Goal: Task Accomplishment & Management: Complete application form

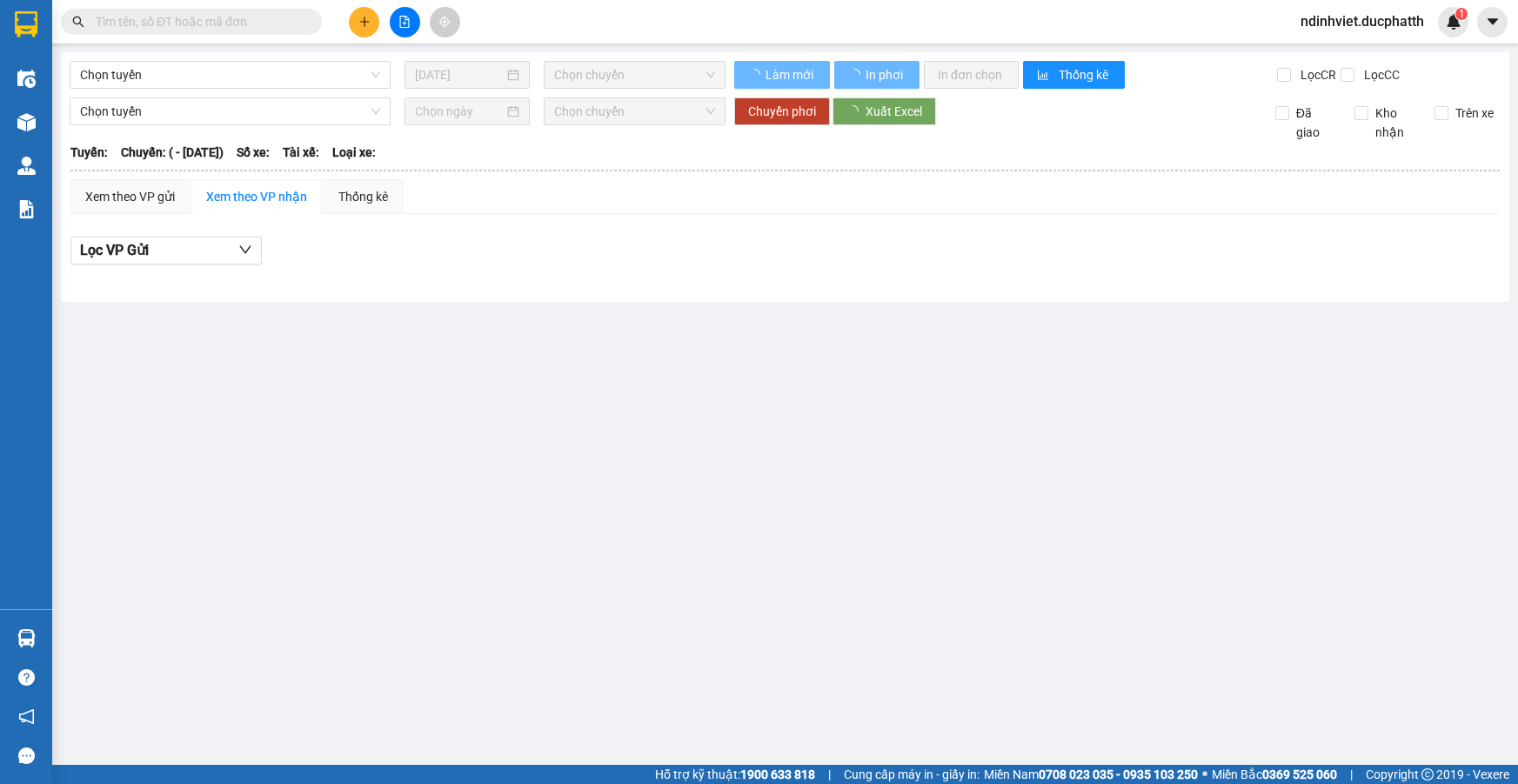
type input "[DATE]"
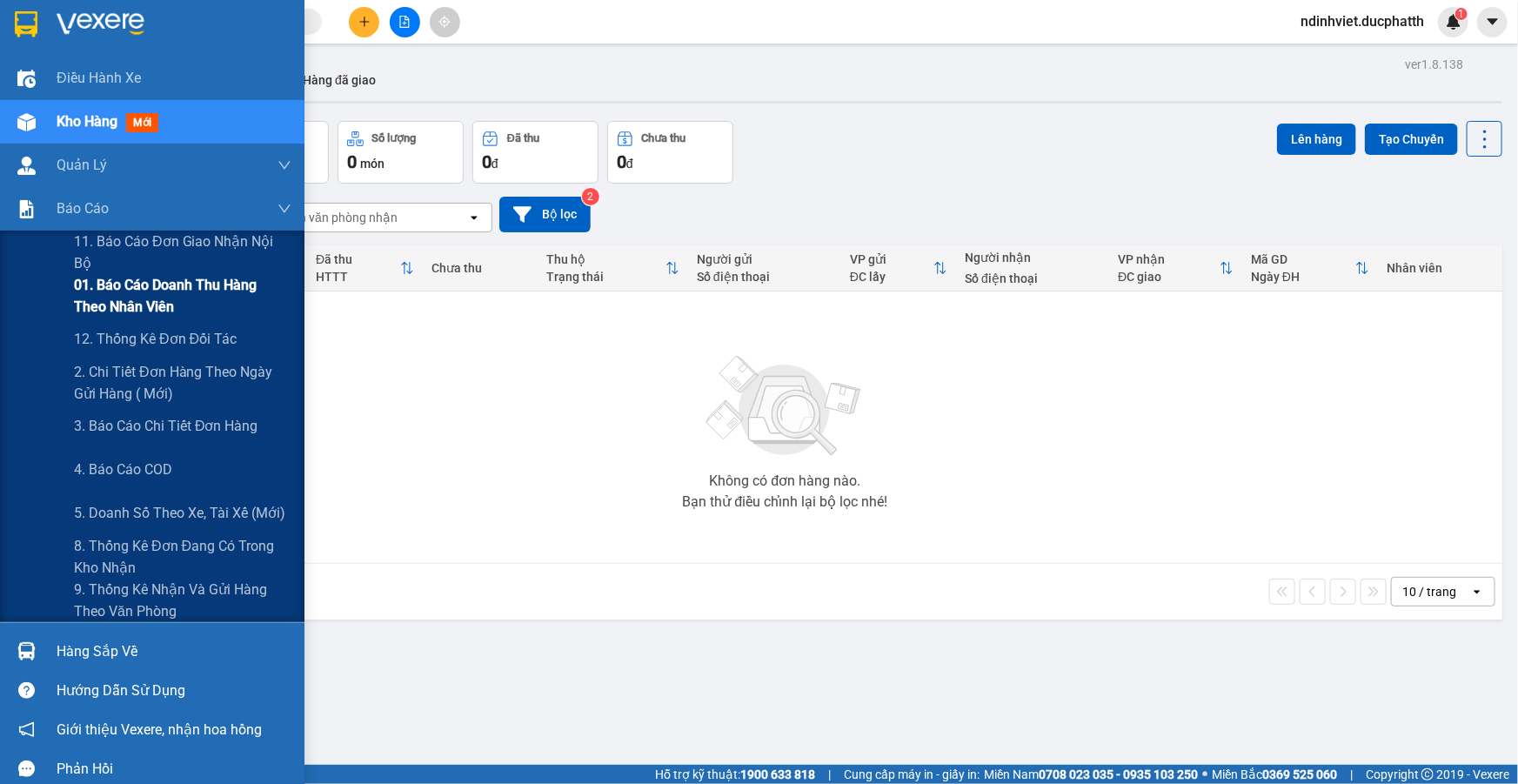
click at [206, 295] on span "01. Báo cáo doanh thu hàng theo nhân viên" at bounding box center [183, 295] width 218 height 44
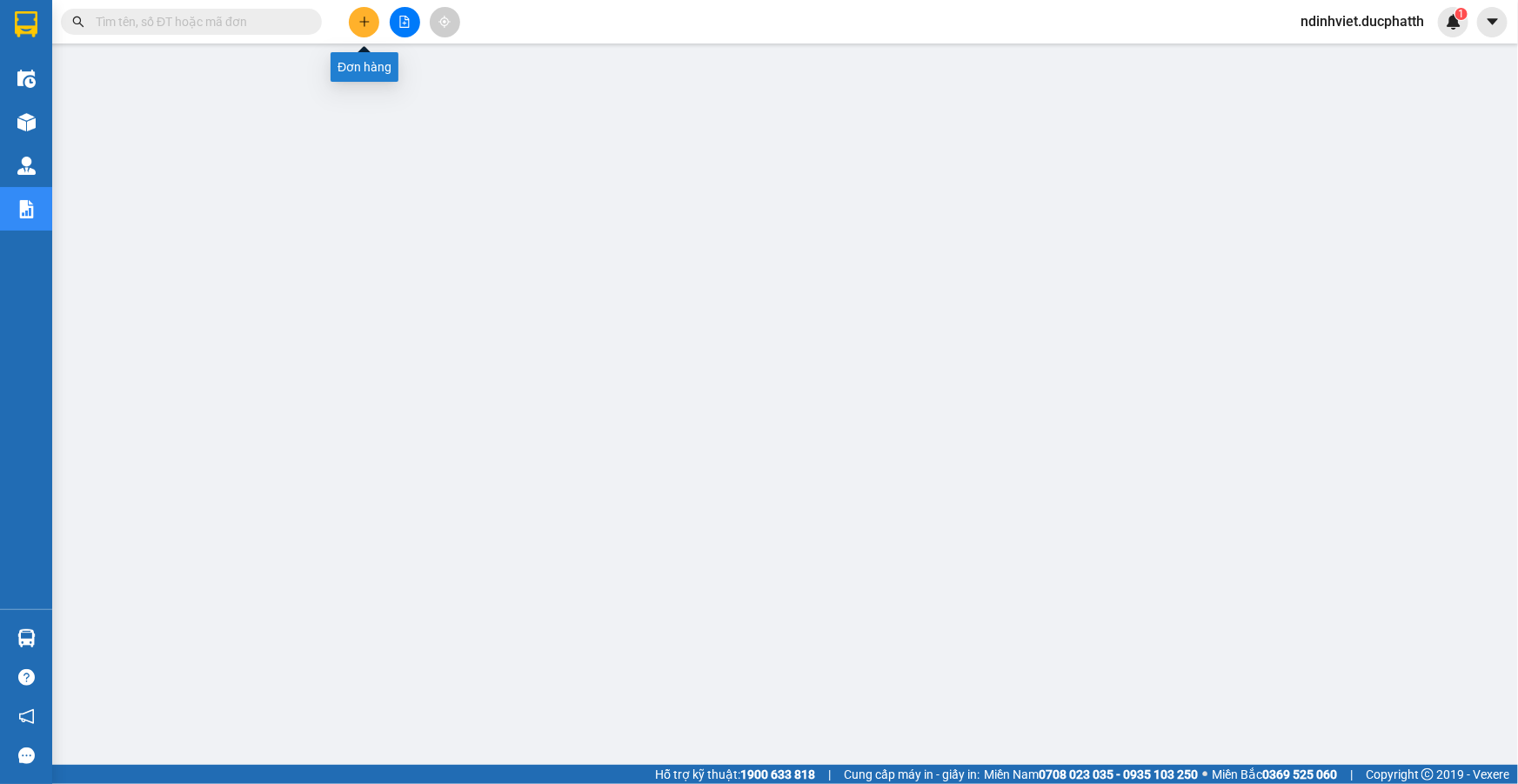
click at [365, 22] on icon "plus" at bounding box center [364, 21] width 13 height 13
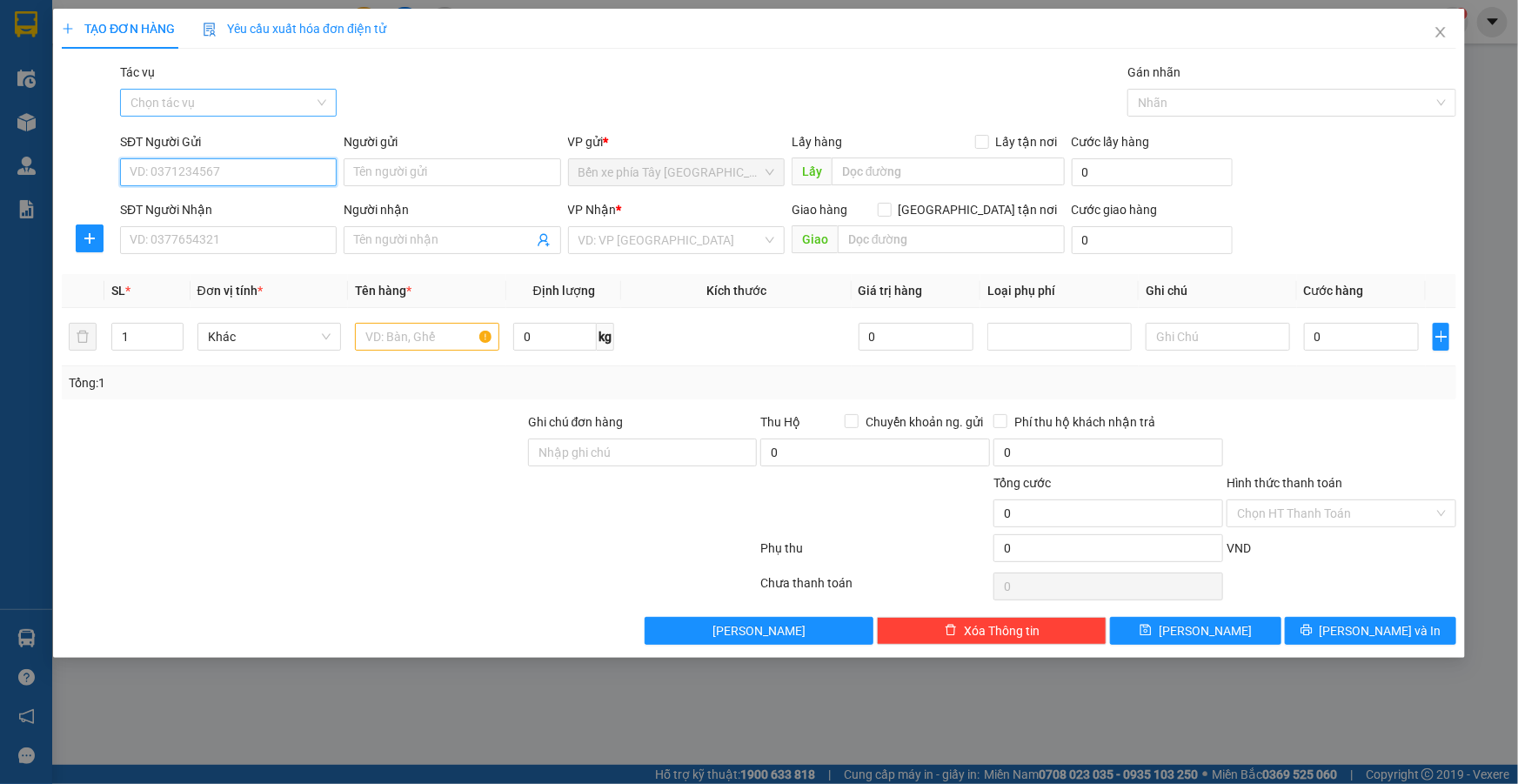
click at [329, 97] on div "Chọn tác vụ" at bounding box center [228, 102] width 217 height 28
click at [265, 145] on div "Nhập hàng lên xe" at bounding box center [227, 138] width 195 height 19
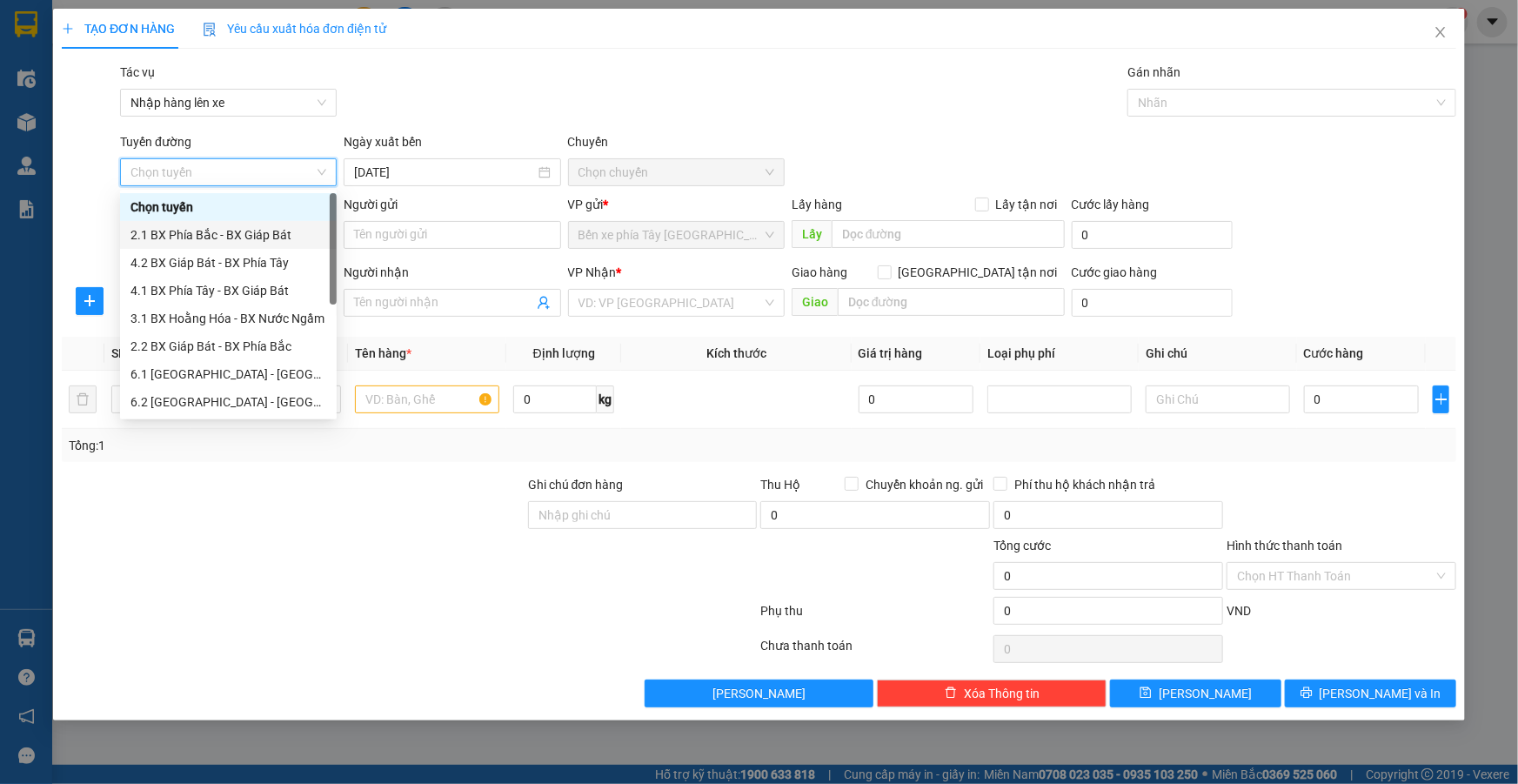
scroll to position [139, 0]
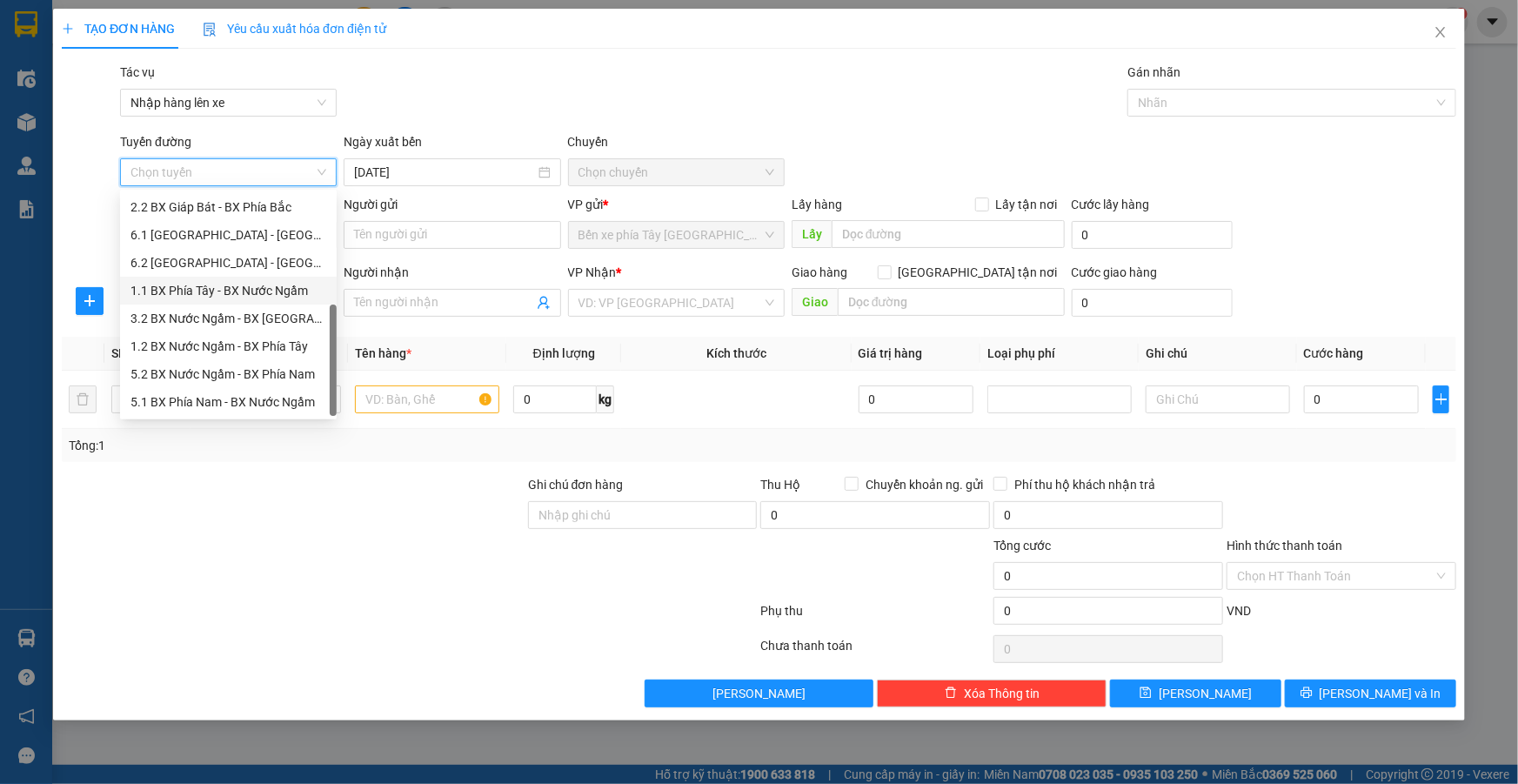
click at [279, 295] on div "1.1 BX Phía Tây - BX Nước Ngầm" at bounding box center [227, 290] width 195 height 19
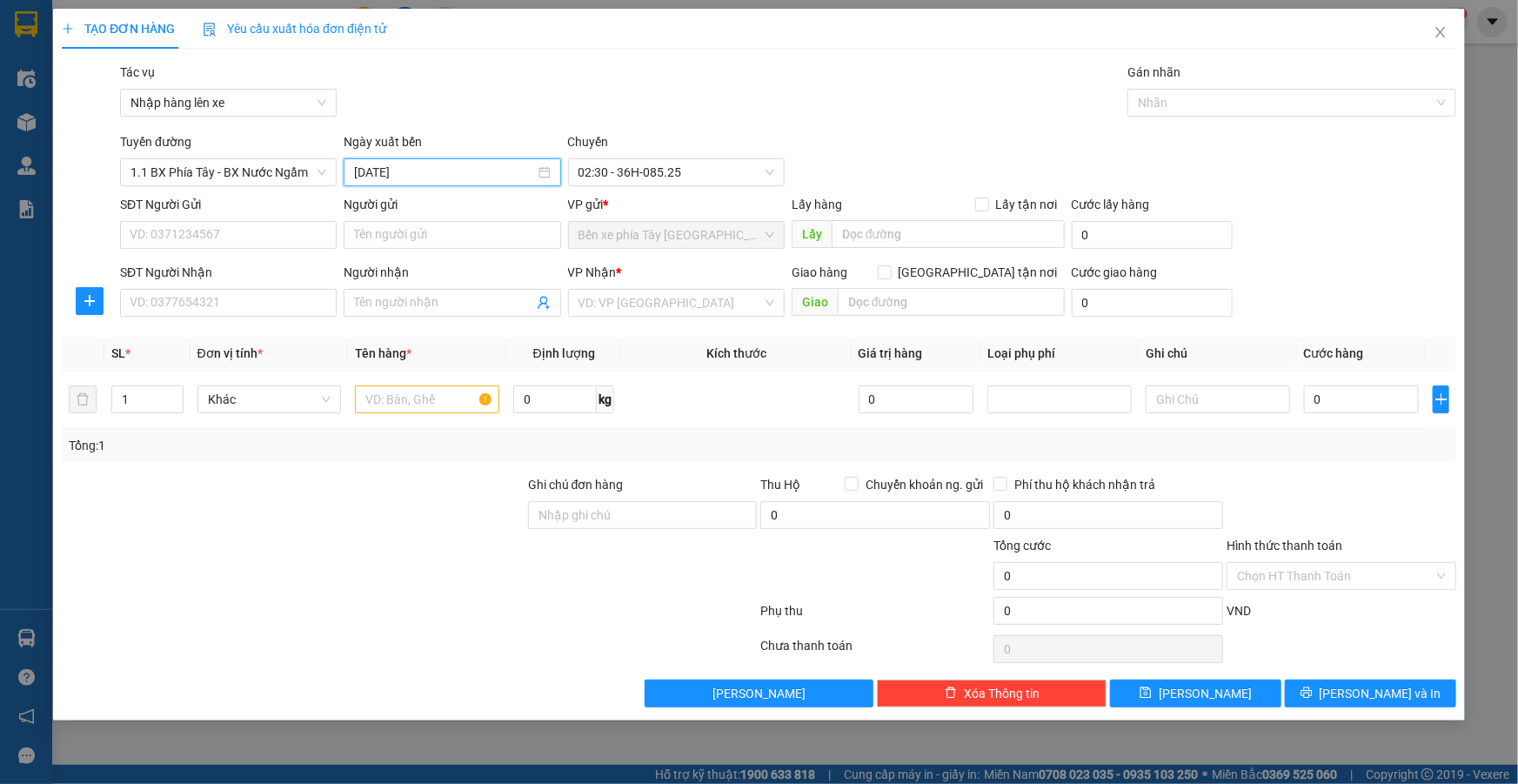
click at [496, 172] on input "13/08/2025" at bounding box center [443, 172] width 180 height 19
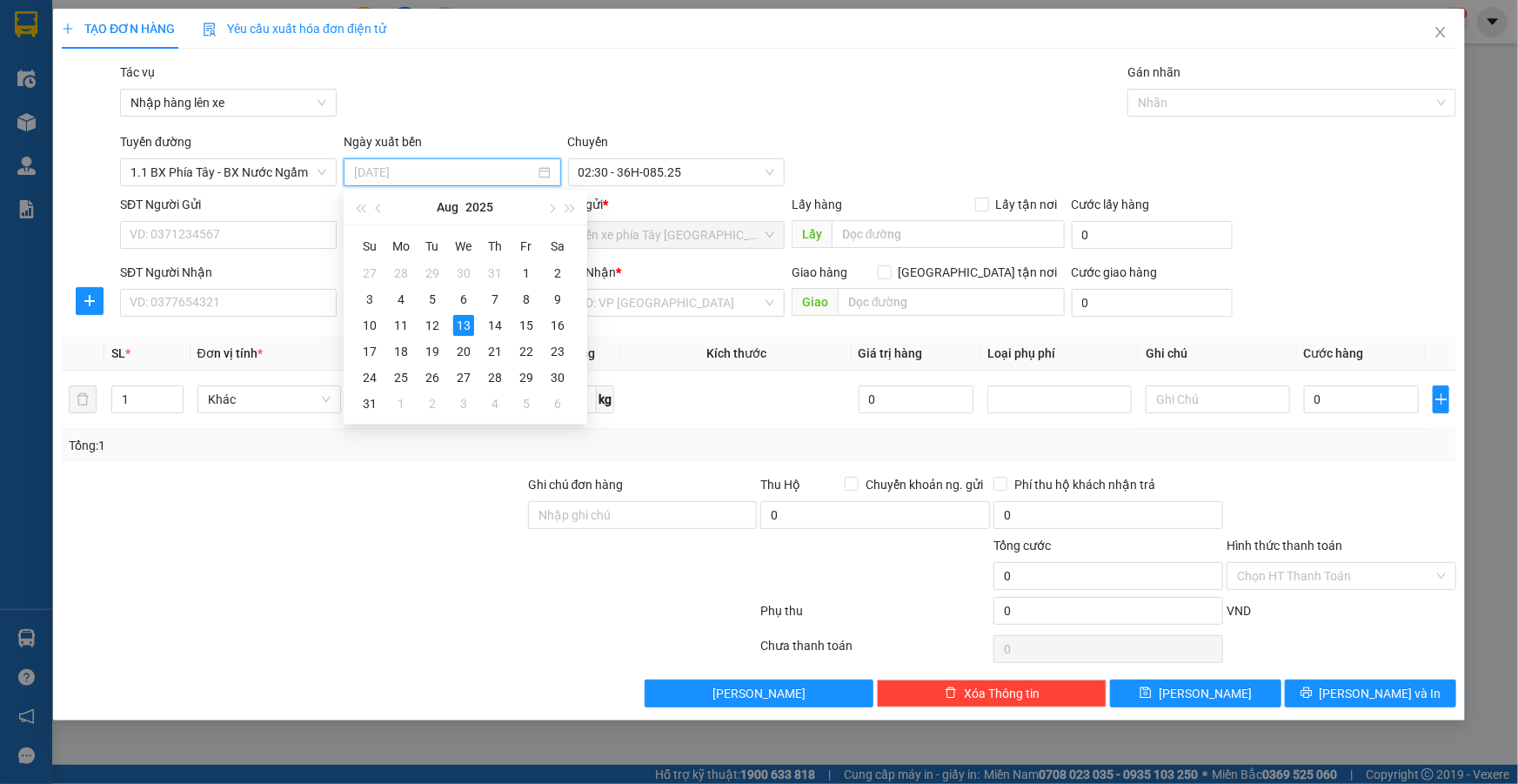
type input "13/08/2025"
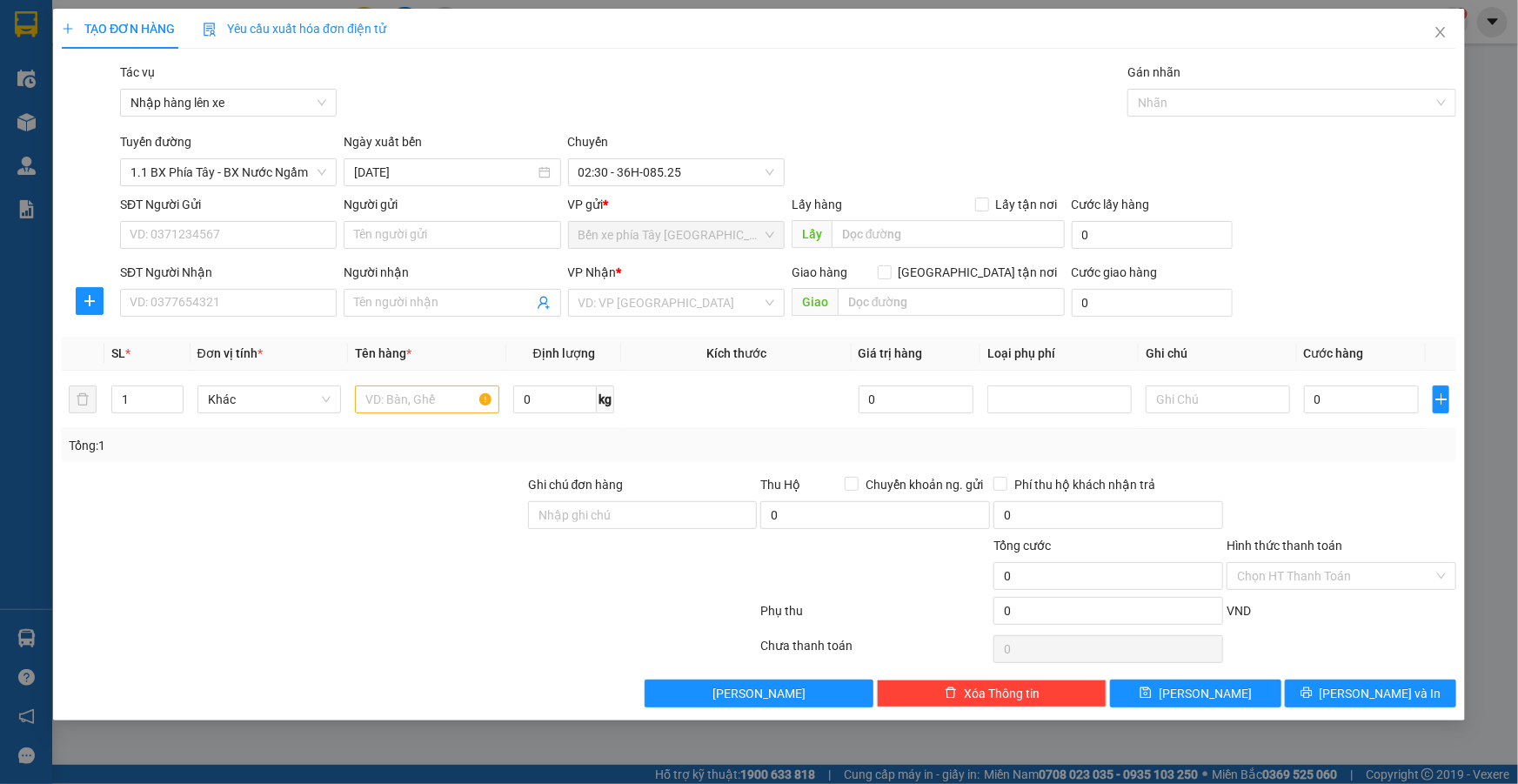
click at [517, 102] on div "Tác vụ Nhập hàng lên xe Gán nhãn Nhãn" at bounding box center [788, 92] width 1343 height 61
click at [696, 175] on span "02:30 - 36H-085.25" at bounding box center [675, 172] width 195 height 26
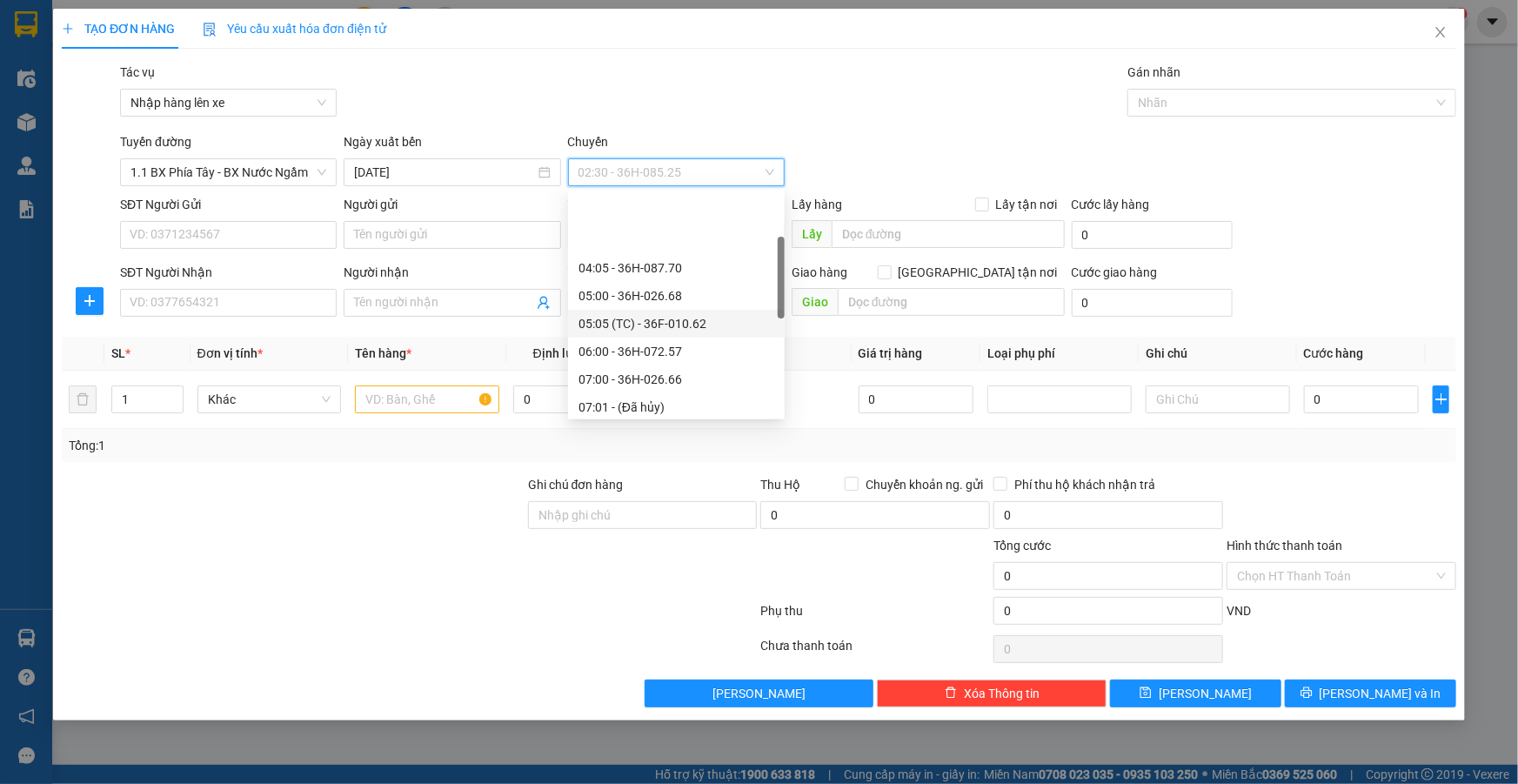
scroll to position [236, 0]
click at [626, 270] on div "08:00 - 36H-098.28" at bounding box center [675, 277] width 195 height 19
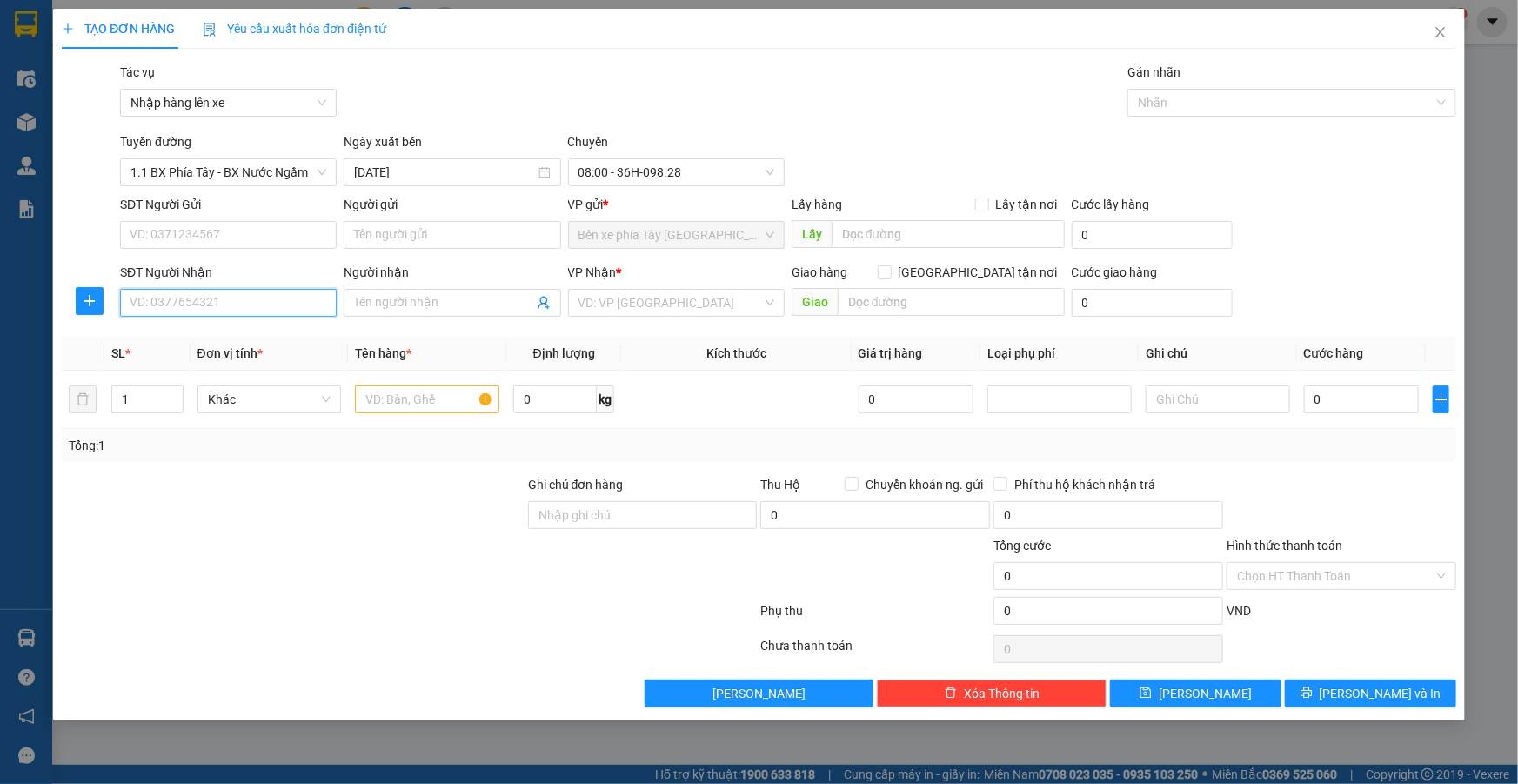
click at [220, 303] on input "SĐT Người Nhận" at bounding box center [228, 302] width 217 height 28
type input "0904262758"
click at [425, 302] on input "Người nhận" at bounding box center [443, 303] width 179 height 19
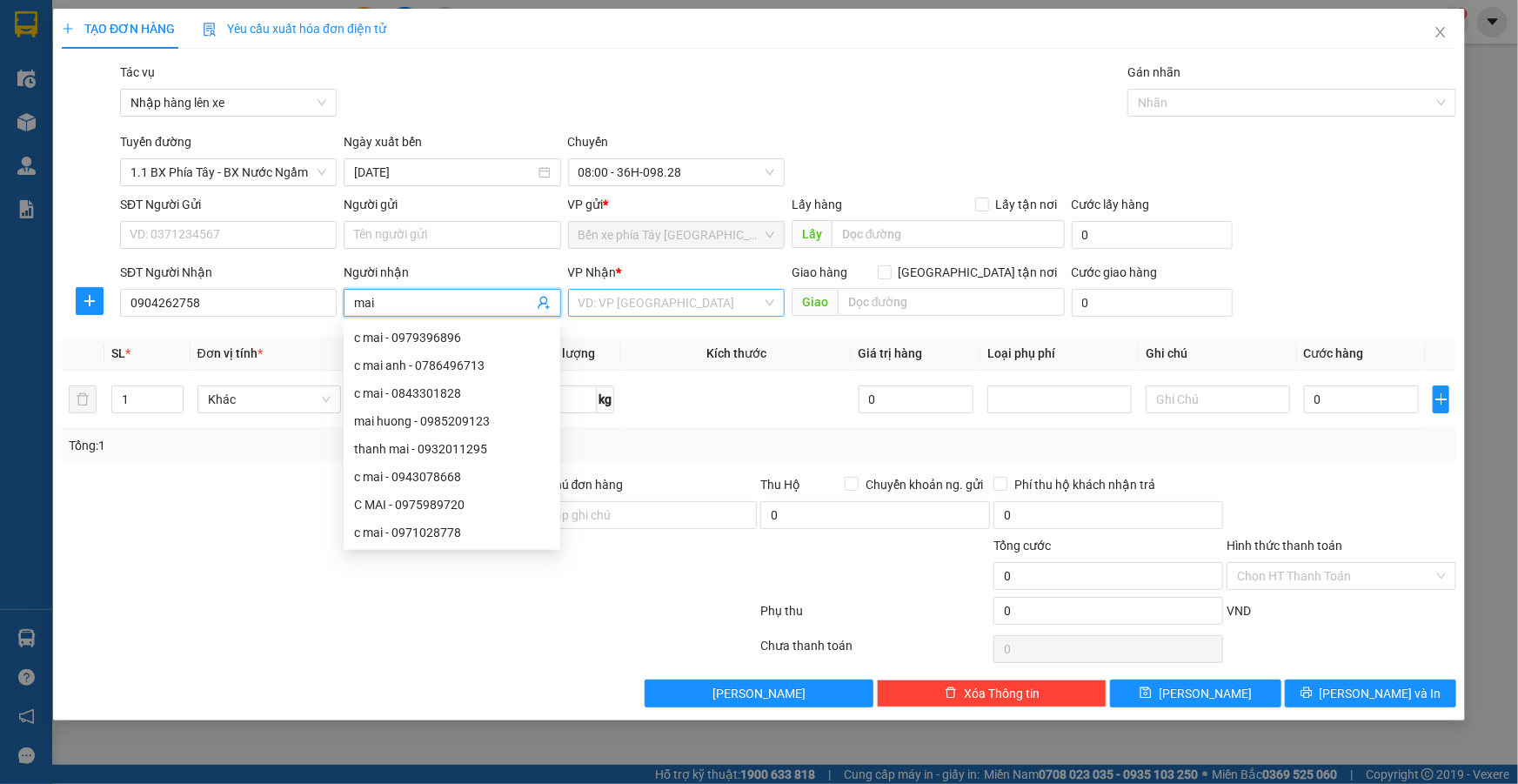
type input "mai"
click at [726, 304] on input "search" at bounding box center [670, 302] width 184 height 26
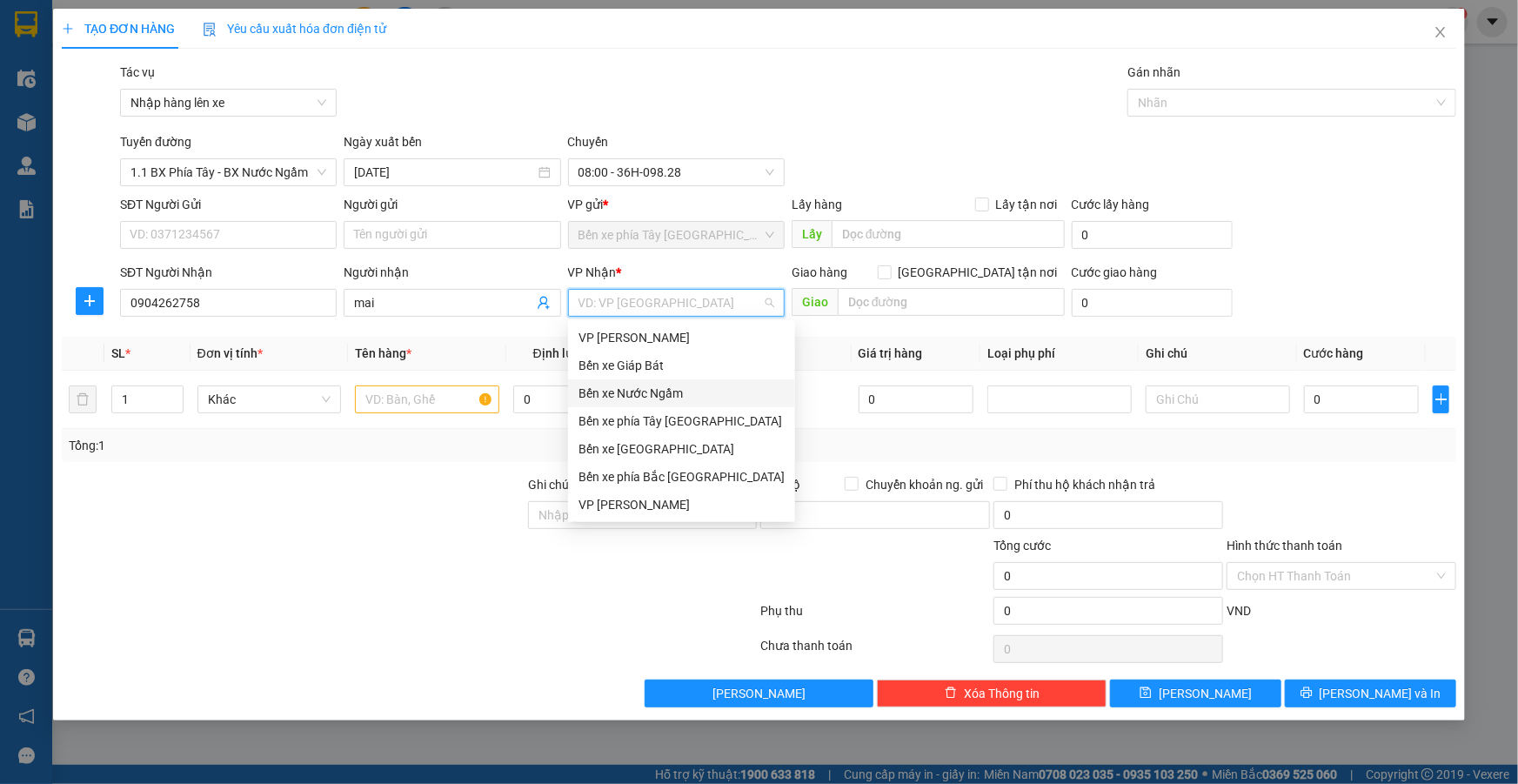
click at [662, 399] on div "Bến xe Nước Ngầm" at bounding box center [681, 393] width 206 height 19
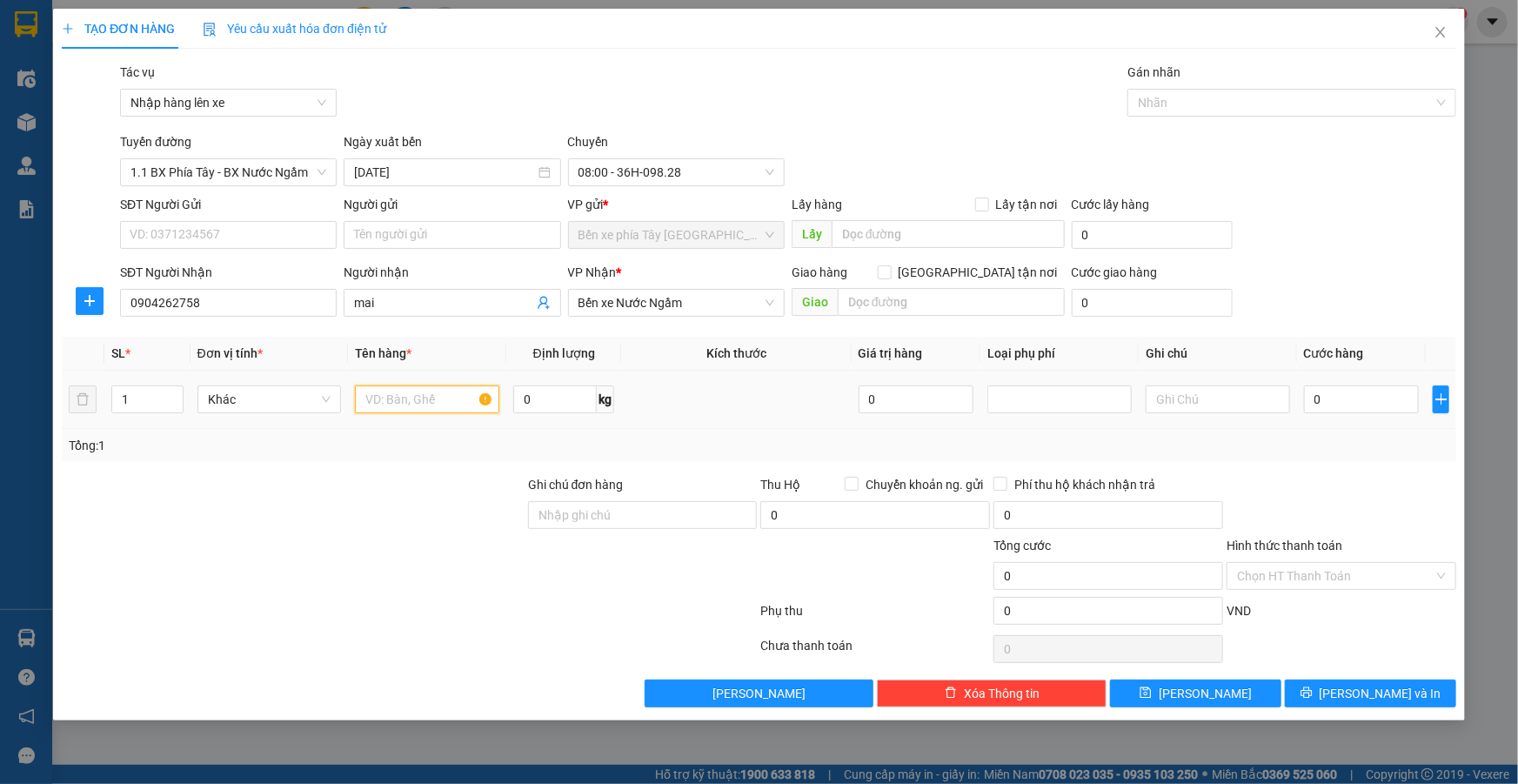
click at [423, 396] on input "text" at bounding box center [427, 399] width 145 height 28
click at [890, 273] on input "Giao tận nơi" at bounding box center [883, 271] width 13 height 13
checkbox input "true"
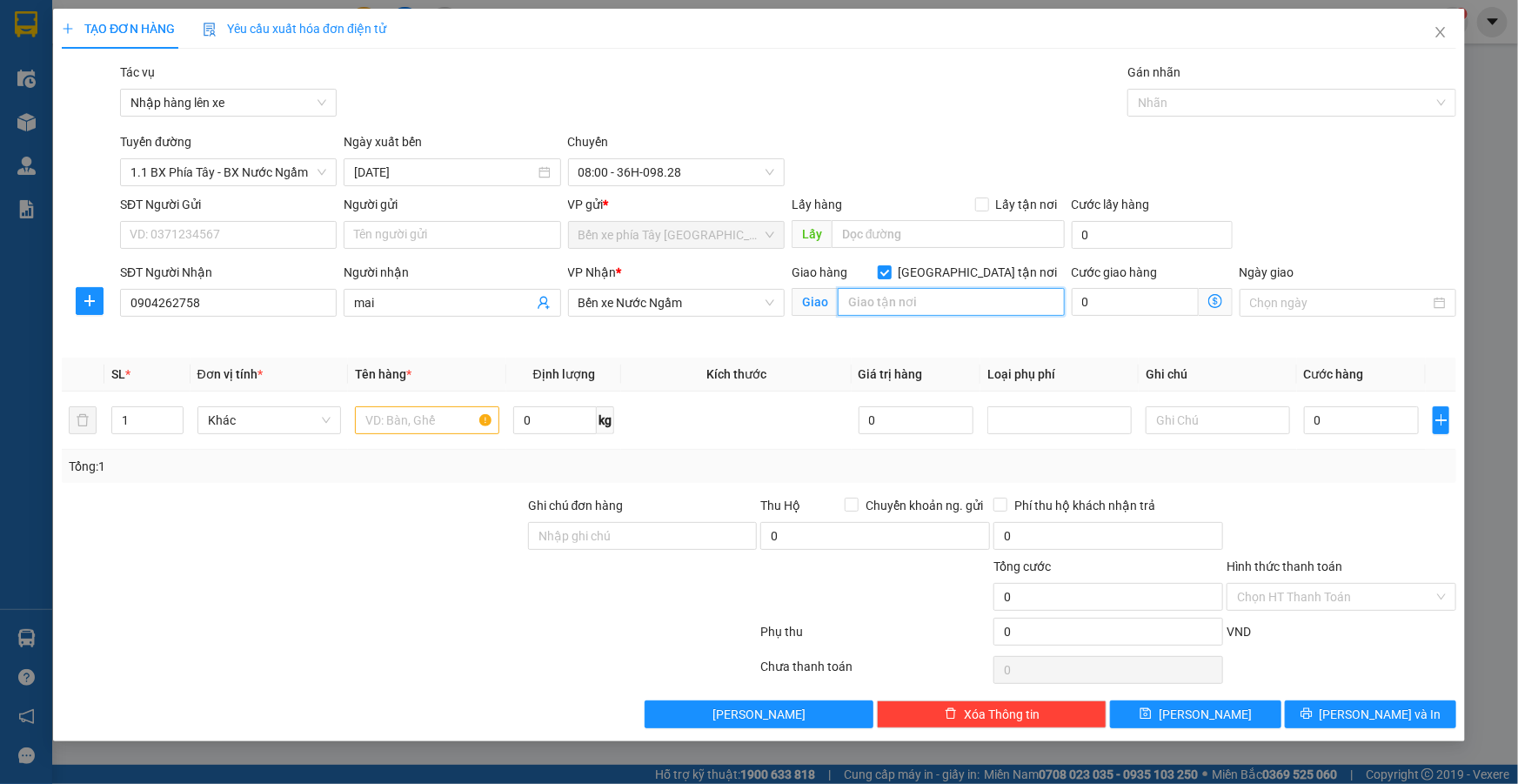
click at [983, 295] on input "text" at bounding box center [951, 301] width 227 height 28
click at [929, 294] on input "36 ngo" at bounding box center [951, 301] width 227 height 28
type input "36 ngỏ 303 xuân phương hà nội"
click at [396, 411] on input "text" at bounding box center [427, 420] width 145 height 28
type input "1 clear"
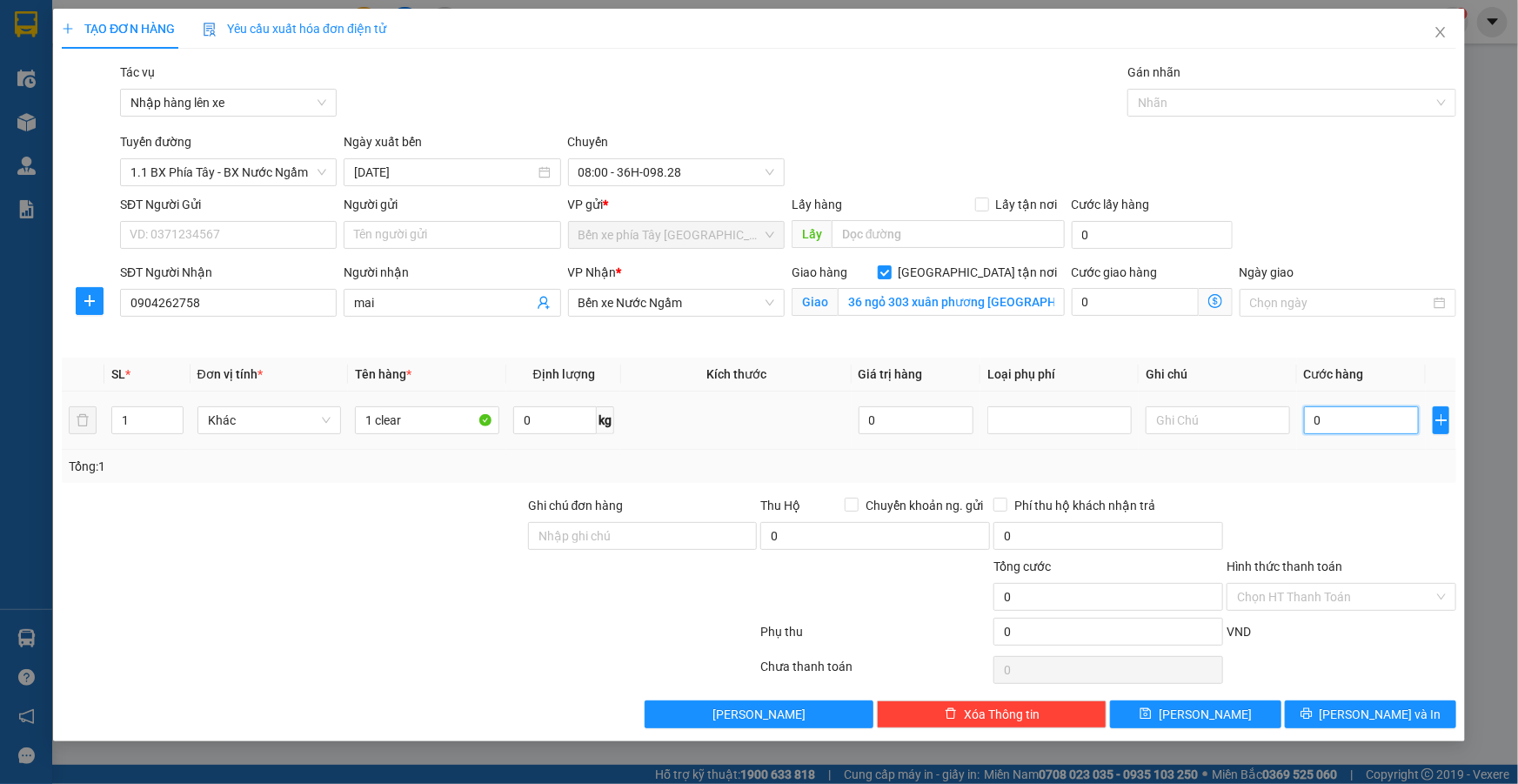
click at [1334, 422] on input "0" at bounding box center [1362, 420] width 116 height 28
type input "3"
type input "30"
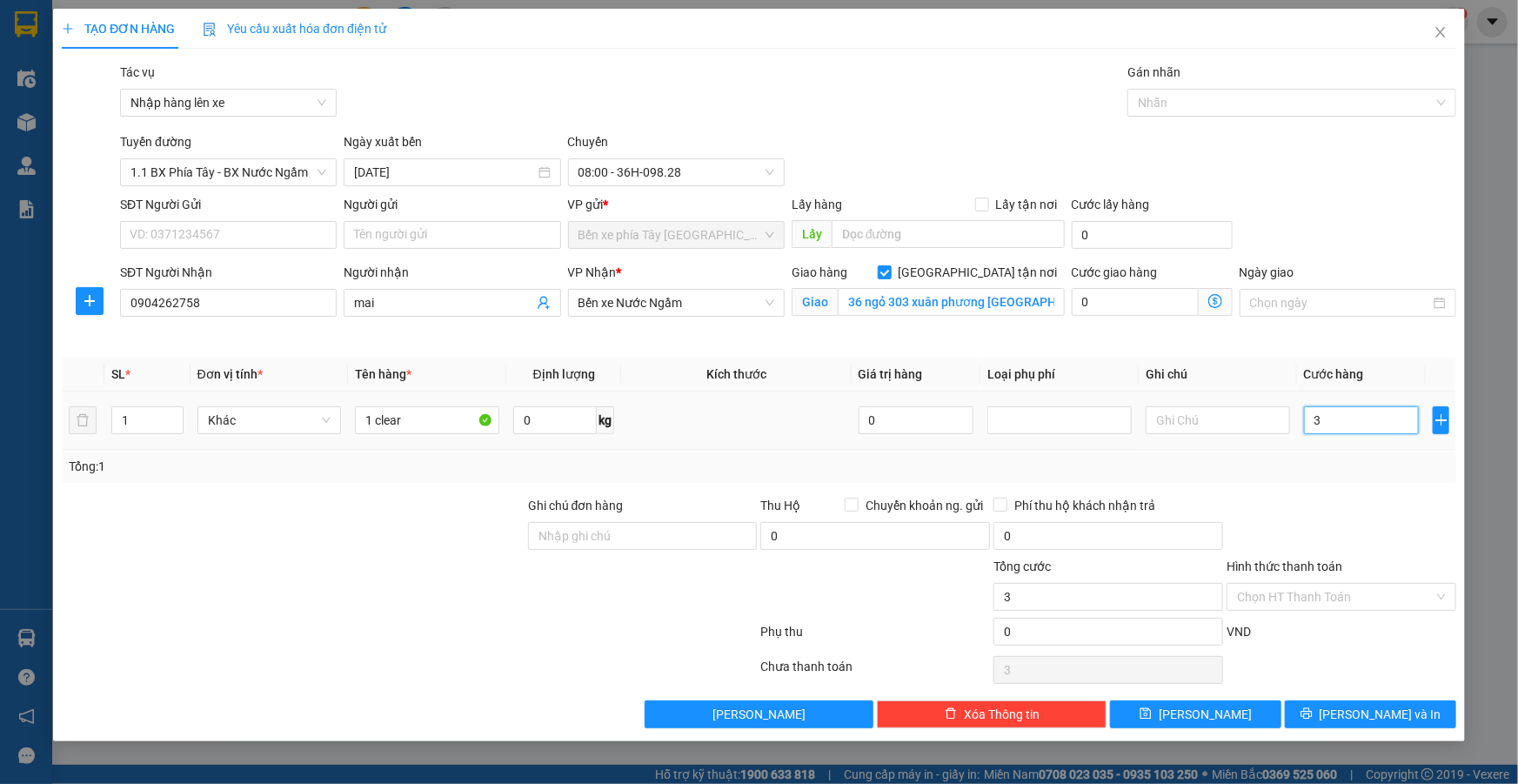
type input "30"
type input "300"
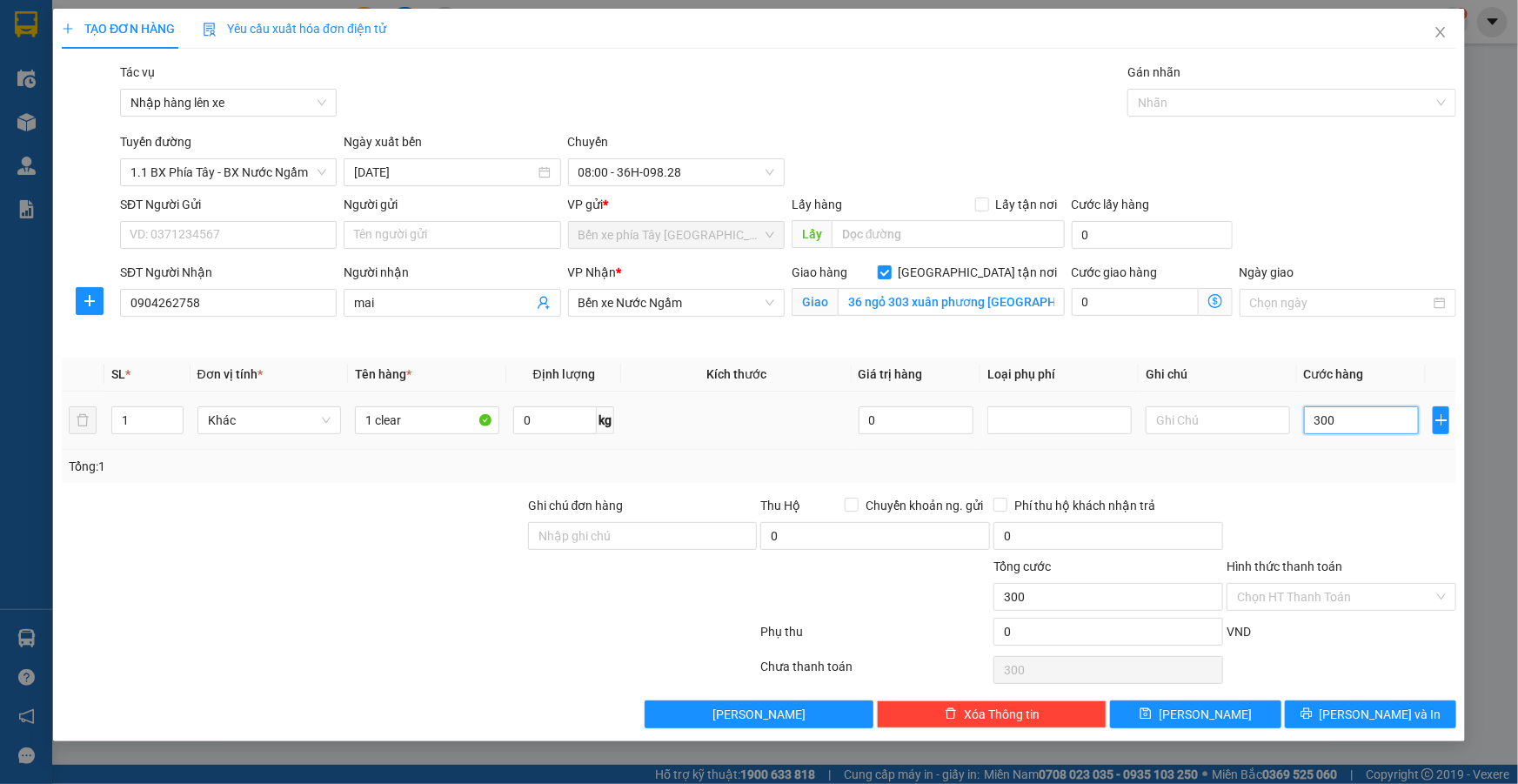
type input "3.000"
type input "30.000"
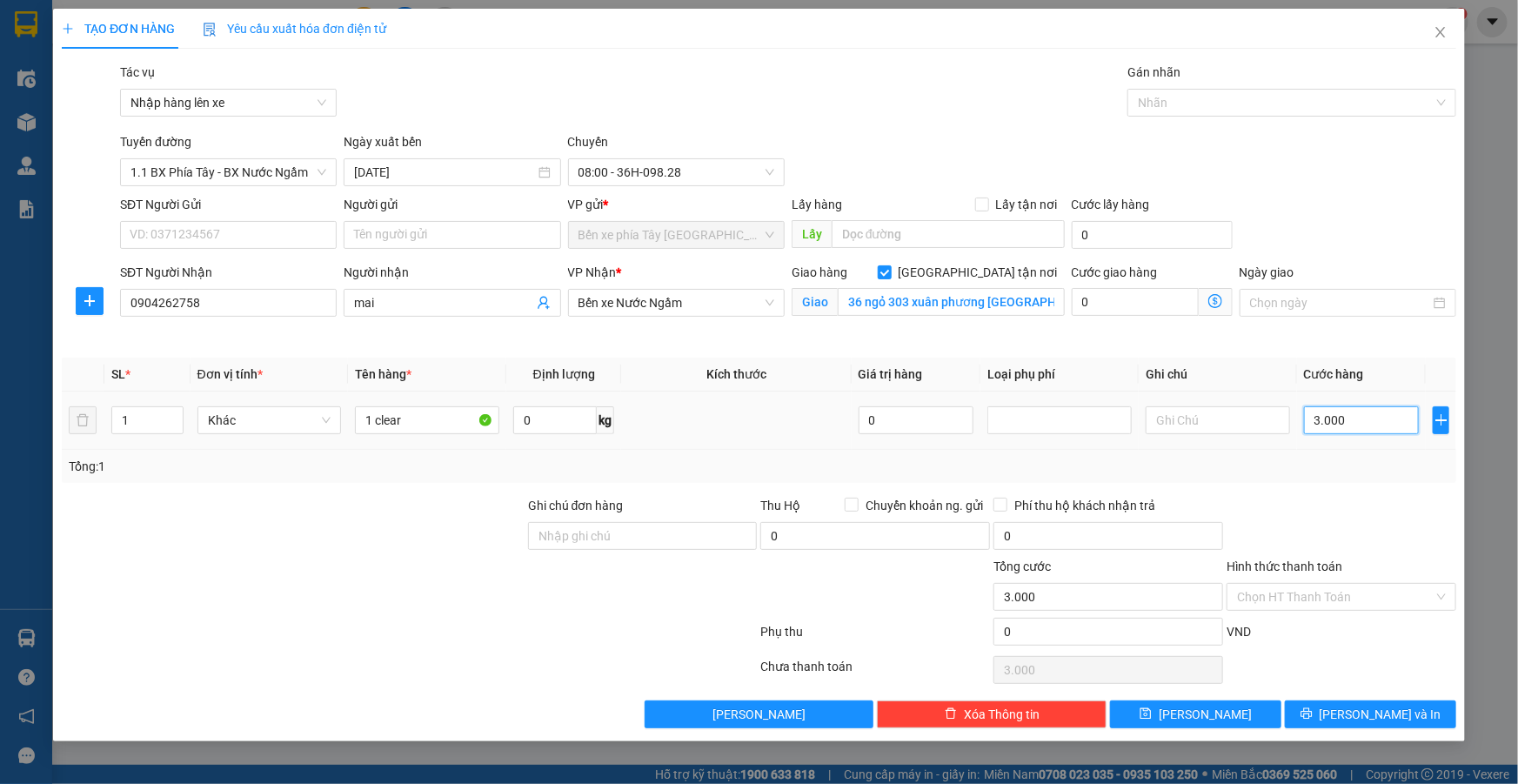
type input "30.000"
click at [1213, 298] on icon "dollar-circle" at bounding box center [1215, 301] width 14 height 14
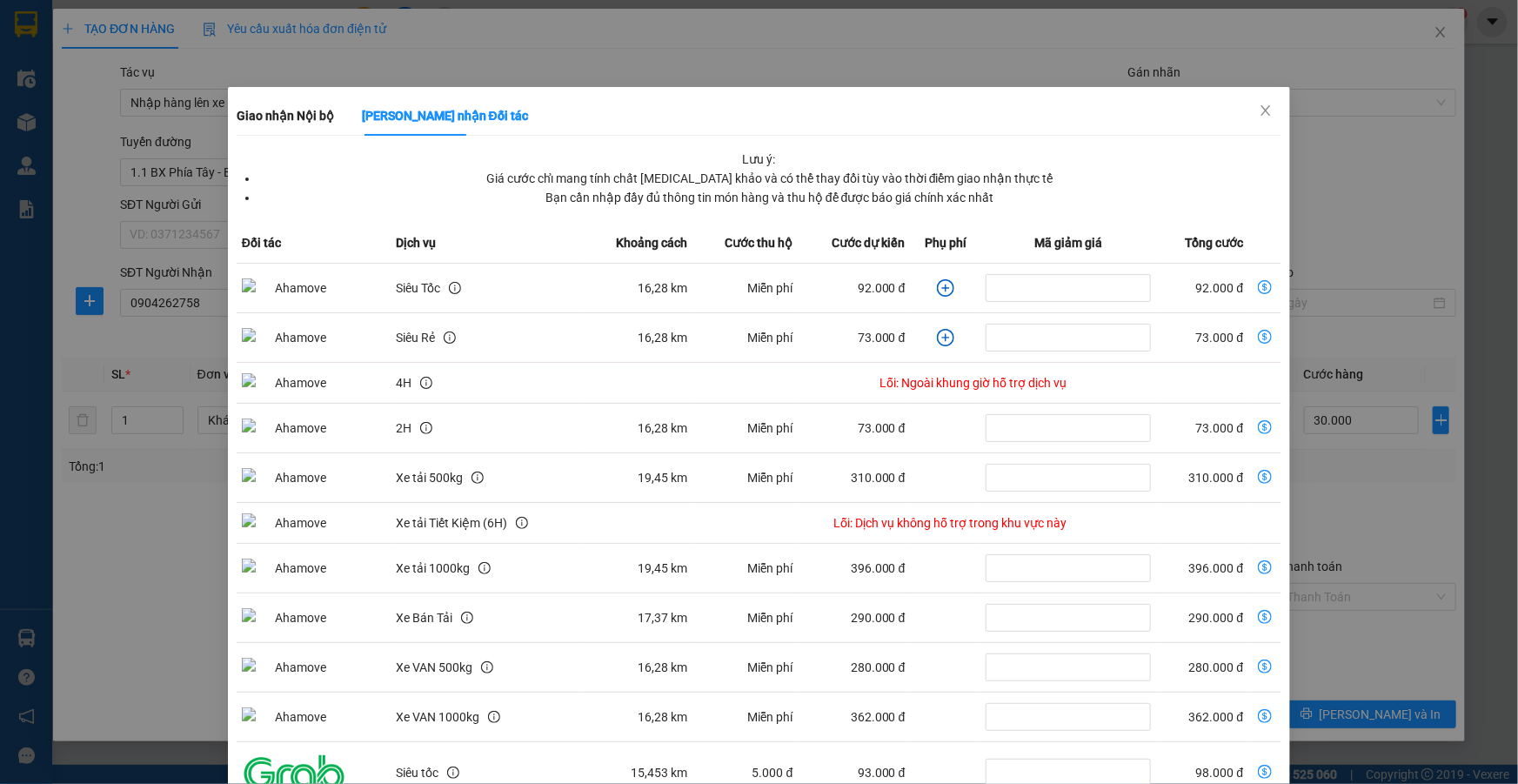
click at [938, 284] on icon "plus-circle" at bounding box center [946, 288] width 17 height 17
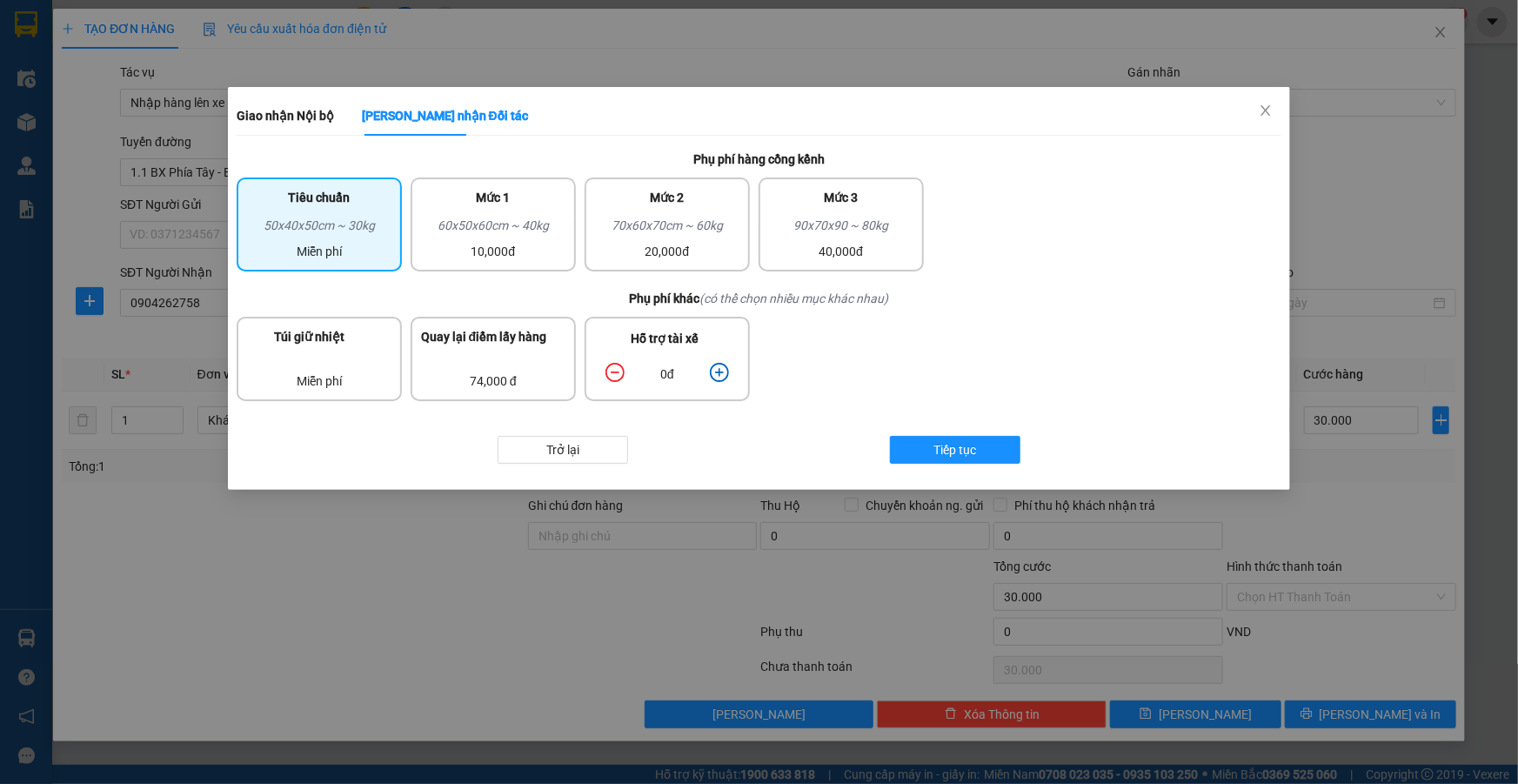
click at [713, 369] on icon "plus-circle" at bounding box center [719, 372] width 19 height 19
click at [961, 455] on span "Tiếp tục" at bounding box center [954, 450] width 43 height 19
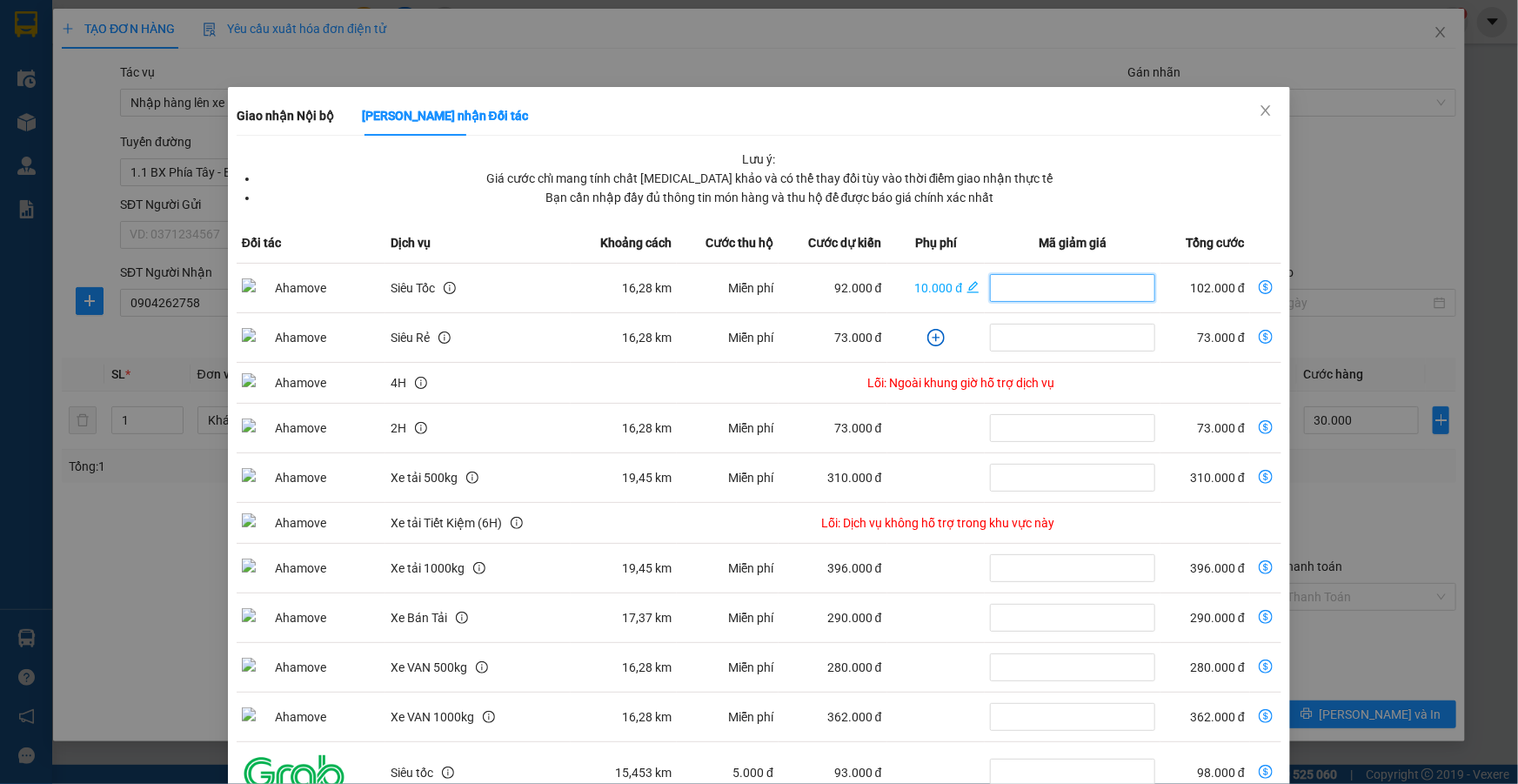
click at [1041, 288] on input "dollar-circle" at bounding box center [1073, 288] width 165 height 28
click at [1259, 285] on icon "dollar-circle" at bounding box center [1265, 287] width 14 height 14
type input "132.000"
type input "102.000"
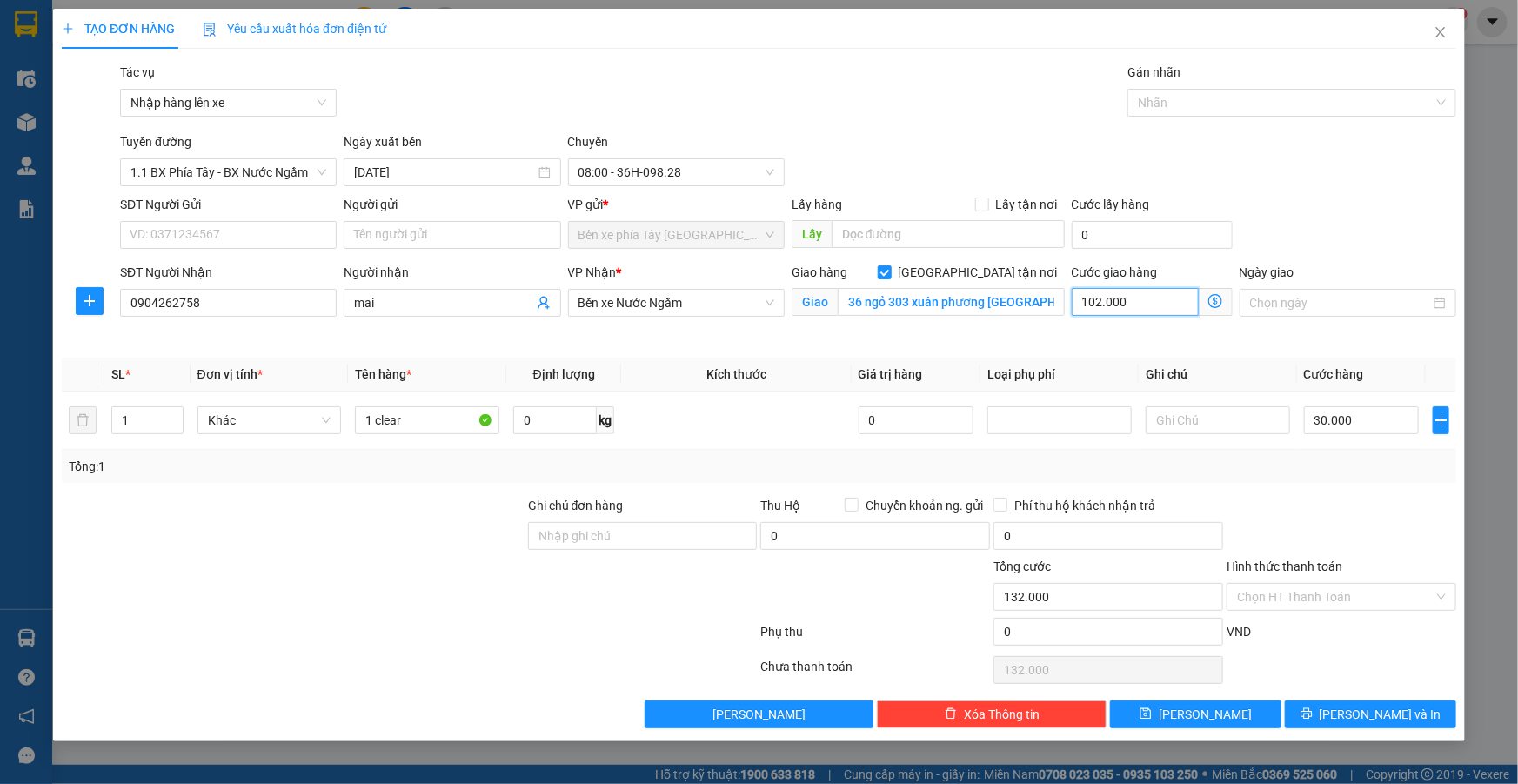
click at [1137, 309] on input "102.000" at bounding box center [1135, 301] width 127 height 28
type input "30.001"
type input "1"
type input "30.011"
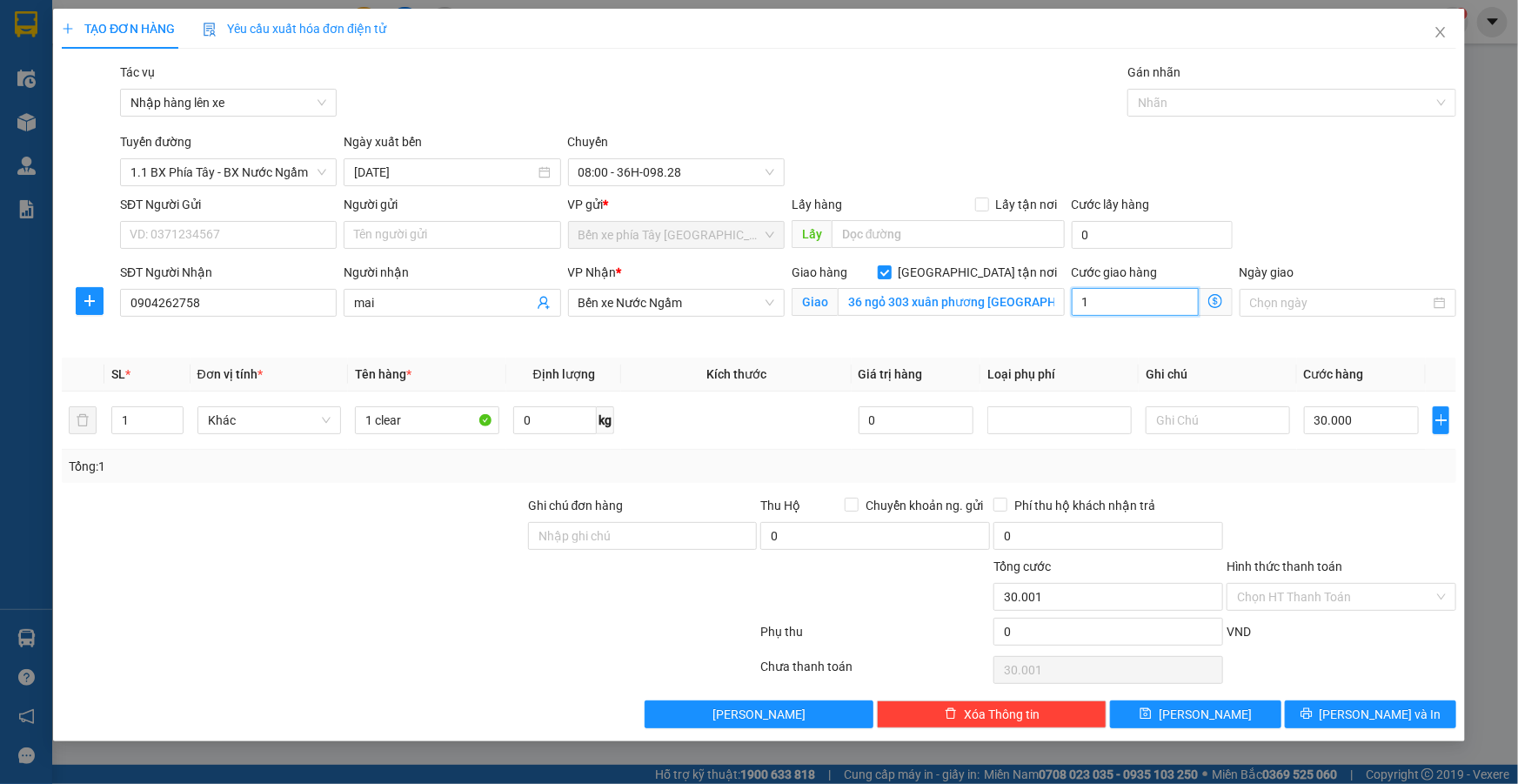
type input "30.011"
type input "11"
type input "30.110"
type input "110"
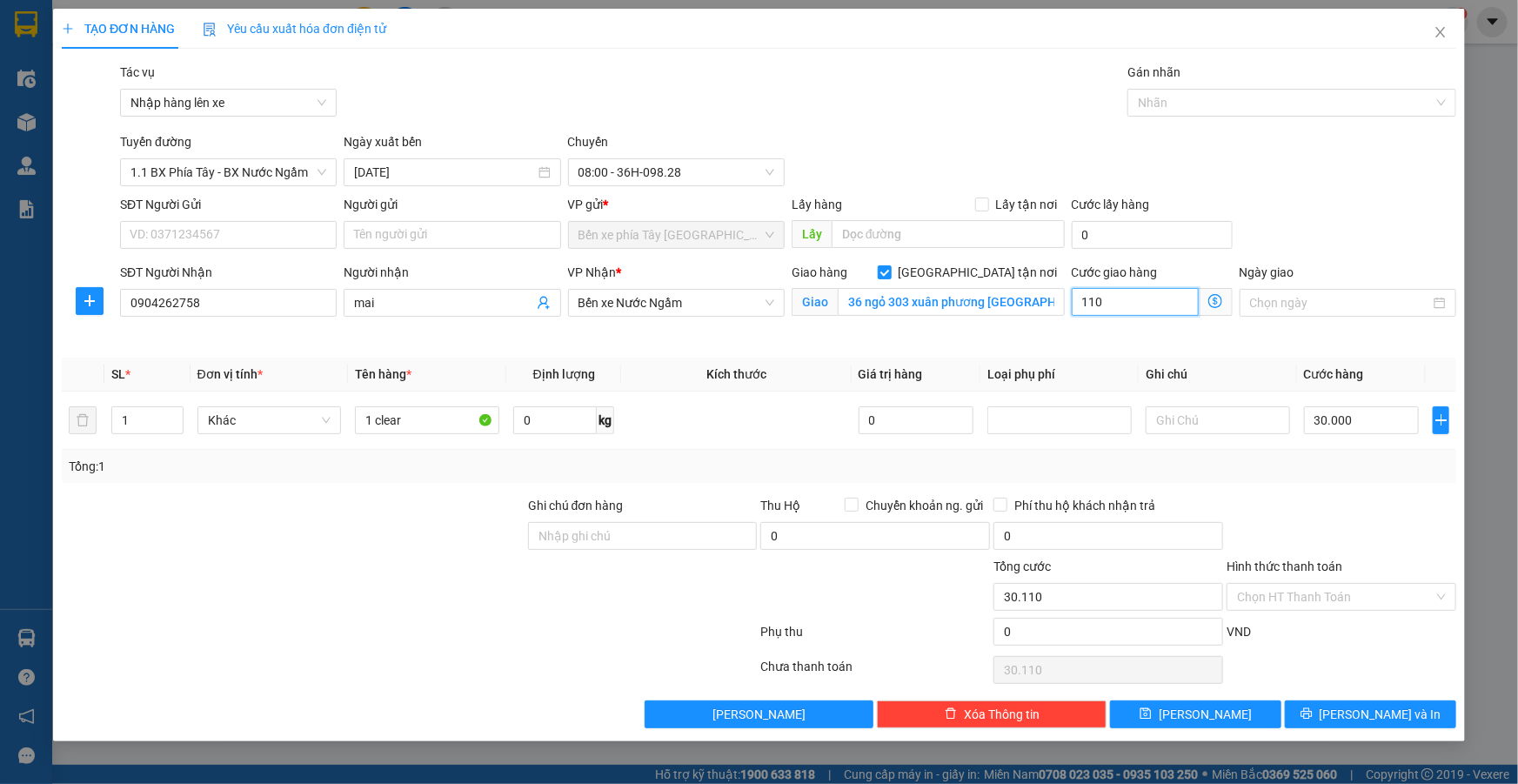
type input "31.100"
type input "1.100"
type input "41.000"
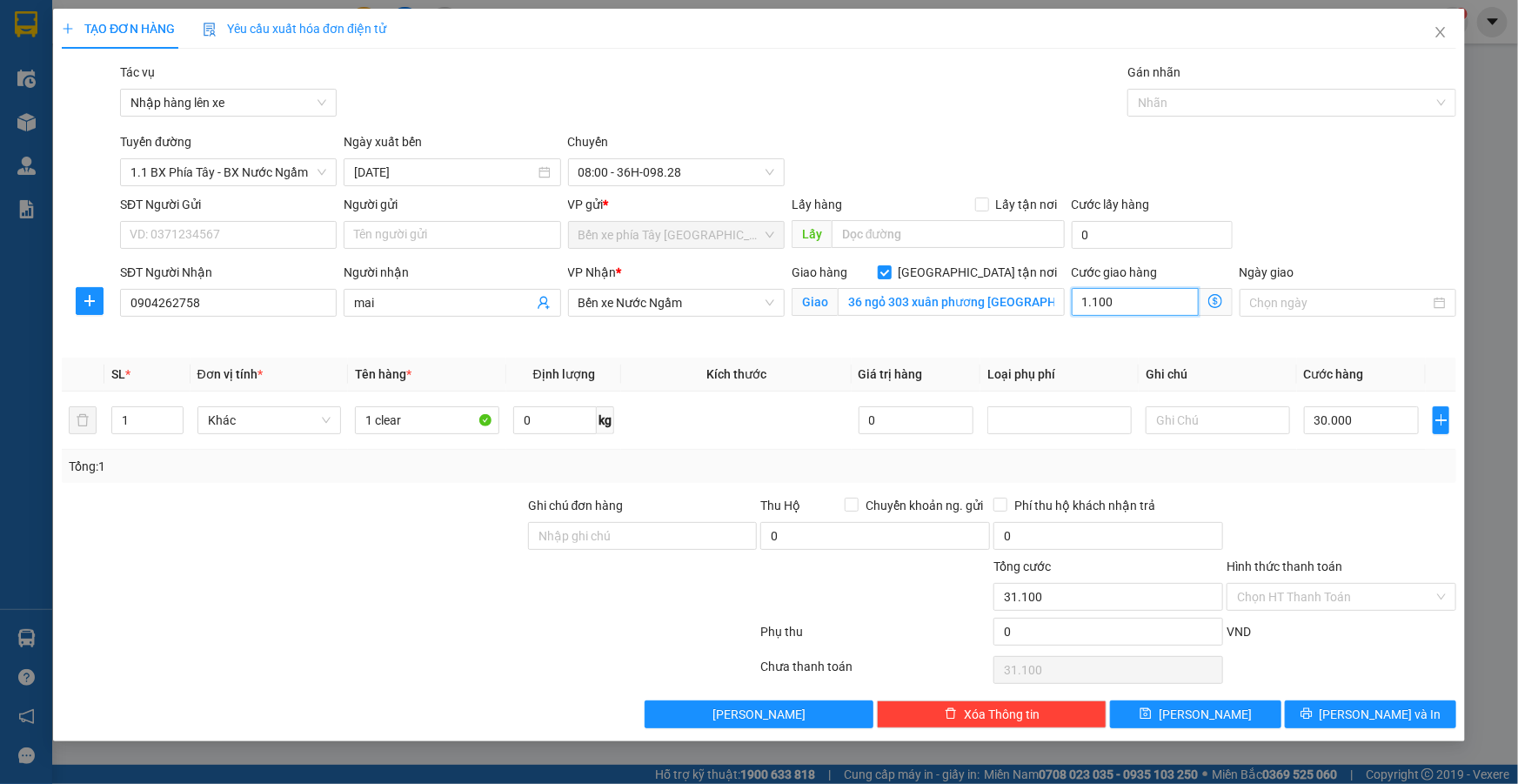
type input "11.000"
type input "140.000"
type input "110.000"
click at [898, 297] on input "36 ngỏ 303 xuân phương hà nội" at bounding box center [951, 301] width 227 height 28
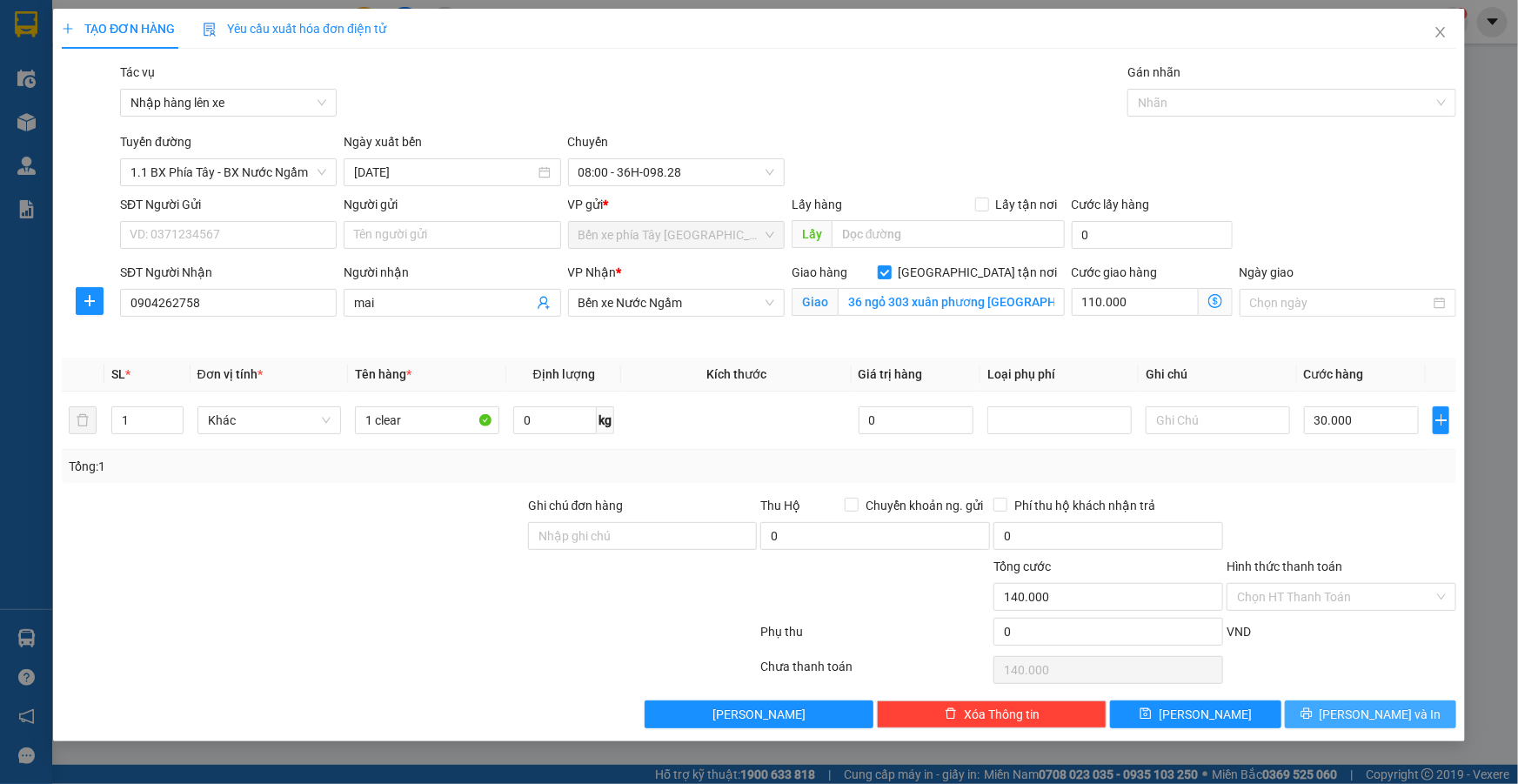
click at [1313, 713] on icon "printer" at bounding box center [1306, 713] width 13 height 13
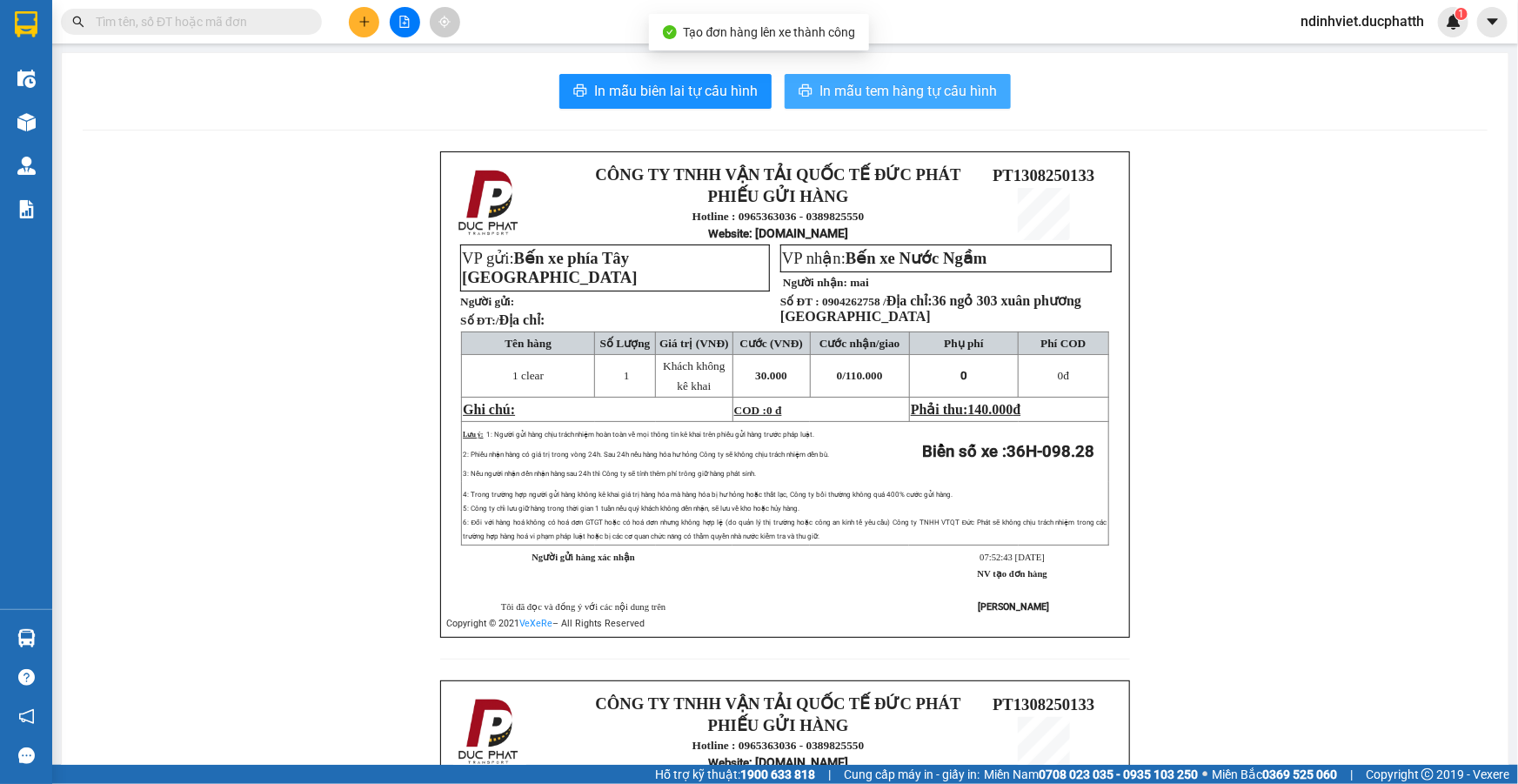
click at [905, 85] on span "In mẫu tem hàng tự cấu hình" at bounding box center [908, 90] width 178 height 21
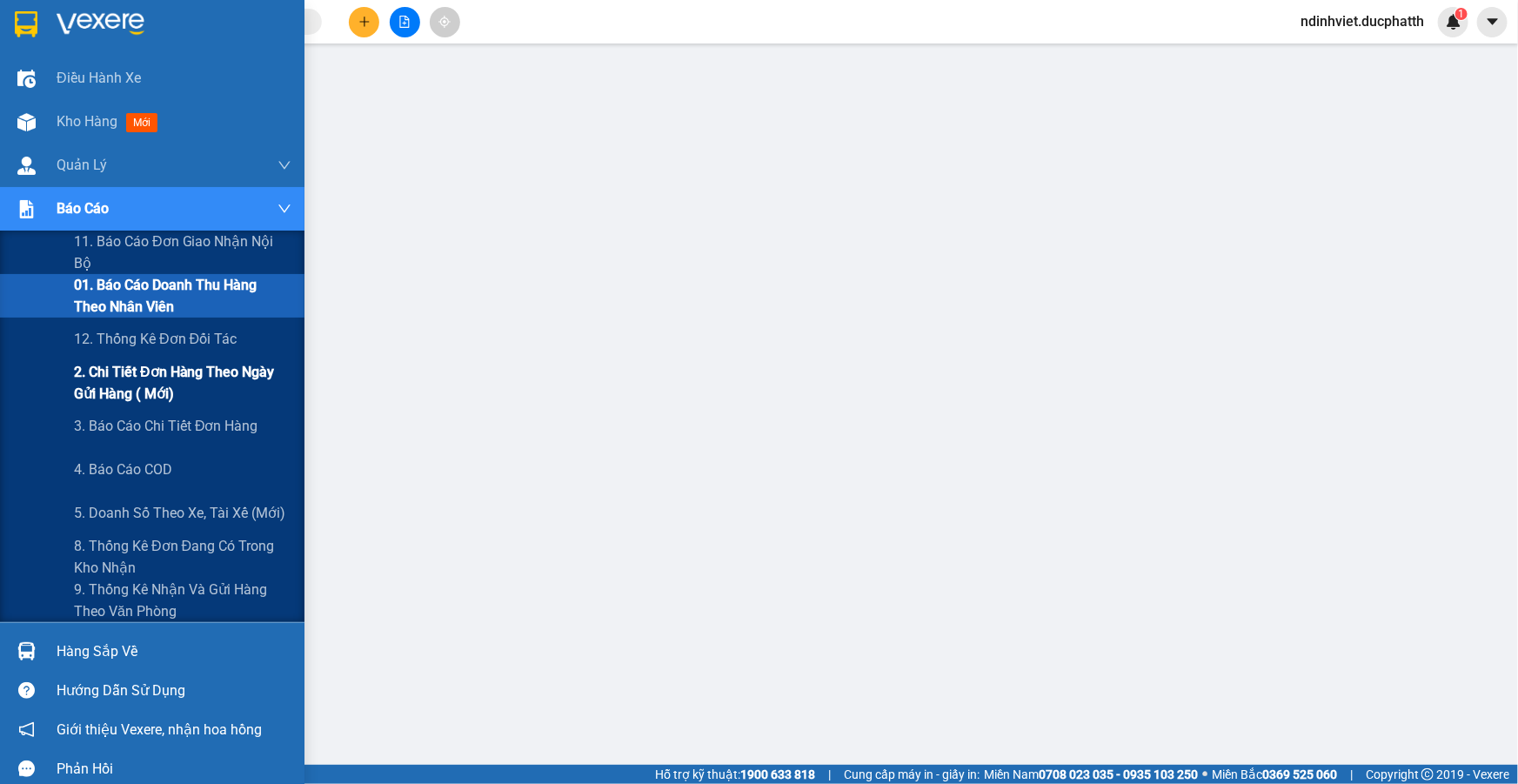
click at [185, 388] on span "2. Chi tiết đơn hàng theo ngày gửi hàng ( mới)" at bounding box center [183, 382] width 218 height 44
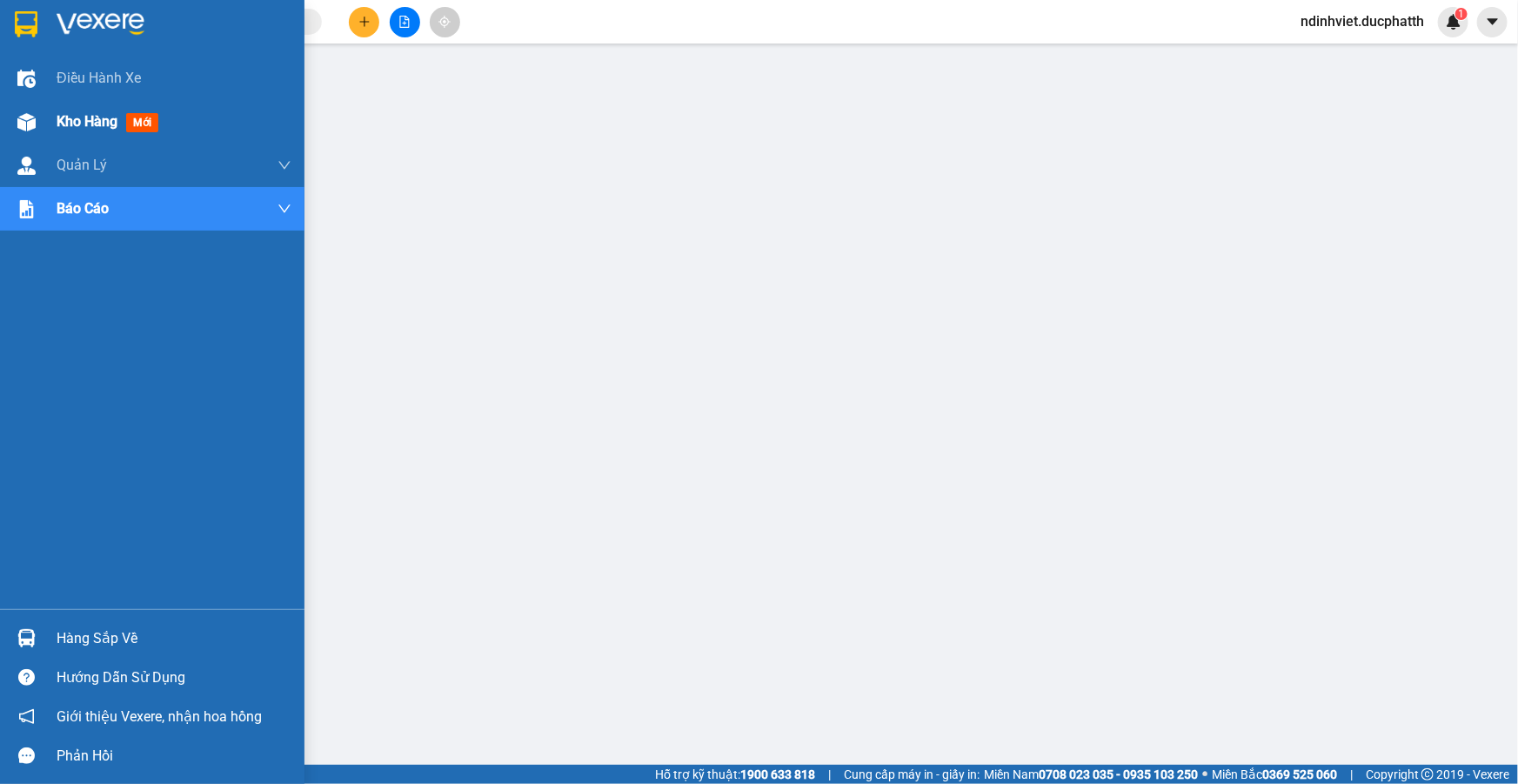
click at [35, 117] on img at bounding box center [26, 121] width 18 height 18
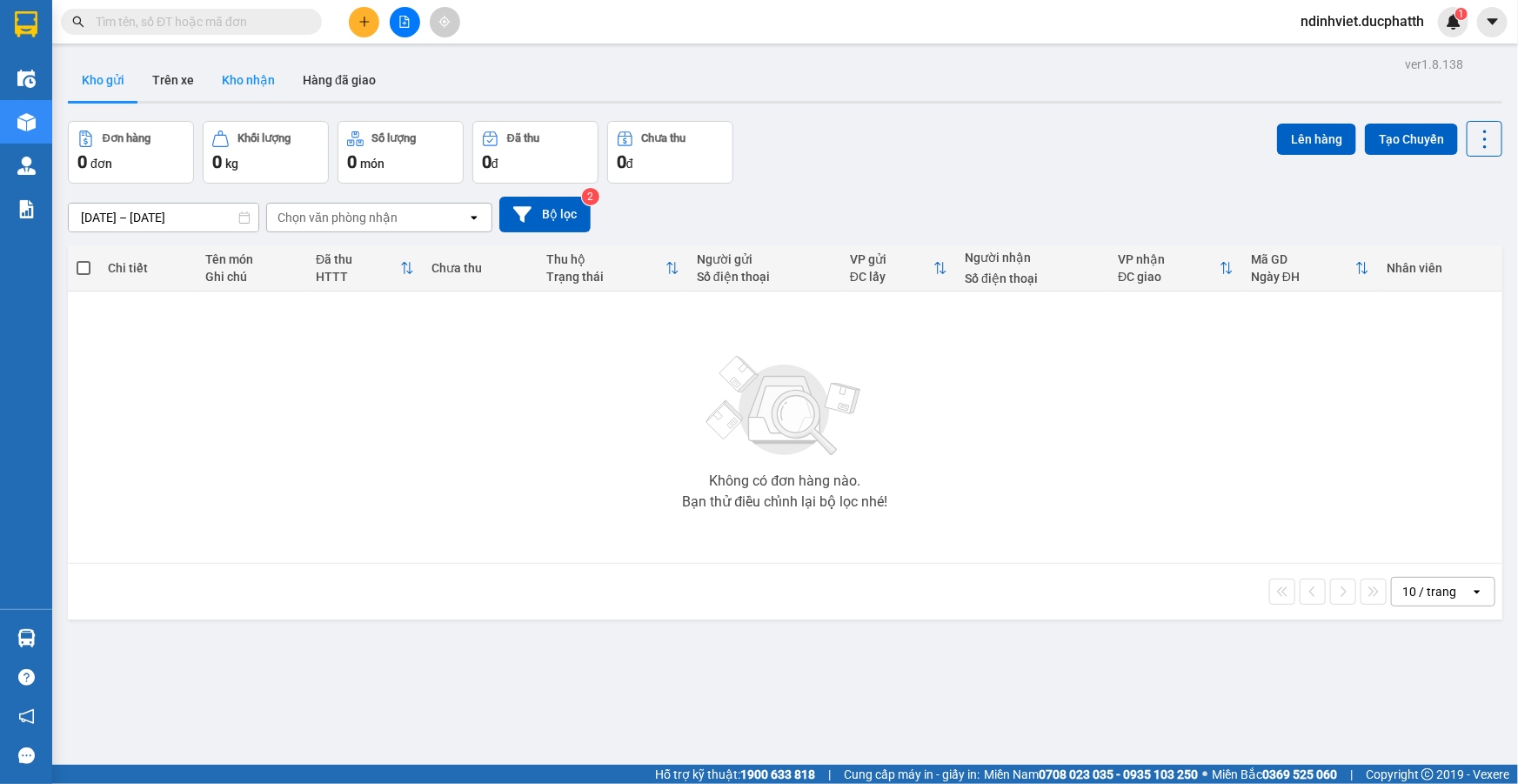
click at [264, 86] on button "Kho nhận" at bounding box center [248, 80] width 81 height 42
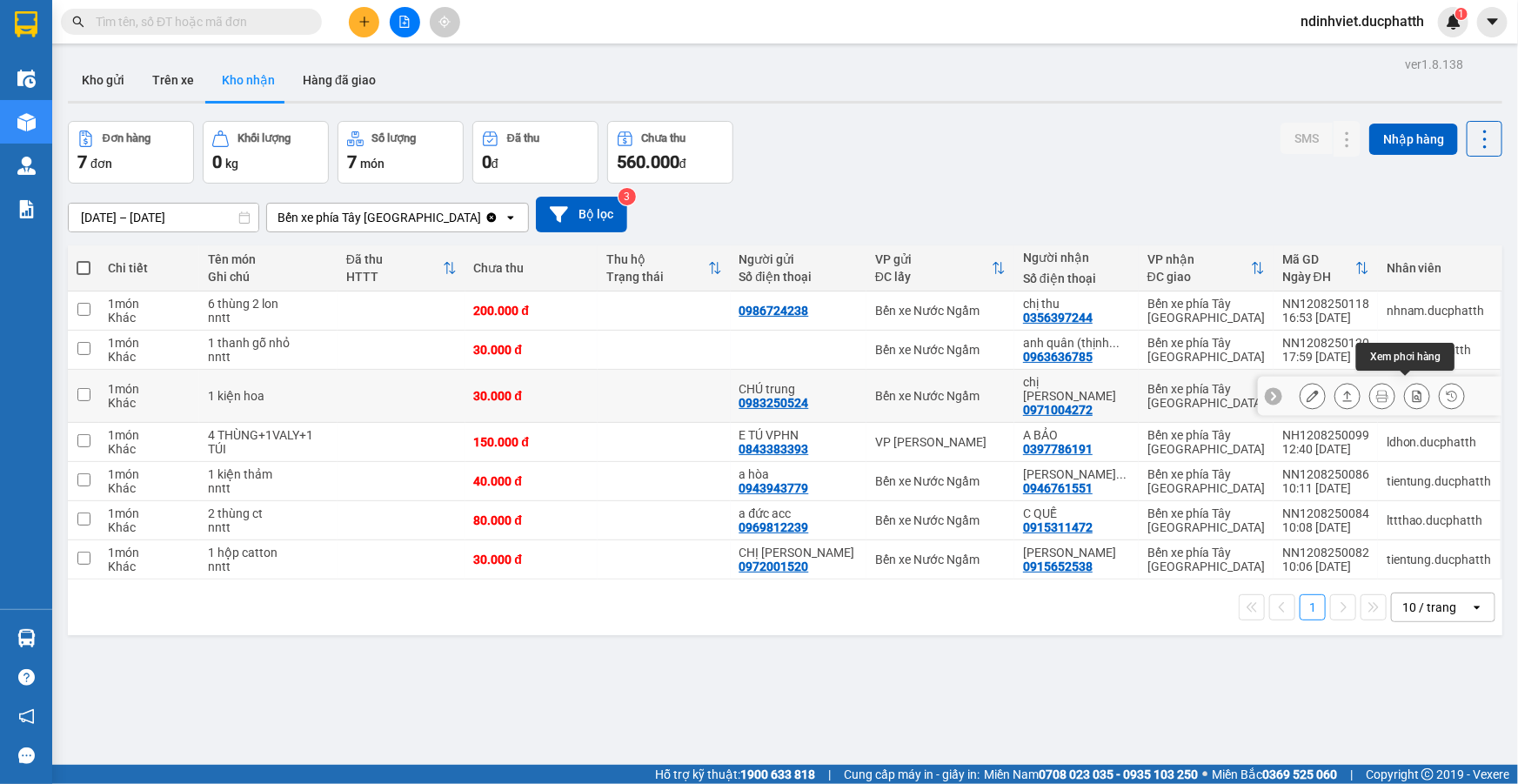
click at [1411, 390] on icon at bounding box center [1417, 395] width 13 height 13
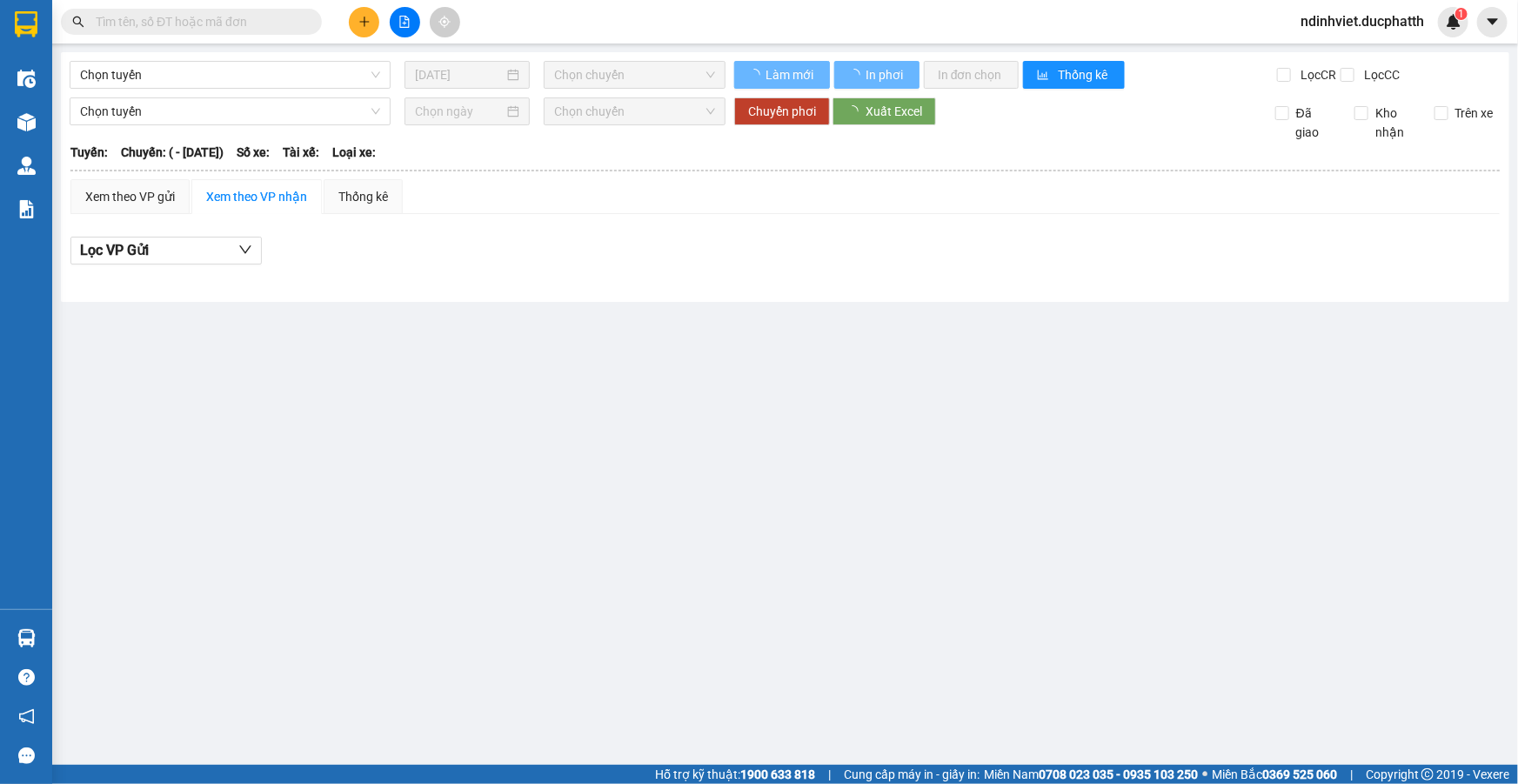
type input "[DATE]"
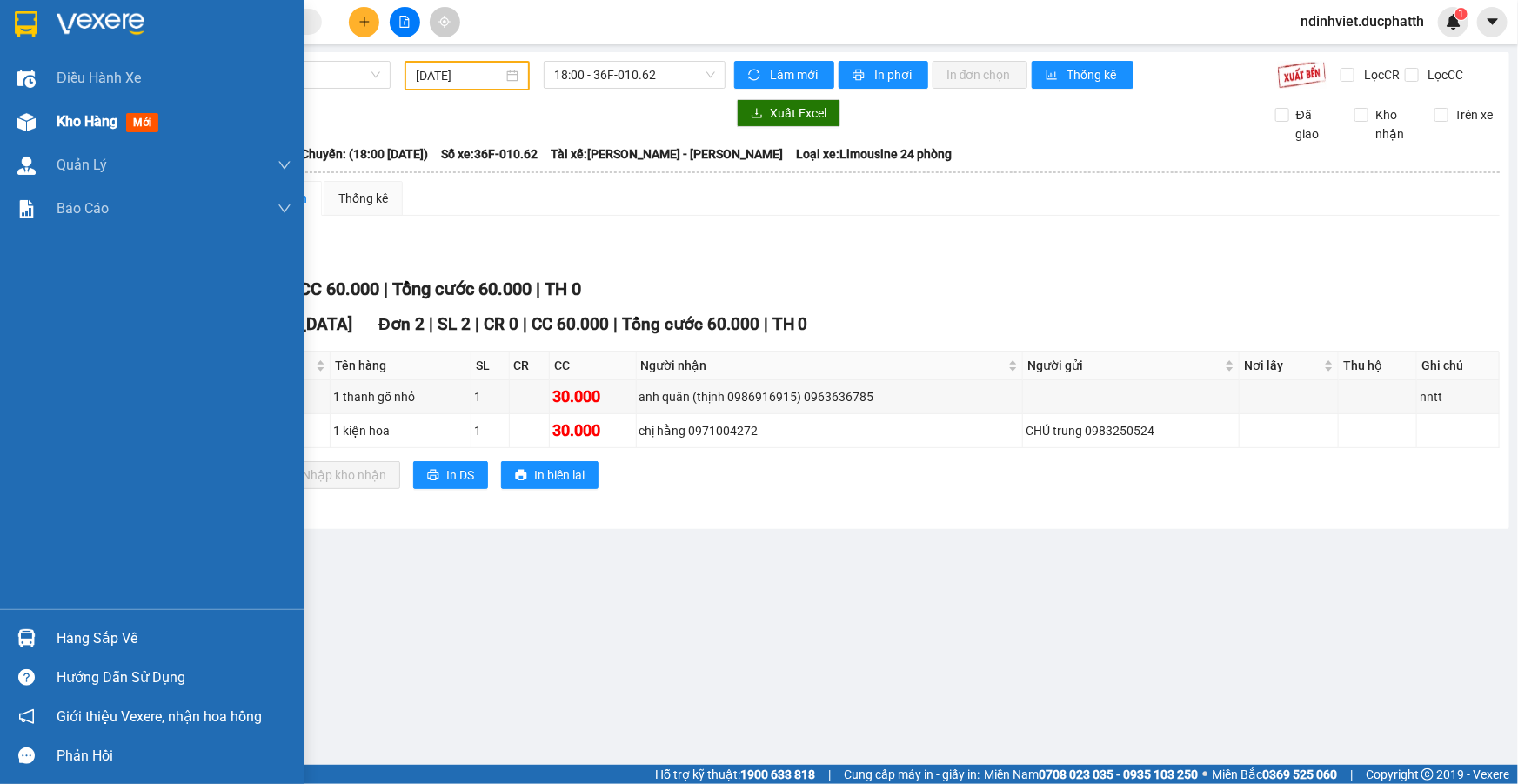
click at [84, 119] on span "Kho hàng" at bounding box center [86, 120] width 61 height 17
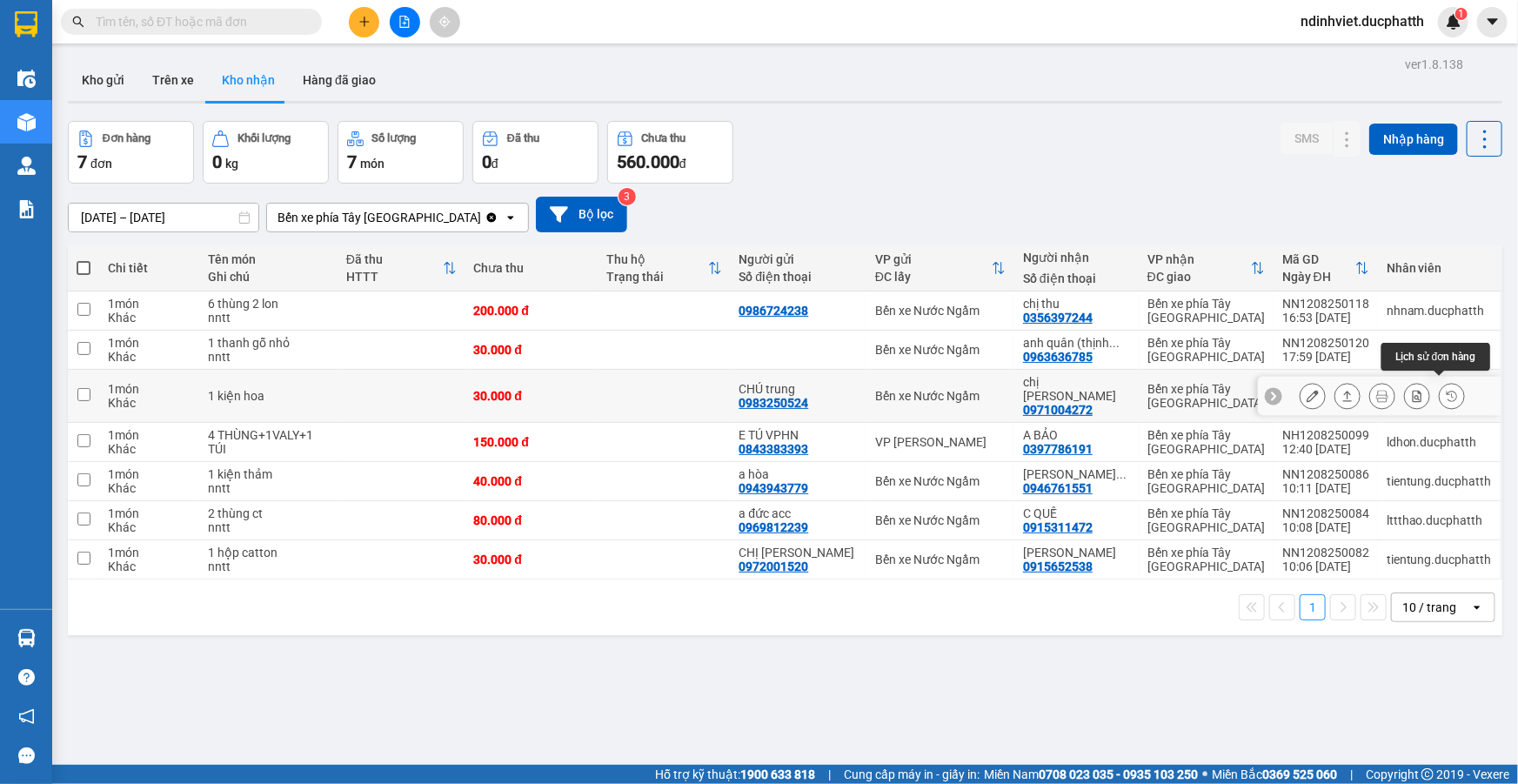
click at [1446, 391] on icon at bounding box center [1452, 395] width 13 height 13
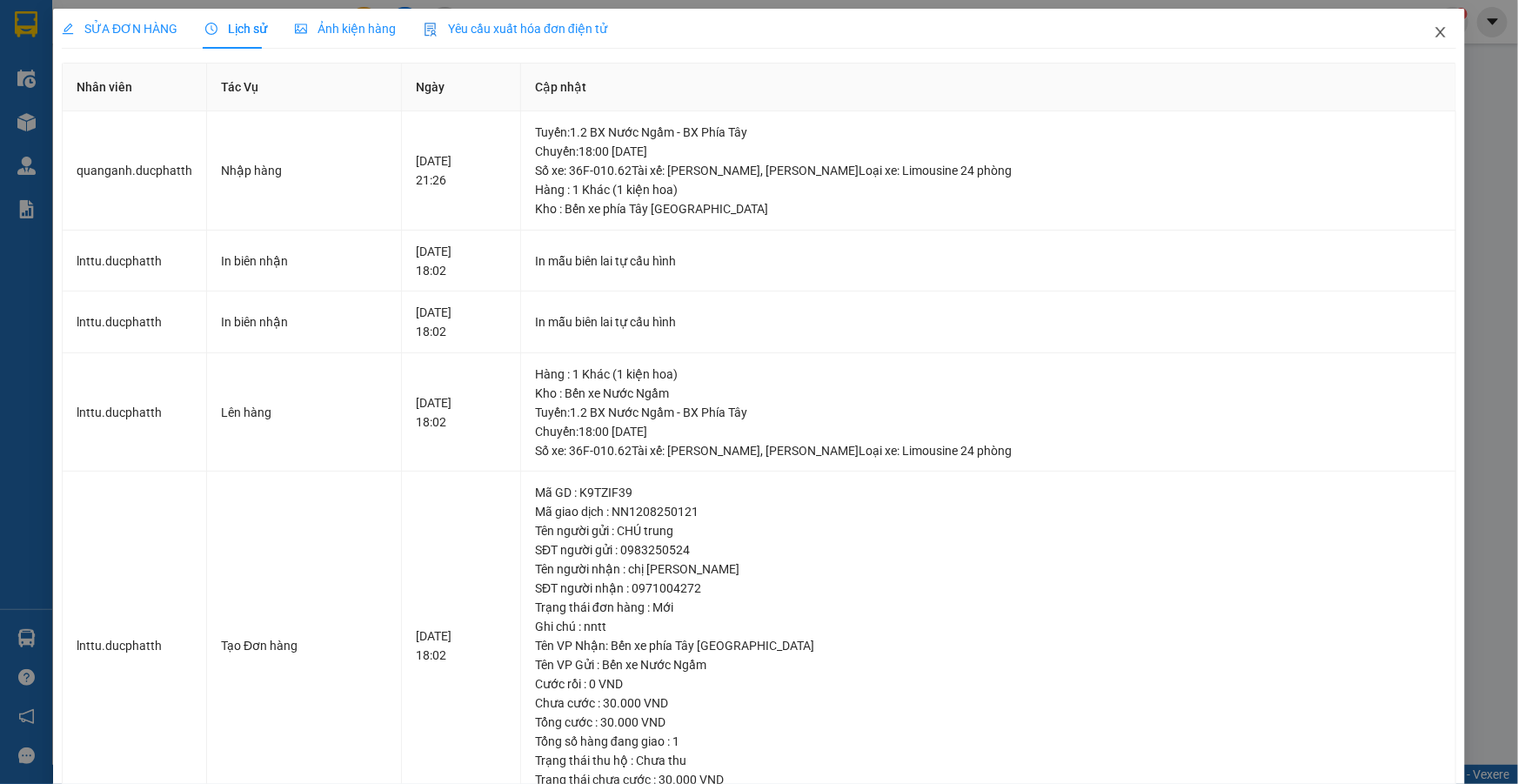
click at [1433, 35] on icon "close" at bounding box center [1440, 32] width 14 height 14
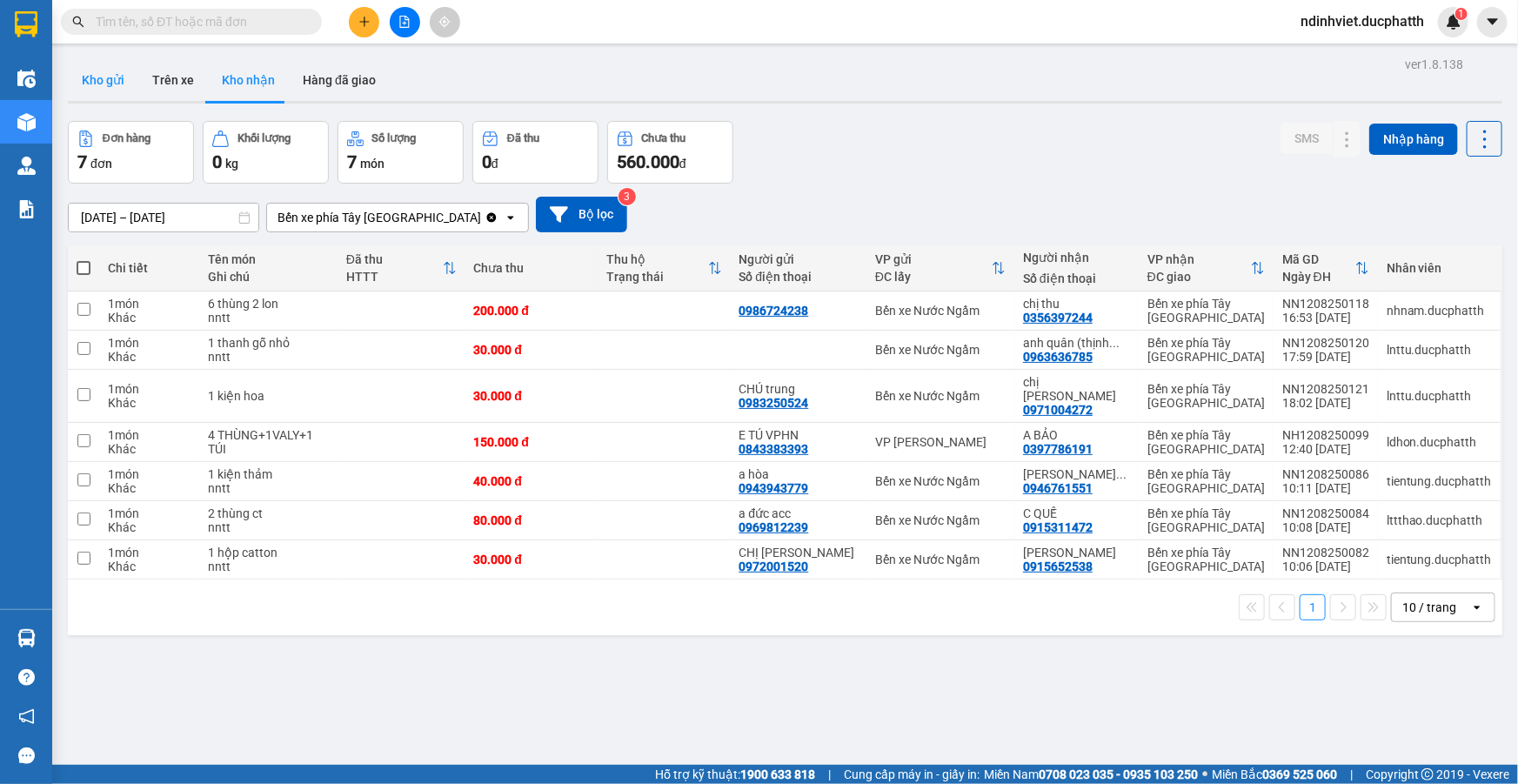
click at [94, 83] on button "Kho gửi" at bounding box center [103, 80] width 71 height 42
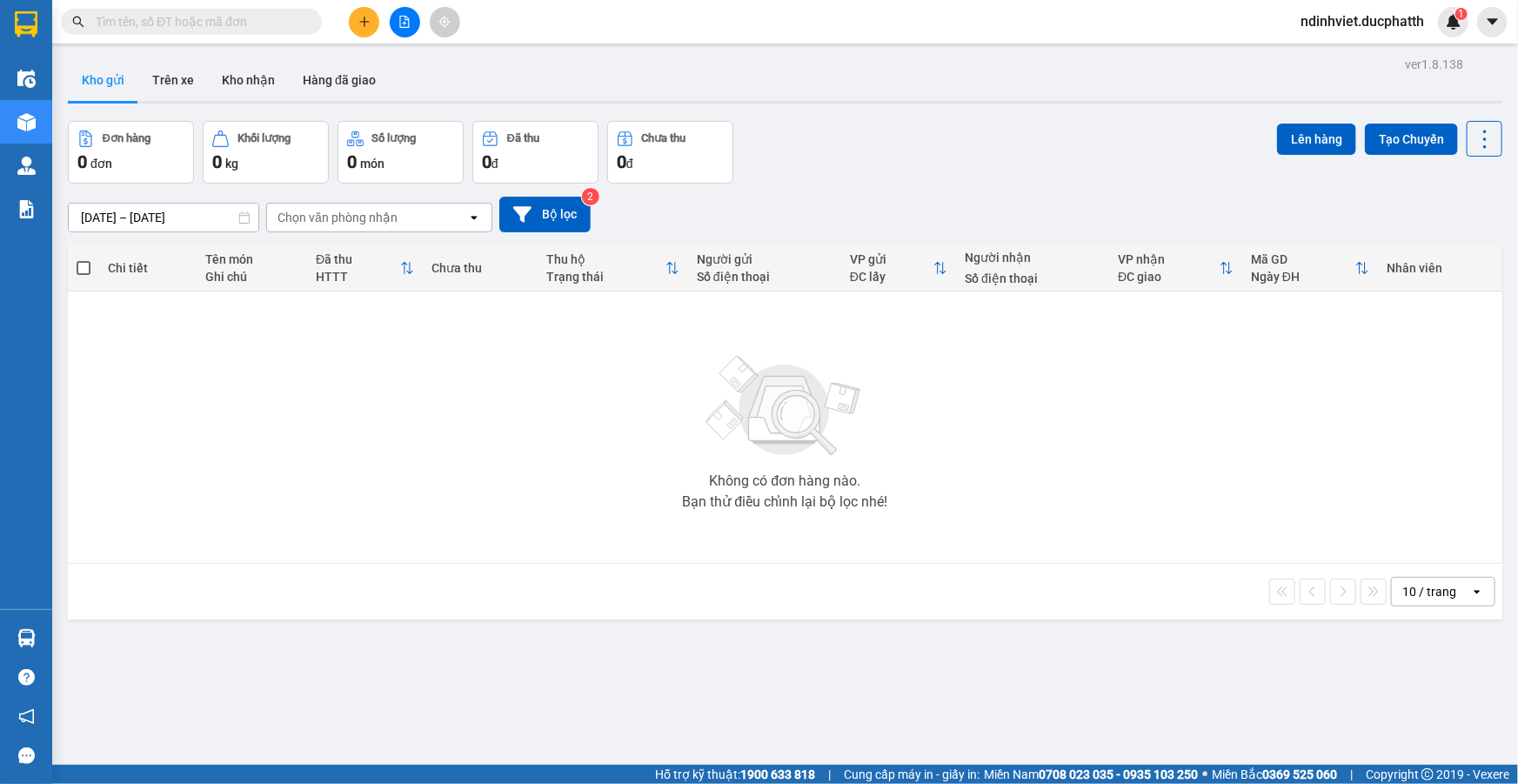
click at [395, 226] on div "Chọn văn phòng nhận" at bounding box center [367, 217] width 200 height 28
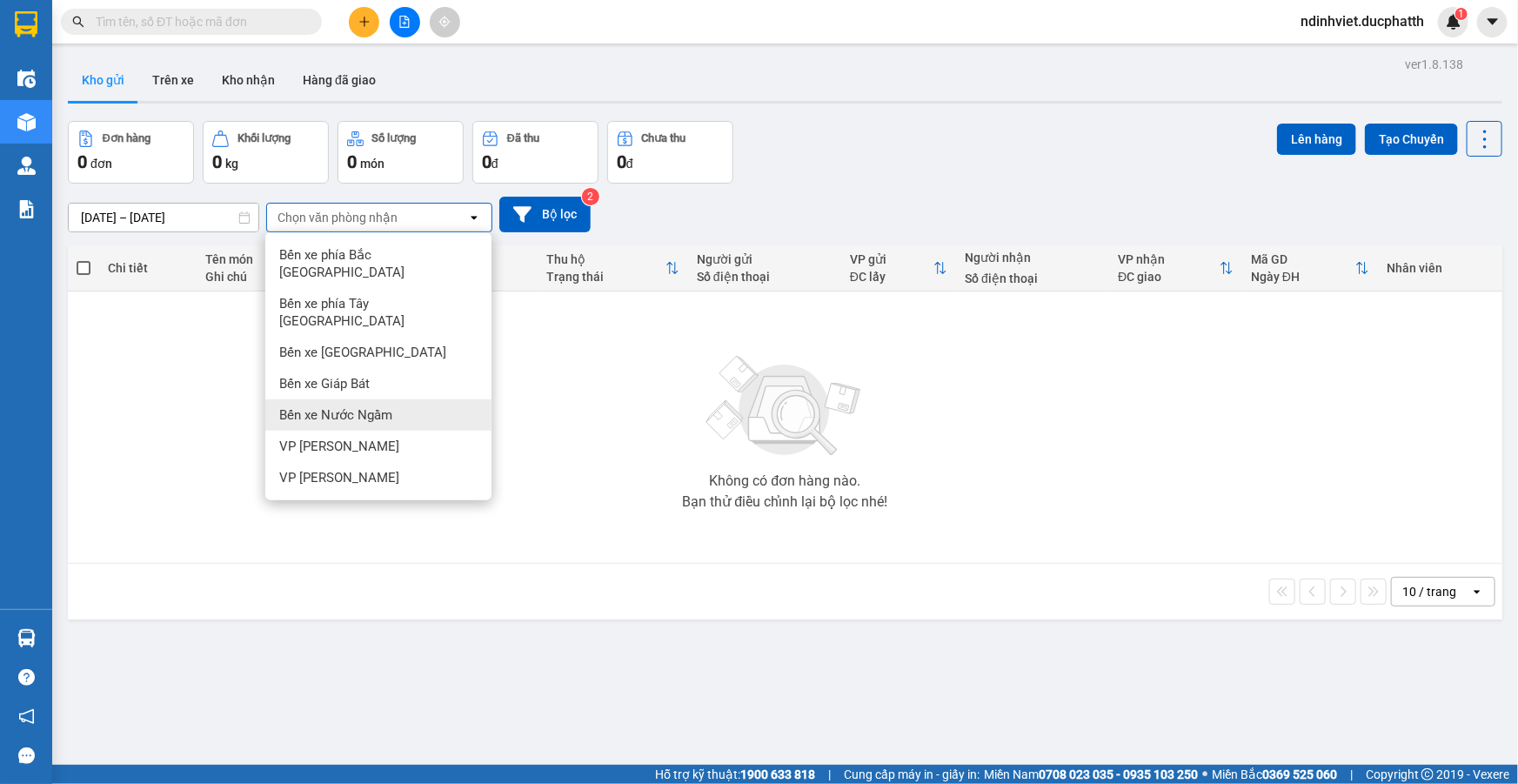
click at [374, 406] on span "Bến xe Nước Ngầm" at bounding box center [335, 415] width 113 height 17
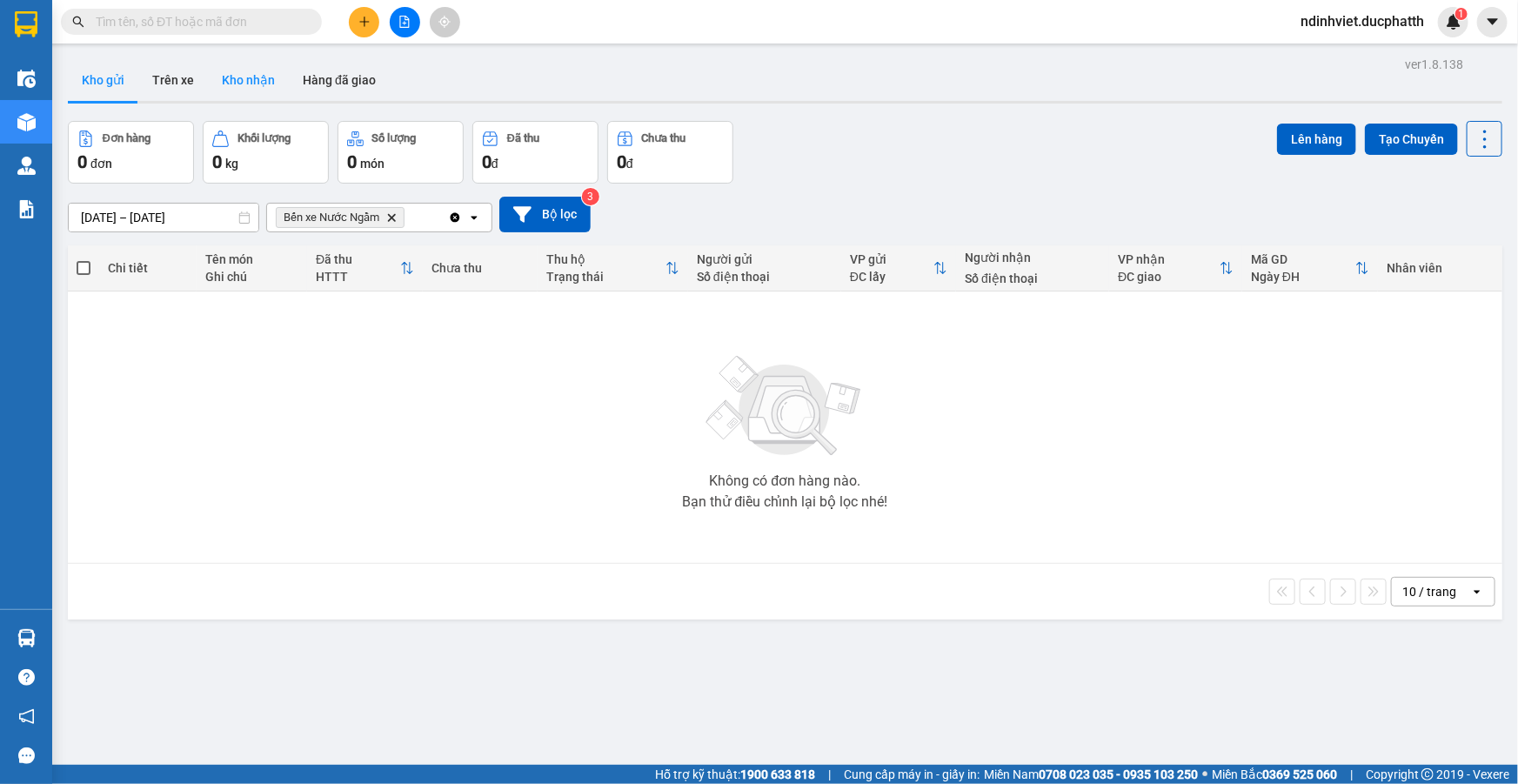
click at [254, 84] on button "Kho nhận" at bounding box center [248, 80] width 81 height 42
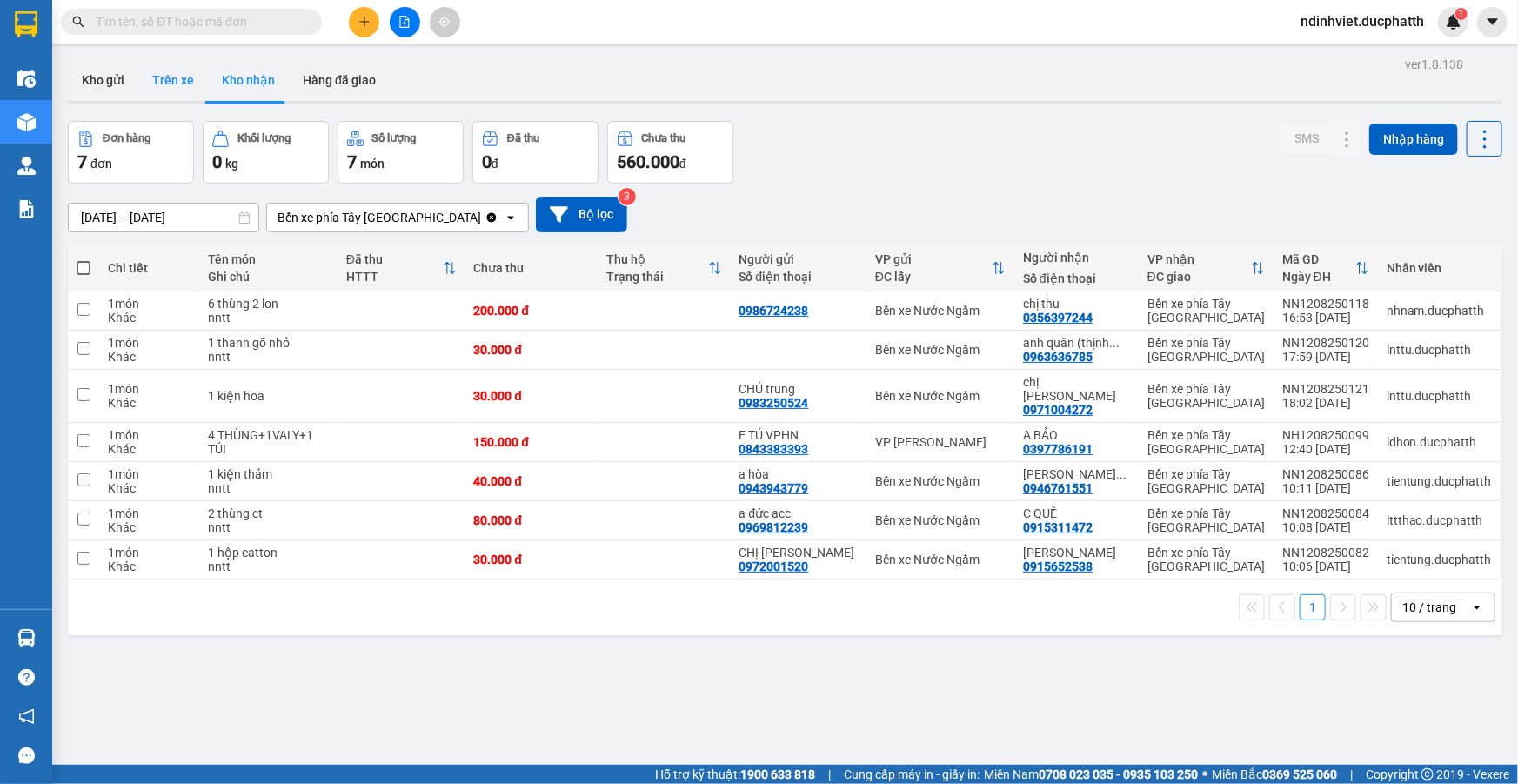
click at [173, 87] on button "Trên xe" at bounding box center [173, 80] width 70 height 42
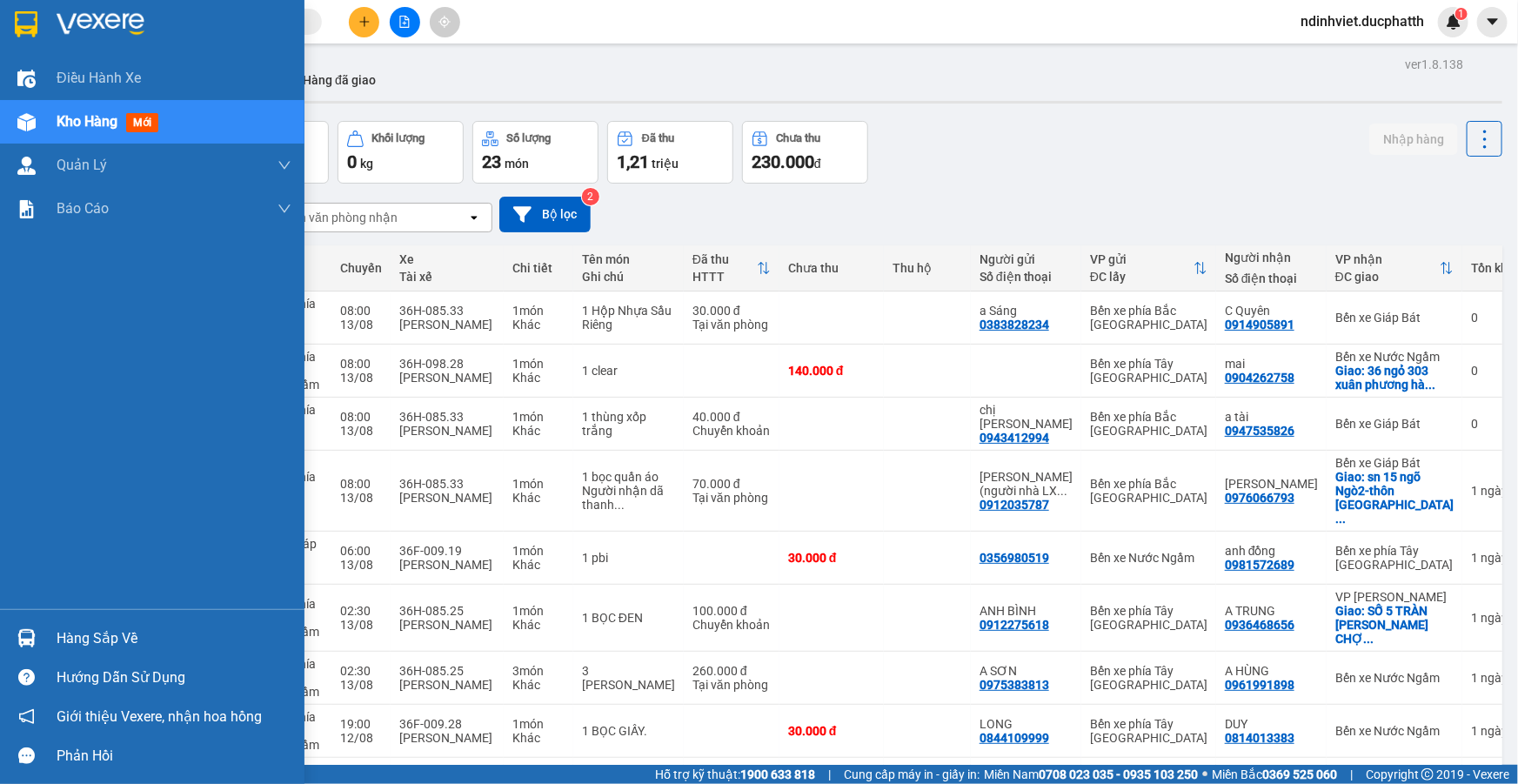
click at [29, 642] on img at bounding box center [26, 637] width 18 height 18
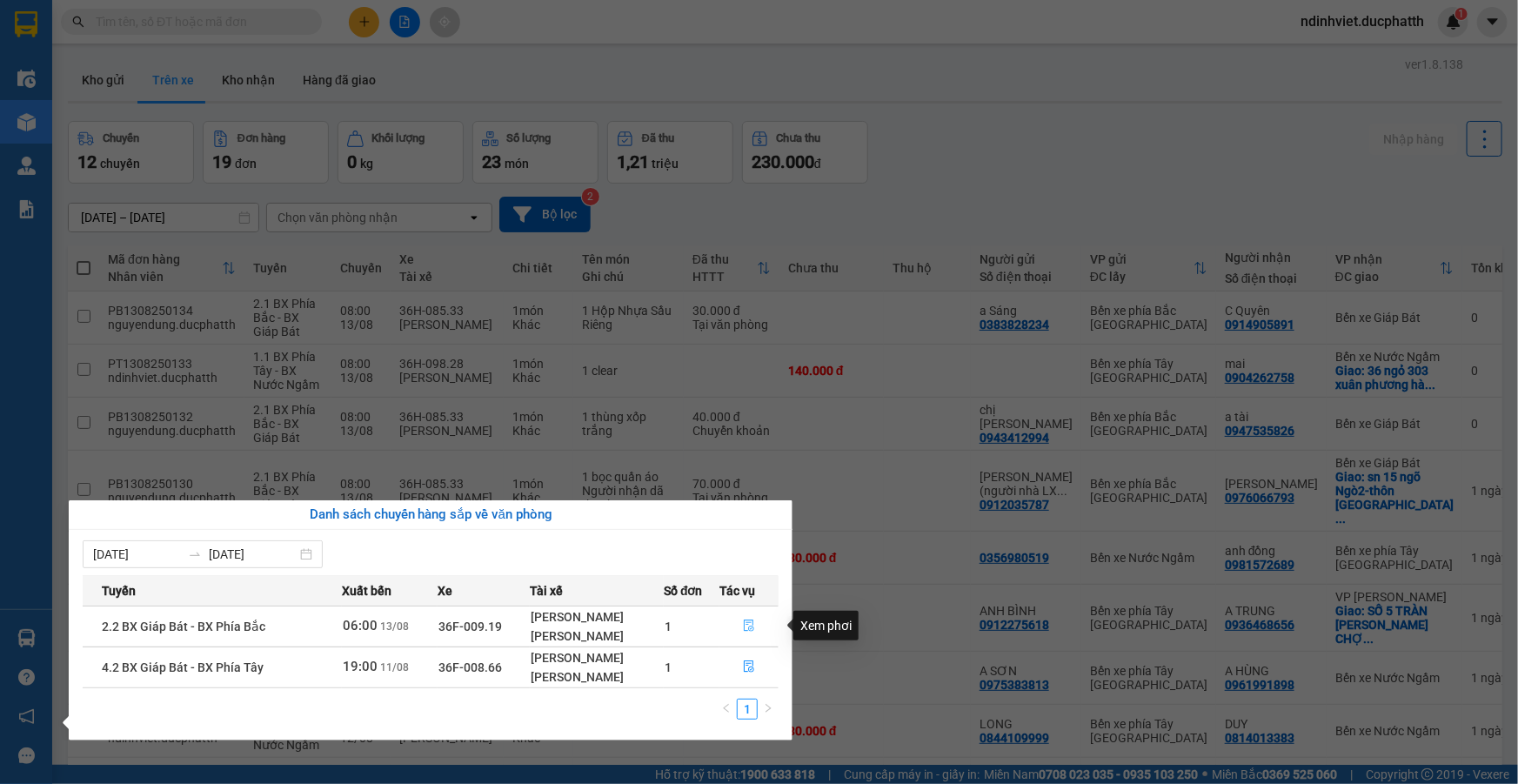
click at [747, 624] on icon "file-done" at bounding box center [748, 625] width 13 height 13
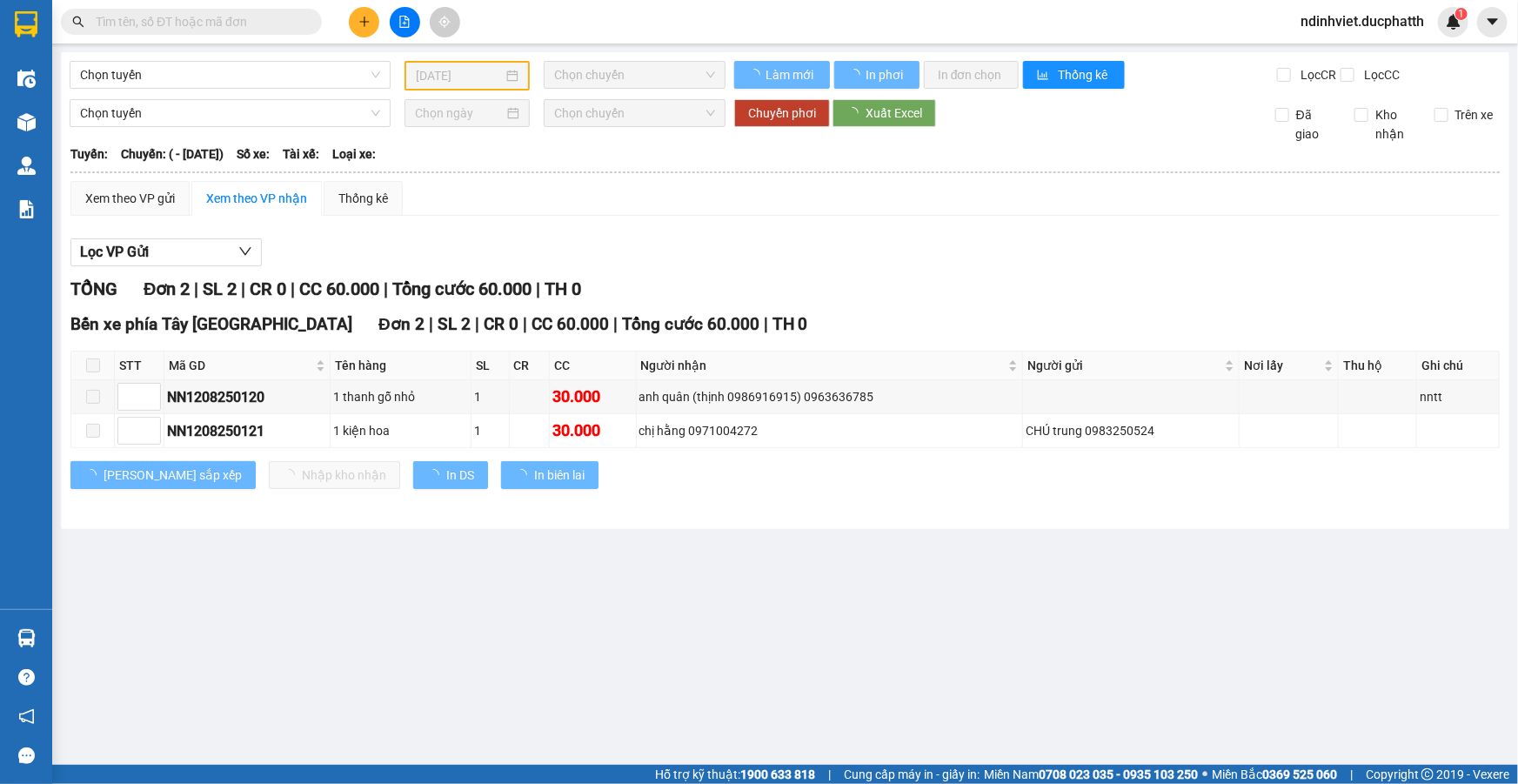
type input "13/08/2025"
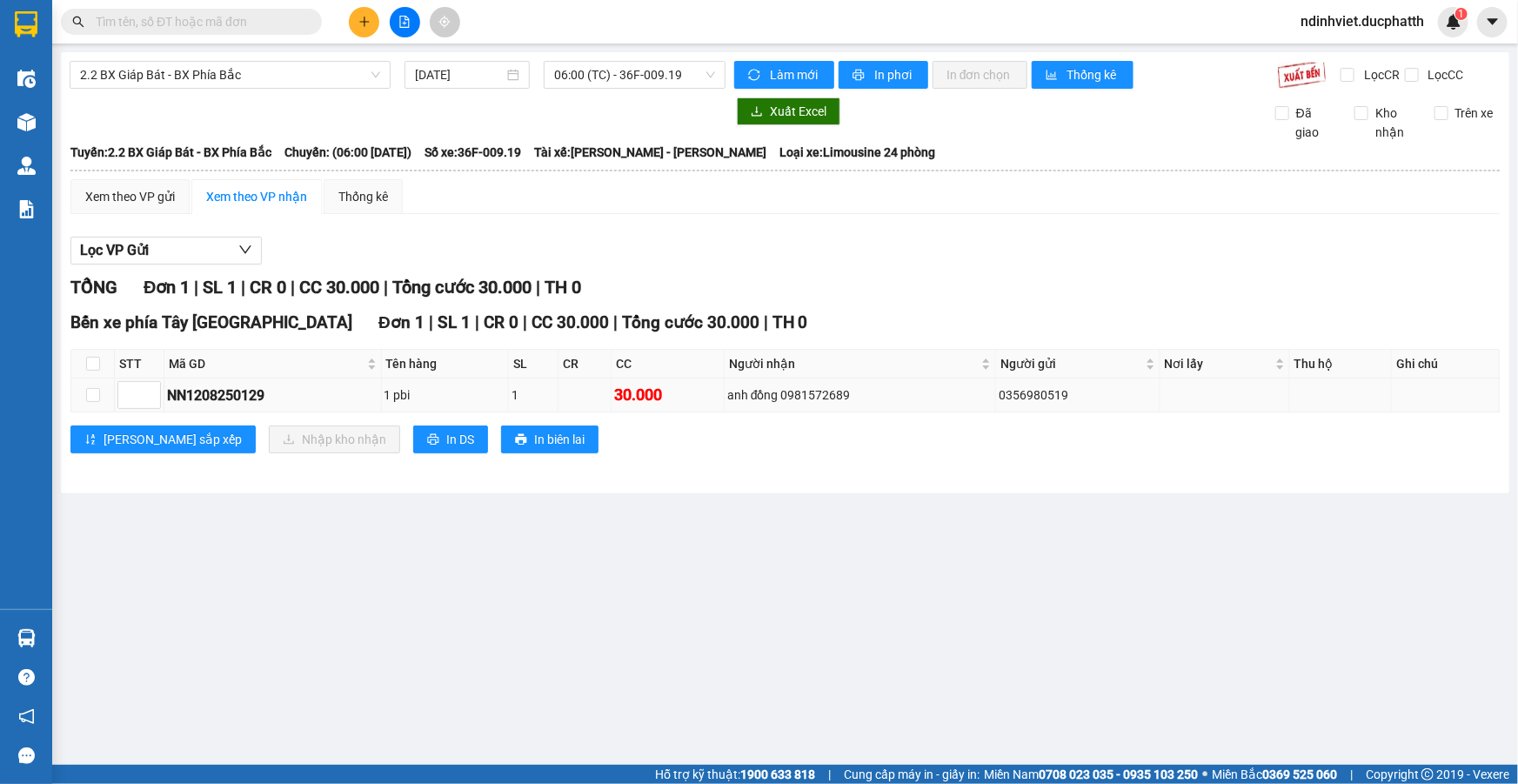
click at [469, 391] on div "1 pbi" at bounding box center [445, 395] width 121 height 19
click at [269, 80] on span "2.2 BX Giáp Bát - BX Phía Bắc" at bounding box center [229, 75] width 300 height 26
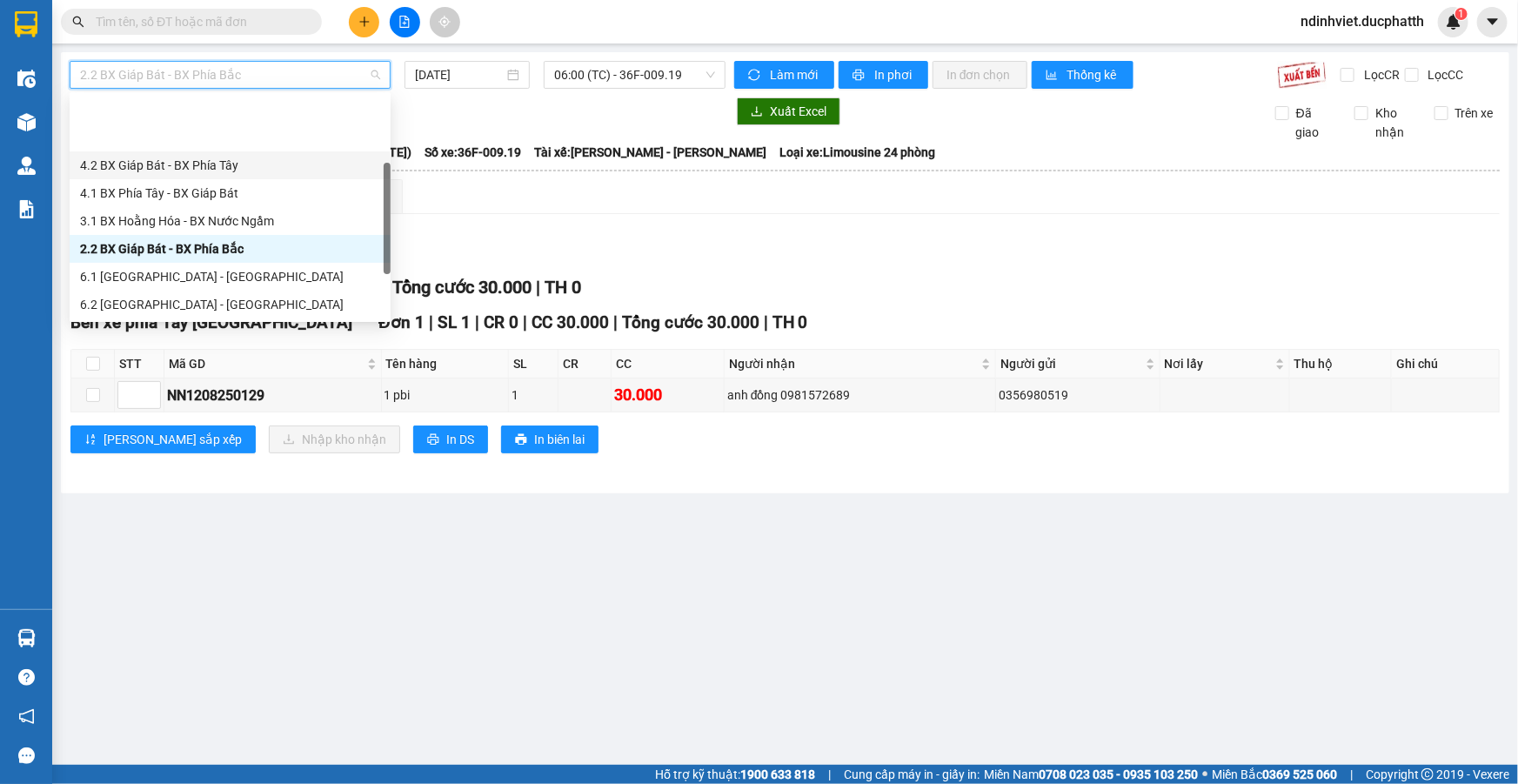
scroll to position [139, 0]
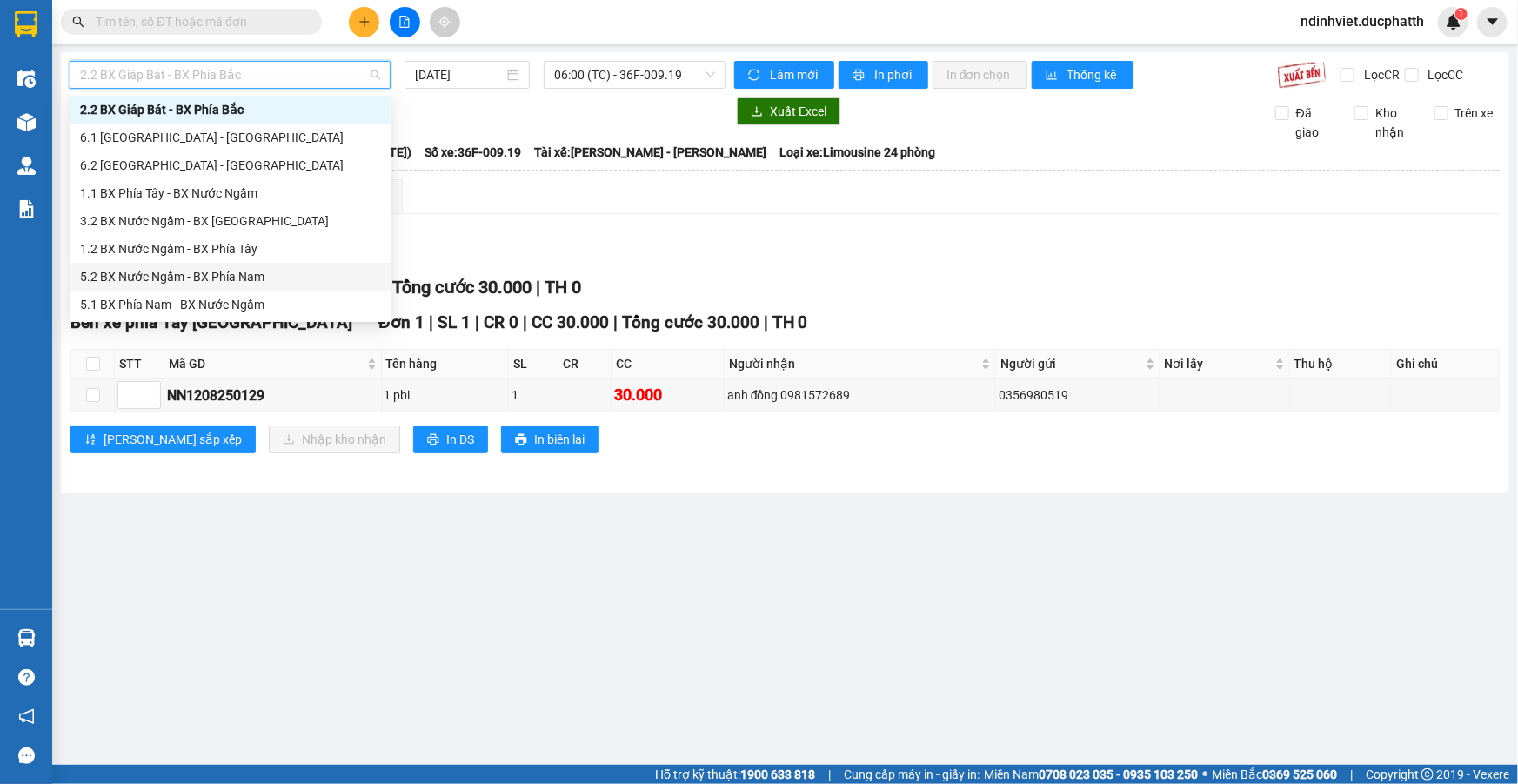
drag, startPoint x: 203, startPoint y: 222, endPoint x: 240, endPoint y: 295, distance: 81.8
click at [240, 295] on div "3.1 BX Hoằng Hóa - BX Nước Ngầm 2.2 BX Giáp Bát - BX Phía Bắc 6.1 Thanh Hóa - H…" at bounding box center [230, 193] width 321 height 251
click at [239, 253] on div "1.2 BX Nước Ngầm - BX Phía Tây" at bounding box center [229, 249] width 300 height 19
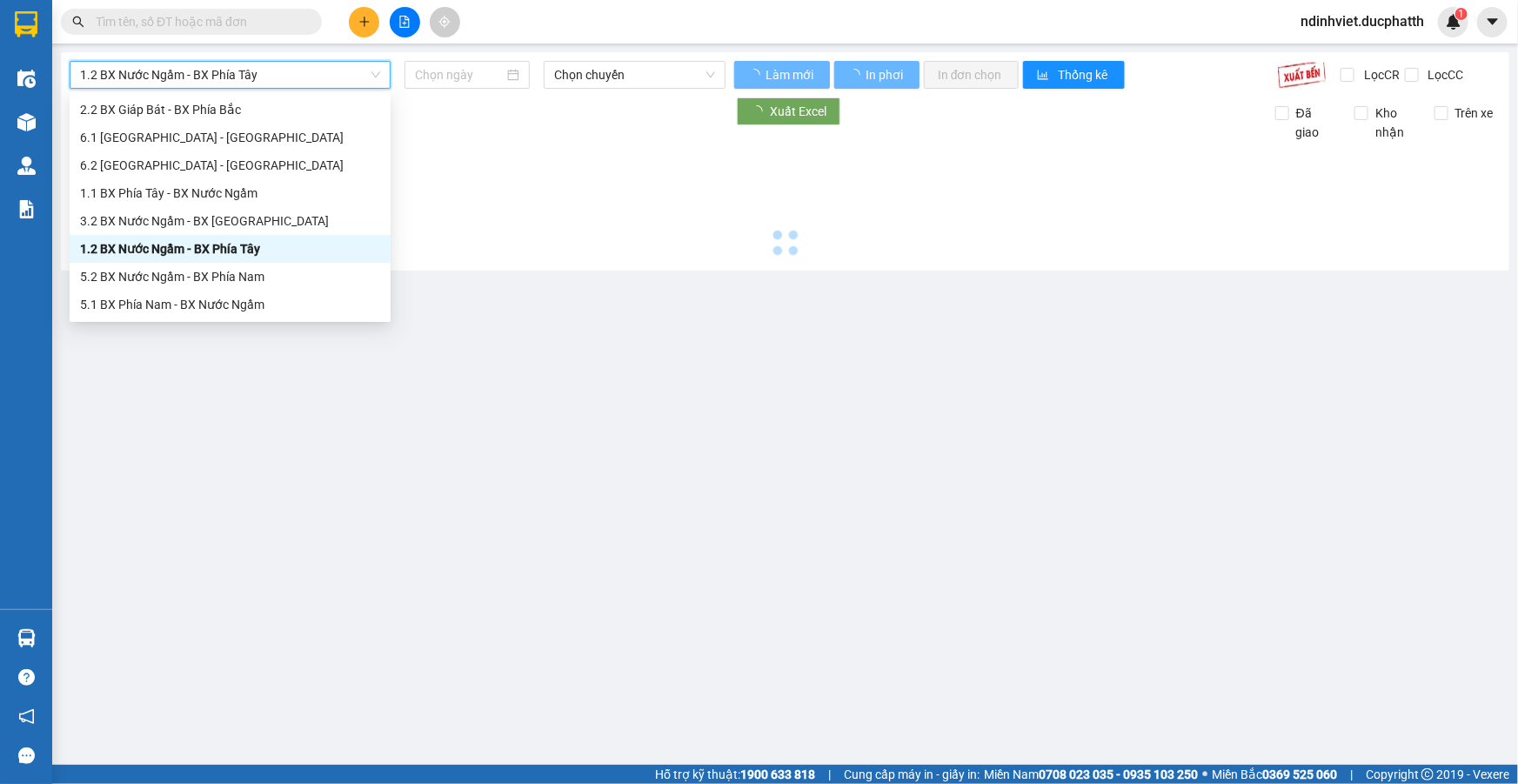
type input "13/08/2025"
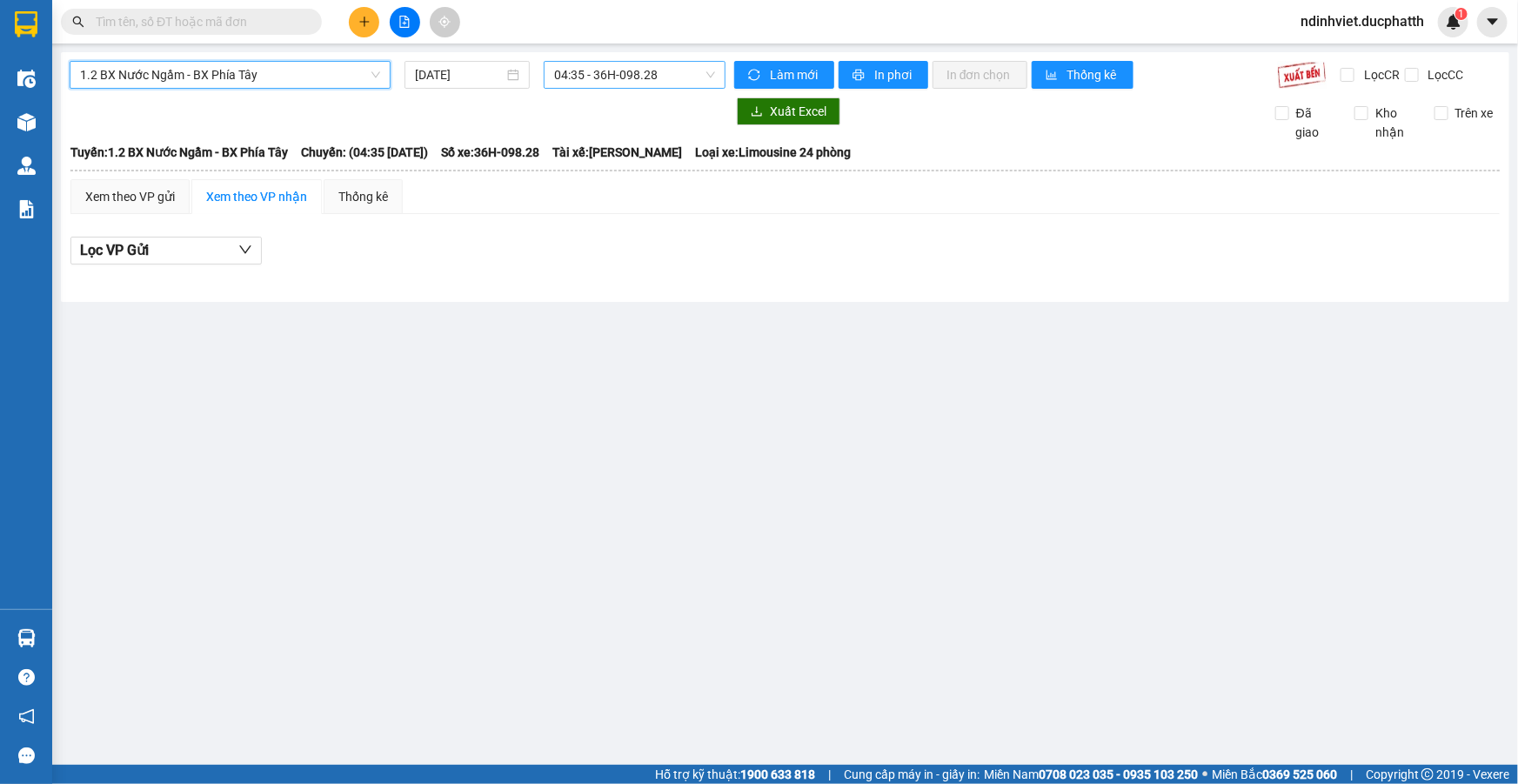
click at [668, 79] on span "04:35 - 36H-098.28" at bounding box center [635, 75] width 161 height 26
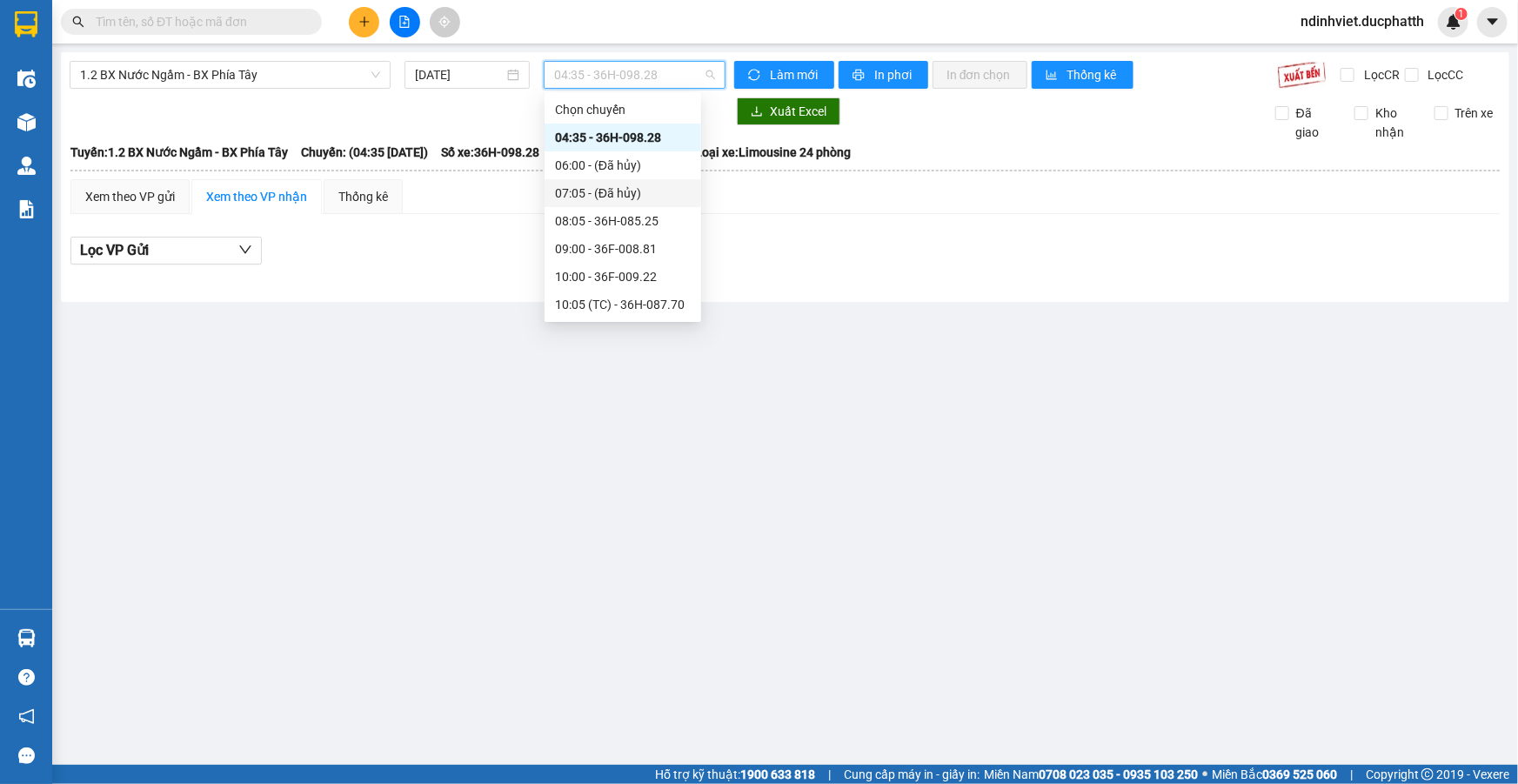
click at [769, 264] on div at bounding box center [785, 264] width 1430 height 1
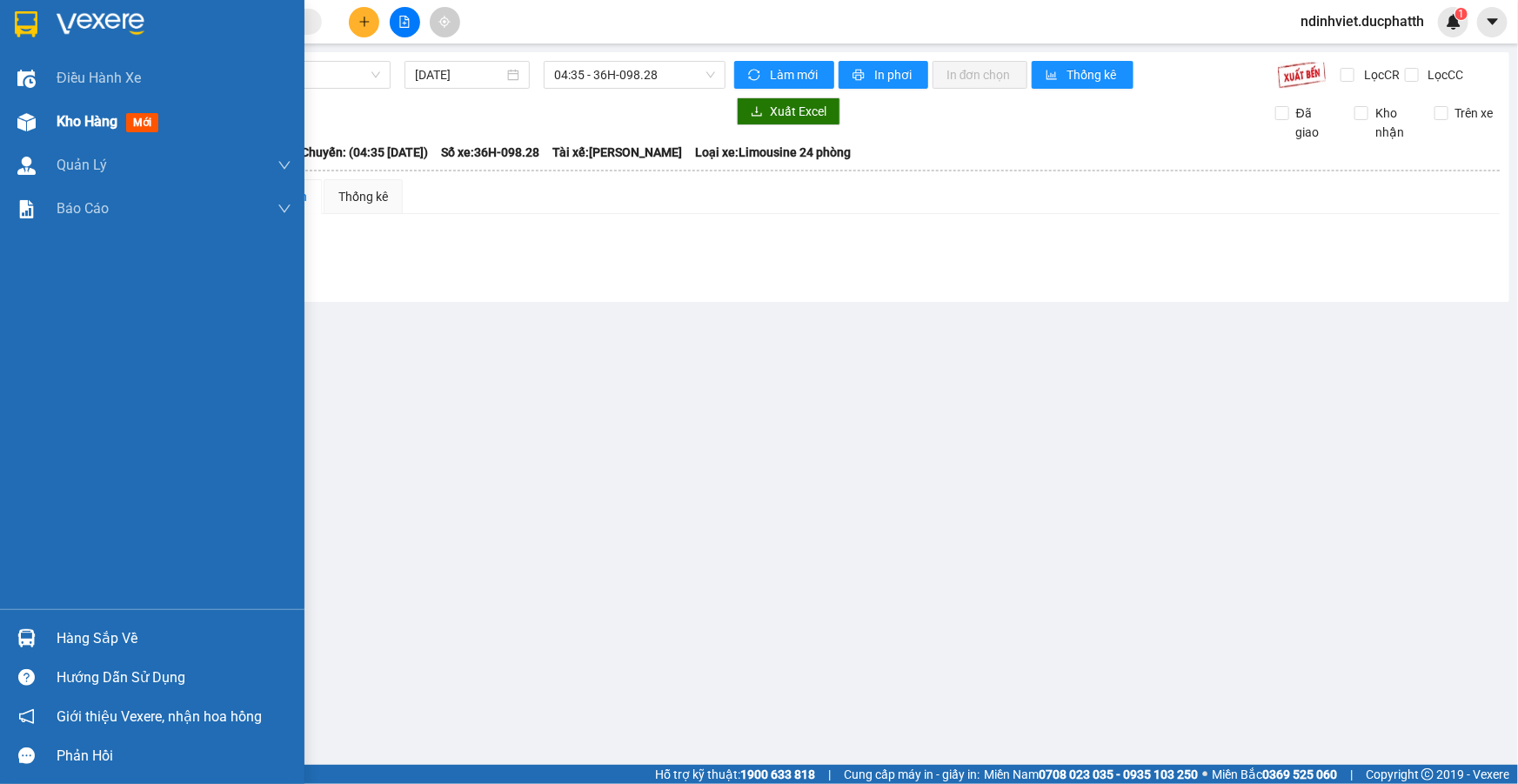
click at [74, 130] on div "Kho hàng mới" at bounding box center [111, 121] width 109 height 21
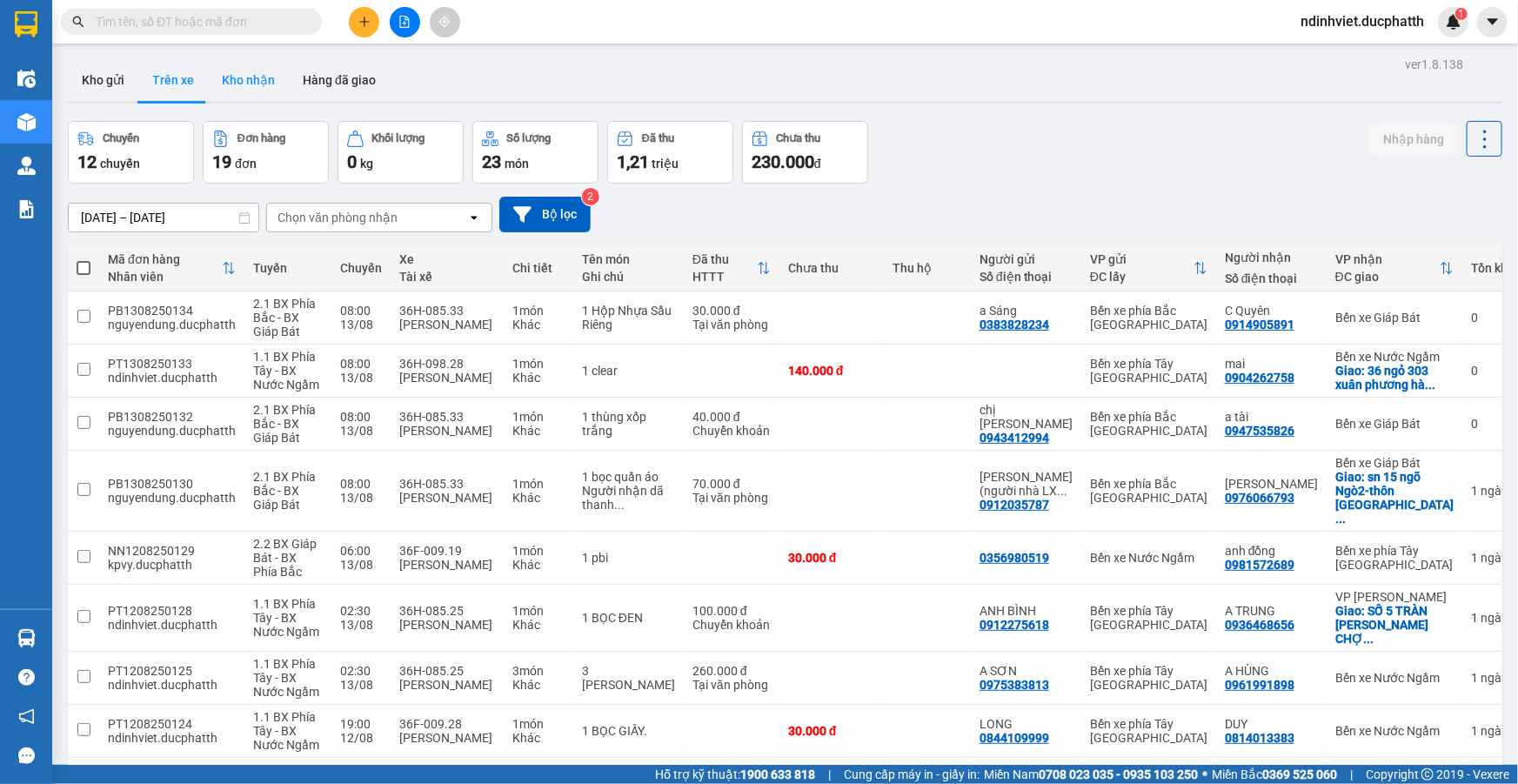
click at [271, 86] on button "Kho nhận" at bounding box center [248, 80] width 81 height 42
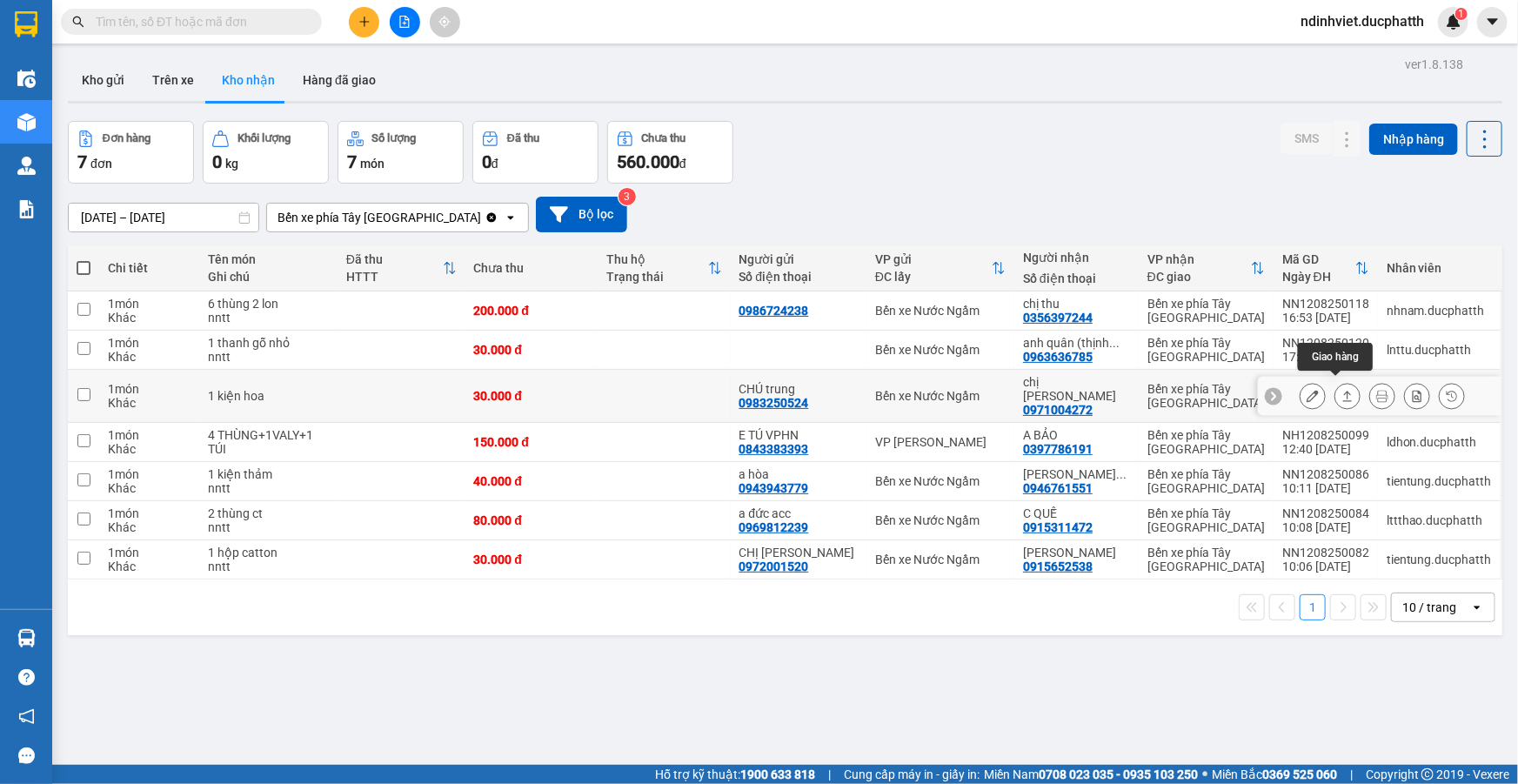
click at [1341, 392] on icon at bounding box center [1347, 395] width 13 height 13
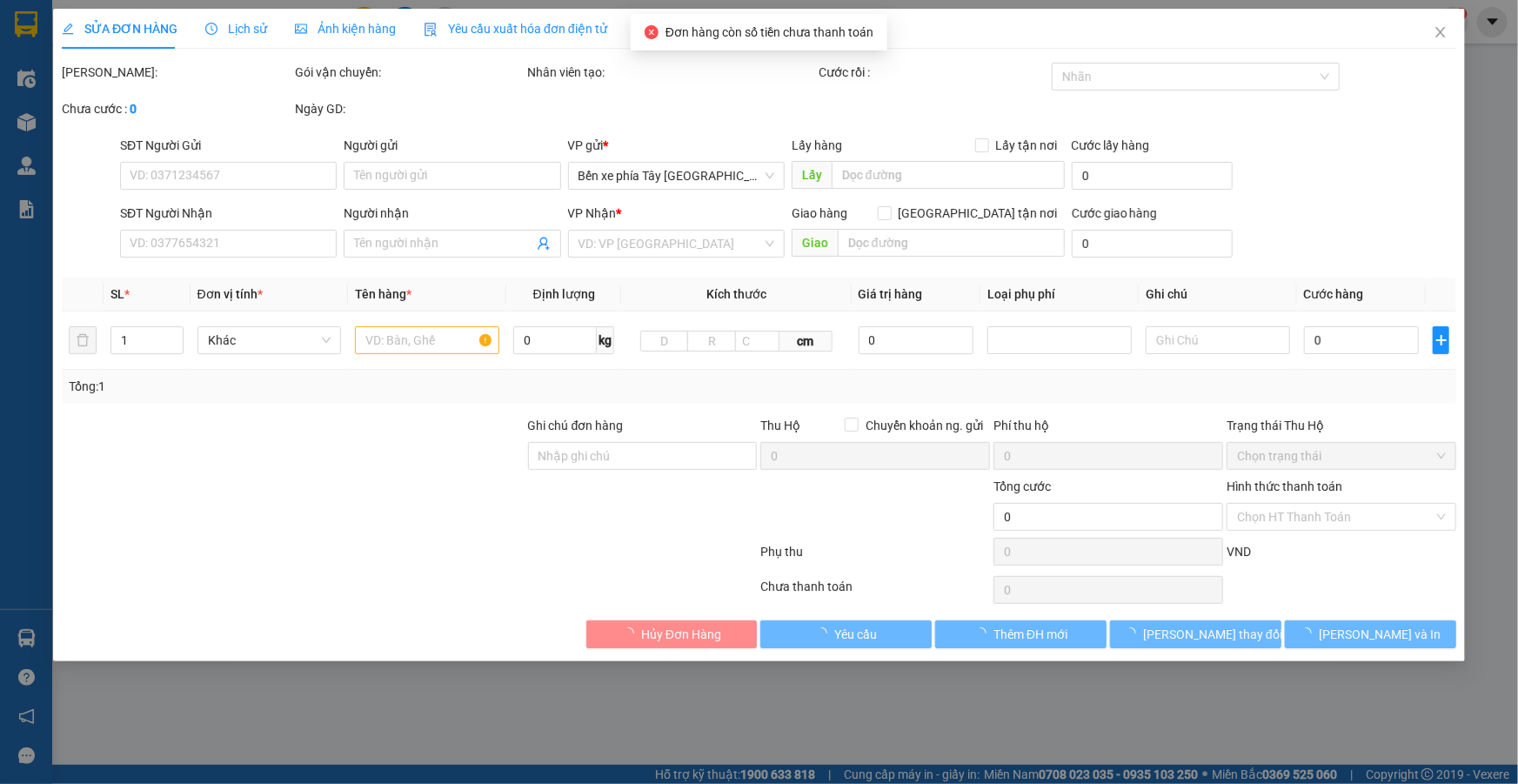
type input "0983250524"
type input "CHÚ trung"
type input "0971004272"
type input "chị hằng"
type input "nntt"
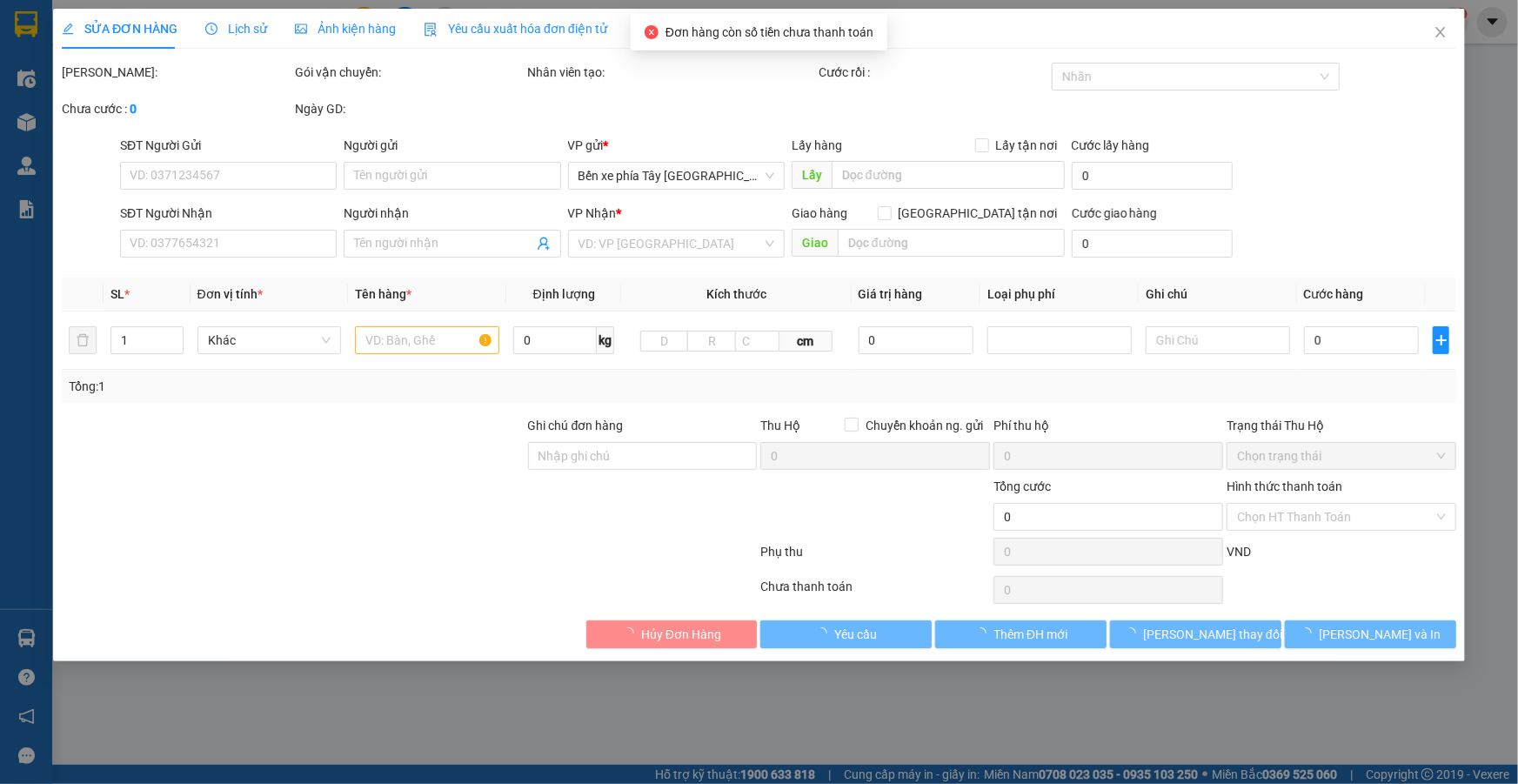
type input "30.000"
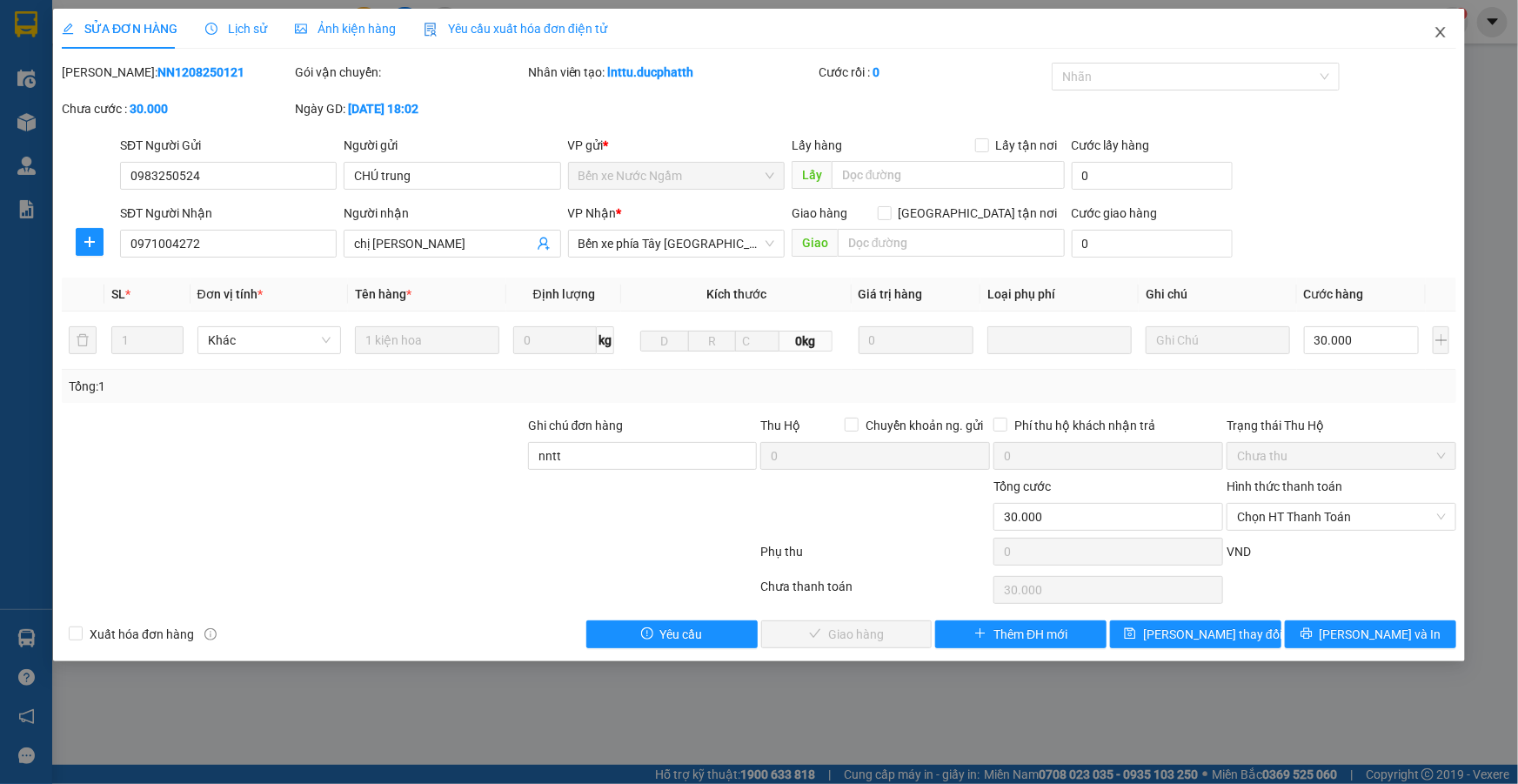
click at [1439, 27] on icon "close" at bounding box center [1440, 32] width 14 height 14
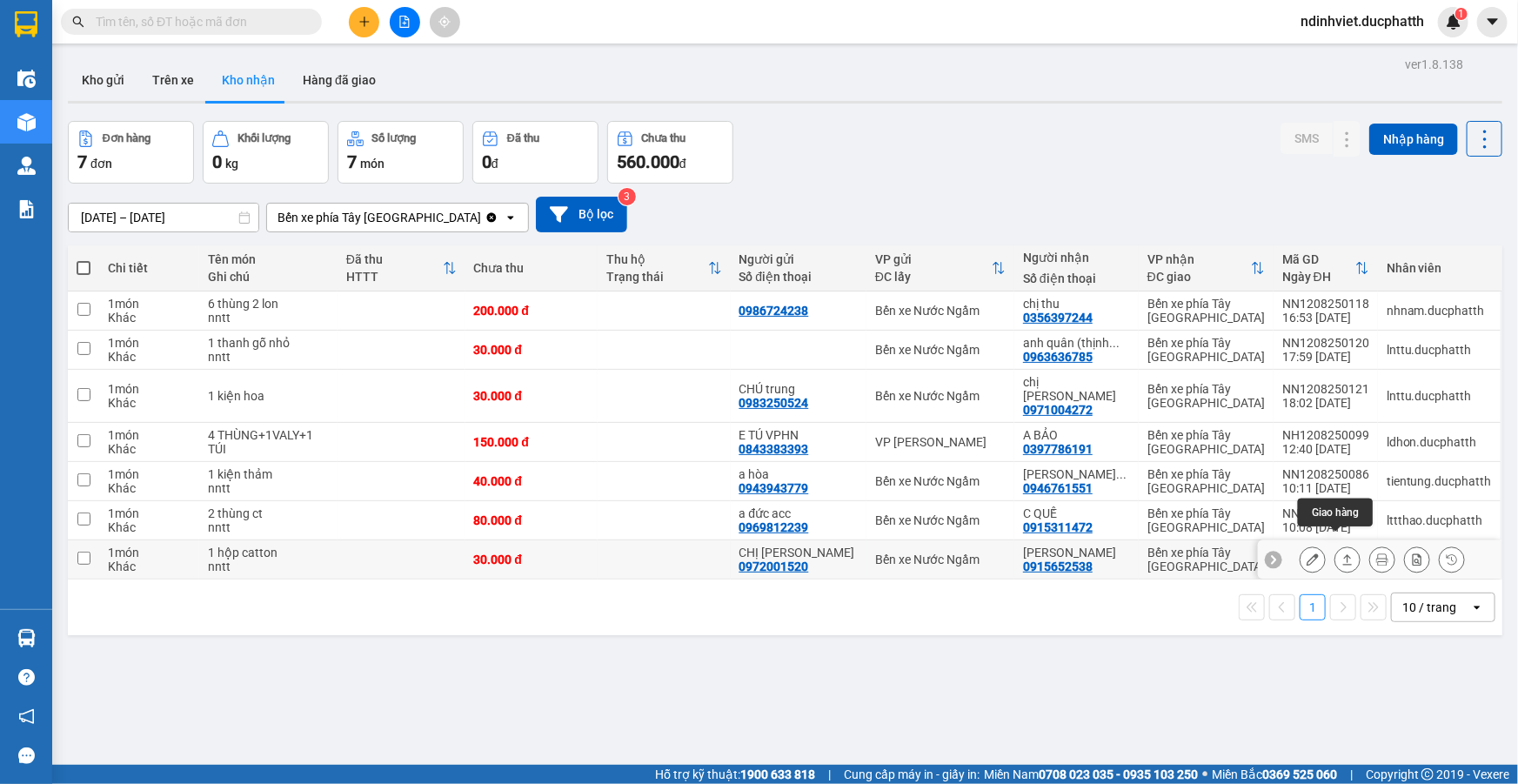
click at [1343, 545] on button at bounding box center [1347, 559] width 24 height 30
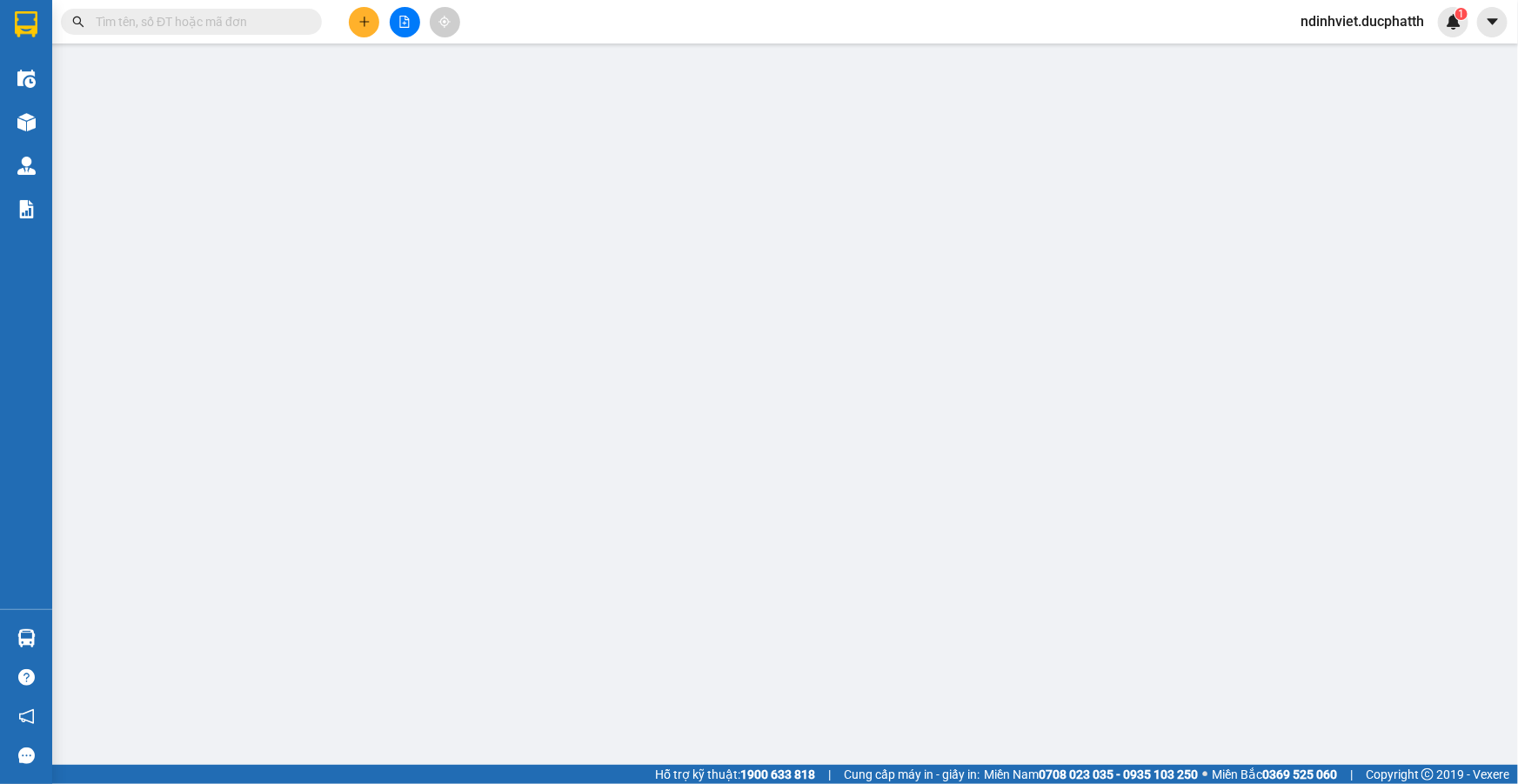
type input "0972001520"
type input "CHỊ HOÀ"
type input "0915652538"
type input "c giang"
type input "30.000"
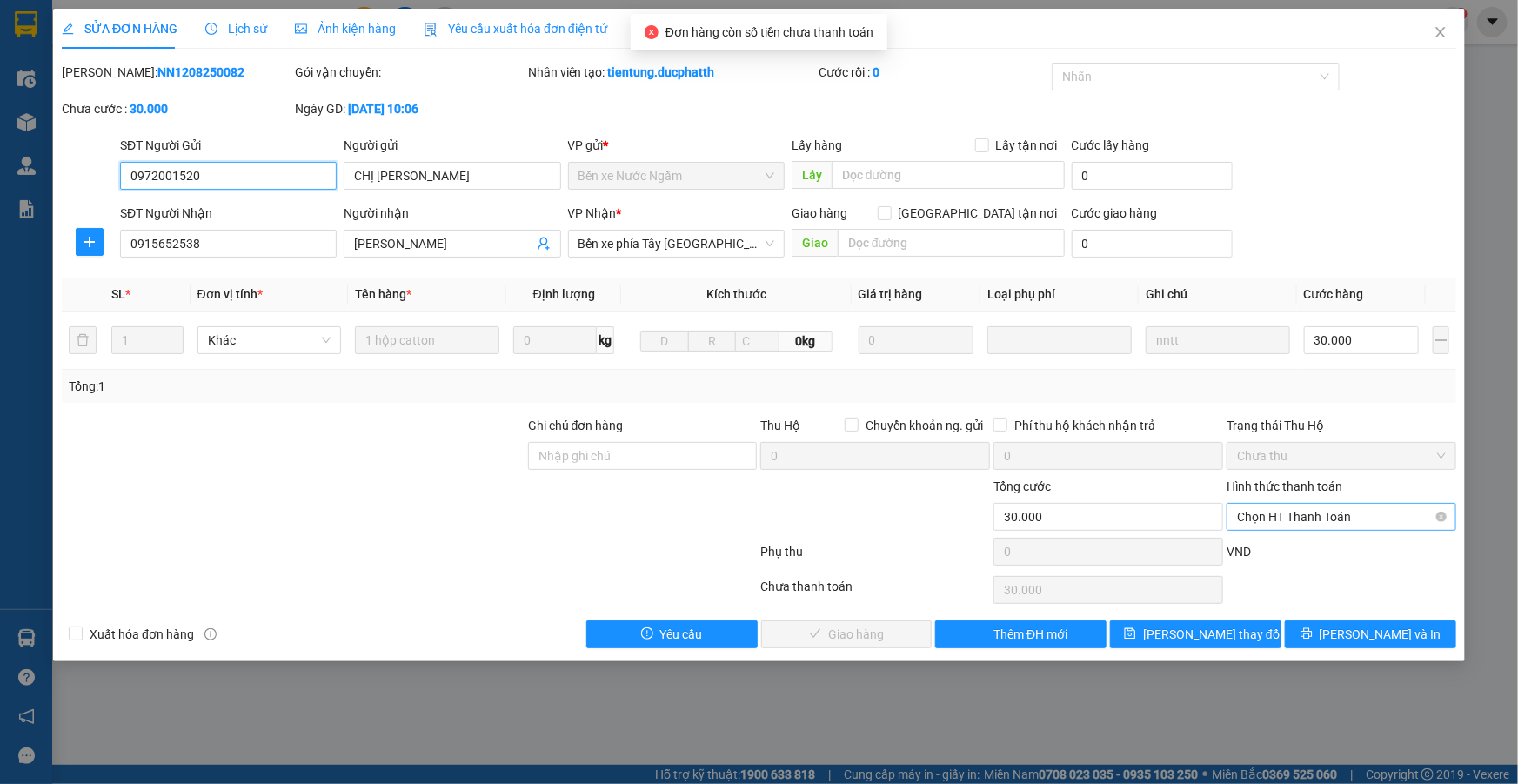
click at [1269, 515] on span "Chọn HT Thanh Toán" at bounding box center [1341, 516] width 209 height 26
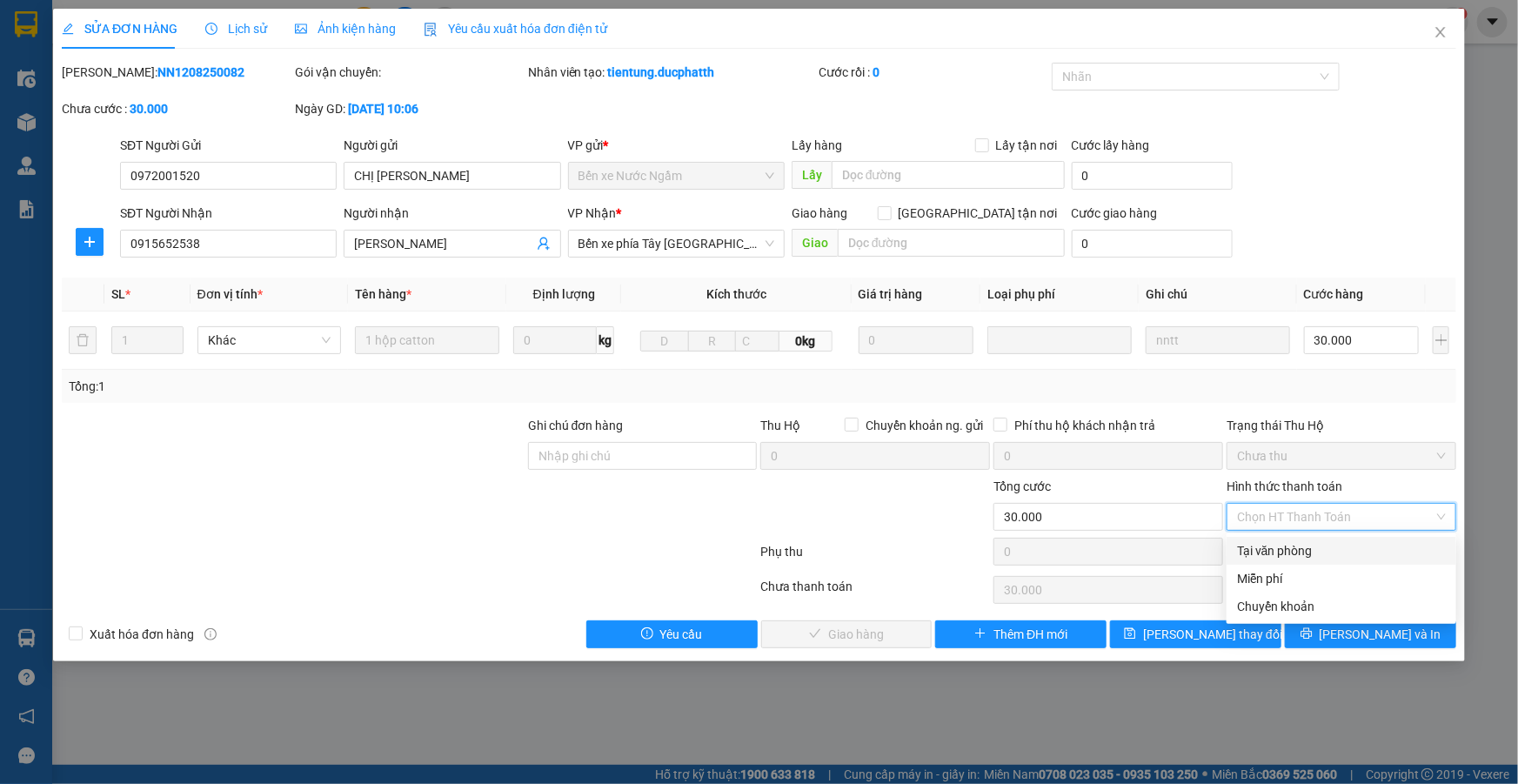
click at [1323, 551] on div "Tại văn phòng" at bounding box center [1341, 551] width 209 height 19
type input "0"
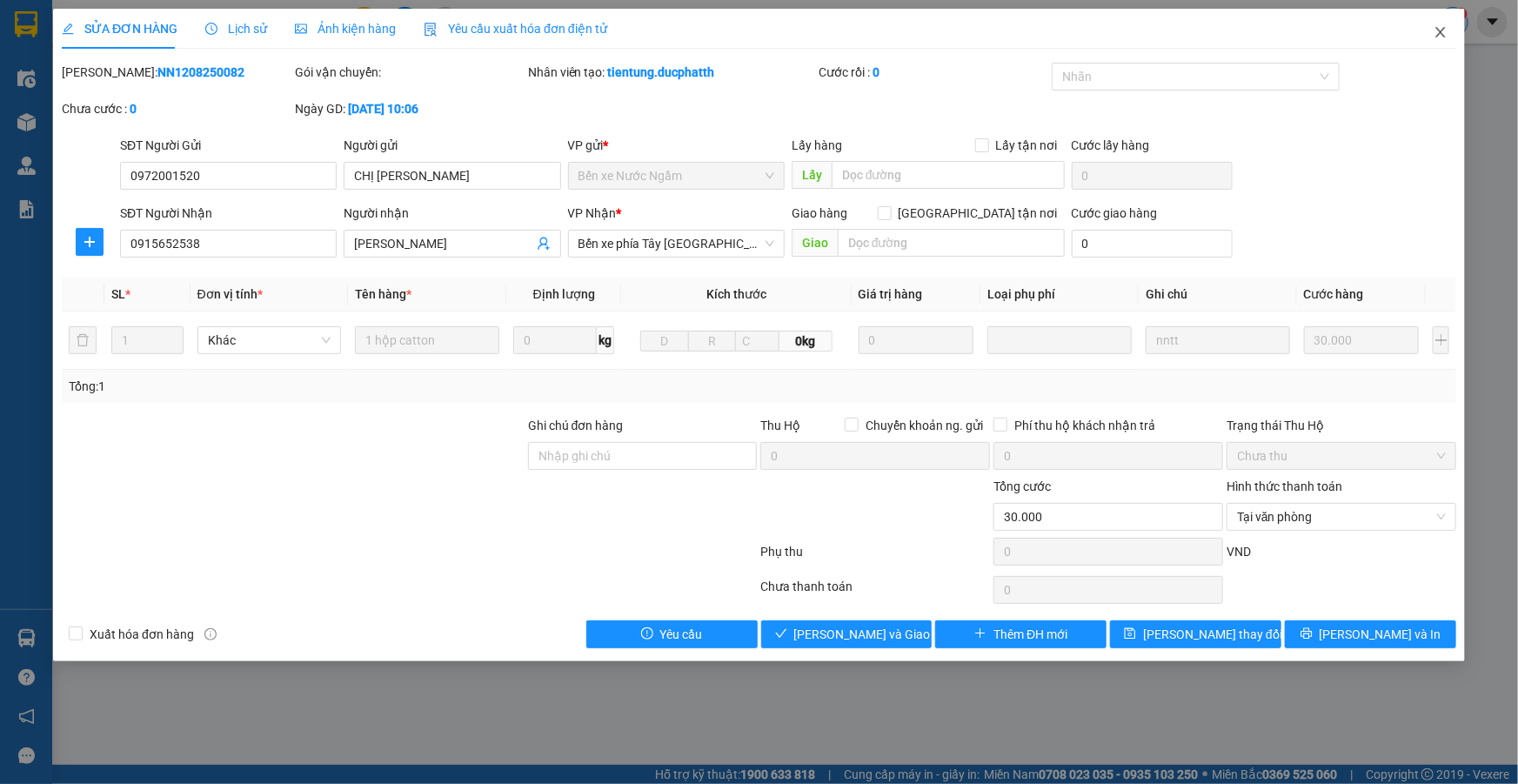
click at [1445, 22] on span "Close" at bounding box center [1440, 33] width 49 height 49
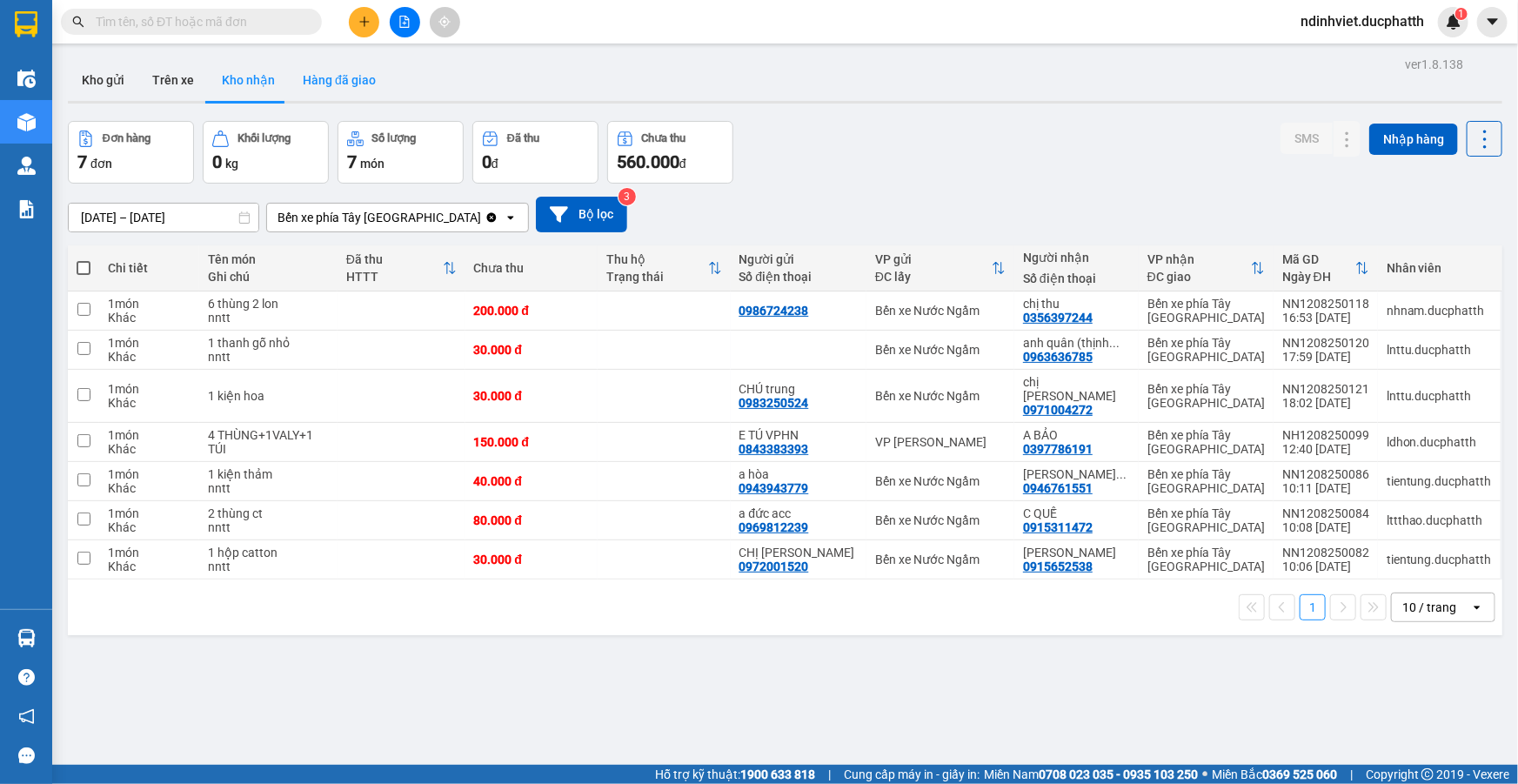
click at [343, 86] on button "Hàng đã giao" at bounding box center [339, 80] width 101 height 42
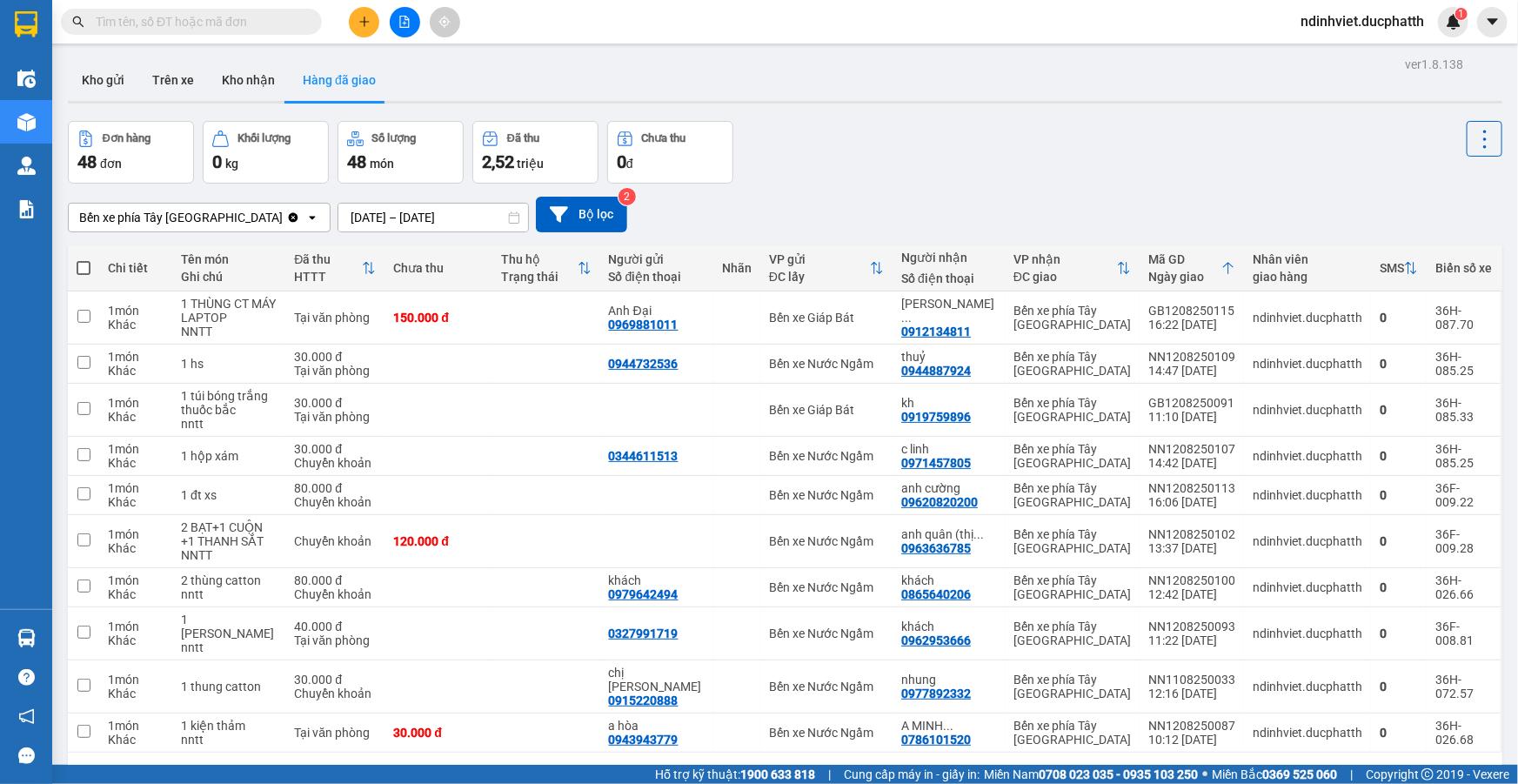
click at [941, 122] on div "Đơn hàng 48 đơn Khối lượng 0 kg Số lượng 48 món Đã thu 2,52 triệu Chưa thu 0 đ" at bounding box center [785, 152] width 1434 height 62
click at [261, 73] on button "Kho nhận" at bounding box center [248, 80] width 81 height 42
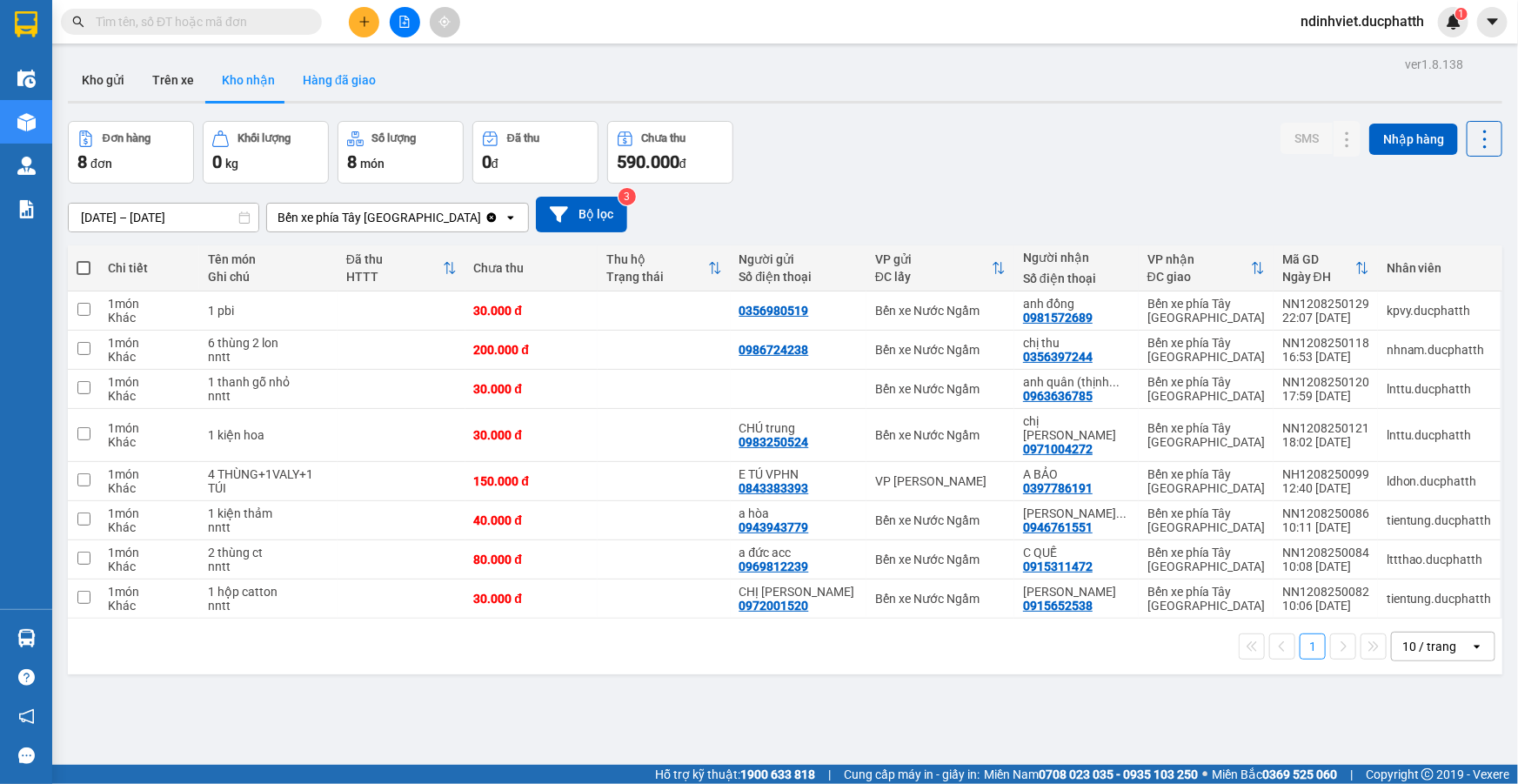
click at [324, 80] on button "Hàng đã giao" at bounding box center [339, 80] width 101 height 42
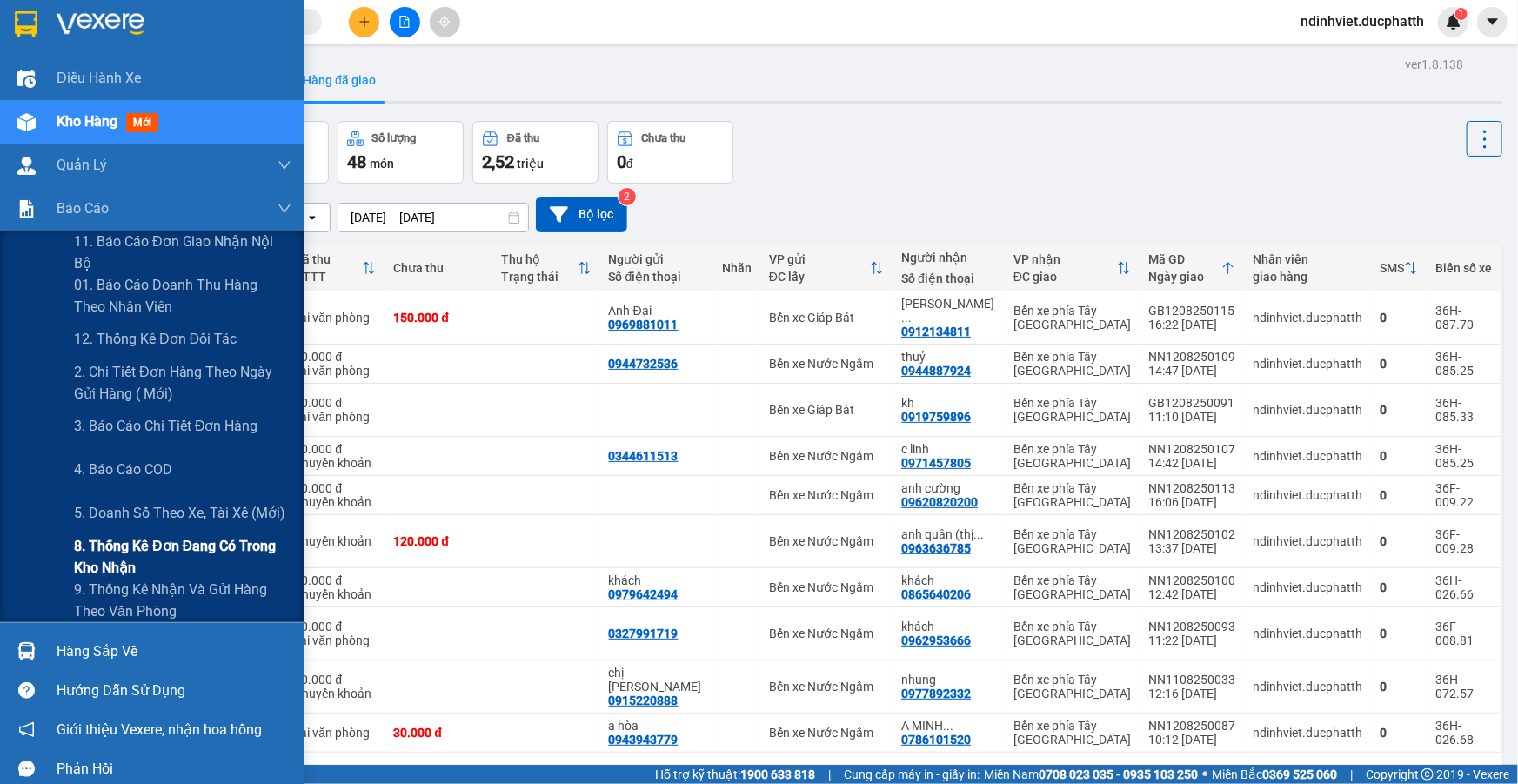
click at [156, 547] on span "8. Thống kê đơn đang có trong kho nhận" at bounding box center [183, 557] width 218 height 44
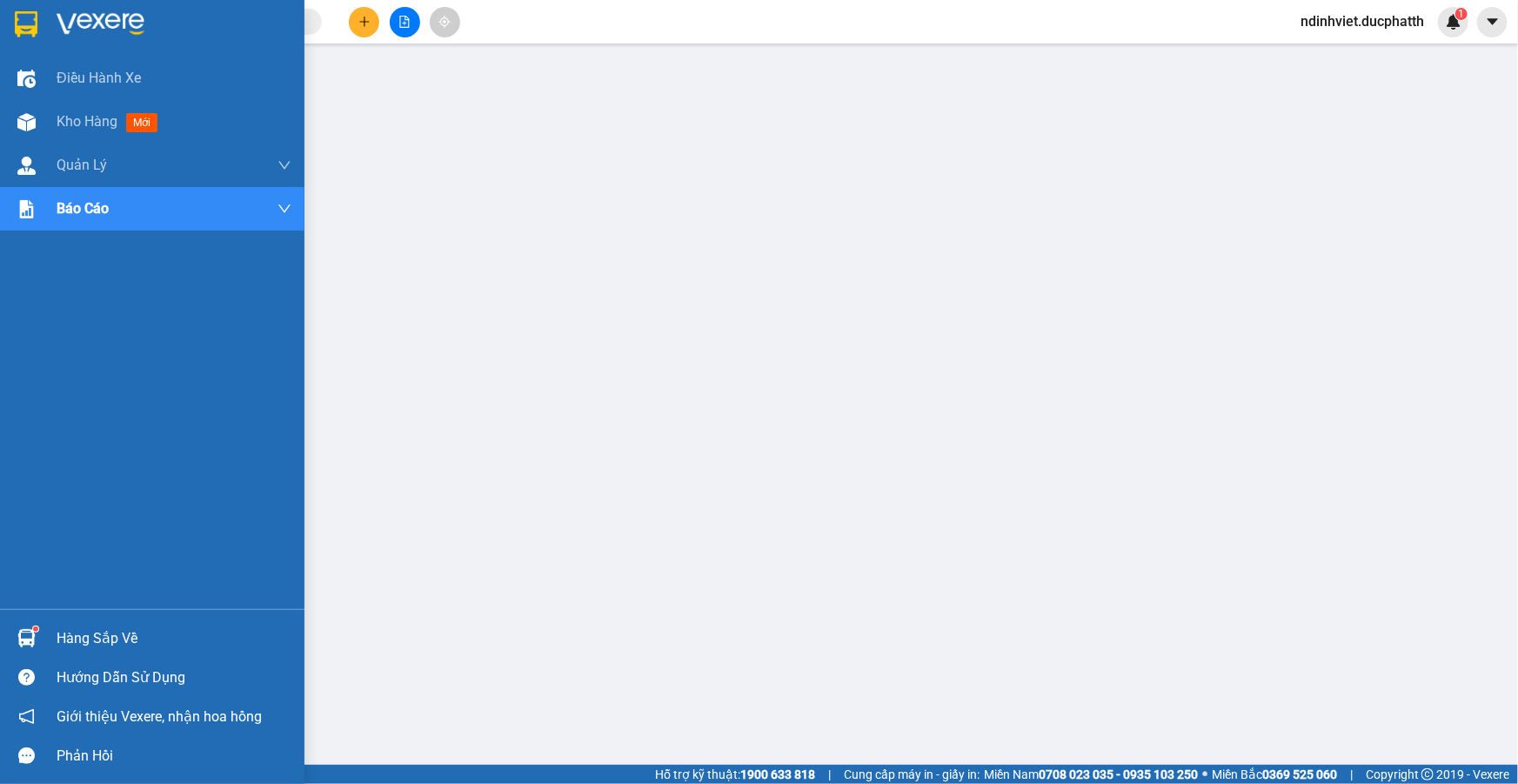
click at [113, 632] on div "Hàng sắp về" at bounding box center [174, 638] width 235 height 26
click at [102, 130] on div "Kho hàng mới" at bounding box center [111, 121] width 109 height 21
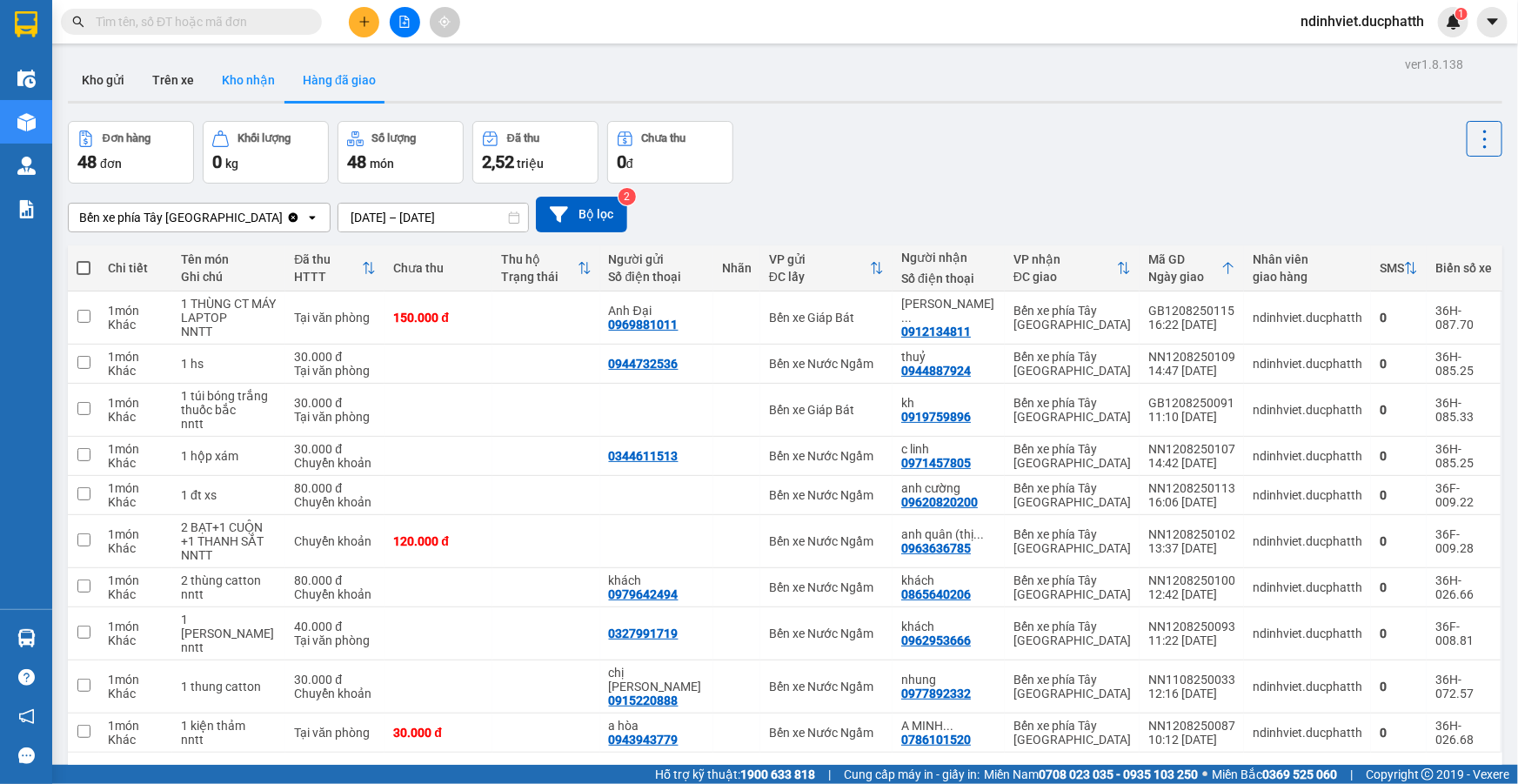
click at [269, 75] on button "Kho nhận" at bounding box center [248, 80] width 81 height 42
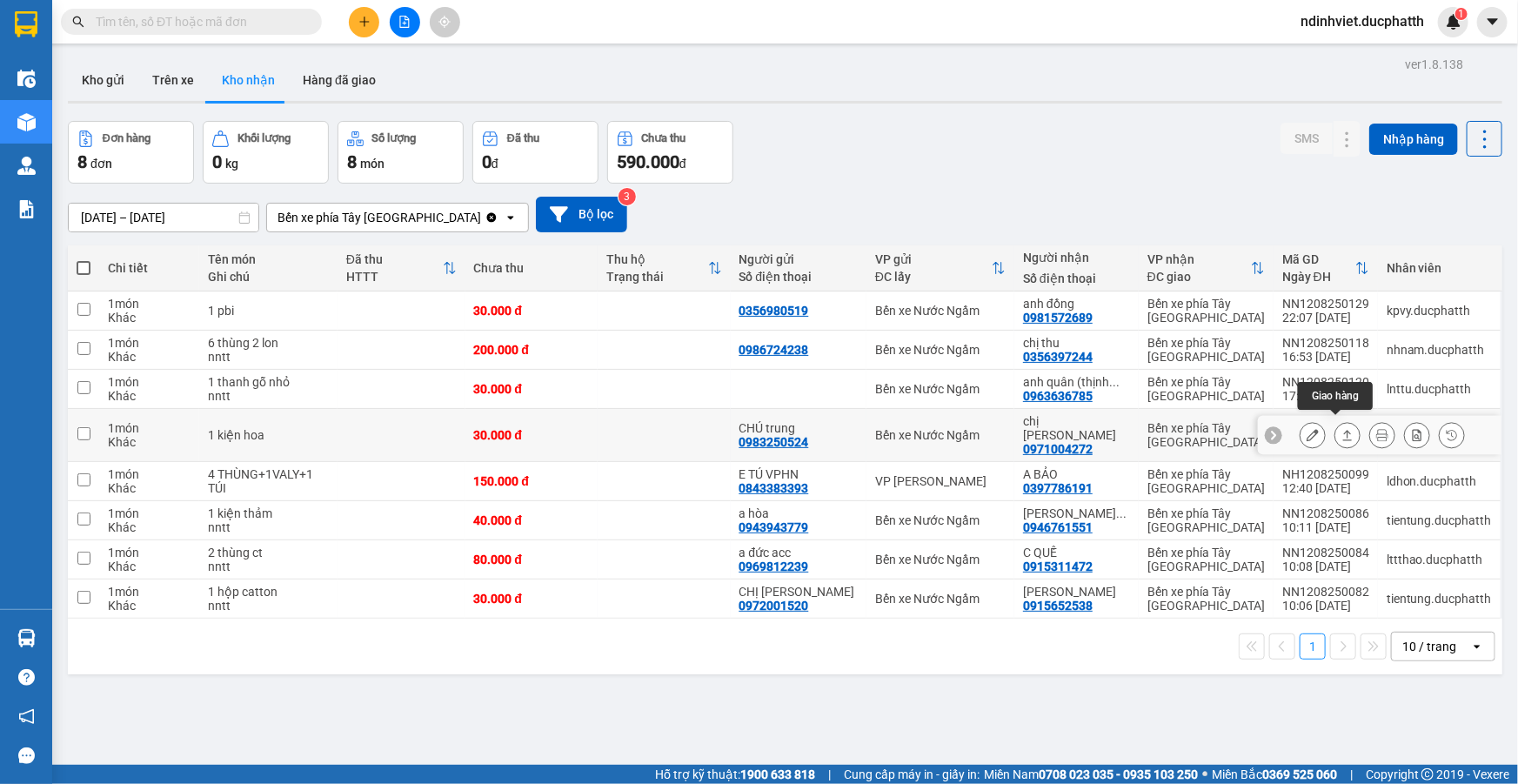
click at [1341, 432] on icon at bounding box center [1347, 434] width 13 height 13
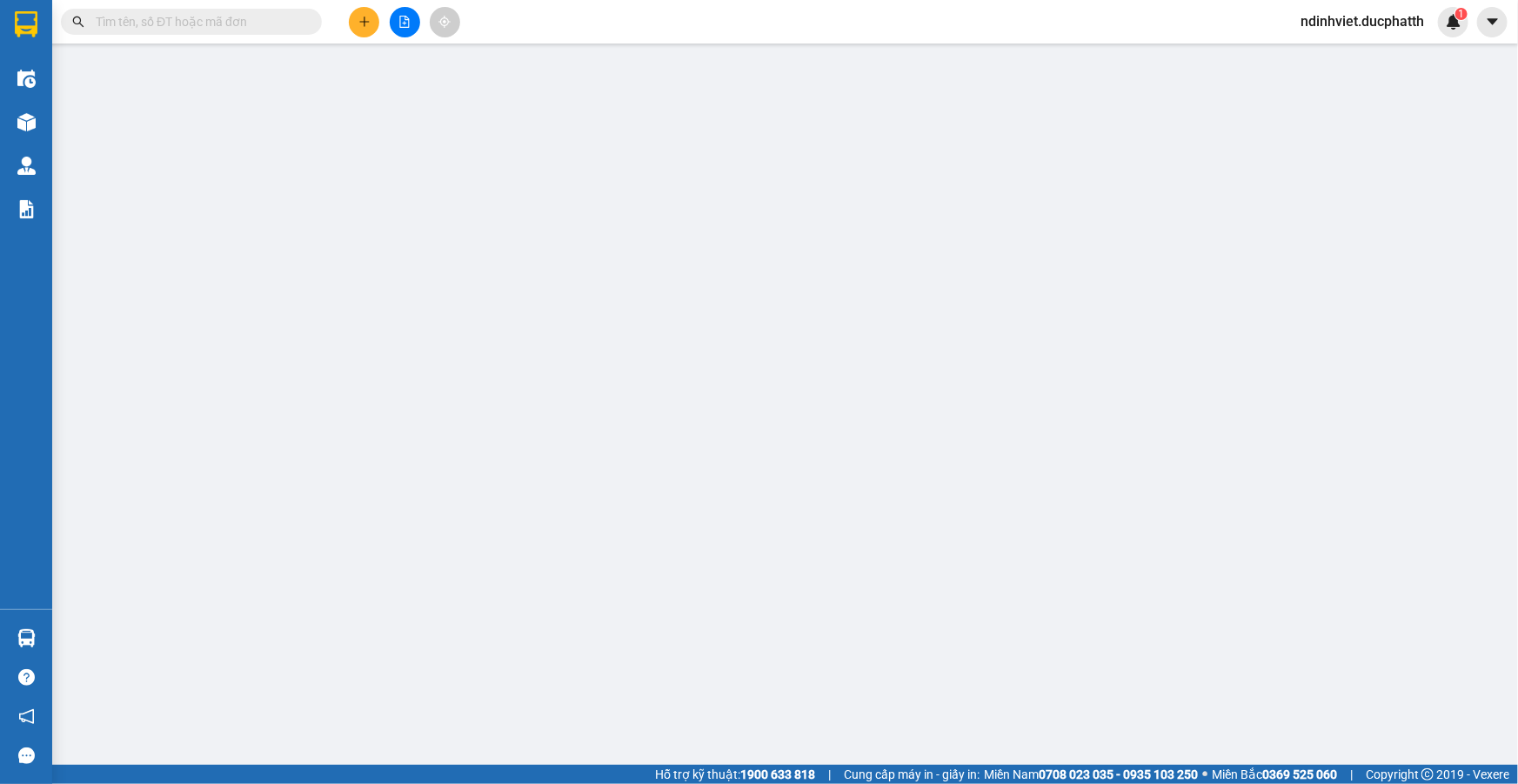
type input "0983250524"
type input "CHÚ trung"
type input "0971004272"
type input "chị hằng"
type input "nntt"
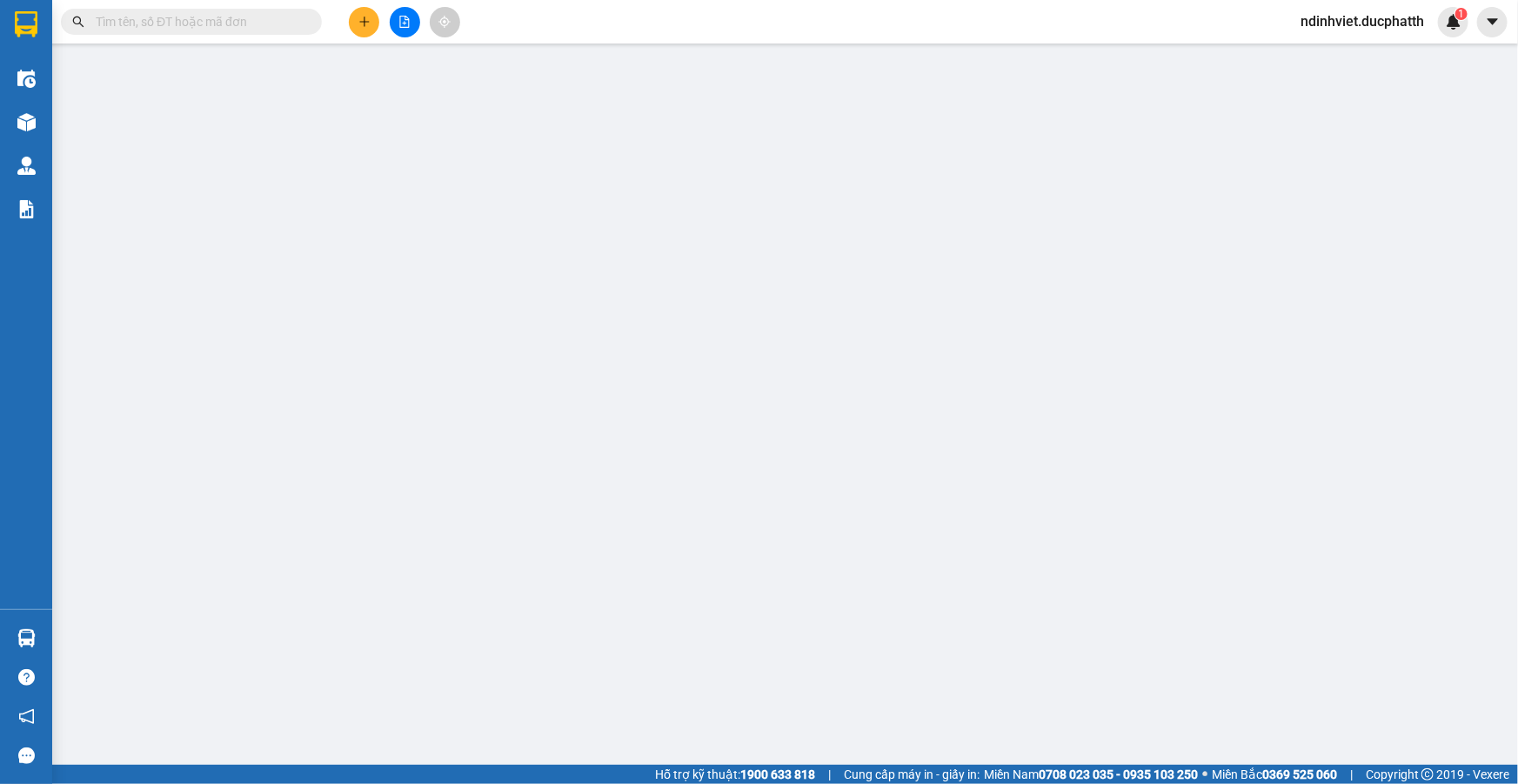
type input "30.000"
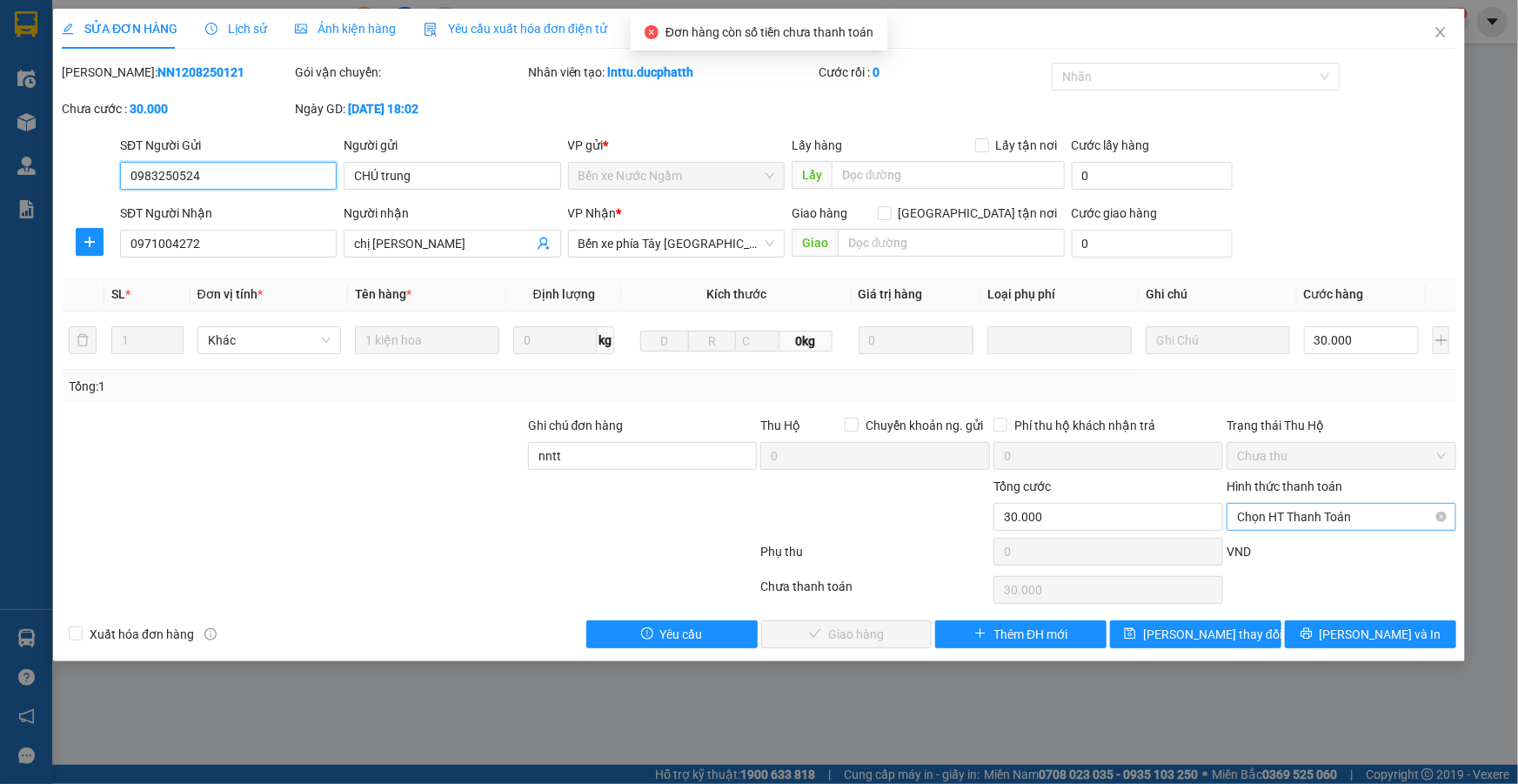
click at [1264, 523] on span "Chọn HT Thanh Toán" at bounding box center [1341, 516] width 209 height 26
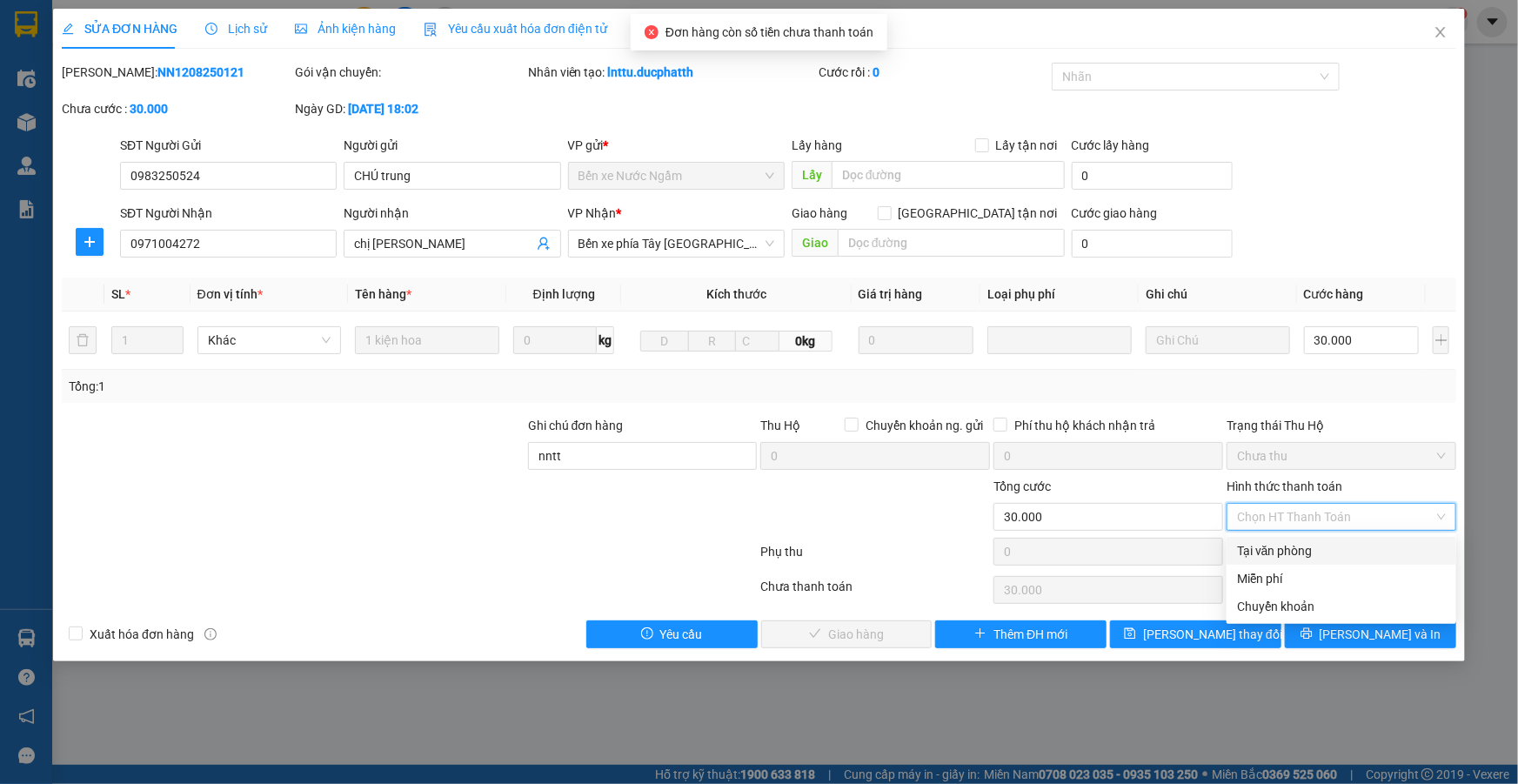
click at [1265, 552] on div "Tại văn phòng" at bounding box center [1341, 551] width 209 height 19
type input "0"
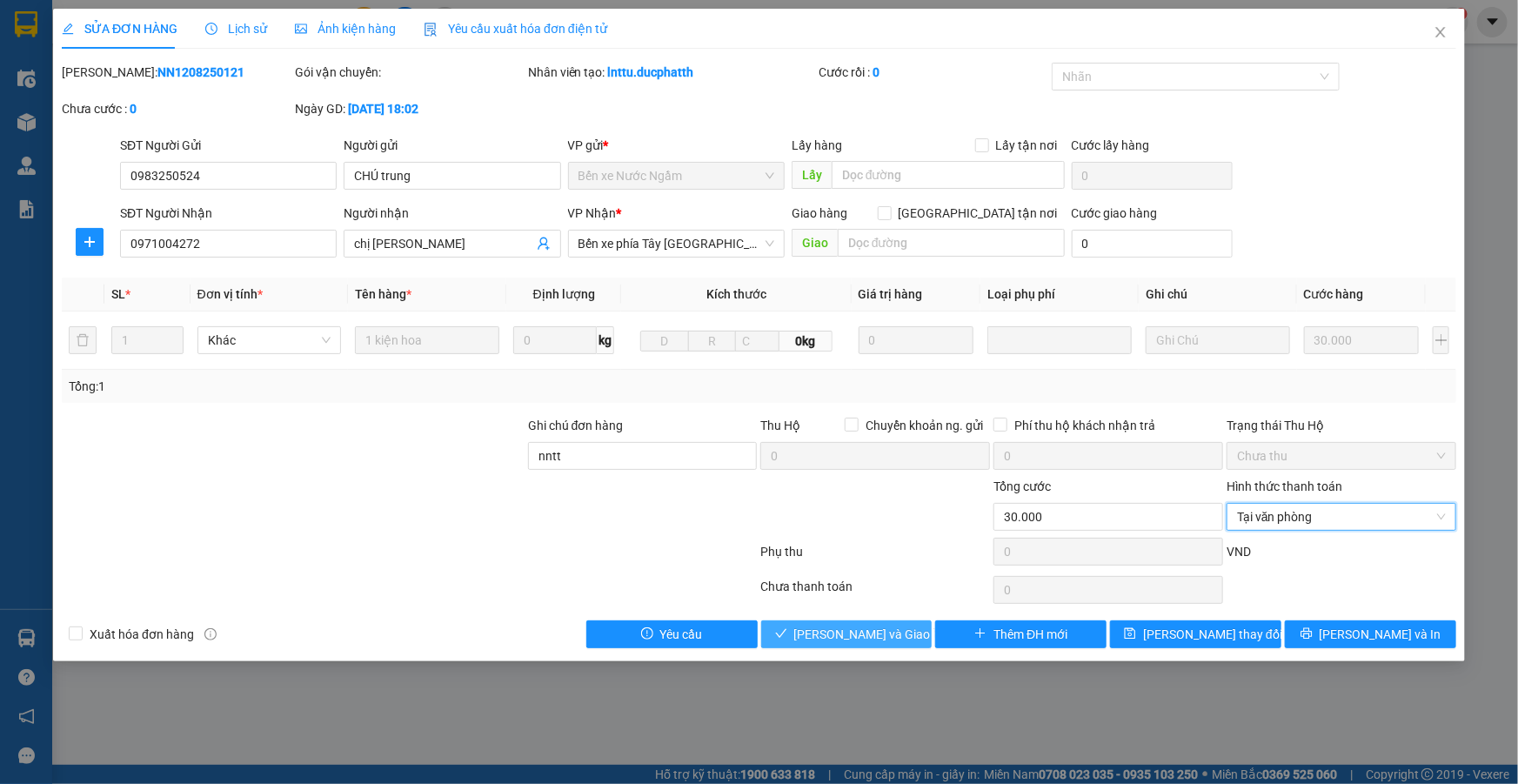
click at [863, 628] on span "Lưu và Giao hàng" at bounding box center [878, 634] width 167 height 19
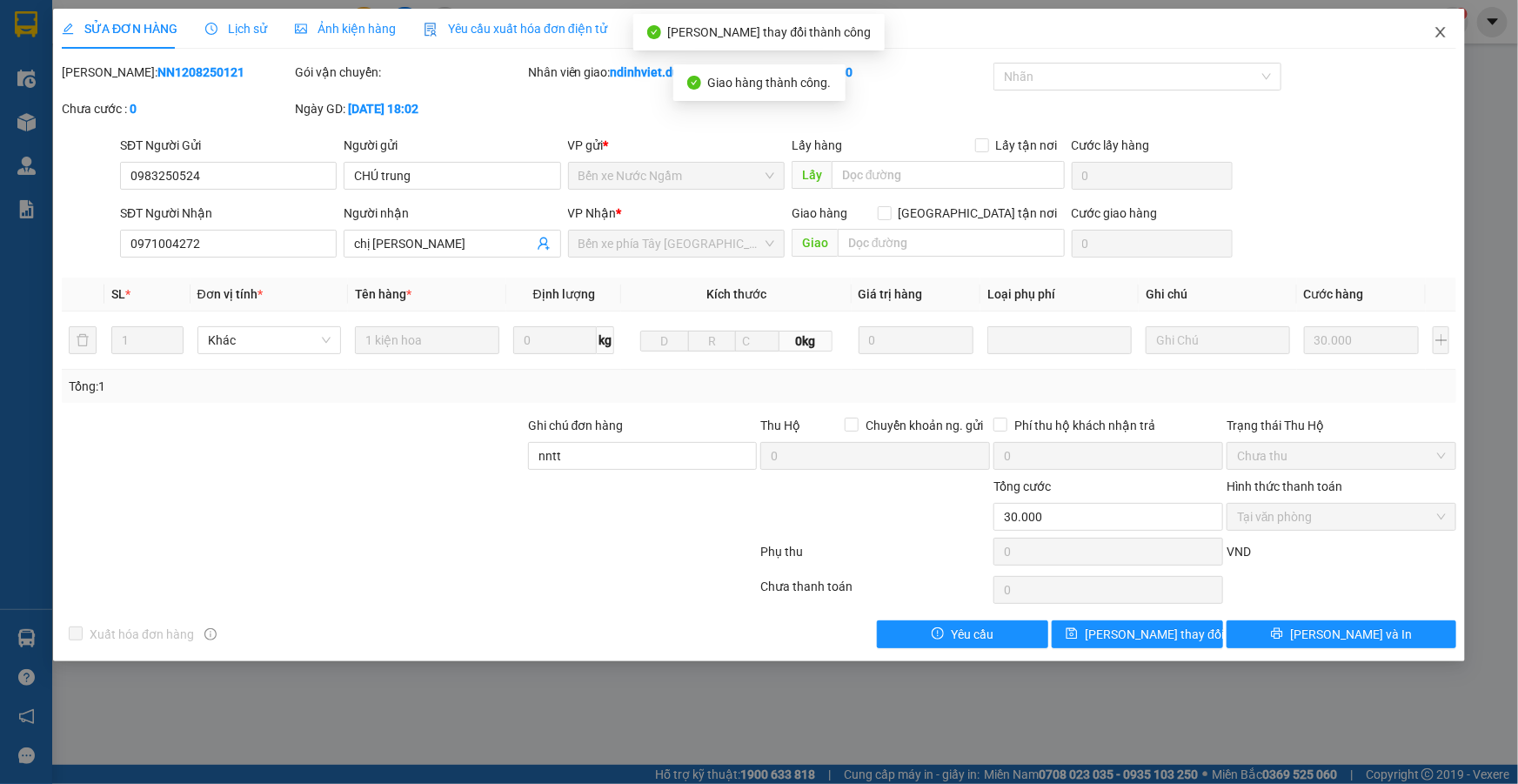
click at [1440, 35] on icon "close" at bounding box center [1440, 32] width 14 height 14
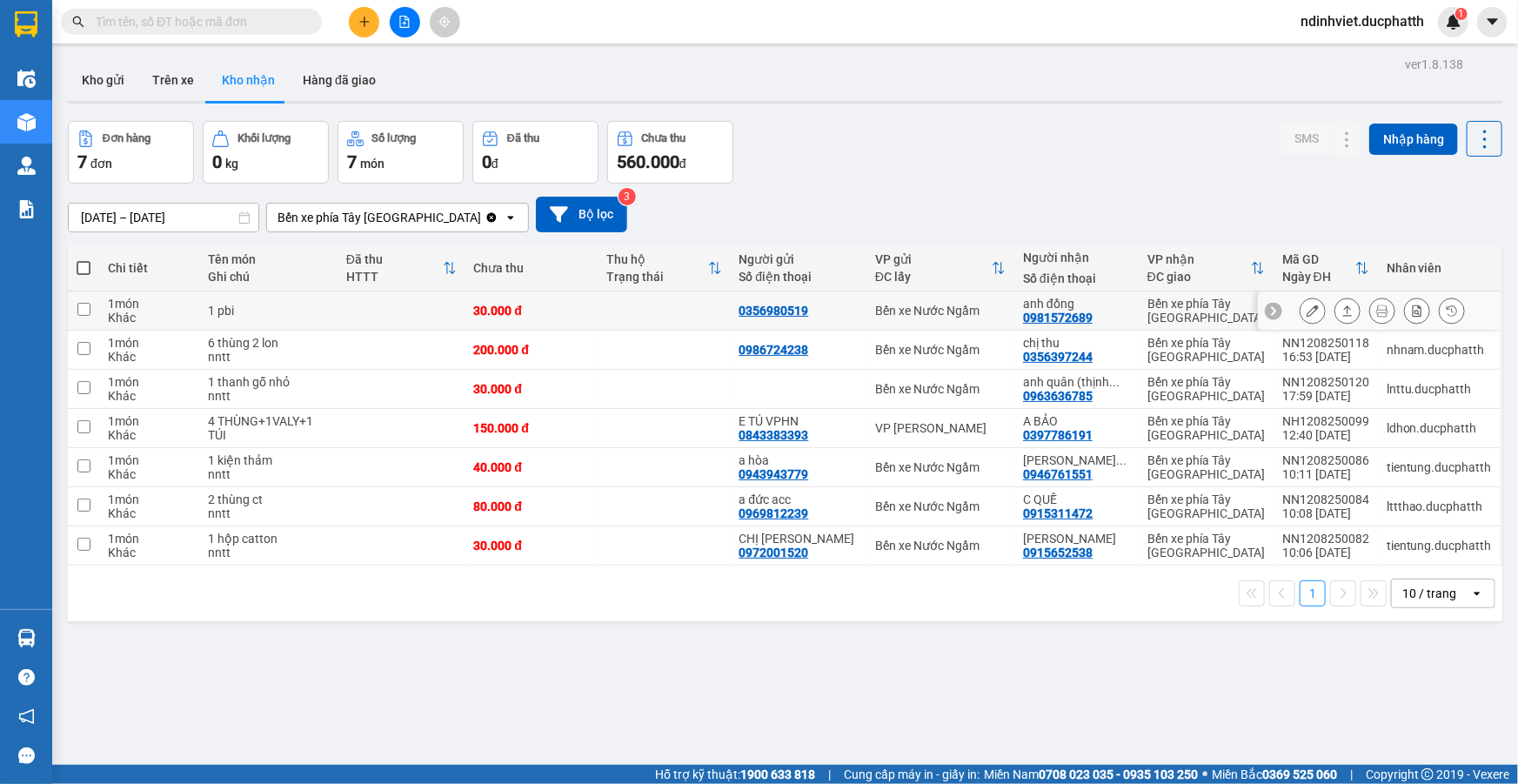
click at [689, 311] on td at bounding box center [664, 311] width 133 height 39
checkbox input "true"
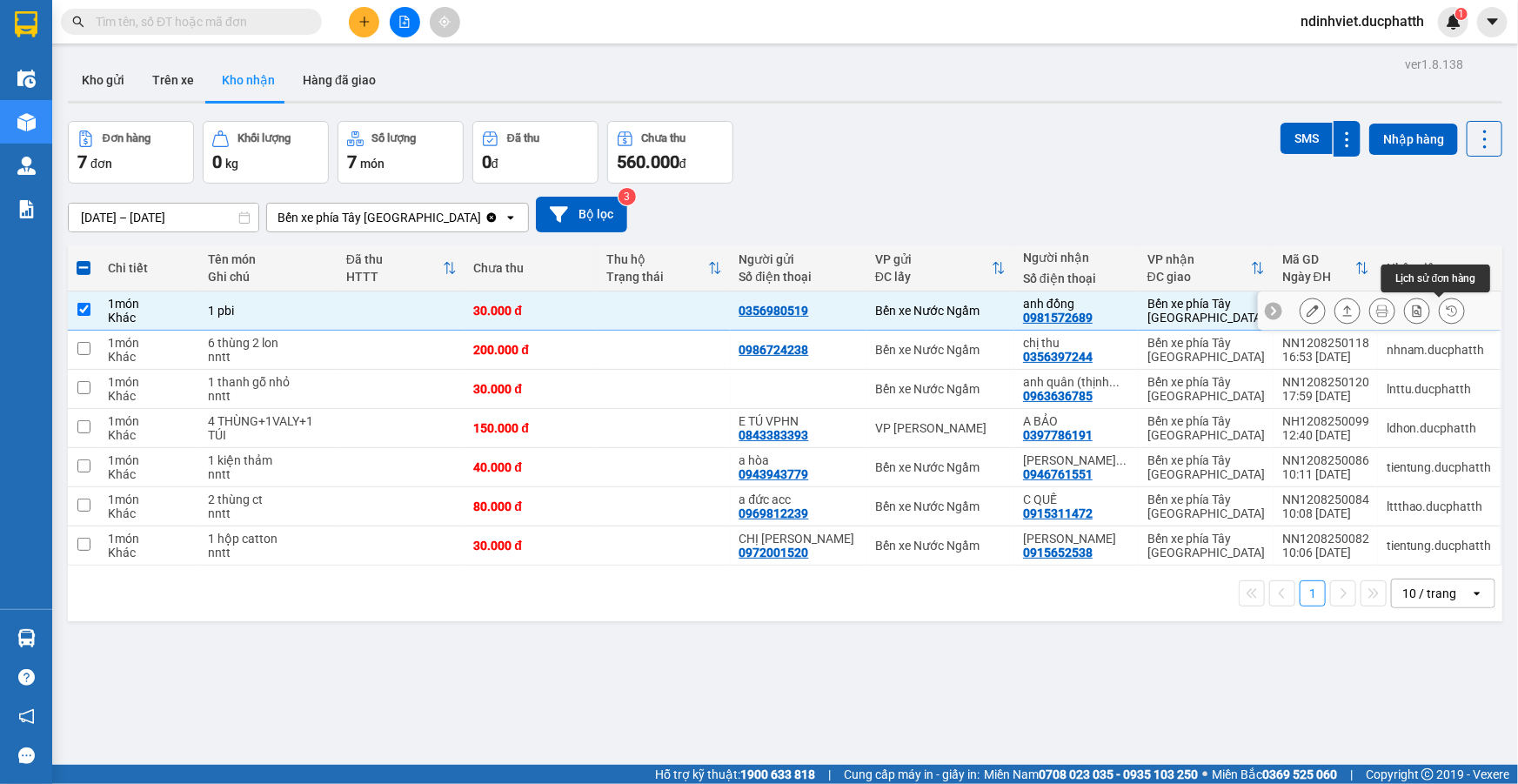
click at [1446, 306] on icon at bounding box center [1452, 310] width 13 height 13
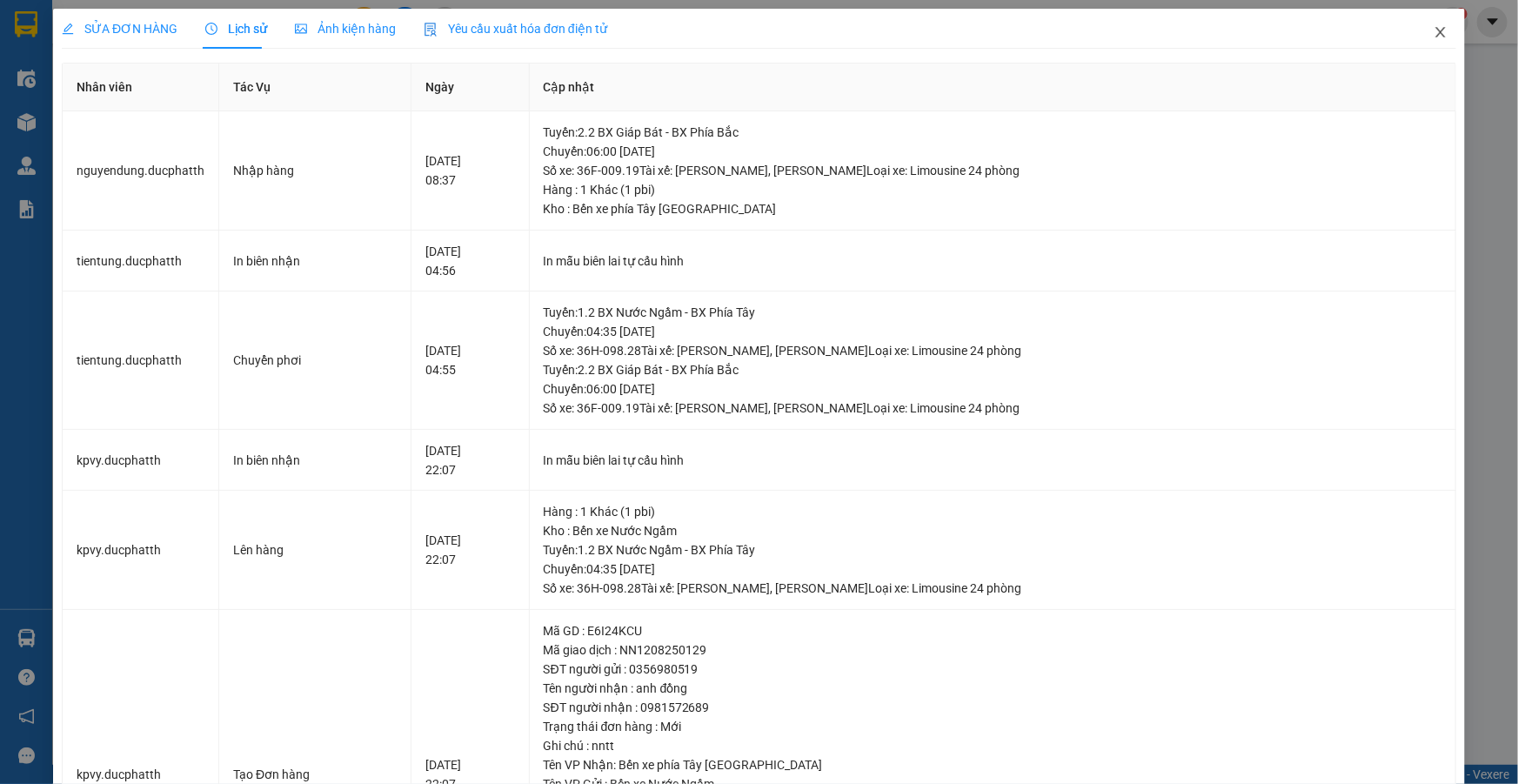
click at [1433, 33] on icon "close" at bounding box center [1440, 32] width 14 height 14
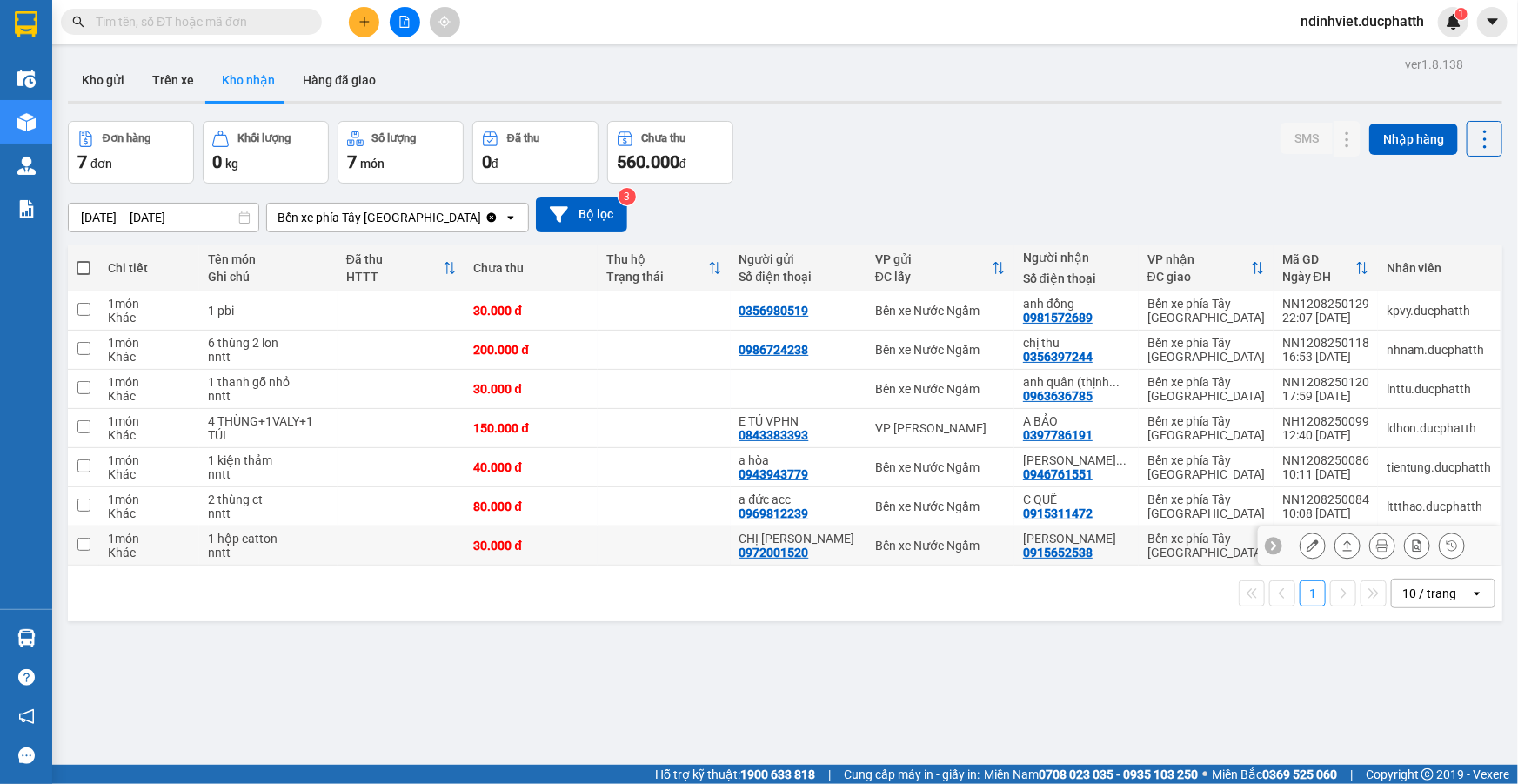
click at [558, 554] on td "30.000 đ" at bounding box center [532, 546] width 133 height 39
checkbox input "true"
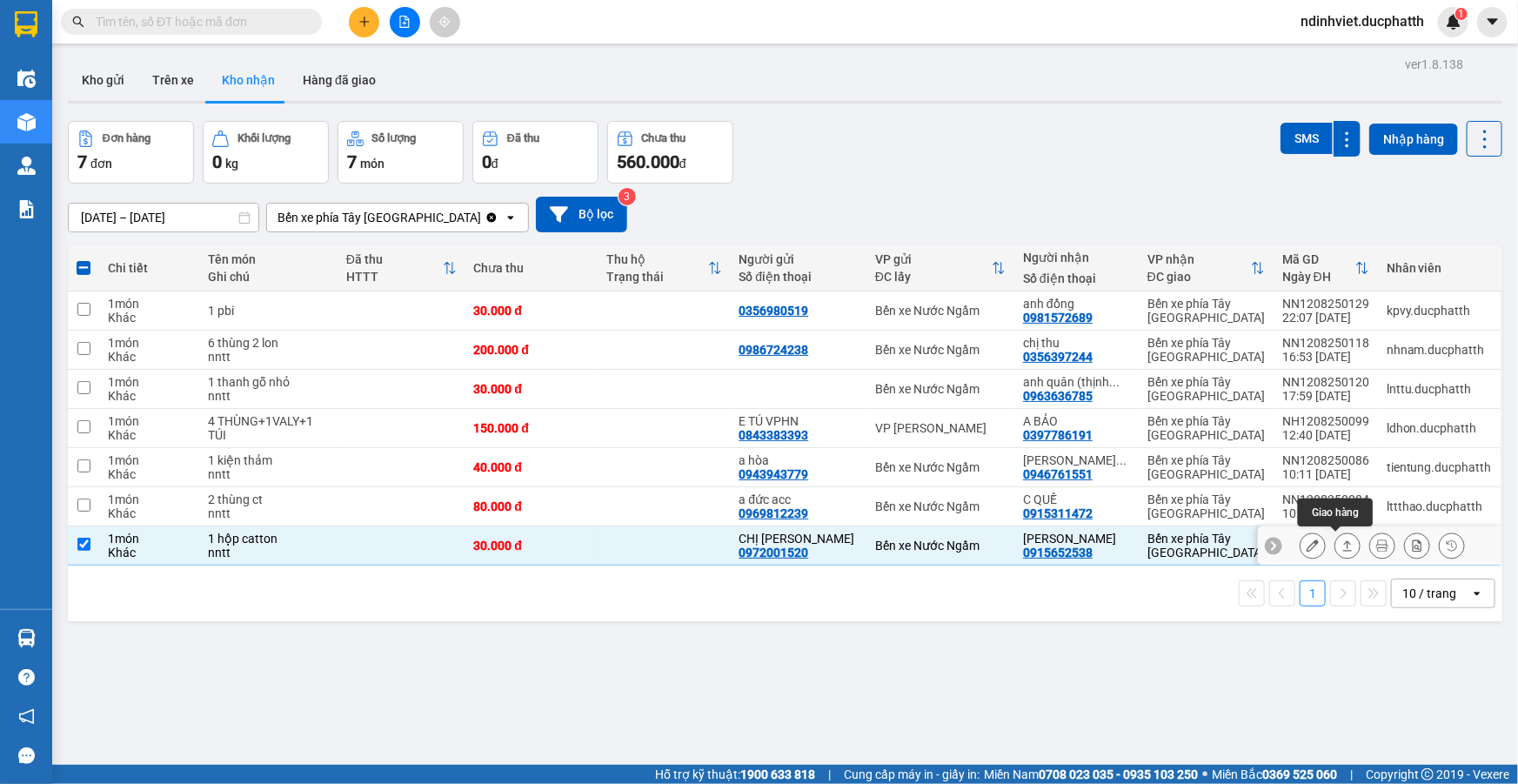
click at [1343, 541] on icon at bounding box center [1348, 545] width 10 height 11
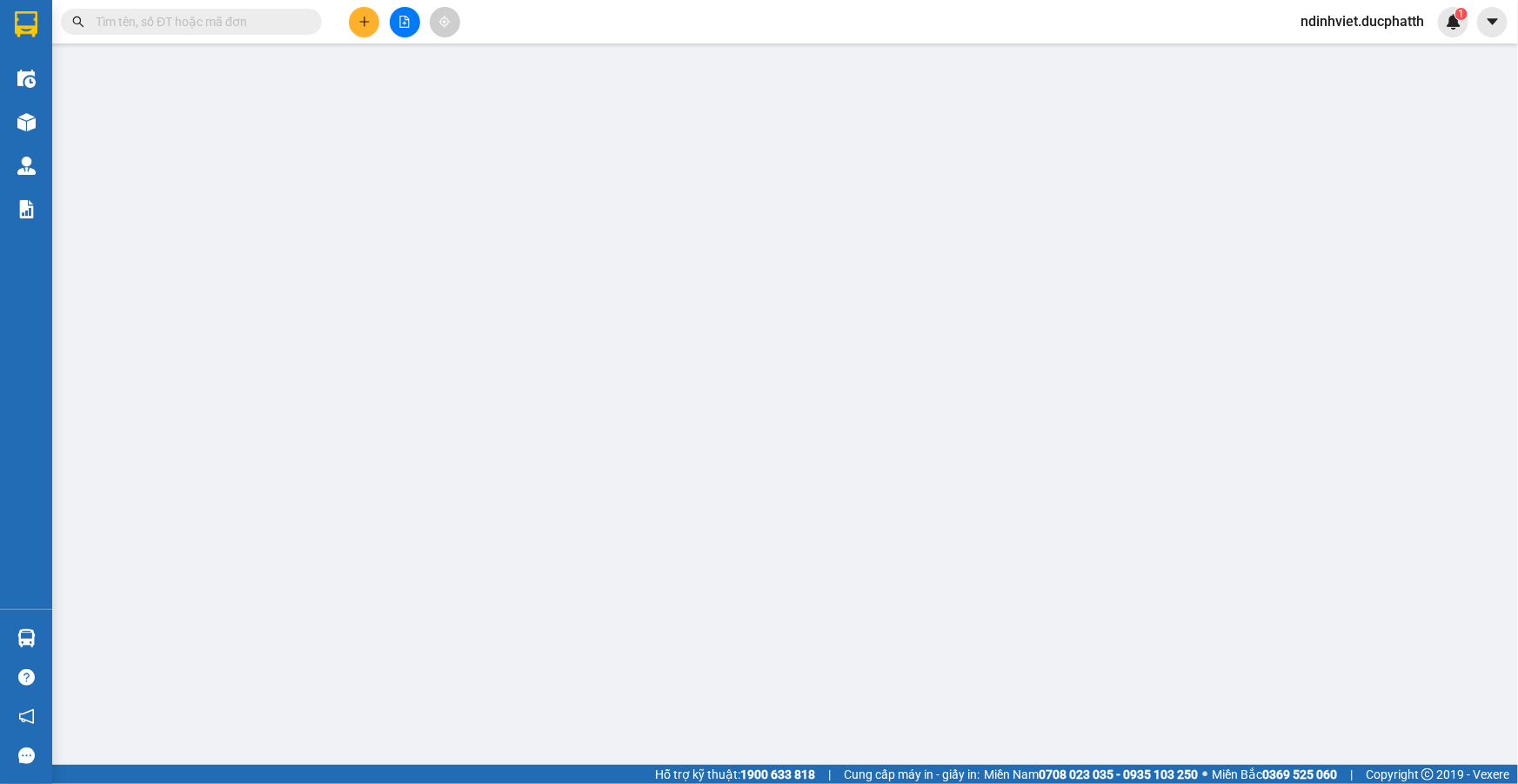
type input "0972001520"
type input "CHỊ HOÀ"
type input "0915652538"
type input "c giang"
type input "30.000"
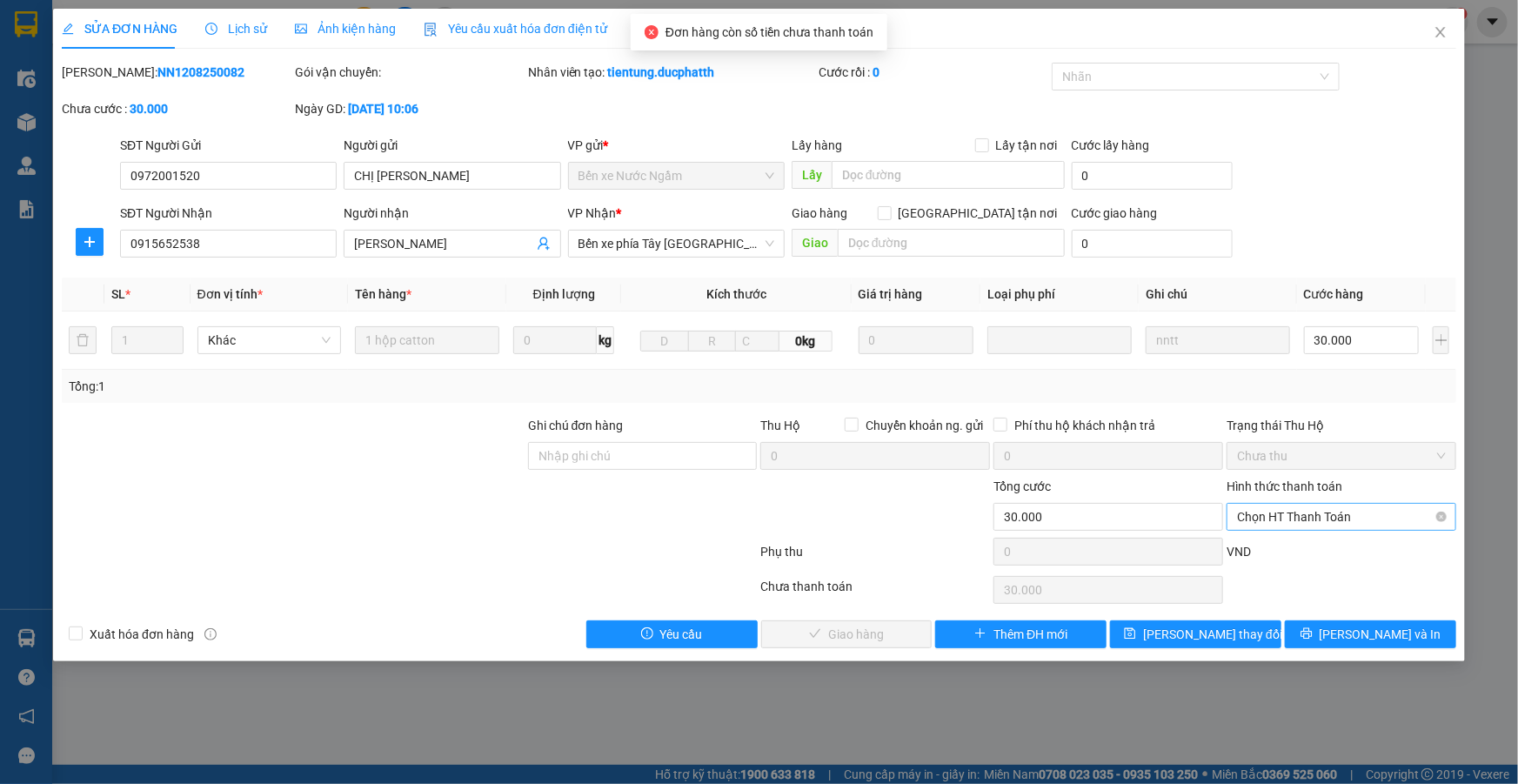
drag, startPoint x: 1291, startPoint y: 495, endPoint x: 1286, endPoint y: 512, distance: 17.7
click at [1290, 502] on div "Hình thức thanh toán Chọn HT Thanh Toán" at bounding box center [1341, 507] width 229 height 61
click at [1286, 512] on span "Chọn HT Thanh Toán" at bounding box center [1341, 516] width 209 height 26
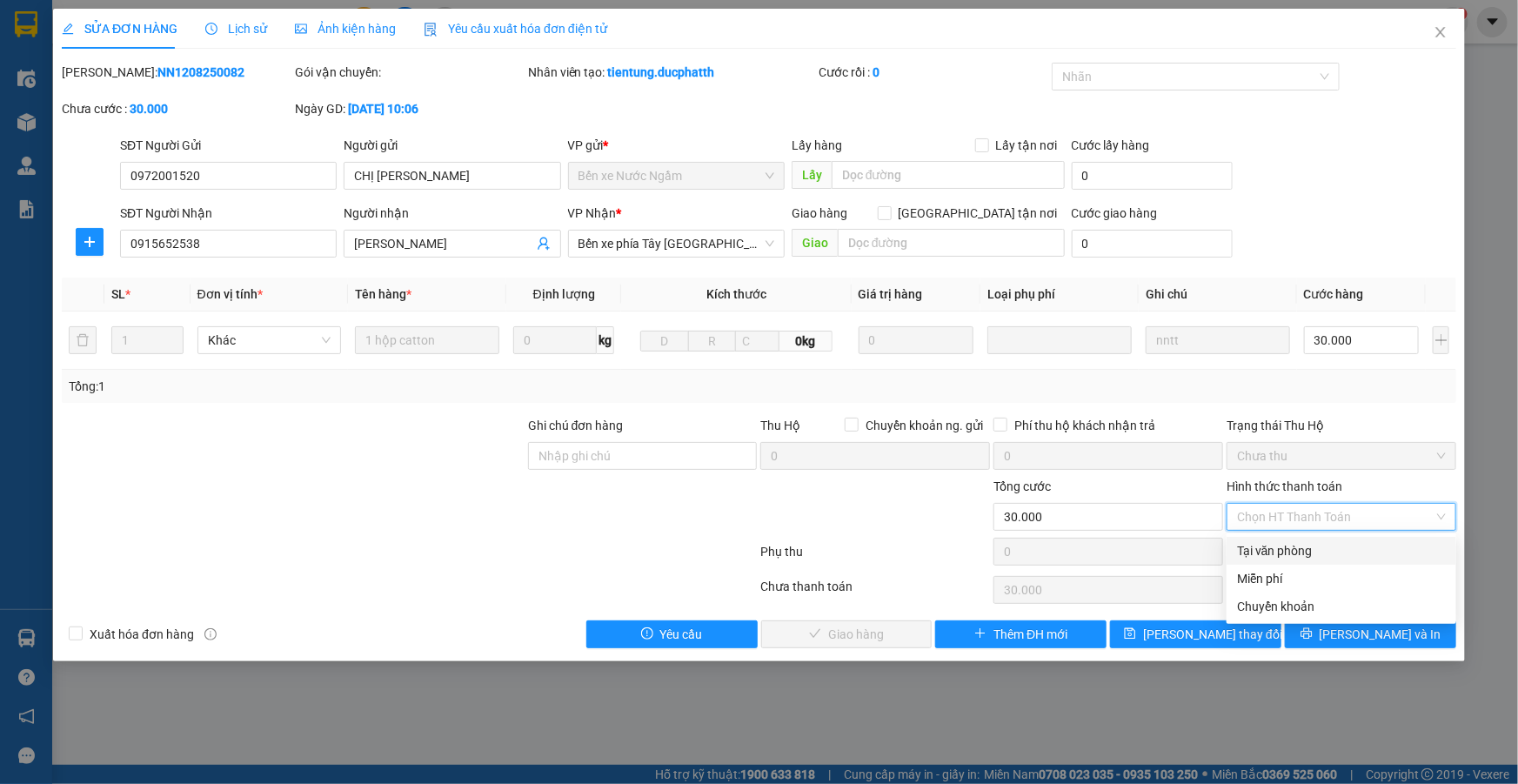
click at [1248, 554] on div "Tại văn phòng" at bounding box center [1341, 551] width 209 height 19
type input "0"
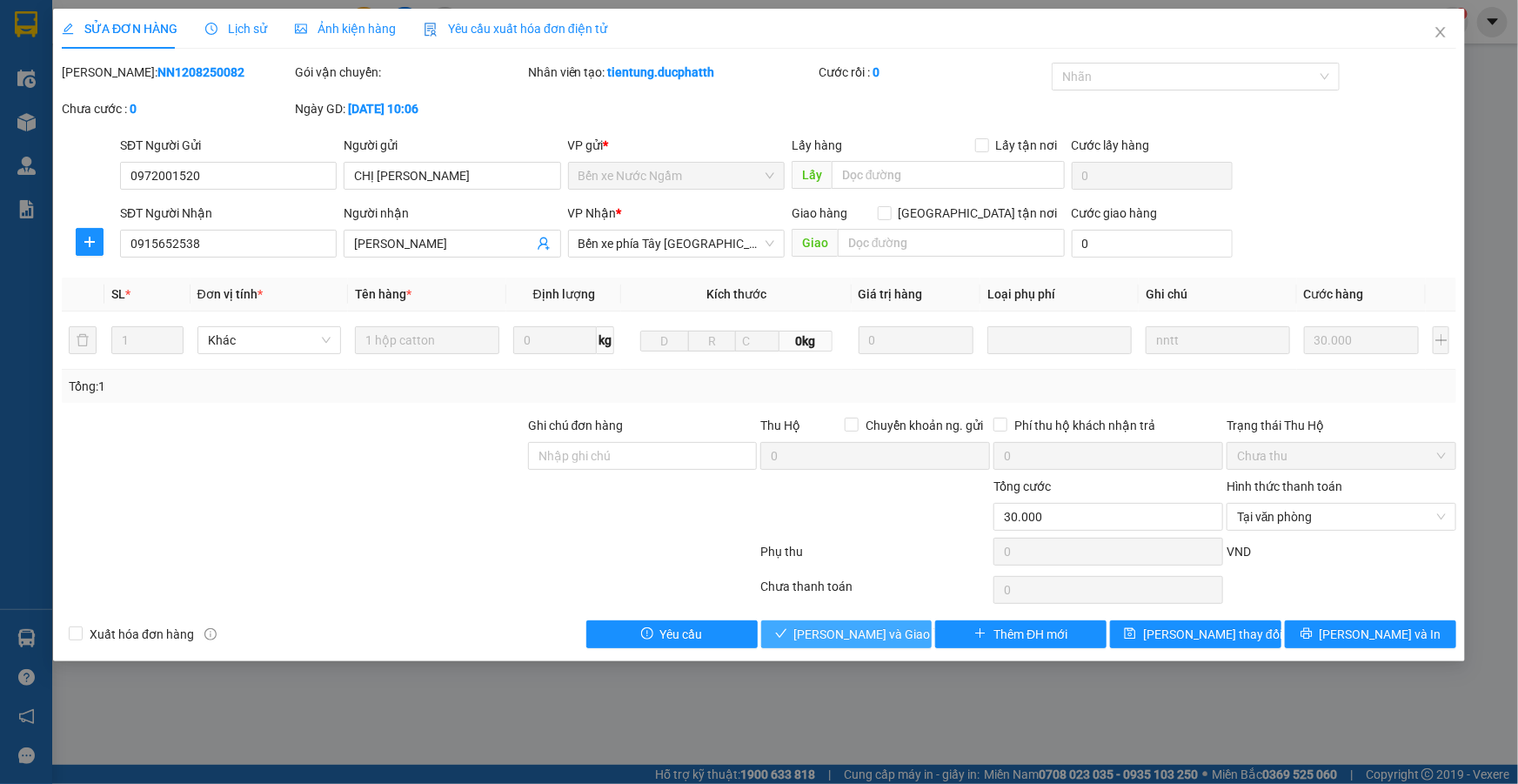
click at [845, 628] on span "Lưu và Giao hàng" at bounding box center [878, 634] width 167 height 19
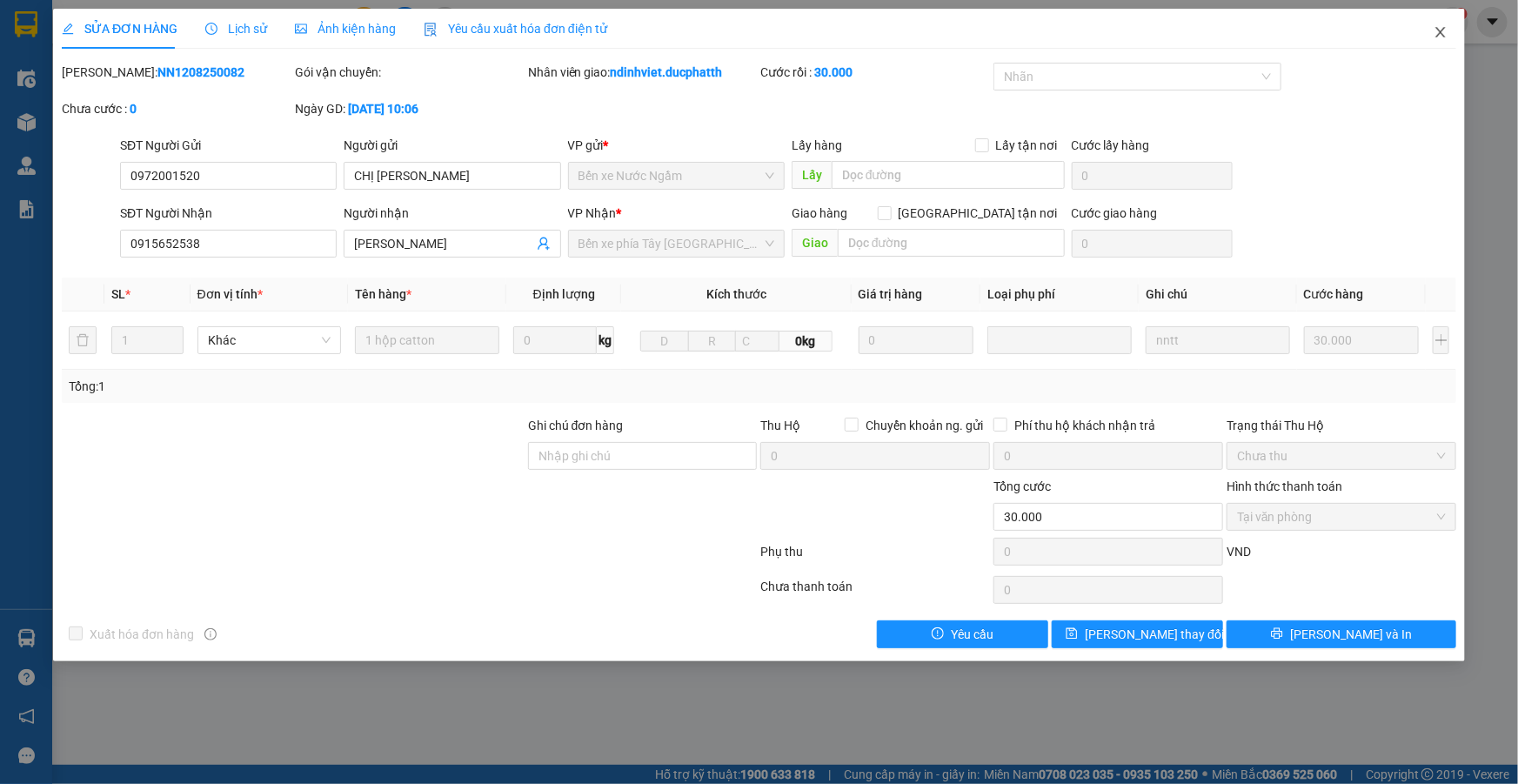
click at [1444, 29] on icon "close" at bounding box center [1440, 32] width 10 height 11
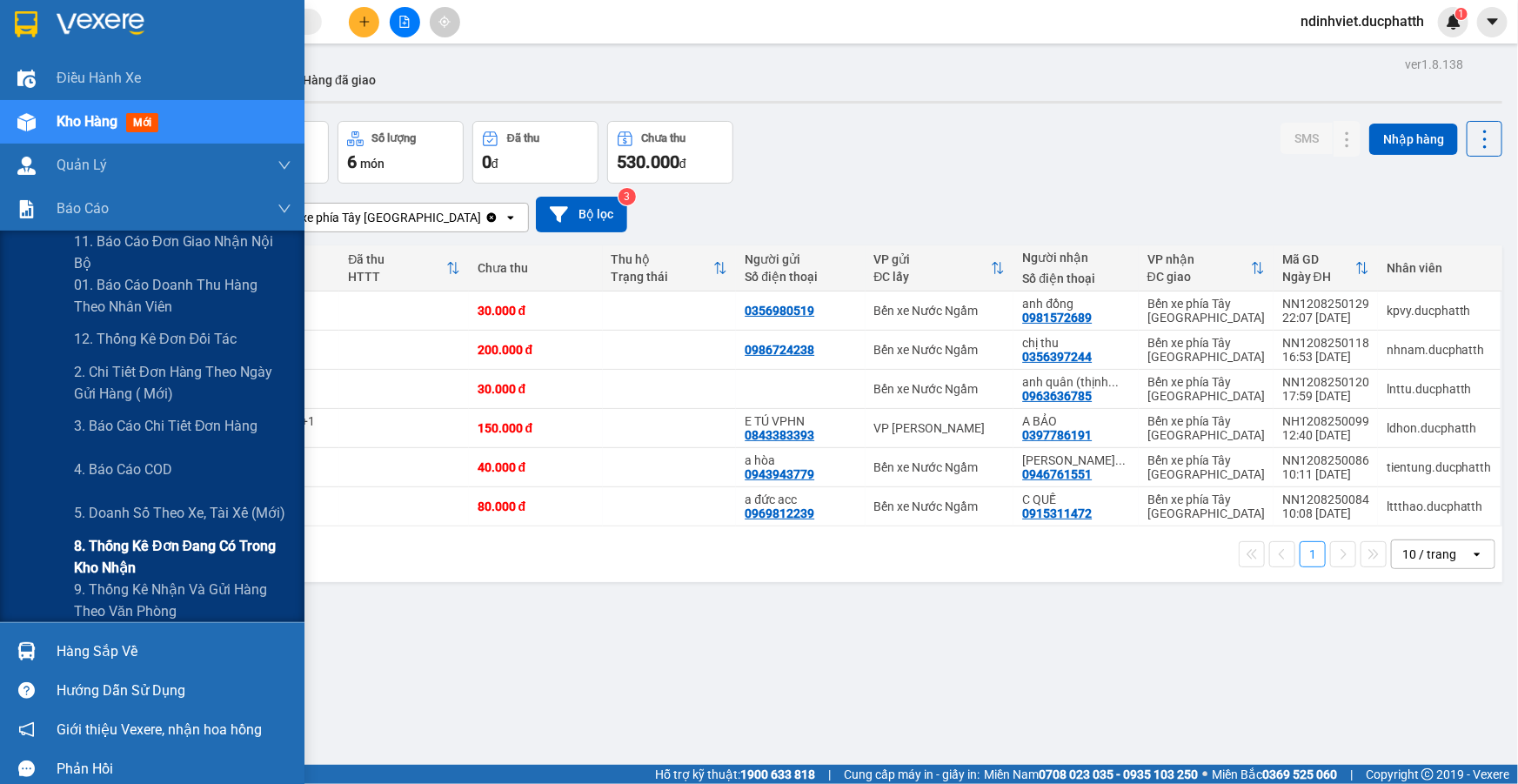
click at [135, 554] on span "8. Thống kê đơn đang có trong kho nhận" at bounding box center [183, 557] width 218 height 44
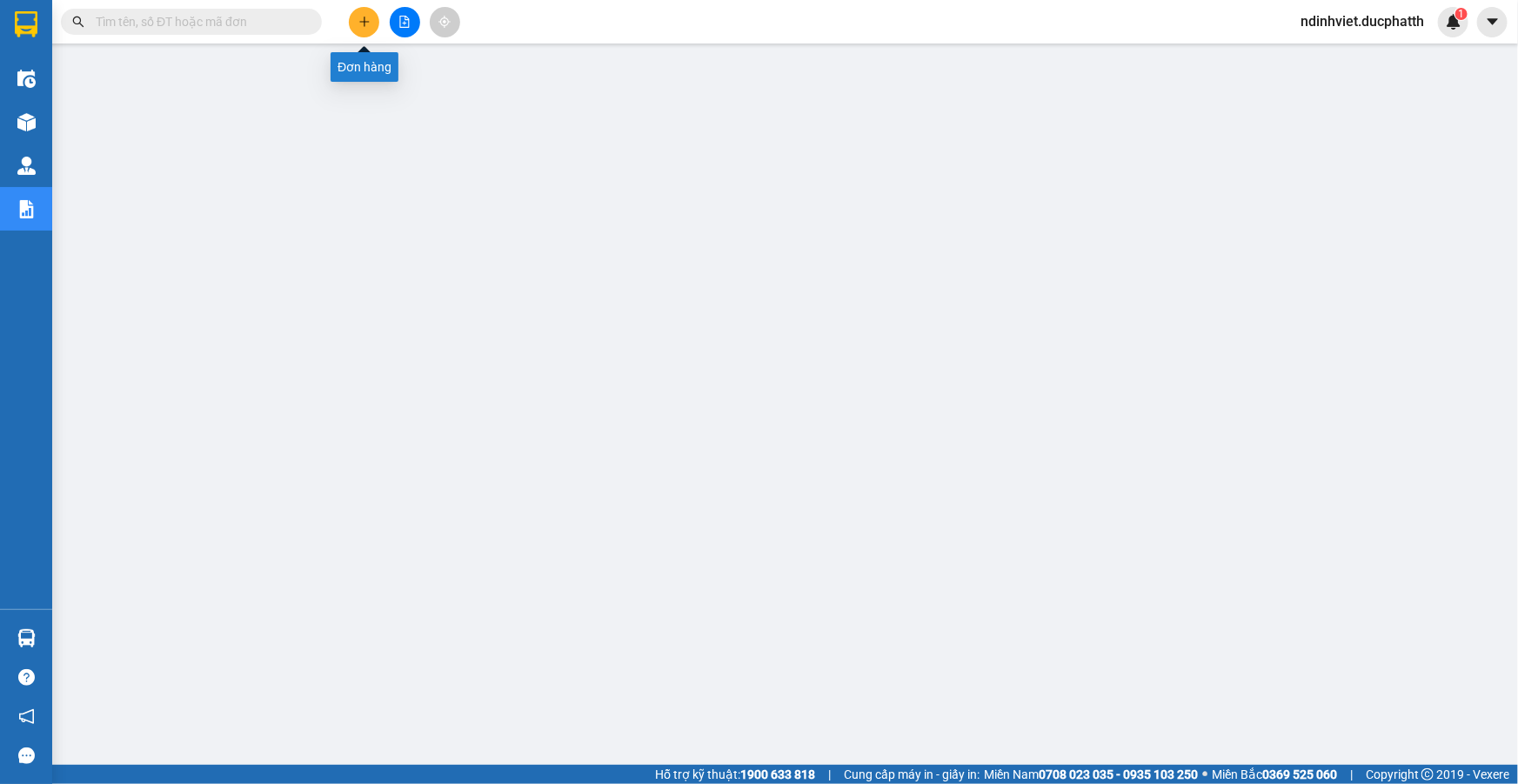
click at [362, 19] on icon "plus" at bounding box center [364, 21] width 13 height 13
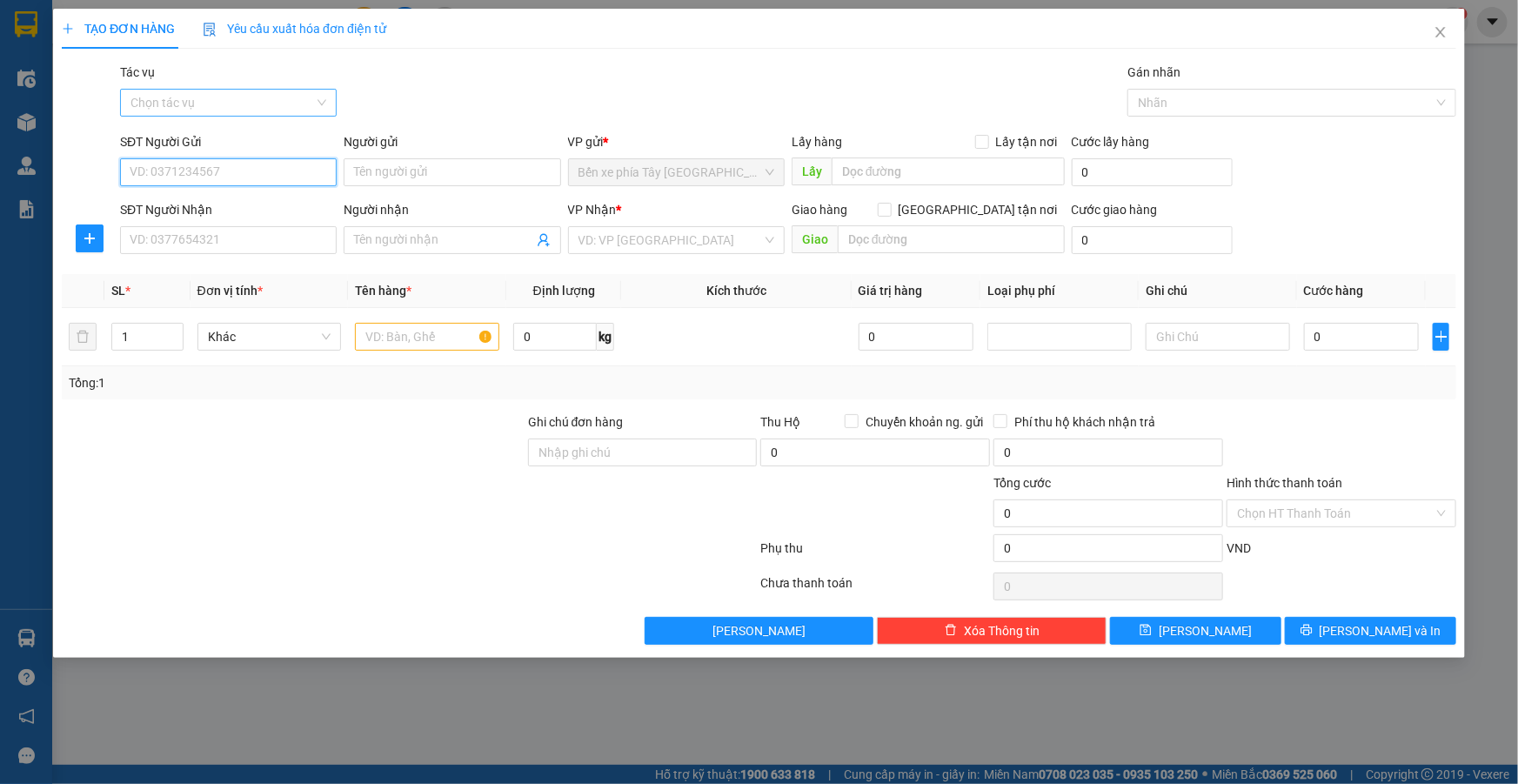
click at [319, 100] on div "Chọn tác vụ" at bounding box center [228, 102] width 217 height 28
click at [298, 141] on div "Nhập hàng lên xe" at bounding box center [227, 138] width 195 height 19
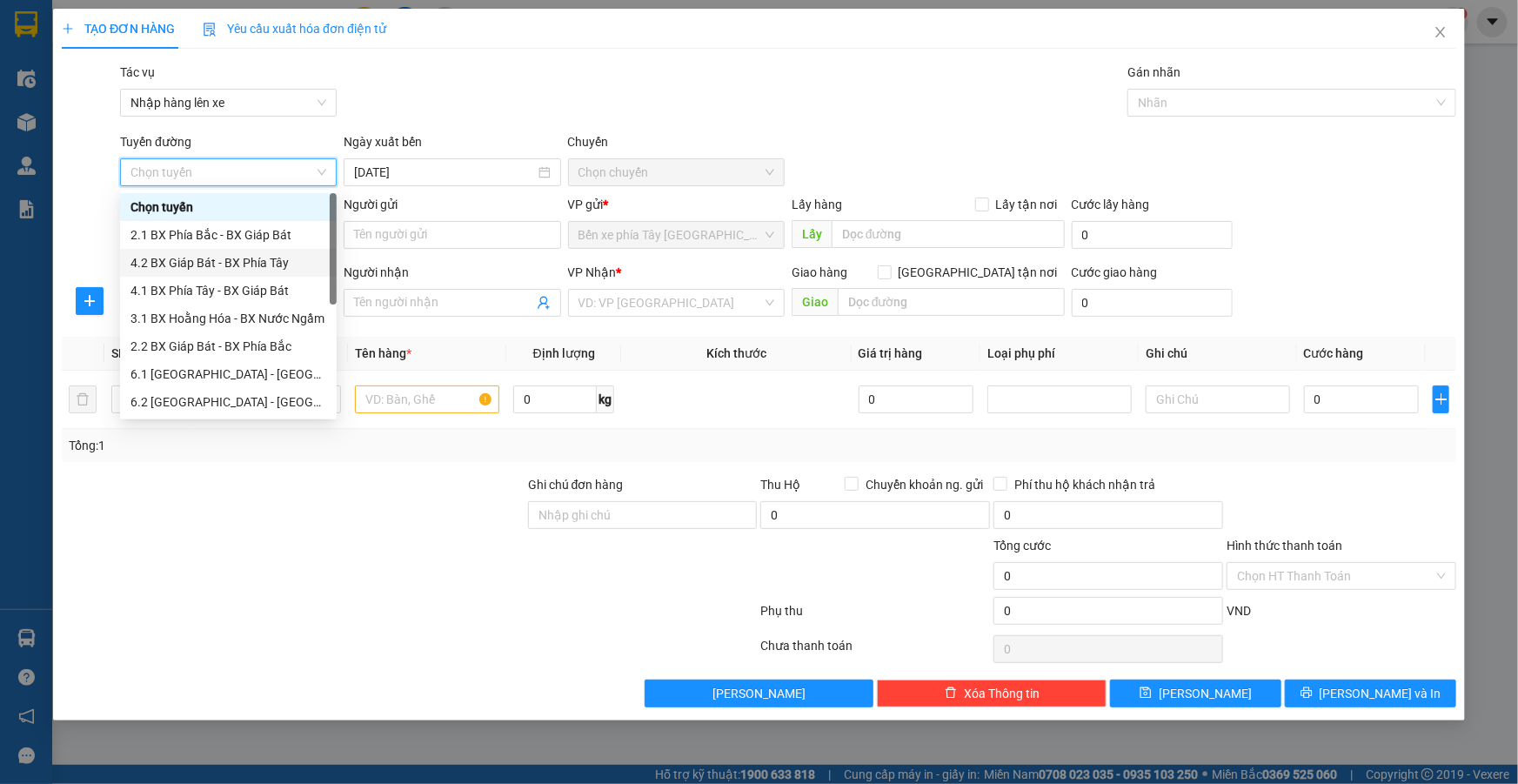
scroll to position [139, 0]
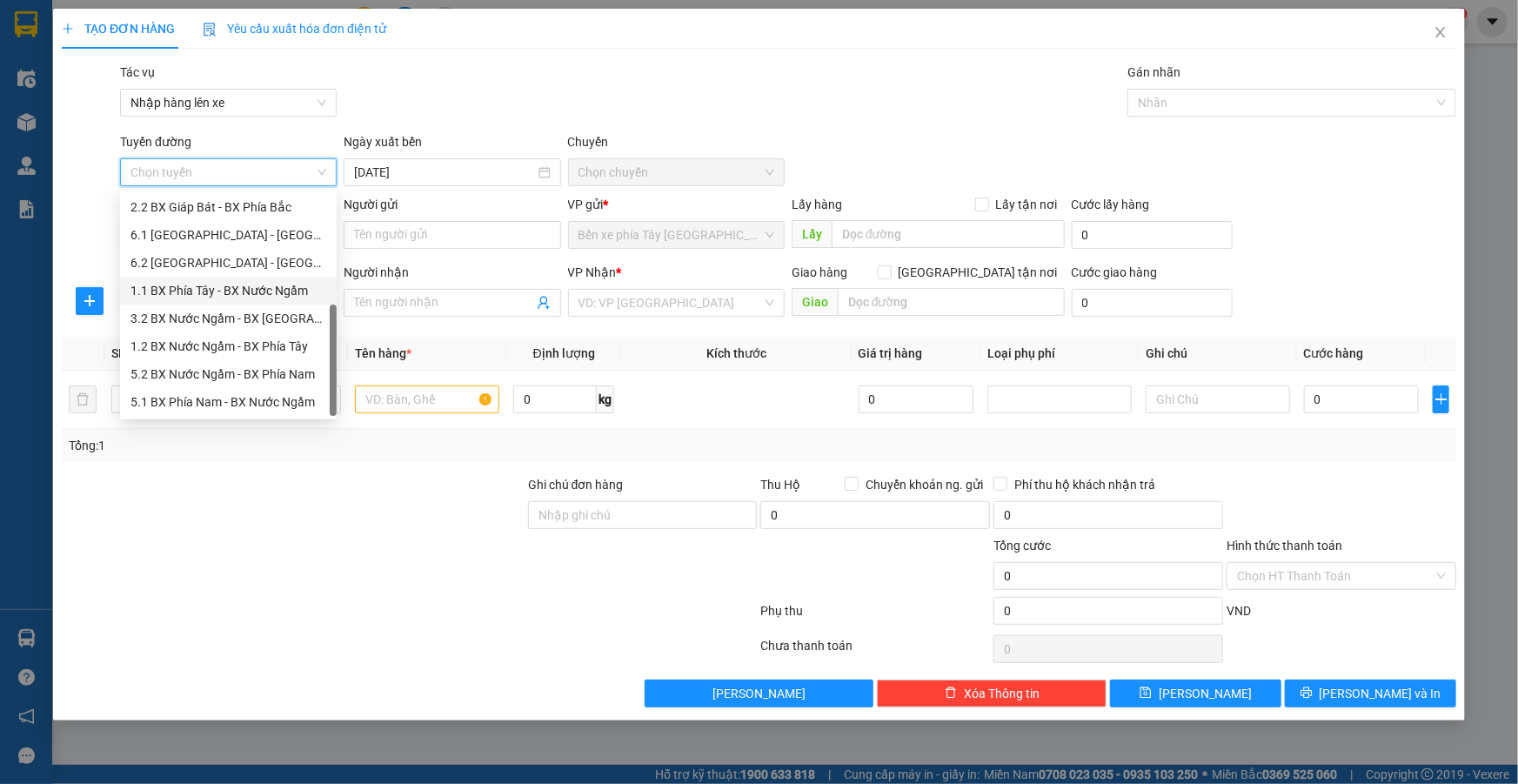
click at [266, 295] on div "1.1 BX Phía Tây - BX Nước Ngầm" at bounding box center [227, 290] width 195 height 19
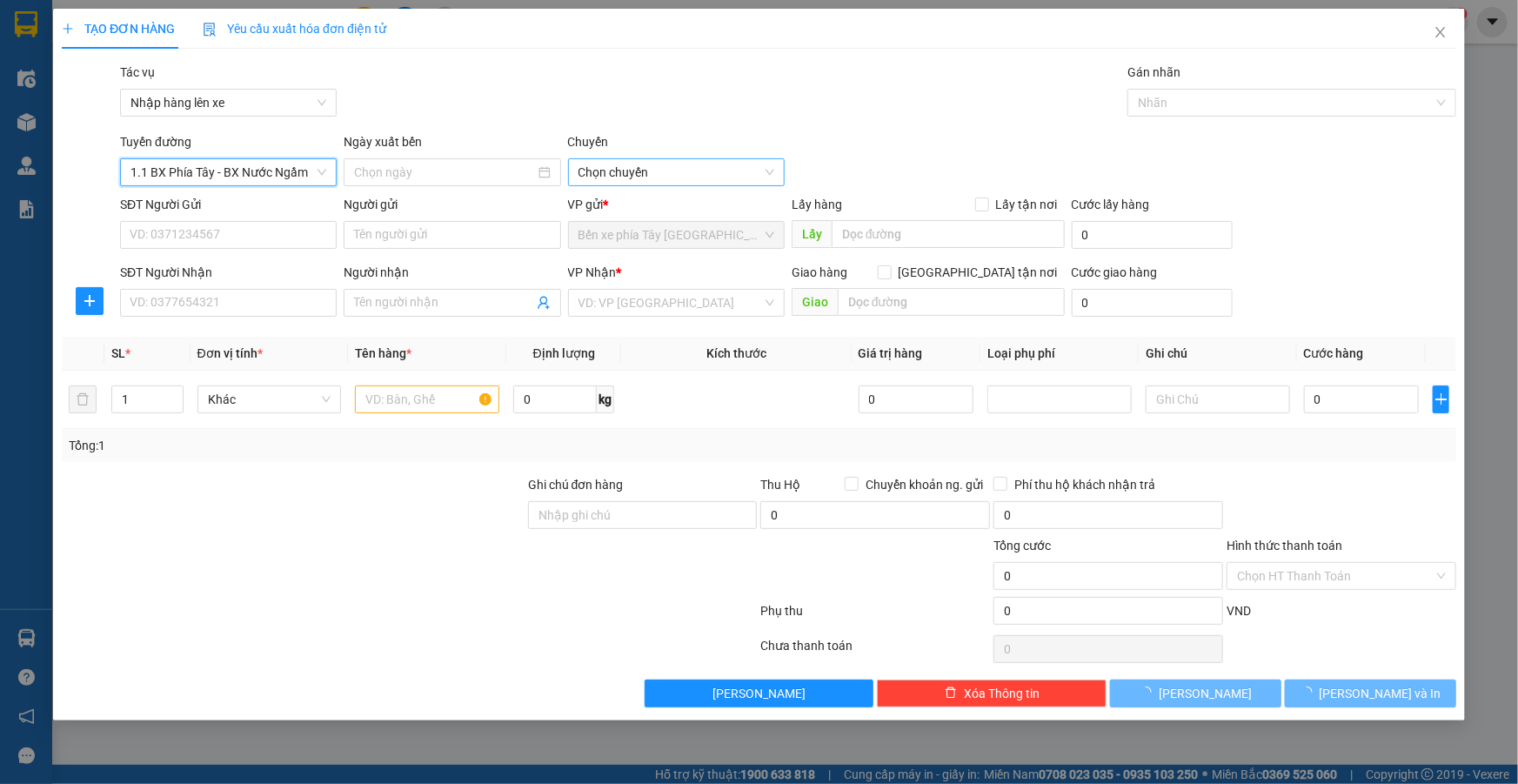
type input "13/08/2025"
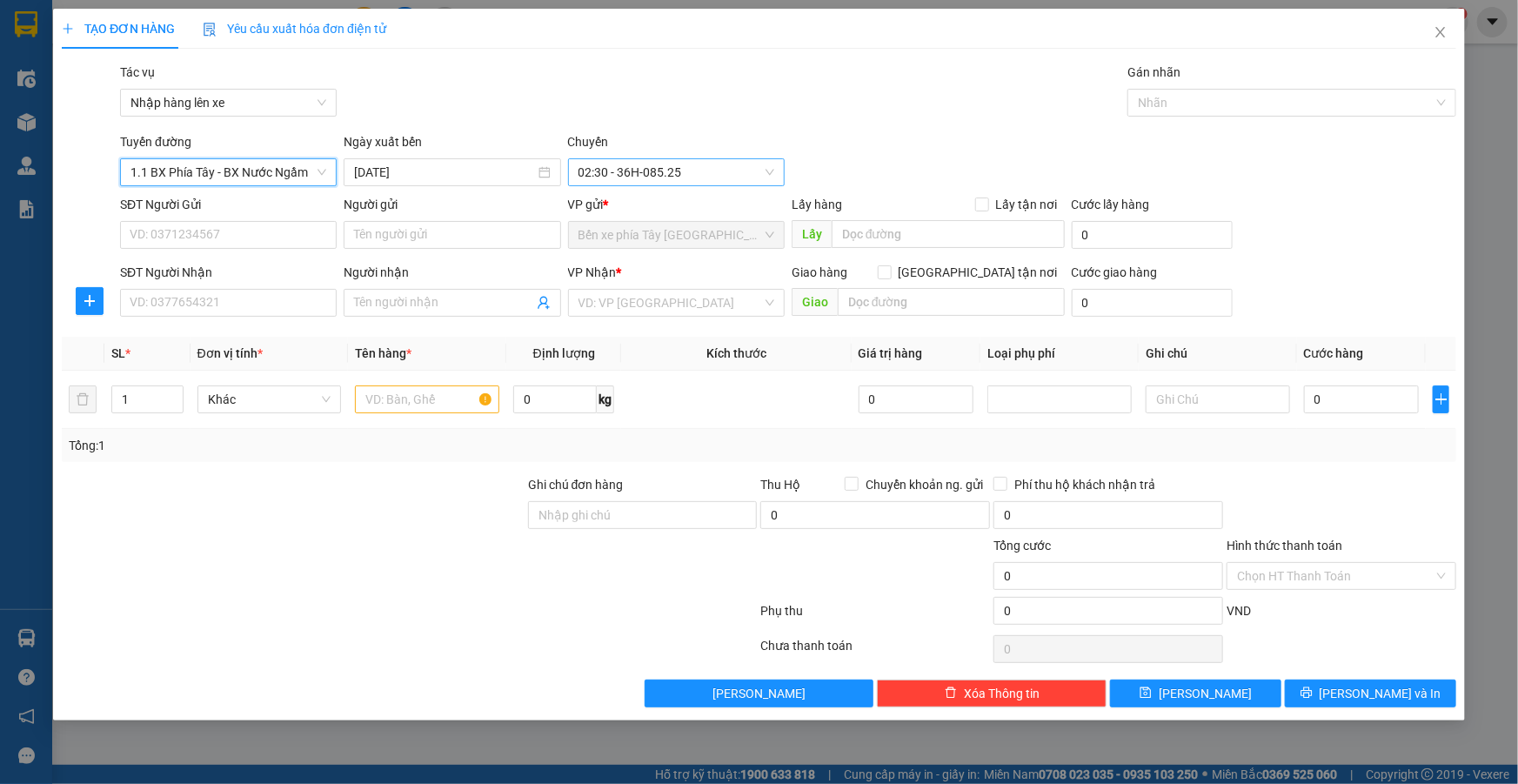
click at [585, 176] on span "02:30 - 36H-085.25" at bounding box center [675, 172] width 195 height 26
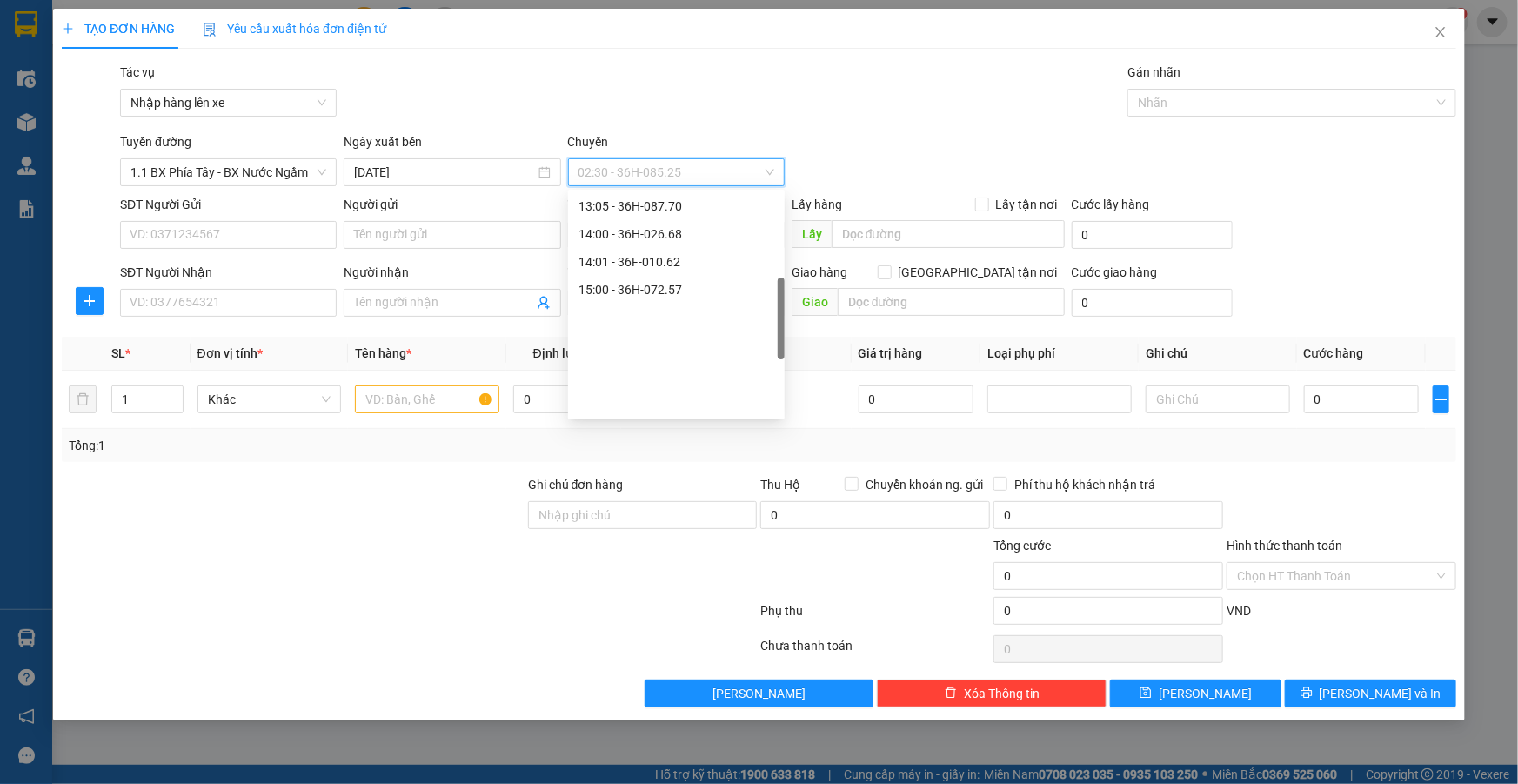
scroll to position [316, 0]
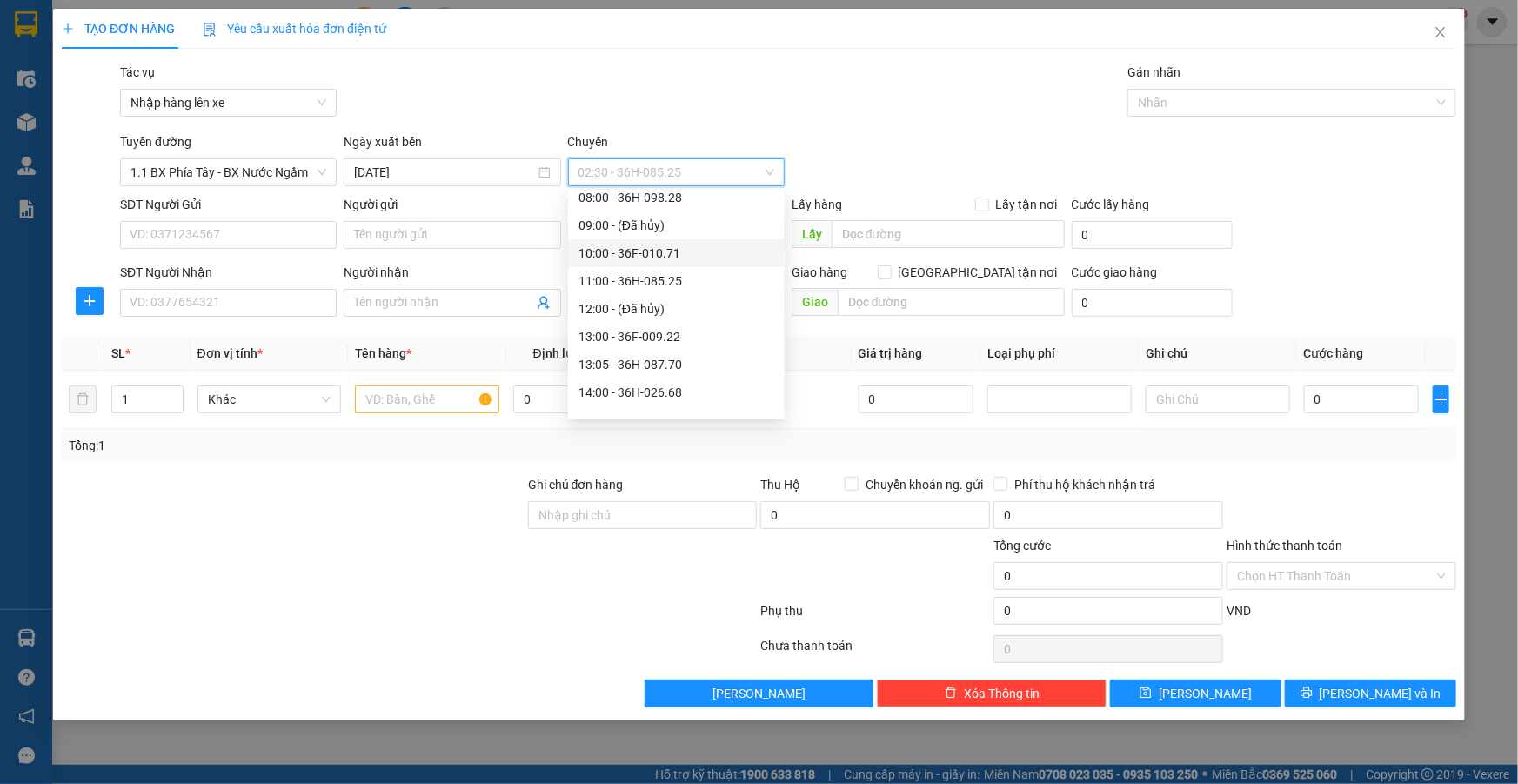
click at [678, 253] on div "10:00 - 36F-010.71" at bounding box center [675, 254] width 195 height 19
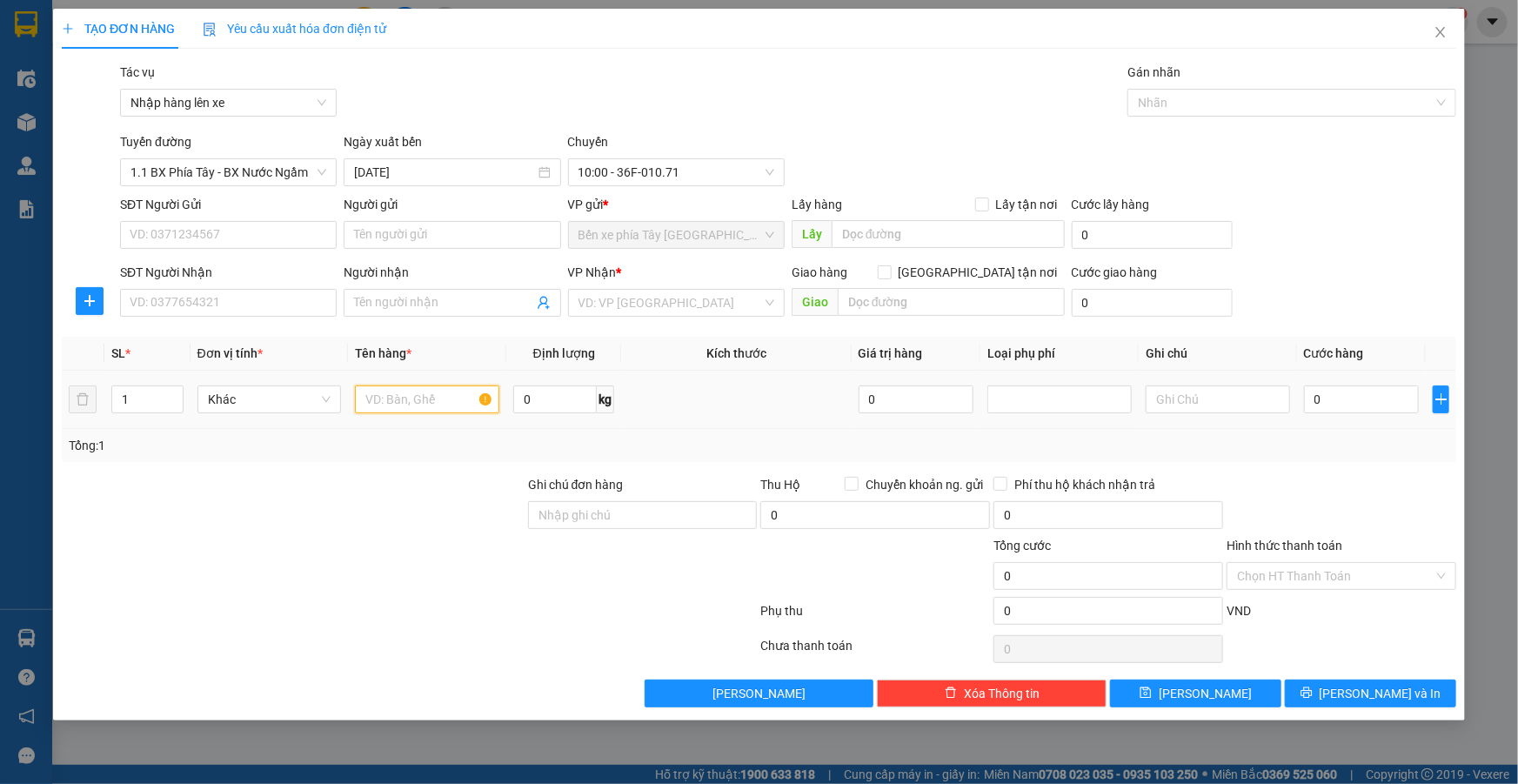
click at [412, 401] on input "text" at bounding box center [427, 399] width 145 height 28
type input "1 clear"
click at [1395, 399] on input "0" at bounding box center [1362, 399] width 116 height 28
type input "3"
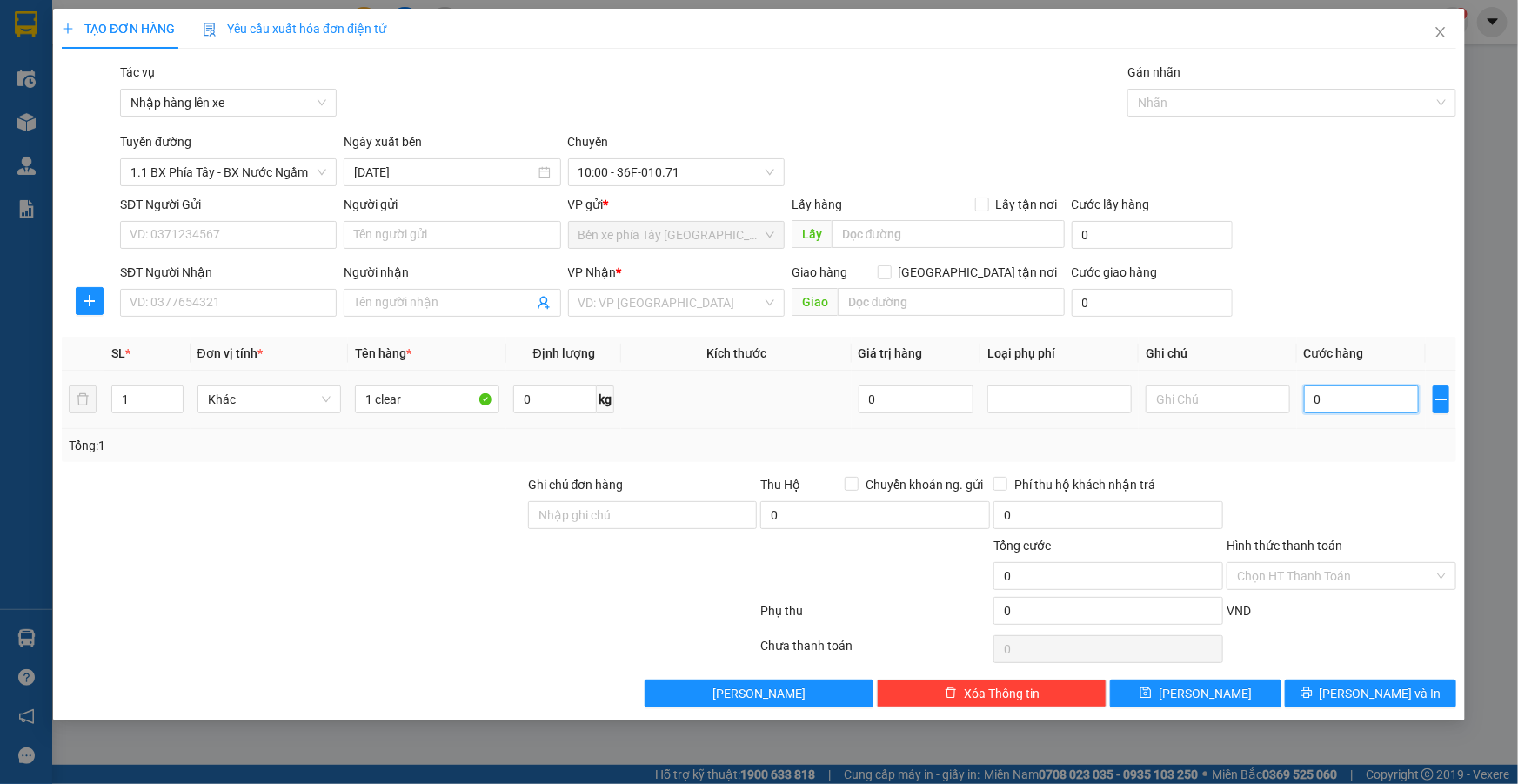
type input "3"
type input "30"
type input "300"
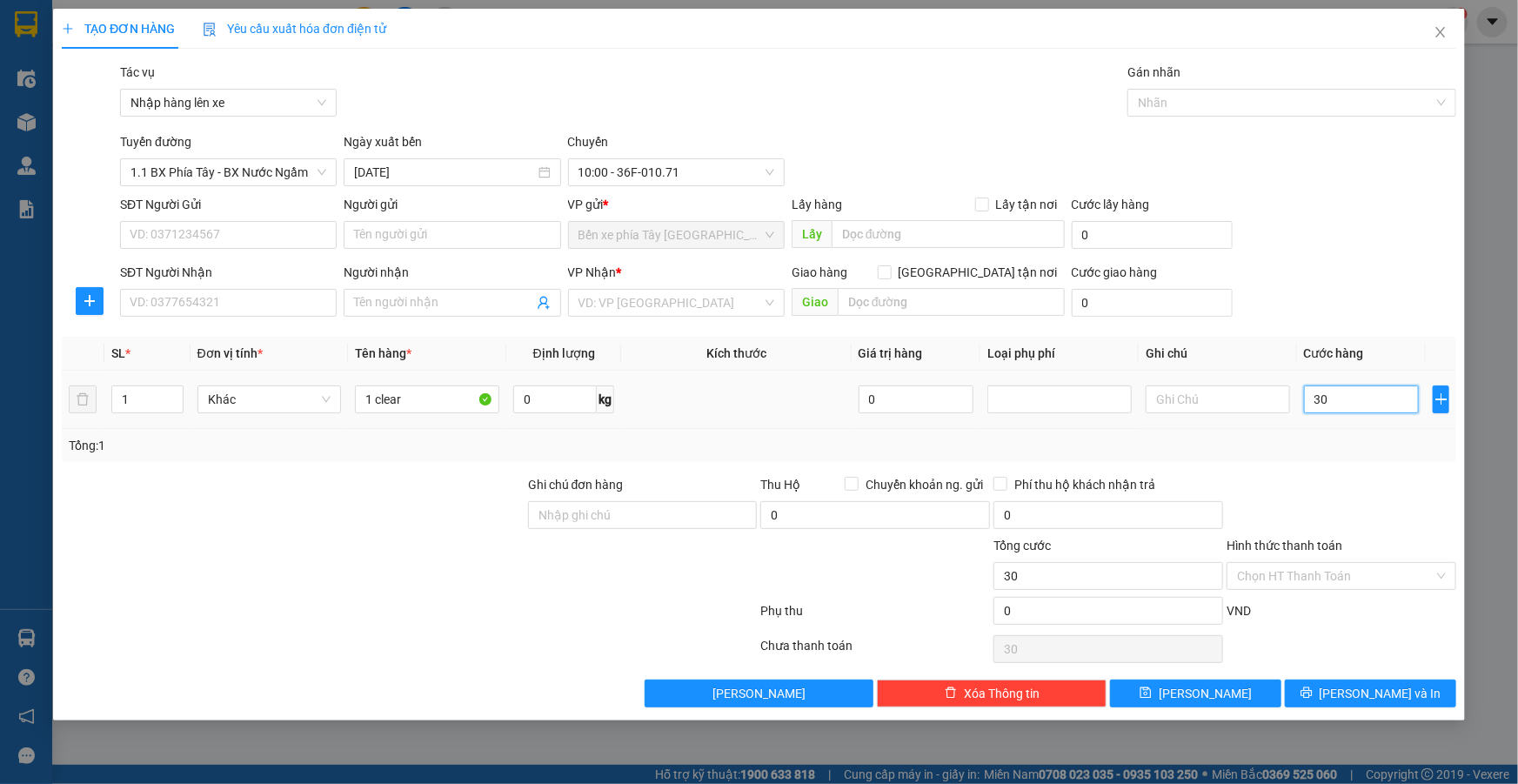
type input "300"
type input "3.000"
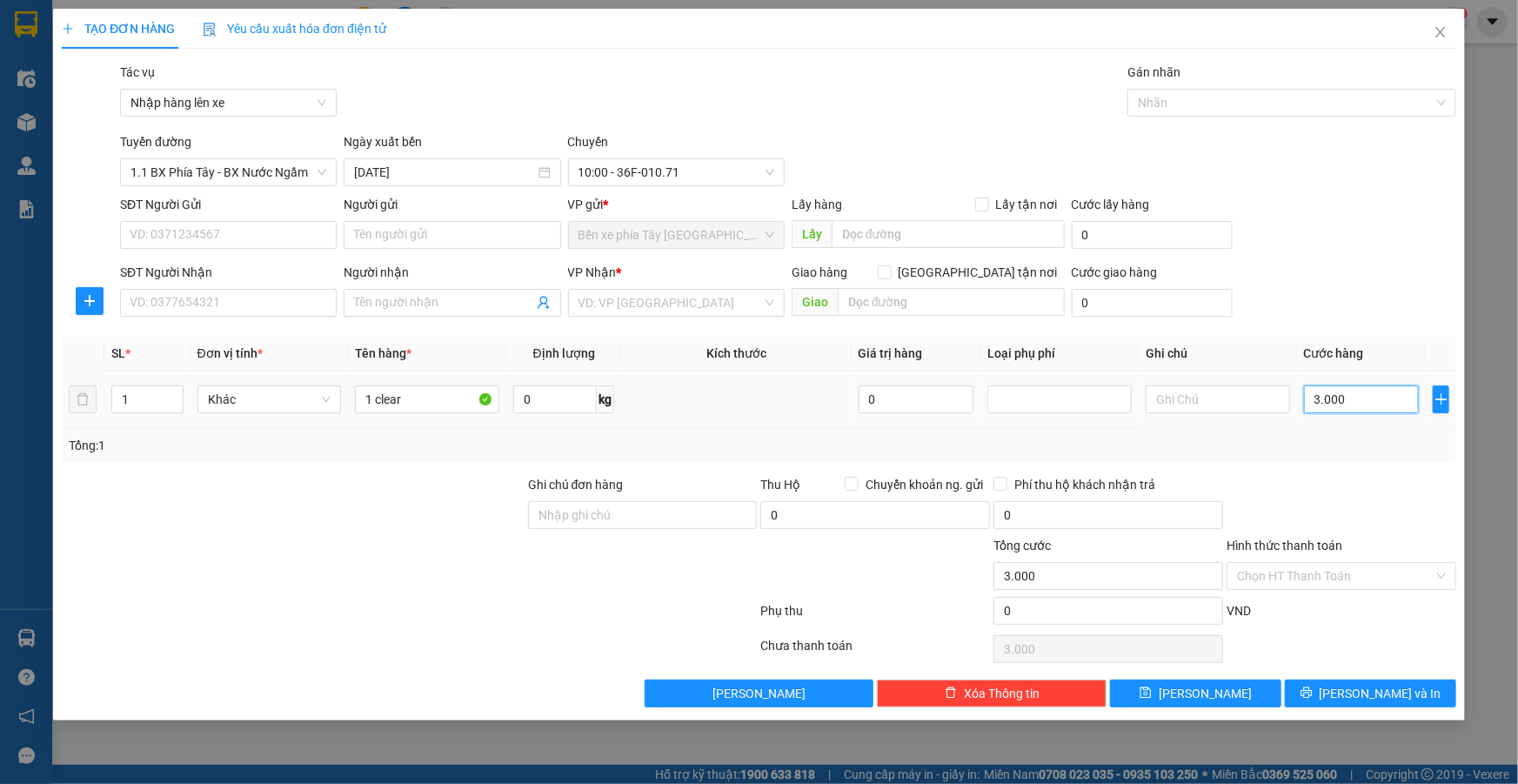
type input "30.000"
click at [890, 275] on input "Giao tận nơi" at bounding box center [883, 271] width 13 height 13
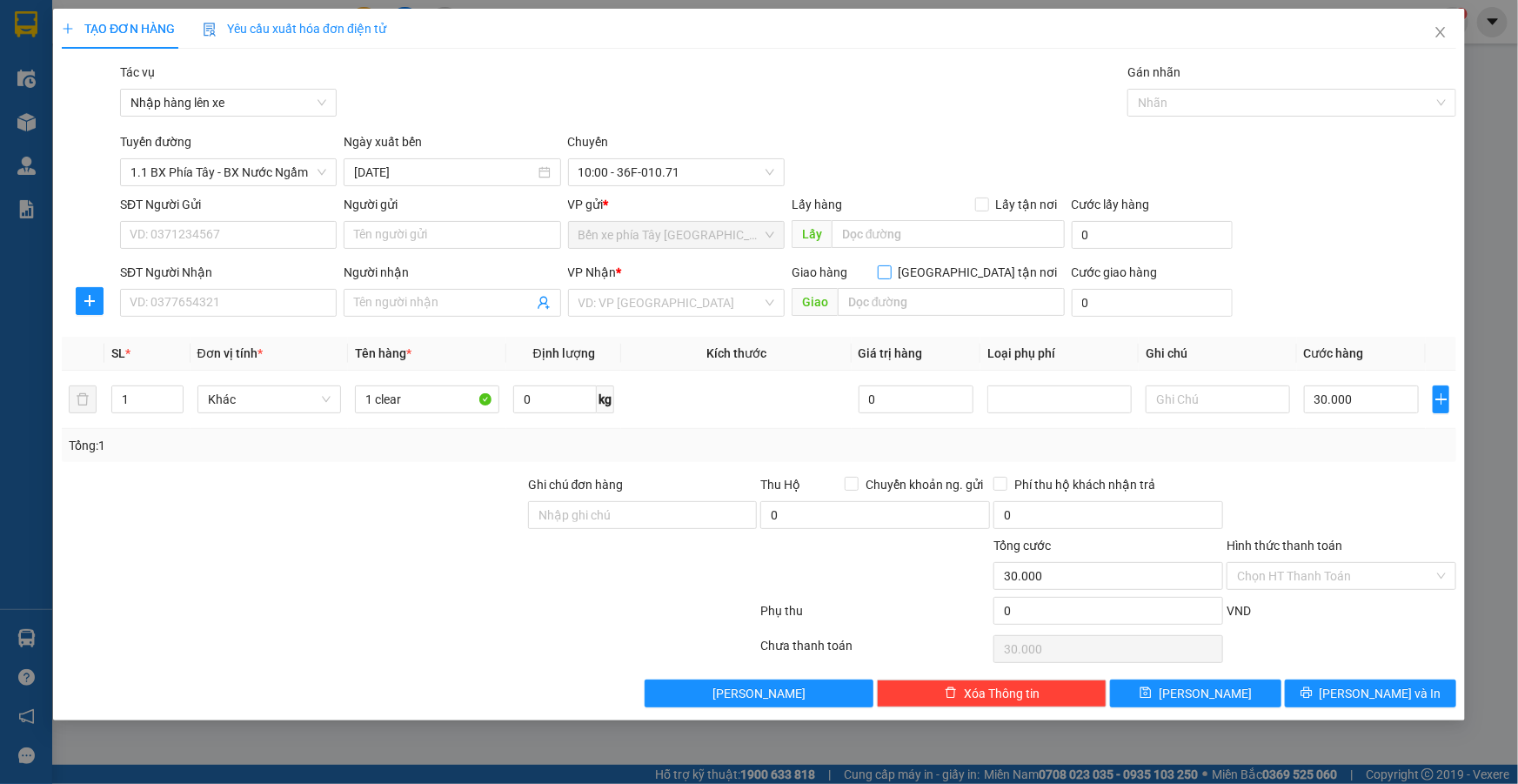
checkbox input "true"
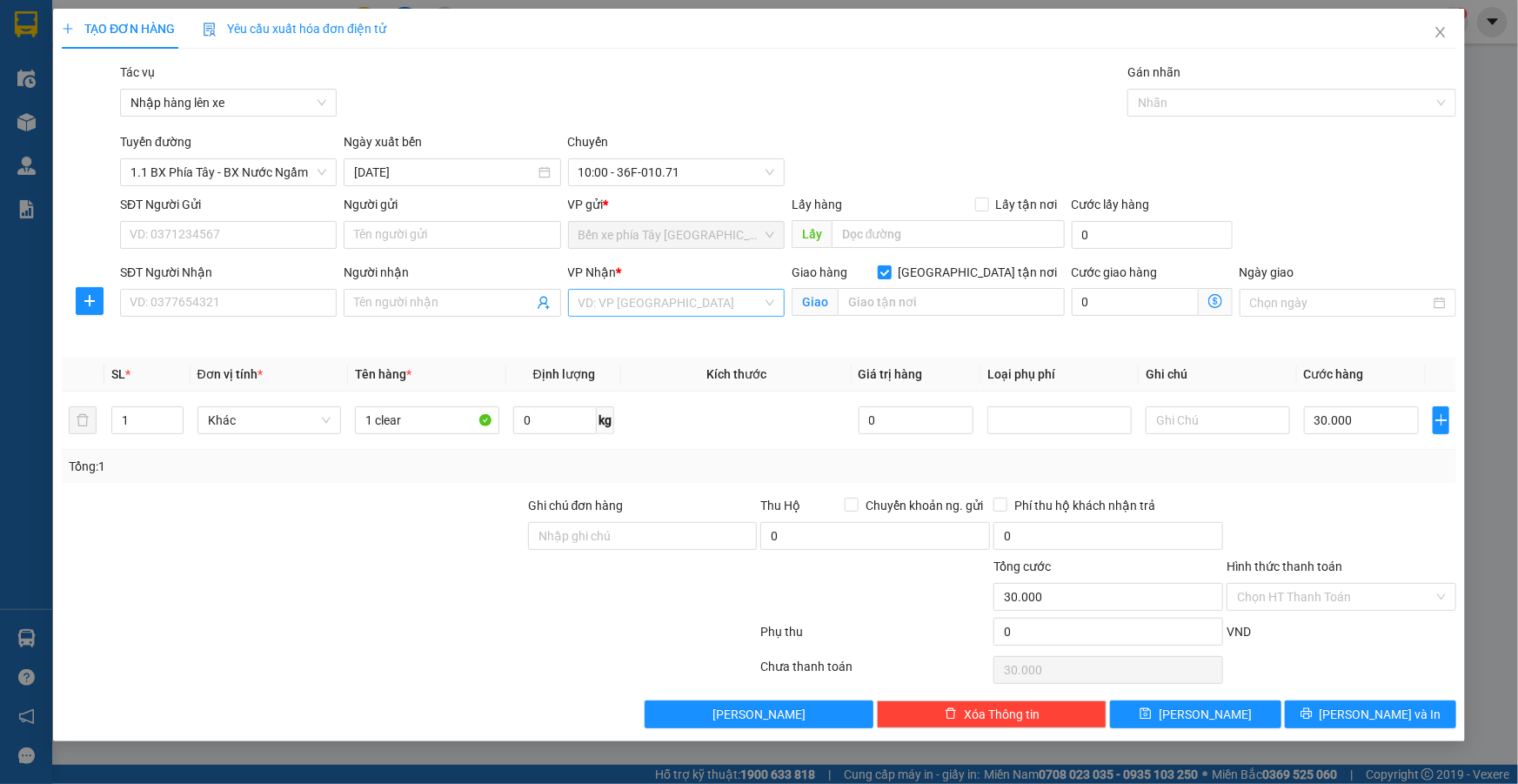
click at [753, 312] on input "search" at bounding box center [670, 302] width 184 height 26
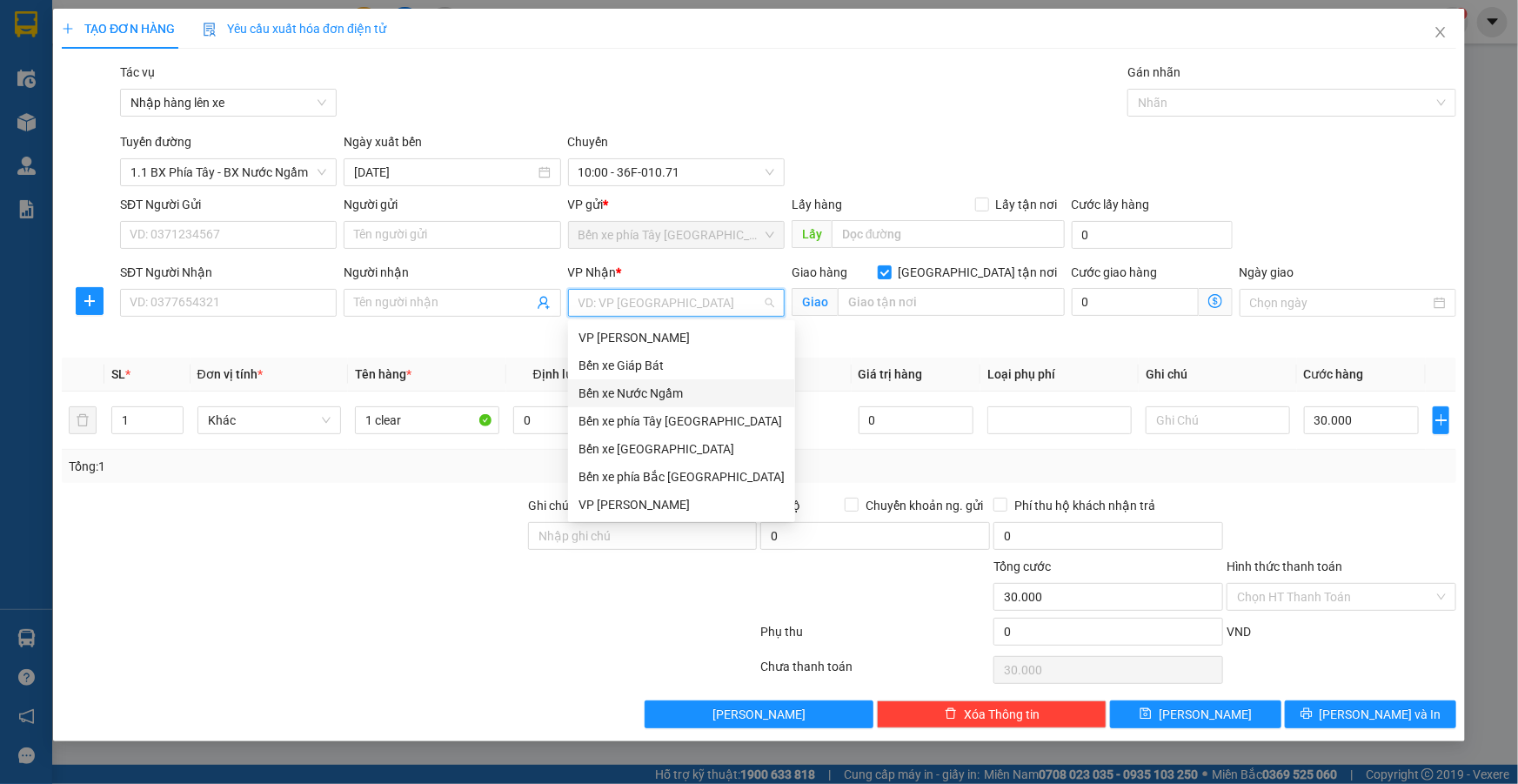
click at [661, 396] on div "Bến xe Nước Ngầm" at bounding box center [681, 393] width 206 height 19
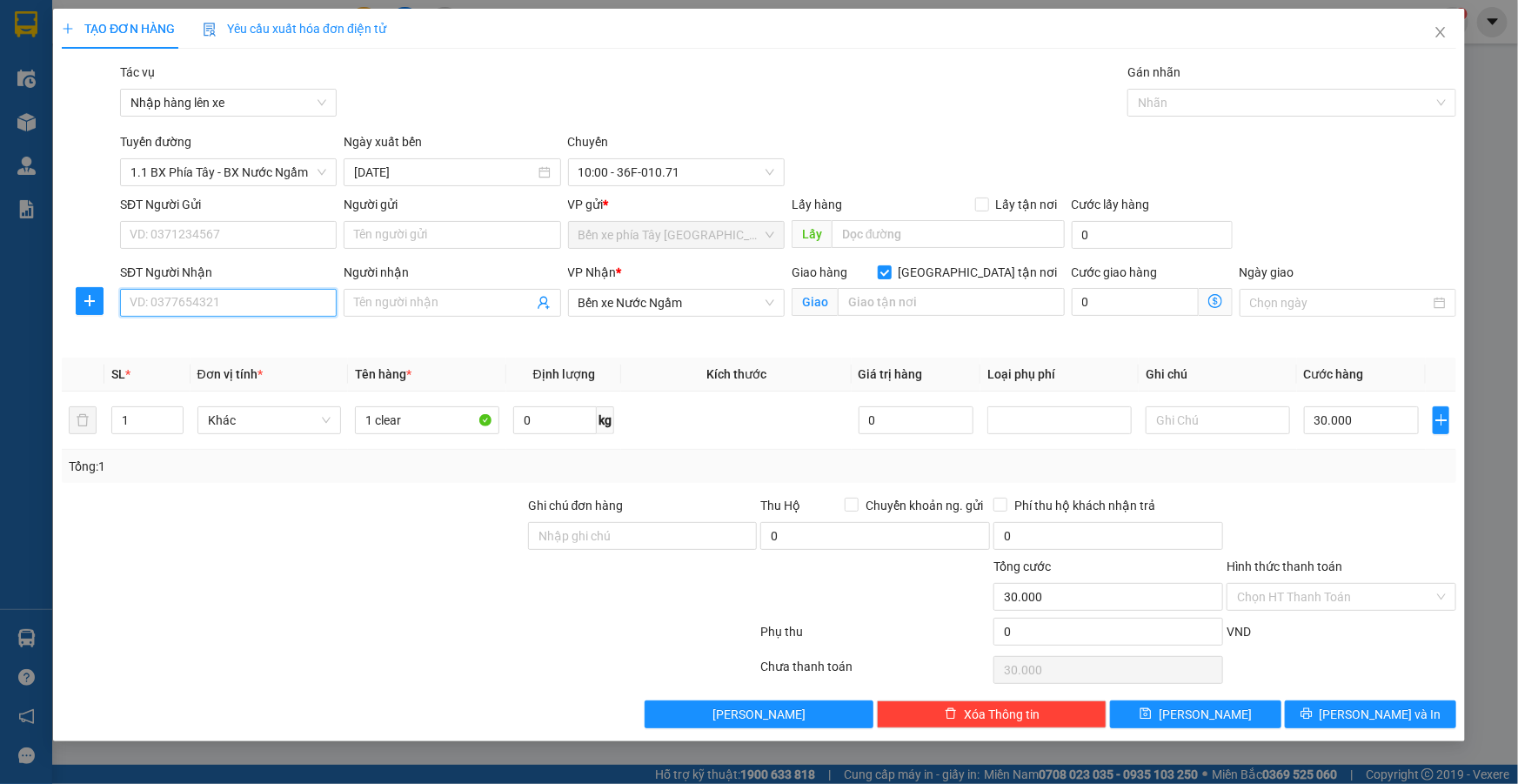
click at [242, 295] on input "SĐT Người Nhận" at bounding box center [228, 302] width 217 height 28
type input "0949642705"
click at [462, 299] on input "Người nhận" at bounding box center [443, 303] width 179 height 19
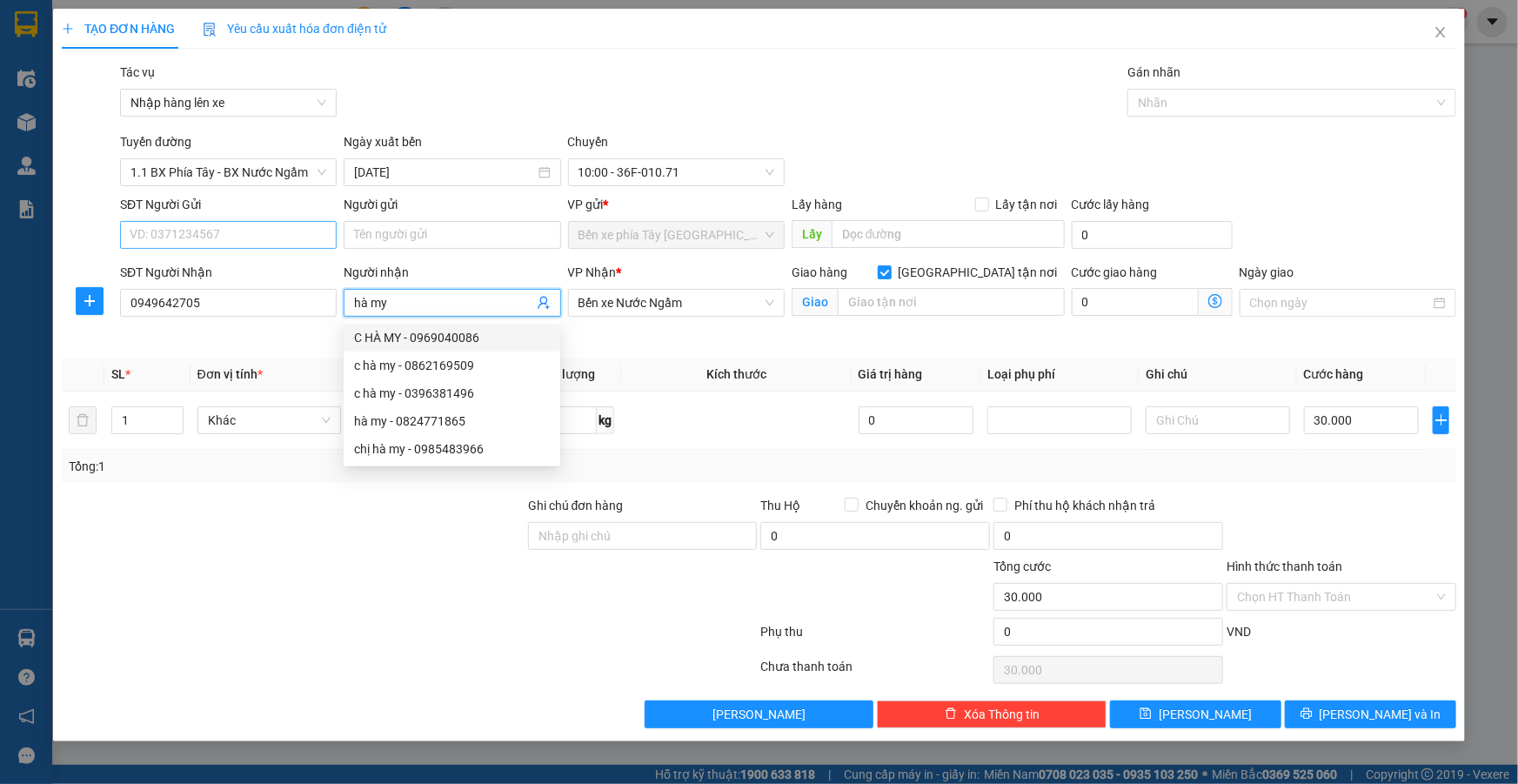
type input "hà my"
click at [195, 241] on input "SĐT Người Gửi" at bounding box center [228, 234] width 217 height 28
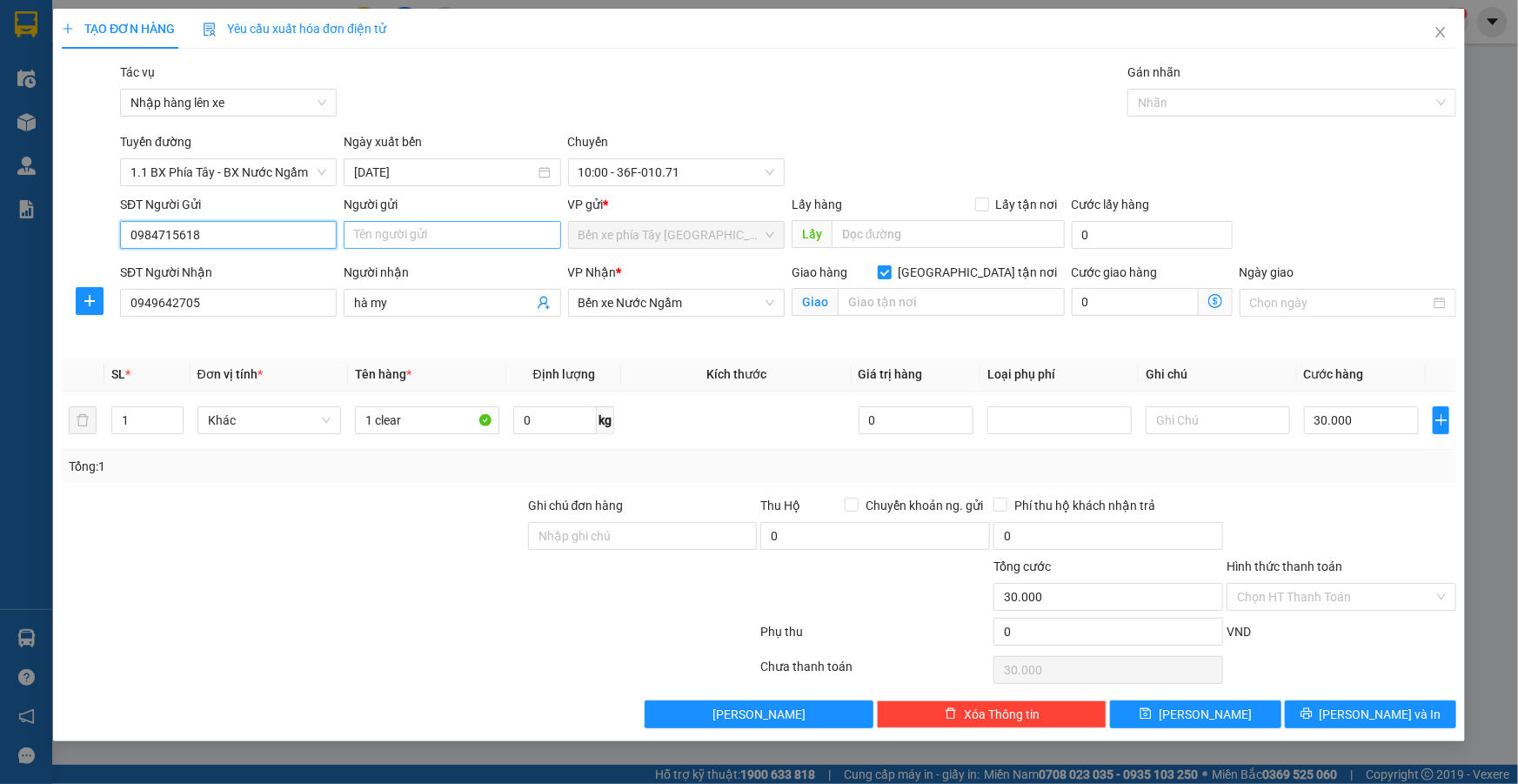
type input "0984715618"
click at [397, 228] on input "Người gửi" at bounding box center [452, 234] width 217 height 28
type input "c hoè"
click at [959, 309] on input "text" at bounding box center [951, 301] width 227 height 28
type input "5"
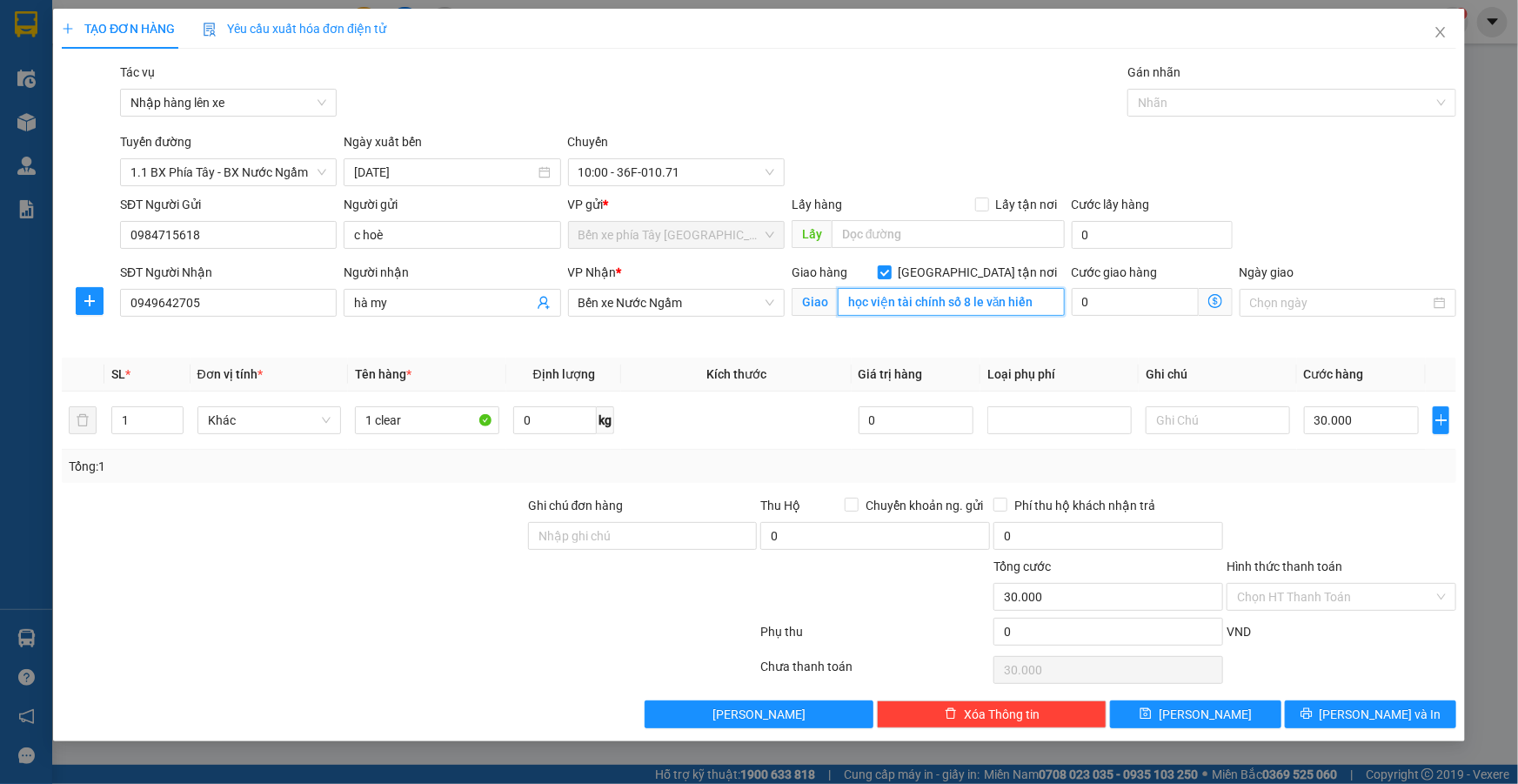
type input "học viện tài chính số 8 le văn hiến"
click at [1219, 303] on icon "dollar-circle" at bounding box center [1215, 301] width 14 height 14
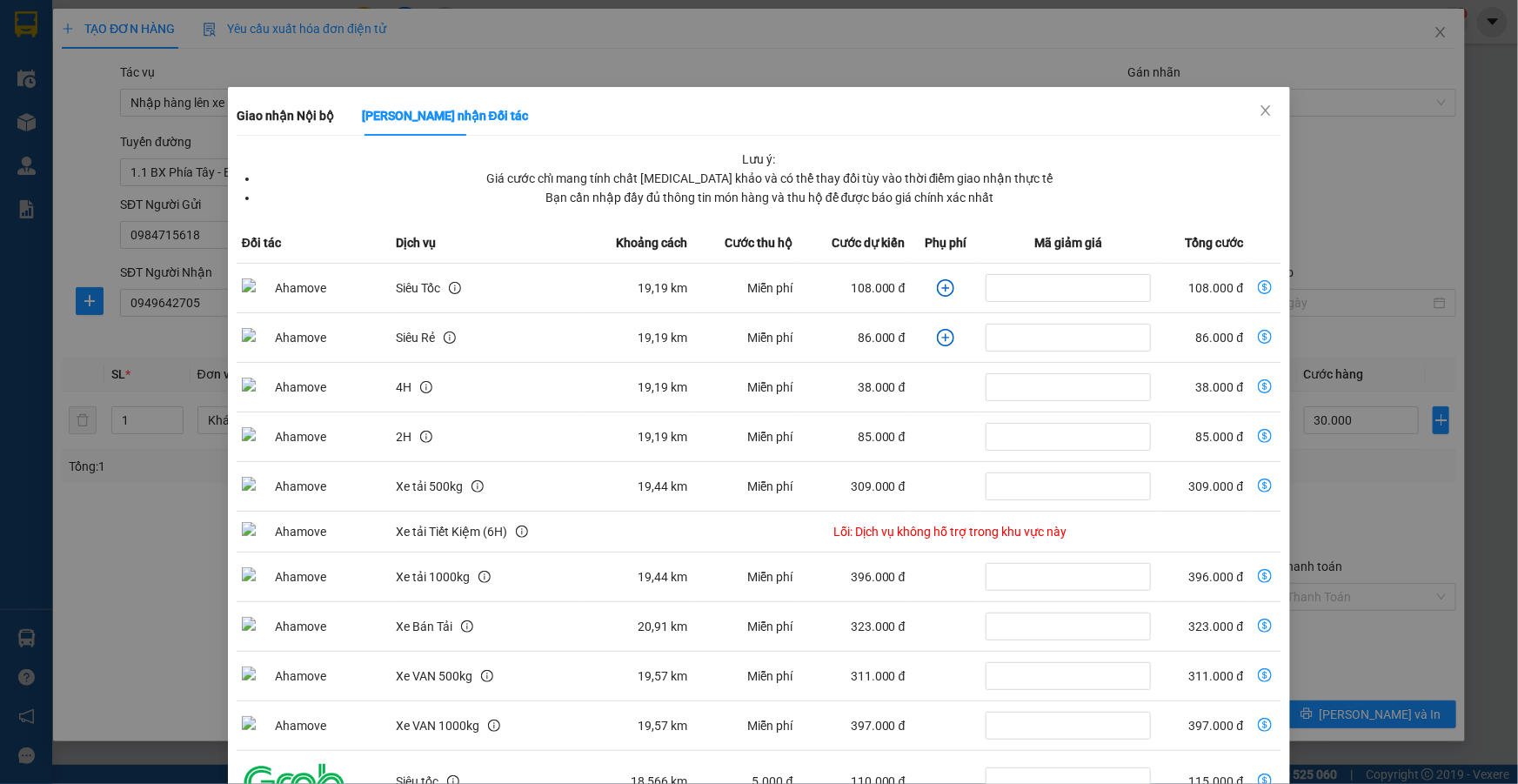
click at [937, 286] on icon "plus-circle" at bounding box center [946, 288] width 17 height 17
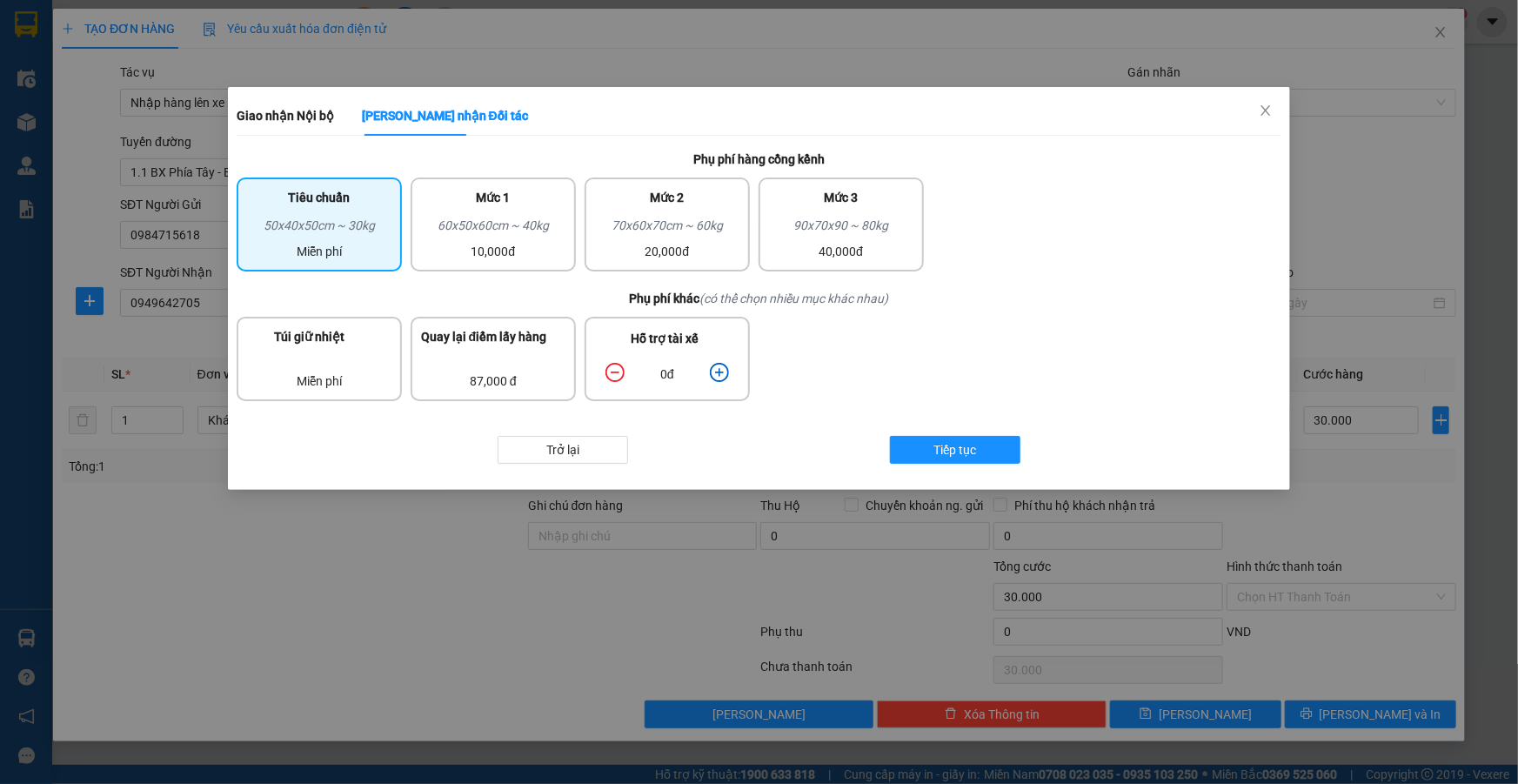
click at [718, 374] on icon "plus-circle" at bounding box center [719, 372] width 8 height 8
click at [930, 452] on button "Tiếp tục" at bounding box center [955, 449] width 130 height 28
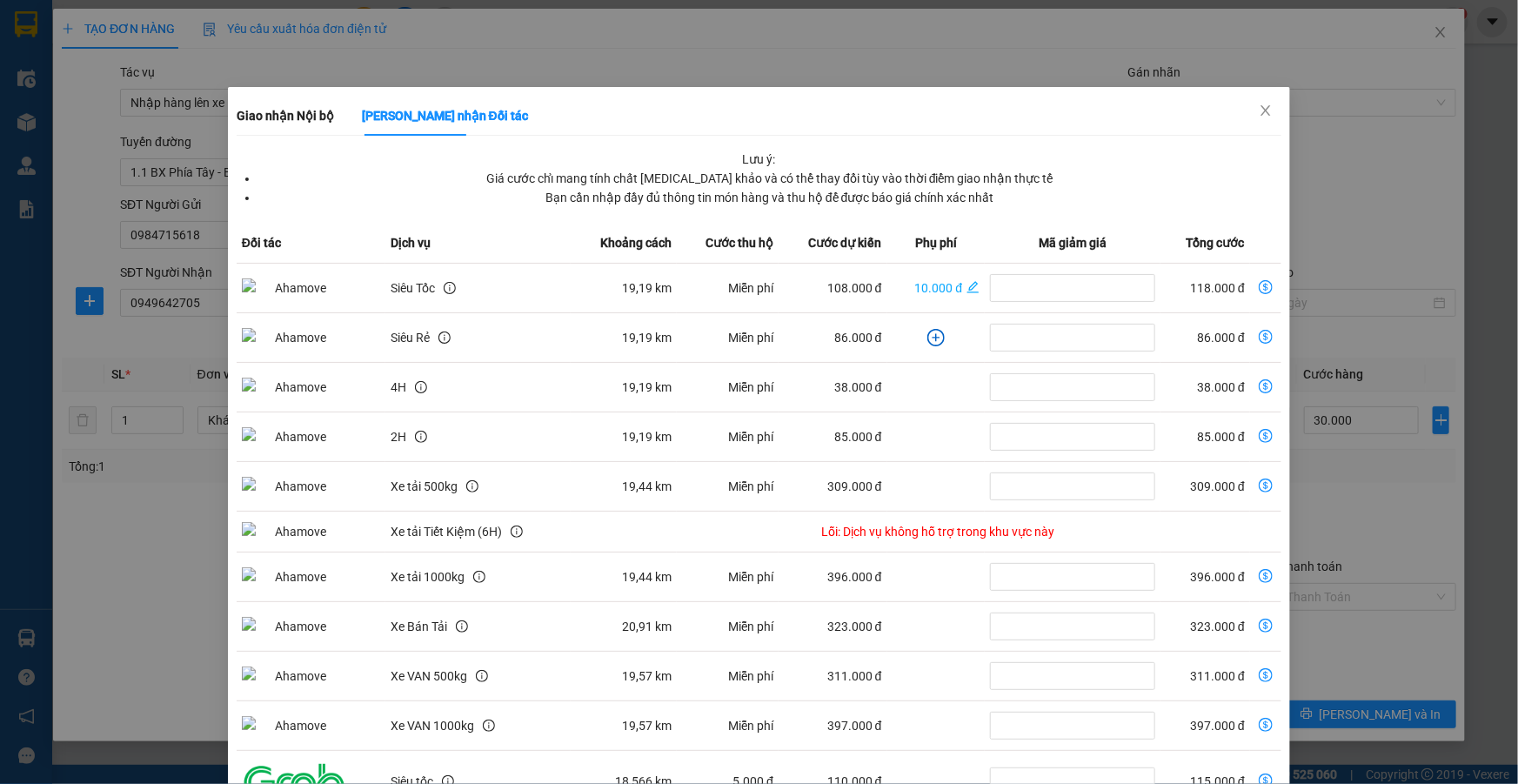
click at [1259, 288] on icon "dollar-circle" at bounding box center [1265, 287] width 14 height 14
type input "148.000"
type input "118.000"
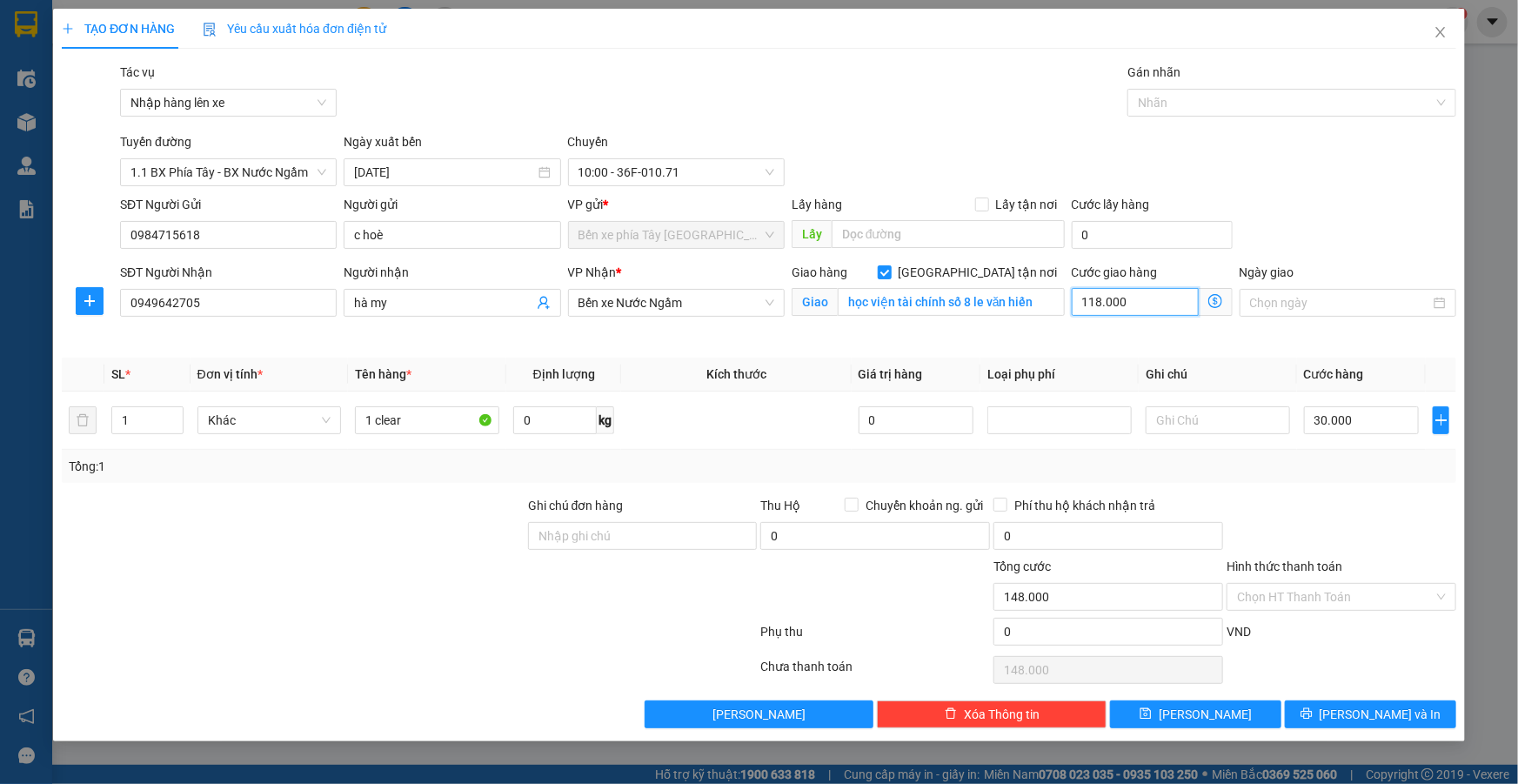
click at [1138, 301] on input "118.000" at bounding box center [1135, 301] width 127 height 28
type input "30.001"
type input "1"
type input "30.012"
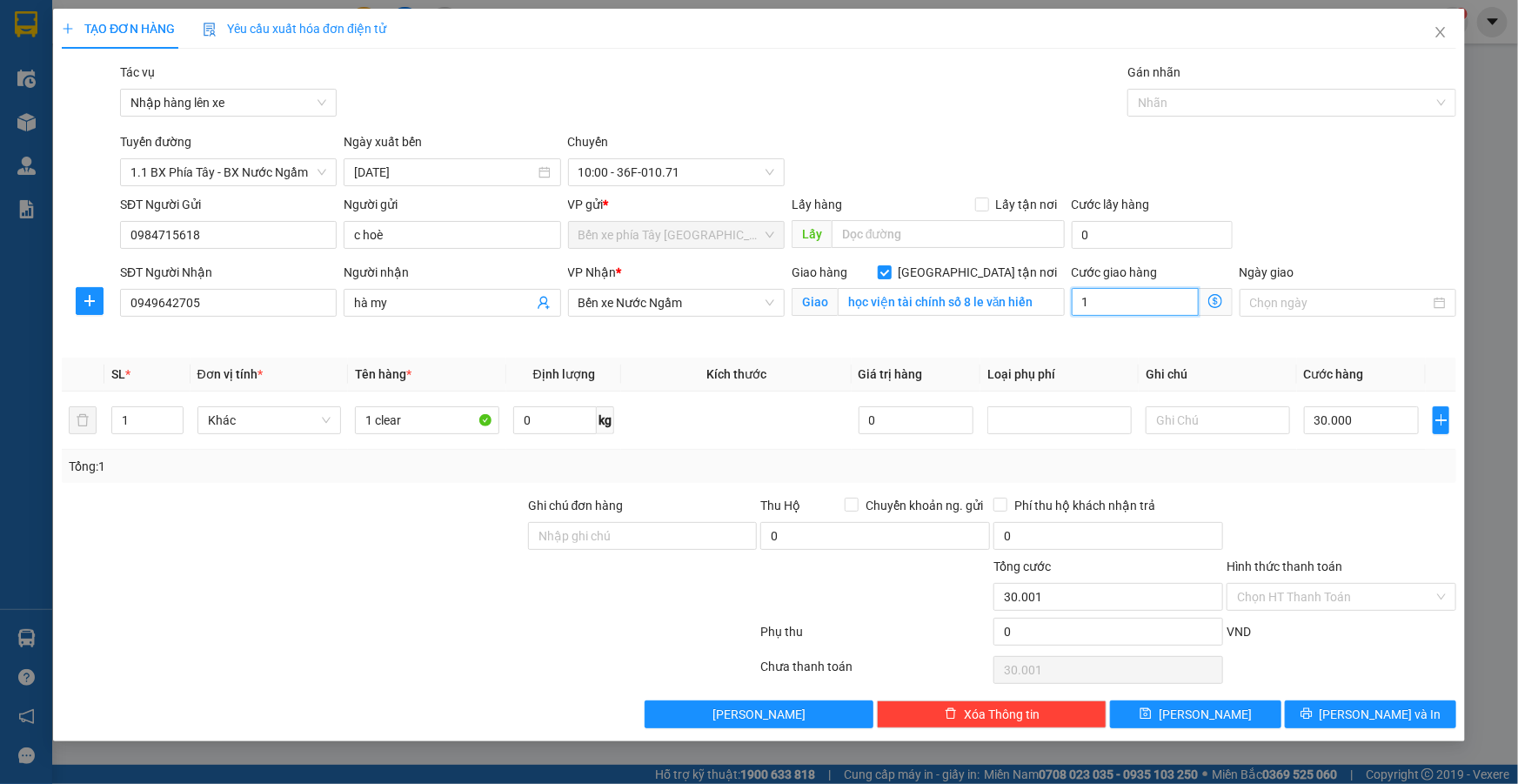
type input "30.012"
type input "12"
type input "30.120"
type input "120"
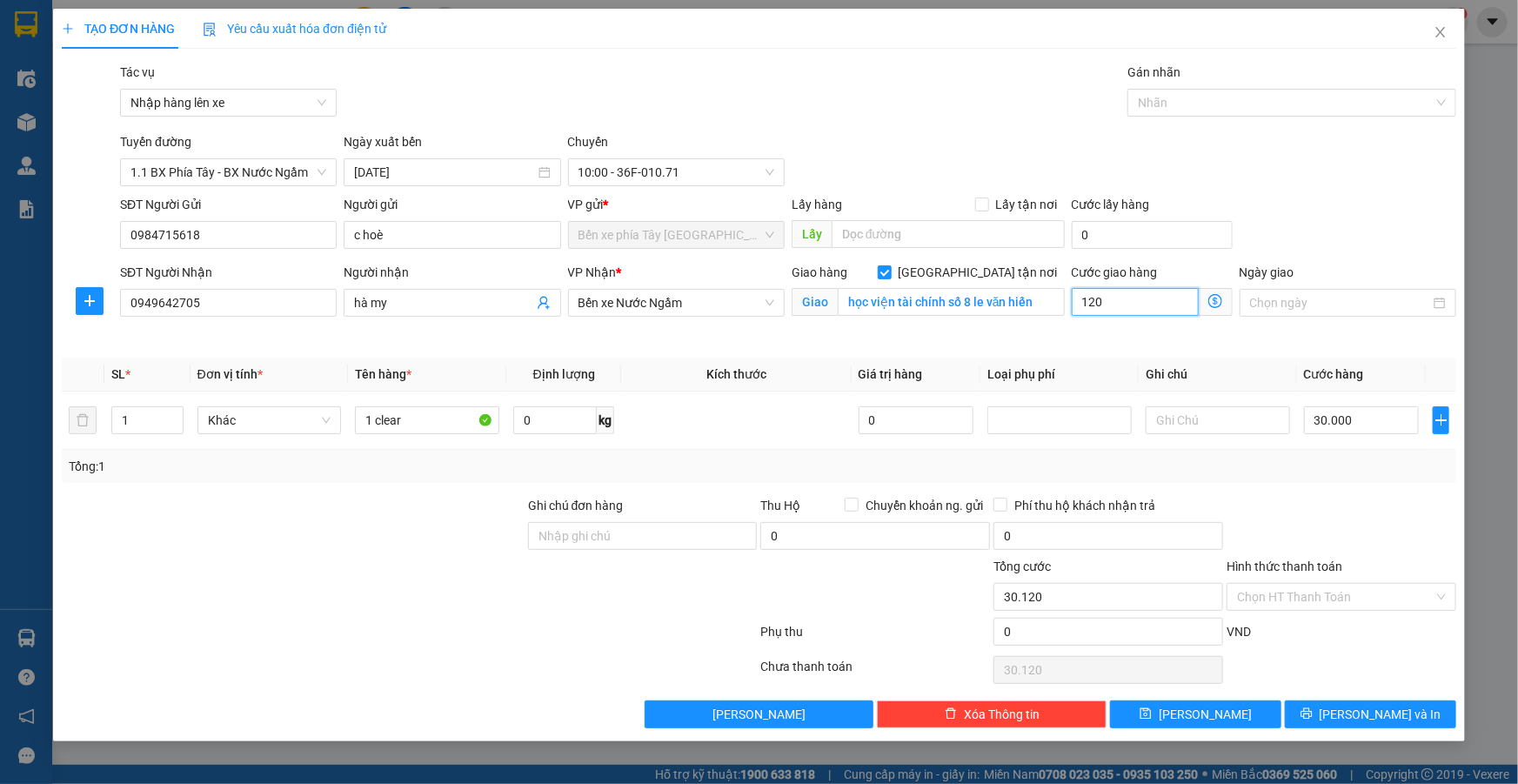
type input "31.200"
type input "1.200"
type input "42.000"
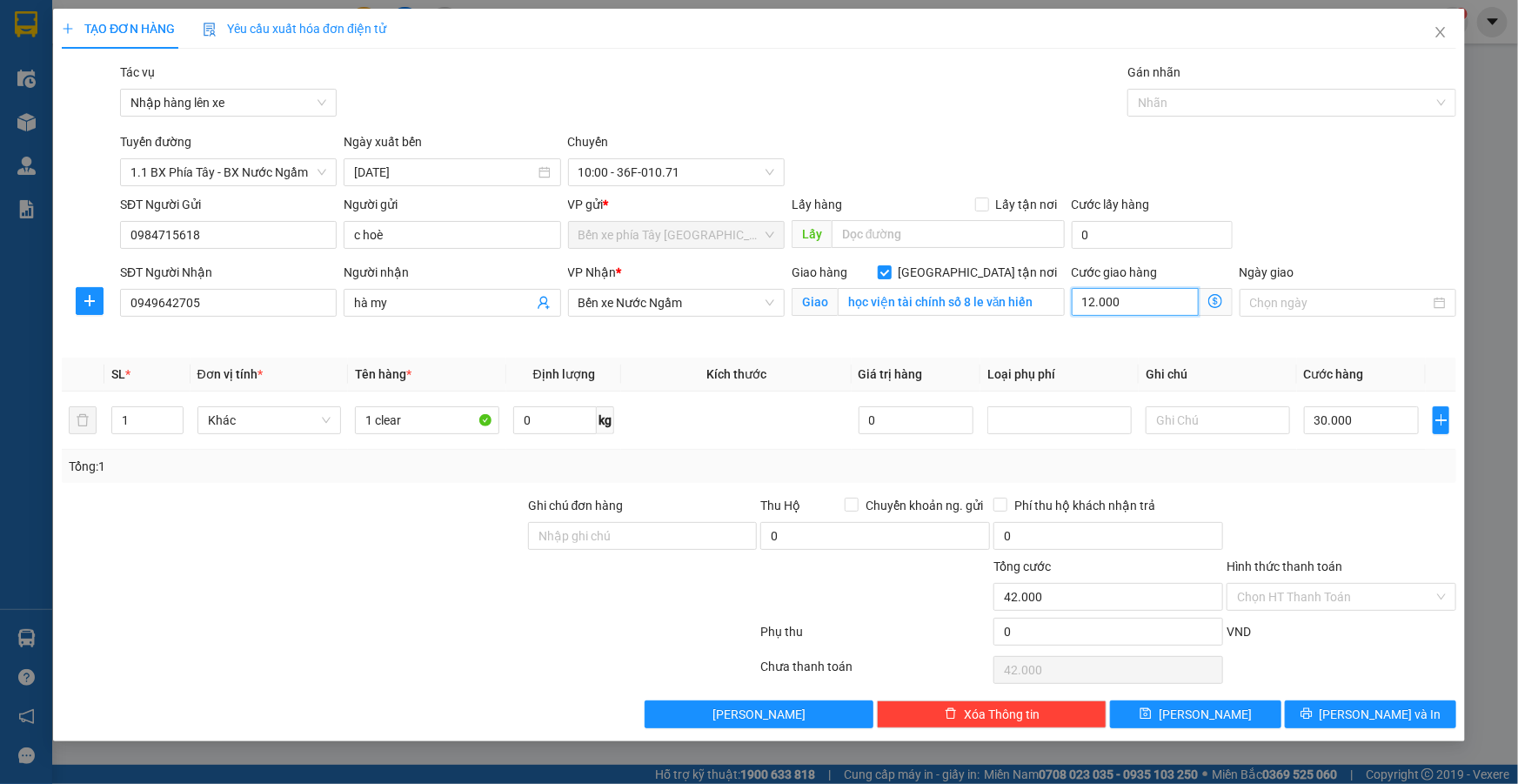
type input "120.000"
type input "150.000"
type input "120.000"
click at [976, 299] on input "học viện tài chính số 8 le văn hiến" at bounding box center [951, 301] width 227 height 28
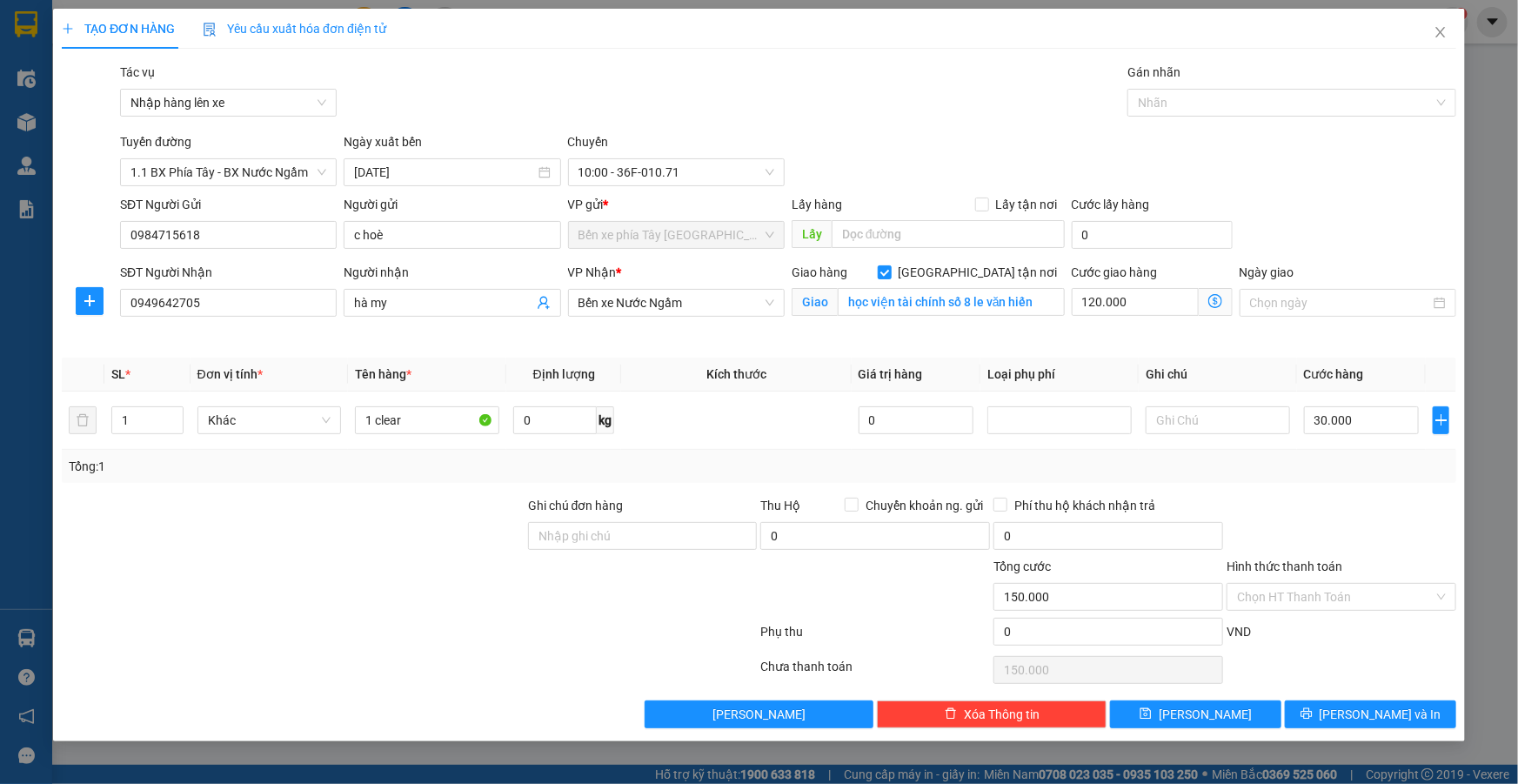
click at [1092, 353] on div "Transit Pickup Surcharge Ids Transit Deliver Surcharge Ids Transit Deliver Surc…" at bounding box center [759, 394] width 1395 height 665
click at [1339, 594] on input "Hình thức thanh toán" at bounding box center [1335, 597] width 196 height 26
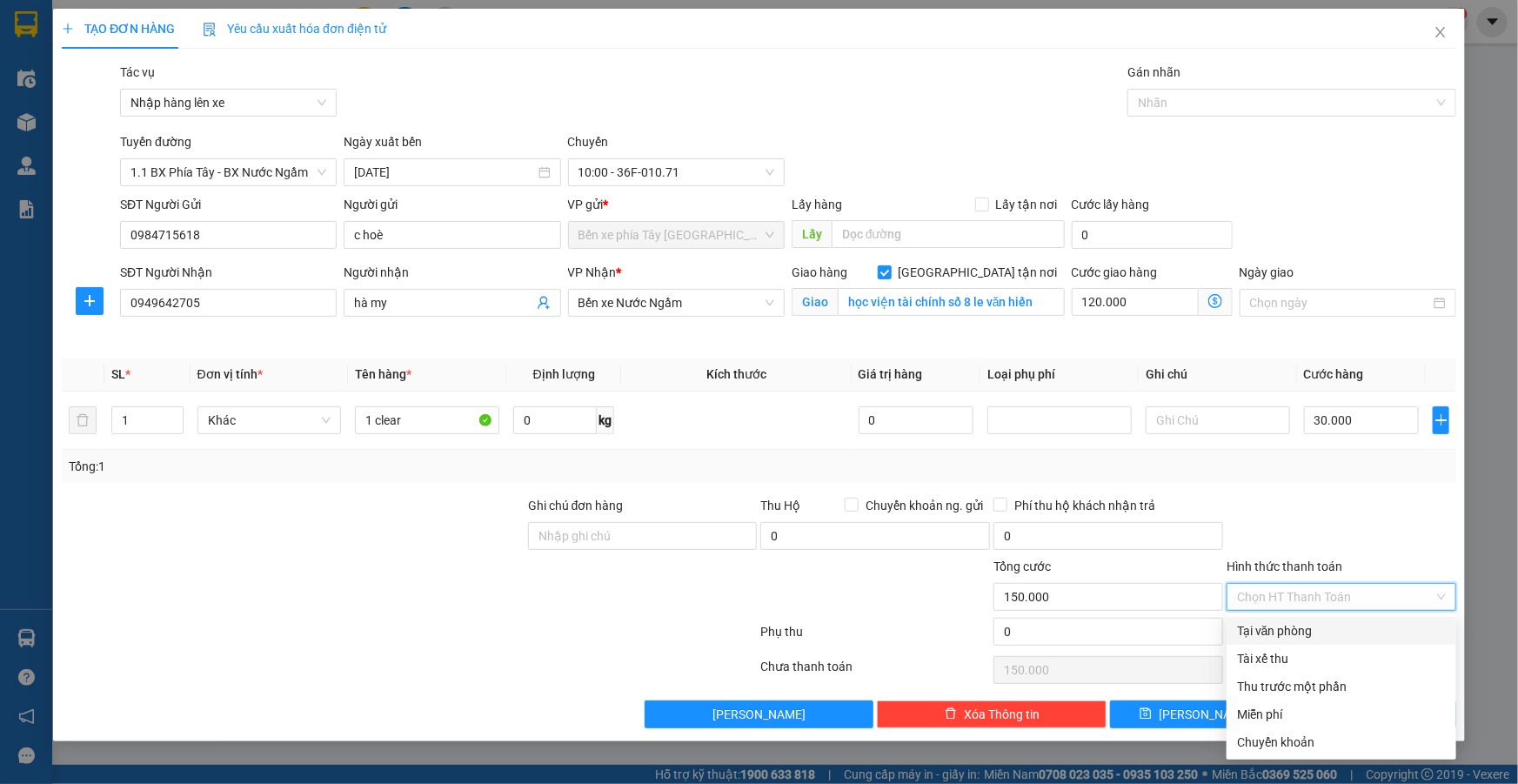
click at [1308, 626] on div "Tại văn phòng" at bounding box center [1341, 631] width 209 height 19
type input "0"
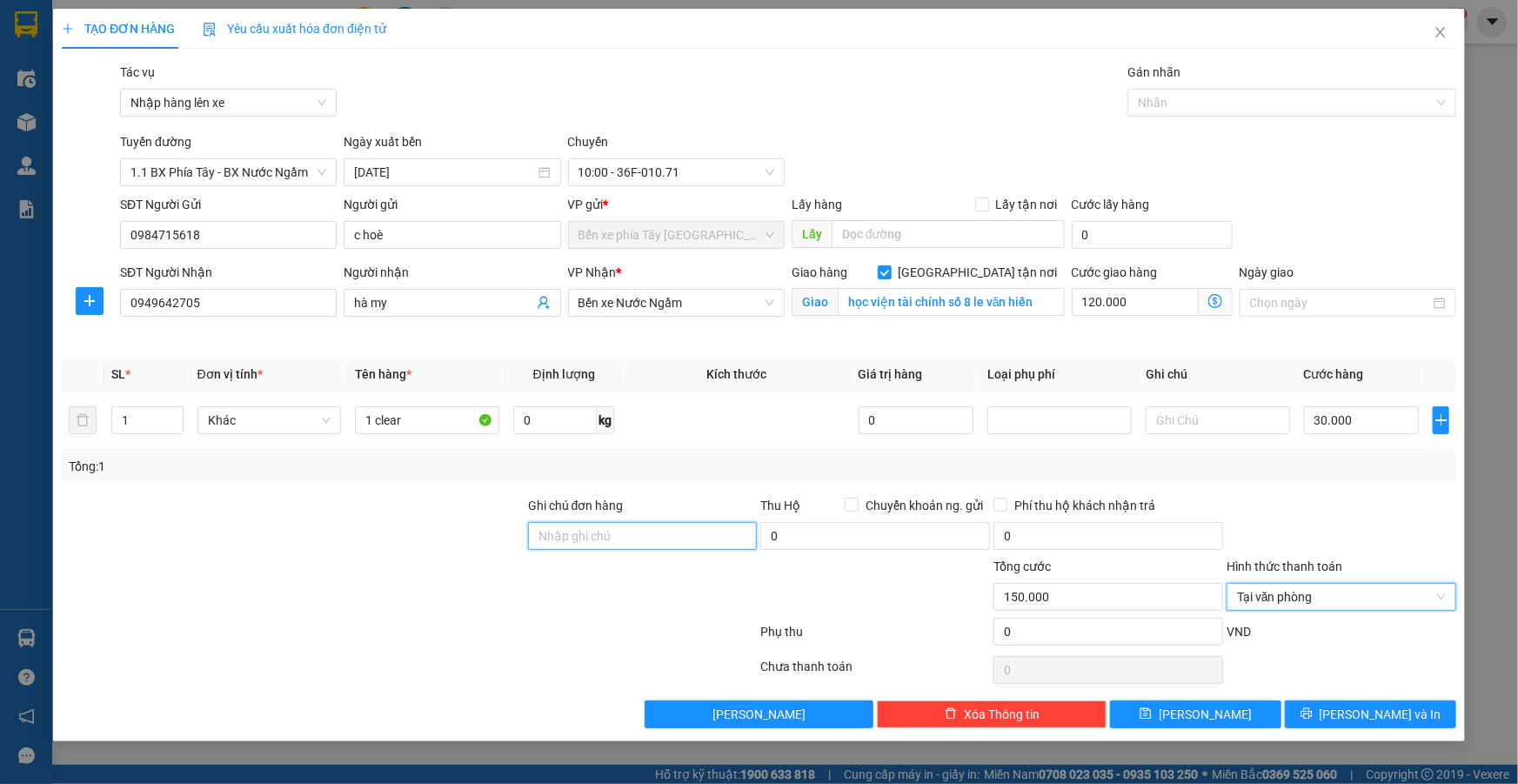
click at [715, 540] on input "Ghi chú đơn hàng" at bounding box center [642, 535] width 229 height 28
click at [1397, 600] on span "Tại văn phòng" at bounding box center [1341, 597] width 209 height 26
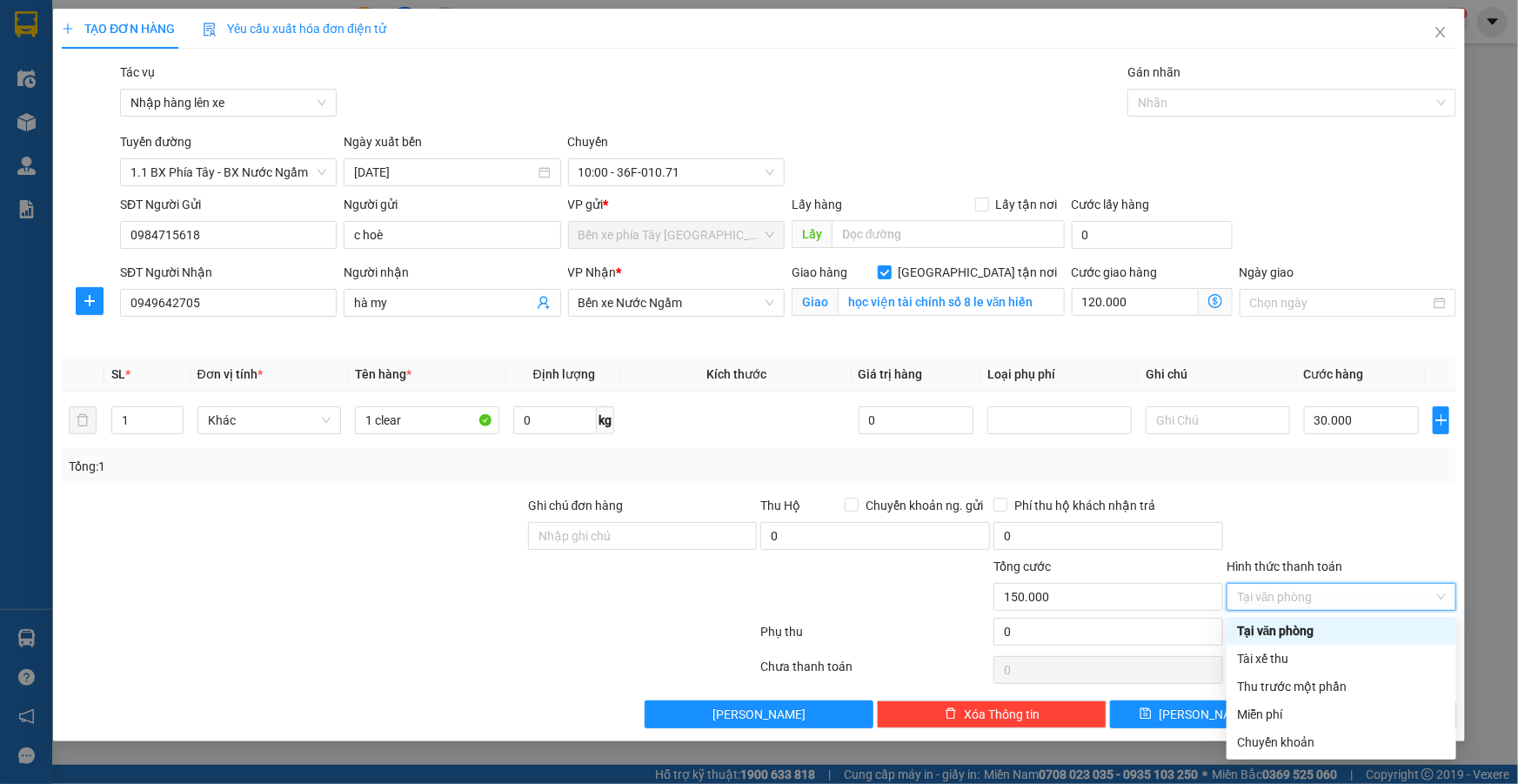
click at [1280, 626] on div "Tại văn phòng" at bounding box center [1341, 631] width 209 height 19
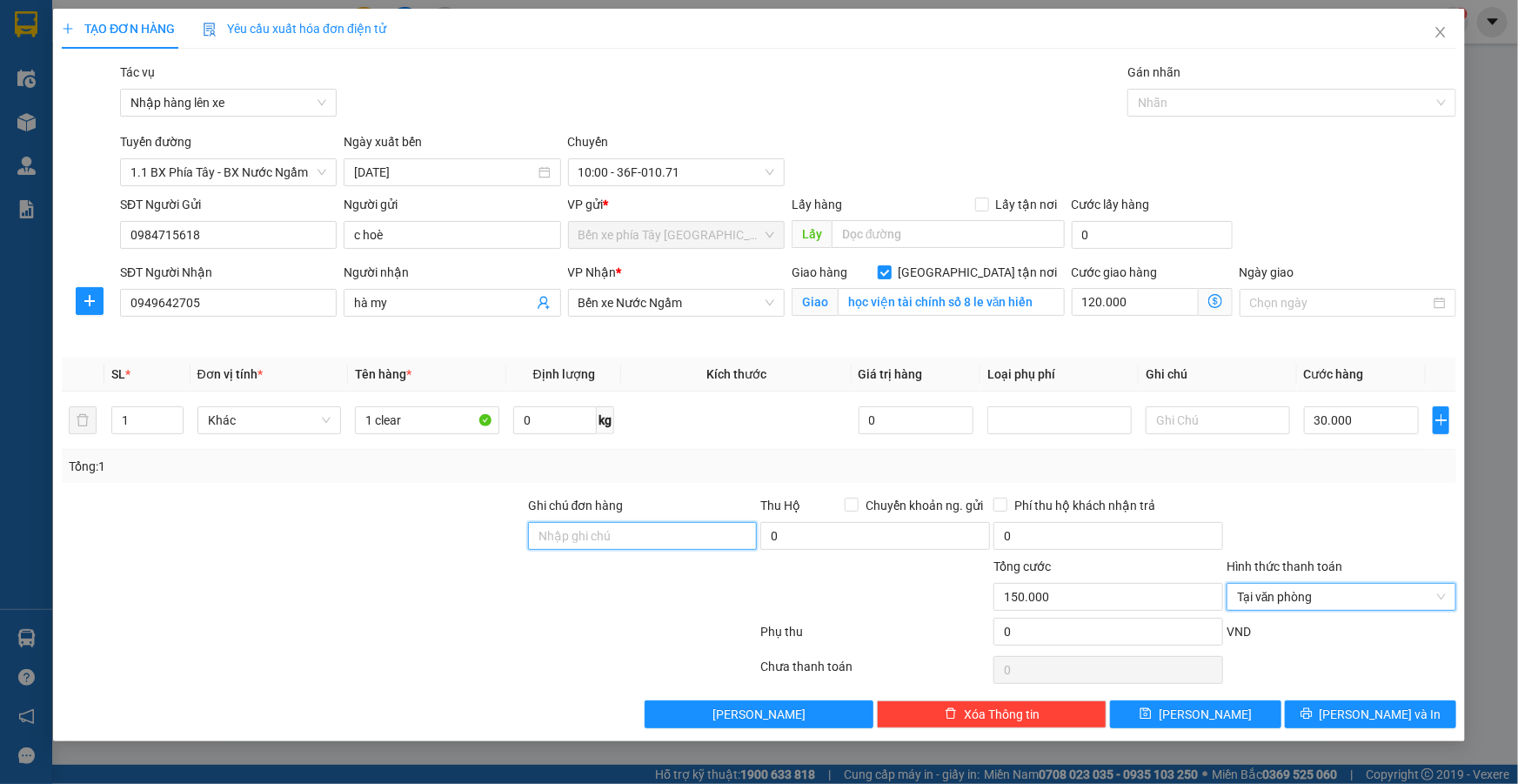
click at [664, 529] on input "Ghi chú đơn hàng" at bounding box center [642, 535] width 229 height 28
type input "GỬI TT"
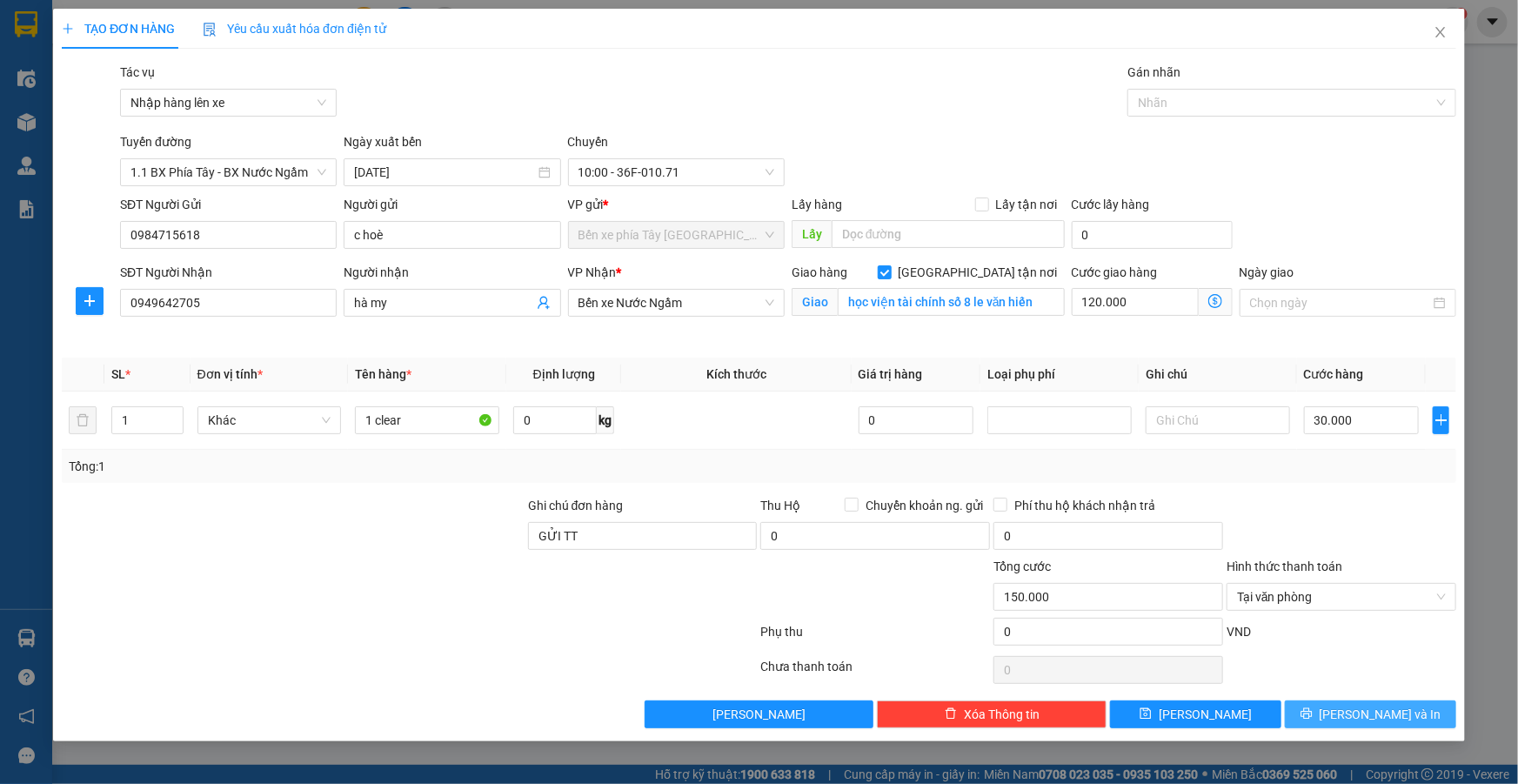
click at [1394, 715] on span "Lưu và In" at bounding box center [1380, 714] width 121 height 19
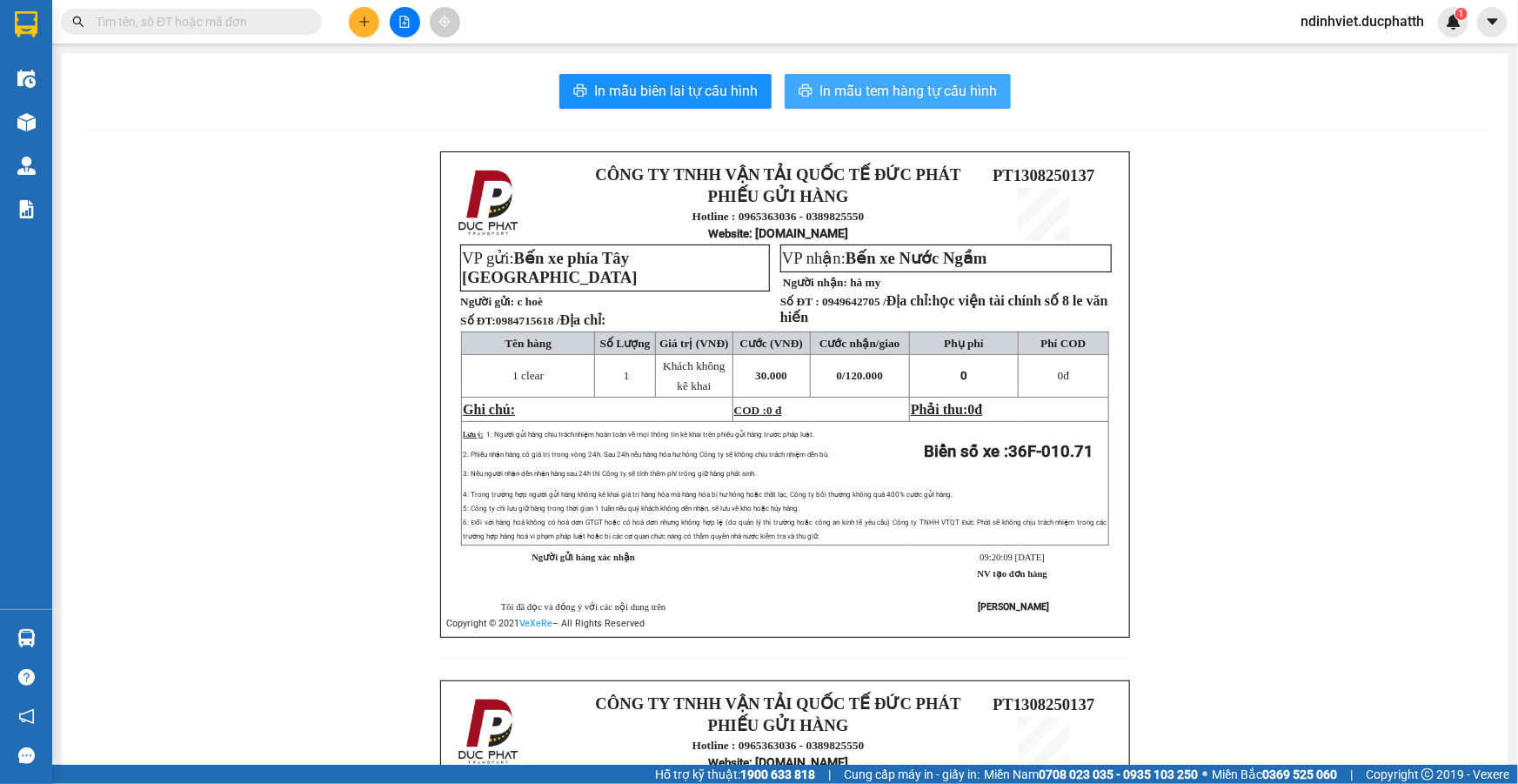
click at [933, 93] on span "In mẫu tem hàng tự cấu hình" at bounding box center [908, 90] width 178 height 21
click at [892, 98] on span "In mẫu tem hàng tự cấu hình" at bounding box center [908, 90] width 178 height 21
click at [358, 14] on button at bounding box center [363, 21] width 30 height 30
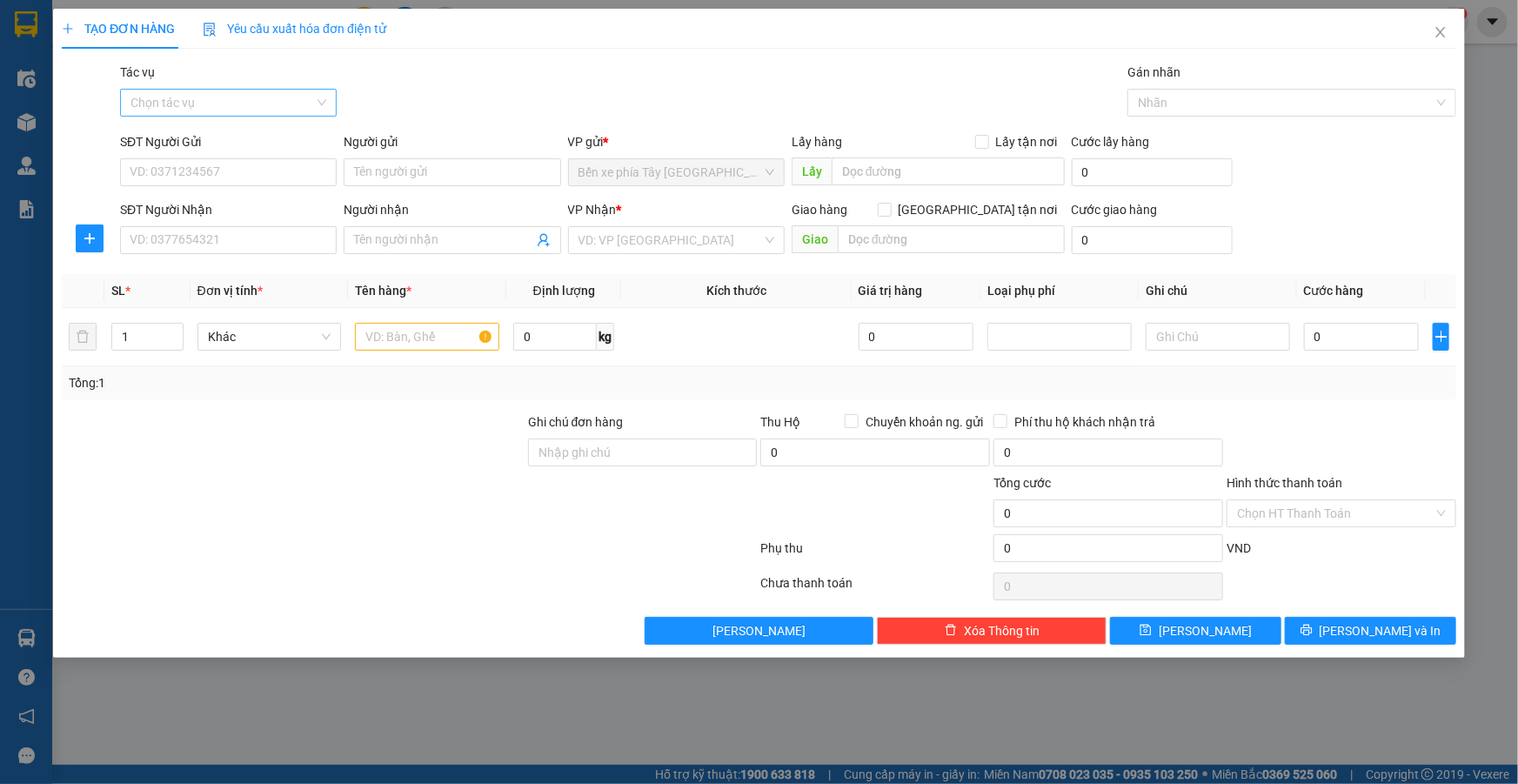
click at [307, 105] on input "Tác vụ" at bounding box center [222, 102] width 184 height 26
click at [242, 135] on div "Nhập hàng lên xe" at bounding box center [227, 138] width 195 height 19
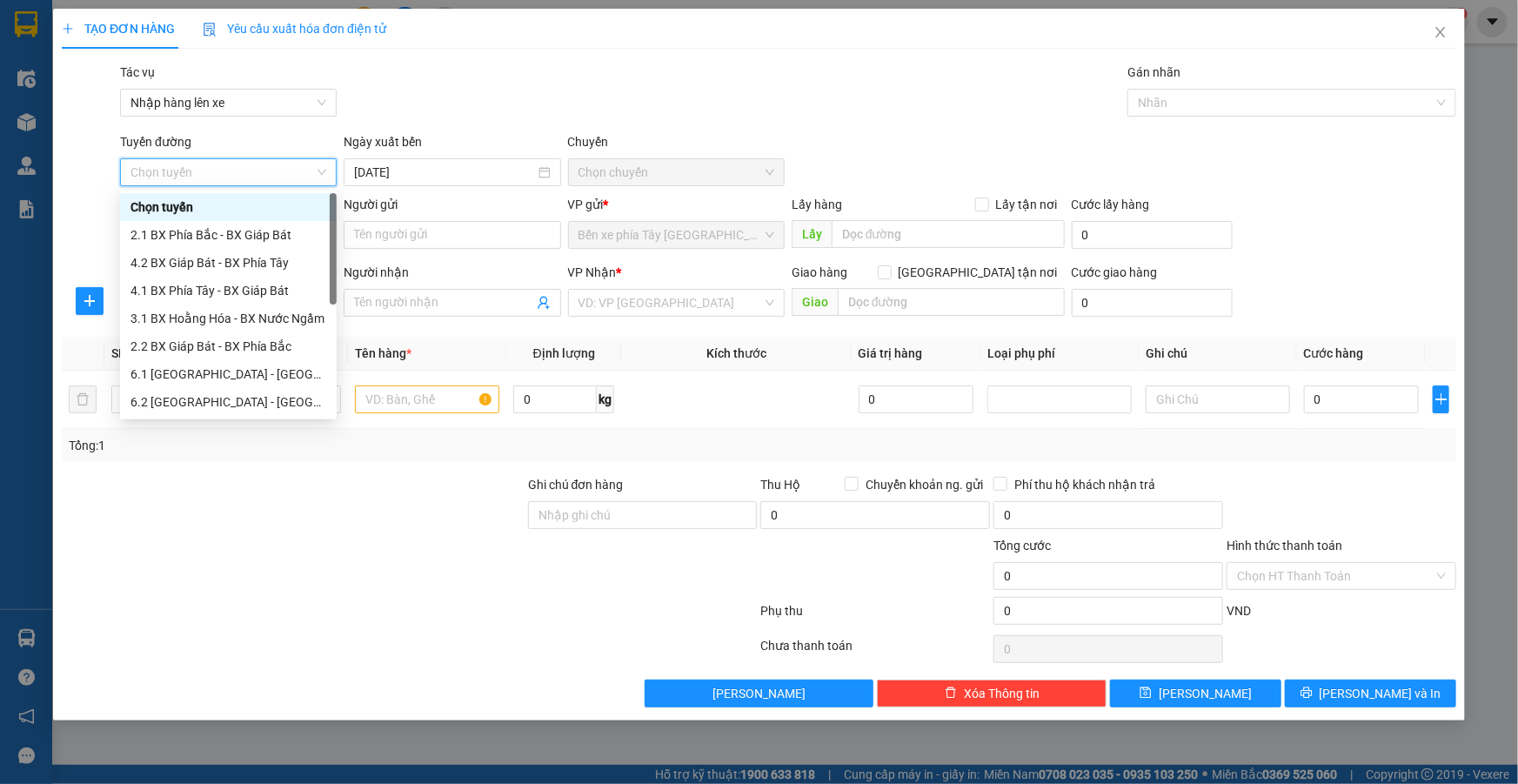
scroll to position [139, 0]
click at [261, 295] on div "1.1 BX Phía Tây - BX Nước Ngầm" at bounding box center [227, 290] width 195 height 19
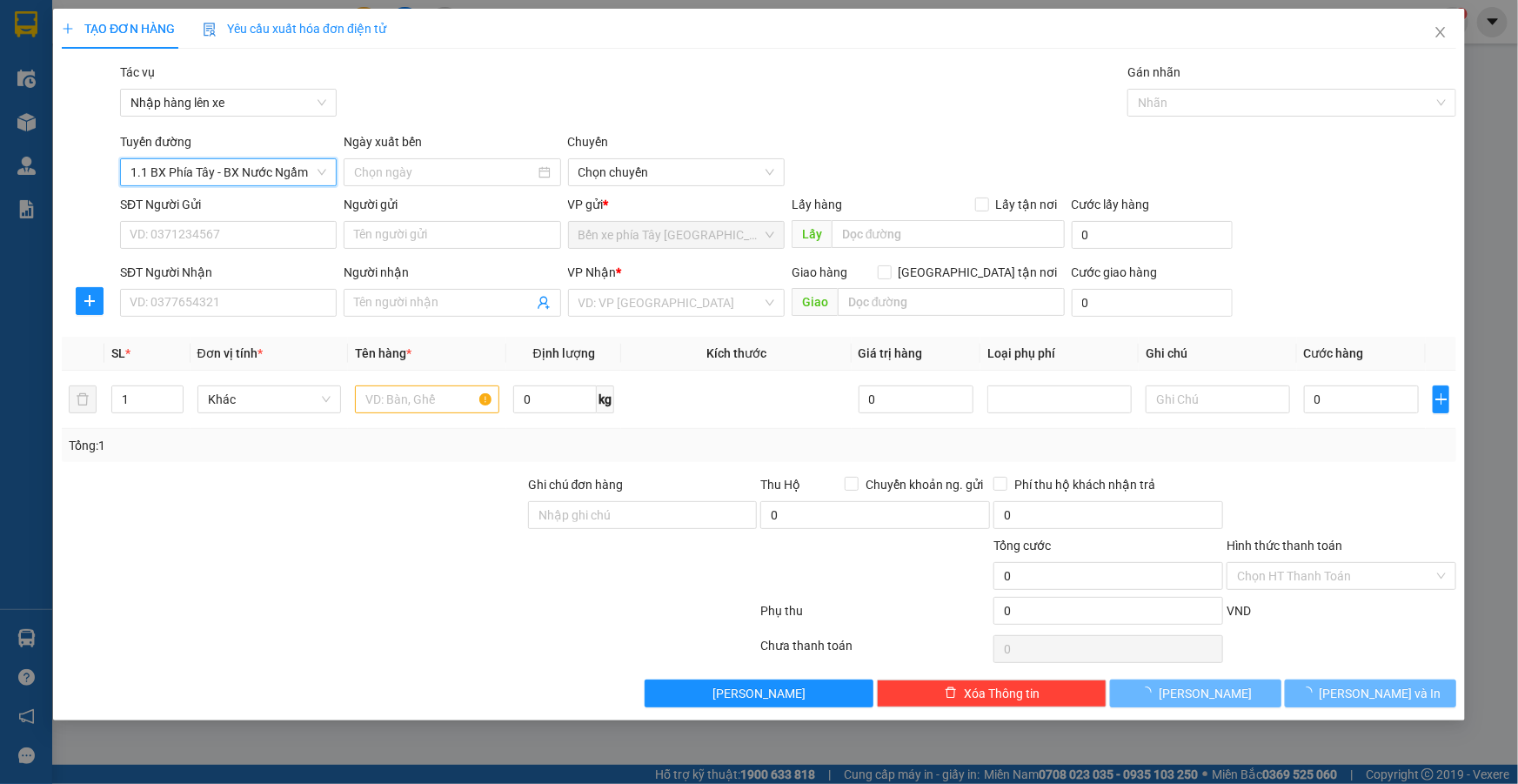
type input "13/08/2025"
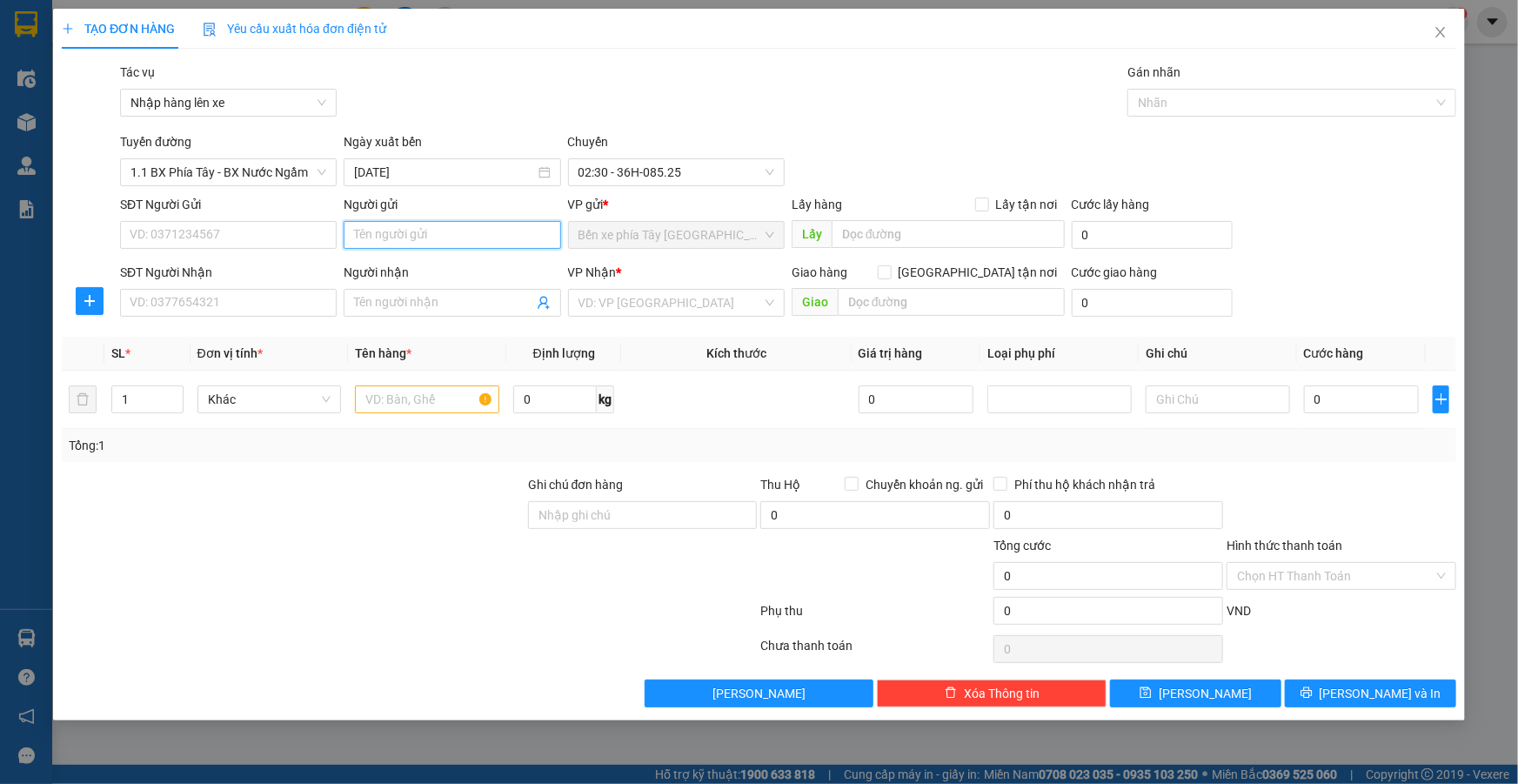
click at [527, 242] on input "Người gửi" at bounding box center [452, 234] width 217 height 28
click at [274, 235] on input "SĐT Người Gửi" at bounding box center [228, 234] width 217 height 28
click at [635, 168] on span "02:30 - 36H-085.25" at bounding box center [675, 172] width 195 height 26
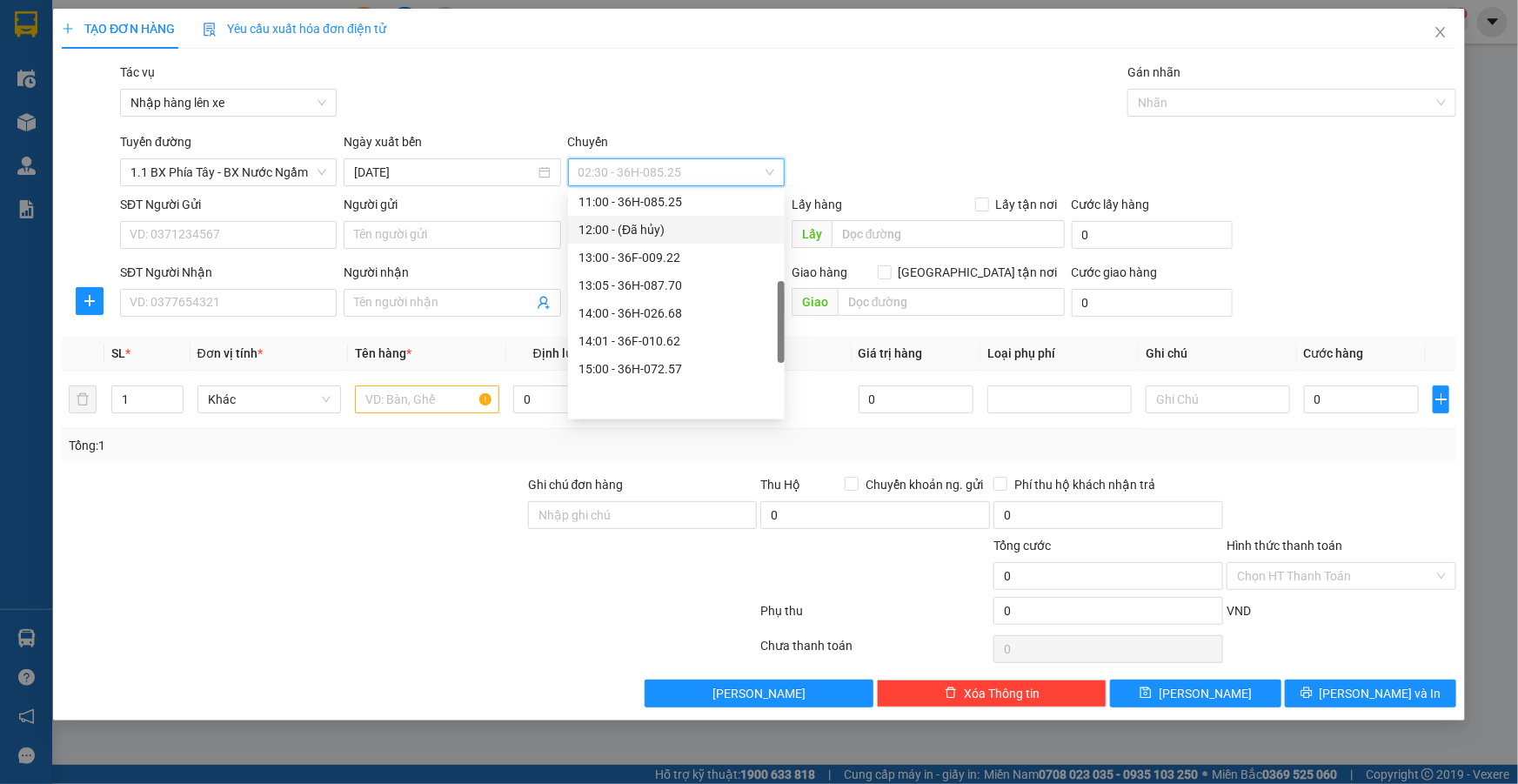
scroll to position [236, 0]
click at [626, 332] on div "10:00 - 36F-010.71" at bounding box center [675, 332] width 195 height 19
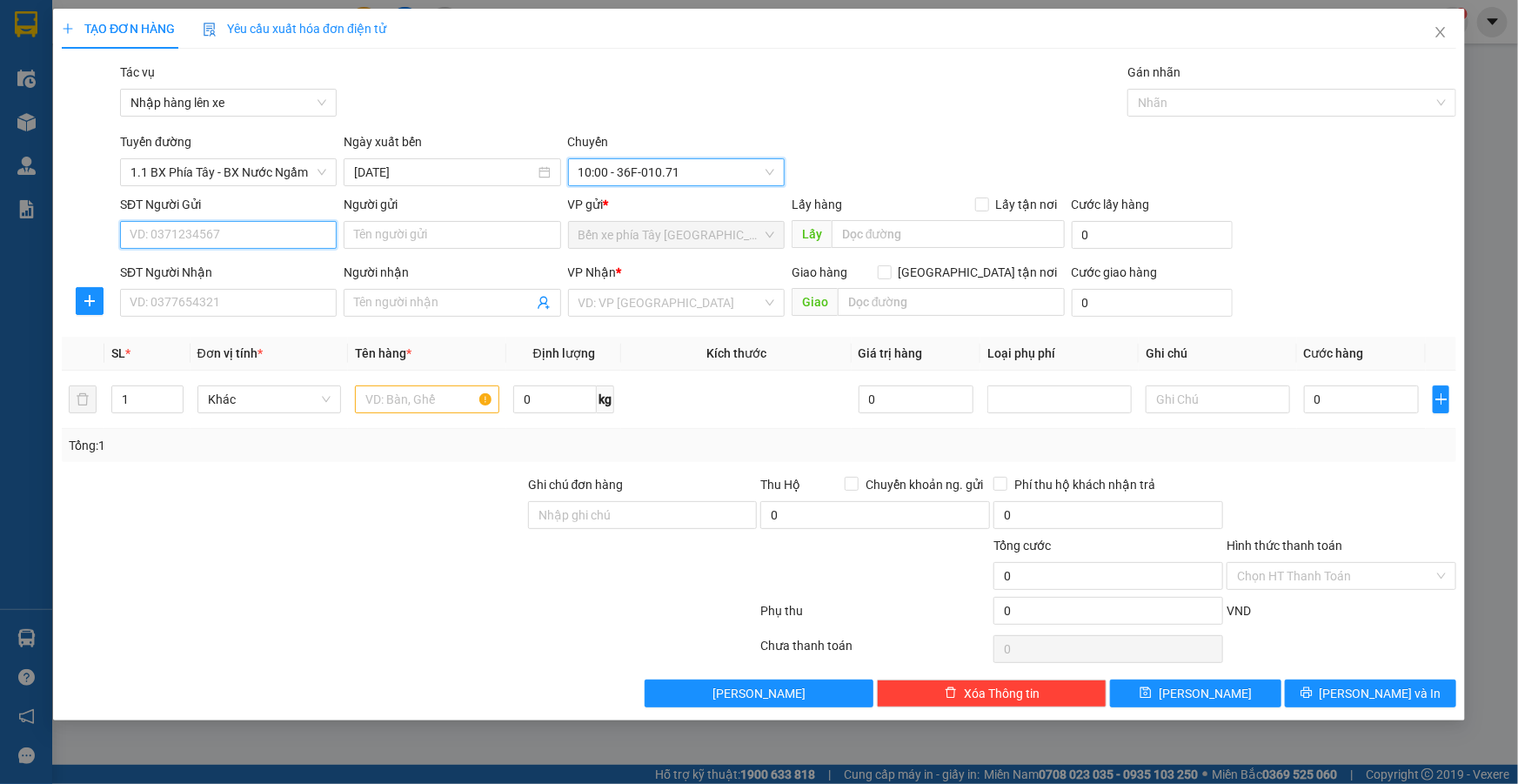
click at [245, 237] on input "SĐT Người Gửi" at bounding box center [228, 234] width 217 height 28
type input "0912331994"
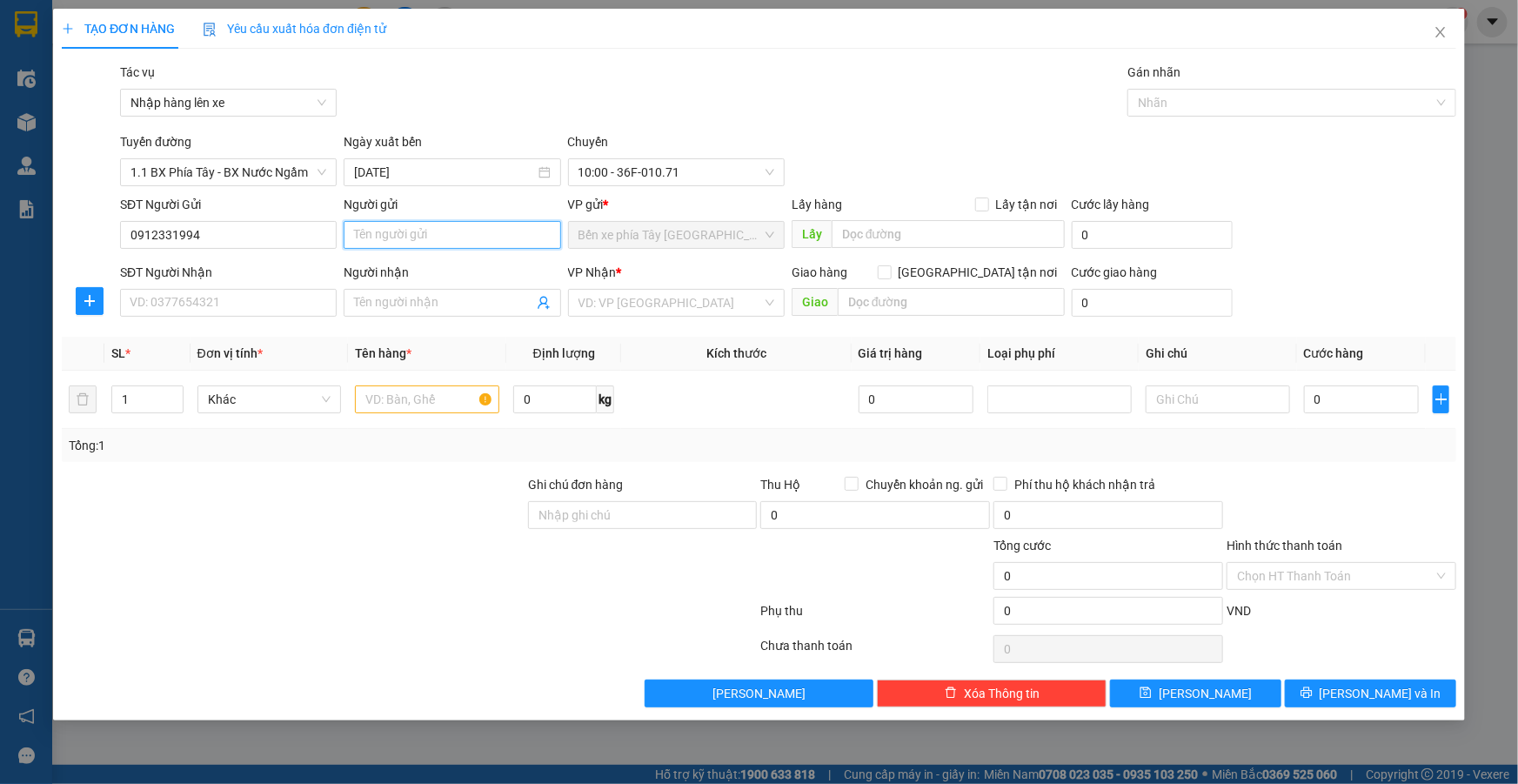
click at [410, 230] on input "Người gửi" at bounding box center [452, 234] width 217 height 28
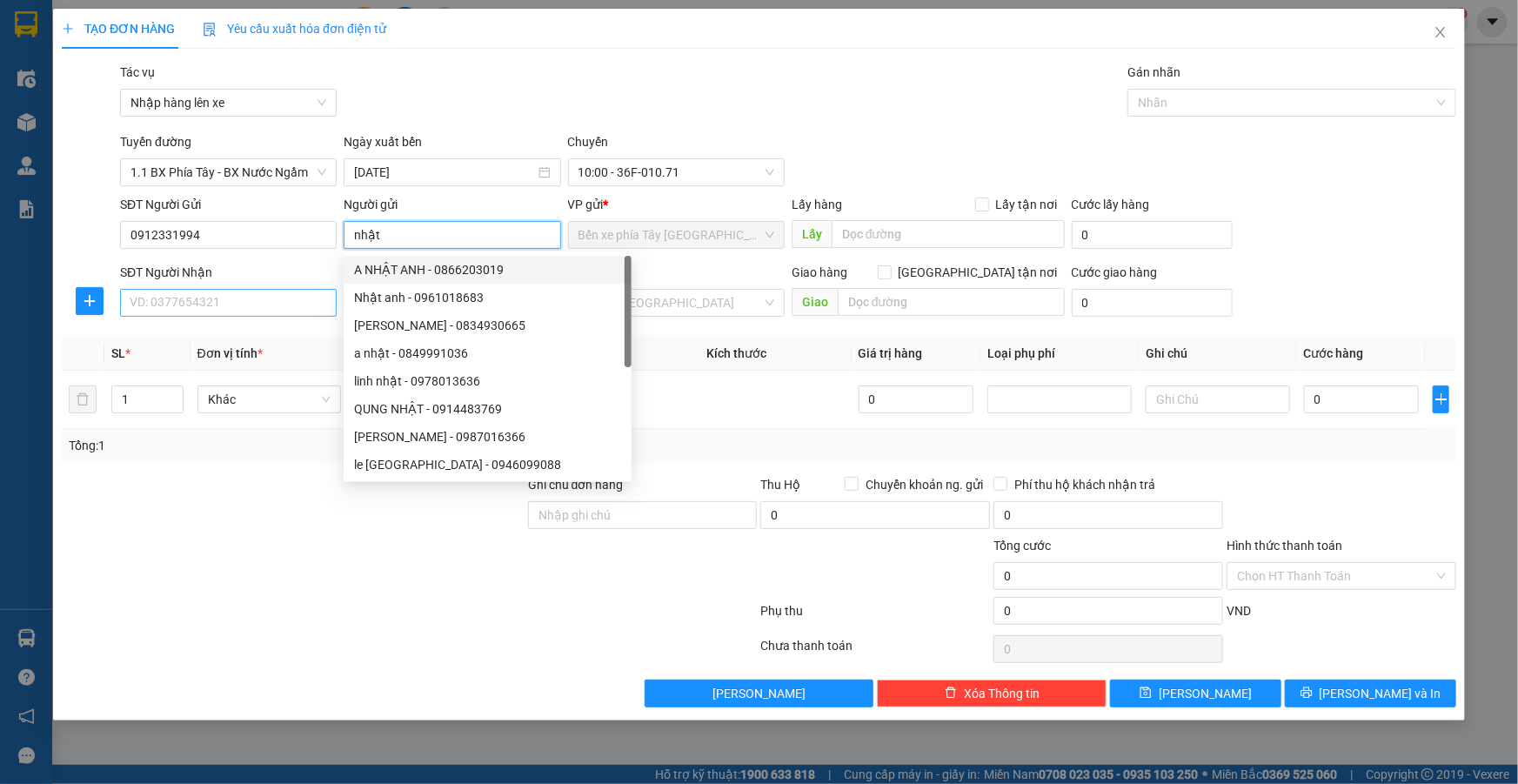
type input "nhật"
click at [252, 295] on input "SĐT Người Nhận" at bounding box center [228, 302] width 217 height 28
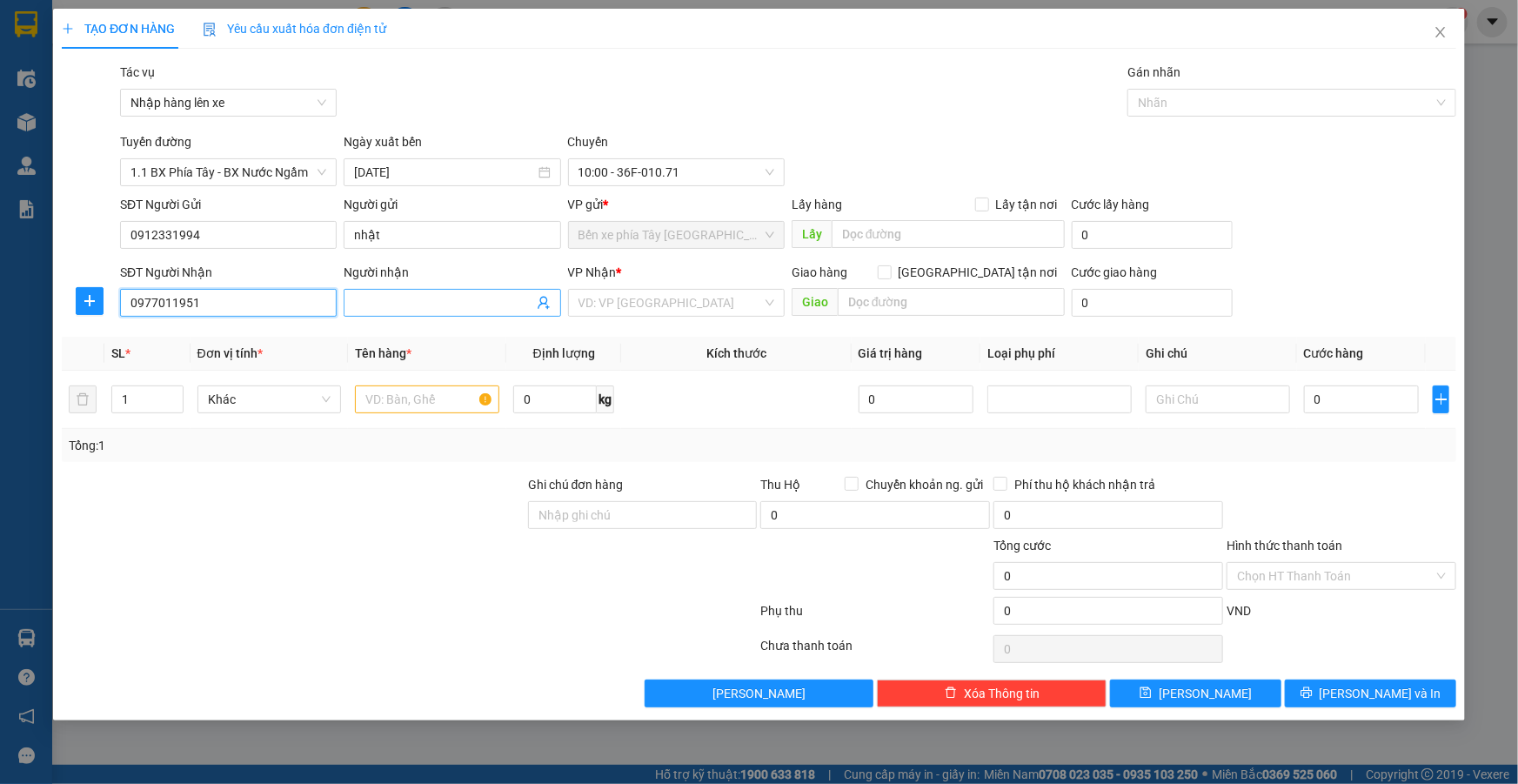
type input "0977011951"
click at [398, 298] on input "Người nhận" at bounding box center [443, 303] width 179 height 19
type input "a thuật"
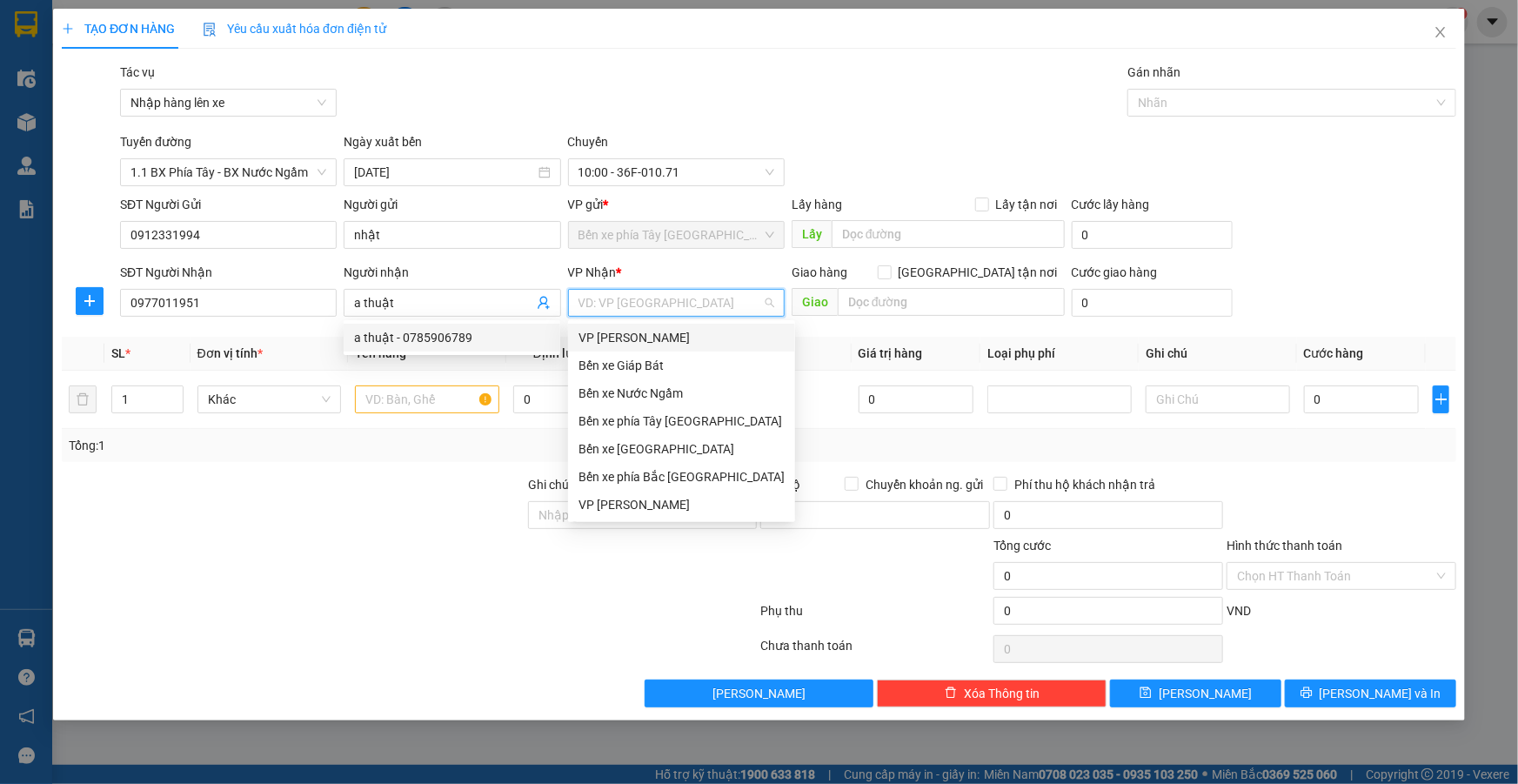
click at [756, 306] on input "search" at bounding box center [670, 302] width 184 height 26
click at [644, 505] on div "VP [PERSON_NAME]" at bounding box center [681, 504] width 206 height 19
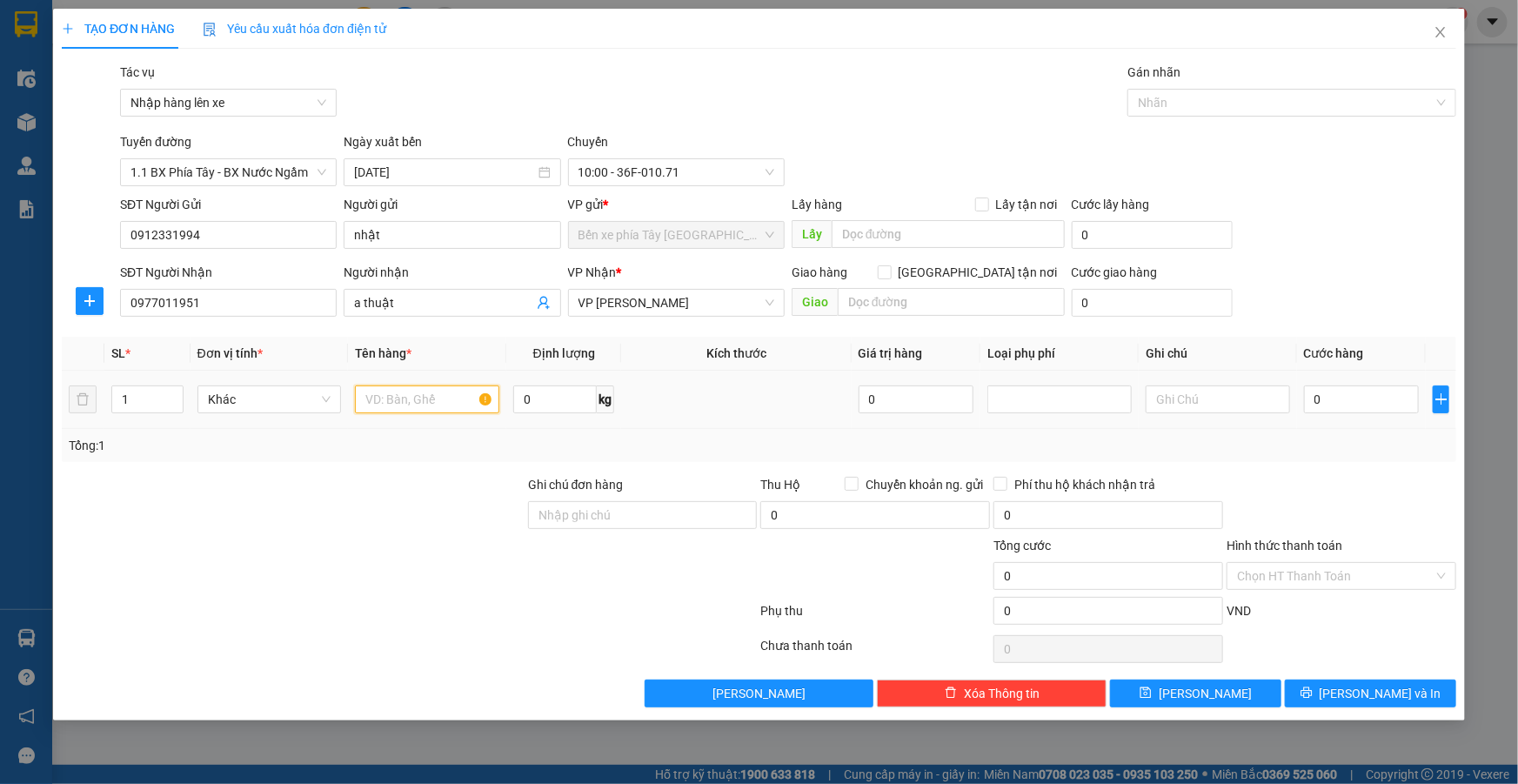
click at [435, 400] on input "text" at bounding box center [427, 399] width 145 height 28
type input "1 bọc đỏ"
click at [890, 274] on input "Giao tận nơi" at bounding box center [883, 271] width 13 height 13
checkbox input "true"
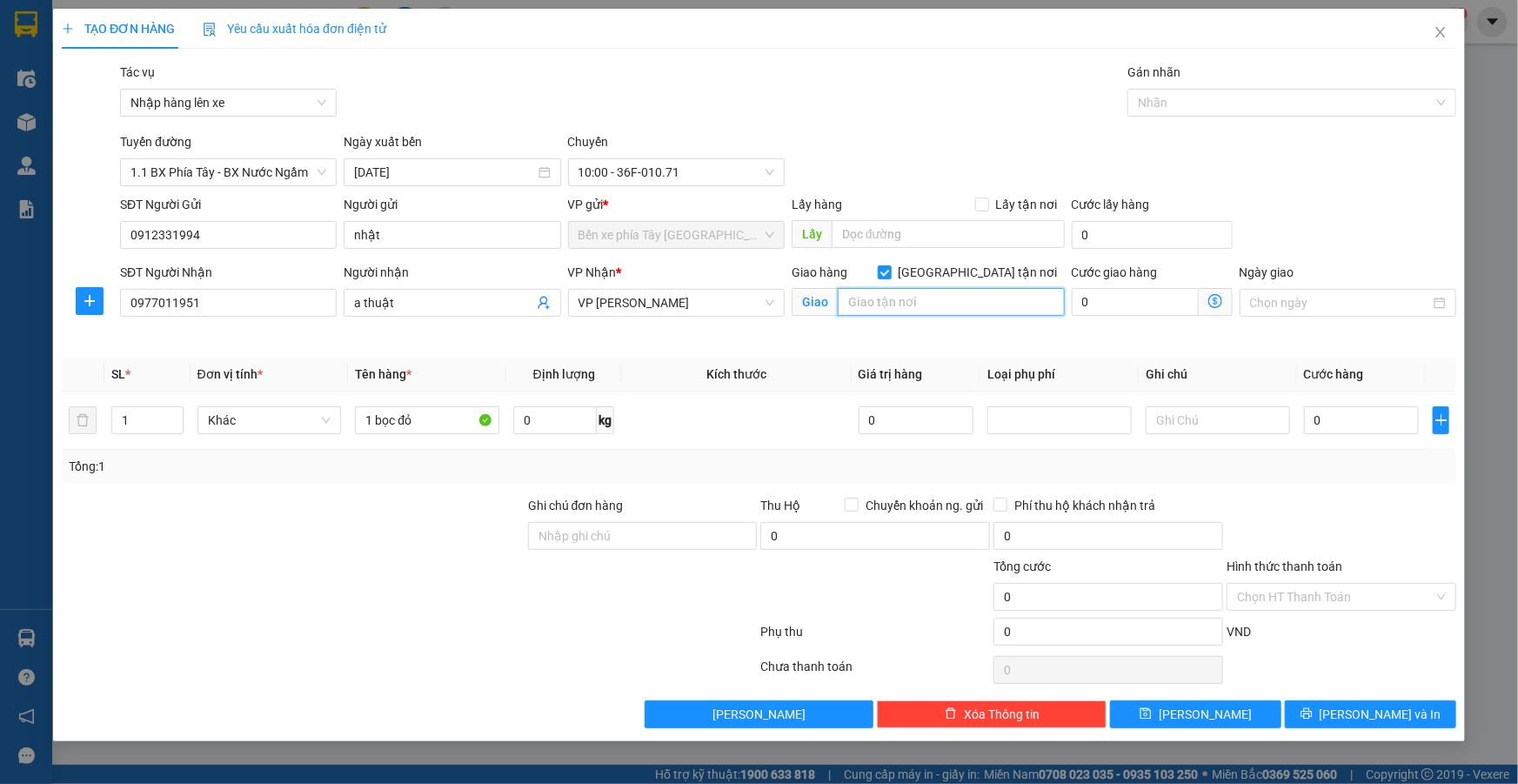
click at [975, 294] on input "text" at bounding box center [951, 301] width 227 height 28
type input "33 nguyễn hoàng nam từ liêm"
click at [1213, 302] on icon "dollar-circle" at bounding box center [1215, 301] width 14 height 14
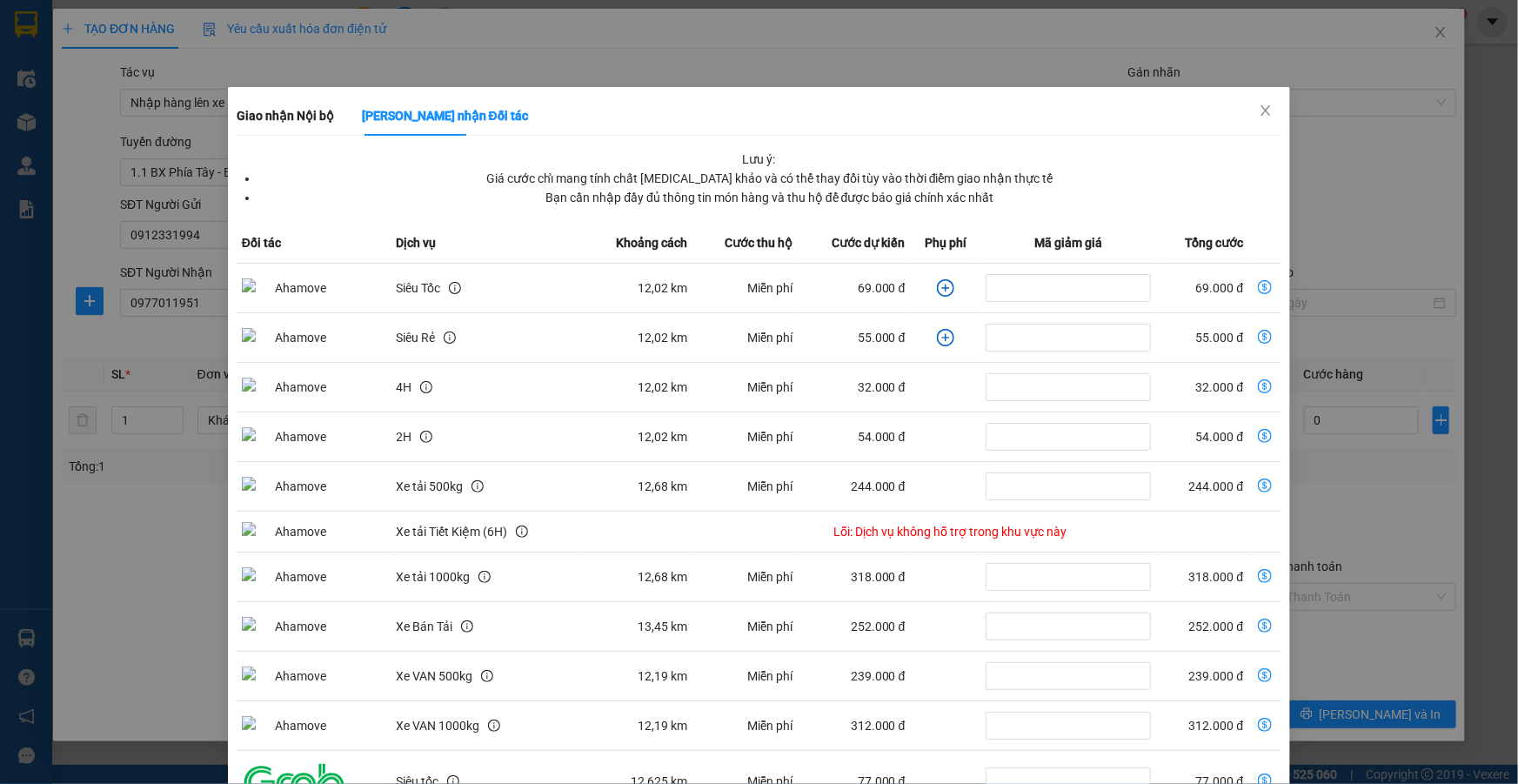
click at [937, 285] on icon "plus-circle" at bounding box center [946, 288] width 17 height 17
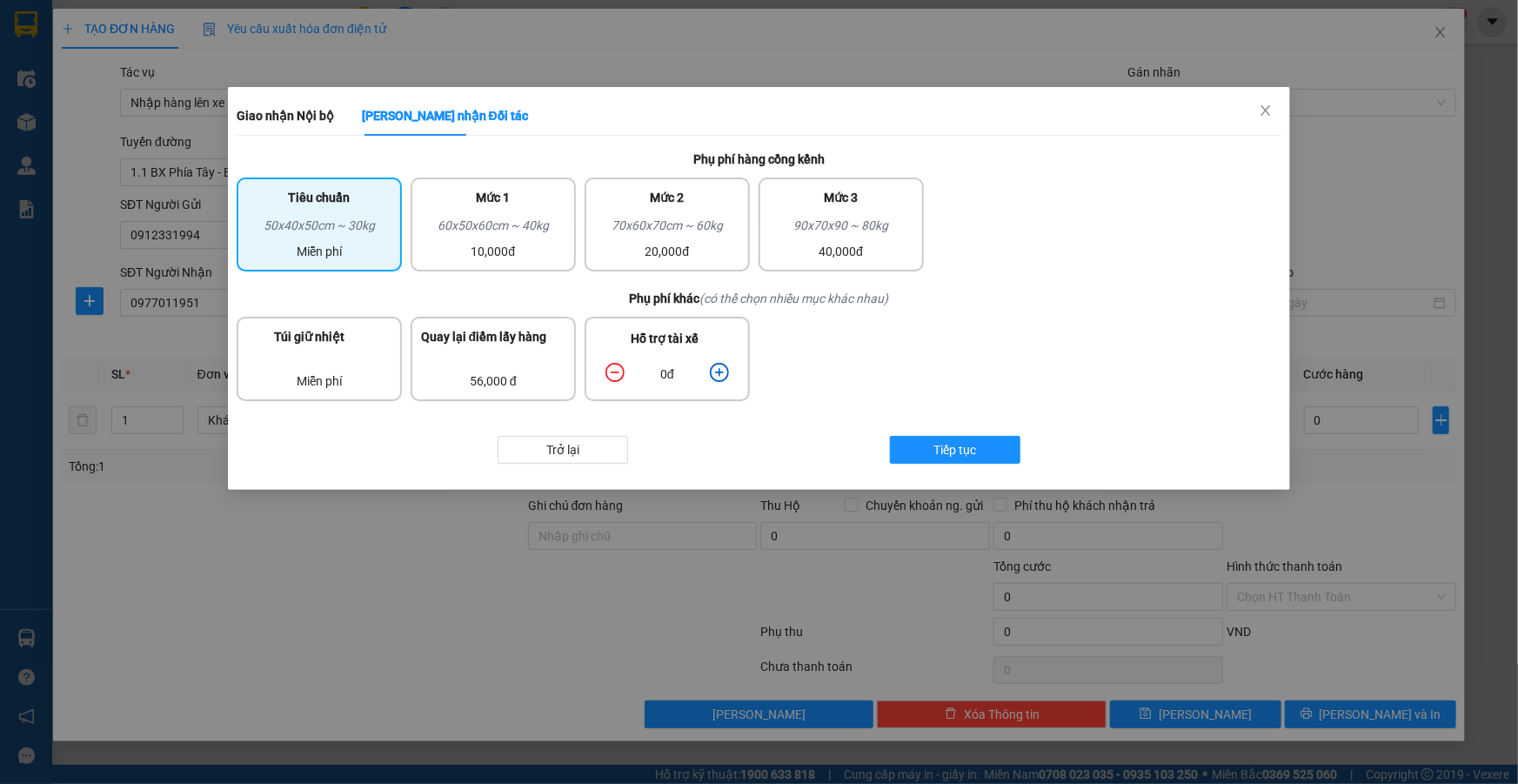
click at [726, 370] on icon "plus-circle" at bounding box center [719, 372] width 19 height 19
click at [962, 459] on button "Tiếp tục" at bounding box center [955, 449] width 130 height 28
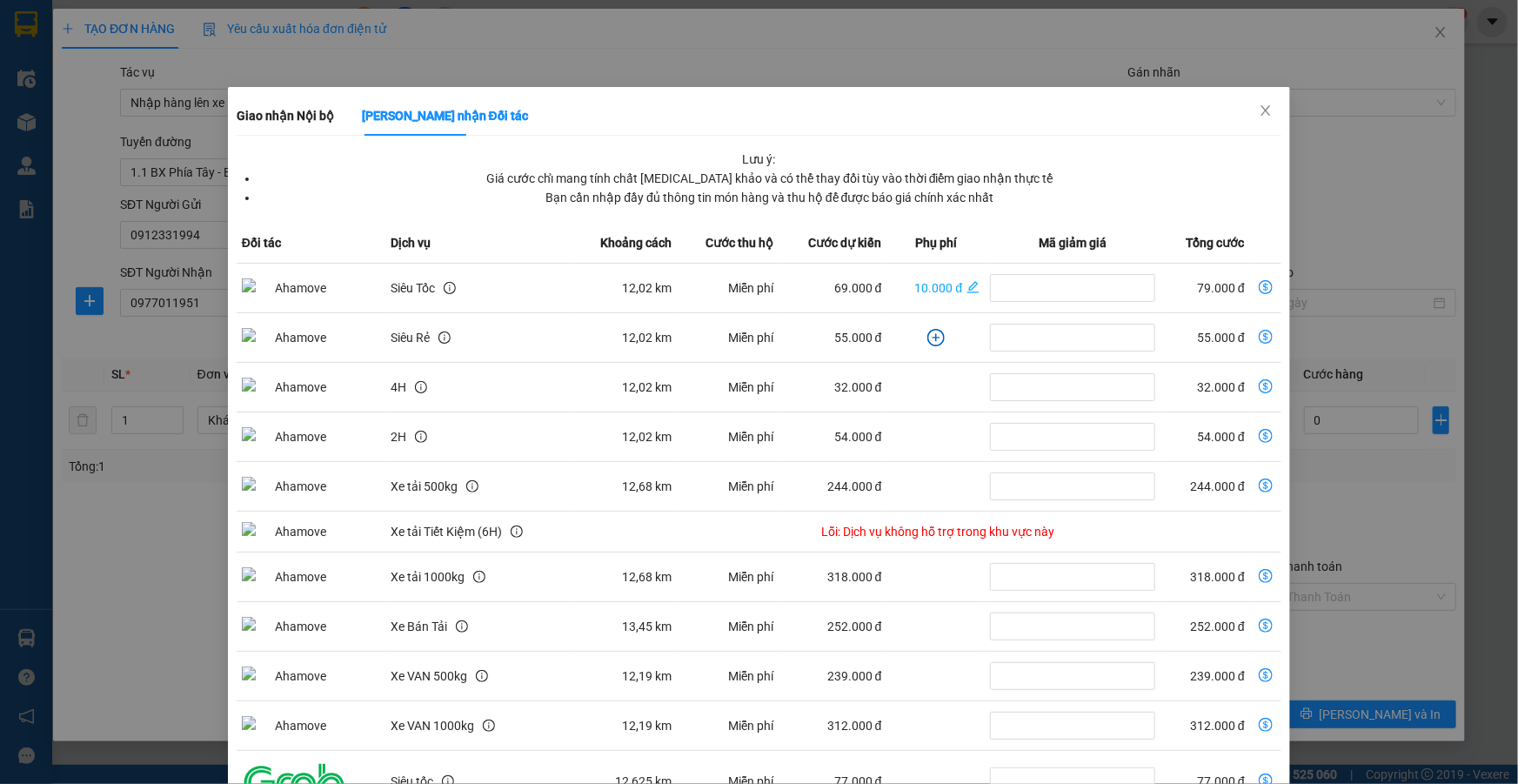
click at [1259, 286] on icon "dollar-circle" at bounding box center [1265, 287] width 14 height 14
type input "79.000"
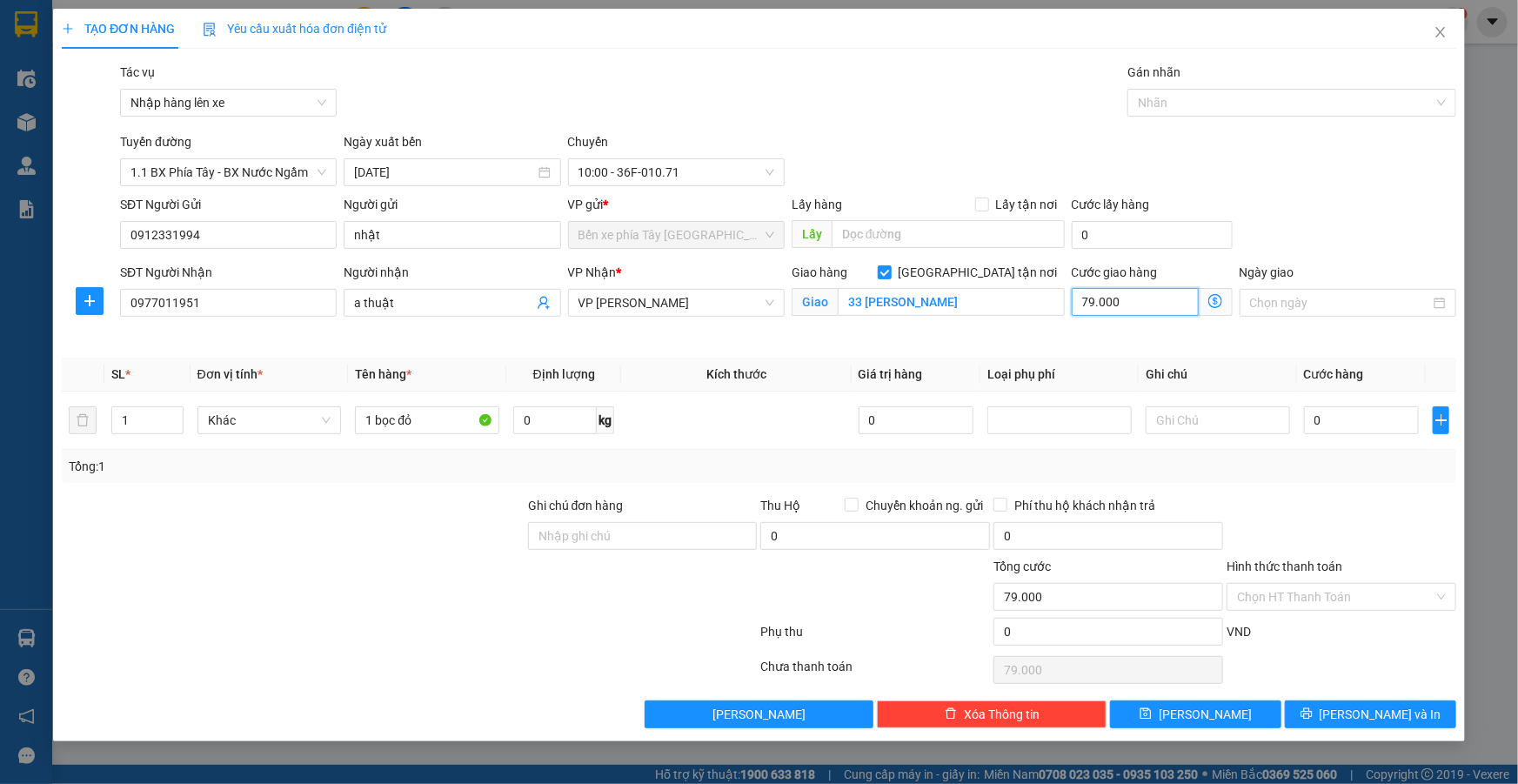
click at [1132, 296] on input "79.000" at bounding box center [1135, 301] width 127 height 28
type input "8"
type input "80"
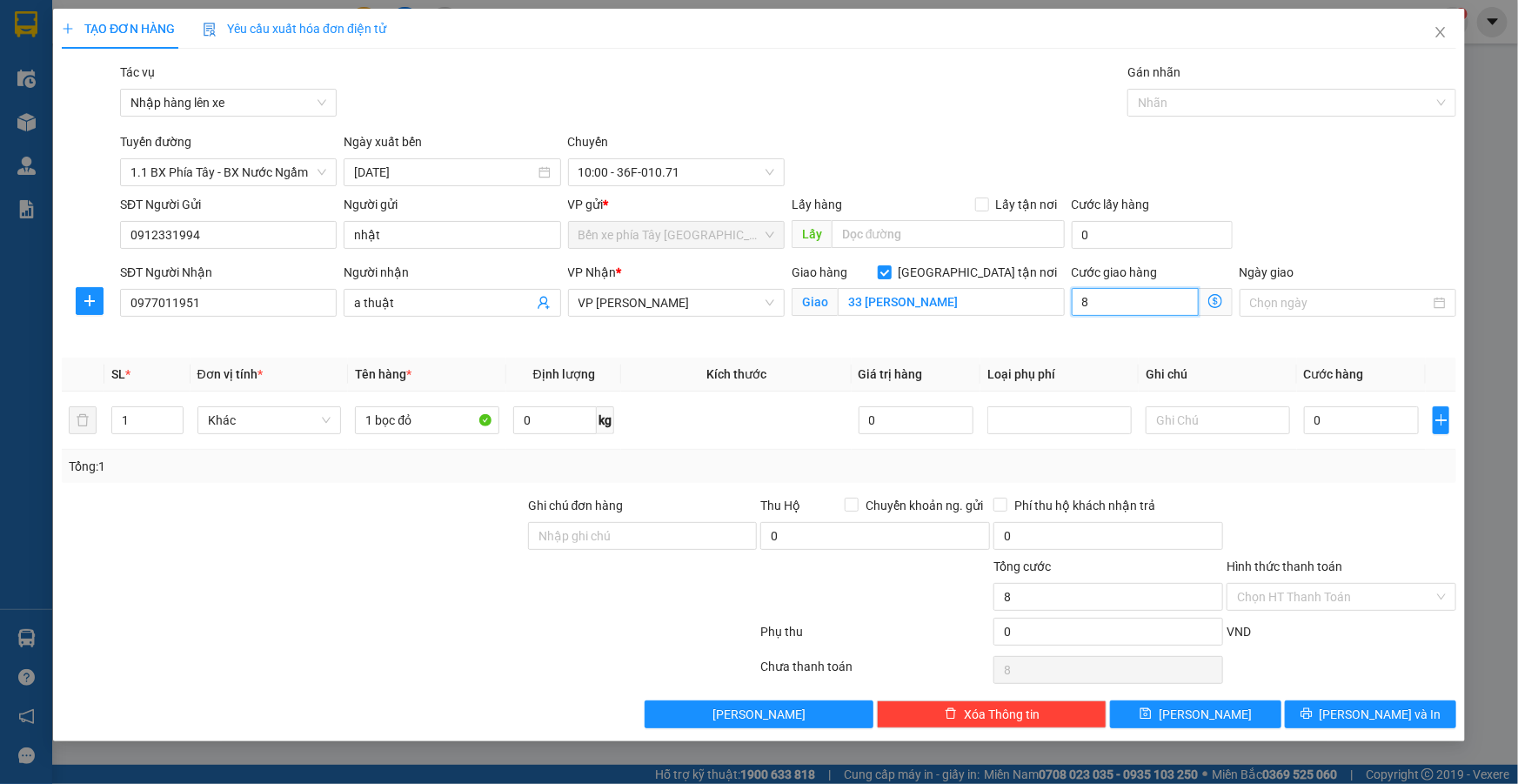
type input "80"
type input "800"
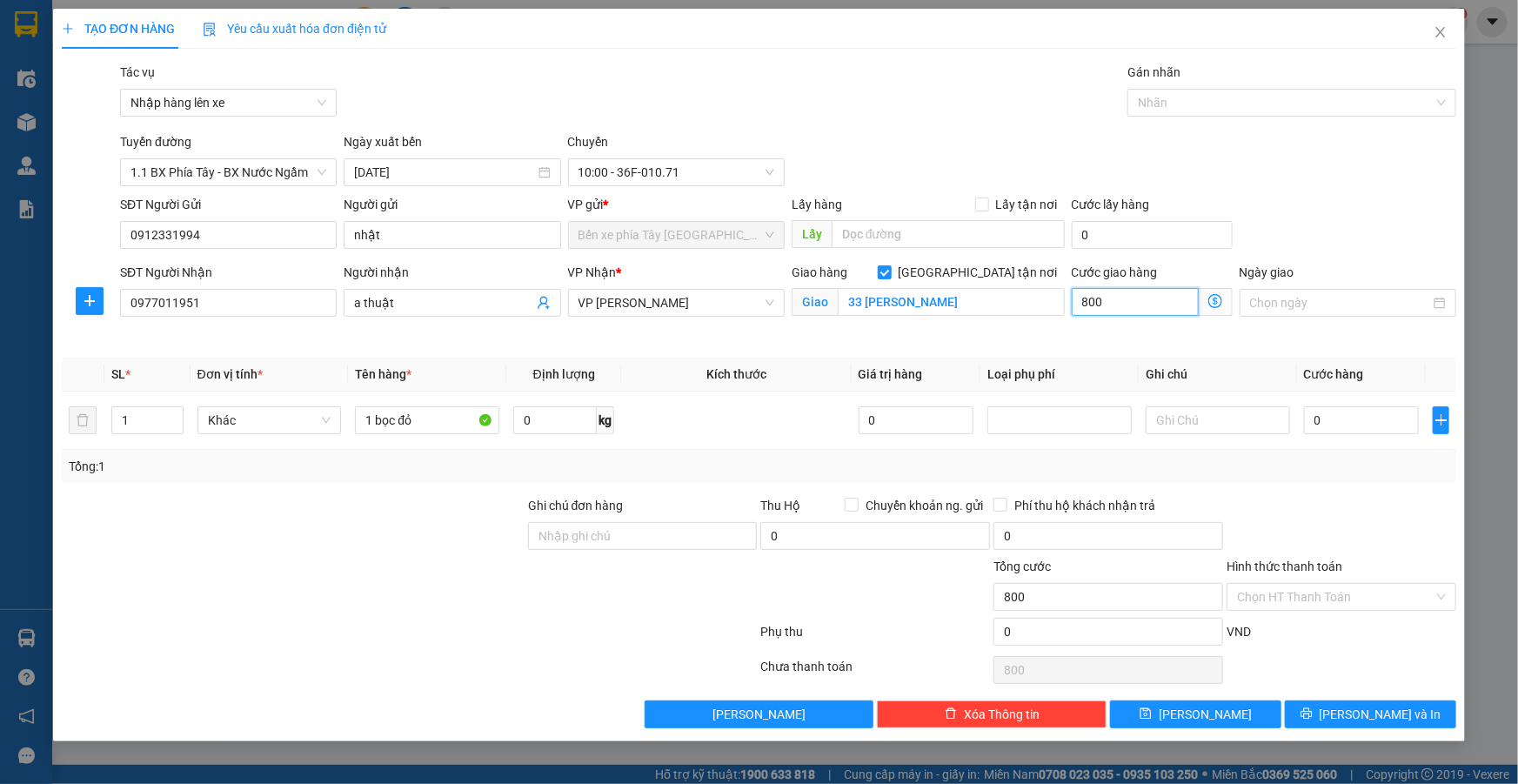
type input "8.000"
type input "80.000"
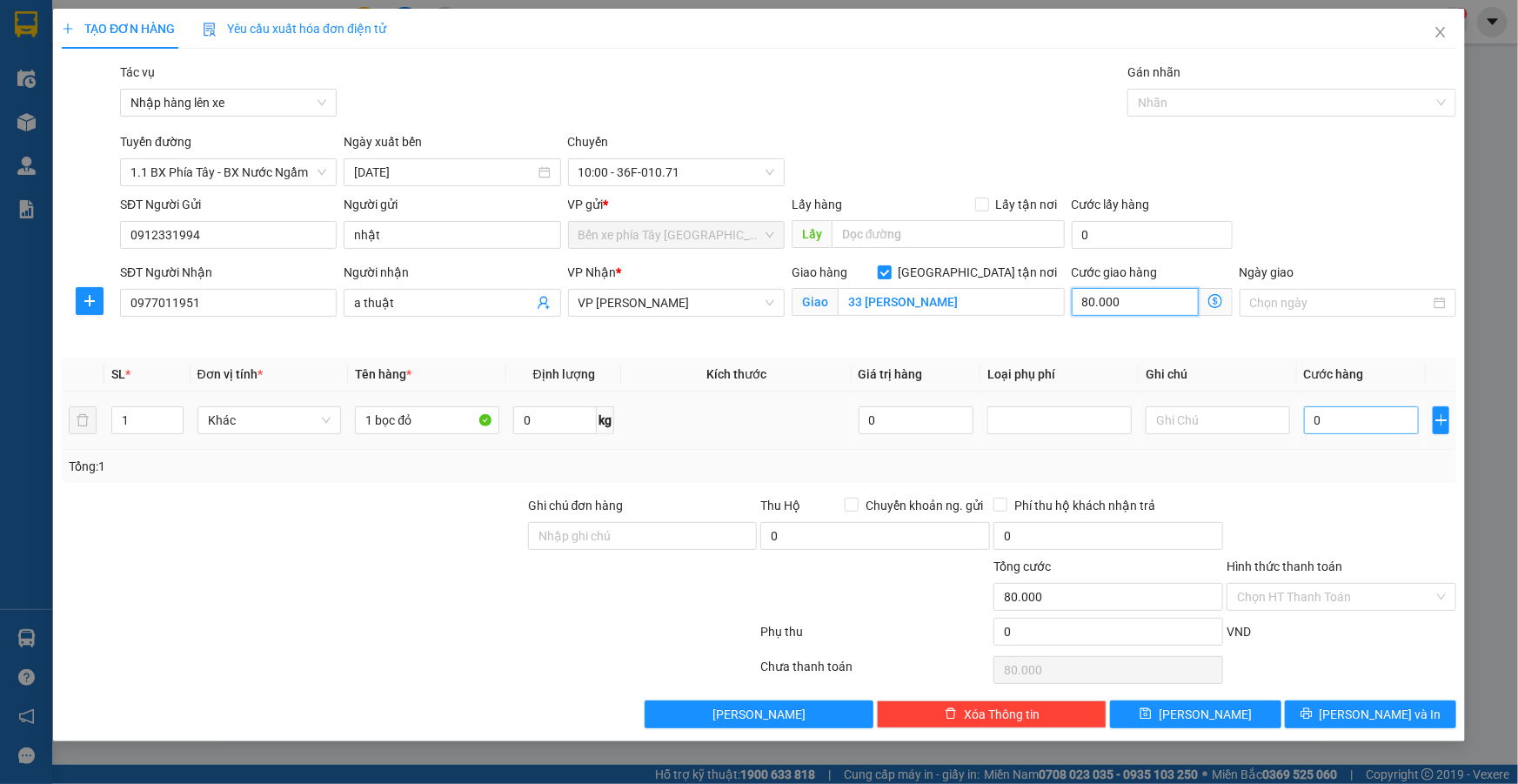
type input "80.000"
click at [1348, 422] on input "0" at bounding box center [1362, 420] width 116 height 28
type input "3"
type input "80.003"
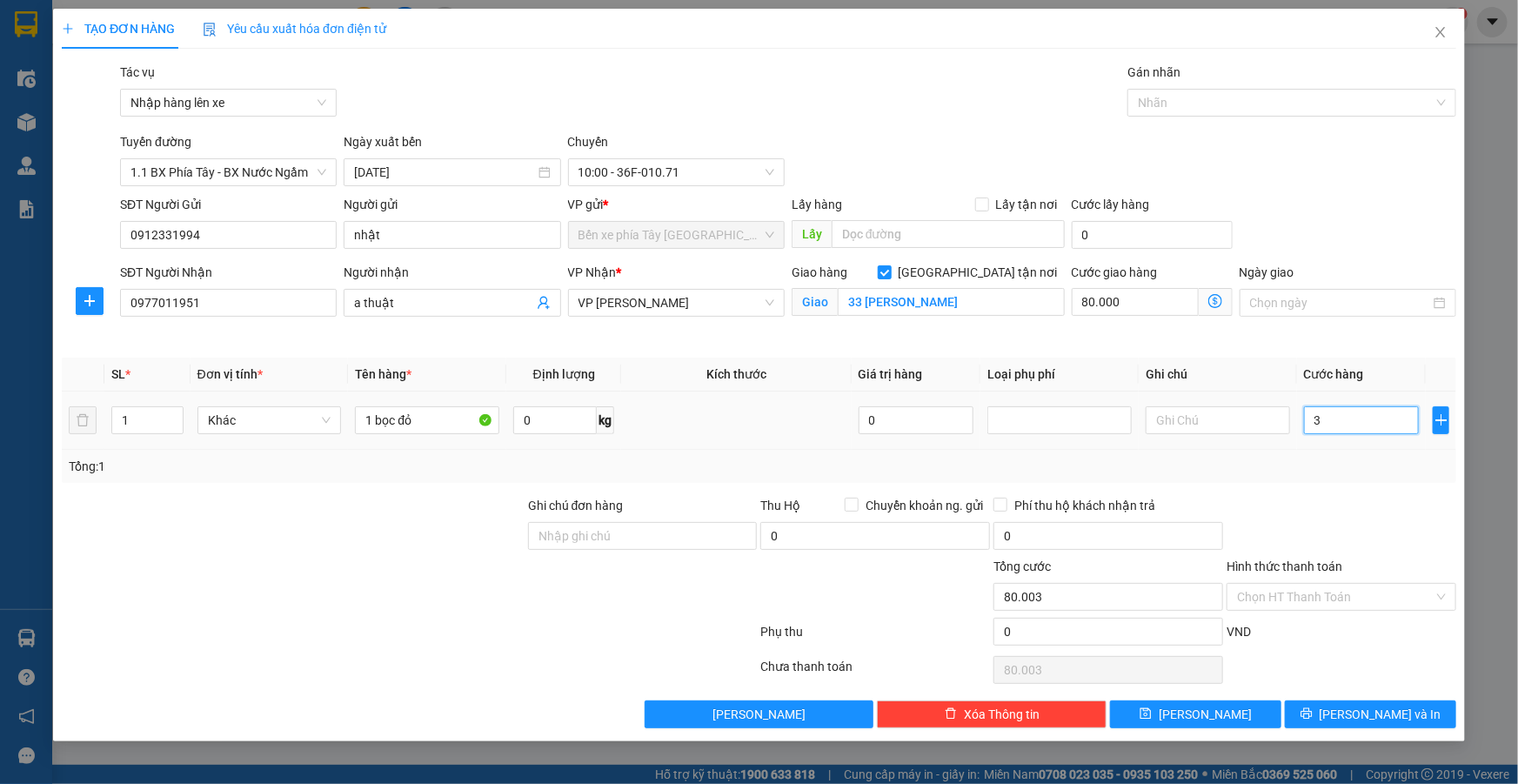
type input "30"
type input "80.030"
type input "300"
type input "80.300"
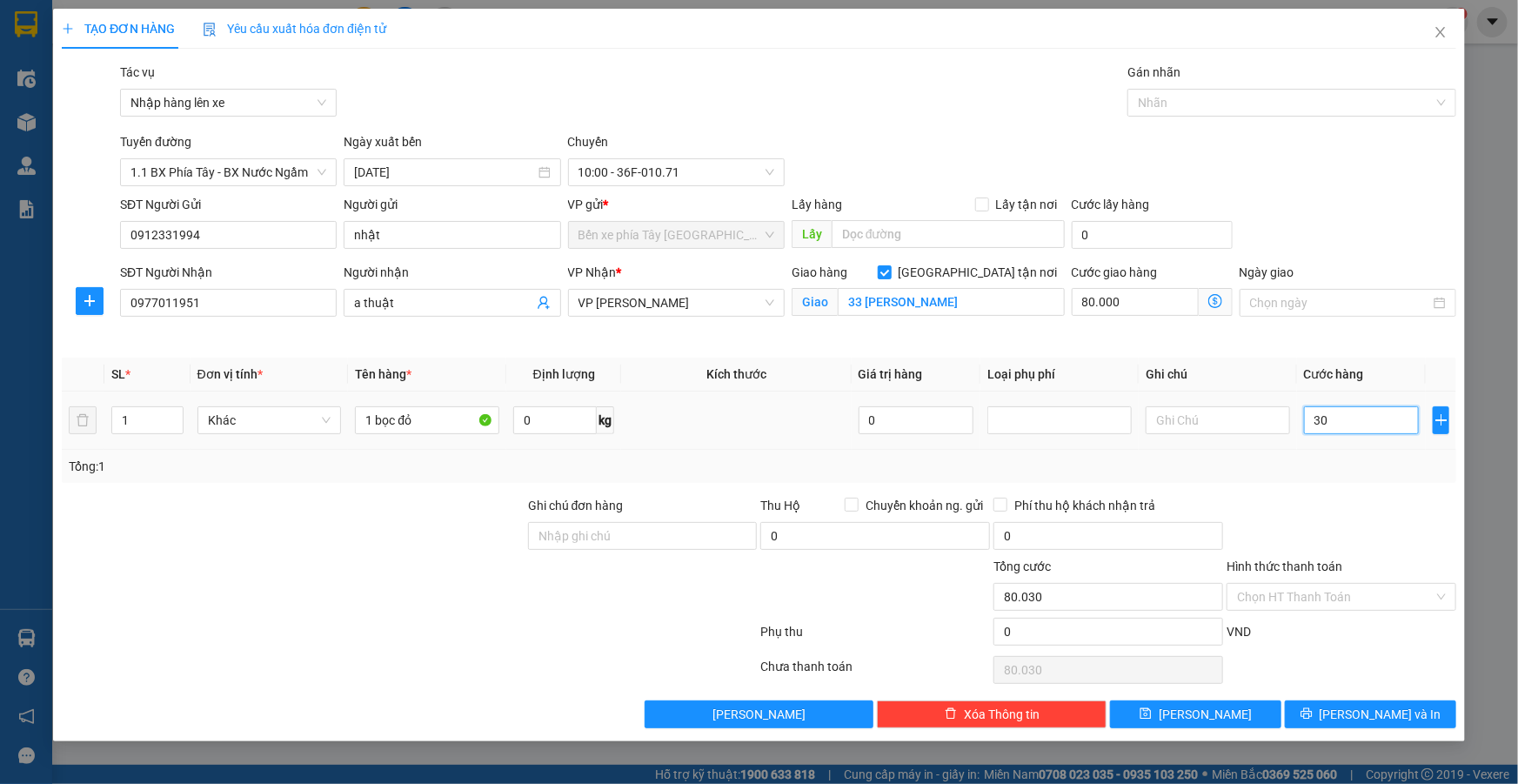
type input "80.300"
type input "3.000"
type input "83.000"
type input "30.000"
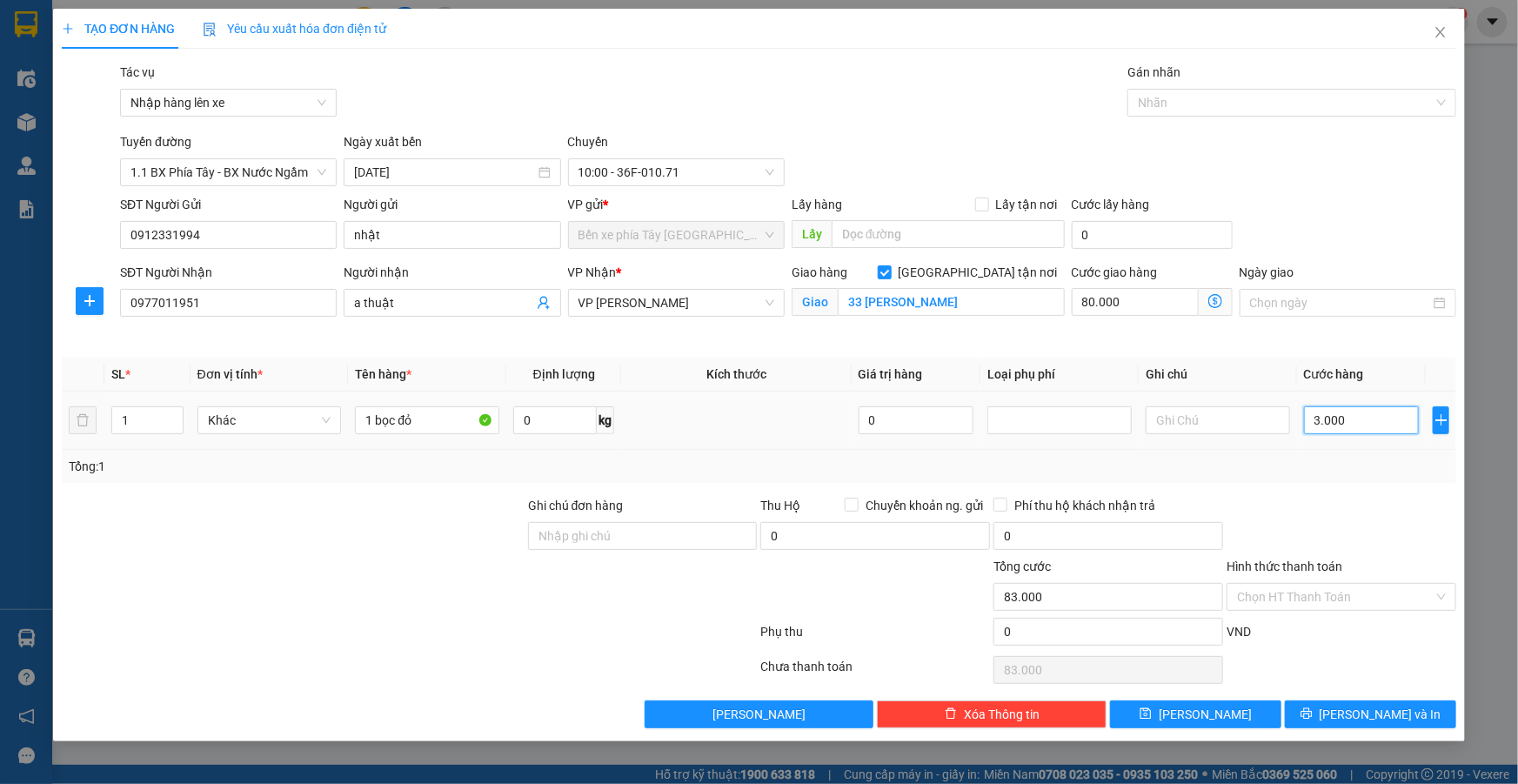
type input "110.000"
type input "30.000"
click at [1348, 602] on input "Hình thức thanh toán" at bounding box center [1335, 597] width 196 height 26
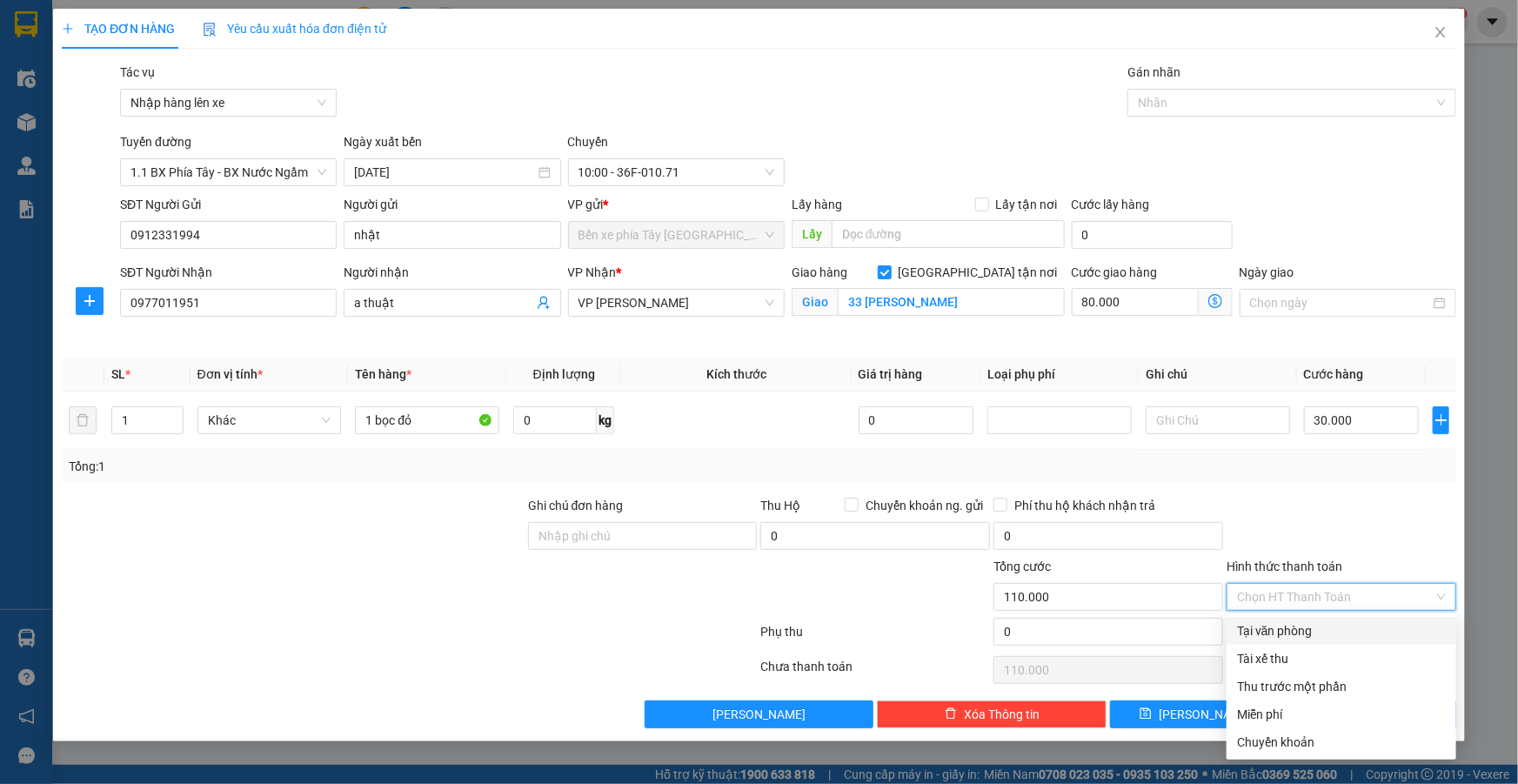
click at [1325, 626] on div "Tại văn phòng" at bounding box center [1341, 631] width 209 height 19
type input "0"
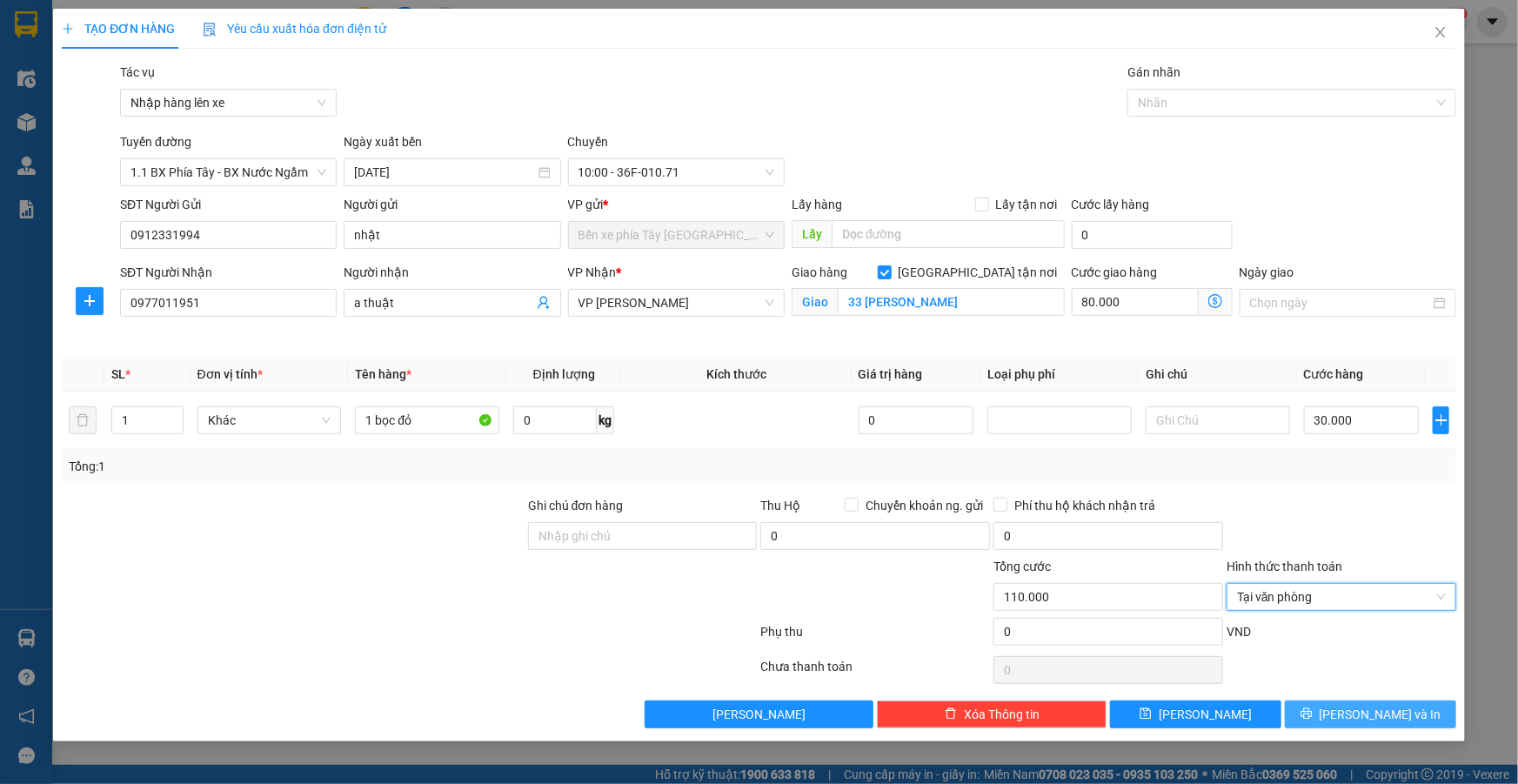
click at [1357, 708] on span "Lưu và In" at bounding box center [1380, 714] width 121 height 19
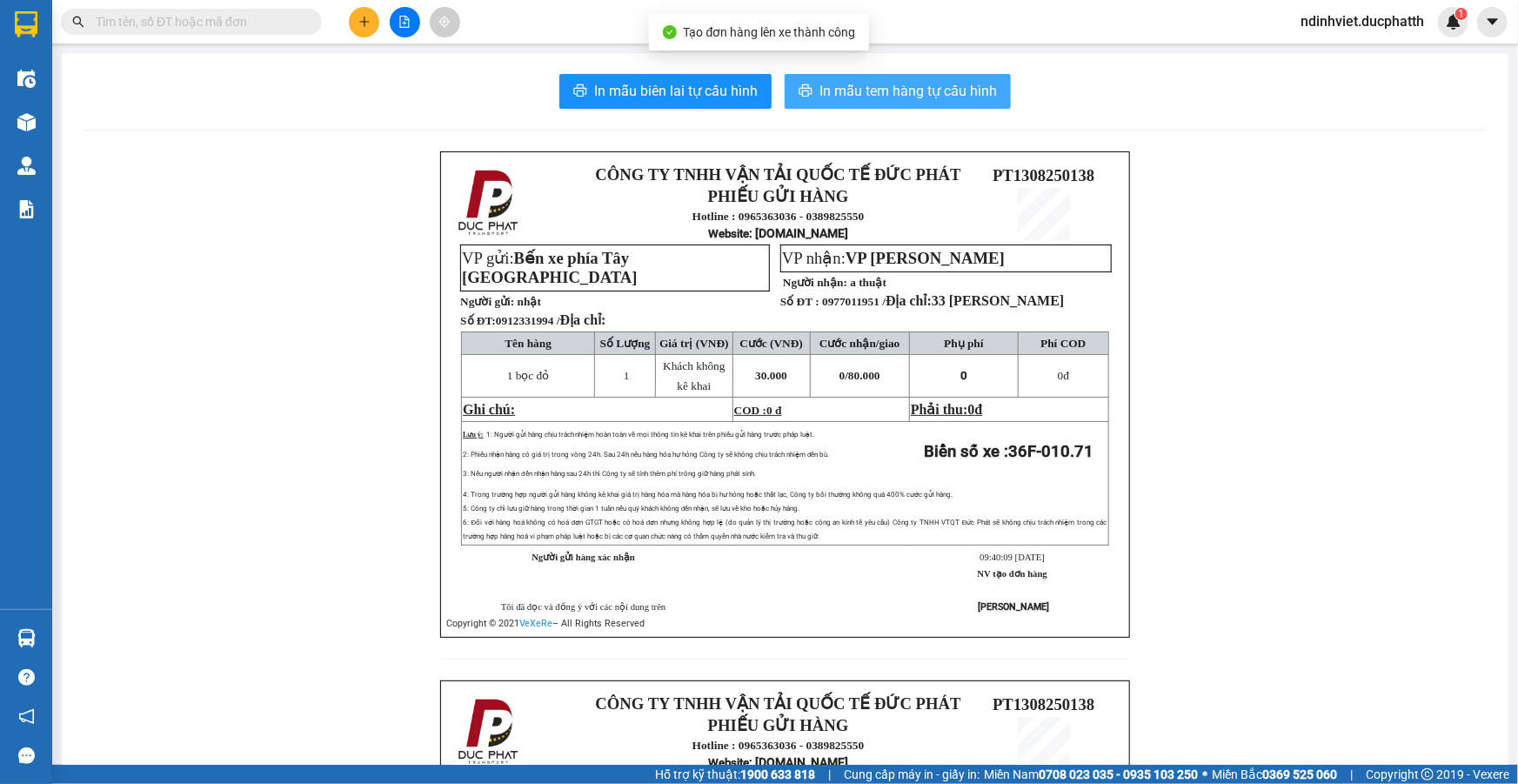
click at [890, 85] on span "In mẫu tem hàng tự cấu hình" at bounding box center [908, 90] width 178 height 21
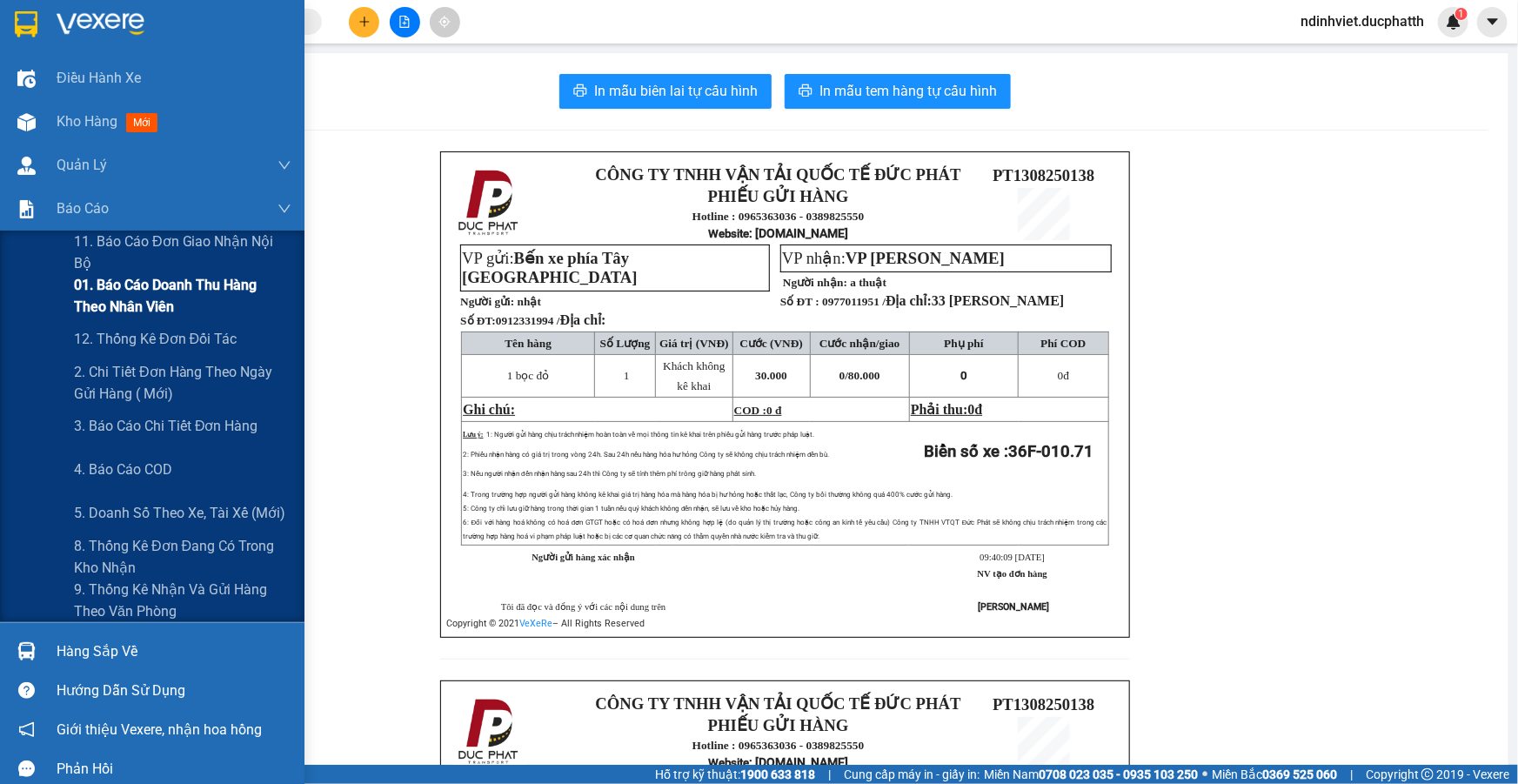
click at [177, 299] on span "01. Báo cáo doanh thu hàng theo nhân viên" at bounding box center [183, 295] width 218 height 44
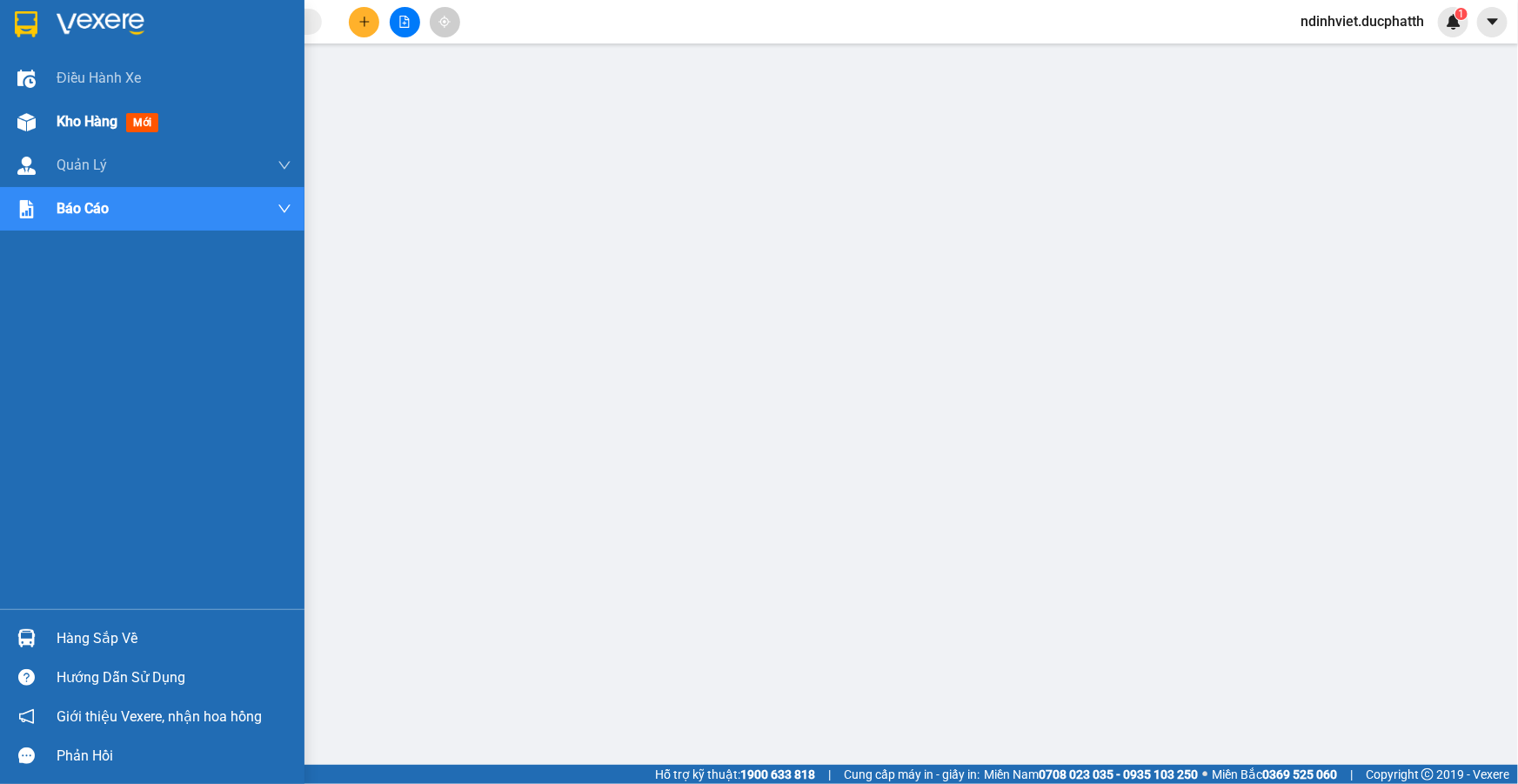
click at [48, 118] on div "Kho hàng mới" at bounding box center [152, 121] width 304 height 44
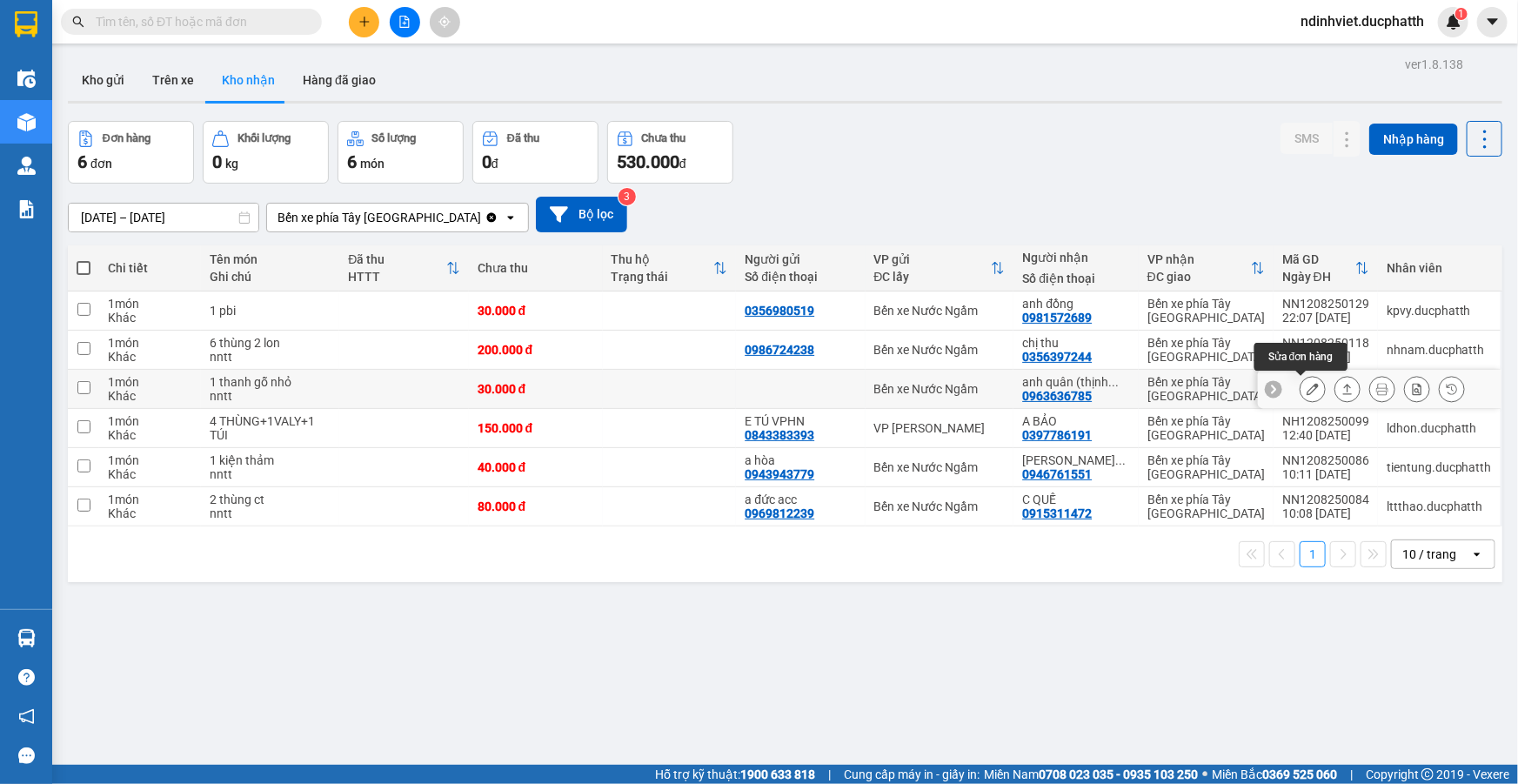
click at [1306, 391] on icon at bounding box center [1312, 389] width 13 height 13
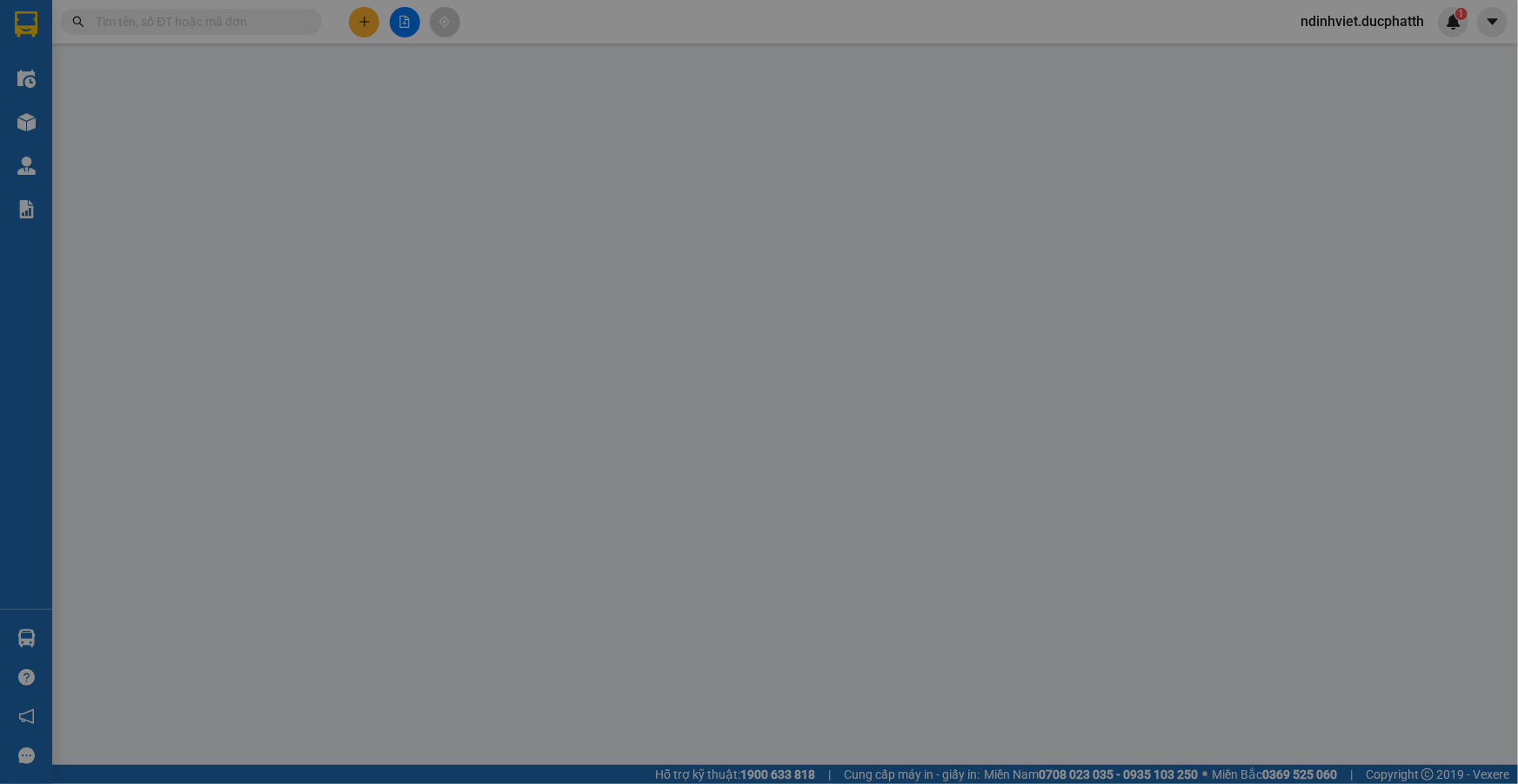
type input "0963636785"
type input "anh quân (thịnh 0986916915)"
type input "nntt"
type input "30.000"
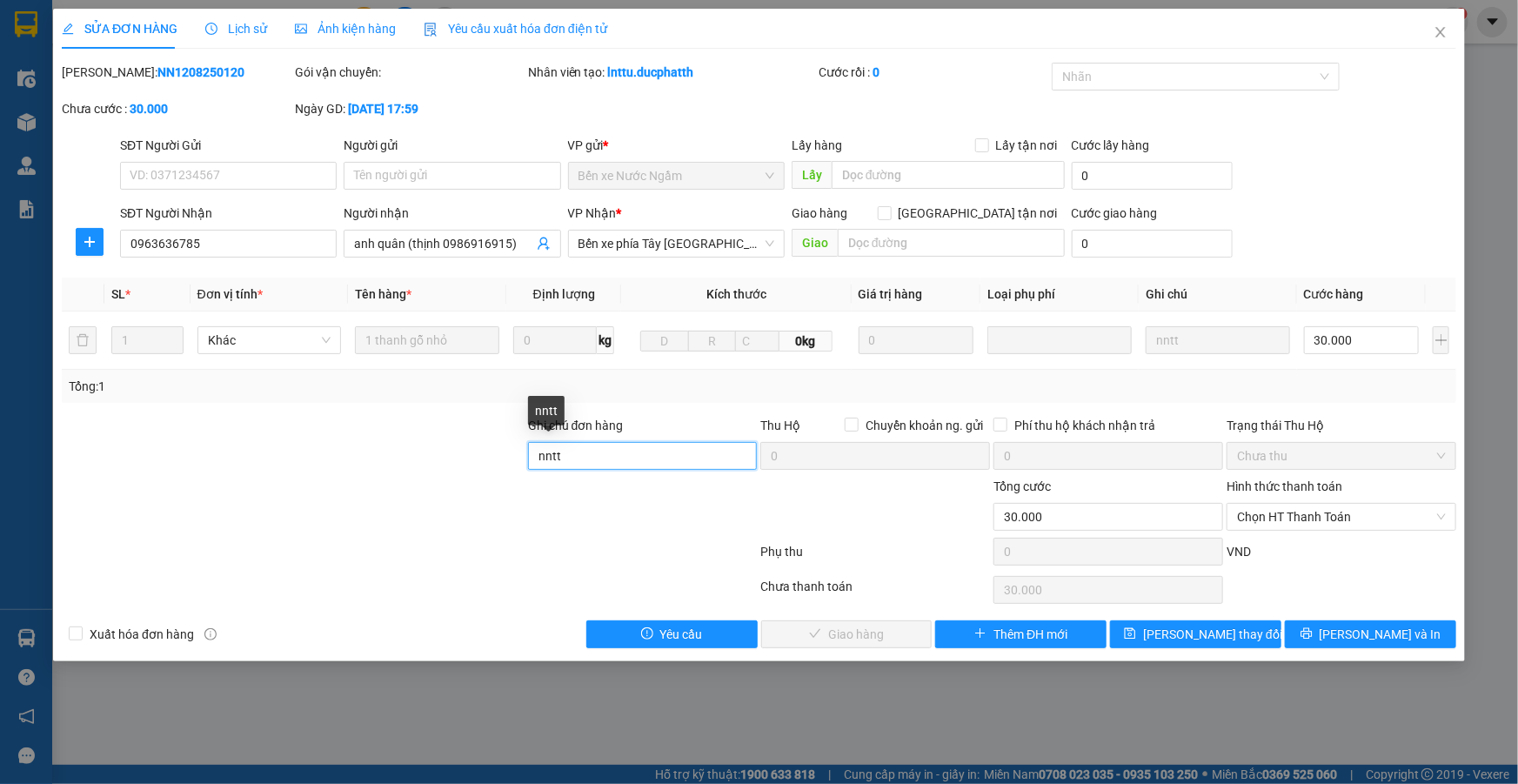
click at [665, 452] on input "nntt" at bounding box center [642, 456] width 229 height 28
type input "Nntt - ck"
click at [1294, 518] on span "Chọn HT Thanh Toán" at bounding box center [1341, 516] width 209 height 26
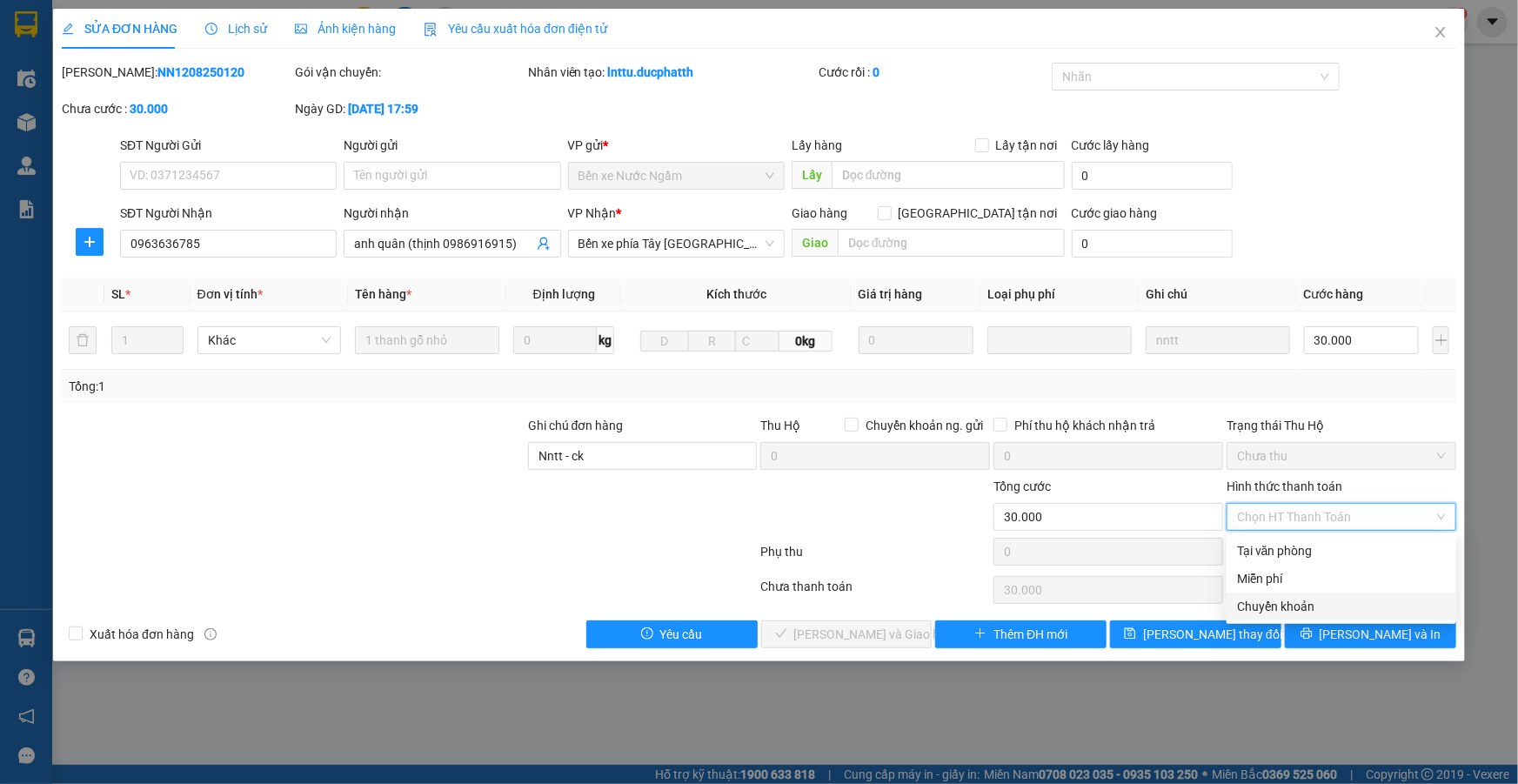
click at [1286, 616] on div "Chuyển khoản" at bounding box center [1341, 606] width 229 height 28
type input "0"
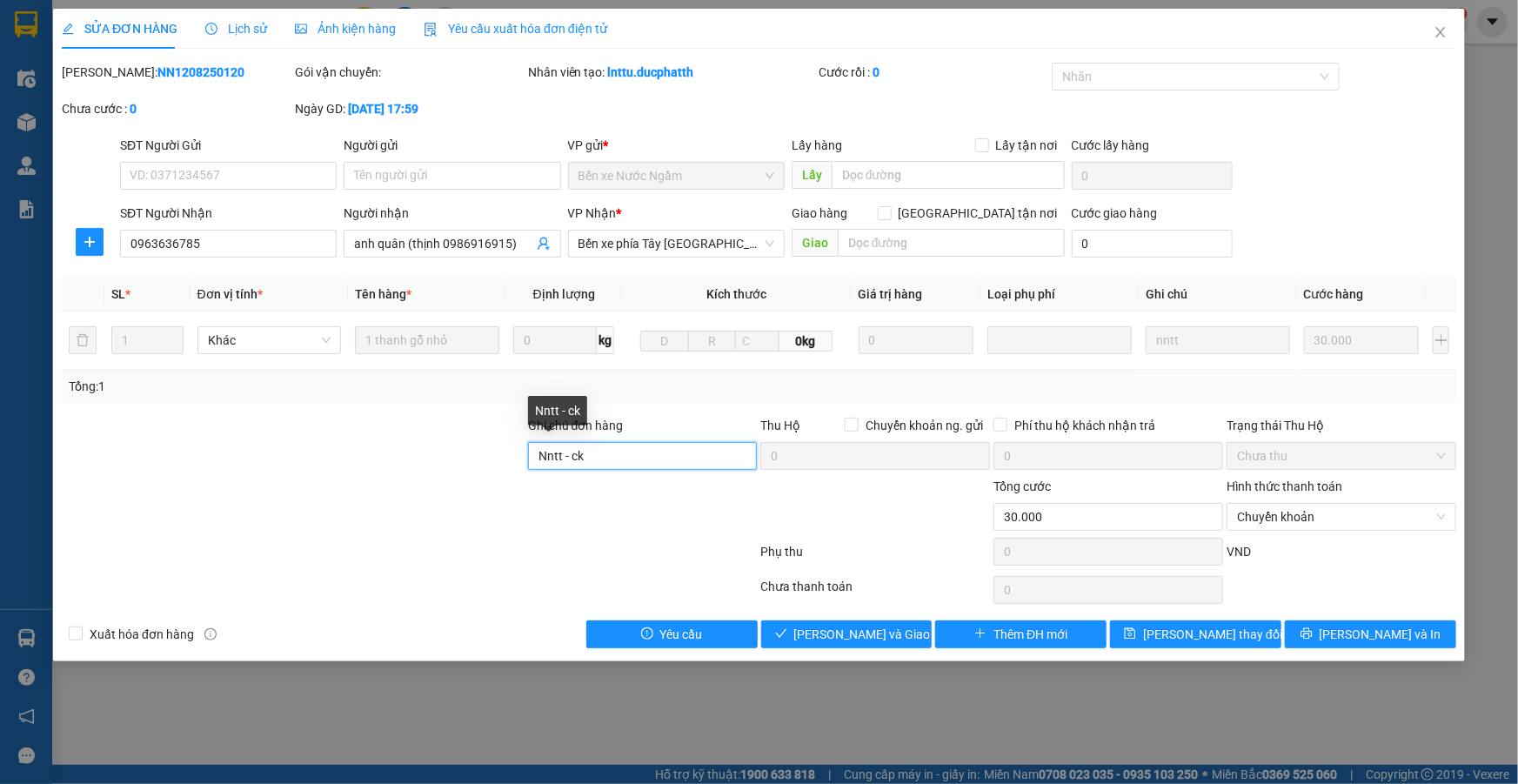
click at [601, 453] on input "Nntt - ck" at bounding box center [642, 456] width 229 height 28
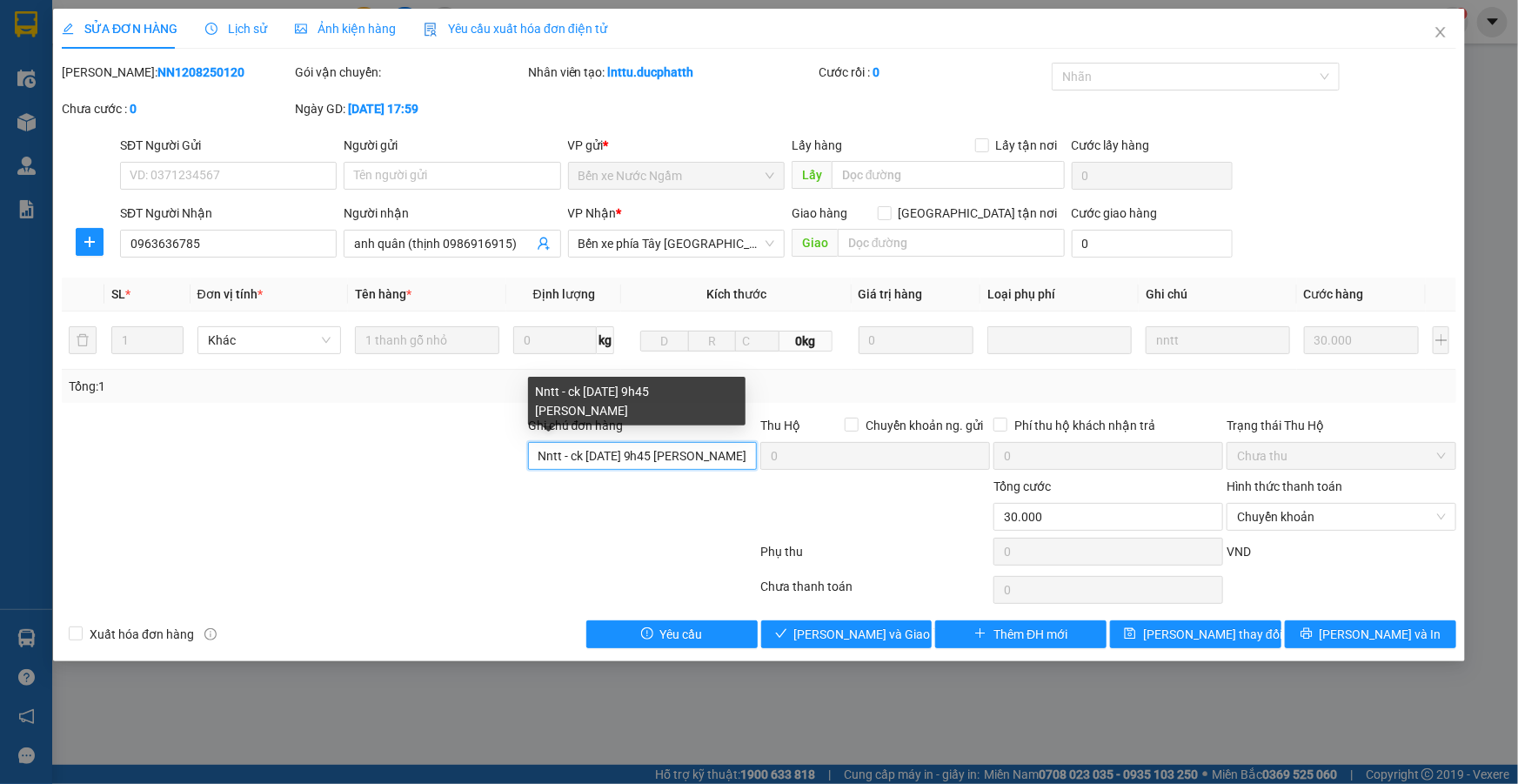
scroll to position [0, 34]
type input "Nntt - ck 13/8 9h45 nguyen hong quan vietin"
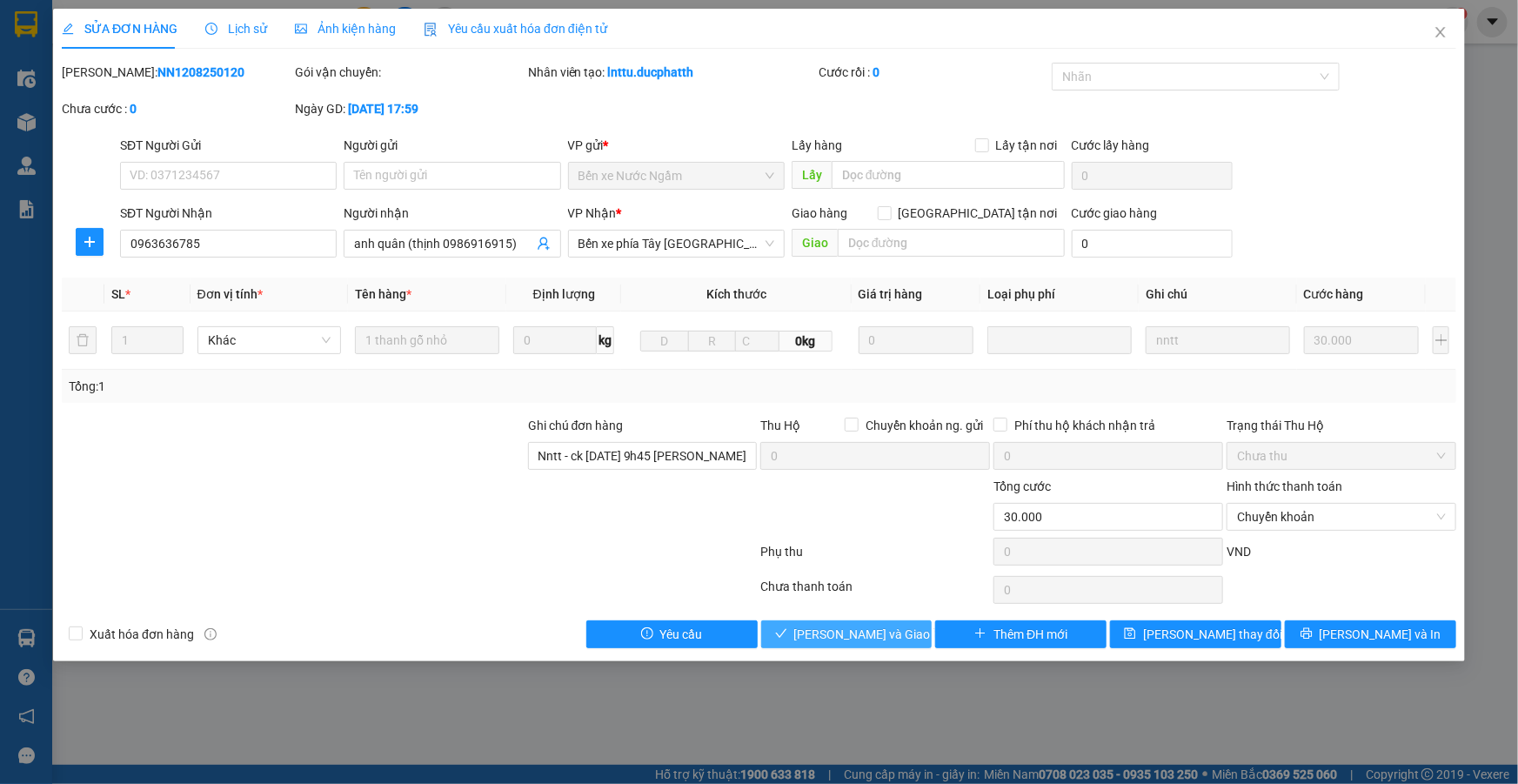
scroll to position [0, 0]
click at [863, 642] on button "Lưu và Giao hàng" at bounding box center [846, 633] width 171 height 28
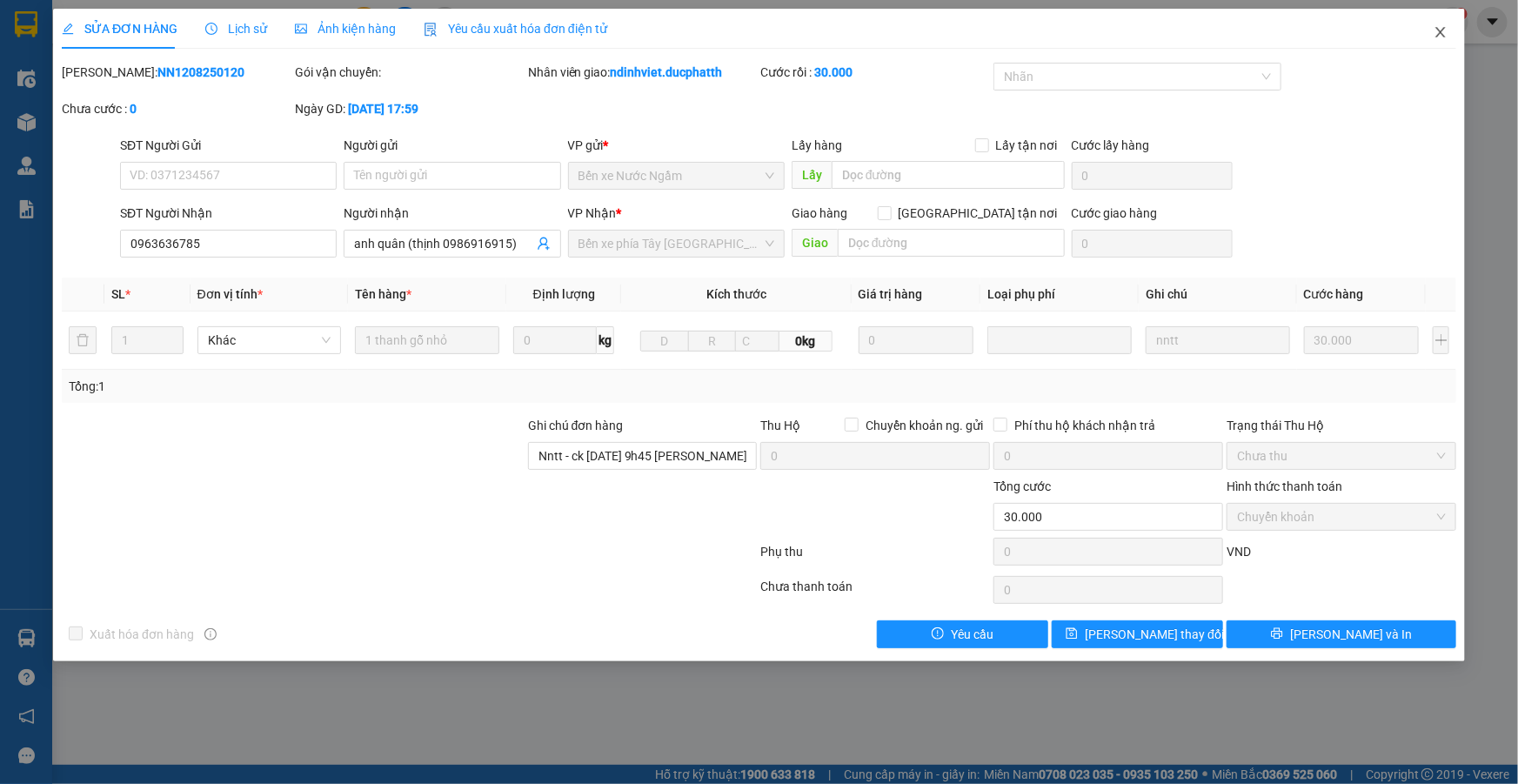
click at [1439, 37] on icon "close" at bounding box center [1440, 32] width 14 height 14
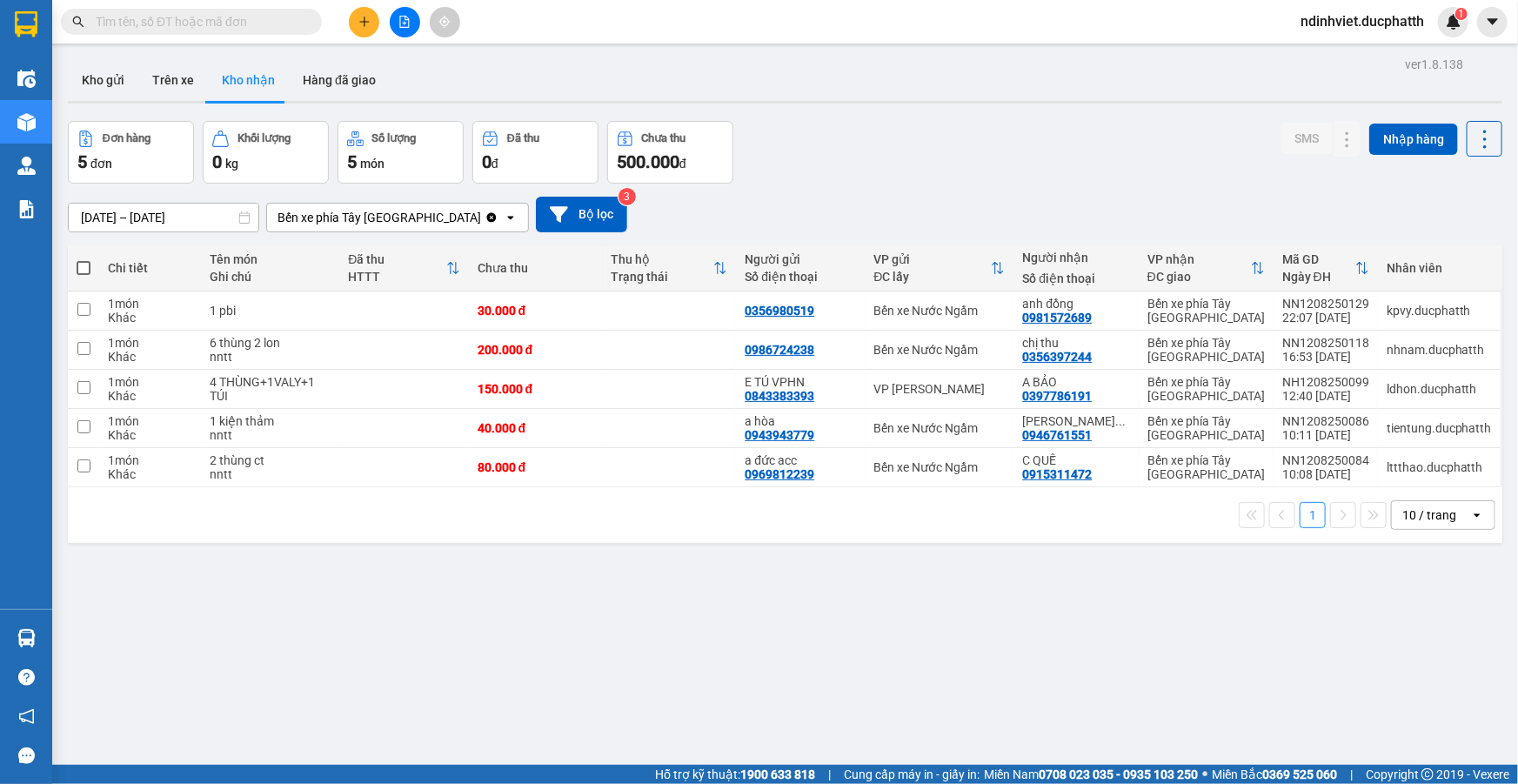
click at [252, 19] on input "text" at bounding box center [197, 22] width 205 height 19
click at [351, 67] on button "Hàng đã giao" at bounding box center [339, 80] width 101 height 42
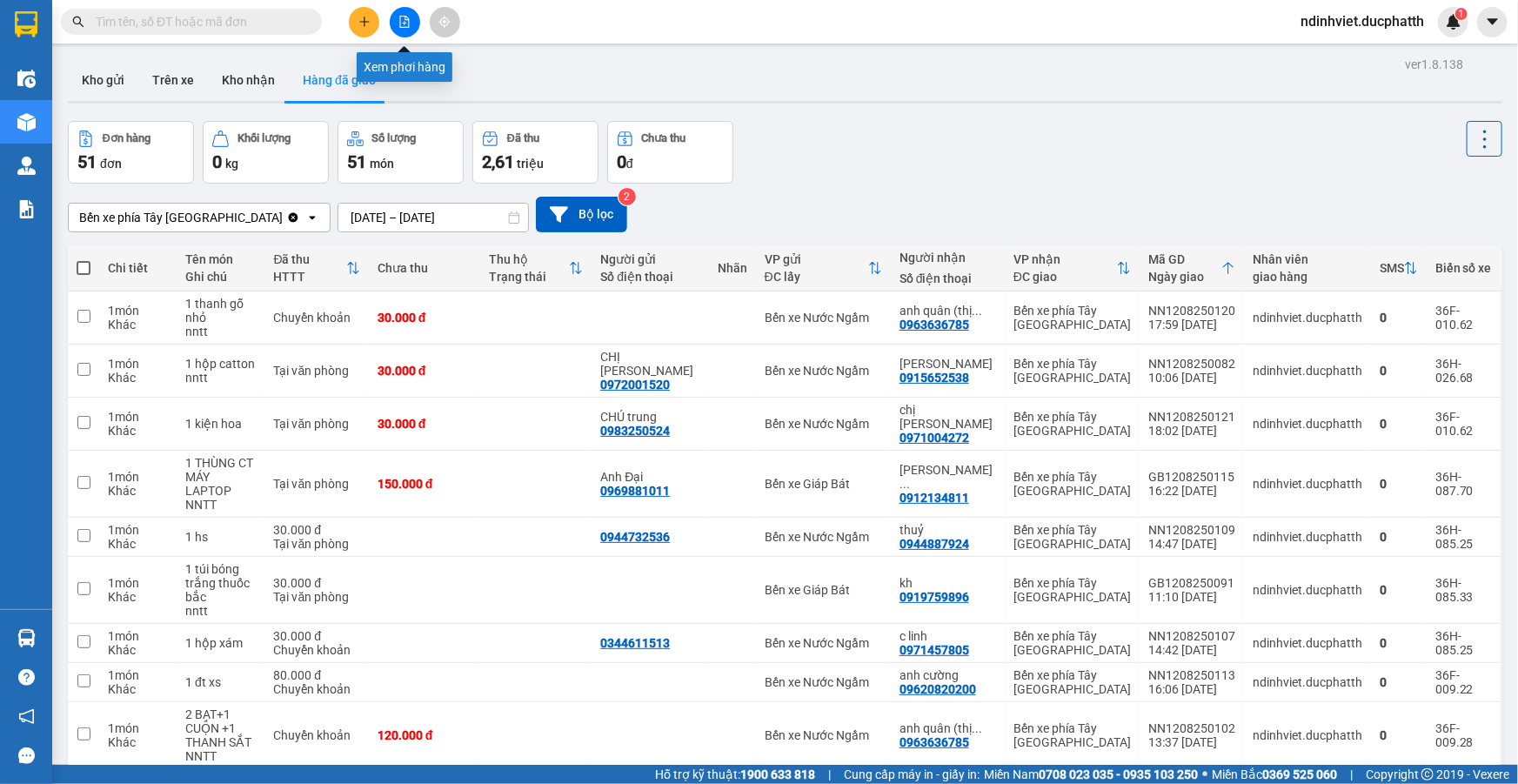
click at [410, 17] on icon "file-add" at bounding box center [404, 21] width 13 height 13
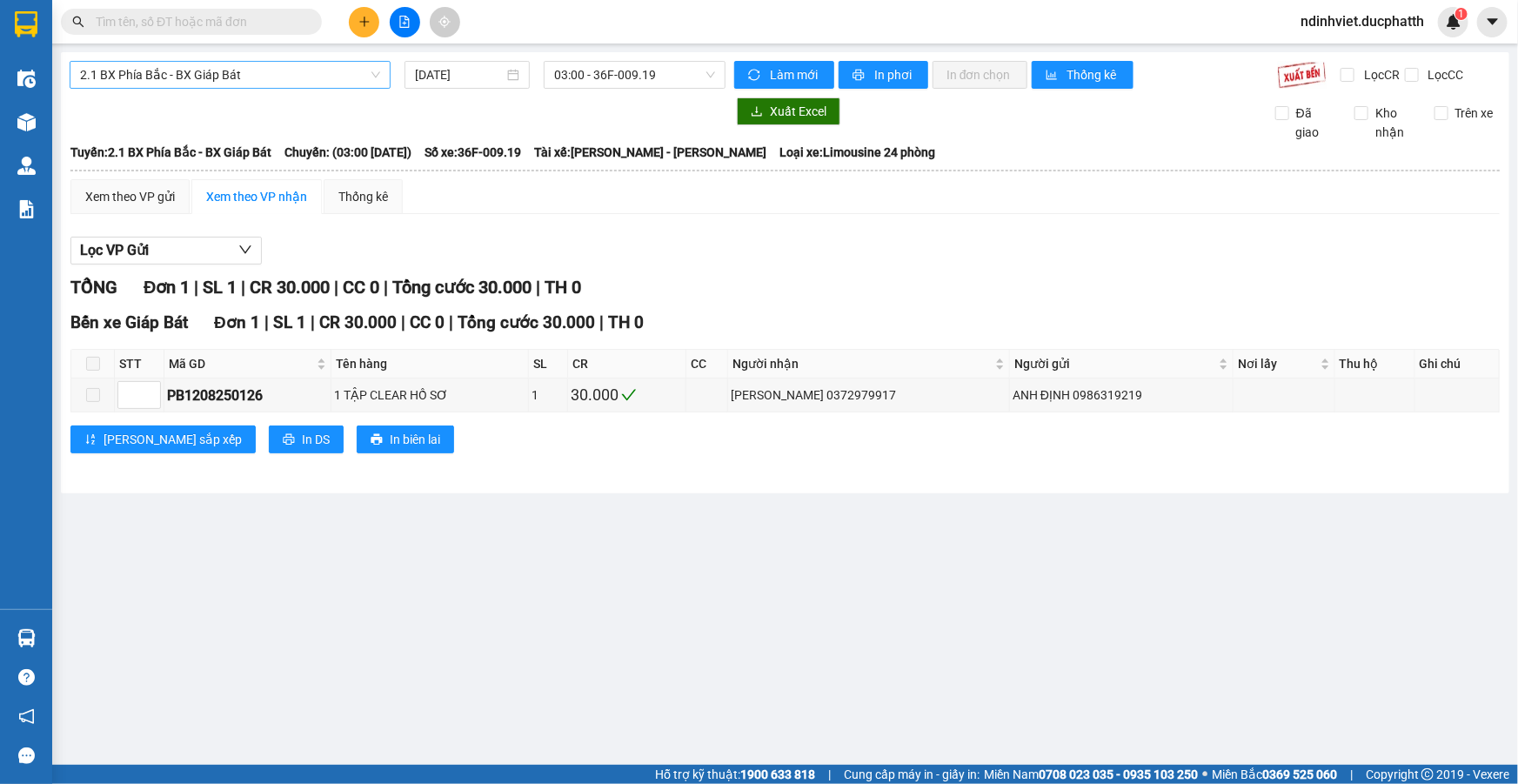
click at [355, 85] on span "2.1 BX Phía Bắc - BX Giáp Bát" at bounding box center [229, 75] width 300 height 26
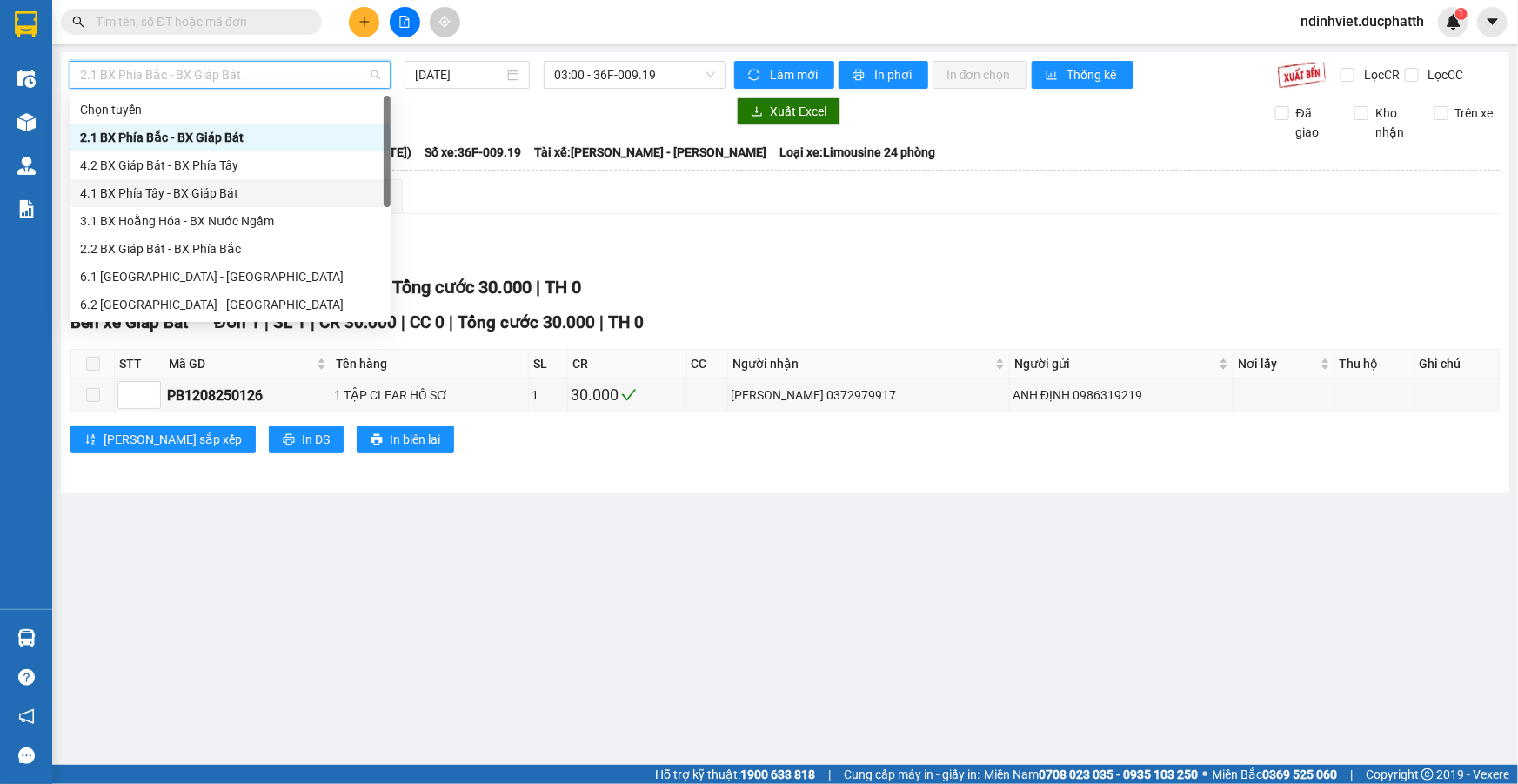
scroll to position [139, 0]
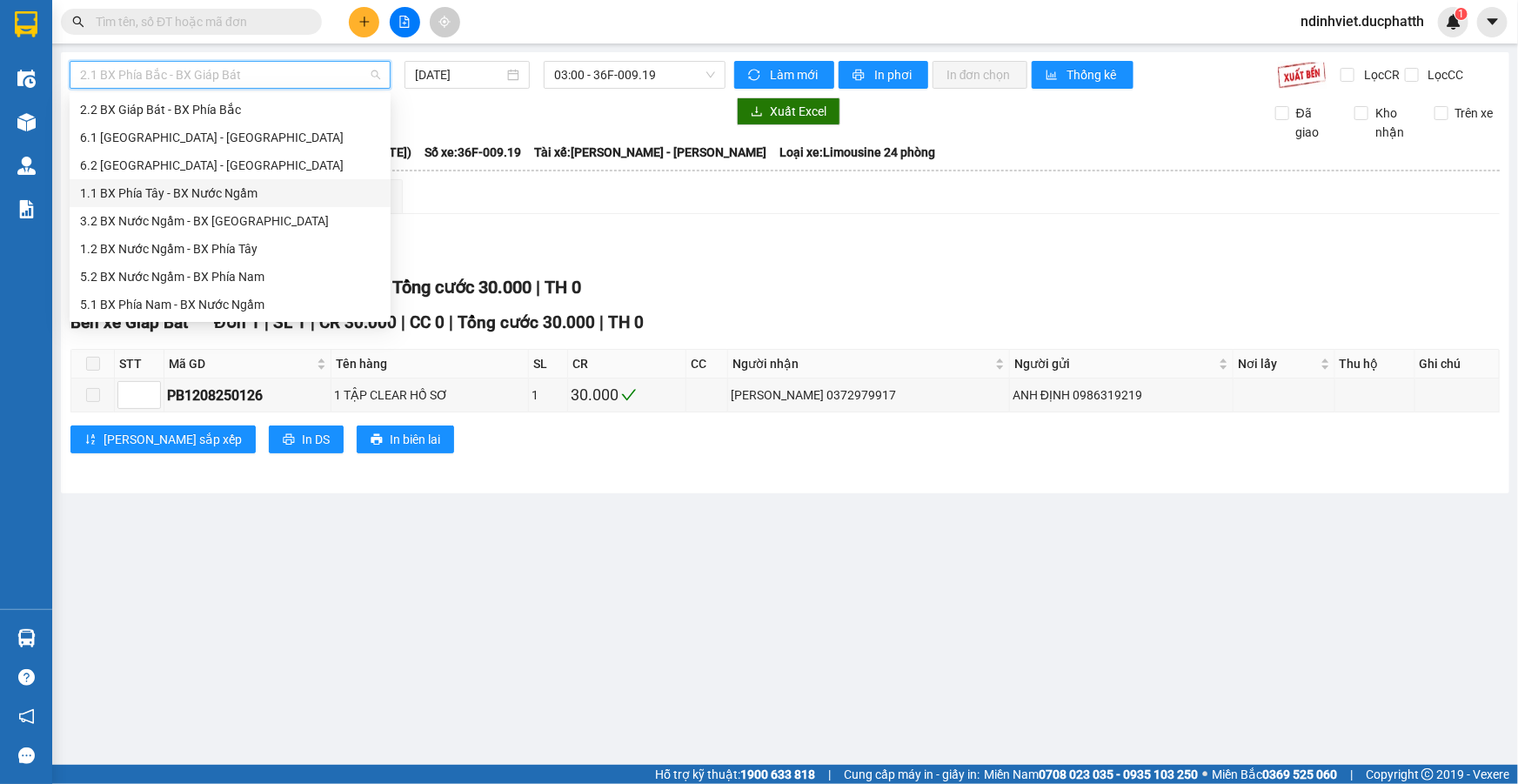
click at [235, 199] on div "1.1 BX Phía Tây - BX Nước Ngầm" at bounding box center [229, 193] width 300 height 19
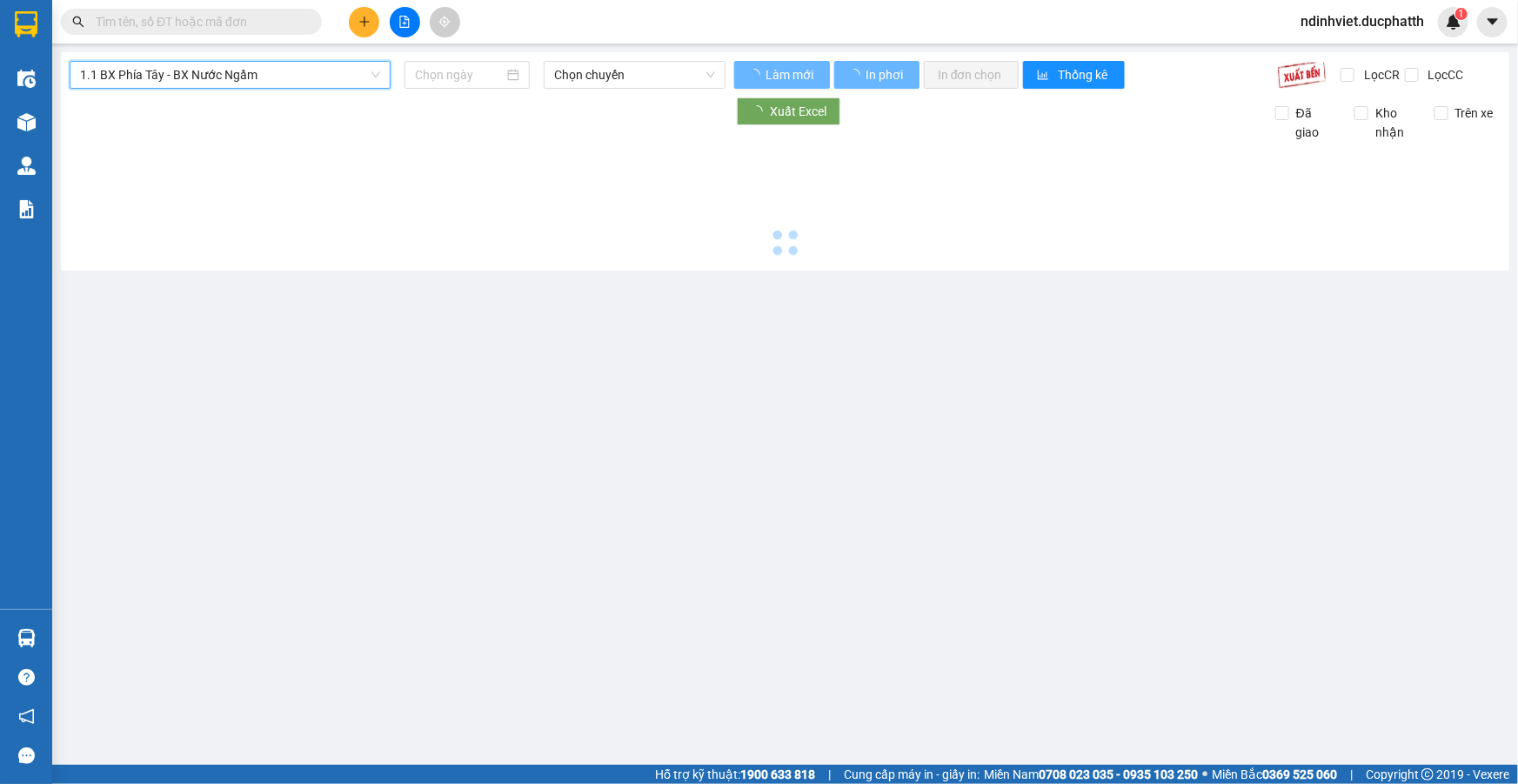
type input "13/08/2025"
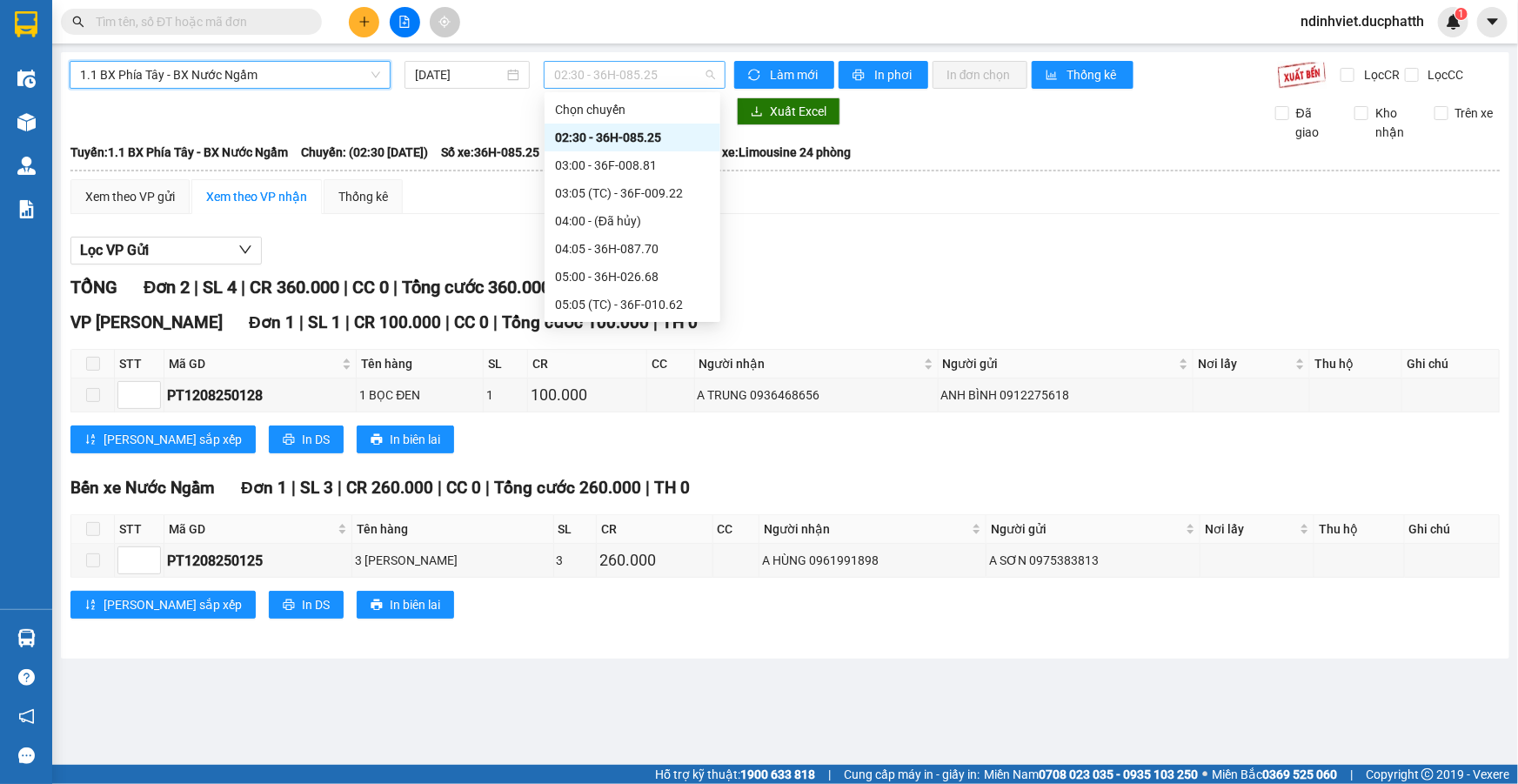
click at [651, 81] on span "02:30 - 36H-085.25" at bounding box center [635, 75] width 161 height 26
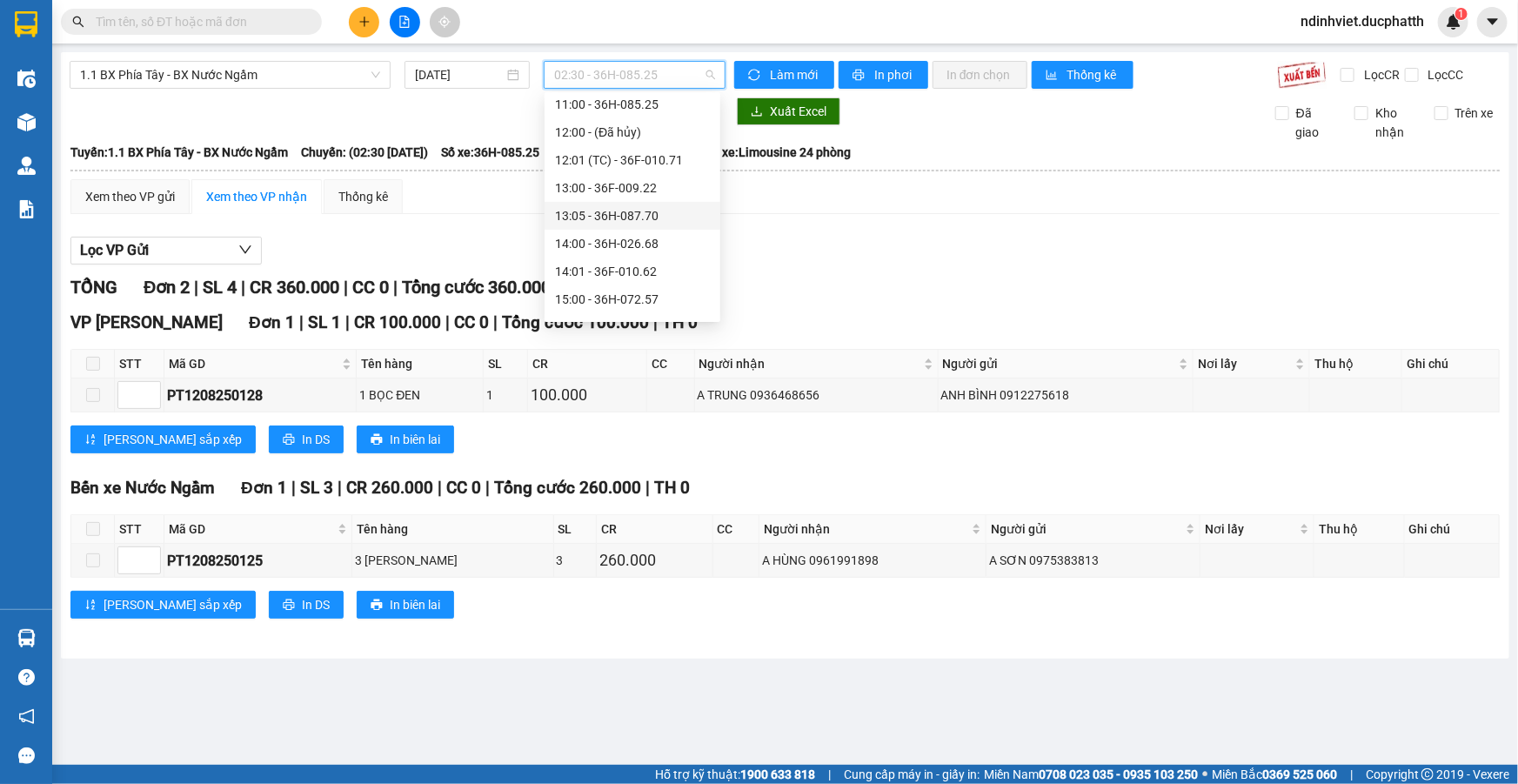
scroll to position [236, 0]
click at [641, 238] on div "10:00 - 36F-010.71 - (Đã hủy)" at bounding box center [632, 235] width 155 height 19
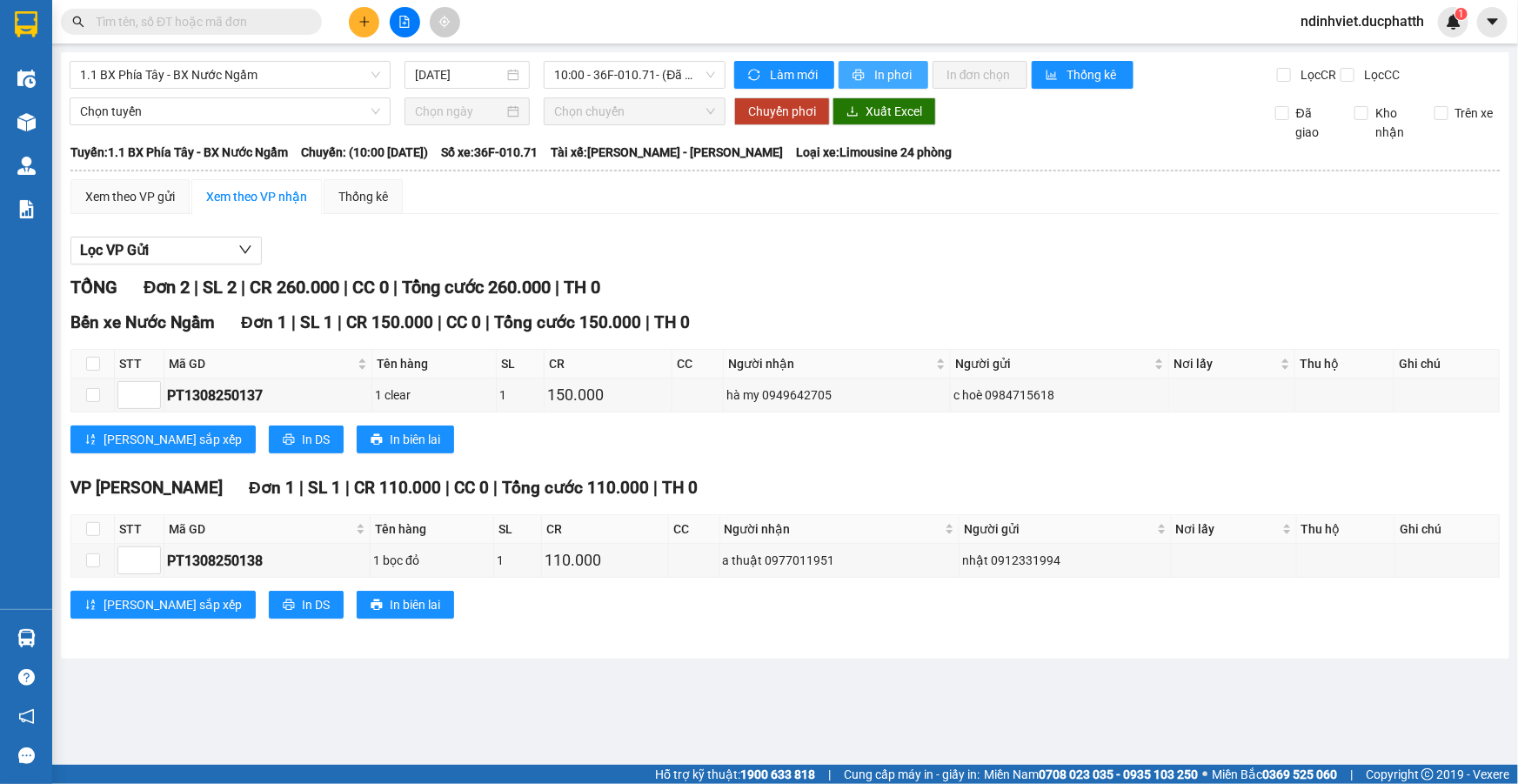
click at [880, 70] on span "In phơi" at bounding box center [894, 75] width 40 height 19
click at [201, 39] on div "Kết quả tìm kiếm ( 0 ) Bộ lọc No Data ndinhviet.ducphatth 1" at bounding box center [759, 21] width 1518 height 44
click at [236, 21] on input "text" at bounding box center [197, 22] width 205 height 19
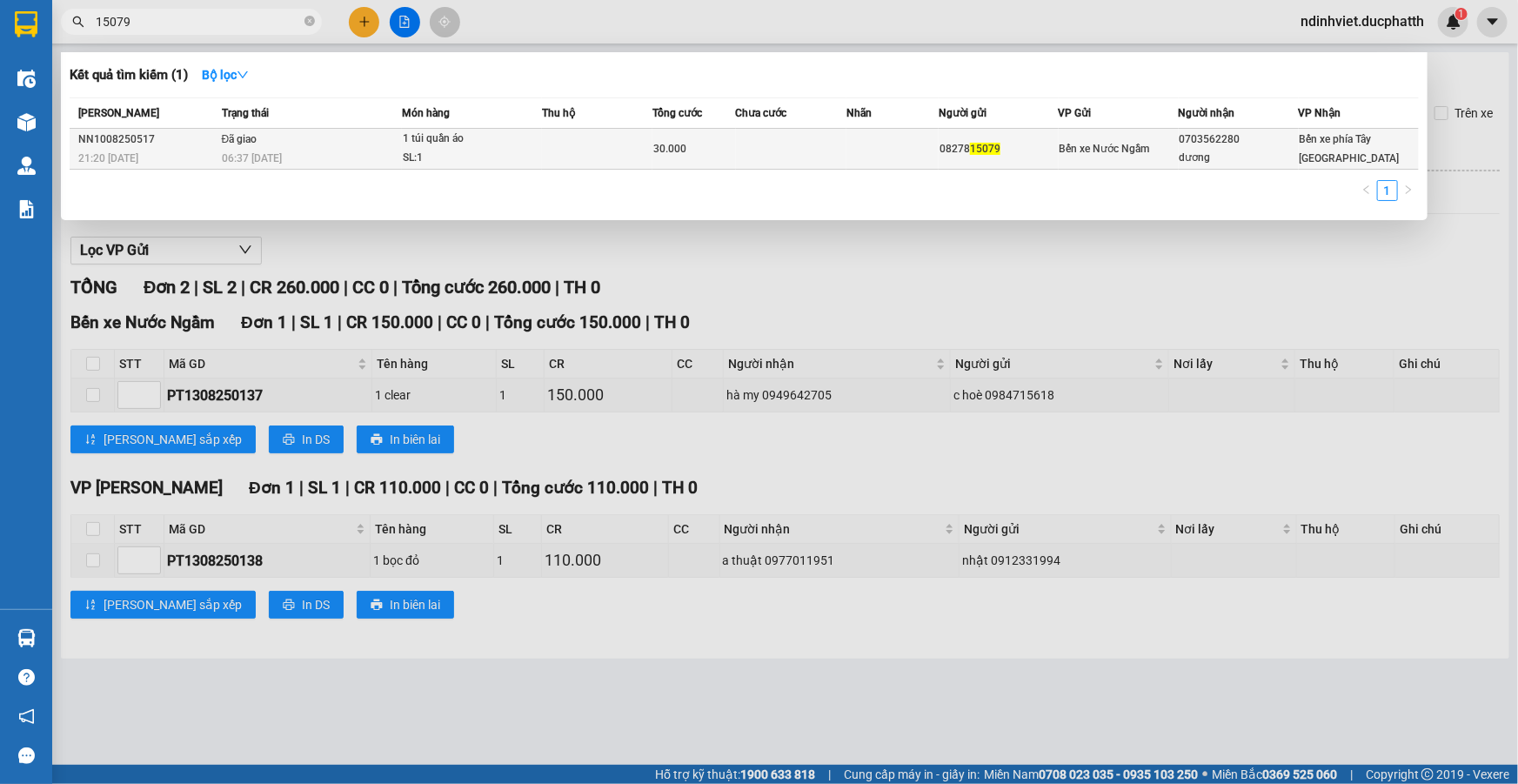
type input "15079"
click at [509, 149] on div "SL: 1" at bounding box center [467, 158] width 130 height 19
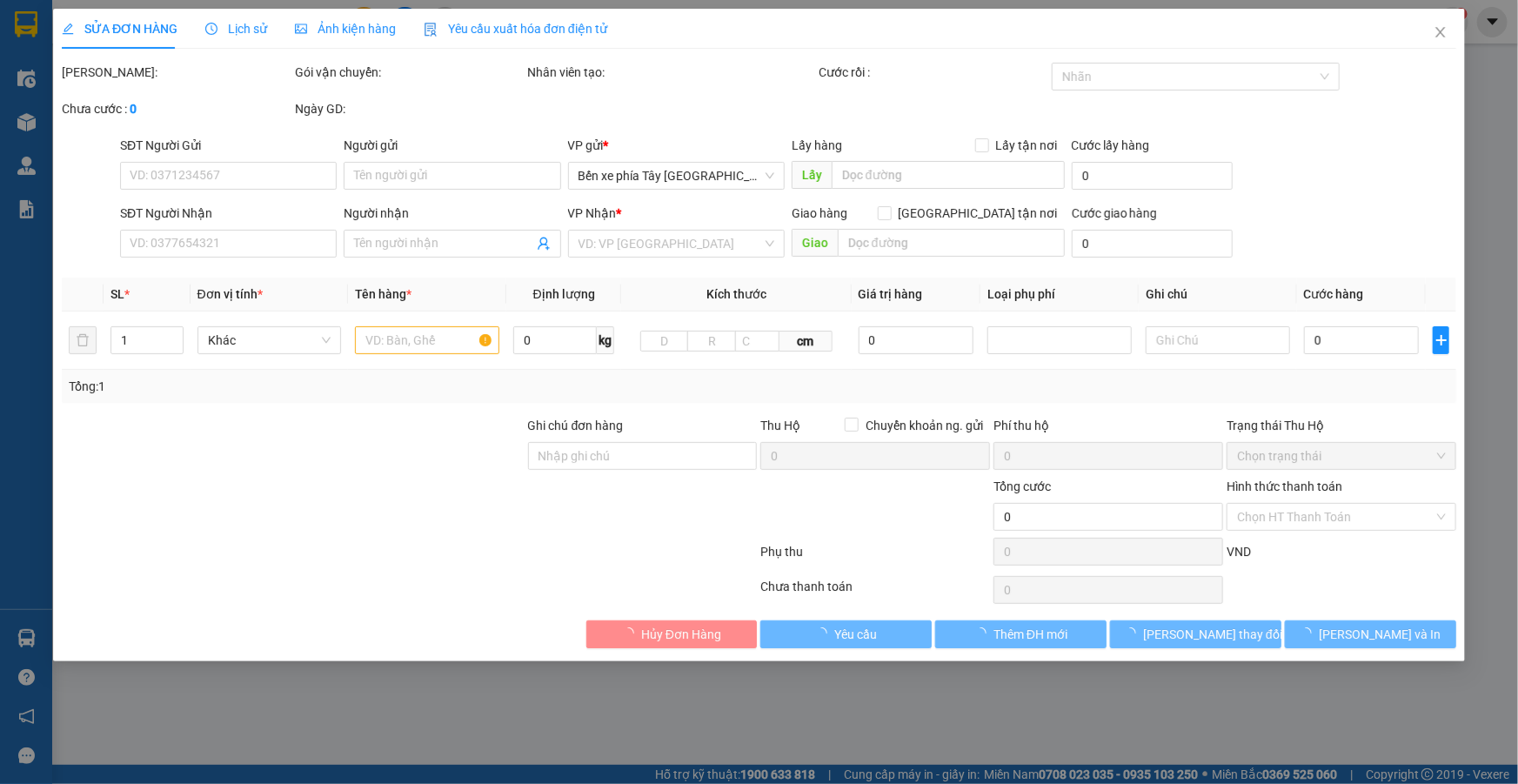
type input "0827815079"
type input "0703562280"
type input "dương"
type input "30.000"
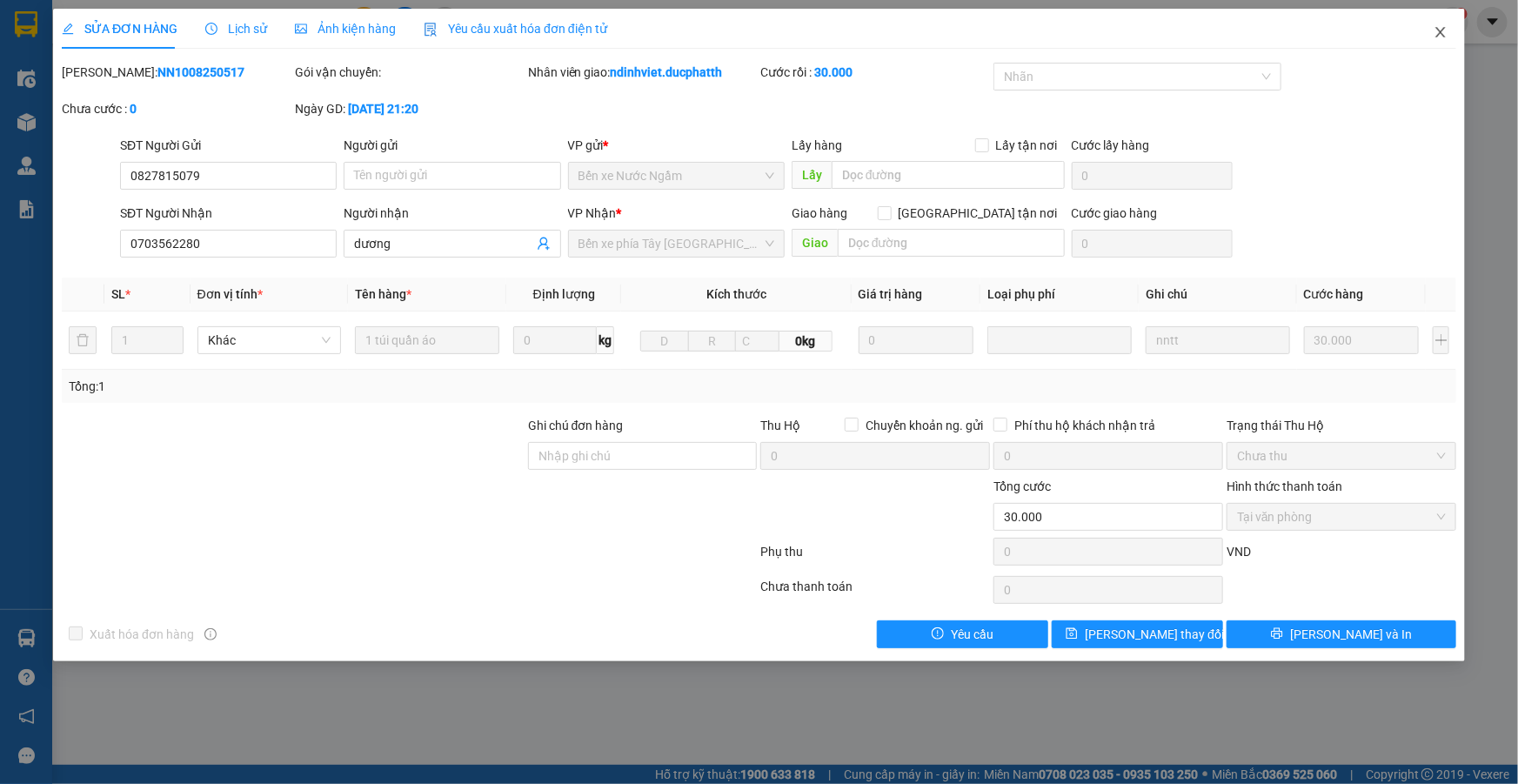
click at [1442, 39] on icon "close" at bounding box center [1440, 32] width 14 height 14
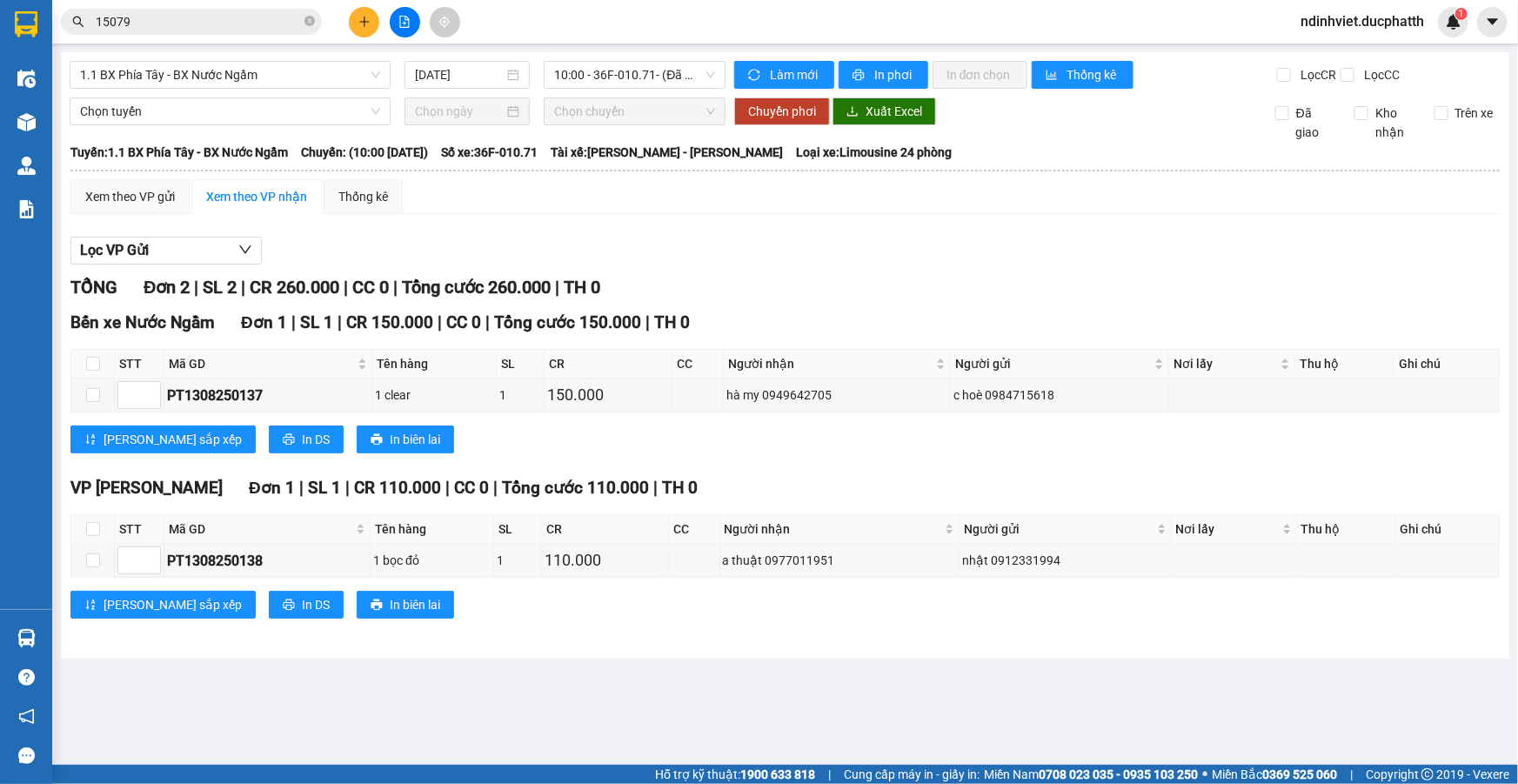
click at [220, 22] on input "15079" at bounding box center [197, 22] width 205 height 19
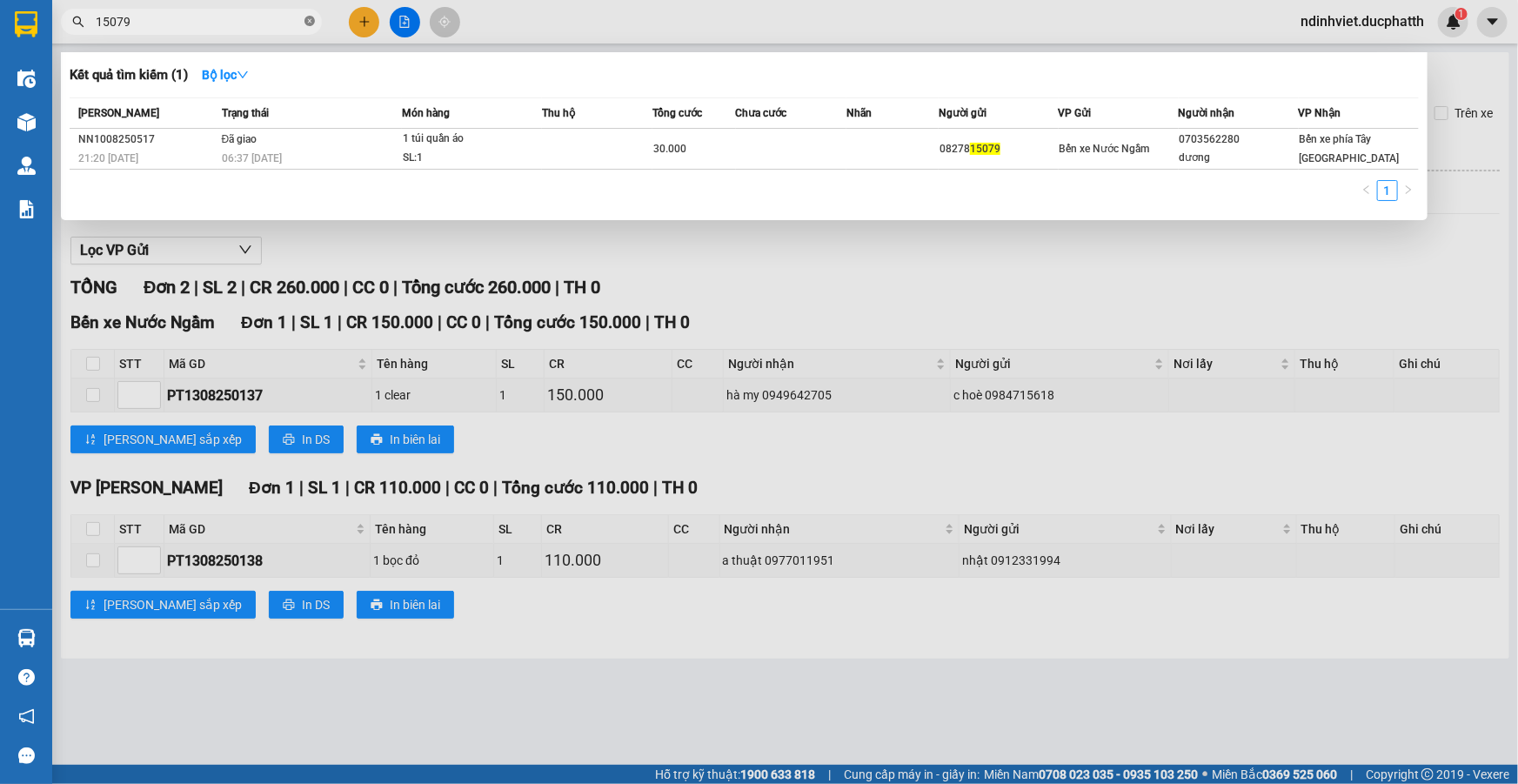
click at [312, 19] on icon "close-circle" at bounding box center [309, 20] width 11 height 11
type input "28636"
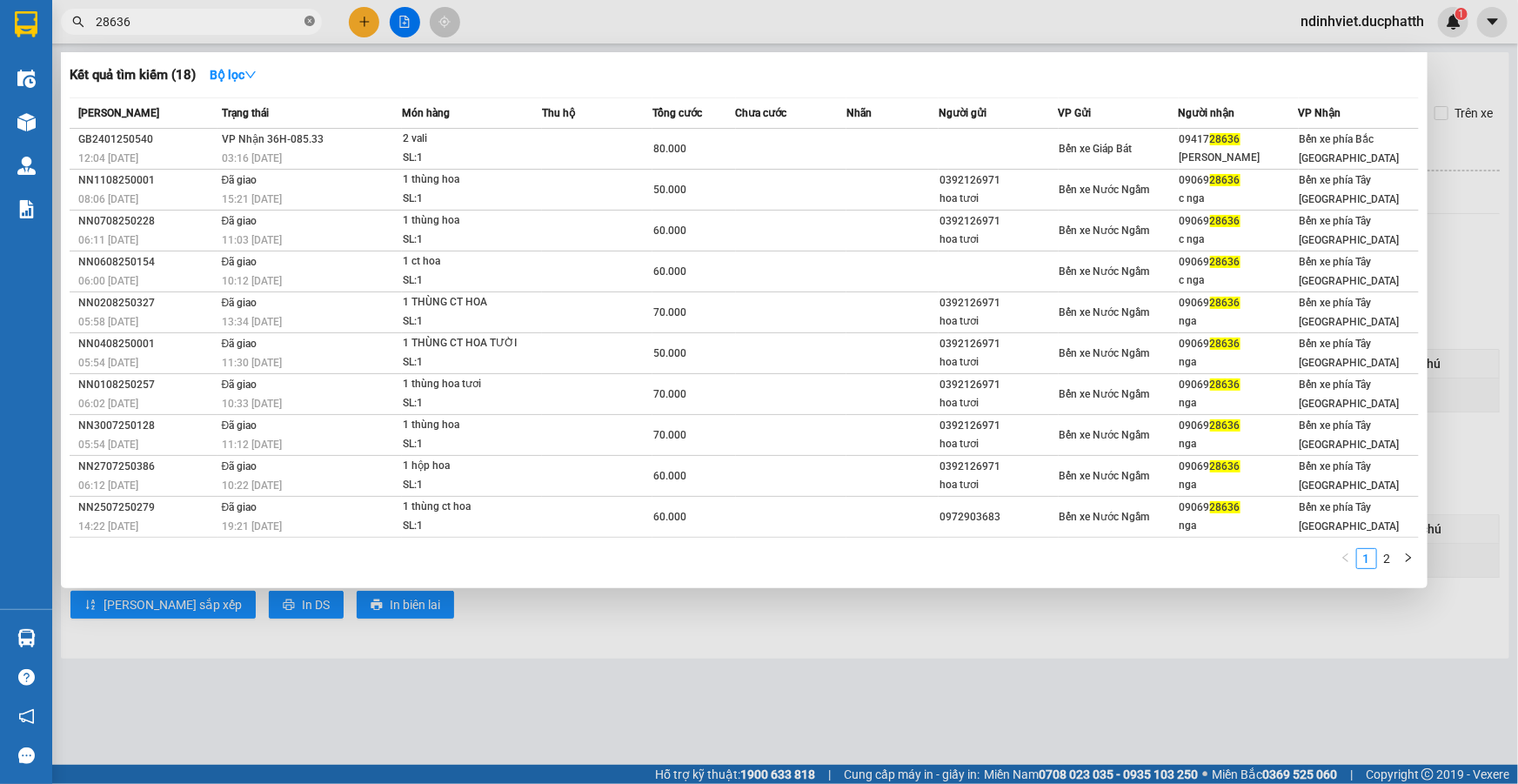
click at [308, 20] on icon "close-circle" at bounding box center [309, 20] width 11 height 11
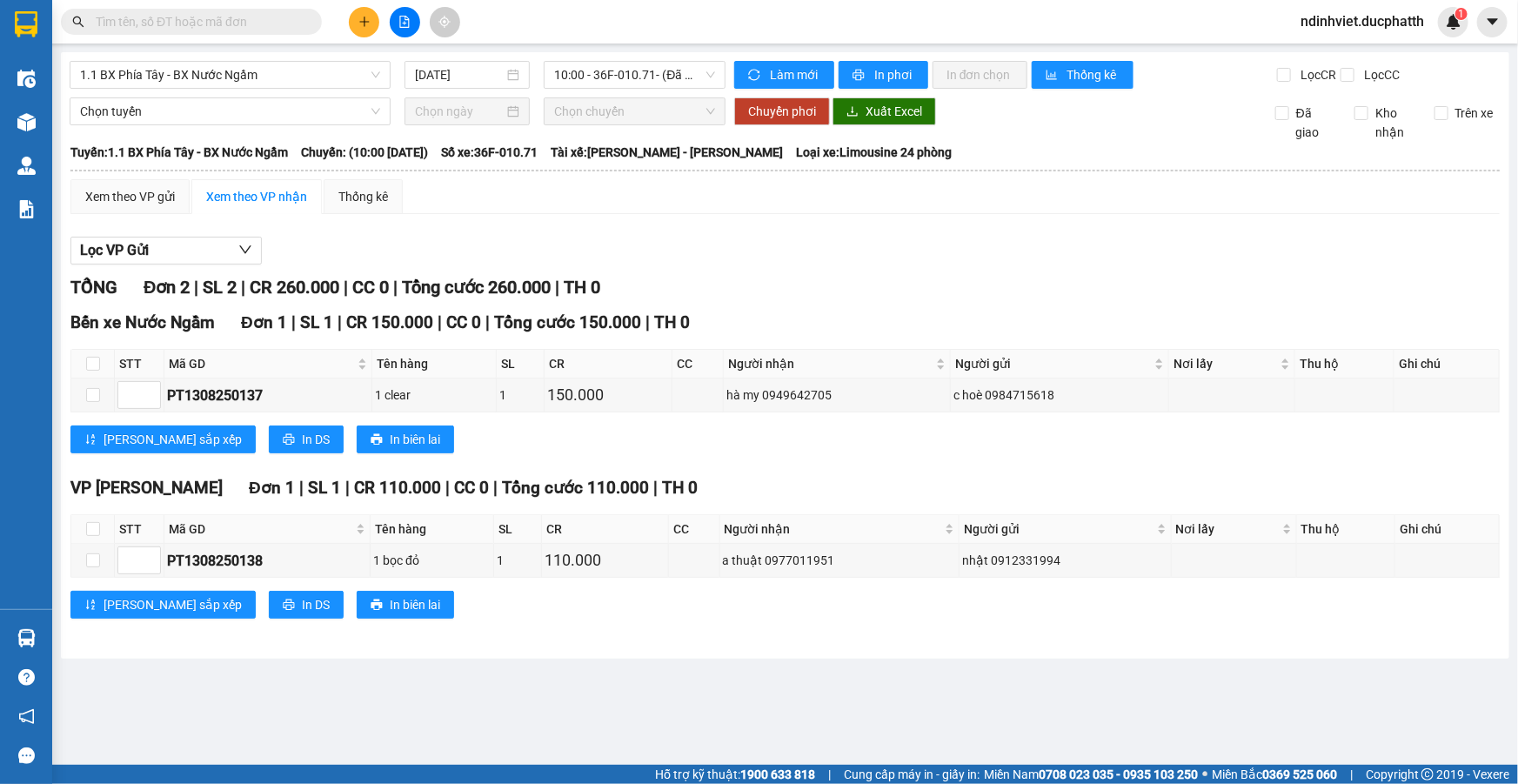
click at [253, 1] on div "Kết quả tìm kiếm ( 18 ) Bộ lọc Mã ĐH Trạng thái Món hàng Thu hộ Tổng cước Chưa …" at bounding box center [759, 21] width 1518 height 44
click at [255, 17] on input "text" at bounding box center [197, 22] width 205 height 19
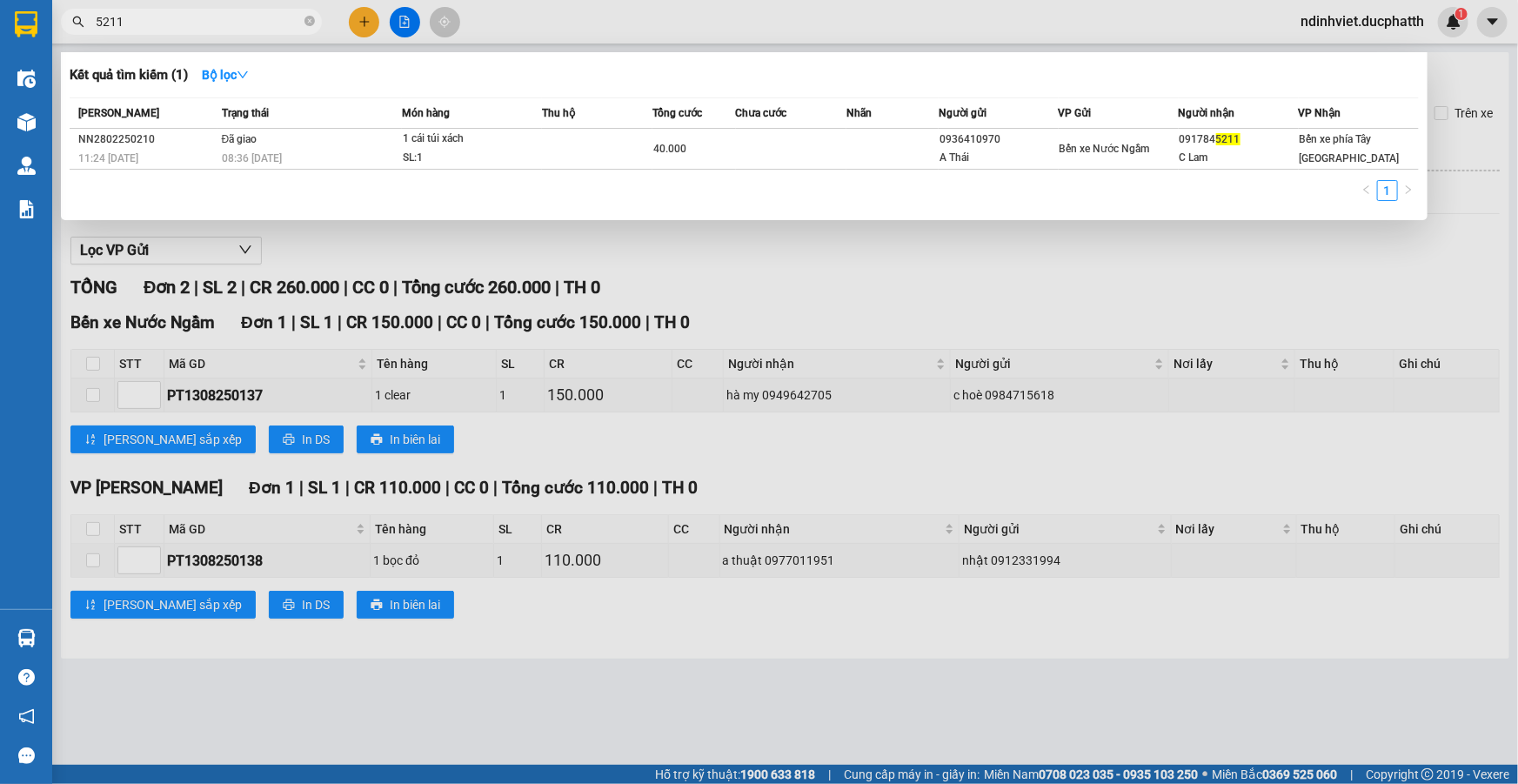
type input "52111"
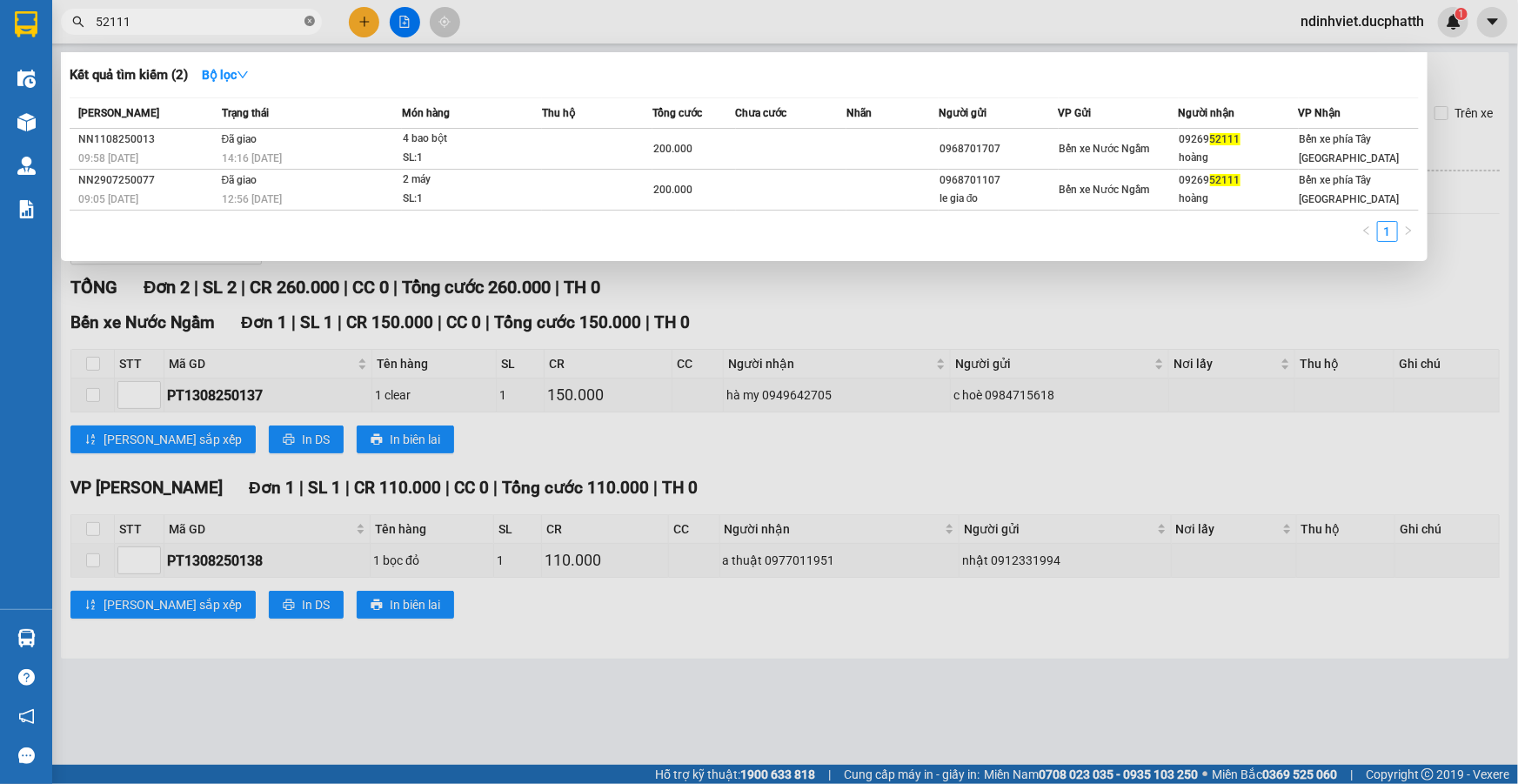
click at [307, 17] on icon "close-circle" at bounding box center [309, 20] width 11 height 11
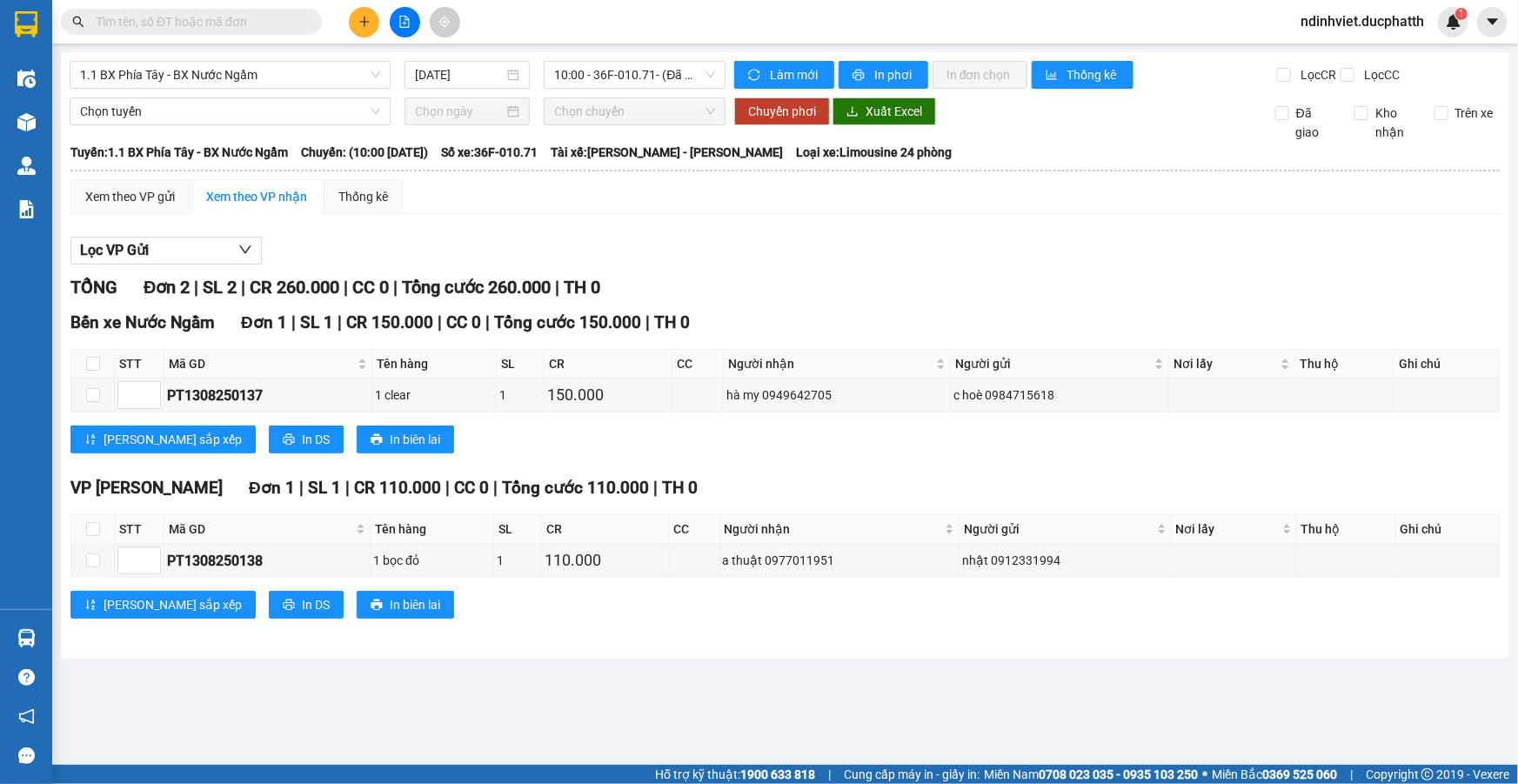
click at [277, 19] on input "text" at bounding box center [197, 22] width 205 height 19
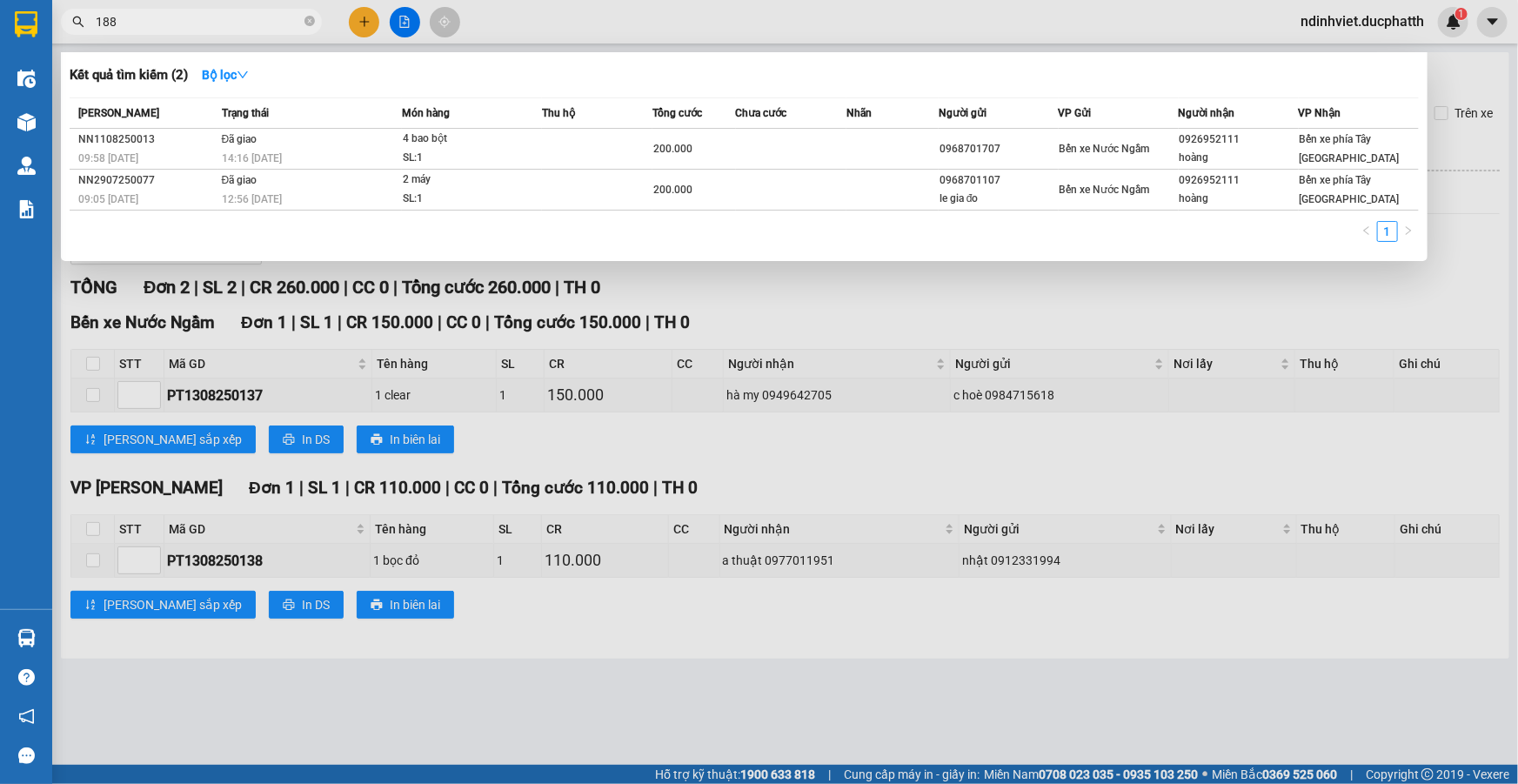
type input "1883"
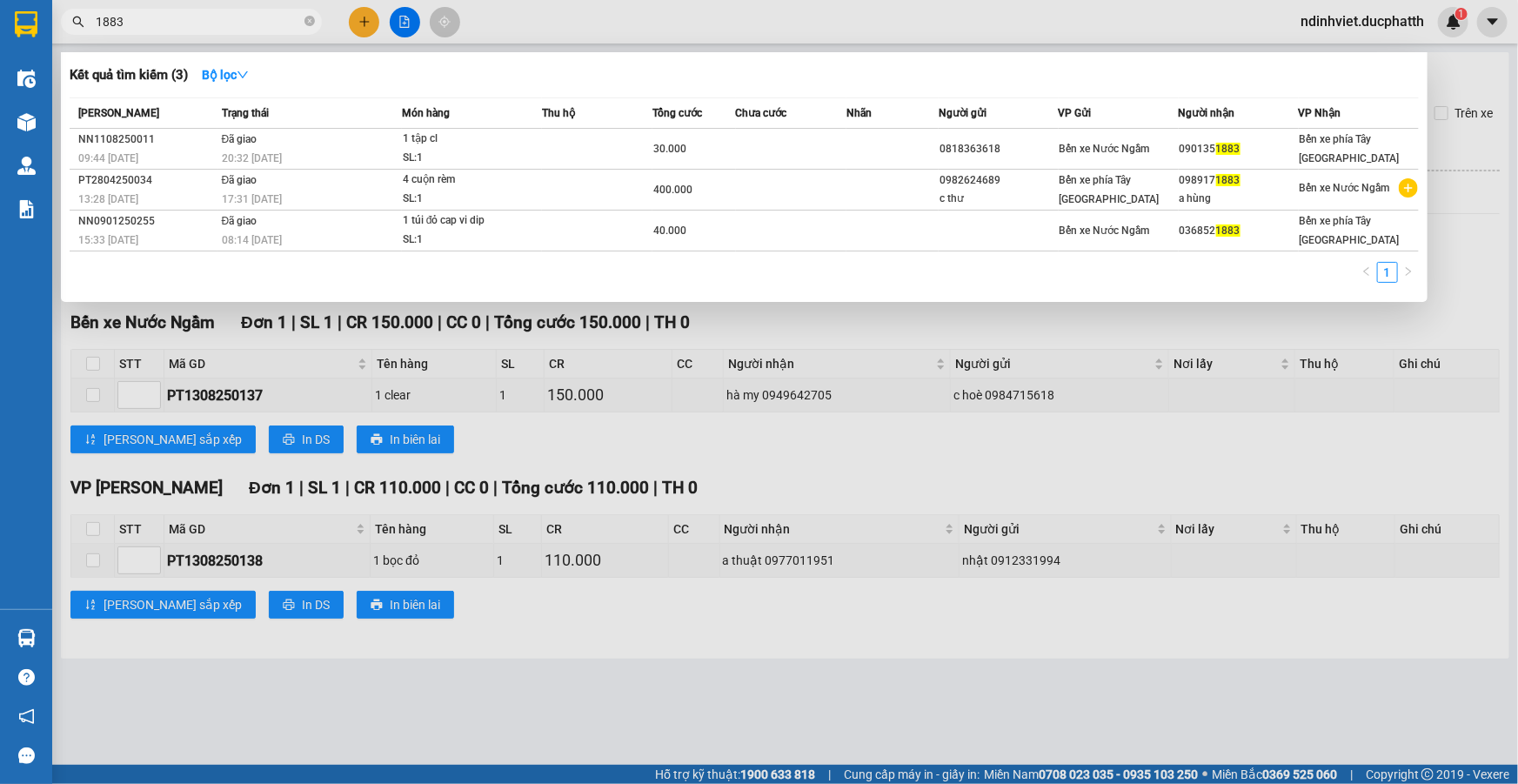
click at [309, 20] on icon "close-circle" at bounding box center [309, 20] width 11 height 11
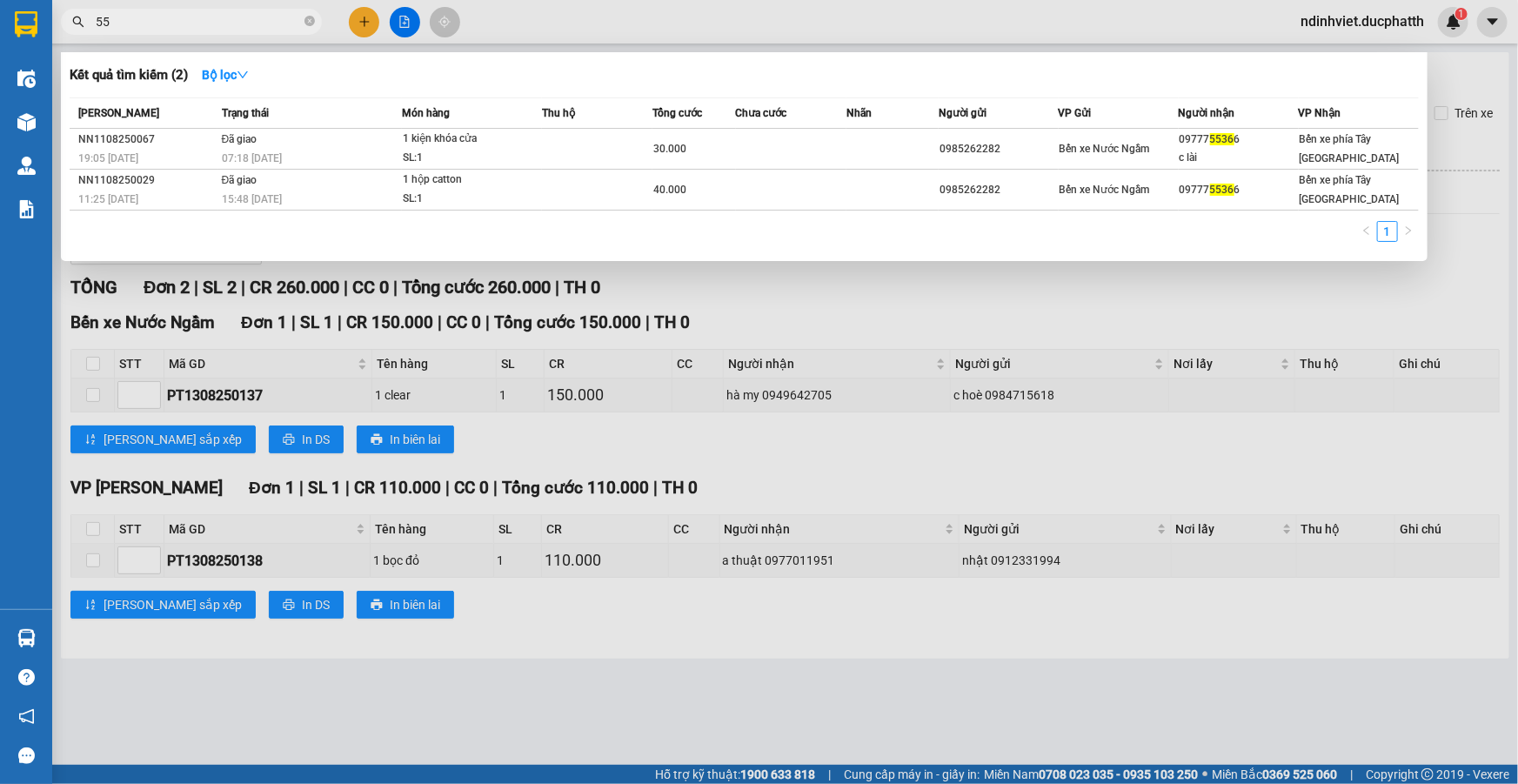
type input "5"
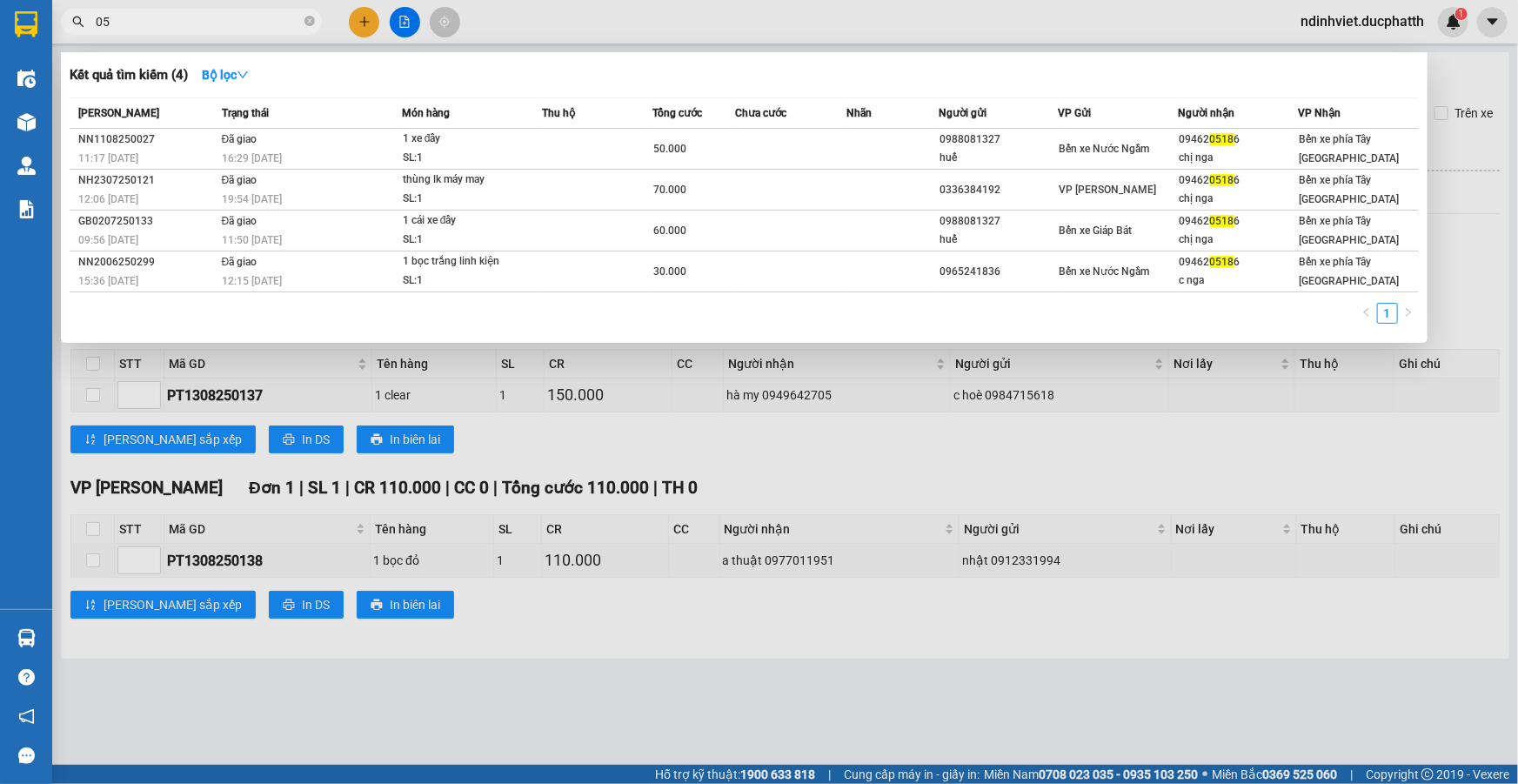
type input "0"
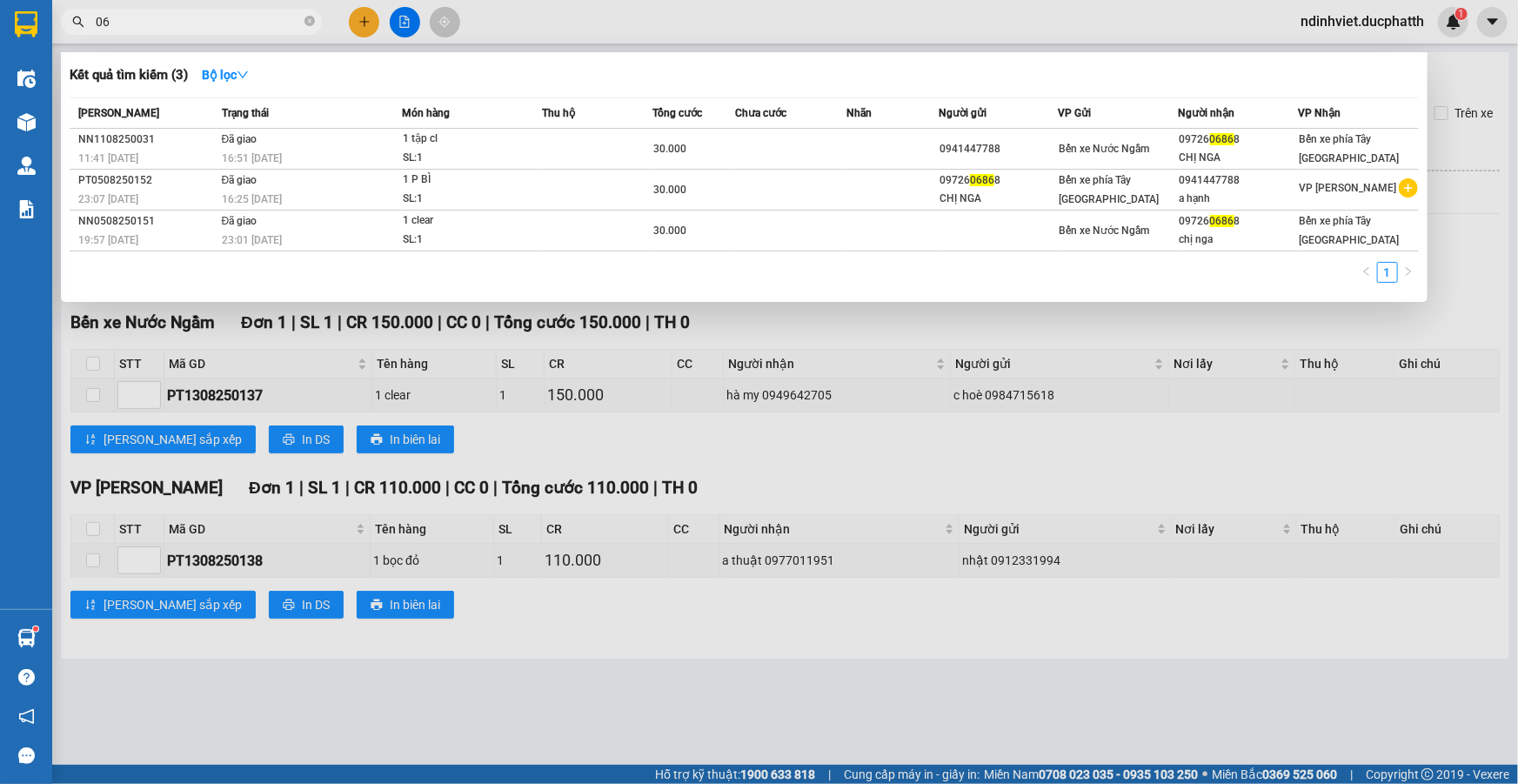
type input "0"
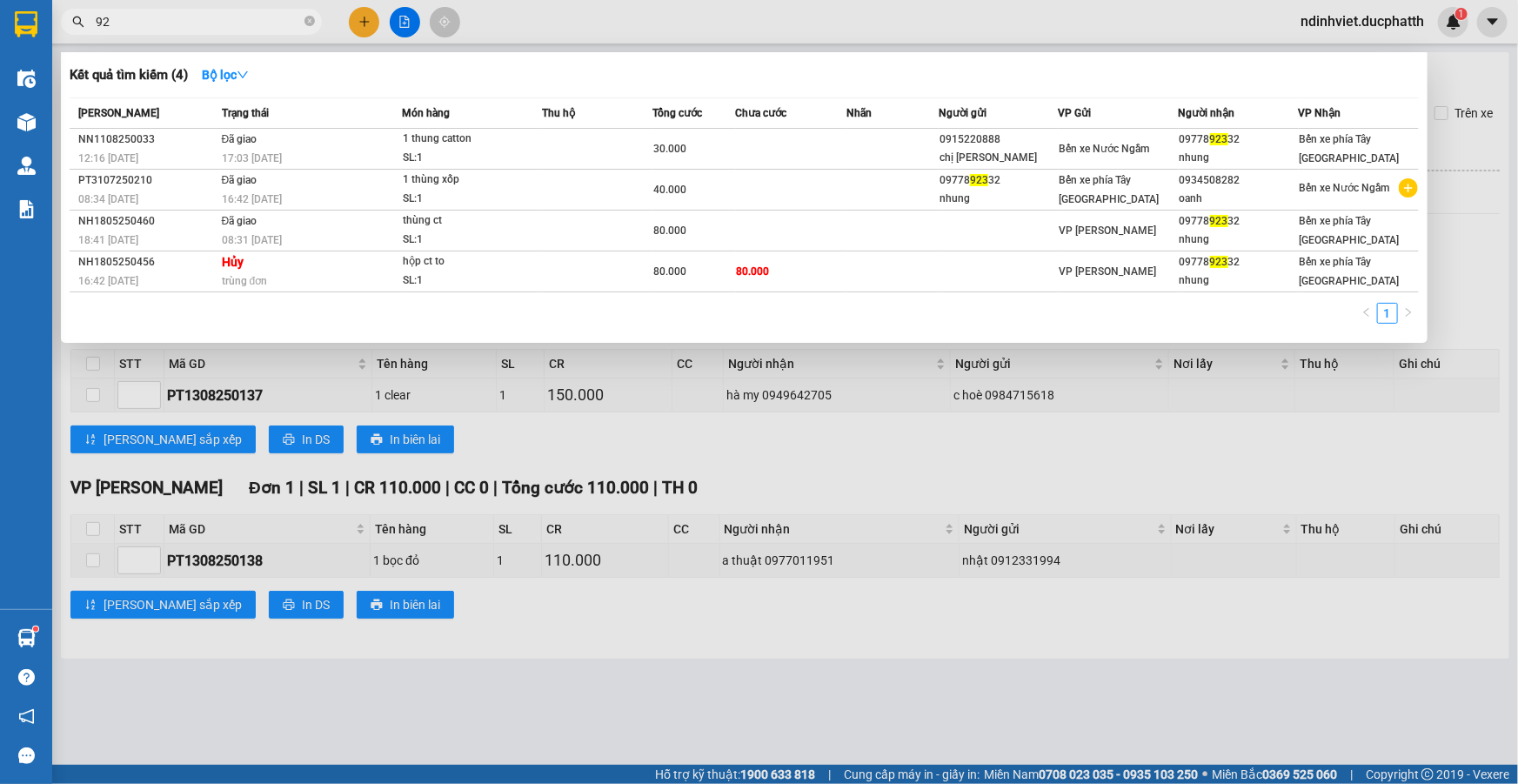
type input "9"
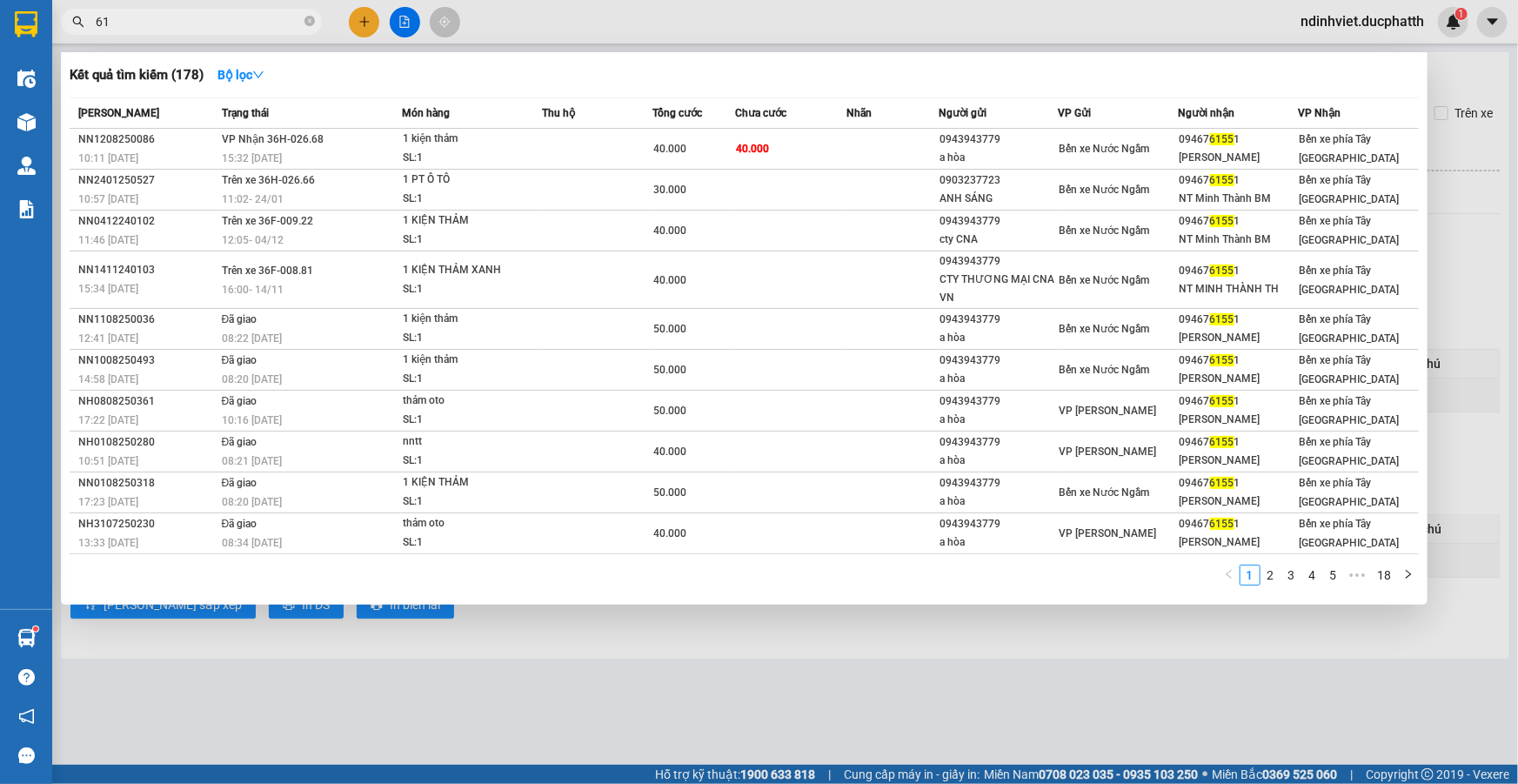
type input "6"
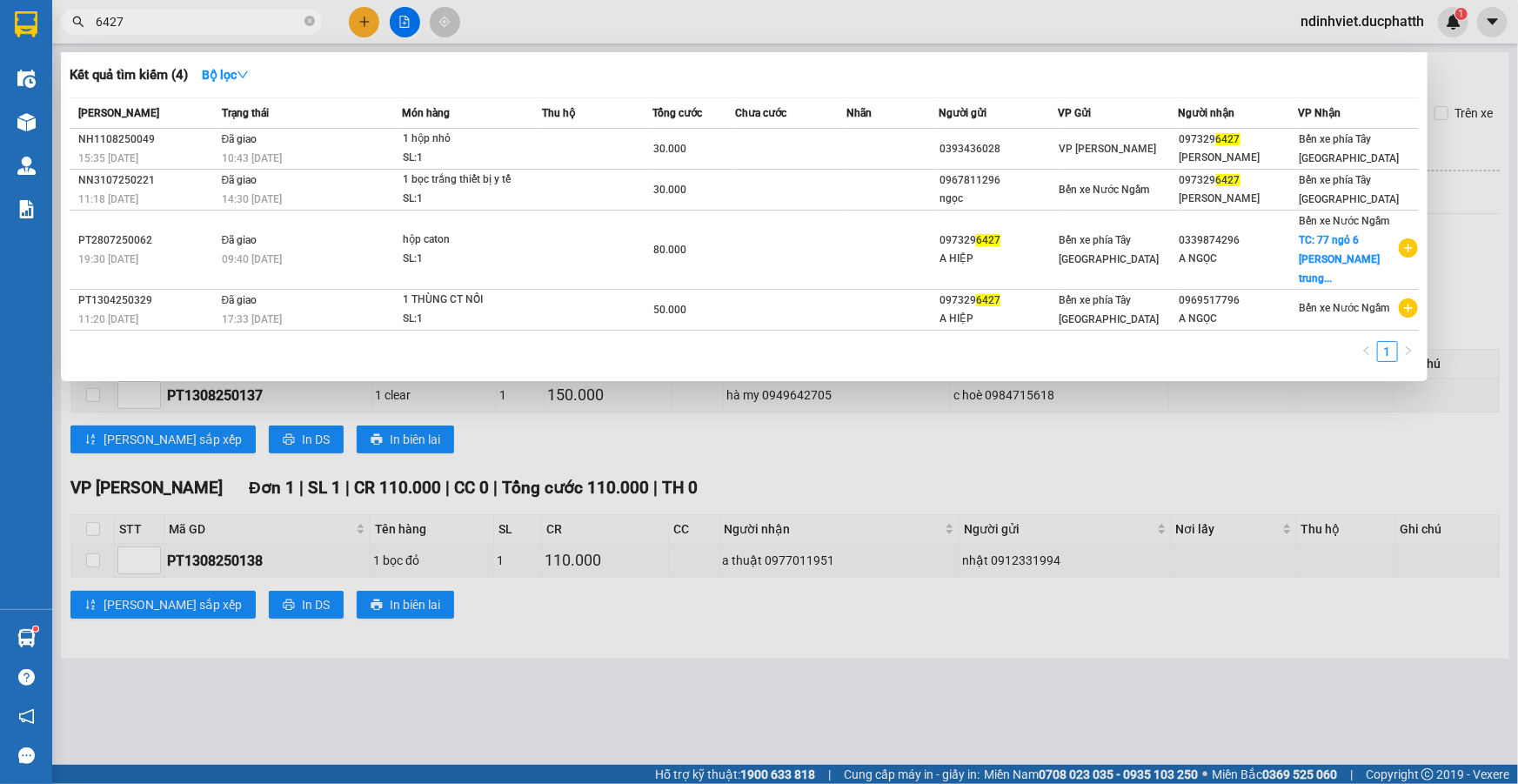
click at [1404, 452] on div at bounding box center [759, 392] width 1518 height 784
click at [182, 29] on input "6427" at bounding box center [197, 22] width 205 height 19
type input "6"
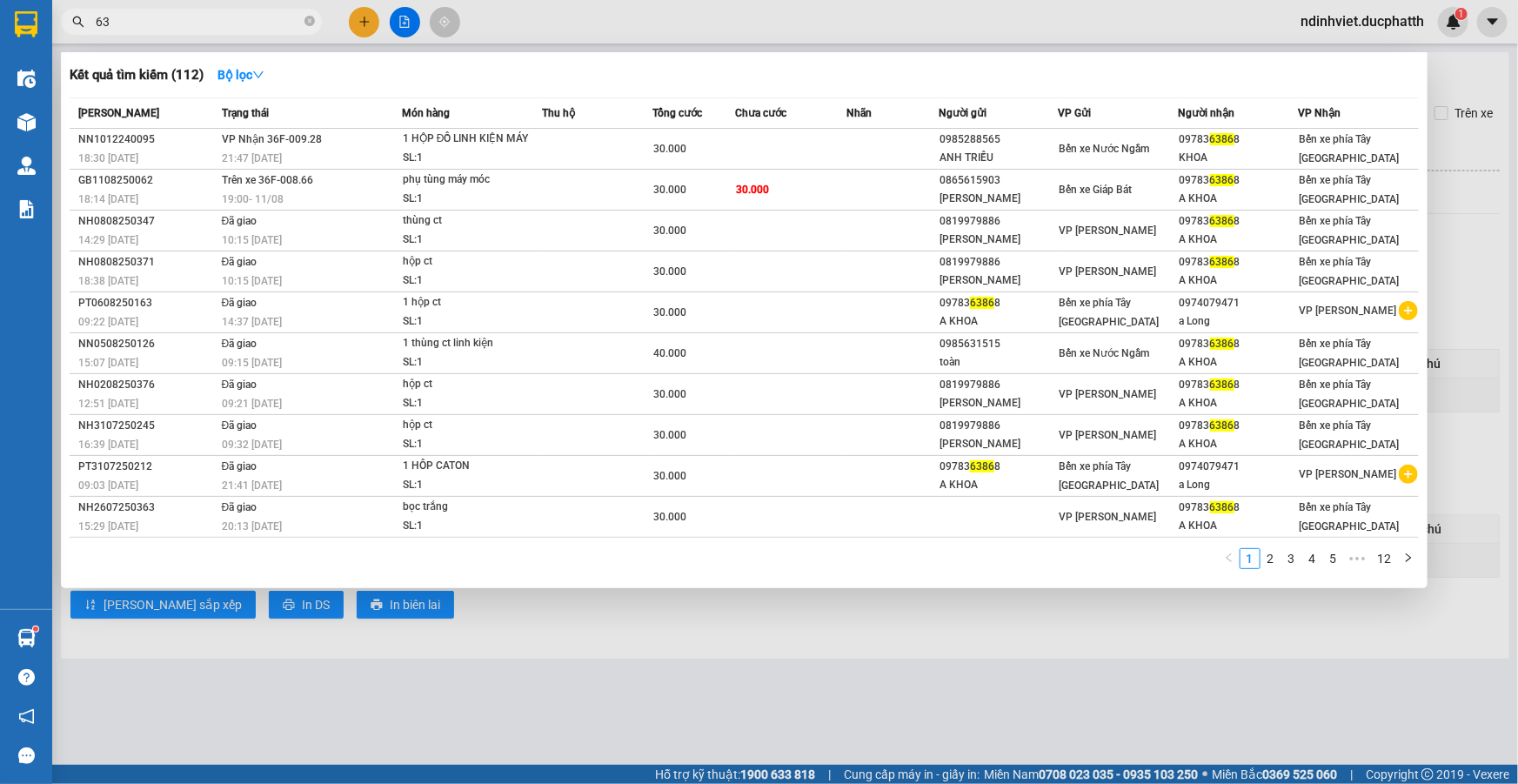
type input "6"
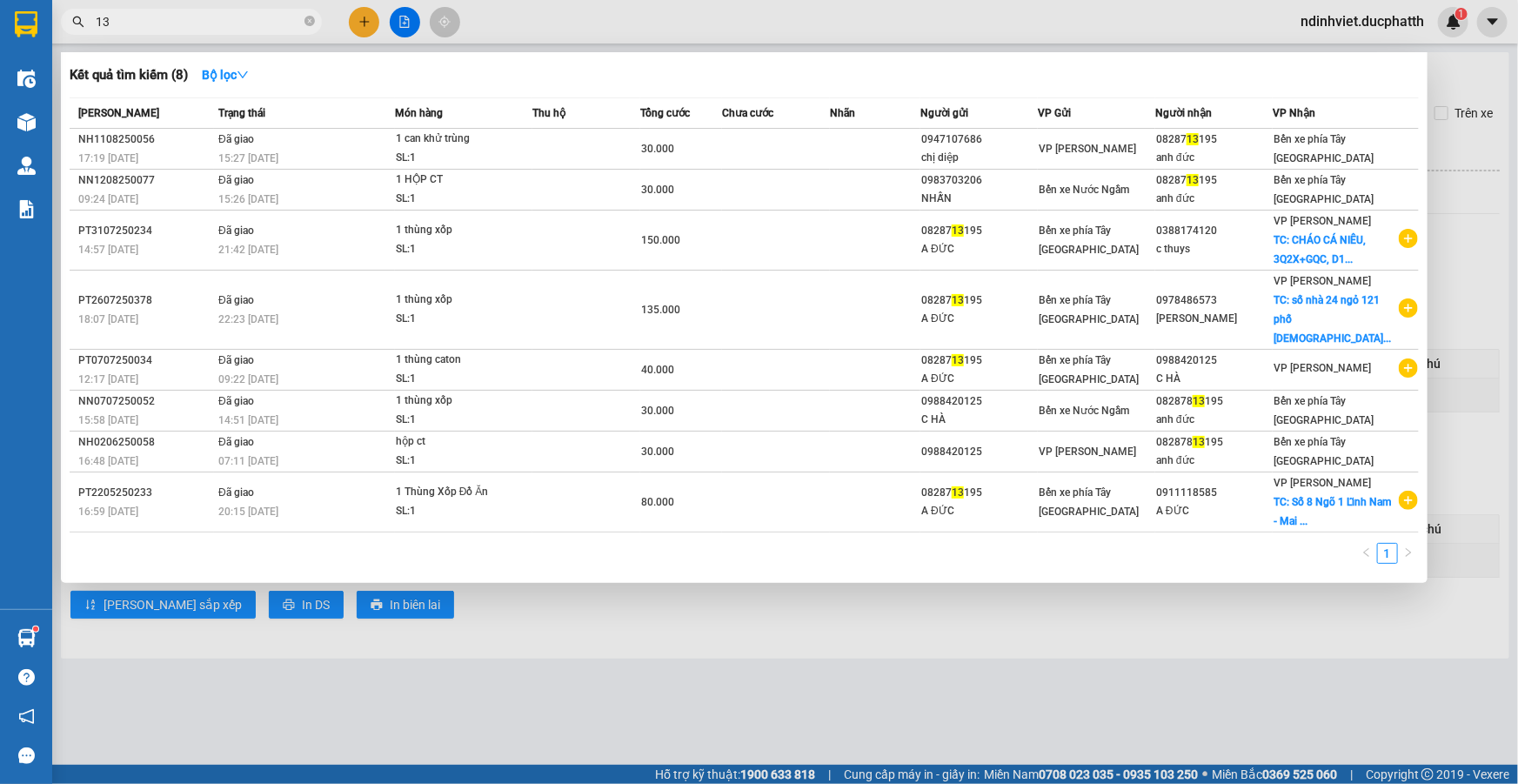
type input "1"
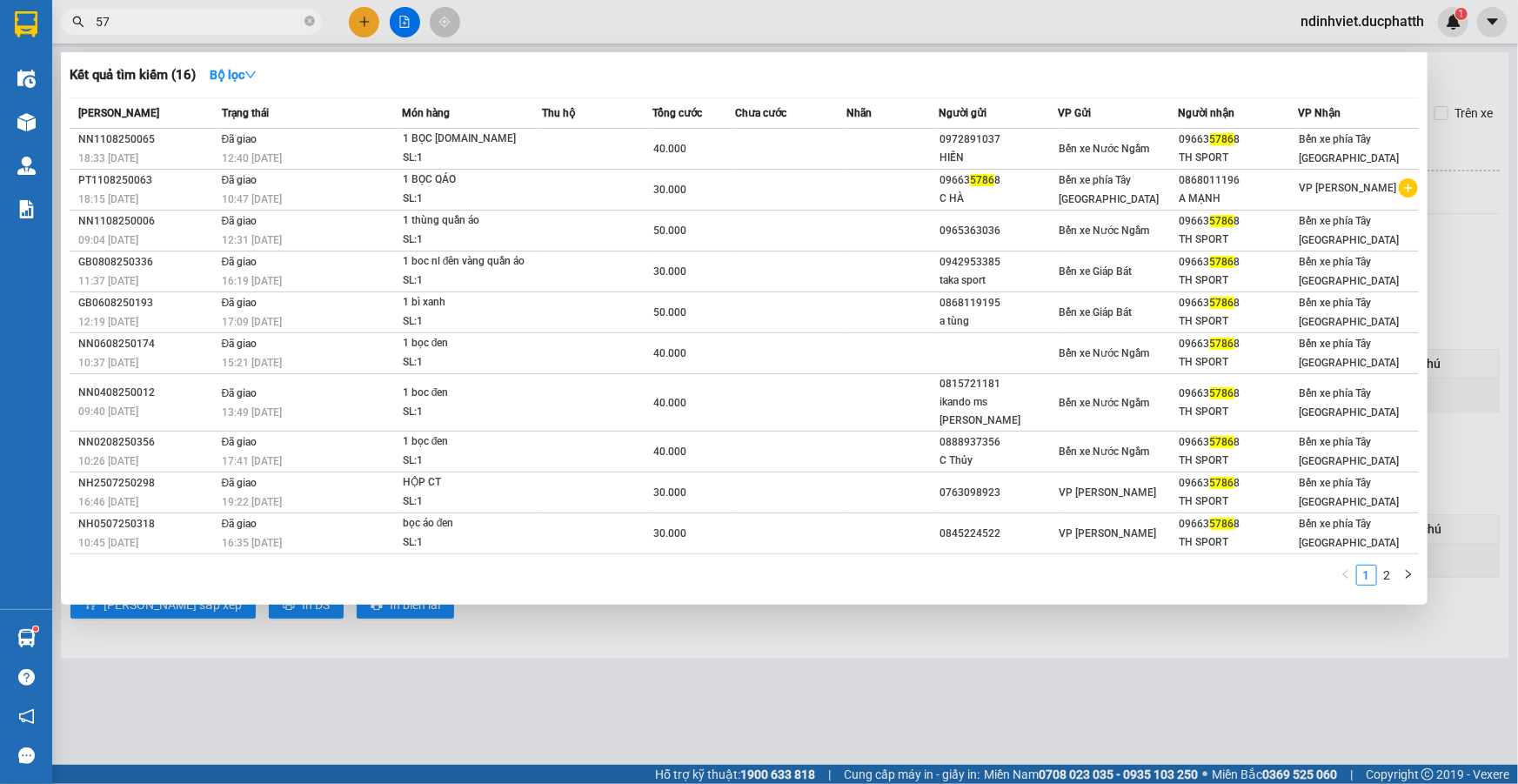
type input "5"
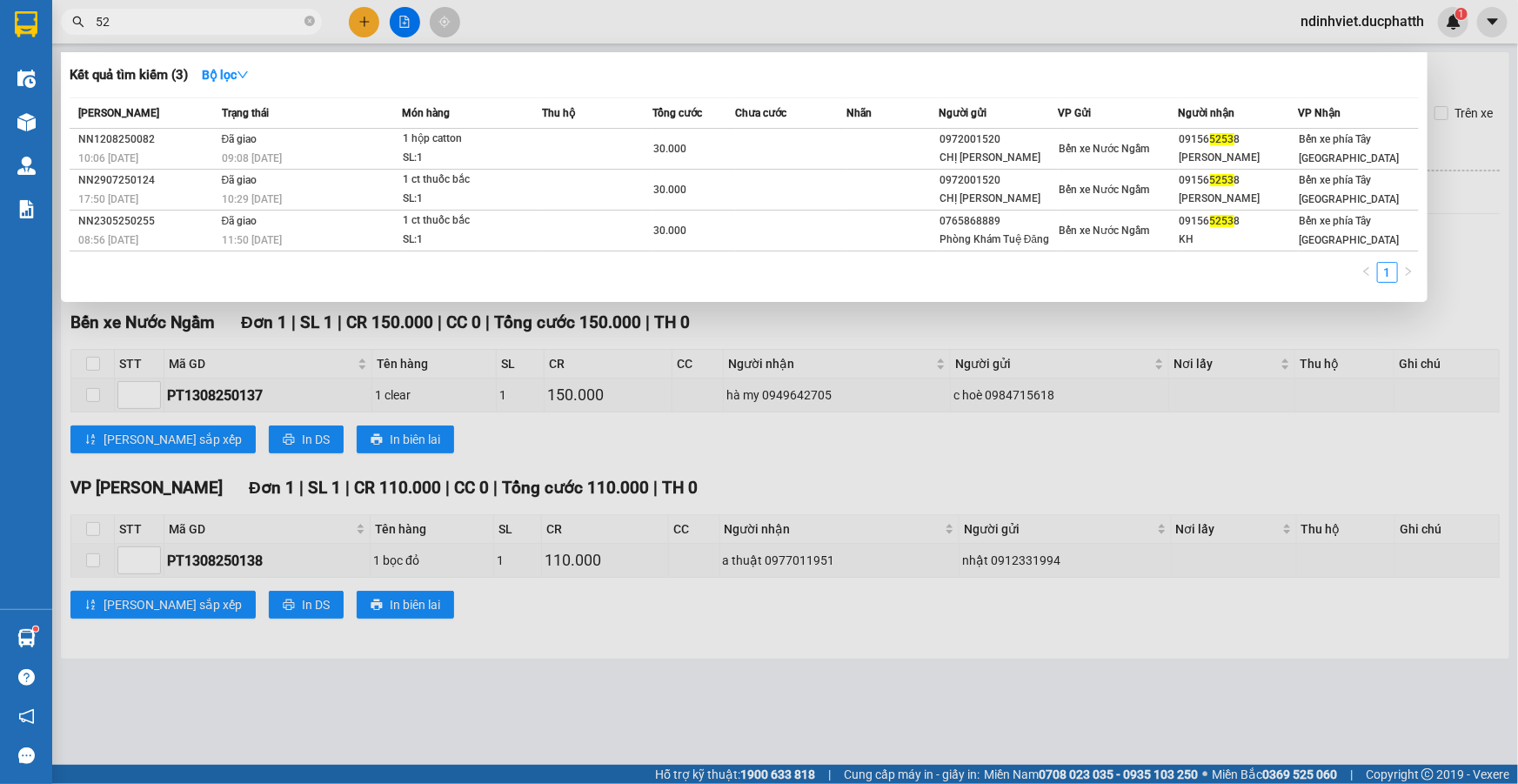
type input "5"
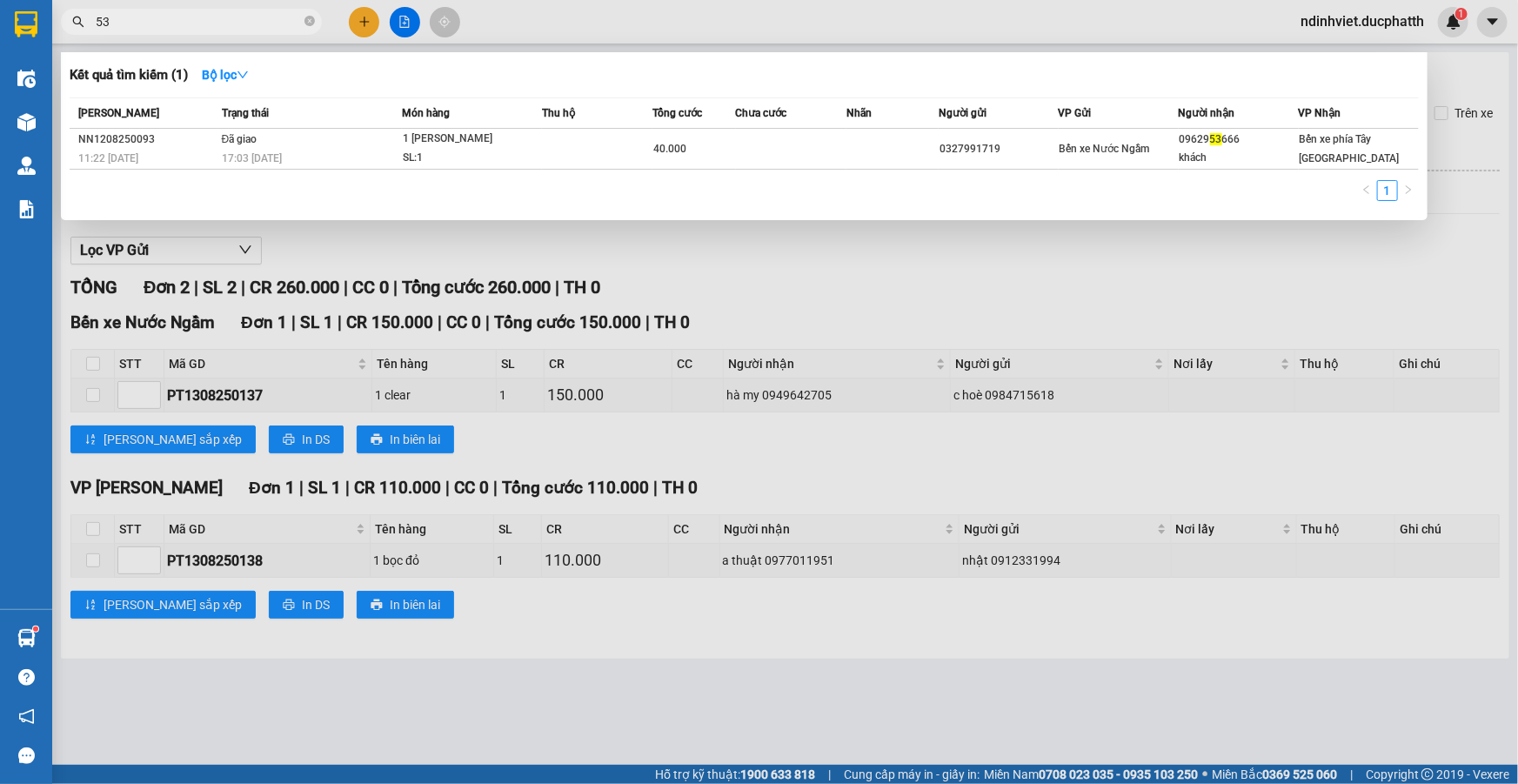
type input "5"
type input "59896"
click at [1124, 303] on div at bounding box center [759, 392] width 1518 height 784
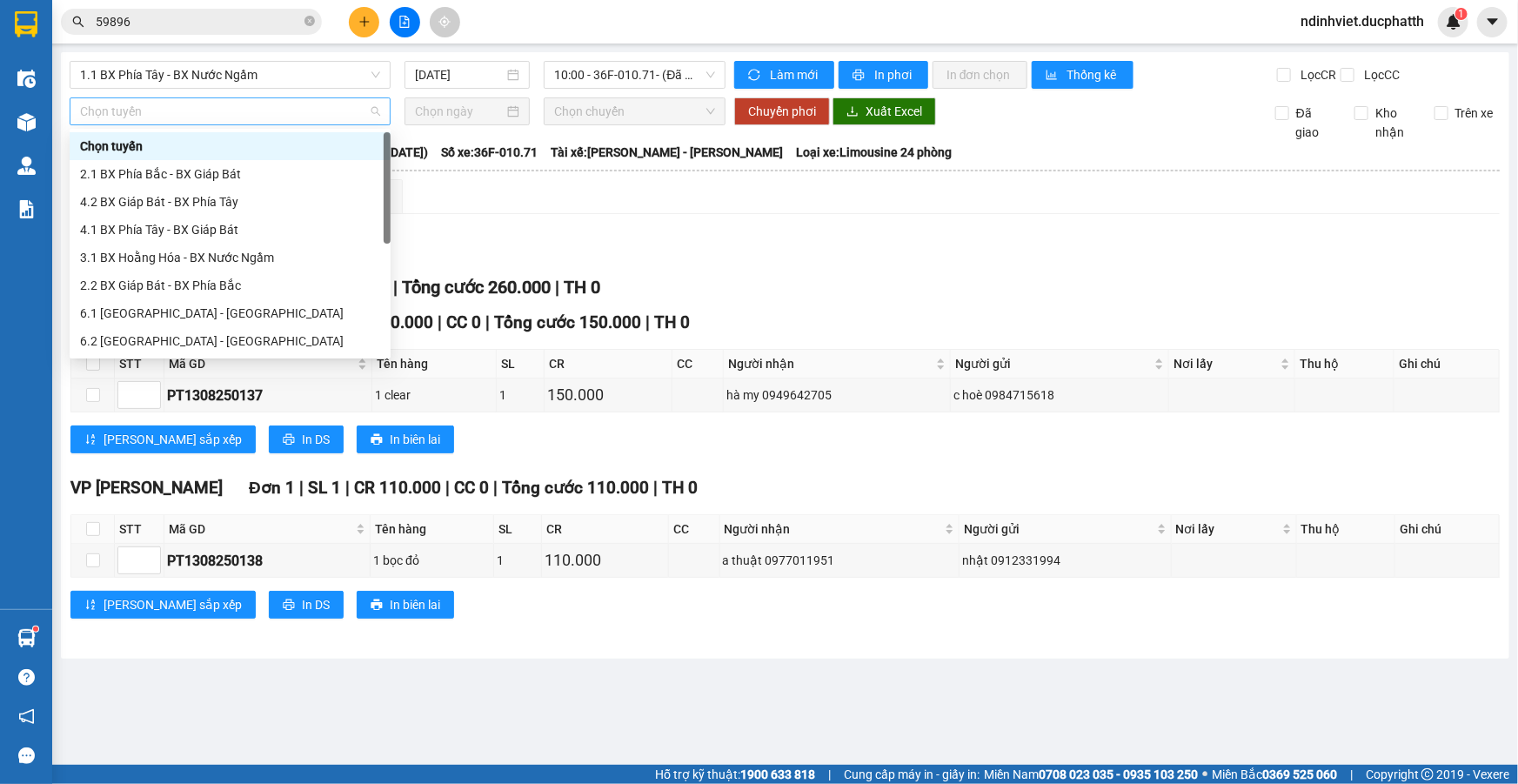
click at [229, 124] on div "Chọn tuyến" at bounding box center [230, 111] width 321 height 28
click at [199, 171] on div "2.1 BX Phía Bắc - BX Giáp Bát" at bounding box center [229, 174] width 300 height 19
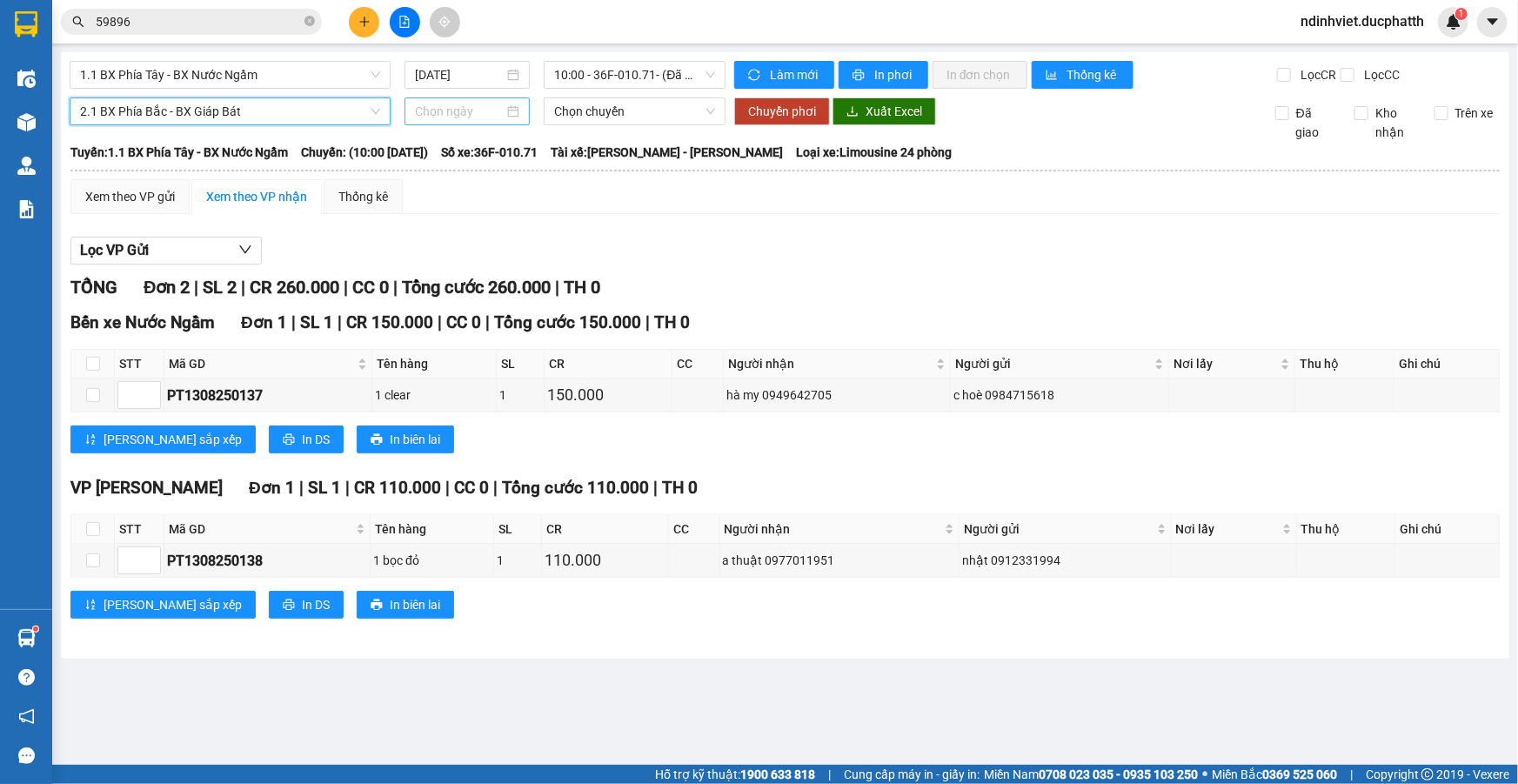
click at [478, 111] on input at bounding box center [459, 112] width 88 height 19
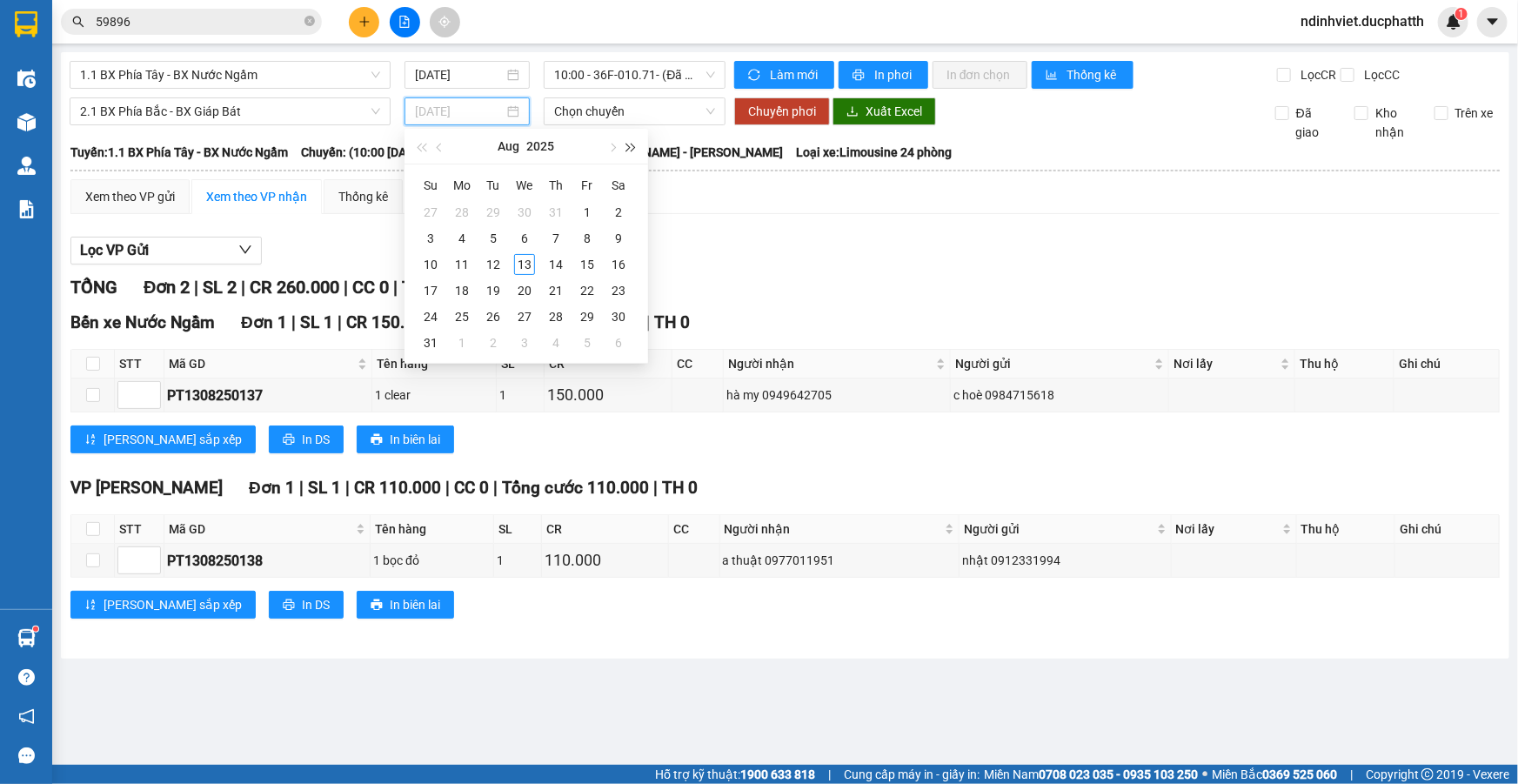
type input "31/07/2025"
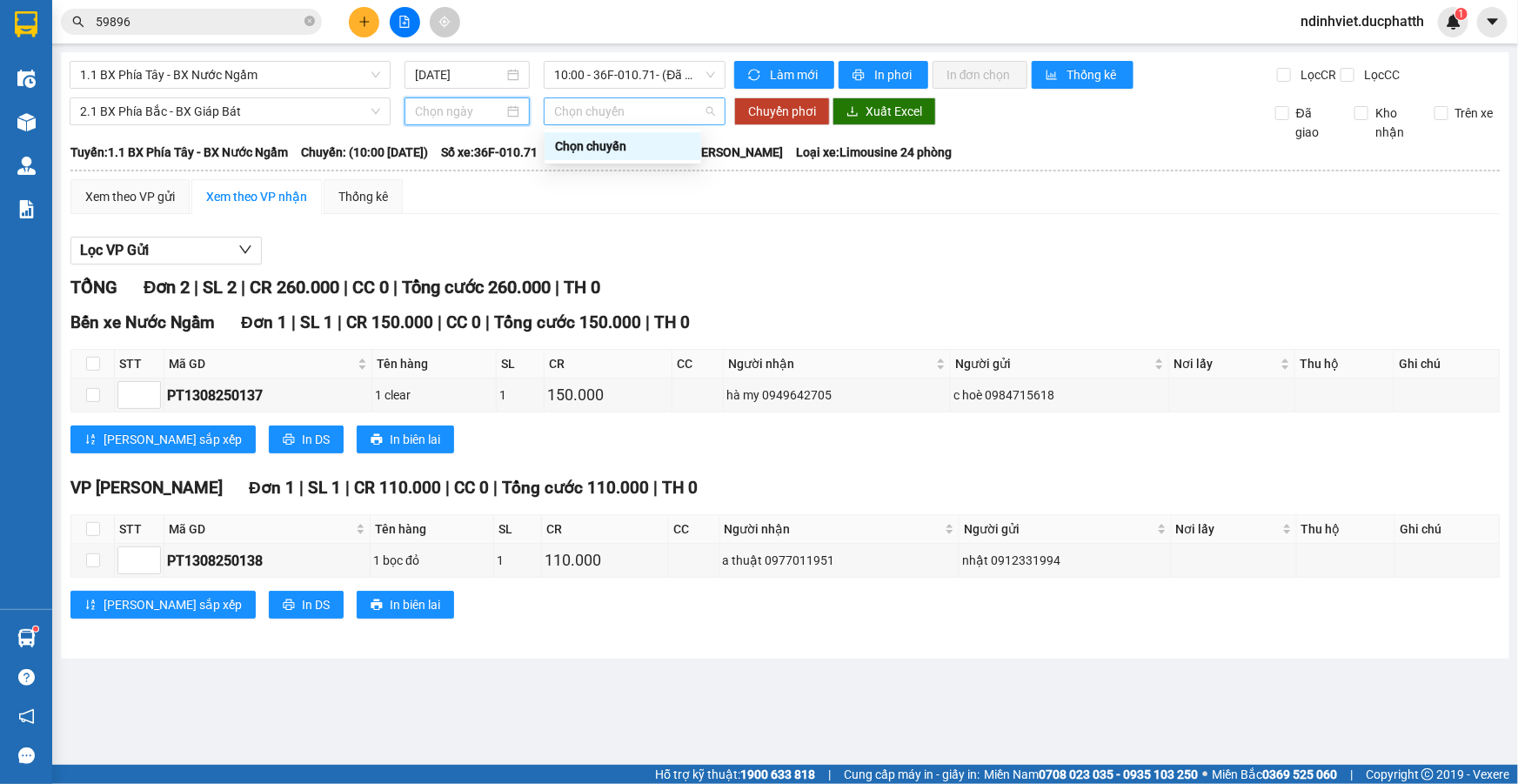
click at [676, 113] on span "Chọn chuyến" at bounding box center [635, 111] width 161 height 26
click at [495, 111] on input at bounding box center [459, 112] width 88 height 19
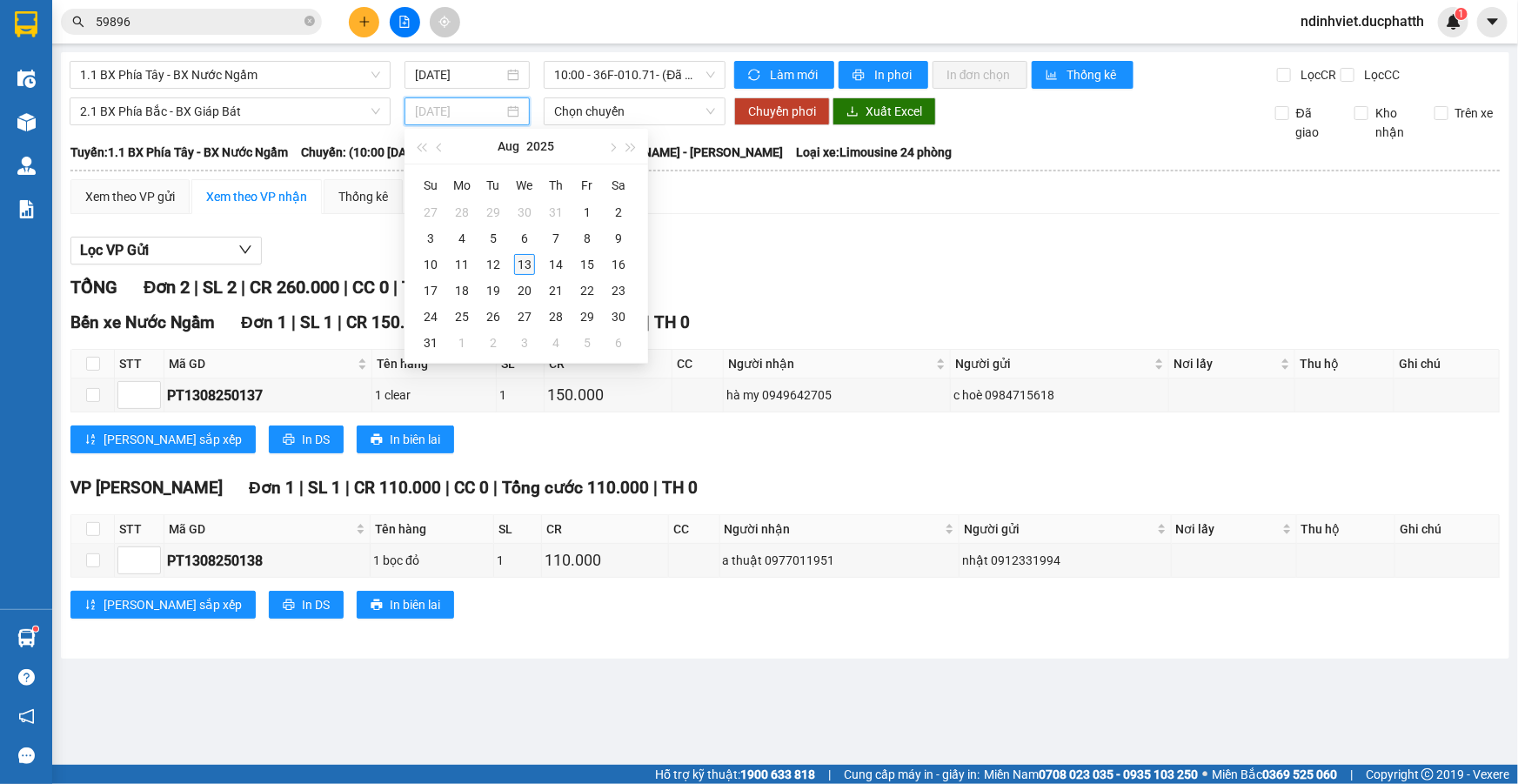
type input "13/08/2025"
click at [519, 262] on div "13" at bounding box center [524, 263] width 20 height 20
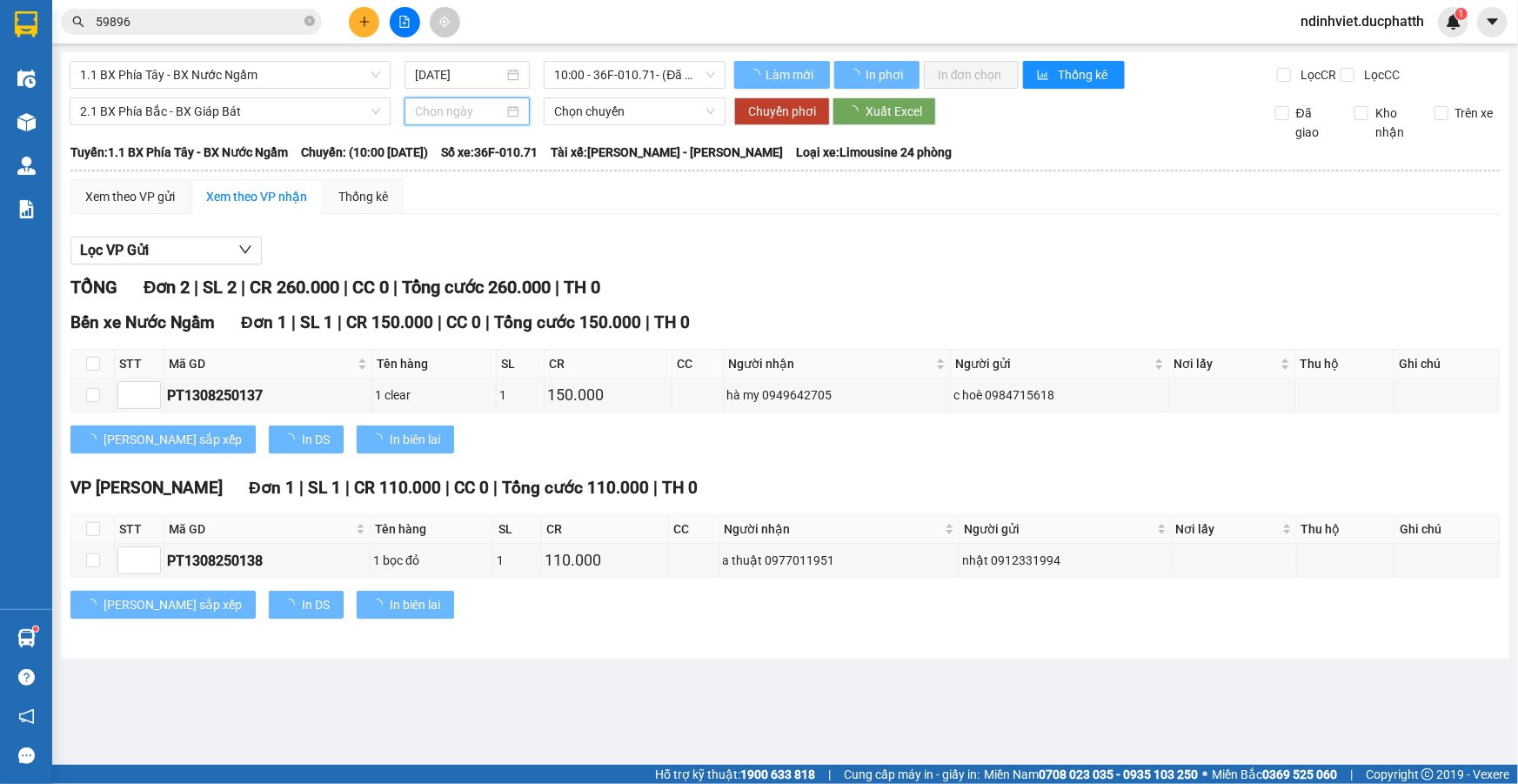
type input "13/08/2025"
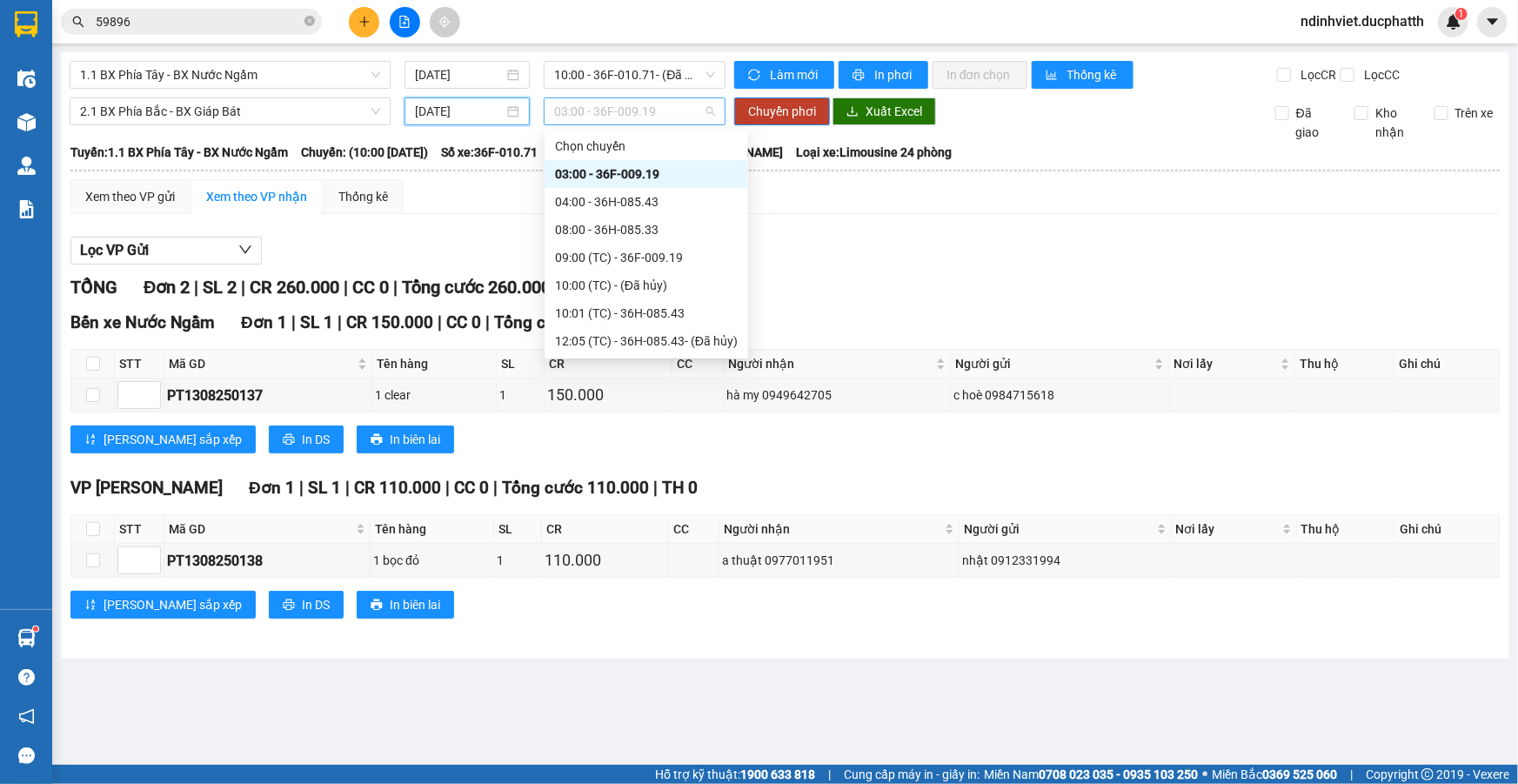
click at [639, 116] on span "03:00 - 36F-009.19" at bounding box center [635, 111] width 161 height 26
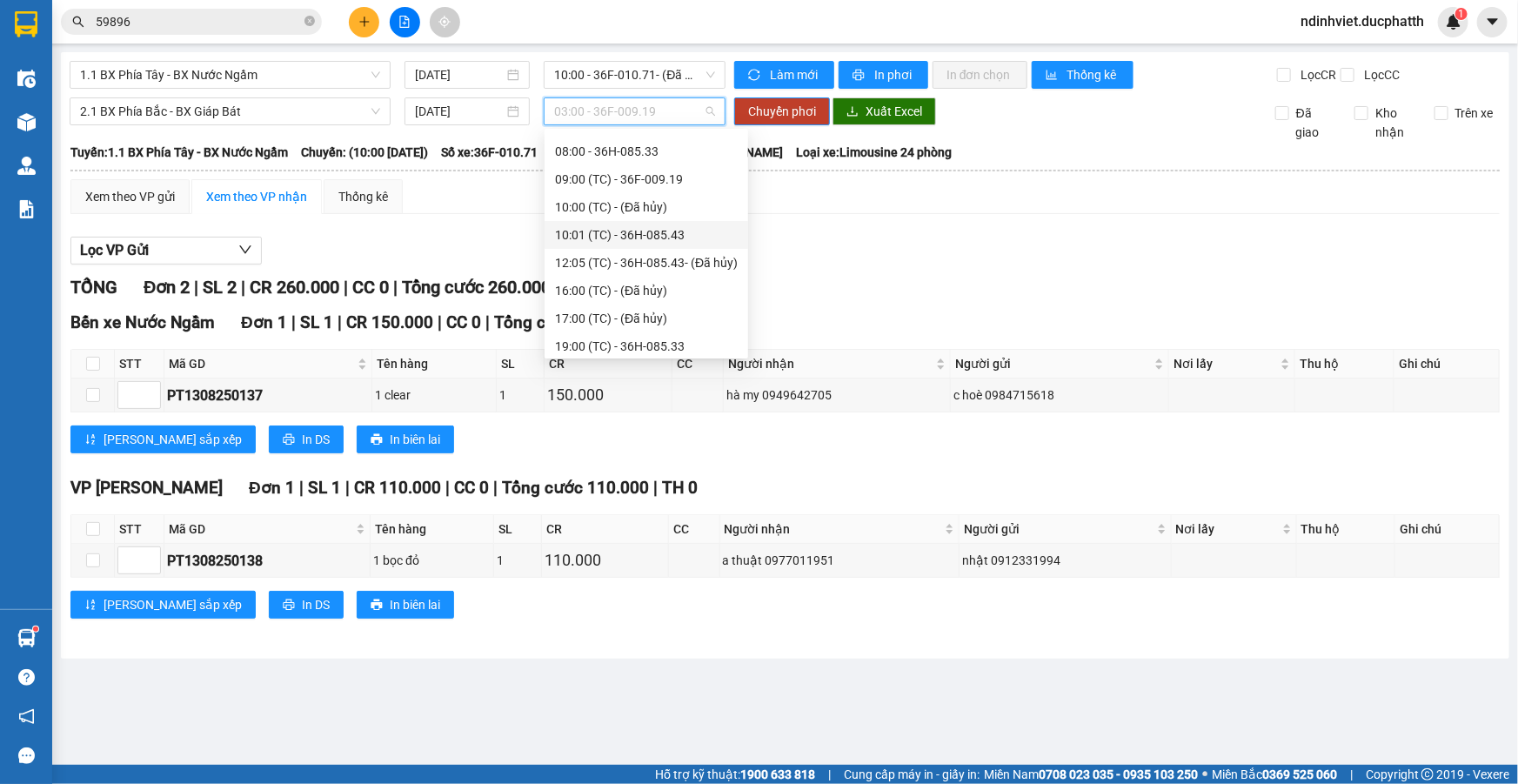
click at [638, 236] on div "10:01 (TC) - 36H-085.43" at bounding box center [646, 235] width 183 height 19
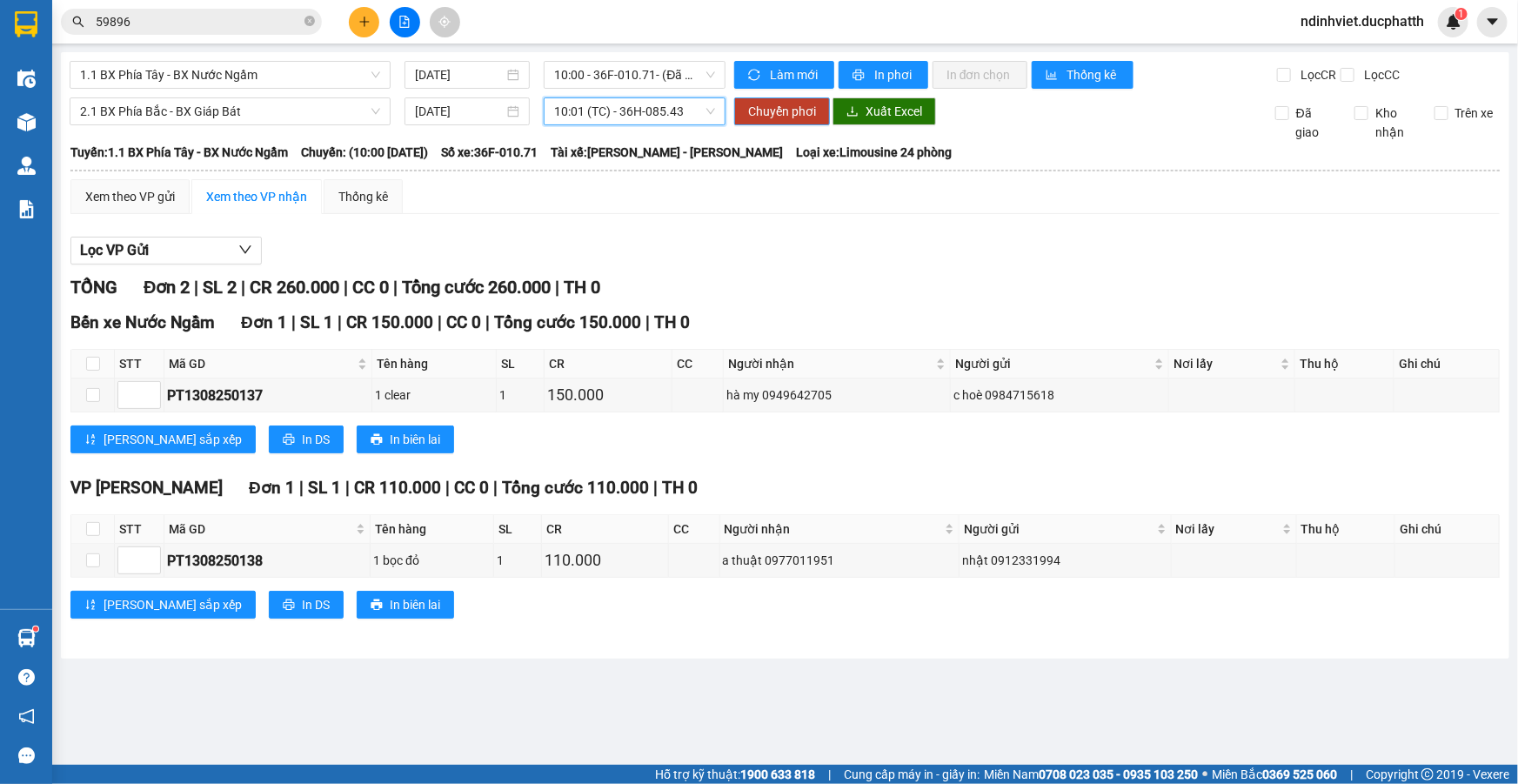
click at [785, 117] on span "Chuyển phơi" at bounding box center [782, 112] width 68 height 19
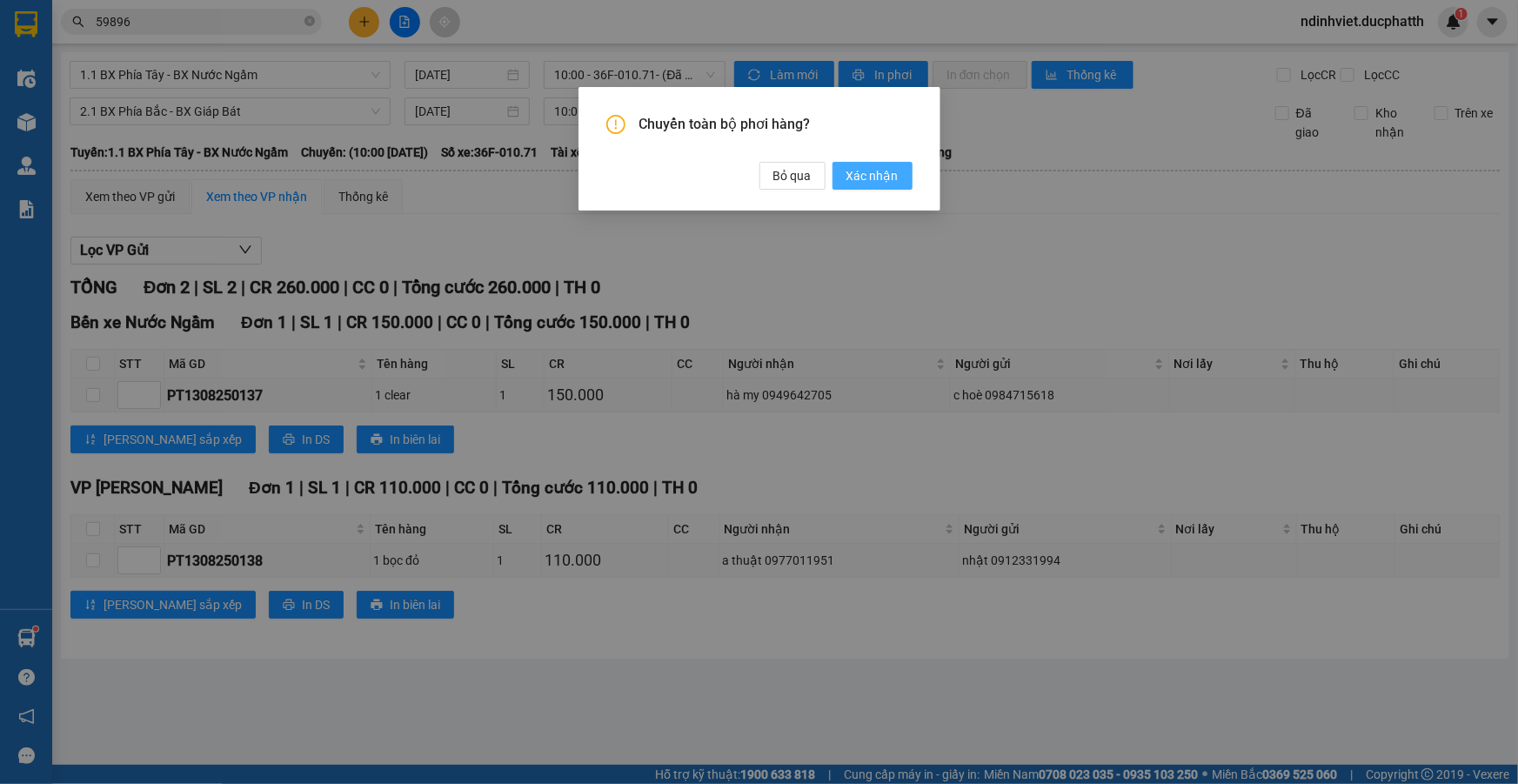
click at [868, 180] on span "Xác nhận" at bounding box center [873, 176] width 52 height 19
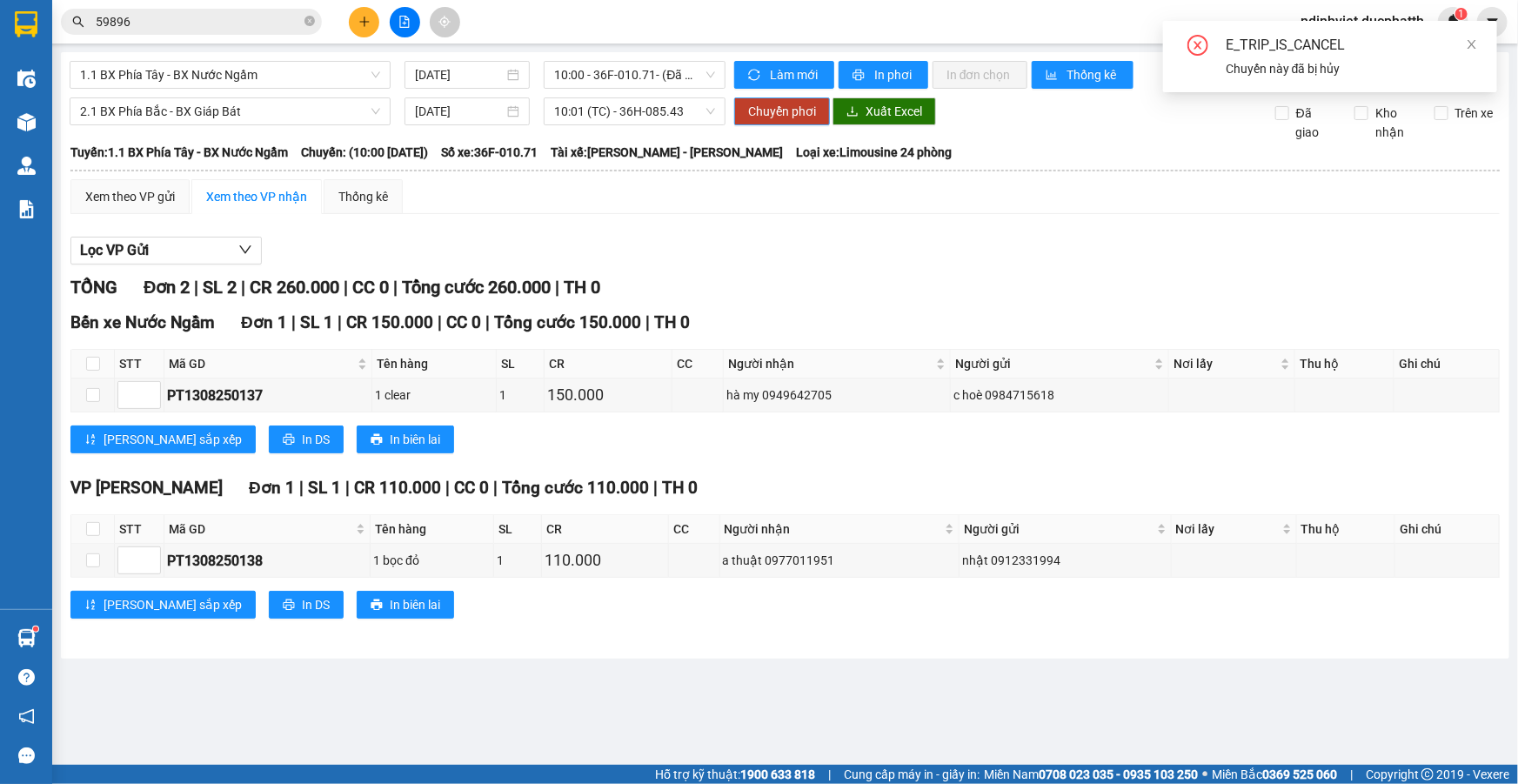
click at [813, 113] on span "Chuyển phơi" at bounding box center [782, 112] width 68 height 19
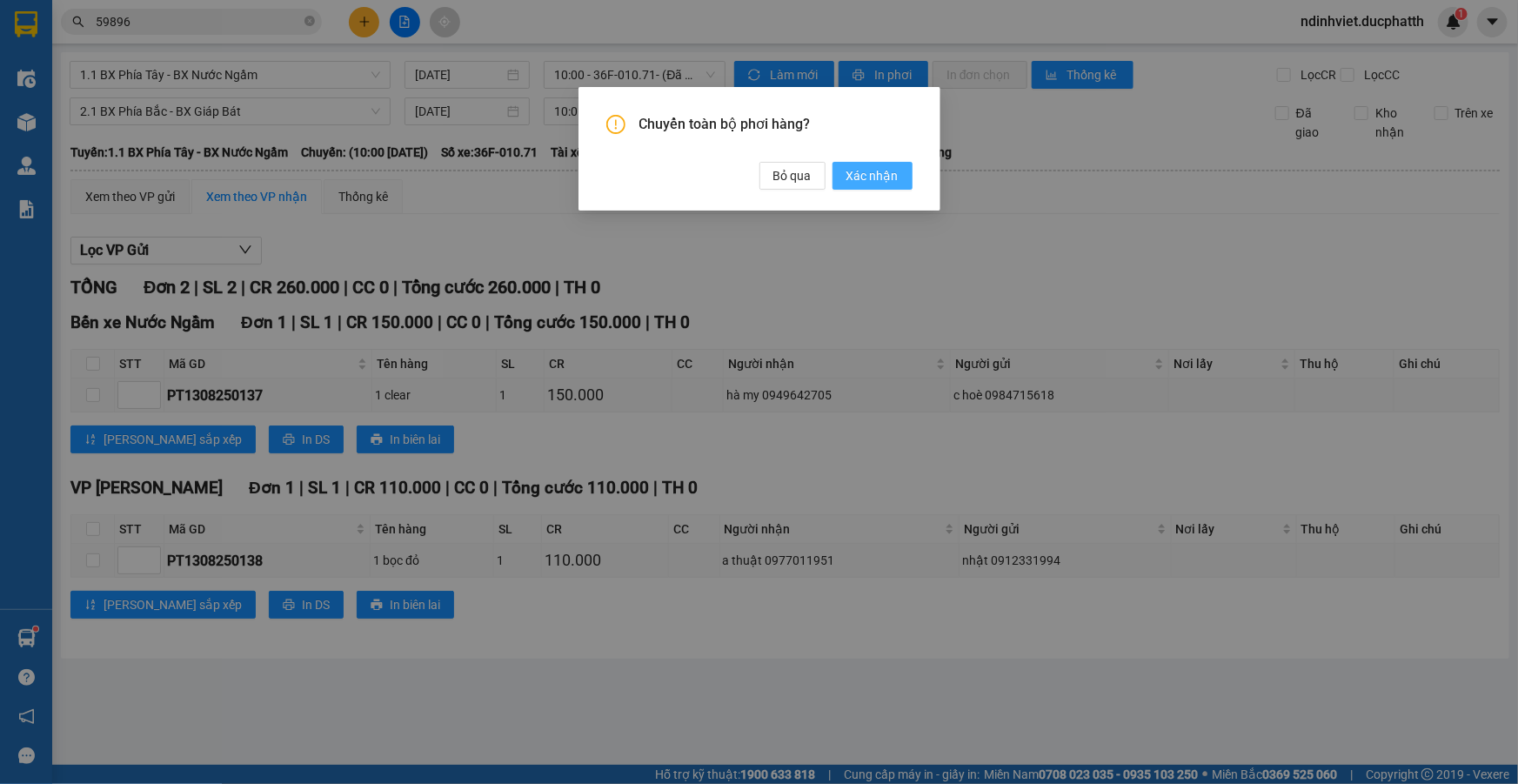
click at [868, 182] on span "Xác nhận" at bounding box center [873, 176] width 52 height 19
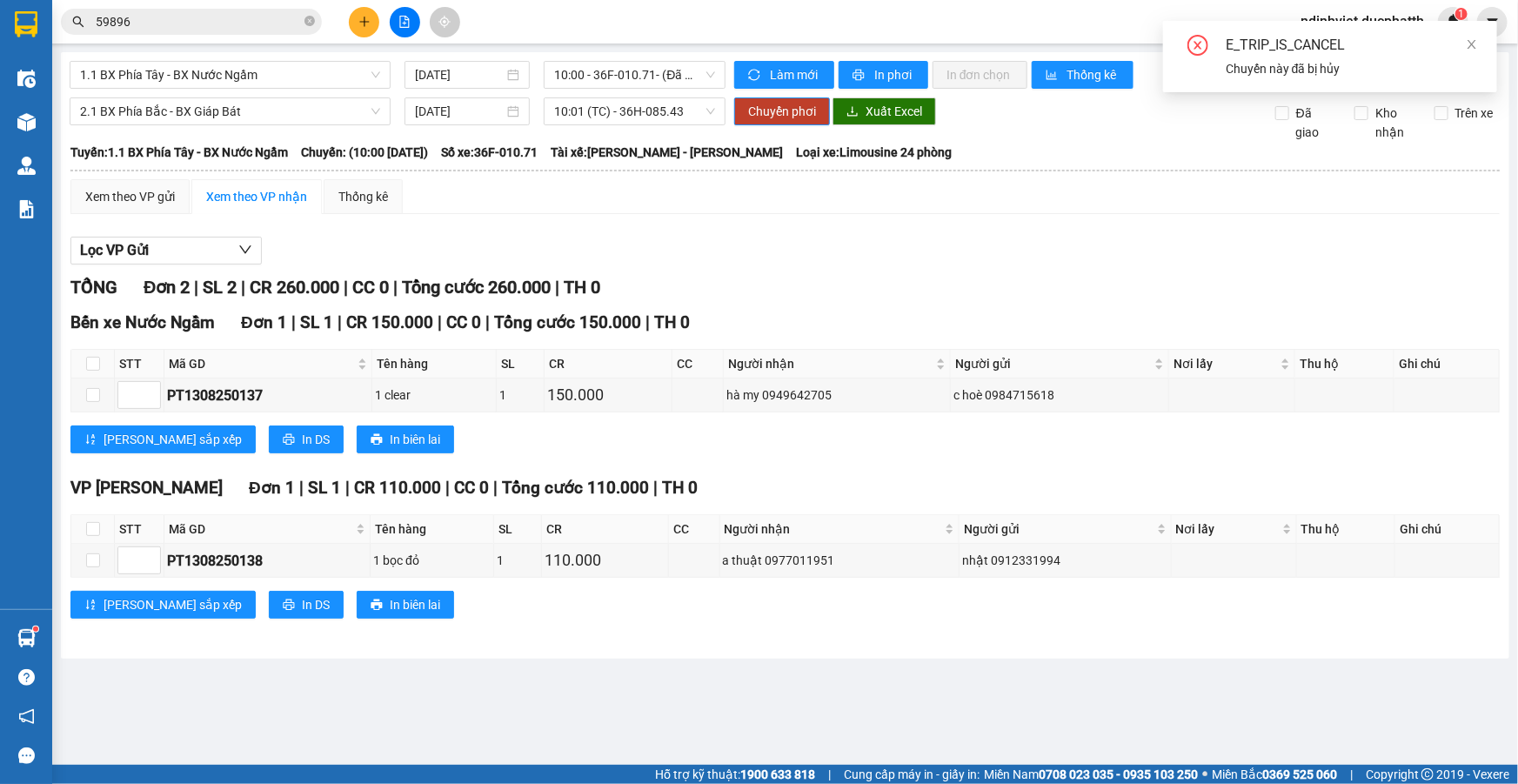
click at [1165, 236] on div "Lọc VP Gửi" at bounding box center [785, 251] width 1430 height 29
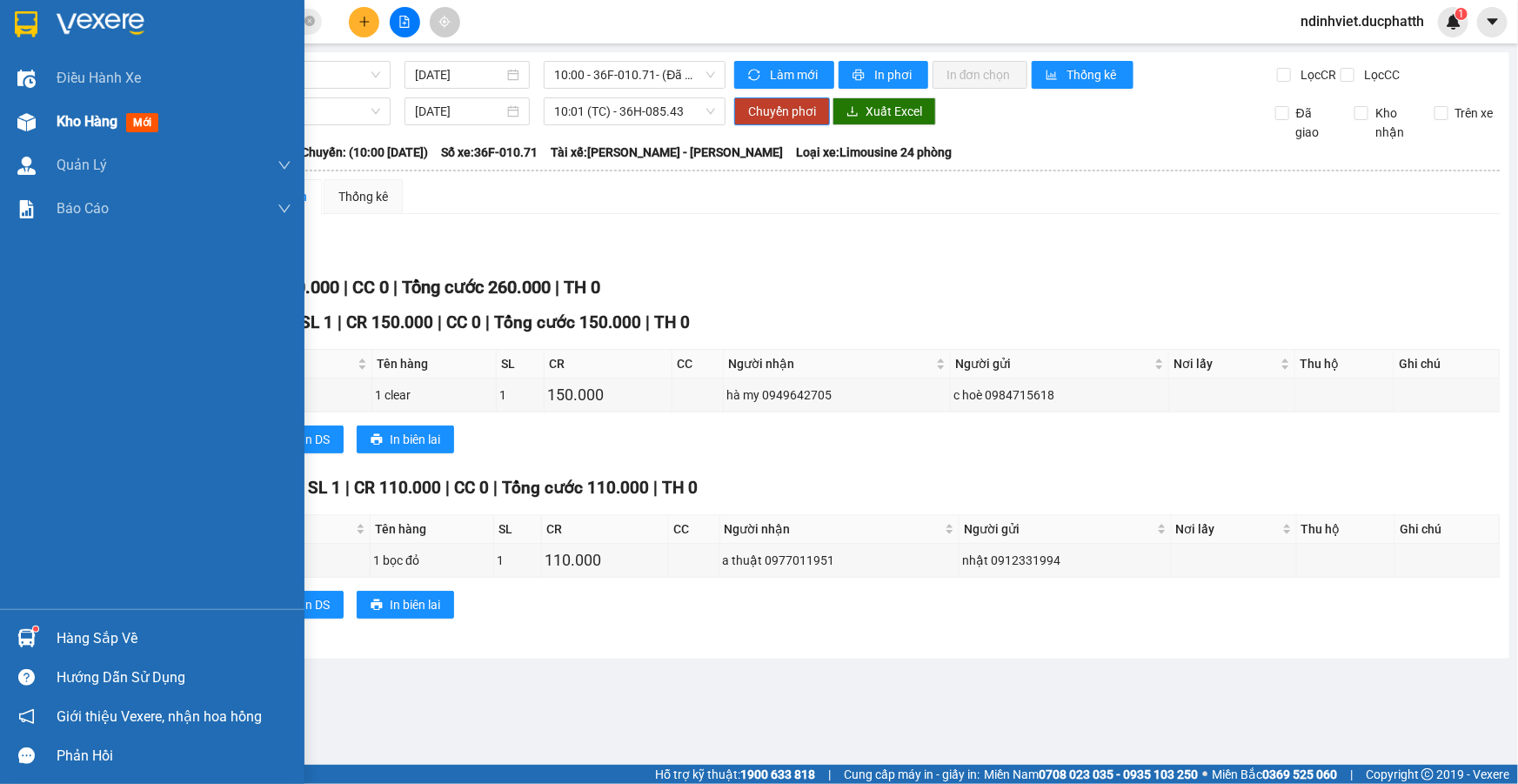
click at [97, 118] on span "Kho hàng" at bounding box center [86, 120] width 61 height 17
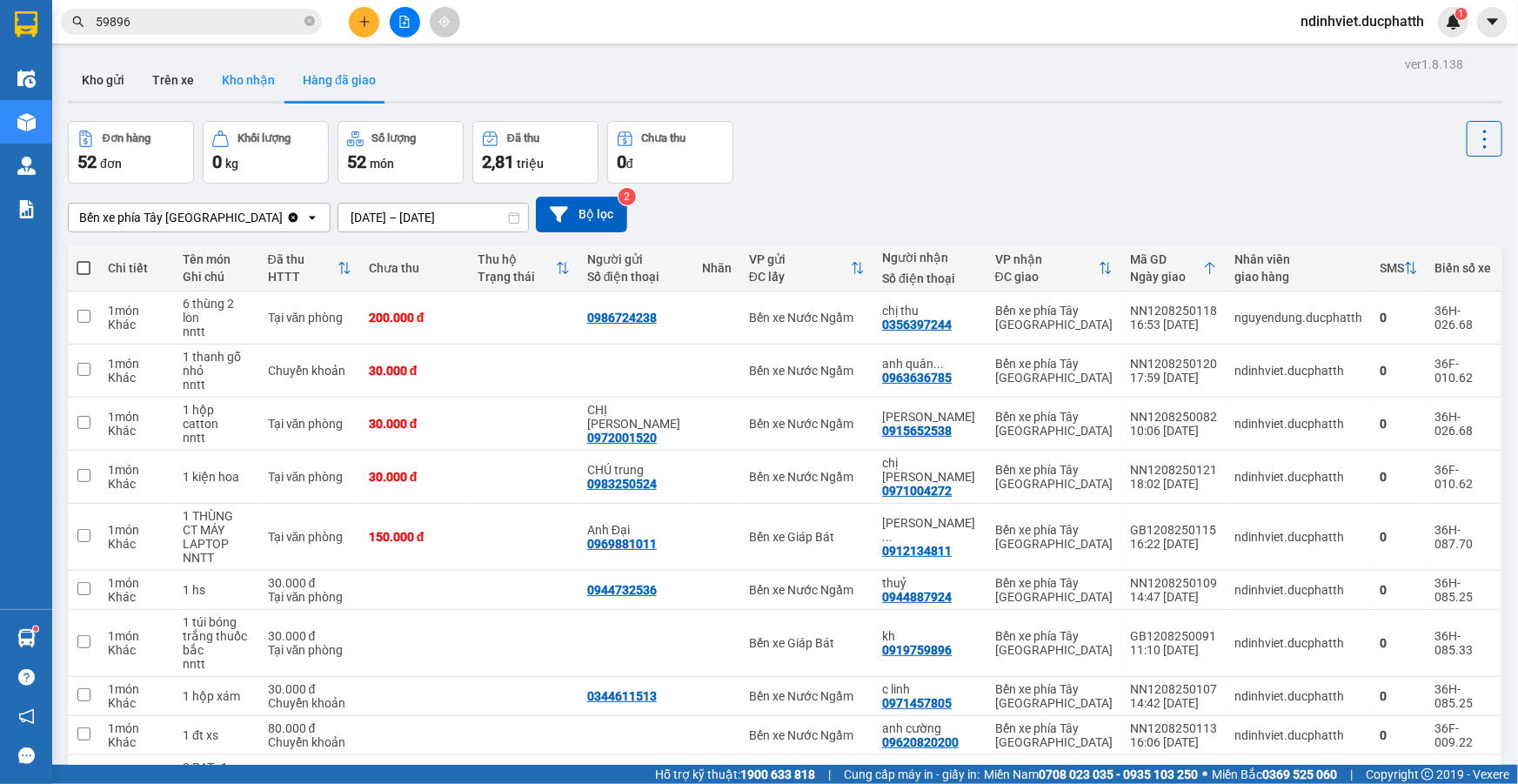
click at [250, 79] on button "Kho nhận" at bounding box center [248, 80] width 81 height 42
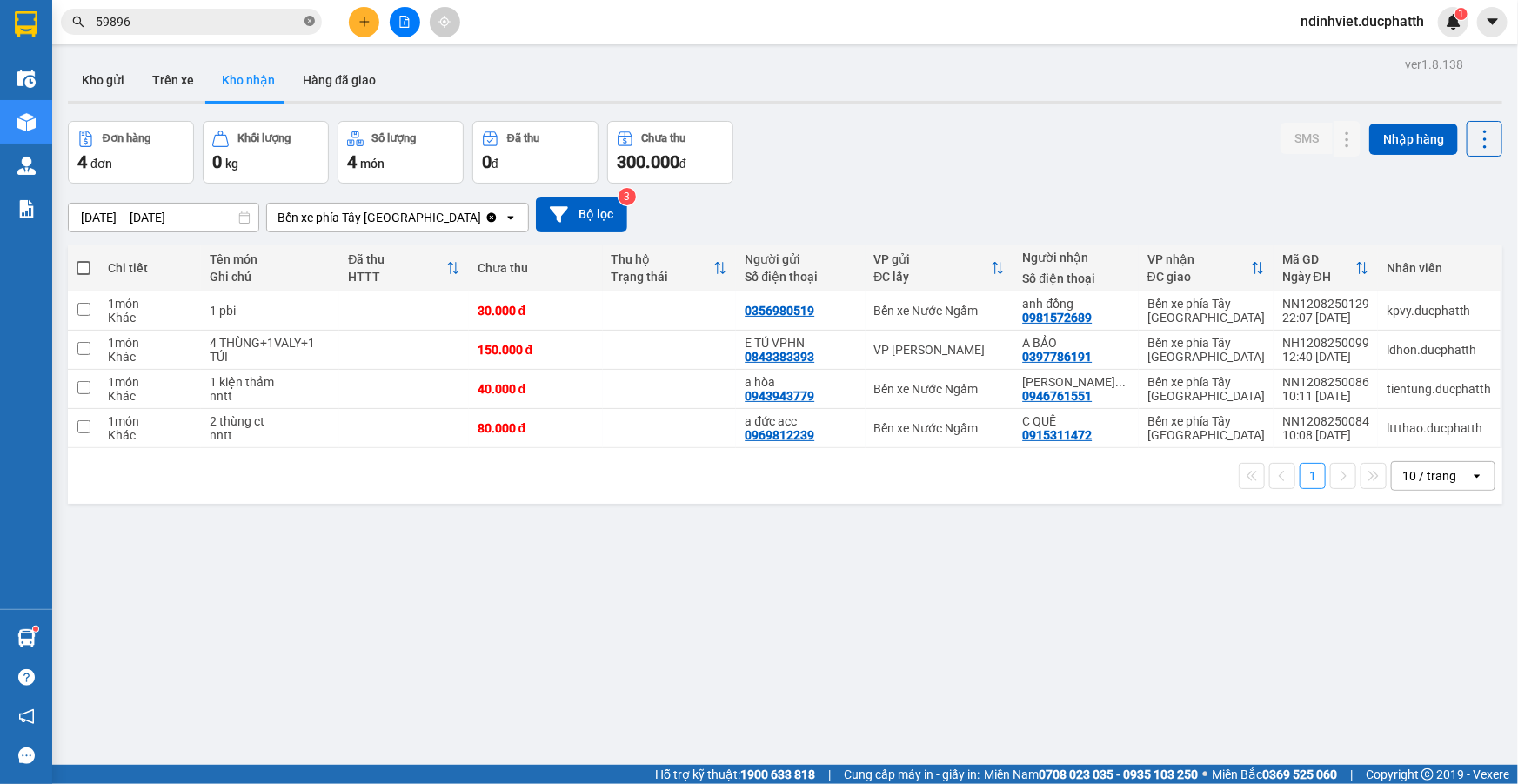
click at [306, 24] on icon "close-circle" at bounding box center [309, 20] width 11 height 11
click at [162, 69] on button "Trên xe" at bounding box center [173, 80] width 70 height 42
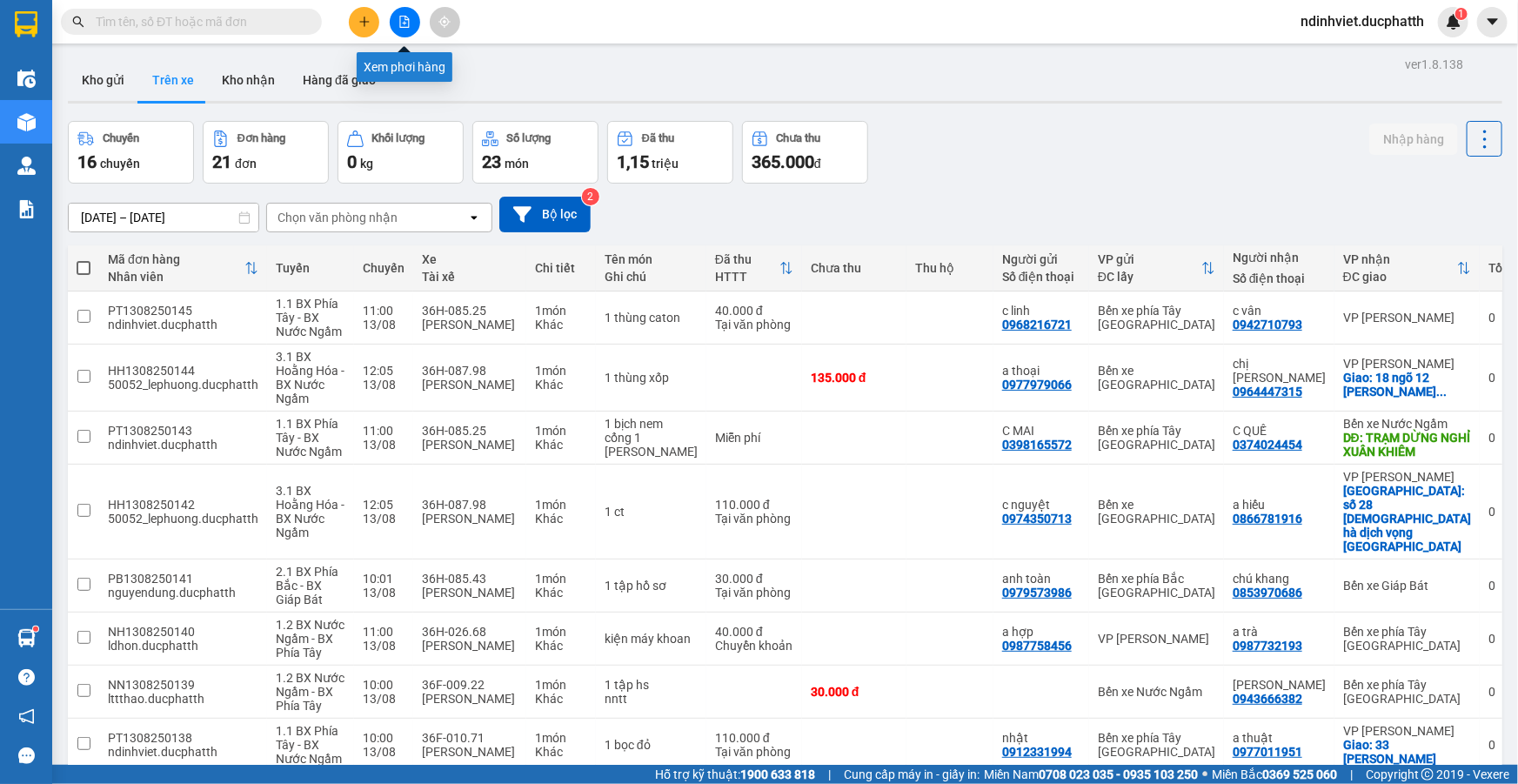
click at [409, 22] on icon "file-add" at bounding box center [404, 21] width 13 height 13
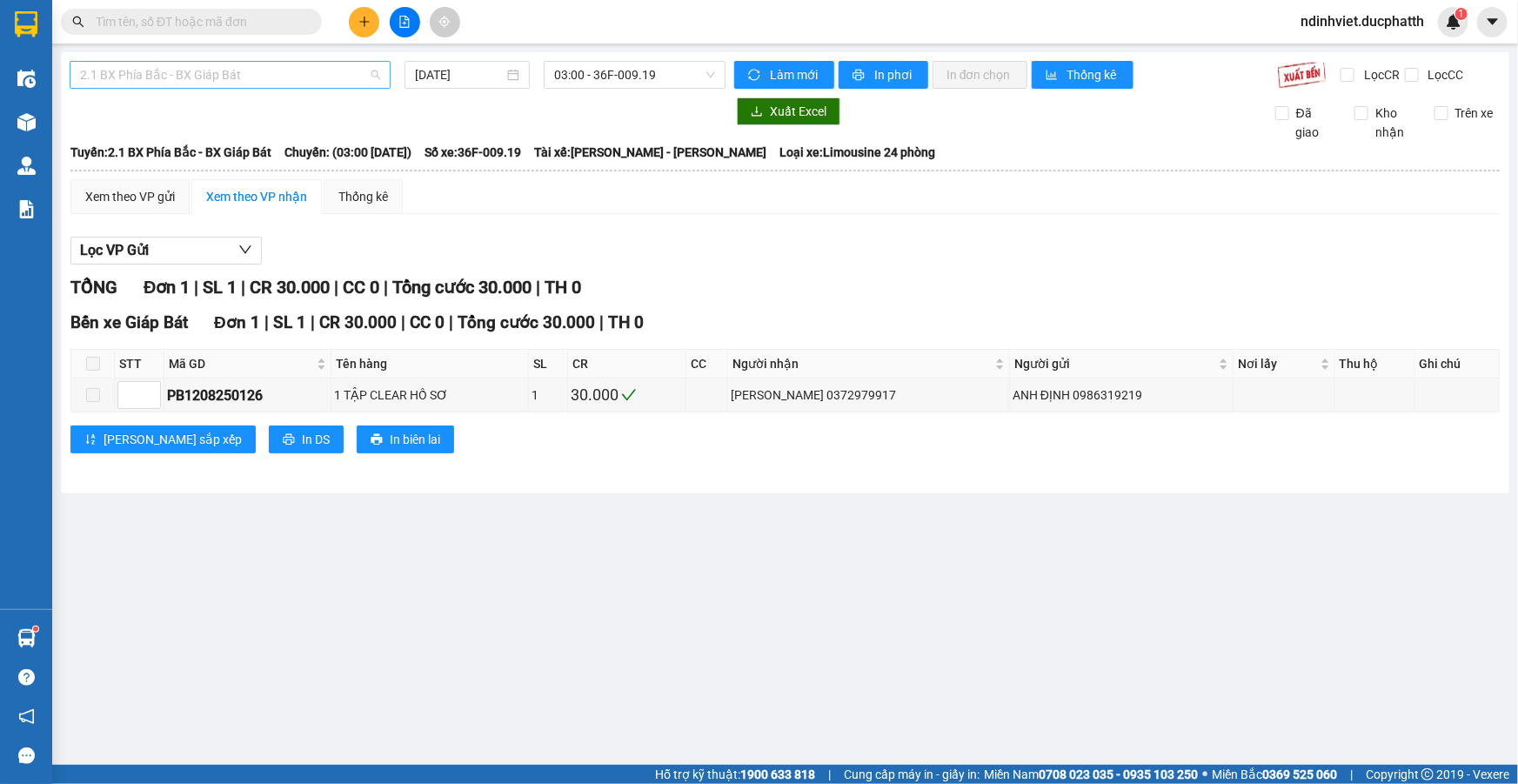
click at [357, 65] on span "2.1 BX Phía Bắc - BX Giáp Bát" at bounding box center [229, 75] width 300 height 26
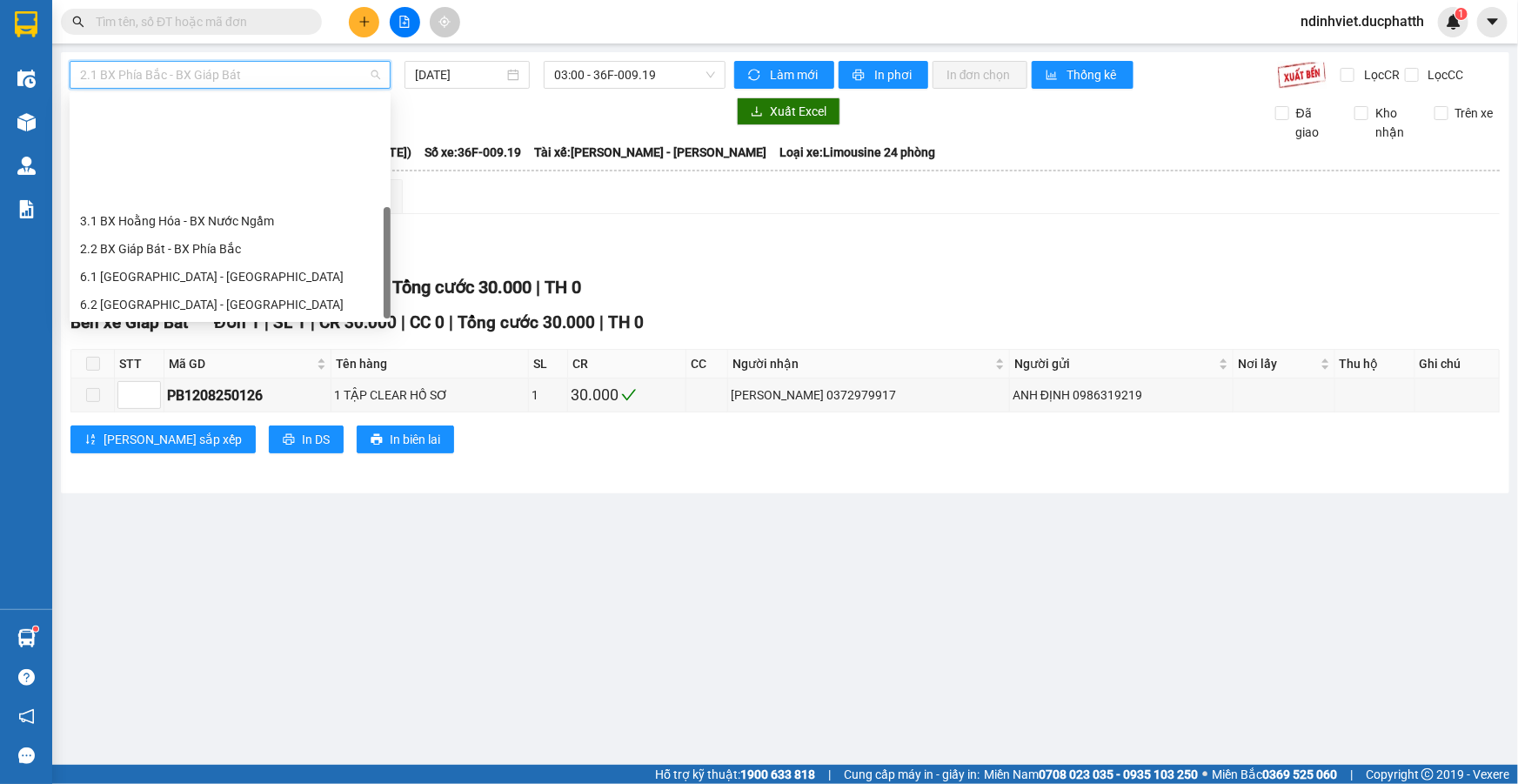
scroll to position [139, 0]
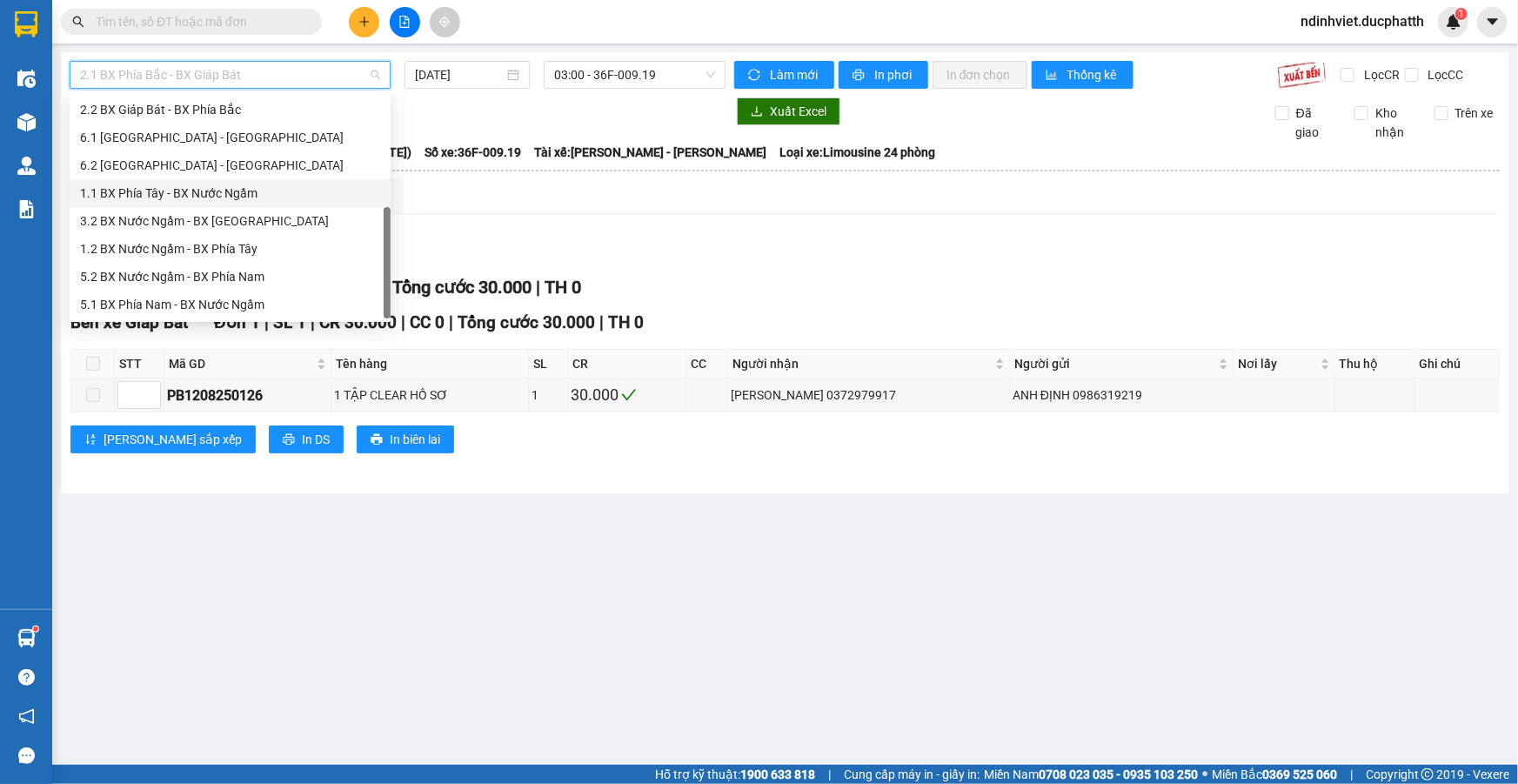
click at [241, 198] on div "1.1 BX Phía Tây - BX Nước Ngầm" at bounding box center [229, 193] width 300 height 19
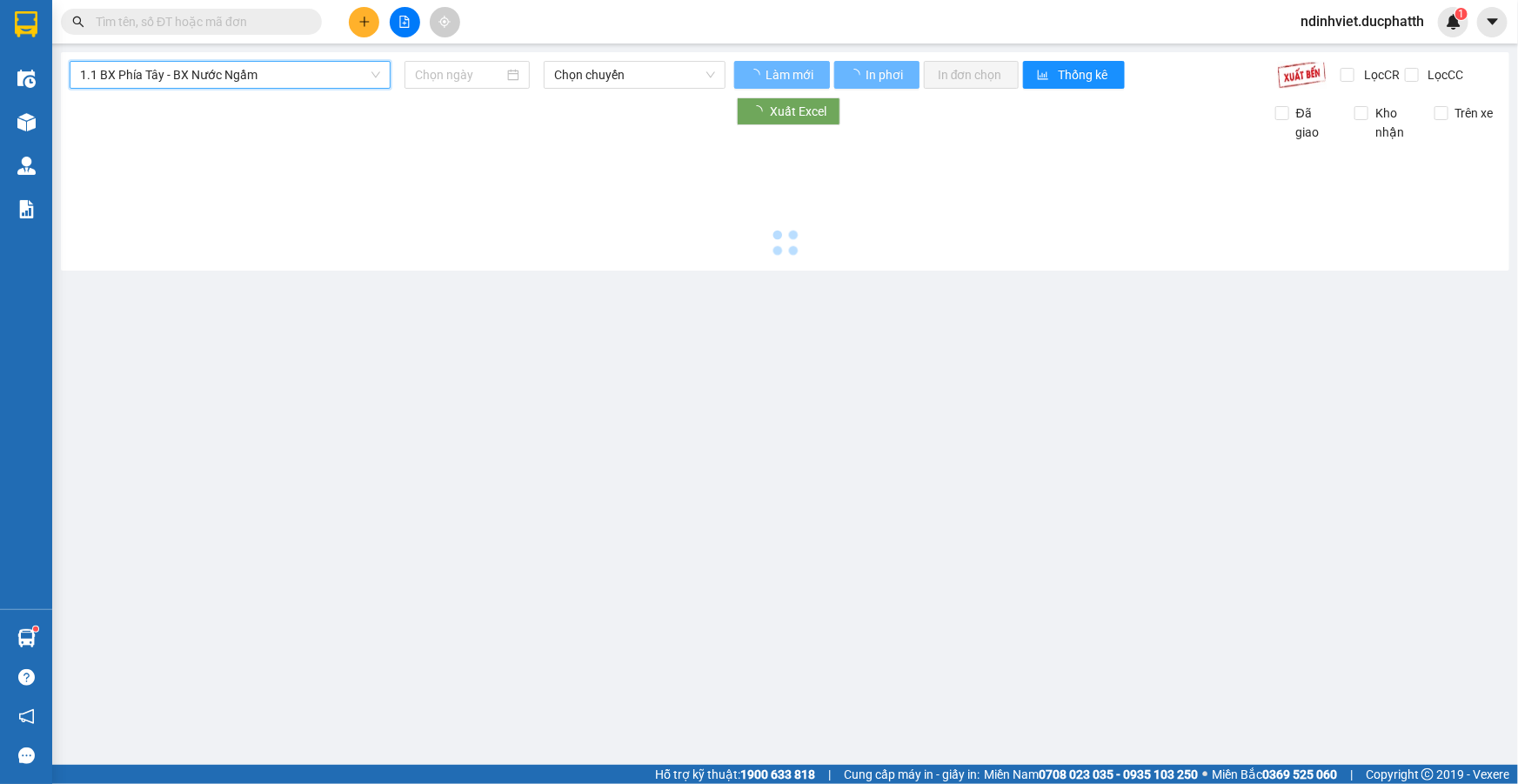
type input "13/08/2025"
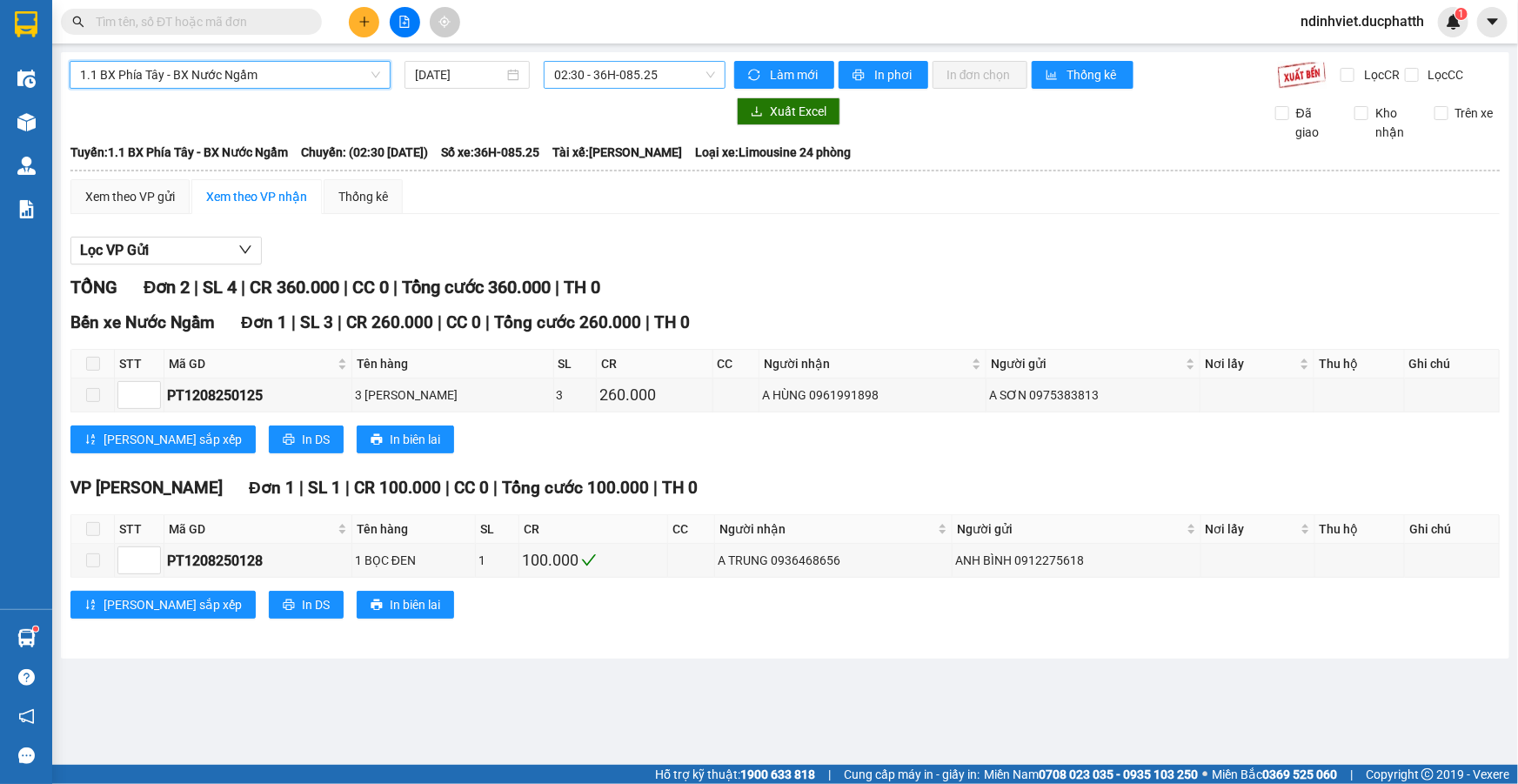
click at [654, 67] on span "02:30 - 36H-085.25" at bounding box center [635, 75] width 161 height 26
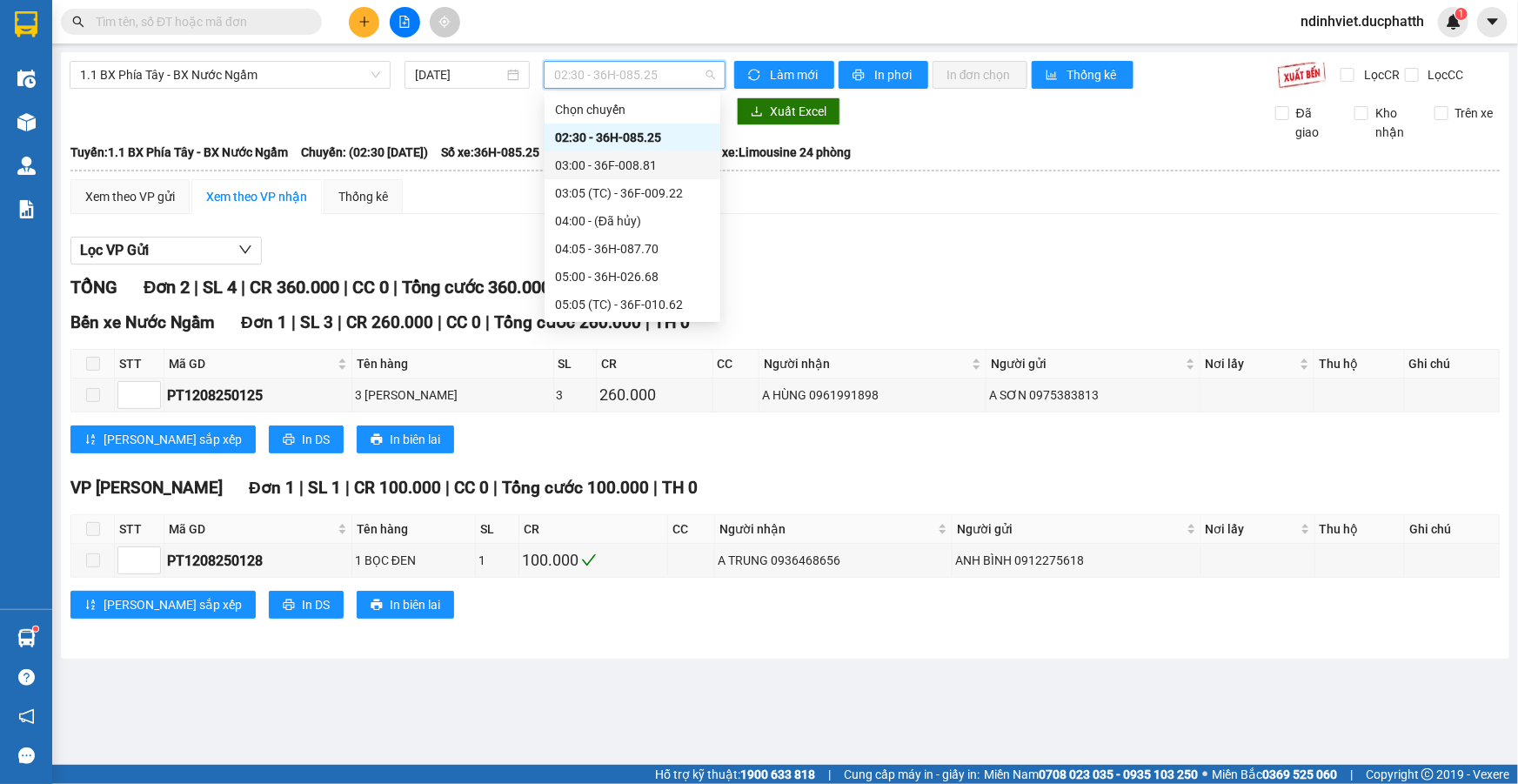
scroll to position [316, 0]
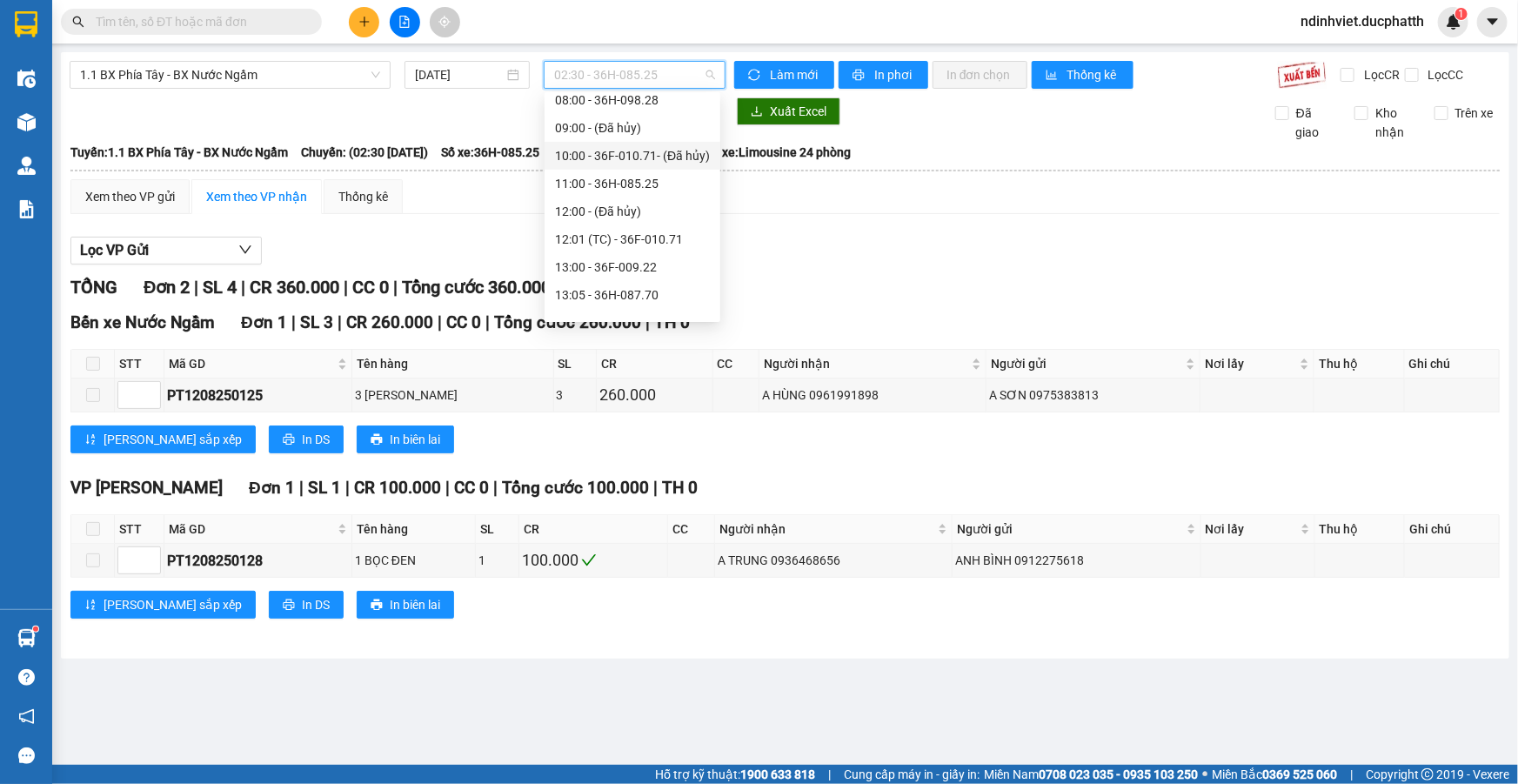
click at [645, 153] on div "10:00 - 36F-010.71 - (Đã hủy)" at bounding box center [632, 155] width 155 height 19
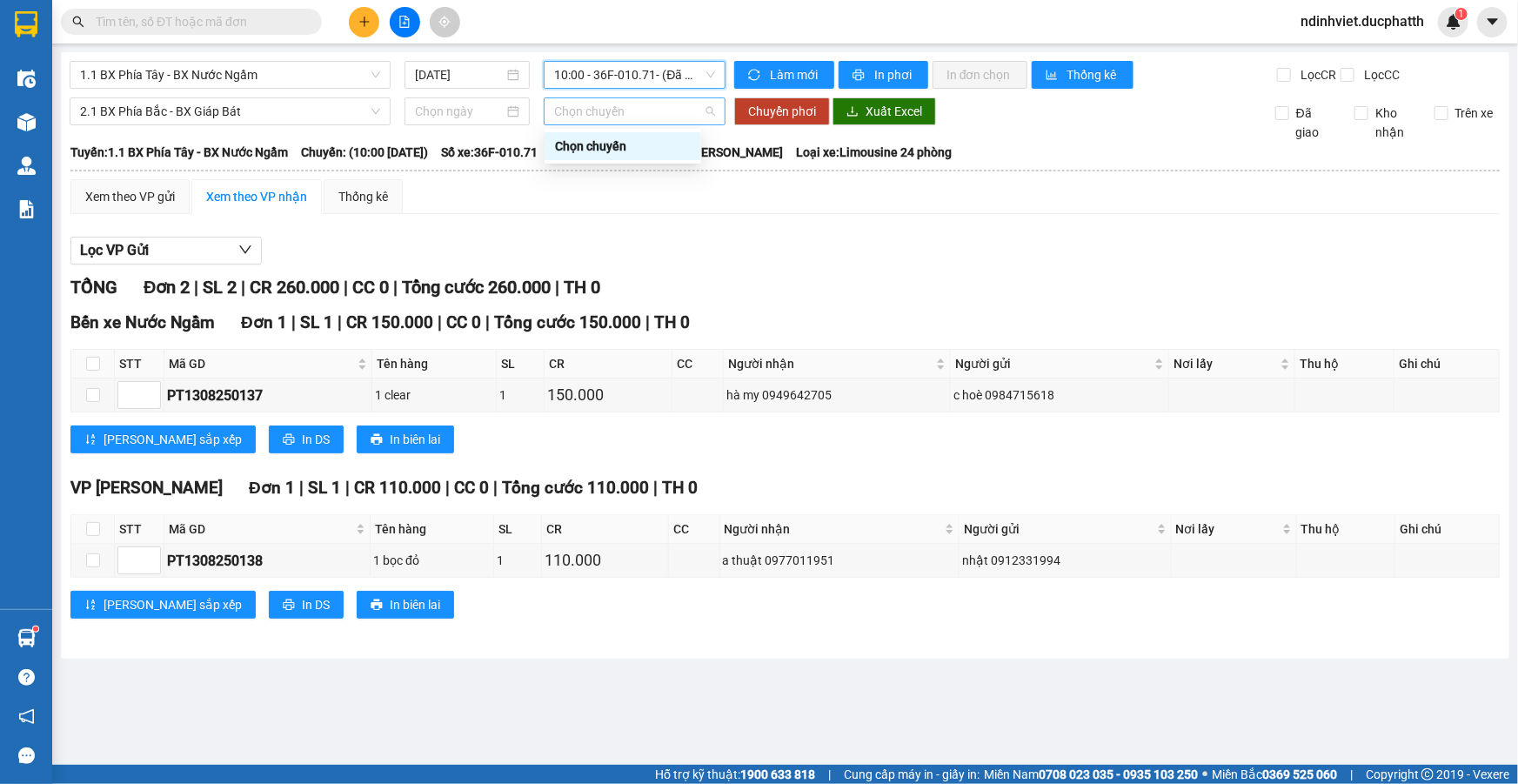
click at [660, 113] on span "Chọn chuyến" at bounding box center [635, 111] width 161 height 26
click at [310, 113] on span "2.1 BX Phía Bắc - BX Giáp Bát" at bounding box center [229, 111] width 300 height 26
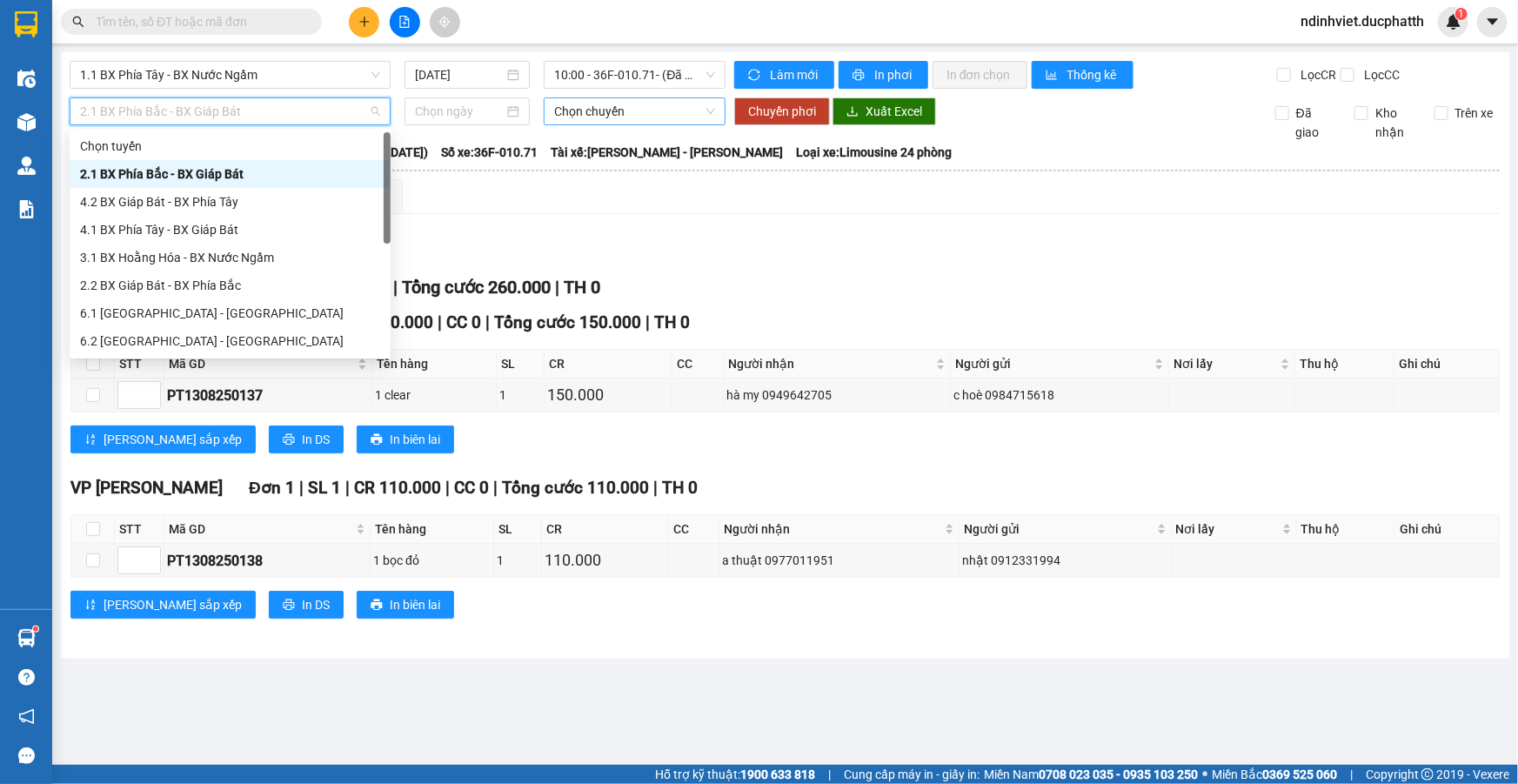
click at [626, 119] on span "Chọn chuyến" at bounding box center [635, 111] width 161 height 26
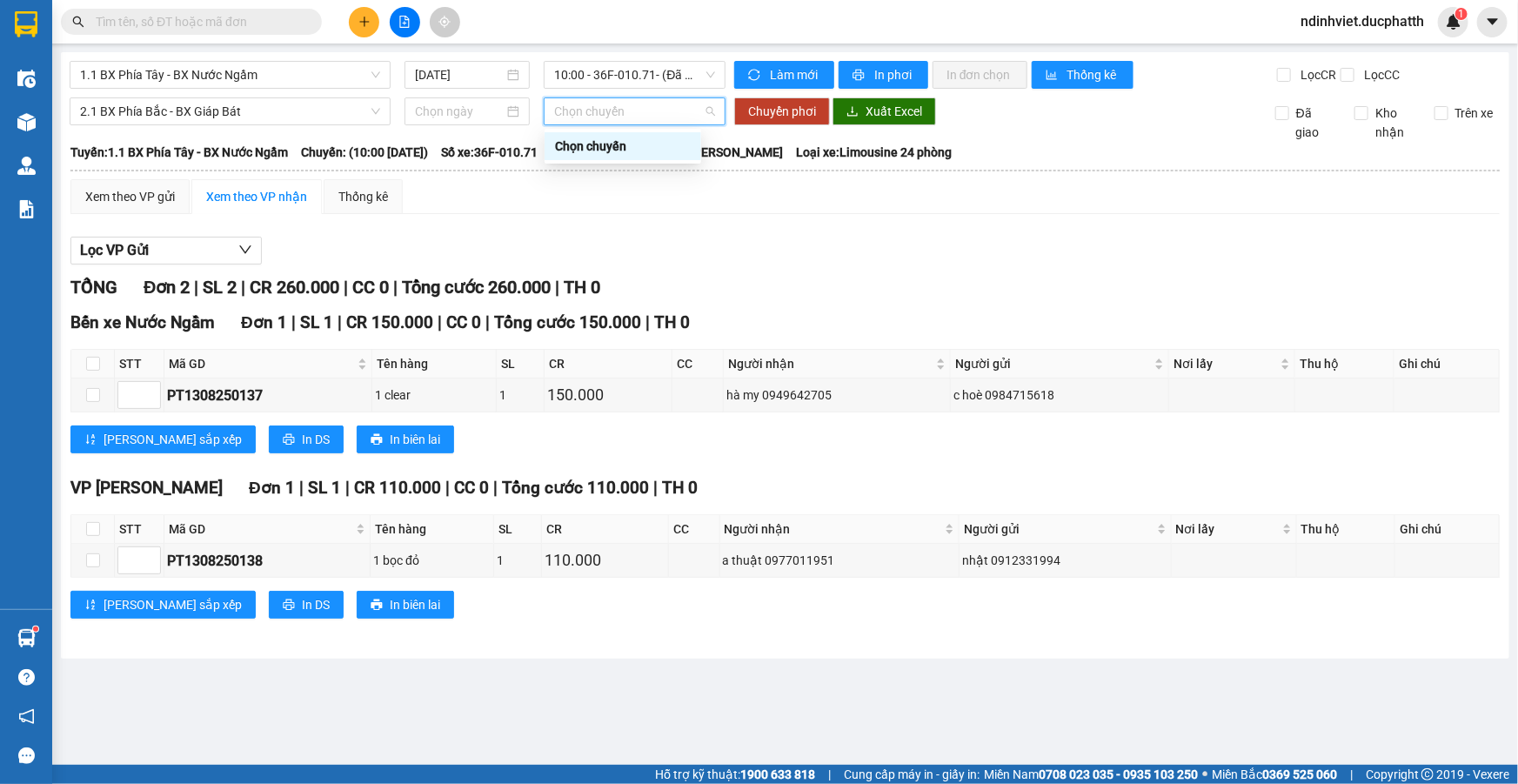
click at [626, 153] on div "Chọn chuyến" at bounding box center [623, 147] width 136 height 19
click at [512, 111] on div at bounding box center [466, 112] width 104 height 19
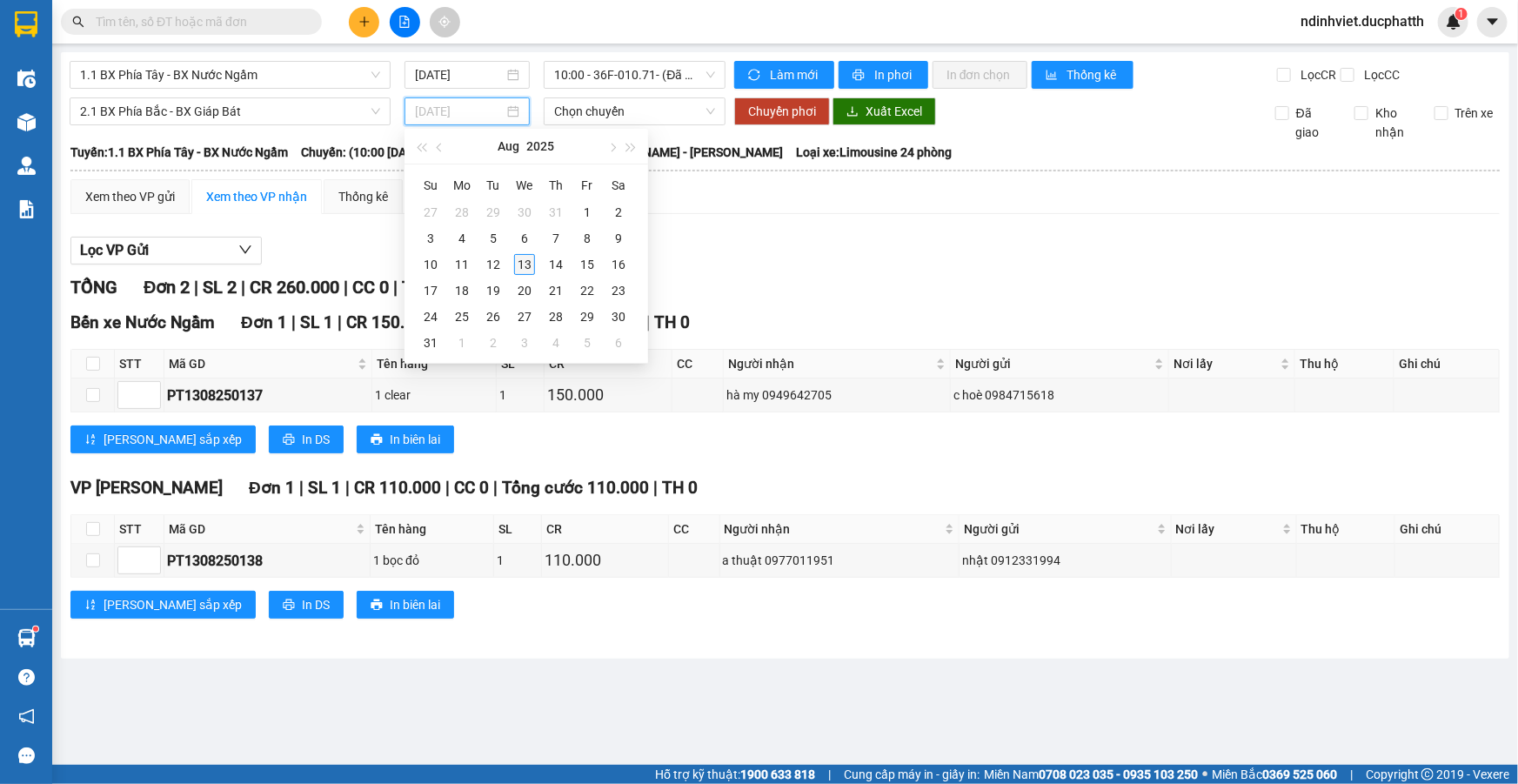
type input "13/08/2025"
click at [531, 263] on div "13" at bounding box center [524, 263] width 20 height 20
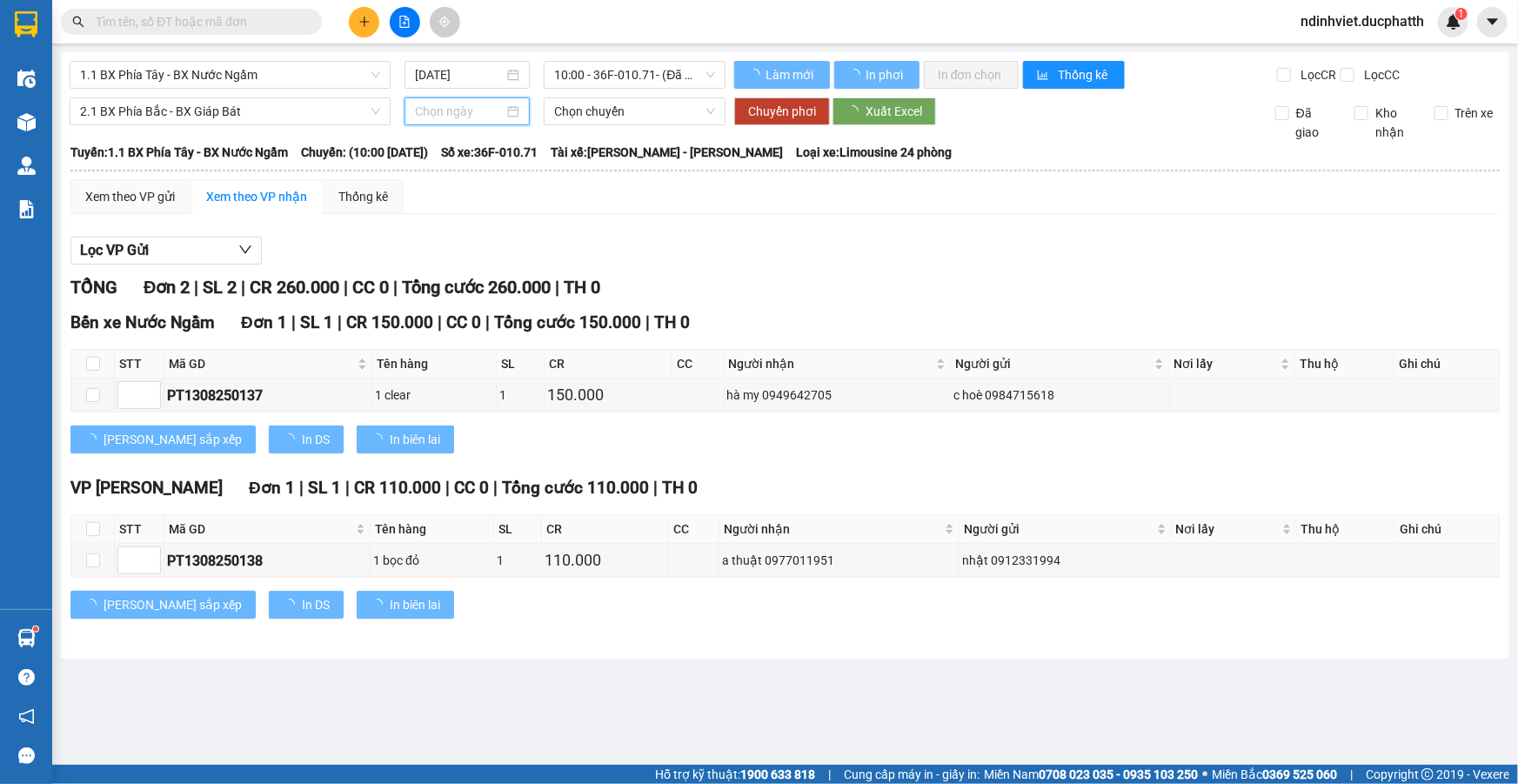
type input "13/08/2025"
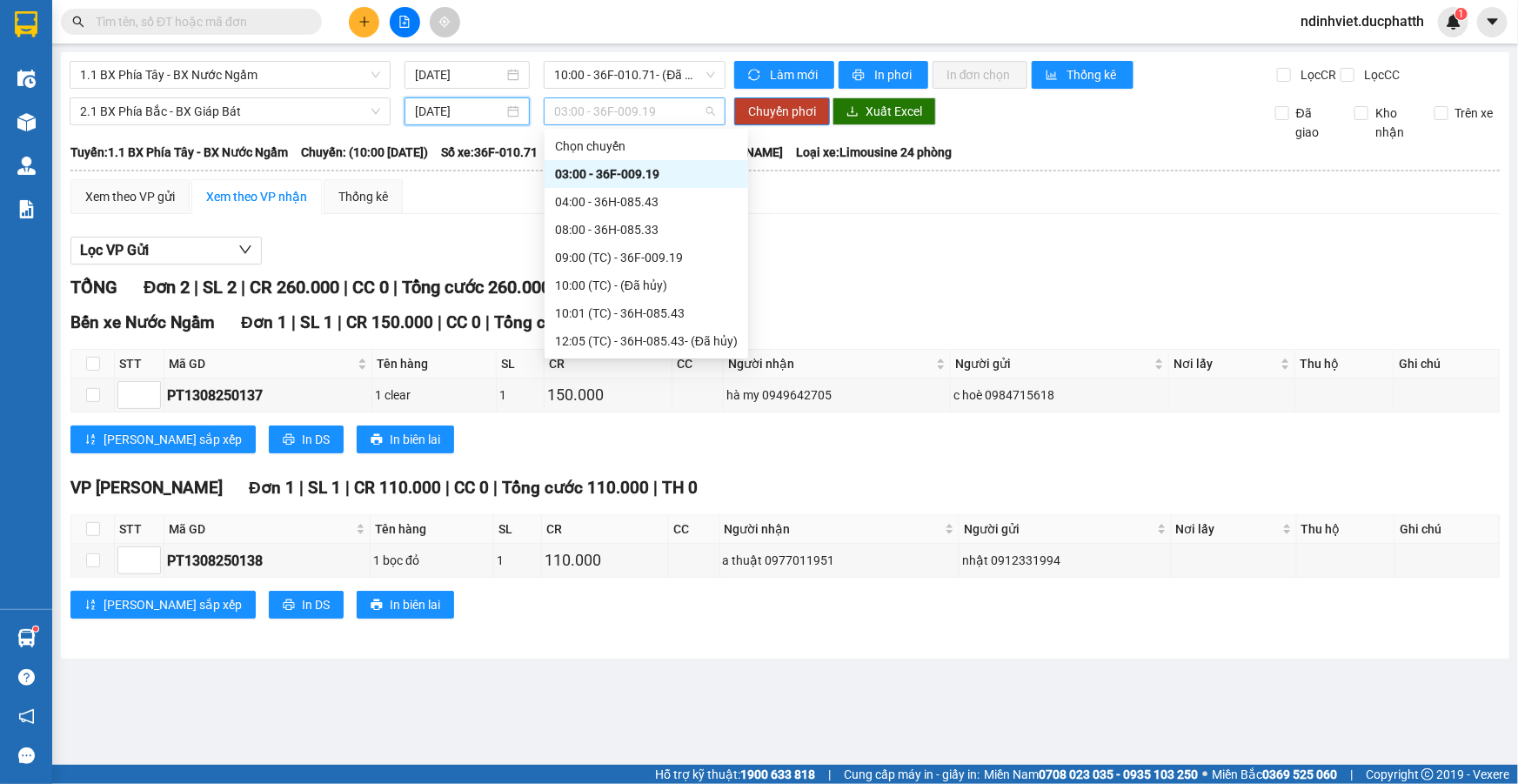
click at [593, 113] on span "03:00 - 36F-009.19" at bounding box center [635, 111] width 161 height 26
click at [643, 202] on div "10:01 (TC) - 36H-085.43" at bounding box center [646, 203] width 183 height 19
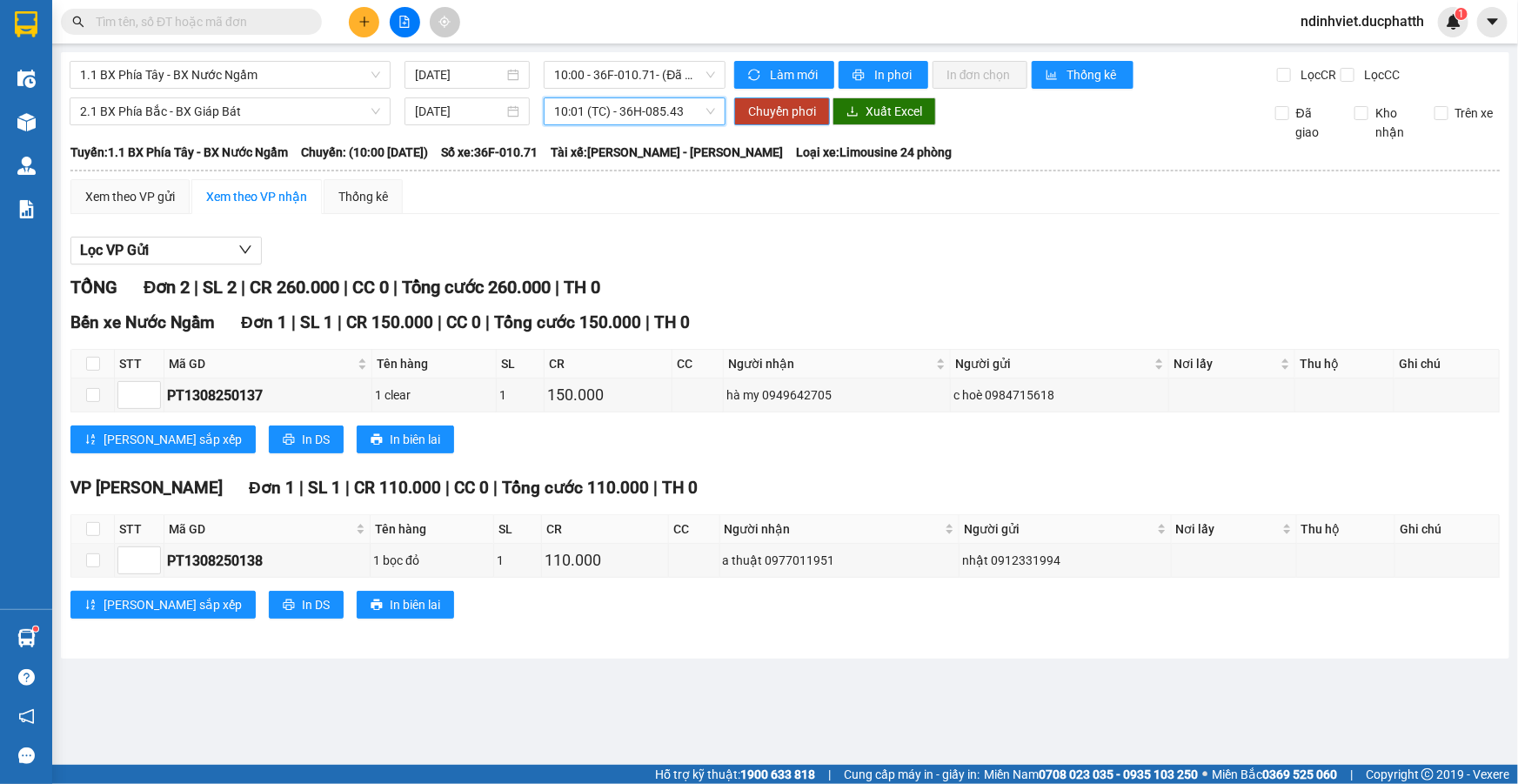
click at [778, 111] on span "Chuyển phơi" at bounding box center [782, 112] width 68 height 19
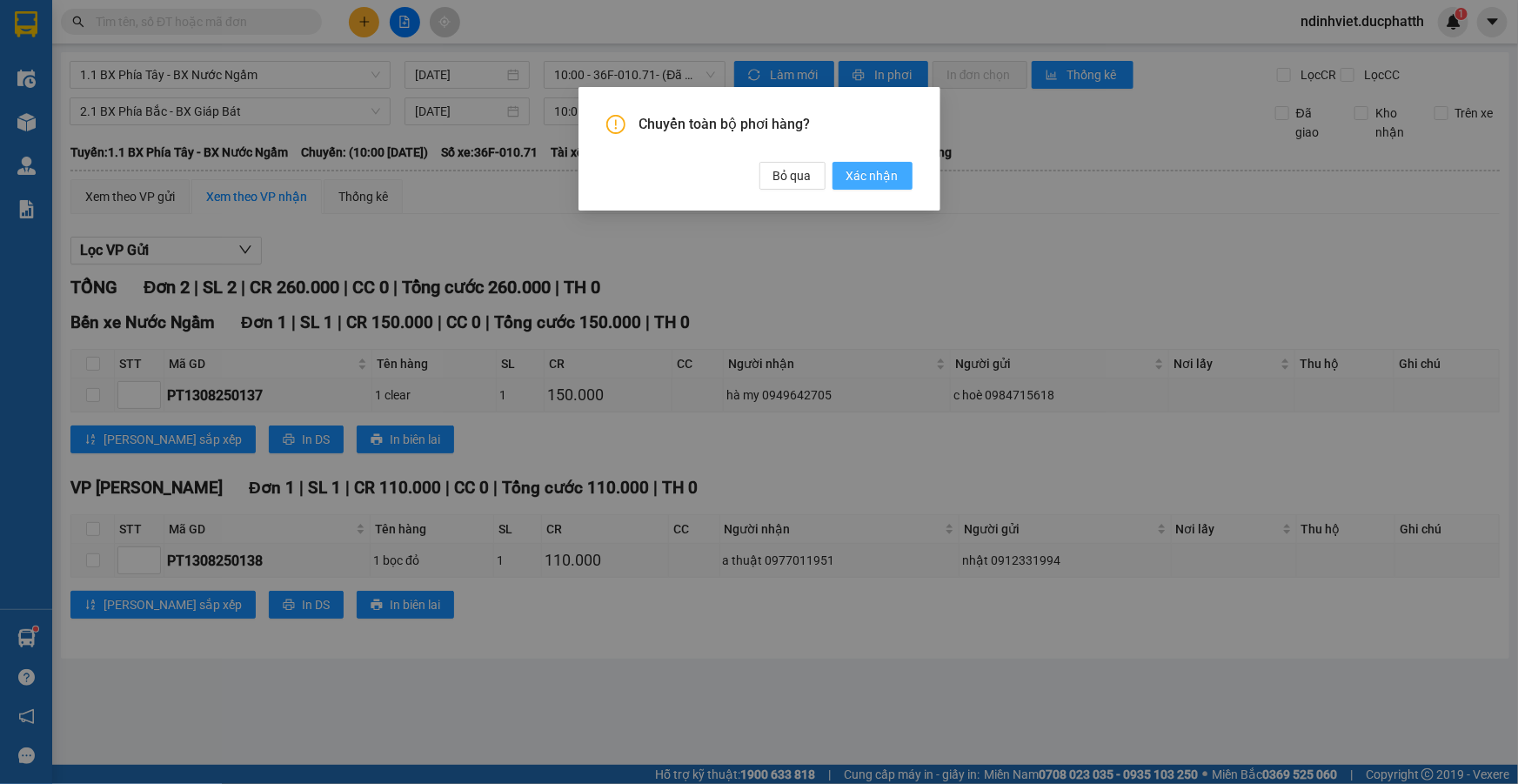
click at [861, 181] on span "Xác nhận" at bounding box center [873, 176] width 52 height 19
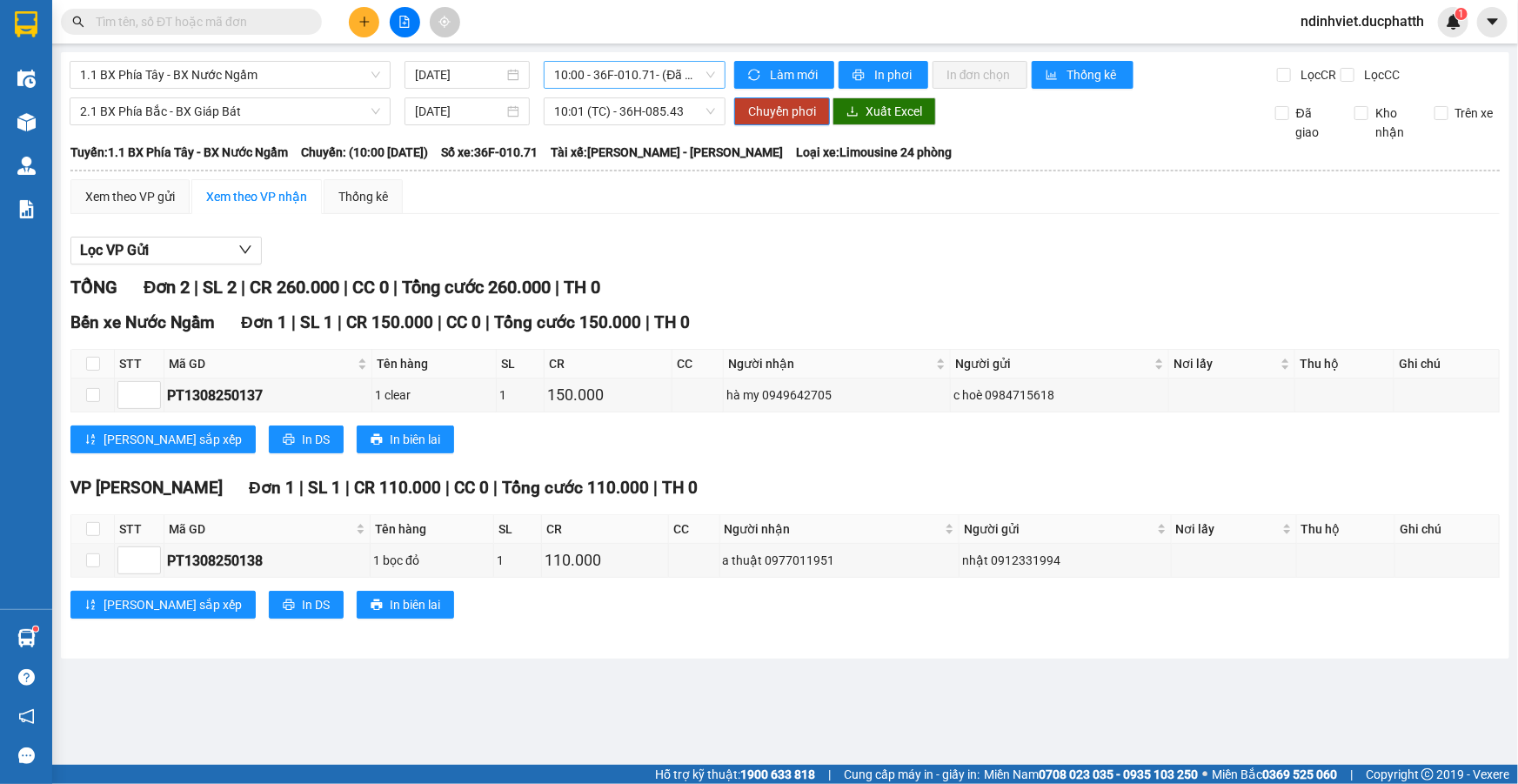
click at [670, 75] on span "10:00 - 36F-010.71 - (Đã hủy)" at bounding box center [635, 75] width 161 height 26
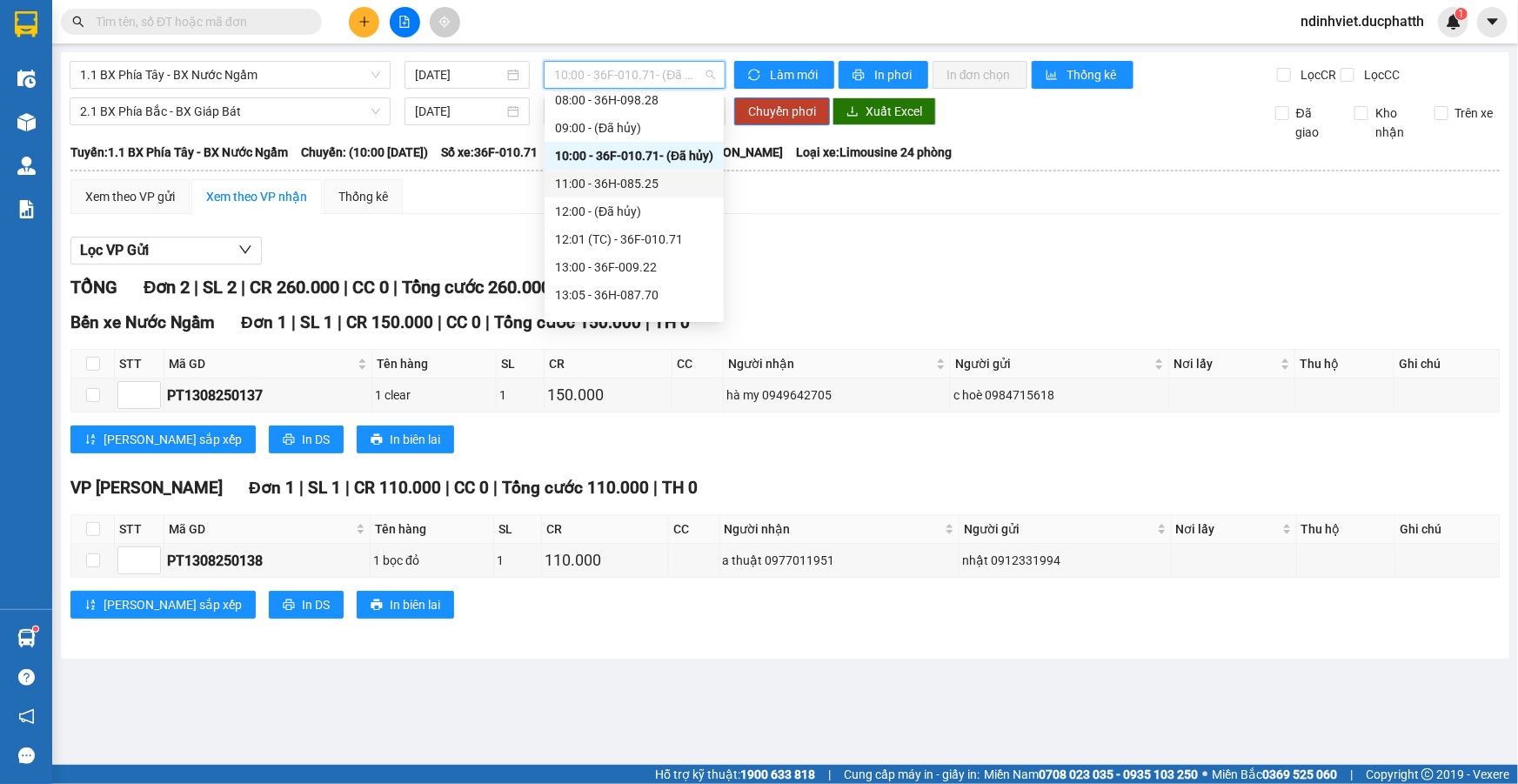
click at [636, 185] on div "11:00 - 36H-085.25" at bounding box center [634, 184] width 158 height 19
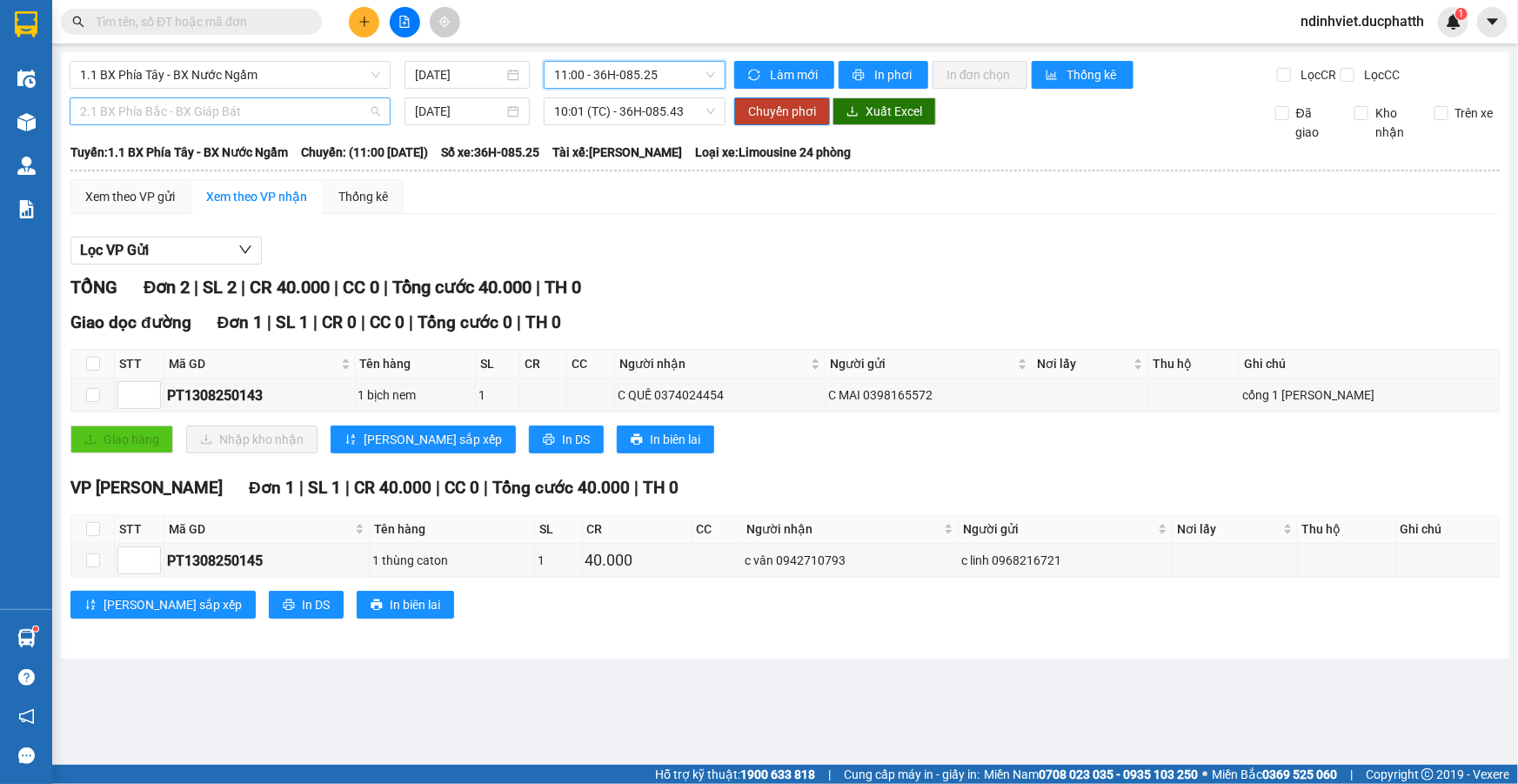
click at [333, 113] on span "2.1 BX Phía Bắc - BX Giáp Bát" at bounding box center [229, 111] width 300 height 26
click at [706, 226] on div "Xem theo VP gửi Xem theo VP nhận Thống kê Lọc VP Gửi TỔNG Đơn 2 | SL 2 | CR 40…" at bounding box center [785, 409] width 1430 height 460
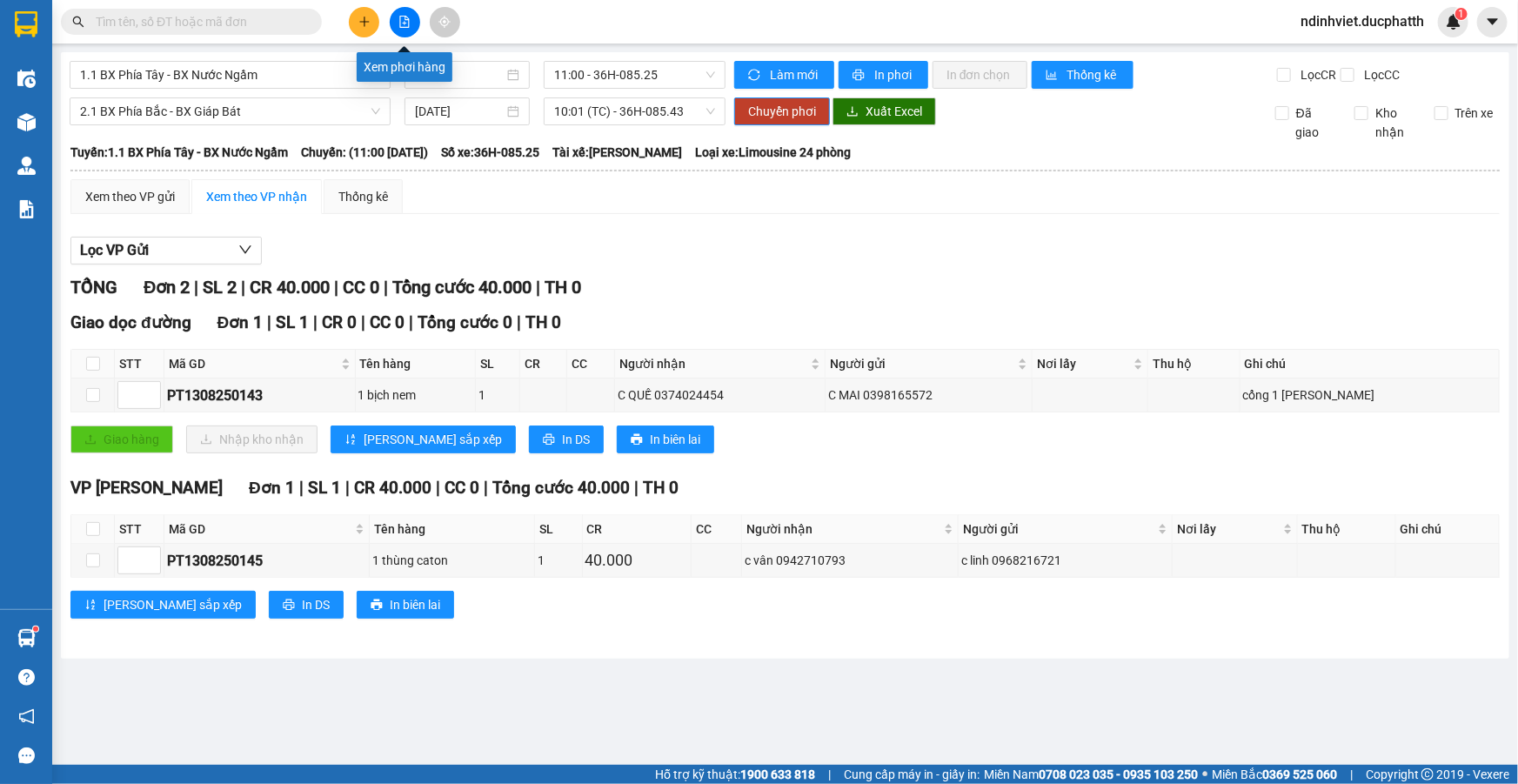
click at [400, 18] on icon "file-add" at bounding box center [404, 21] width 13 height 13
click at [365, 75] on span "1.1 BX Phía Tây - BX Nước Ngầm" at bounding box center [229, 75] width 300 height 26
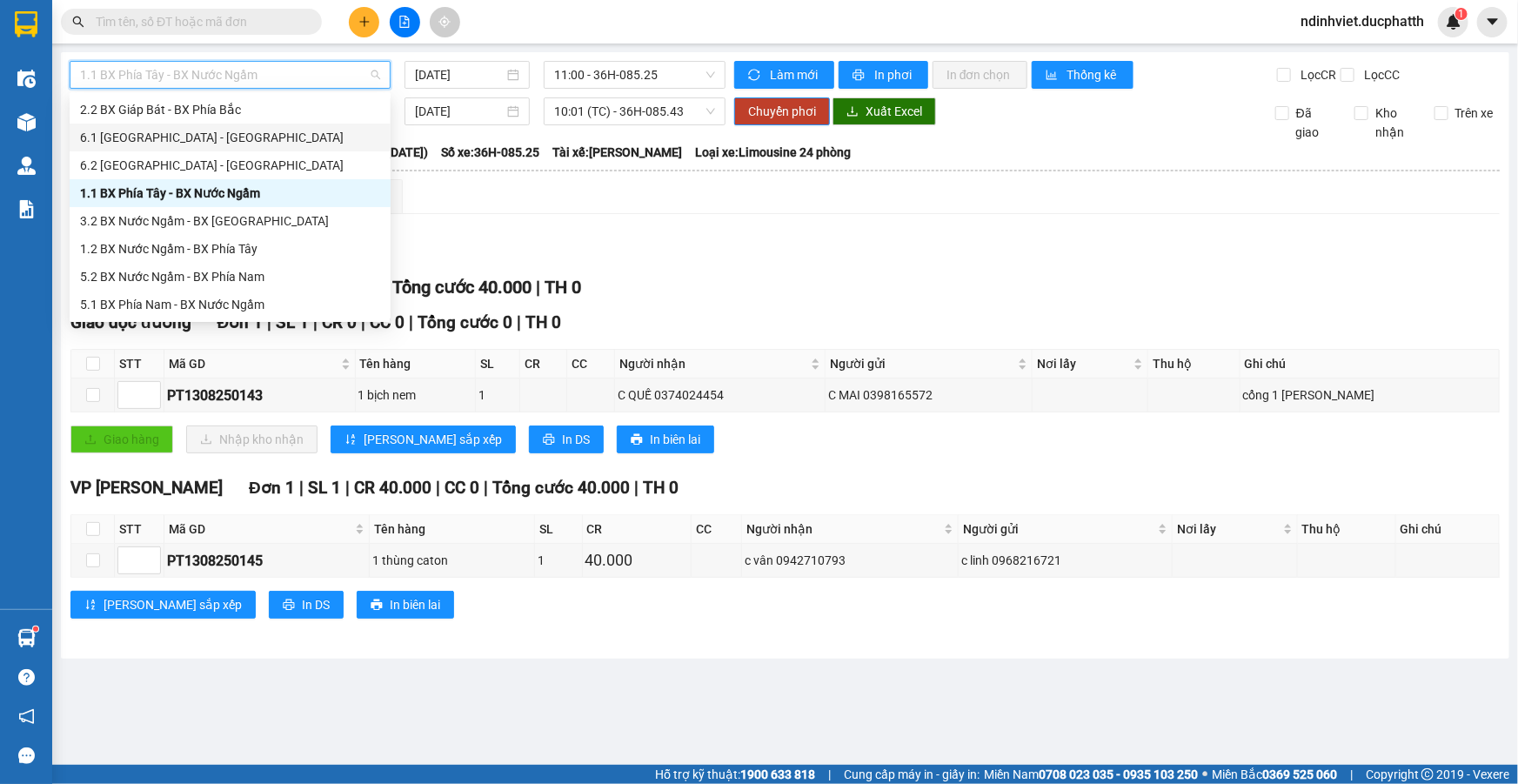
click at [374, 20] on button at bounding box center [363, 21] width 30 height 30
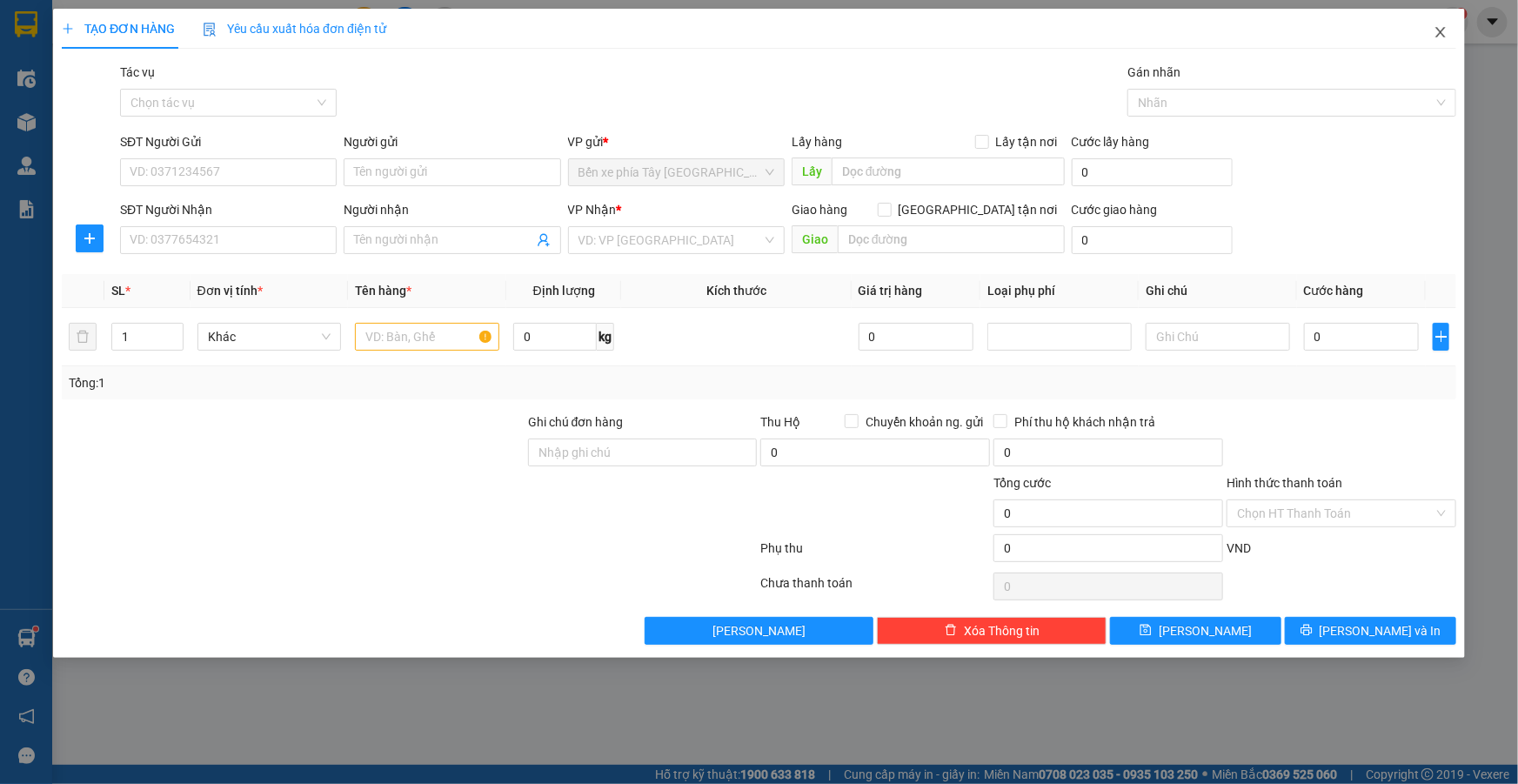
click at [1443, 35] on icon "close" at bounding box center [1440, 32] width 10 height 11
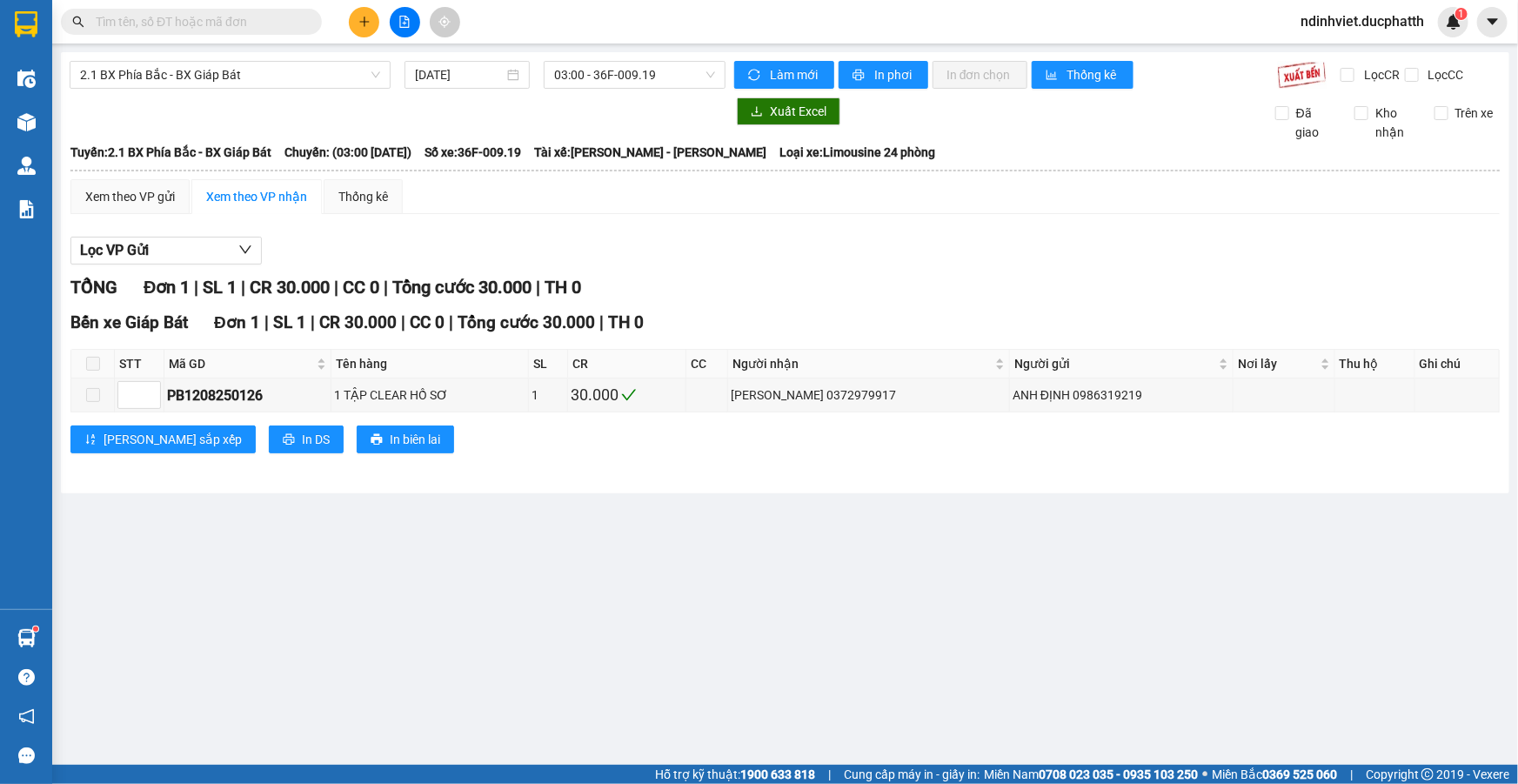
click at [416, 22] on button at bounding box center [404, 21] width 30 height 30
click at [417, 17] on button at bounding box center [404, 21] width 30 height 30
click at [326, 74] on span "2.1 BX Phía Bắc - BX Giáp Bát" at bounding box center [229, 75] width 300 height 26
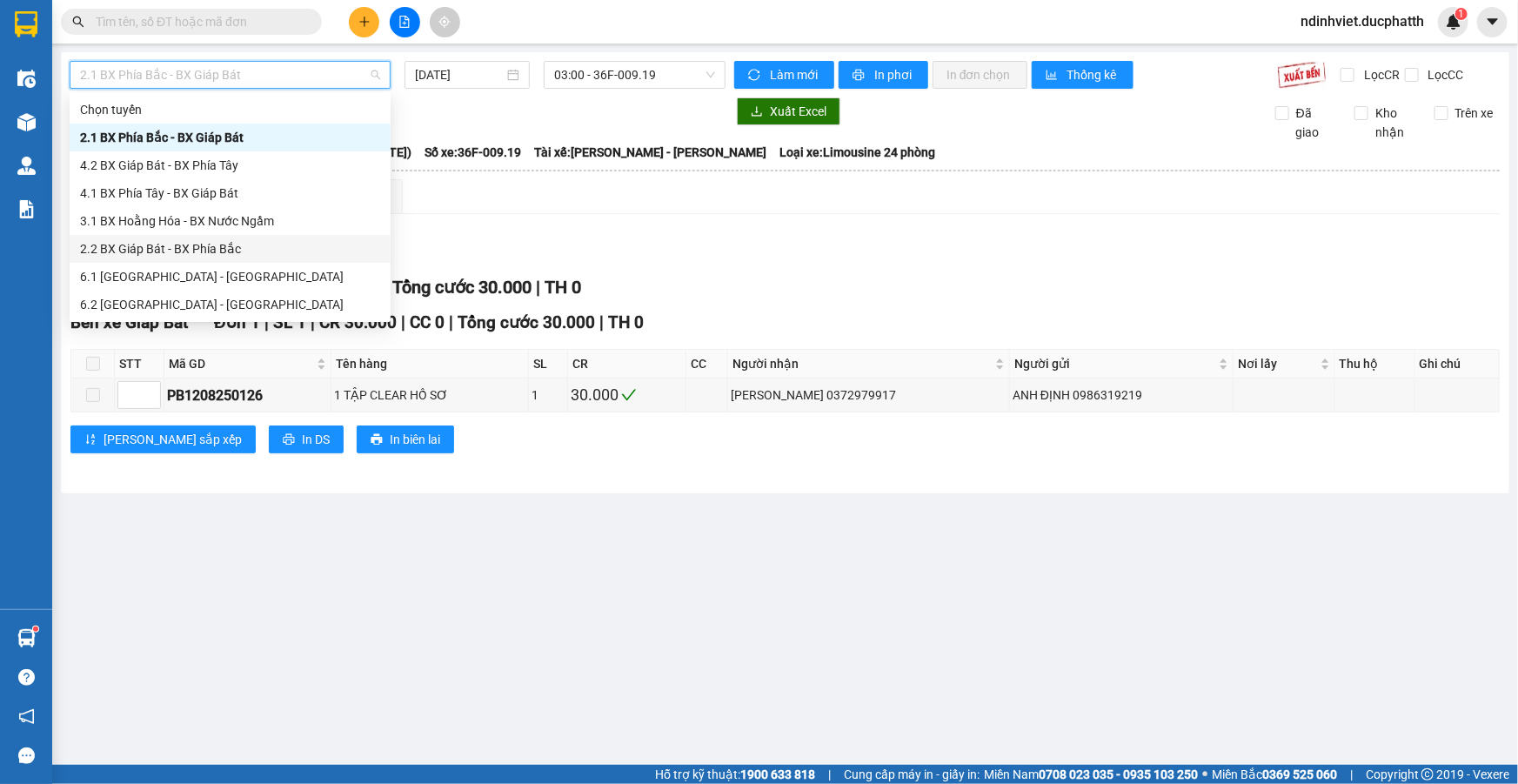
drag, startPoint x: 222, startPoint y: 171, endPoint x: 283, endPoint y: 245, distance: 95.9
click at [283, 245] on div "Chọn tuyến 2.1 BX Phía Bắc - BX Giáp Bát 4.2 BX Giáp Bát - BX Phía Tây 4.1 BX P…" at bounding box center [230, 234] width 321 height 278
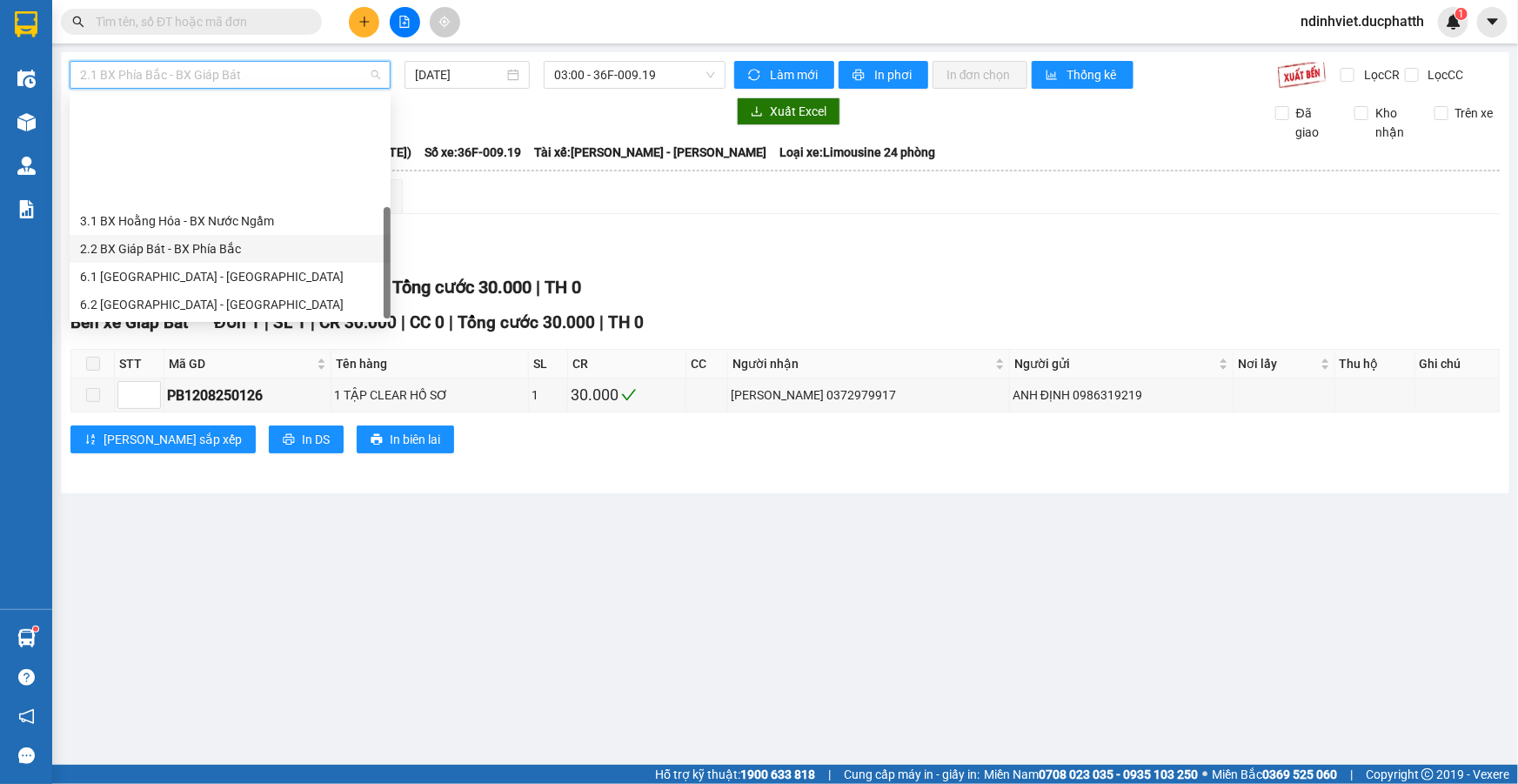
scroll to position [139, 0]
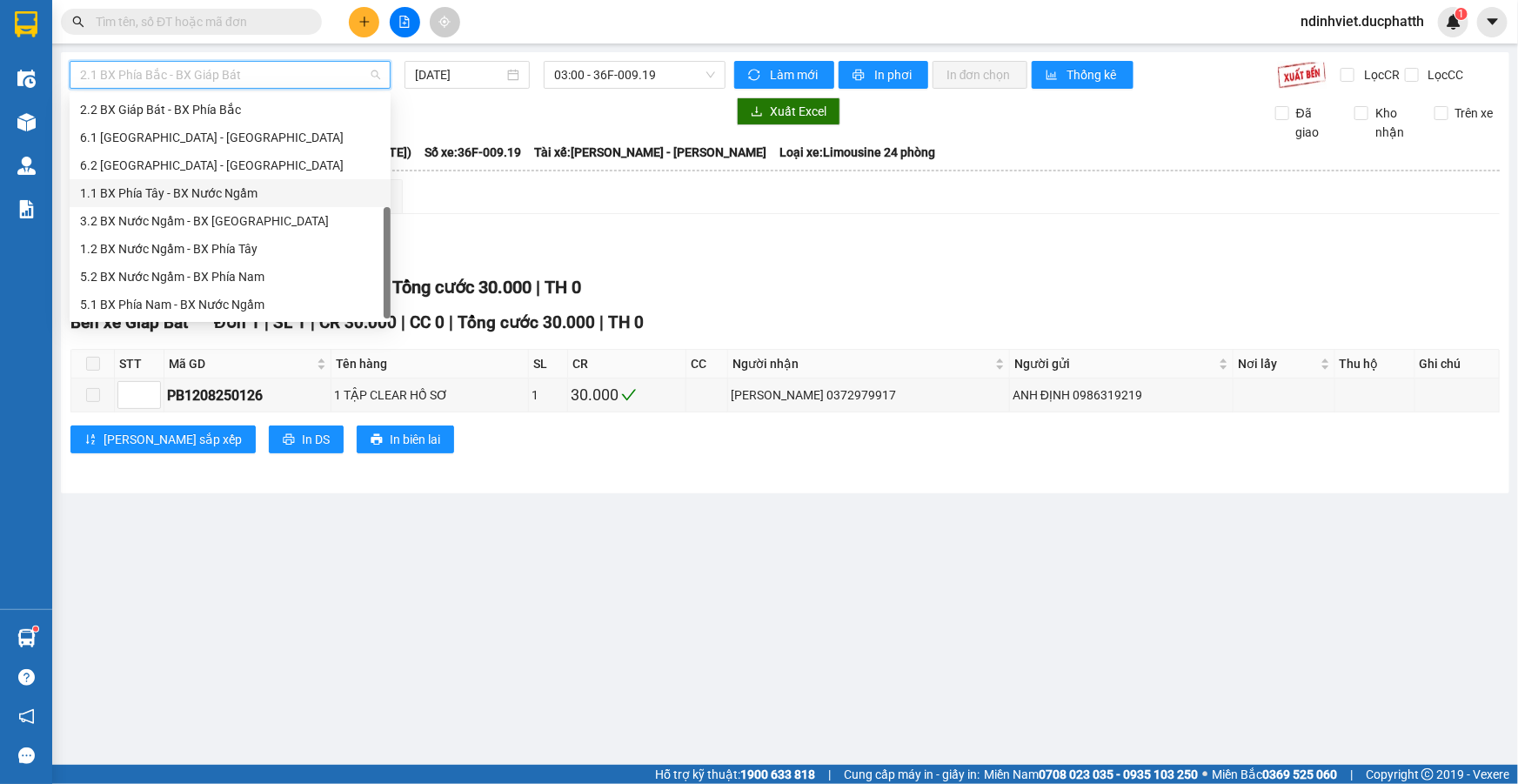
click at [195, 186] on div "1.1 BX Phía Tây - BX Nước Ngầm" at bounding box center [229, 193] width 300 height 19
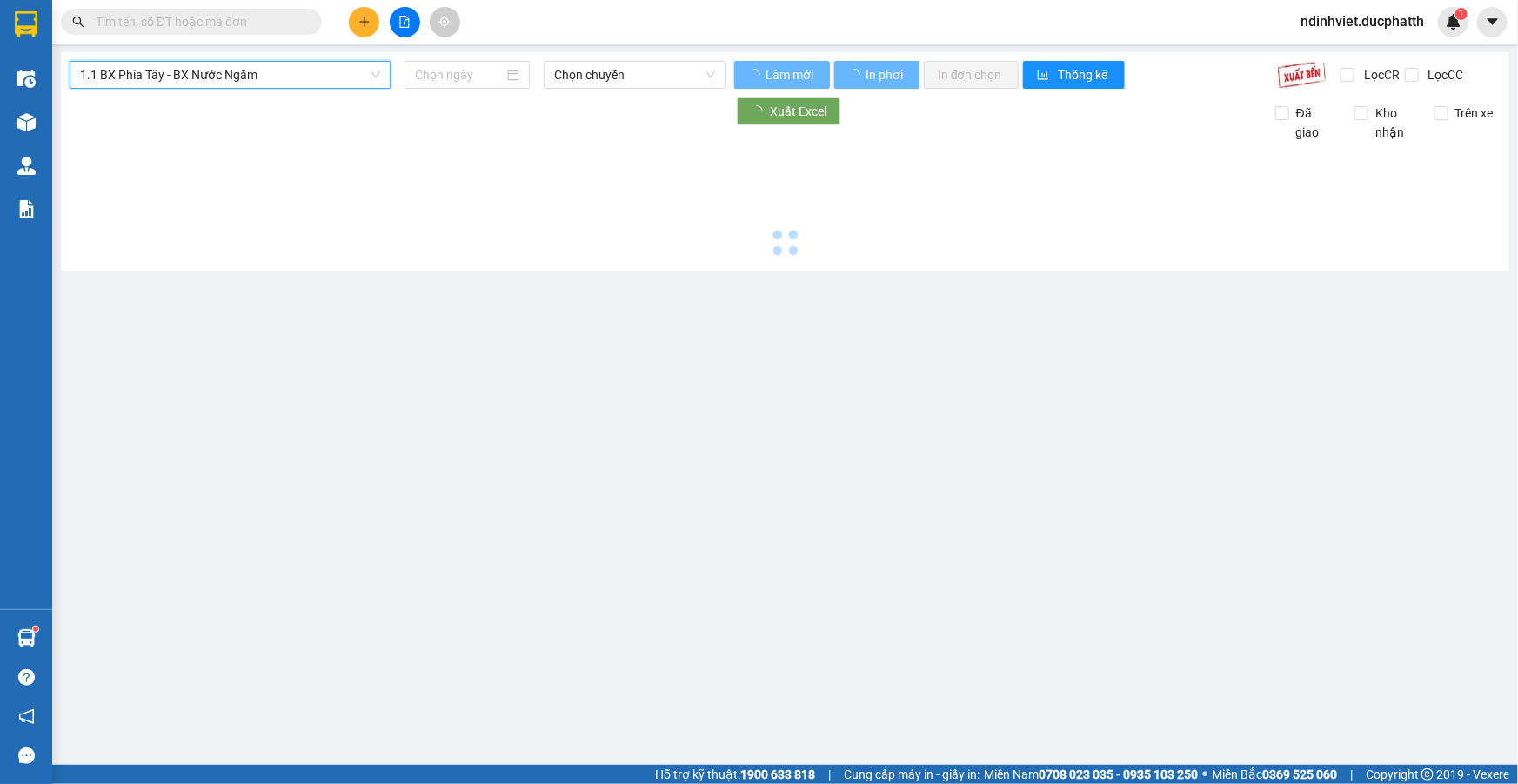
type input "13/08/2025"
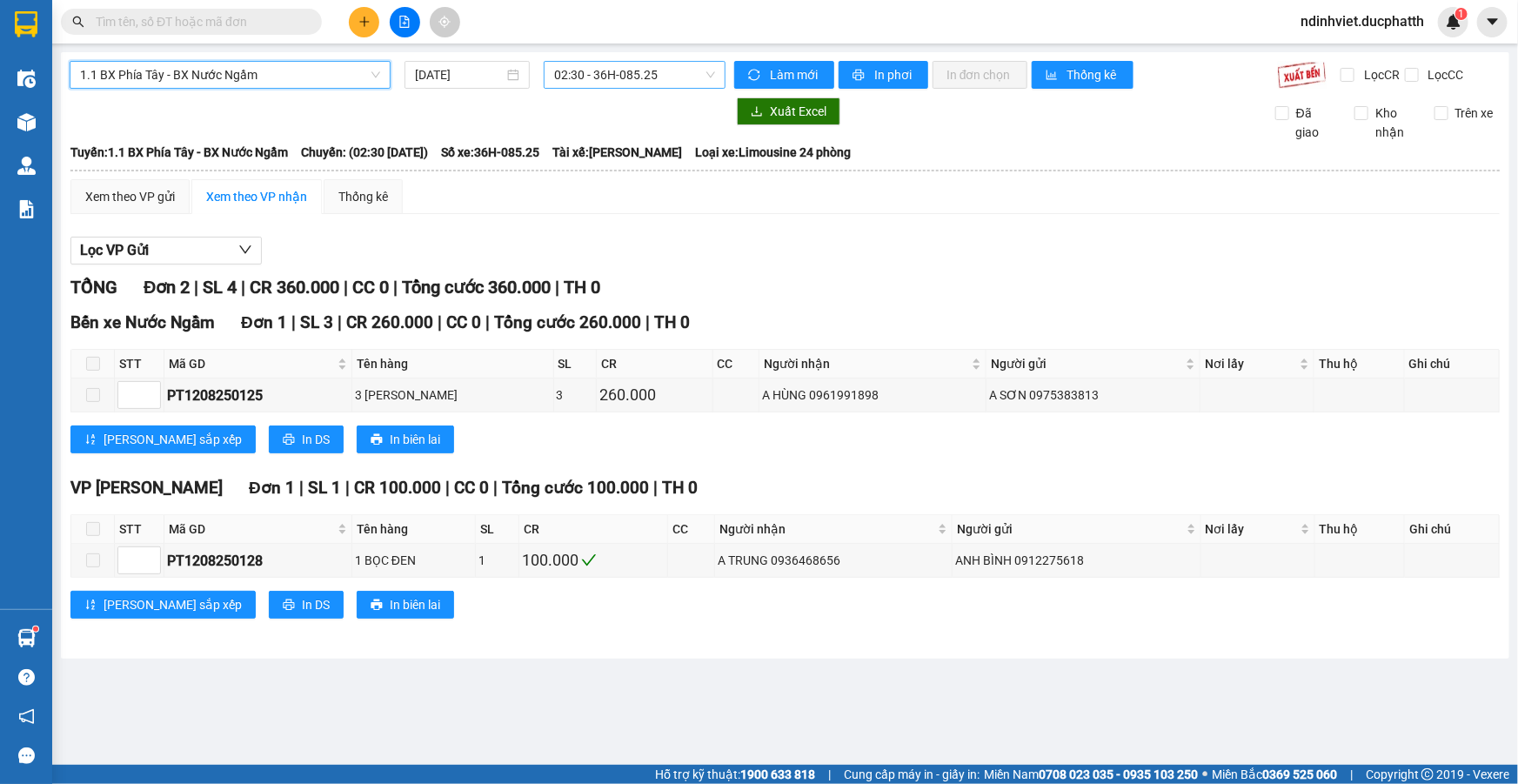
click at [611, 76] on span "02:30 - 36H-085.25" at bounding box center [635, 75] width 161 height 26
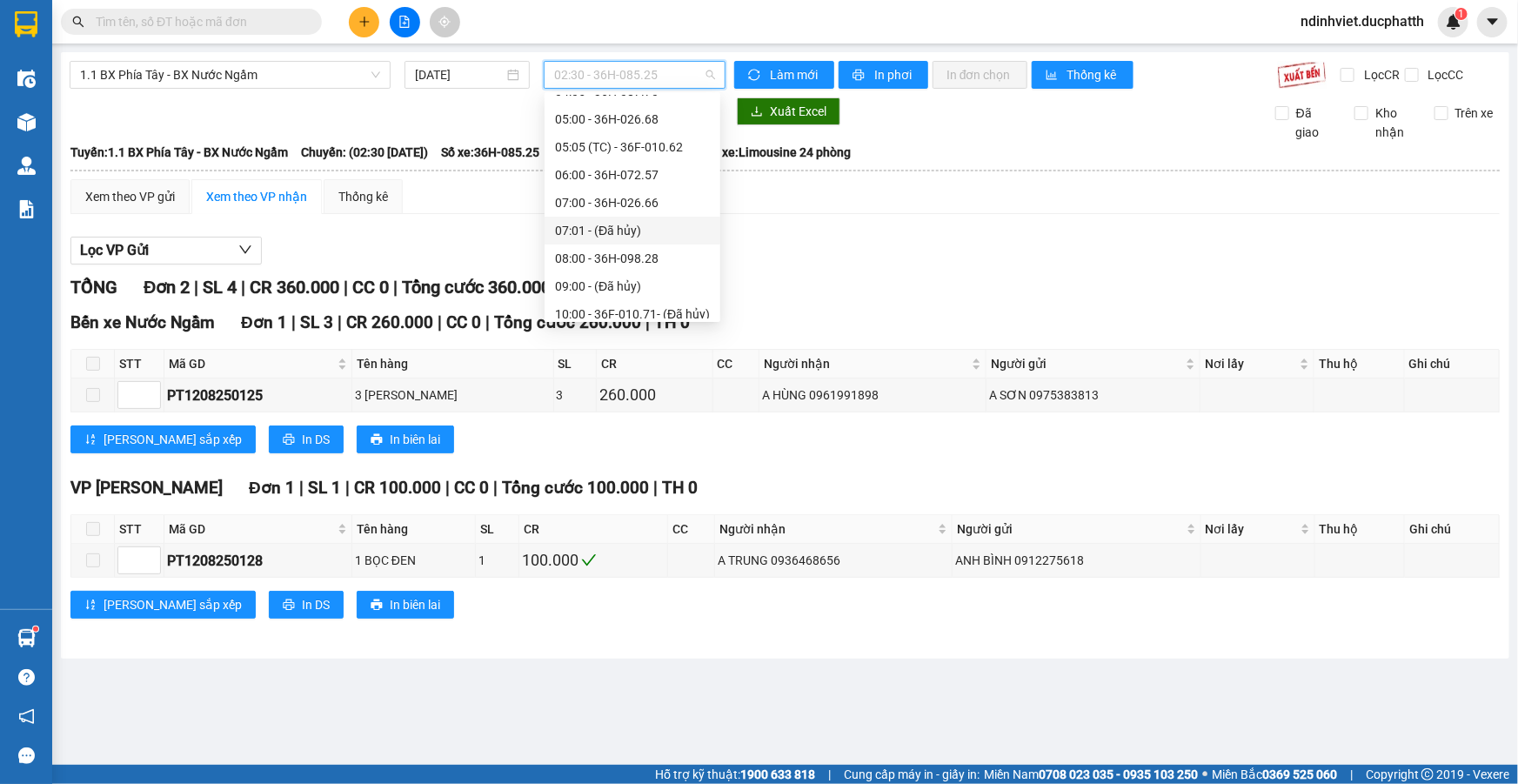
scroll to position [316, 0]
click at [629, 185] on div "11:00 - 36H-085.25" at bounding box center [632, 184] width 155 height 19
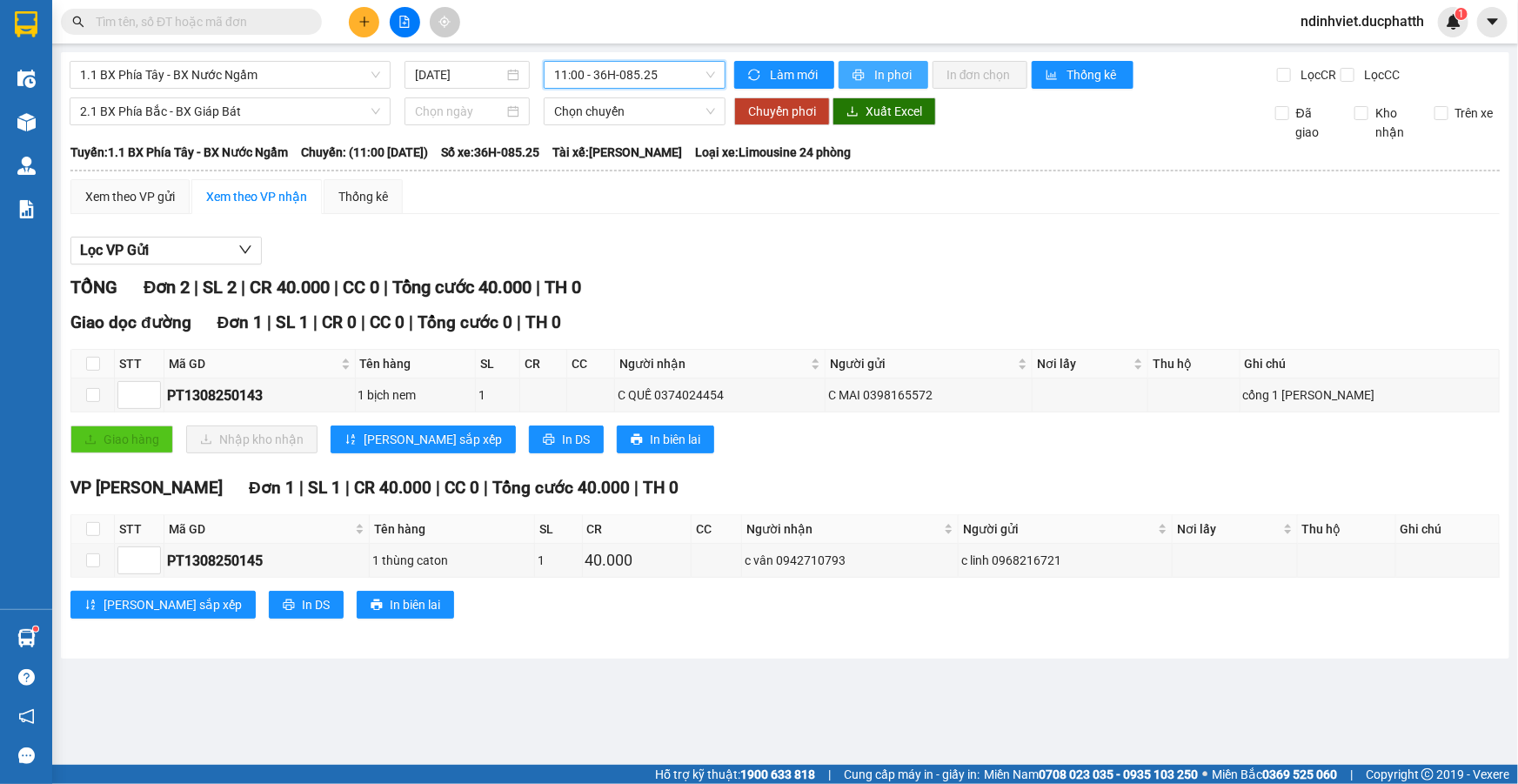
click at [870, 78] on button "In phơi" at bounding box center [883, 75] width 89 height 28
click at [221, 30] on input "text" at bounding box center [197, 22] width 205 height 19
click at [189, 22] on input "text" at bounding box center [197, 22] width 205 height 19
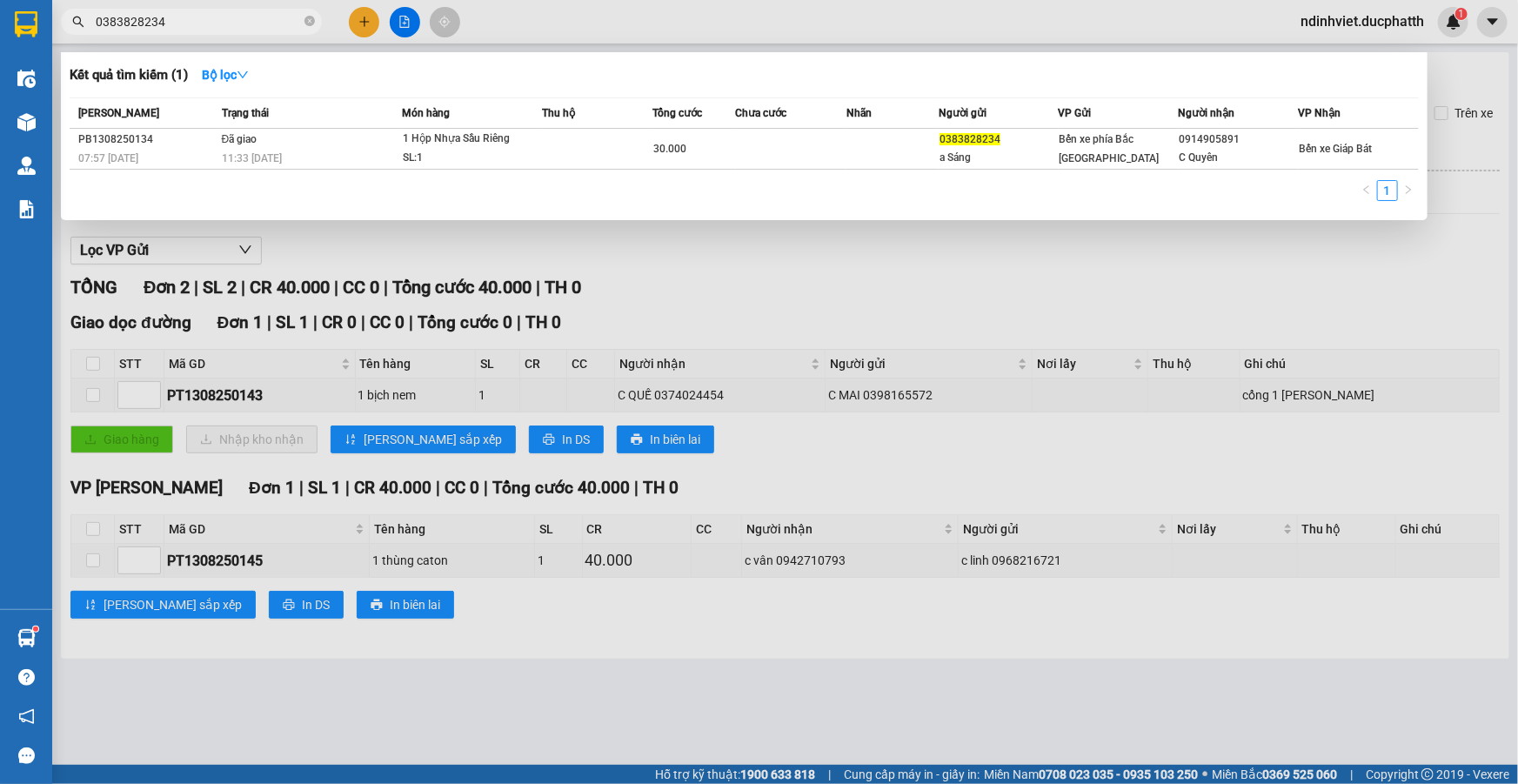
type input "0383828234"
click at [311, 36] on div at bounding box center [759, 392] width 1518 height 784
click at [311, 25] on icon "close-circle" at bounding box center [309, 20] width 11 height 11
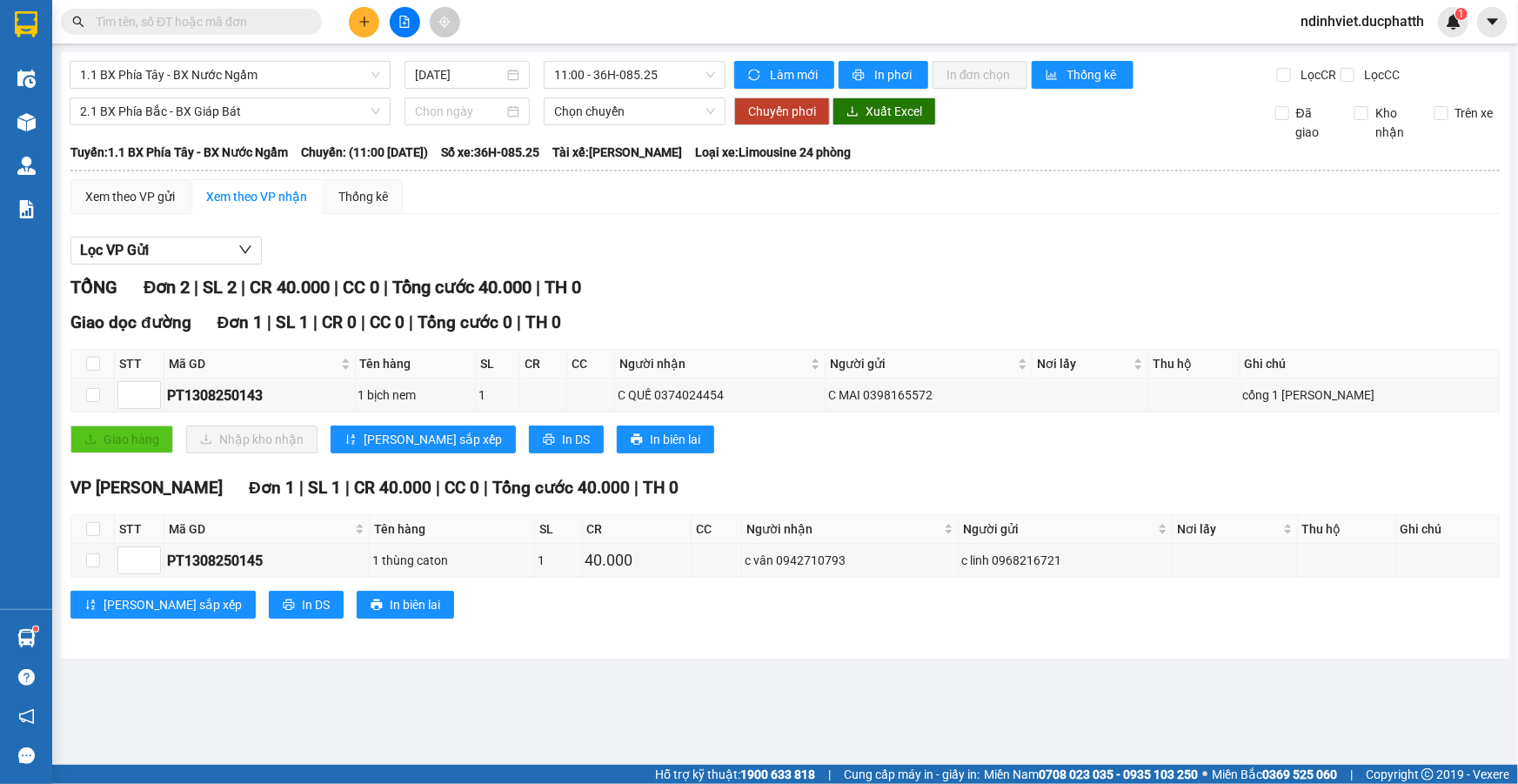
click at [212, 17] on input "text" at bounding box center [197, 22] width 205 height 19
click at [248, 26] on input "text" at bounding box center [197, 22] width 205 height 19
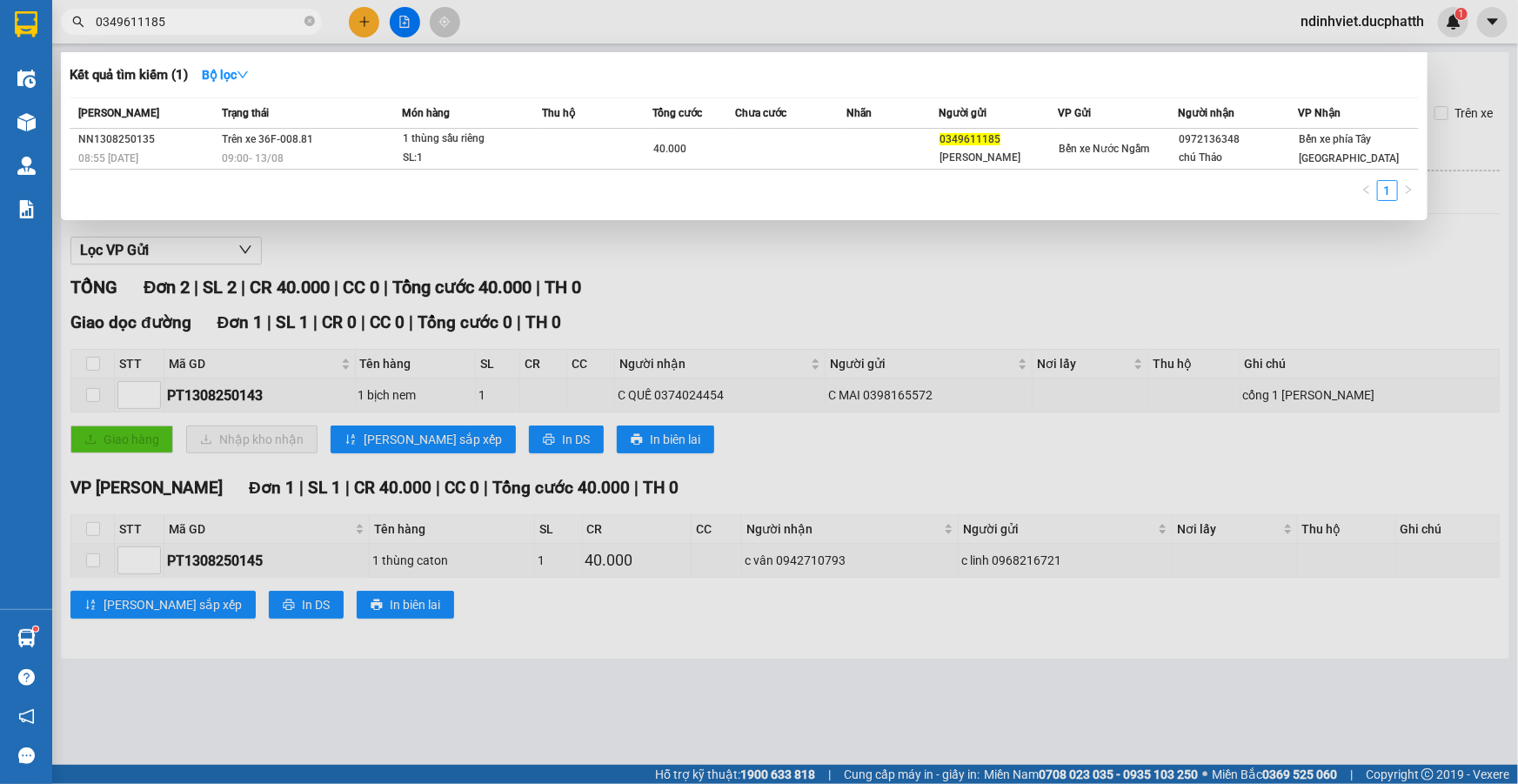
type input "0349611185"
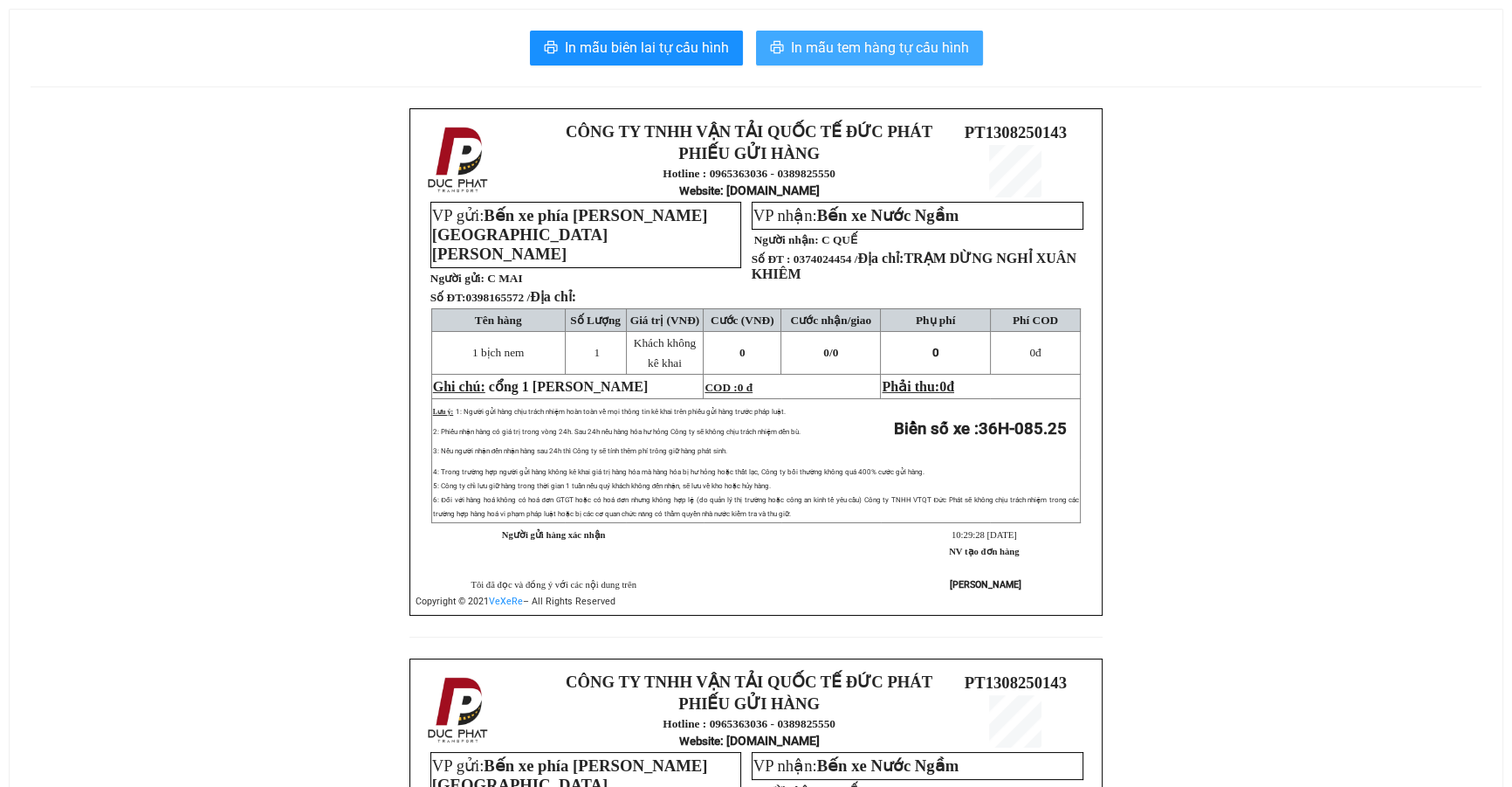
click at [868, 56] on span "In mẫu tem hàng tự cấu hình" at bounding box center [880, 48] width 179 height 21
click at [859, 38] on span "In mẫu tem hàng tự cấu hình" at bounding box center [880, 48] width 179 height 21
